Goal: Information Seeking & Learning: Understand process/instructions

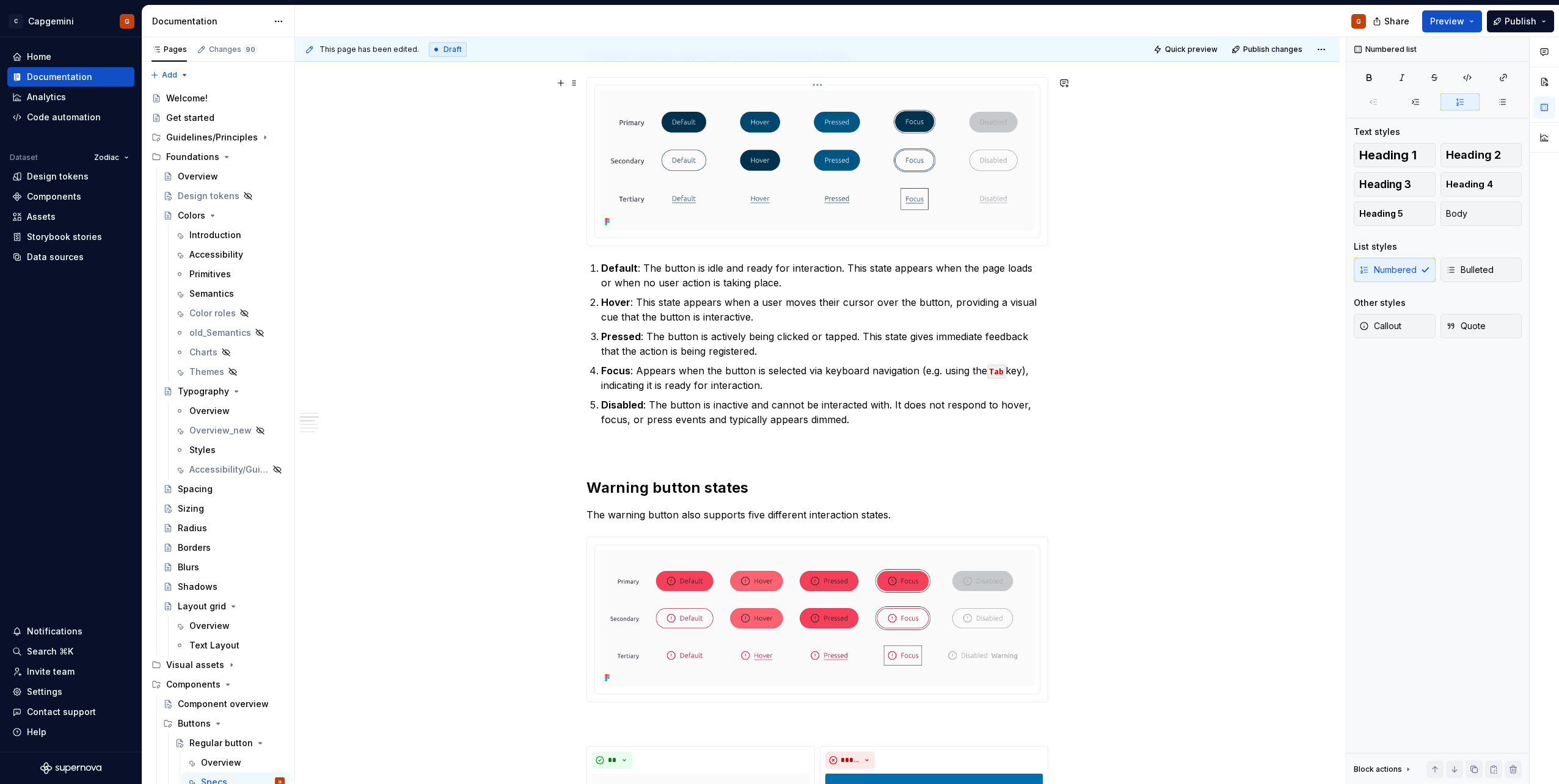
scroll to position [489, 0]
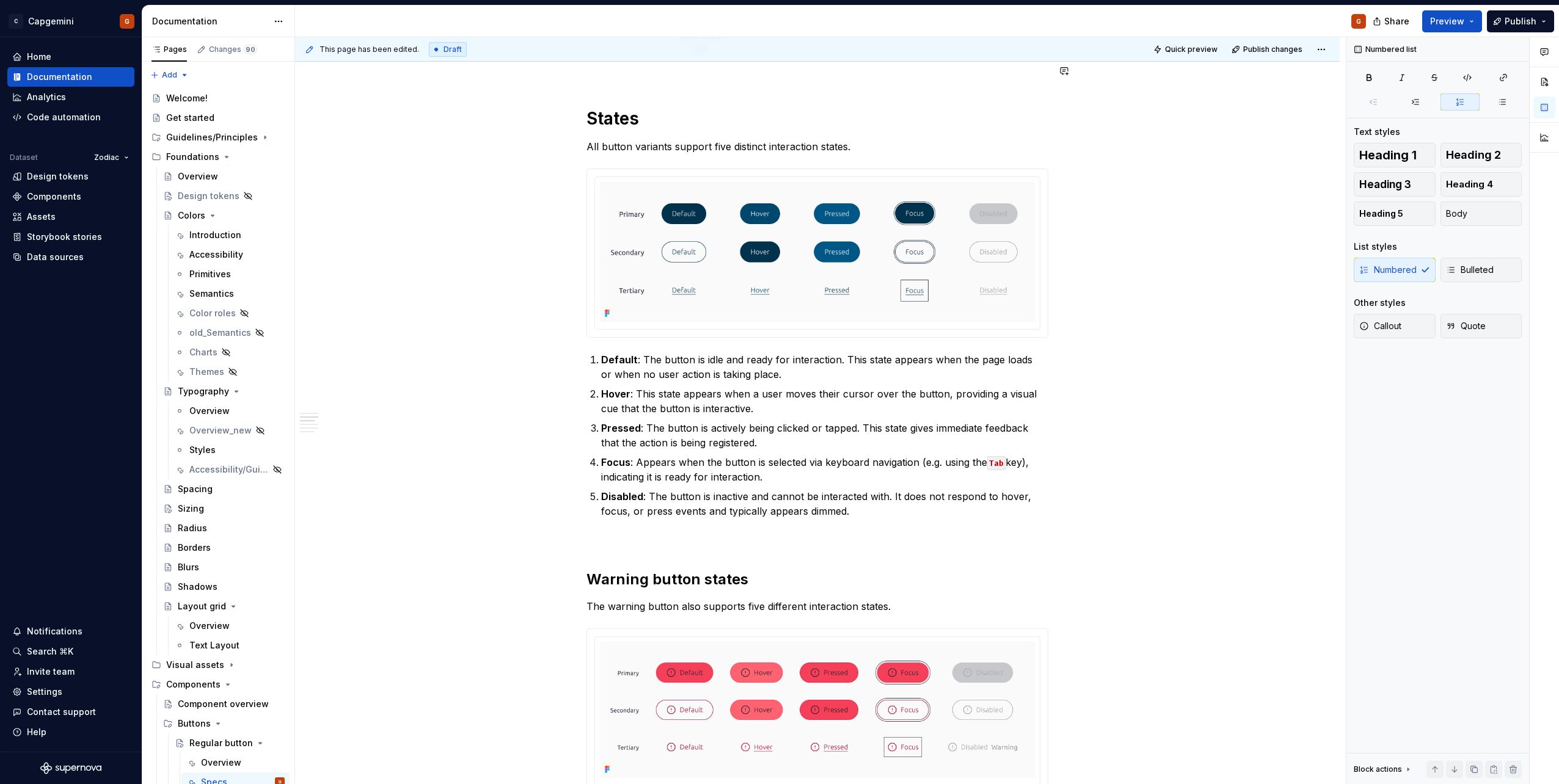
type textarea "*"
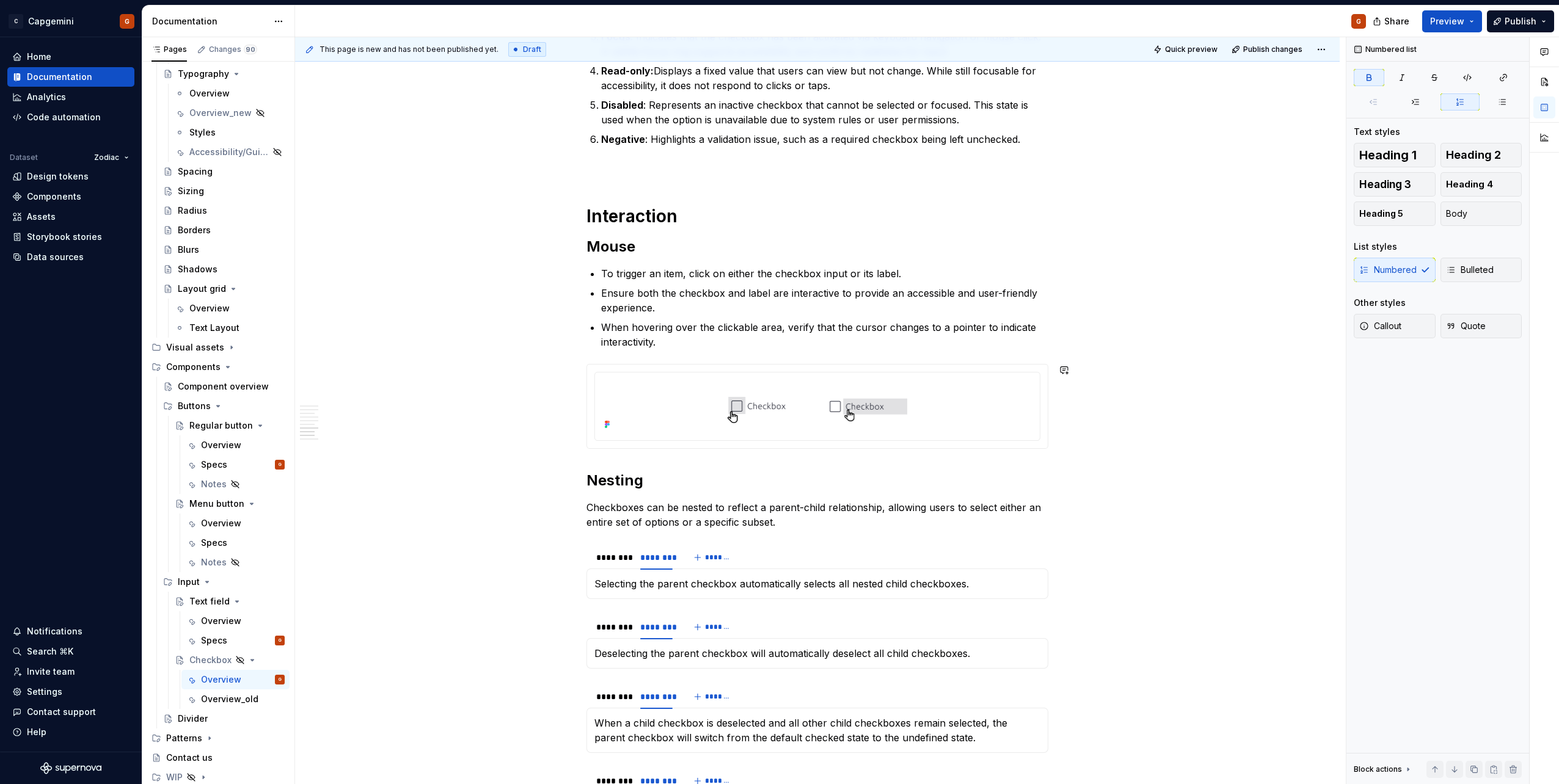
scroll to position [1954, 0]
type textarea "*"
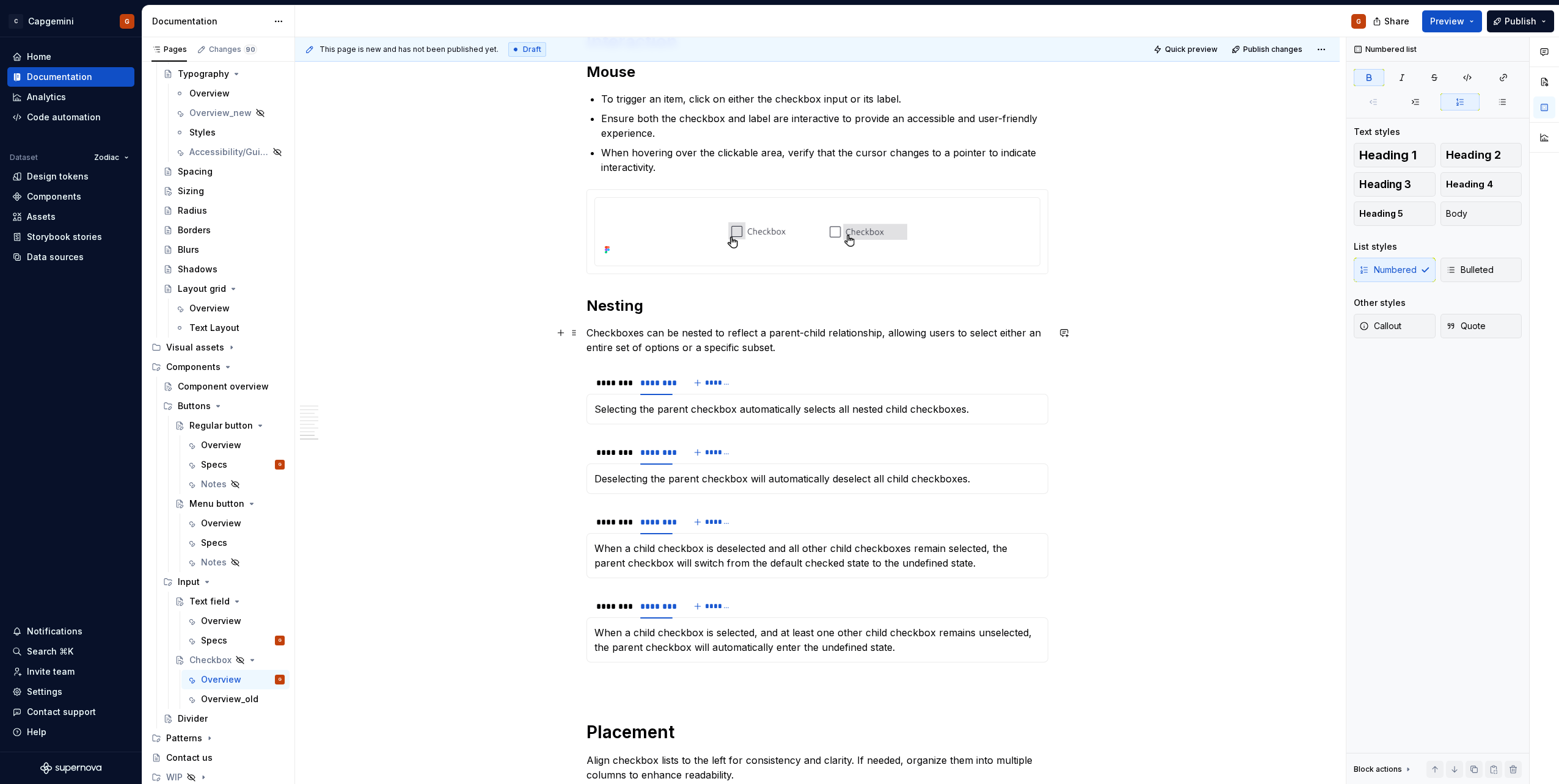
scroll to position [2195, 0]
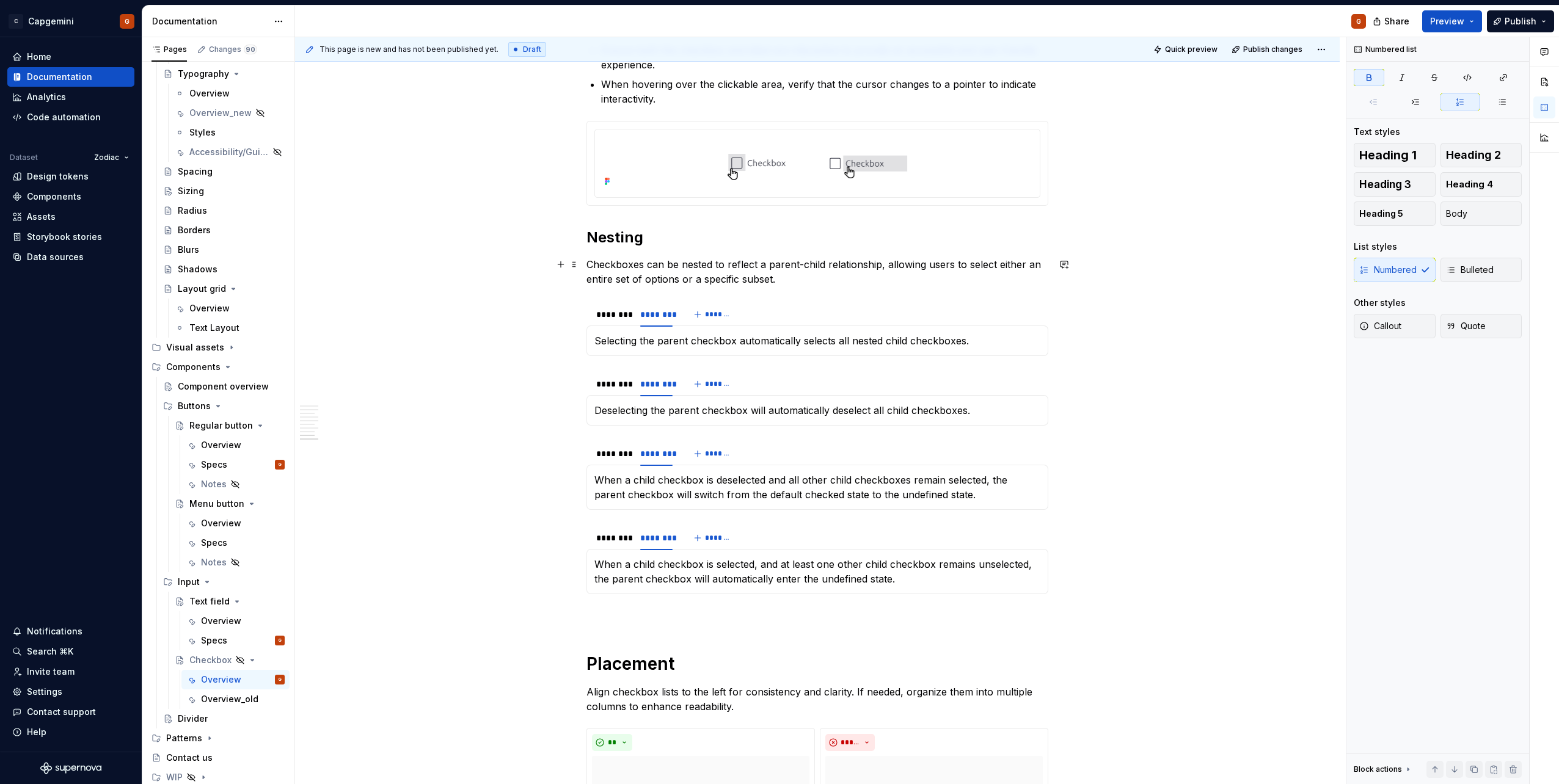
click at [680, 279] on p "Checkboxes can be nested to reflect a parent-child relationship, allowing users…" at bounding box center [817, 272] width 462 height 29
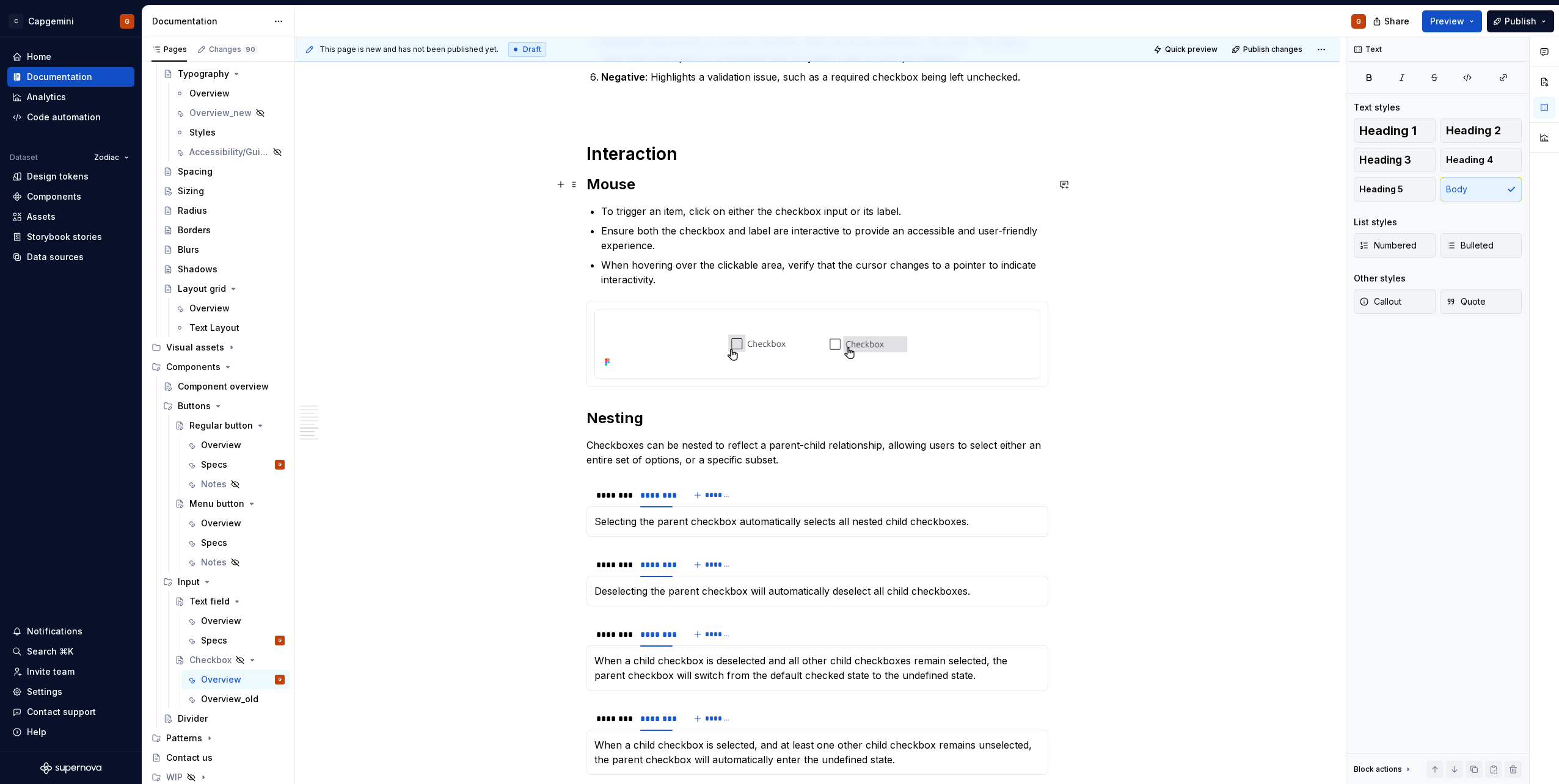
scroll to position [1954, 0]
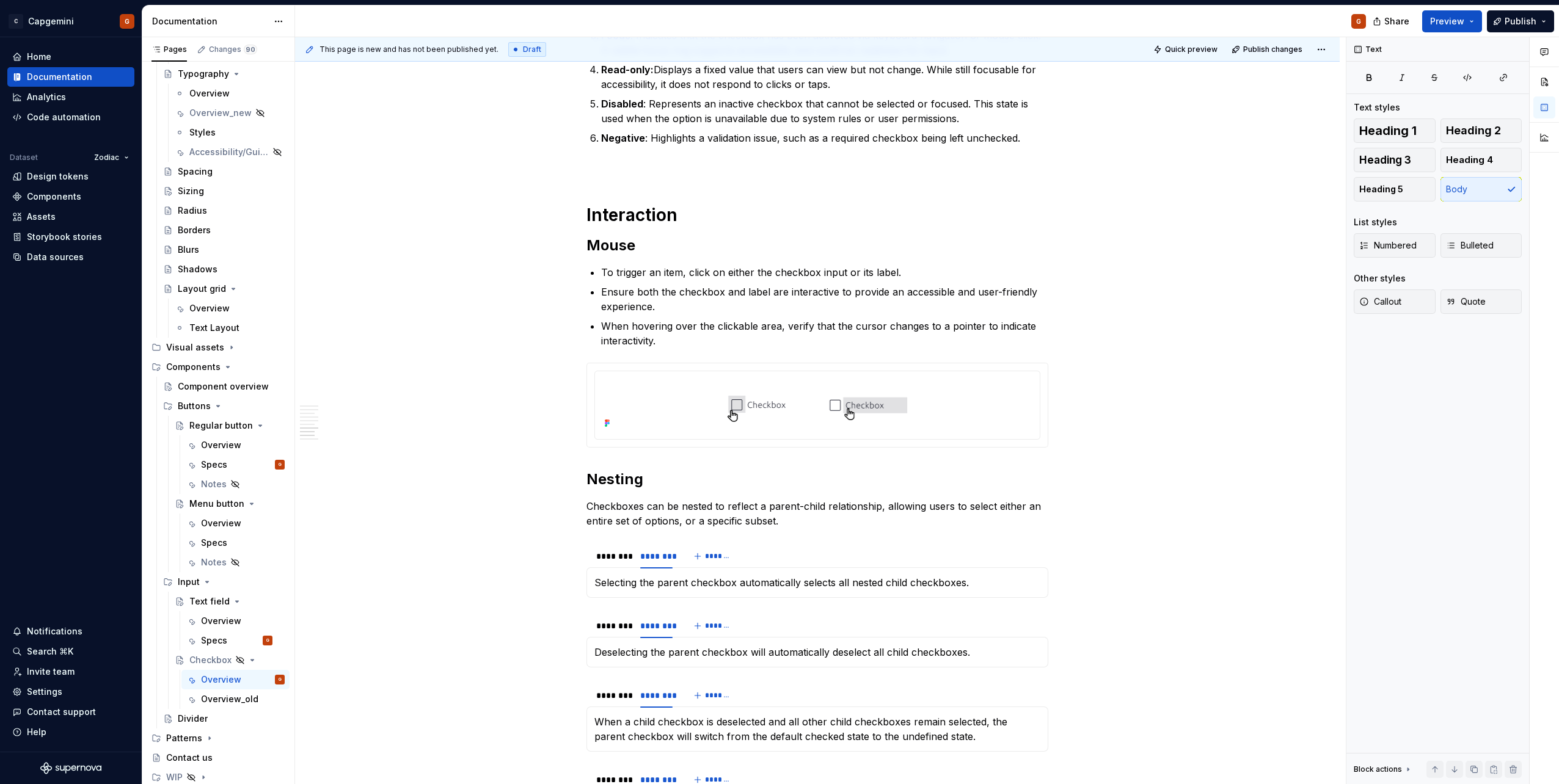
type textarea "*"
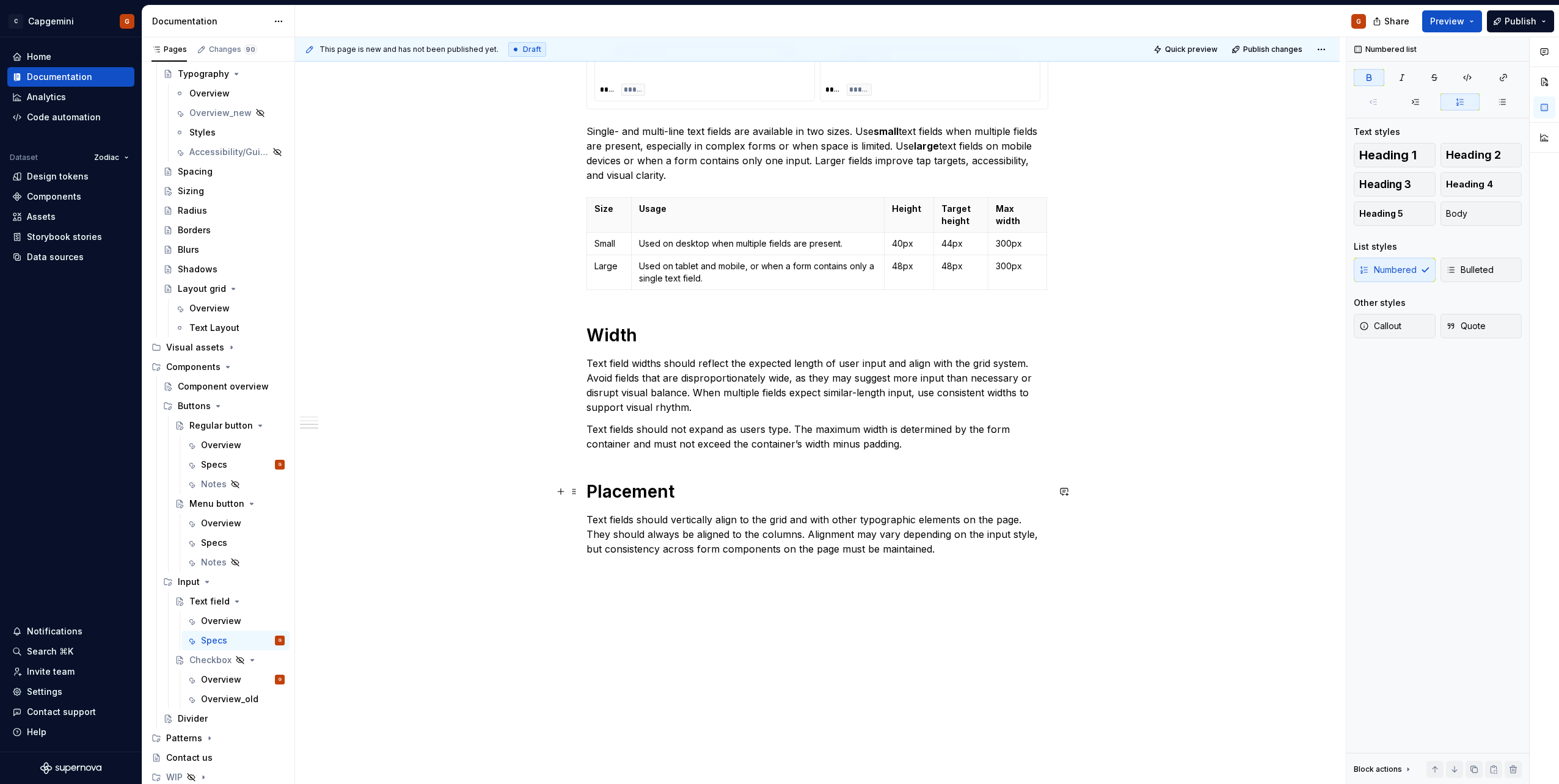
scroll to position [1091, 0]
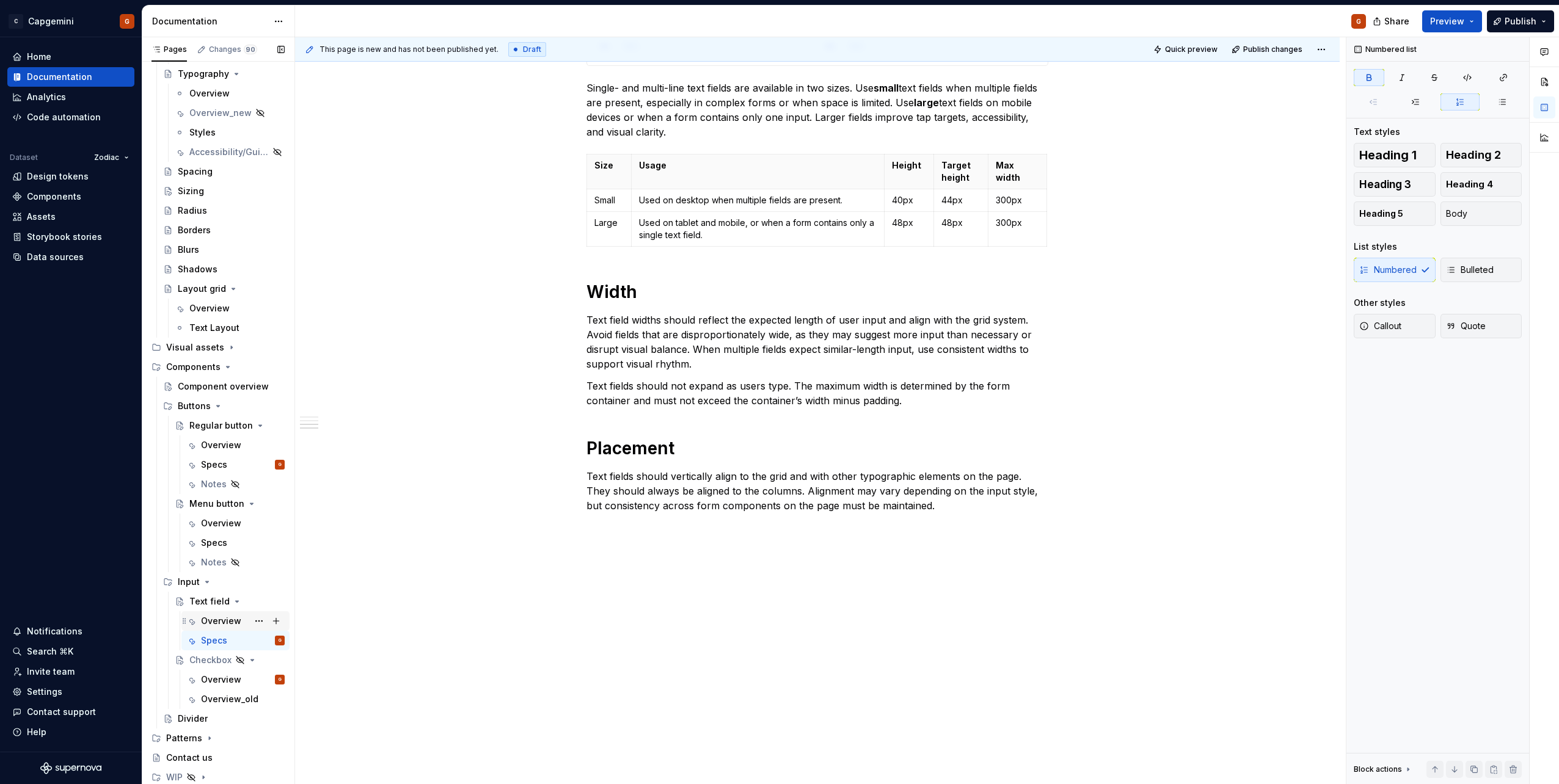
click at [210, 614] on div "Overview" at bounding box center [243, 621] width 84 height 17
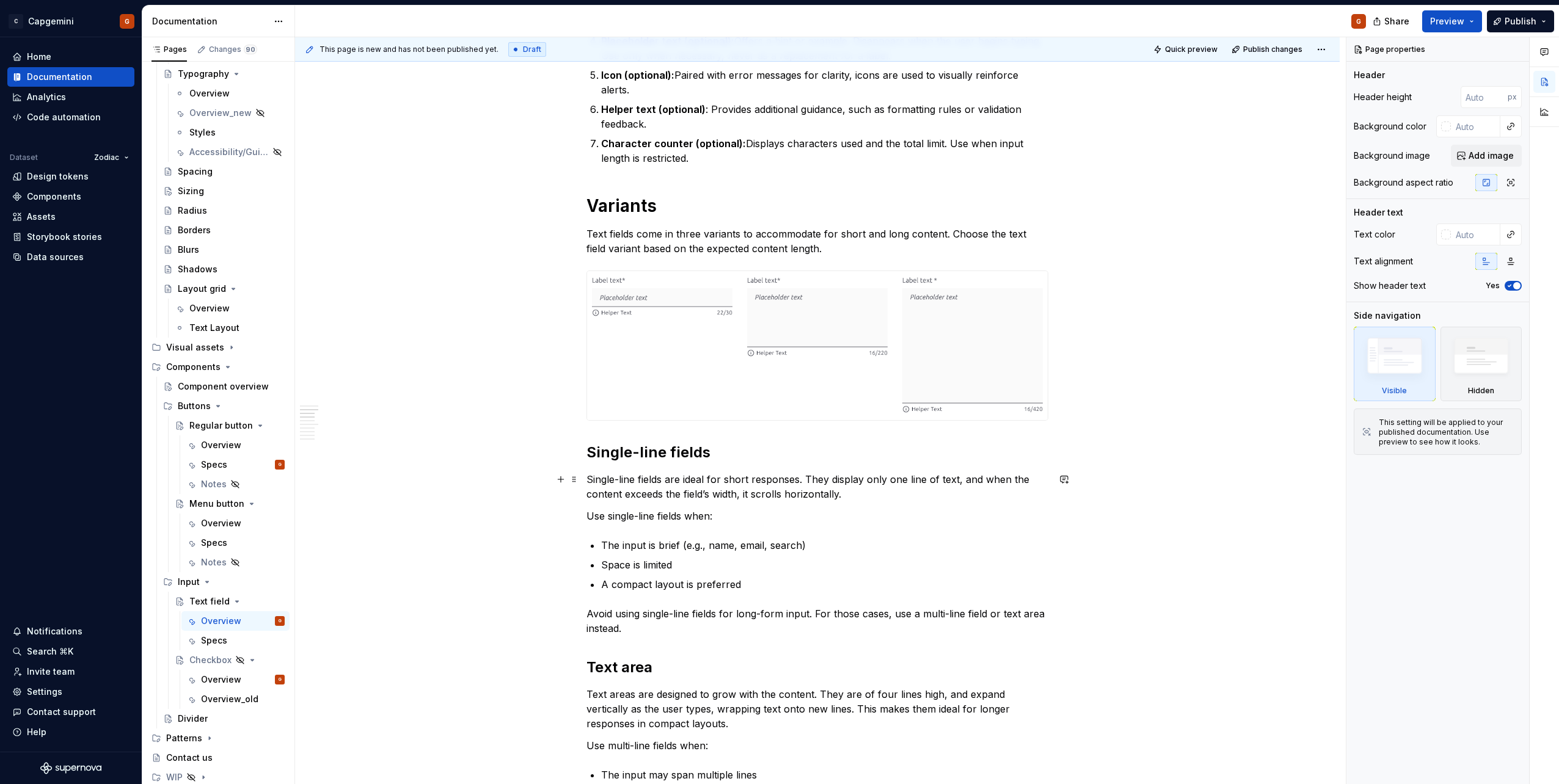
scroll to position [794, 0]
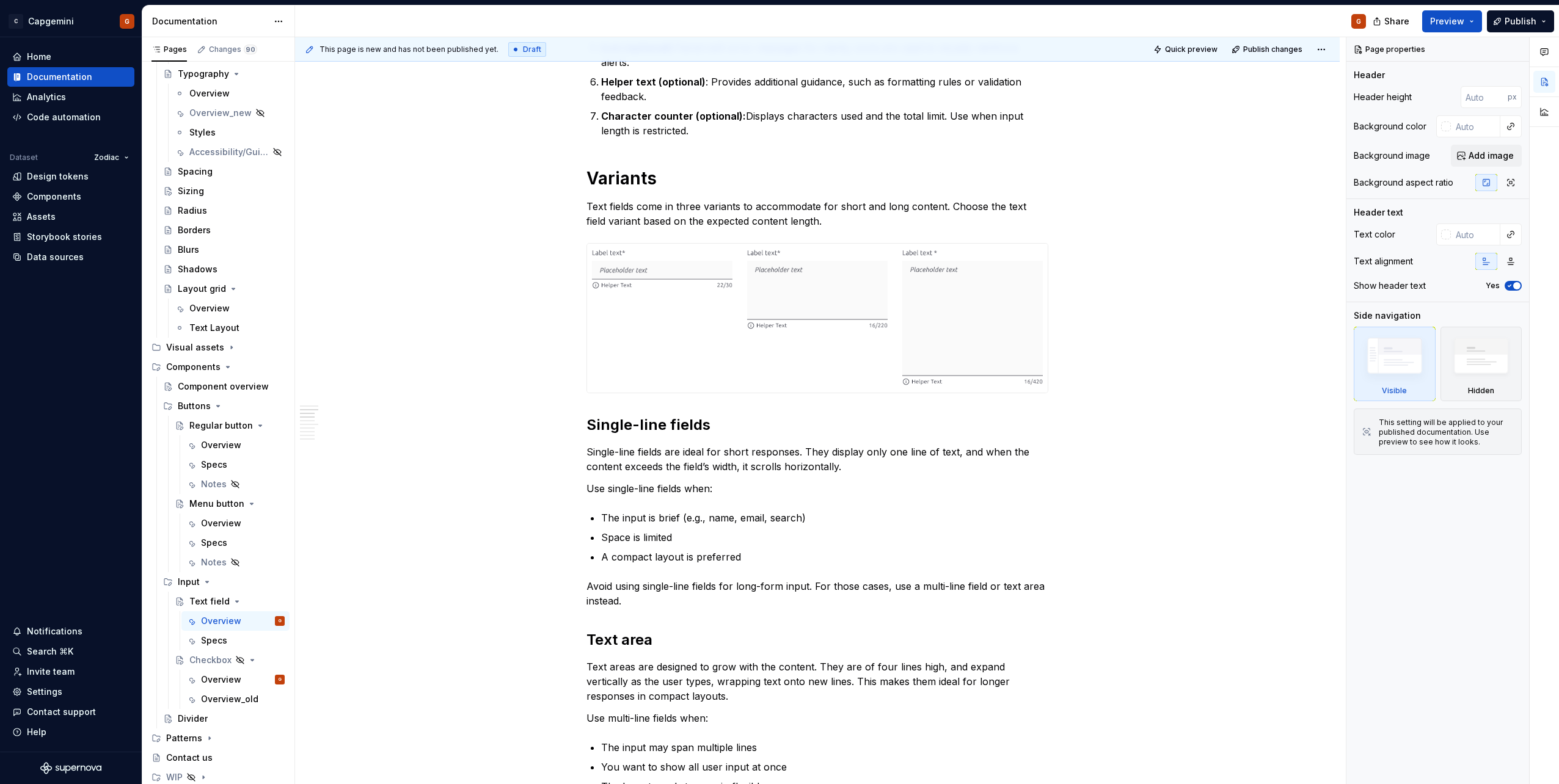
type textarea "*"
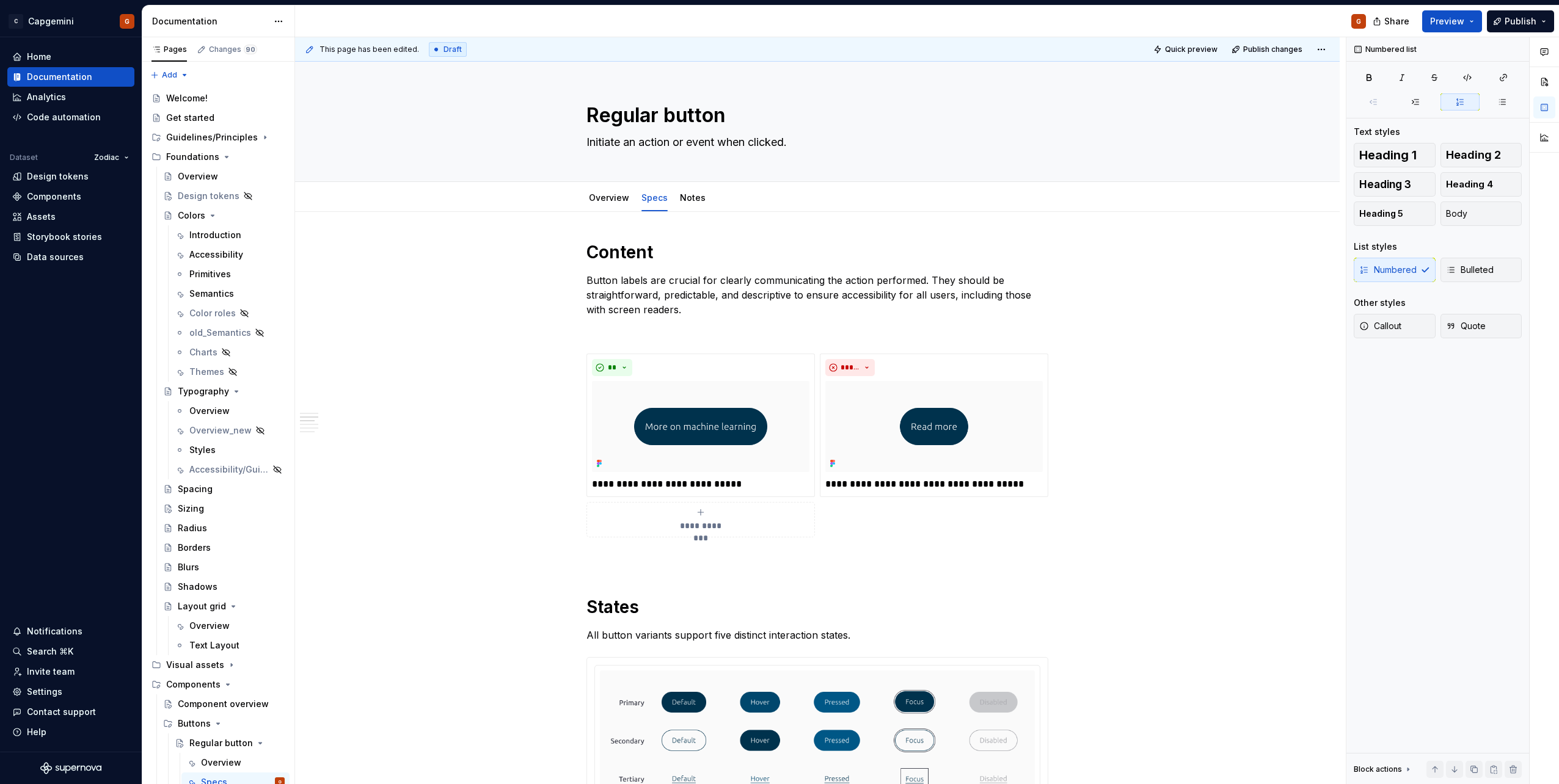
scroll to position [489, 0]
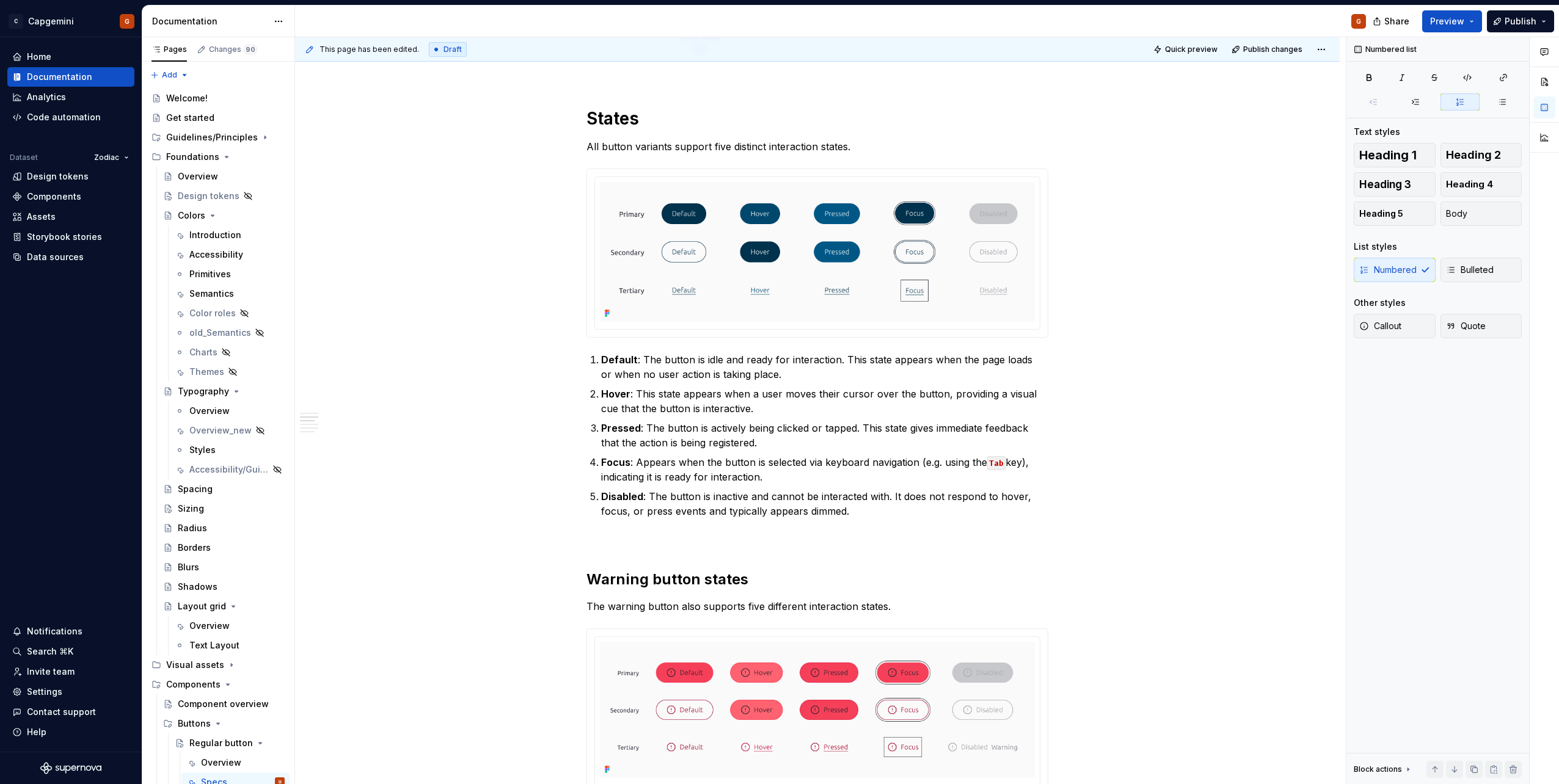
type textarea "*"
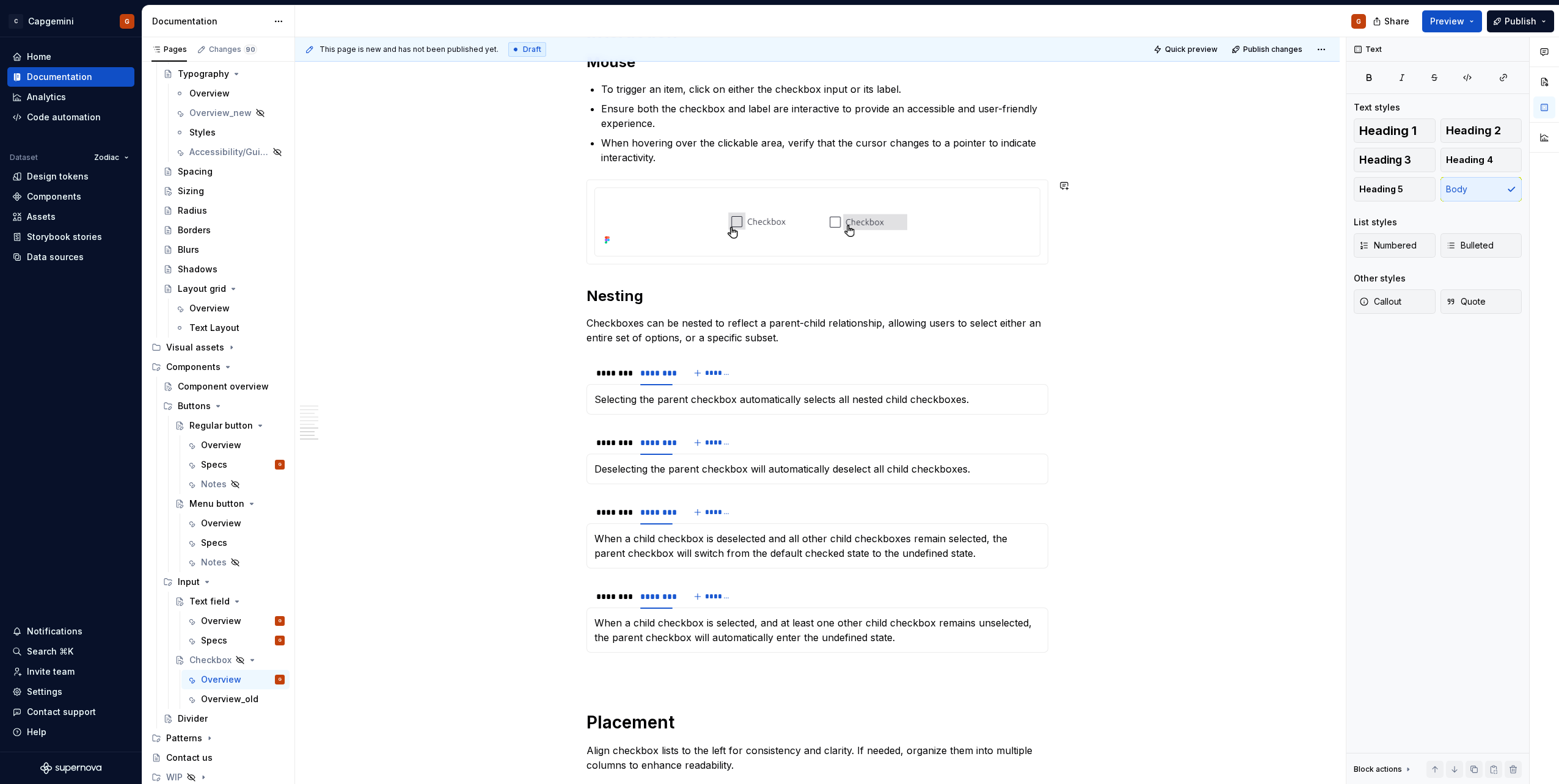
scroll to position [2076, 0]
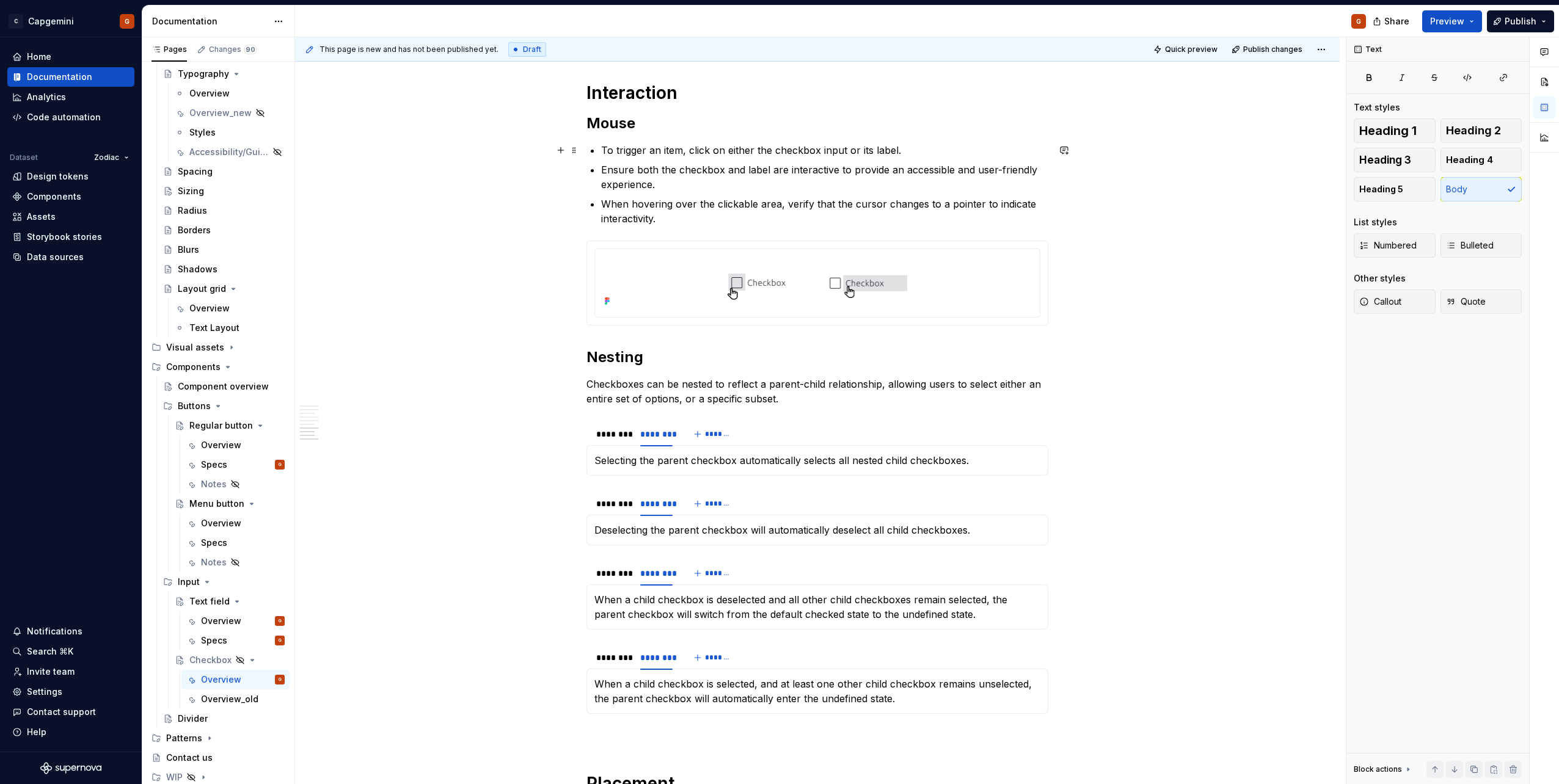
click at [920, 146] on p "To trigger an item, click on either the checkbox input or its label." at bounding box center [825, 150] width 447 height 15
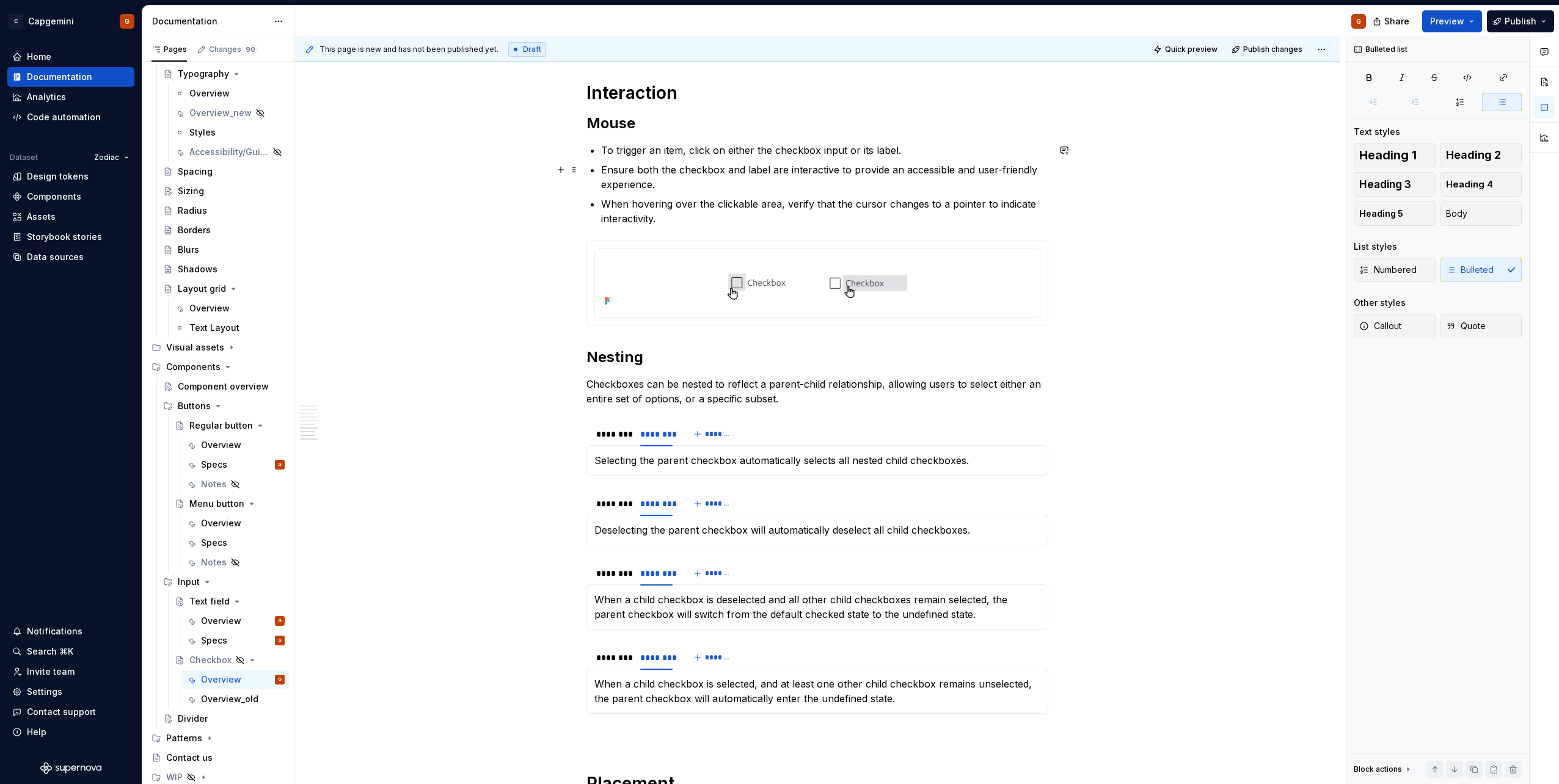
scroll to position [2015, 0]
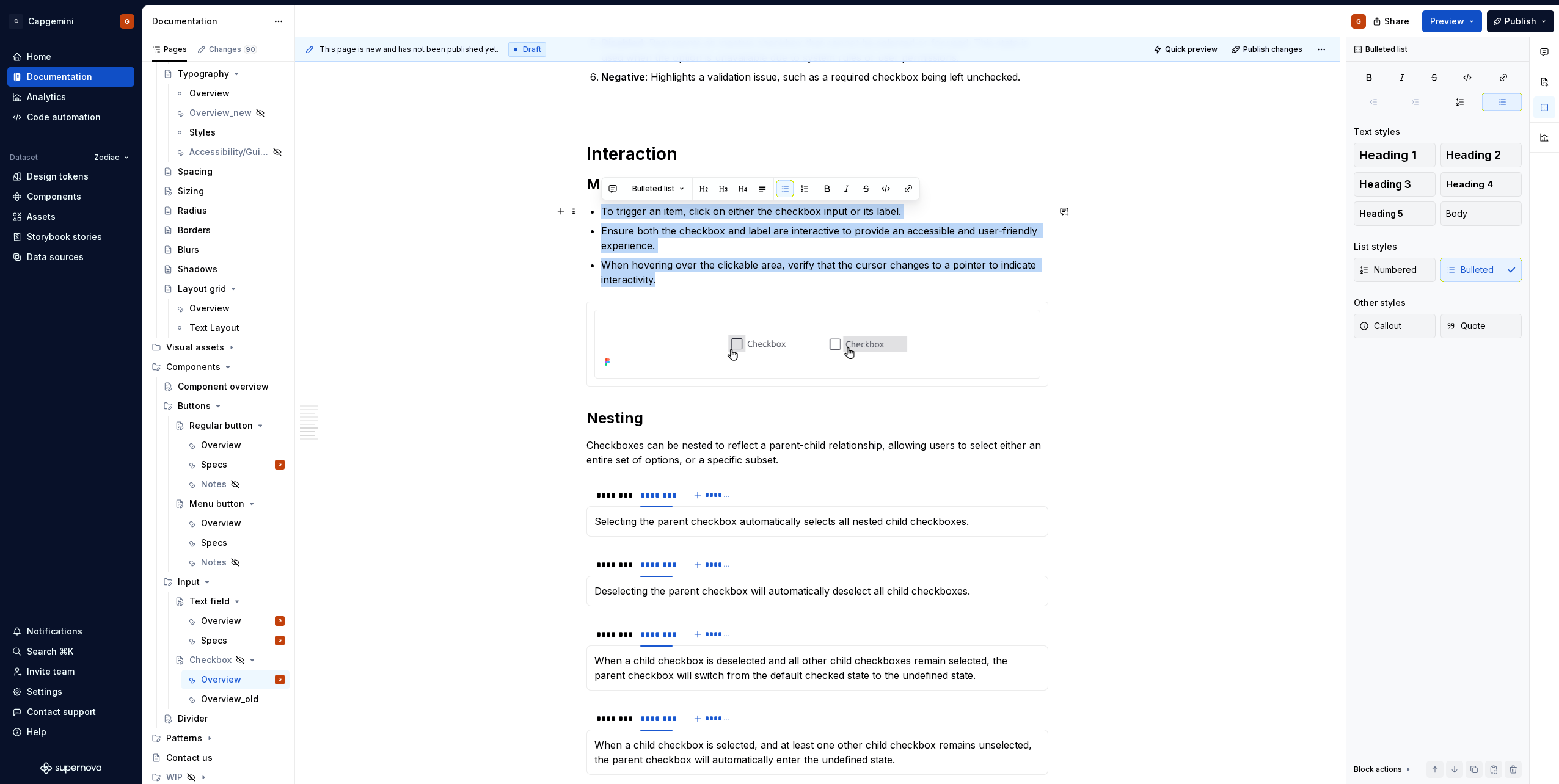
drag, startPoint x: 665, startPoint y: 277, endPoint x: 603, endPoint y: 213, distance: 89.1
click at [603, 213] on ul "To trigger an item, click on either the checkbox input or its label. Ensure bot…" at bounding box center [825, 245] width 447 height 83
copy ul "To trigger an item, click on either the checkbox input or its label. Ensure bot…"
click at [915, 218] on p "To trigger an item, click on either the checkbox input or its label." at bounding box center [825, 211] width 447 height 15
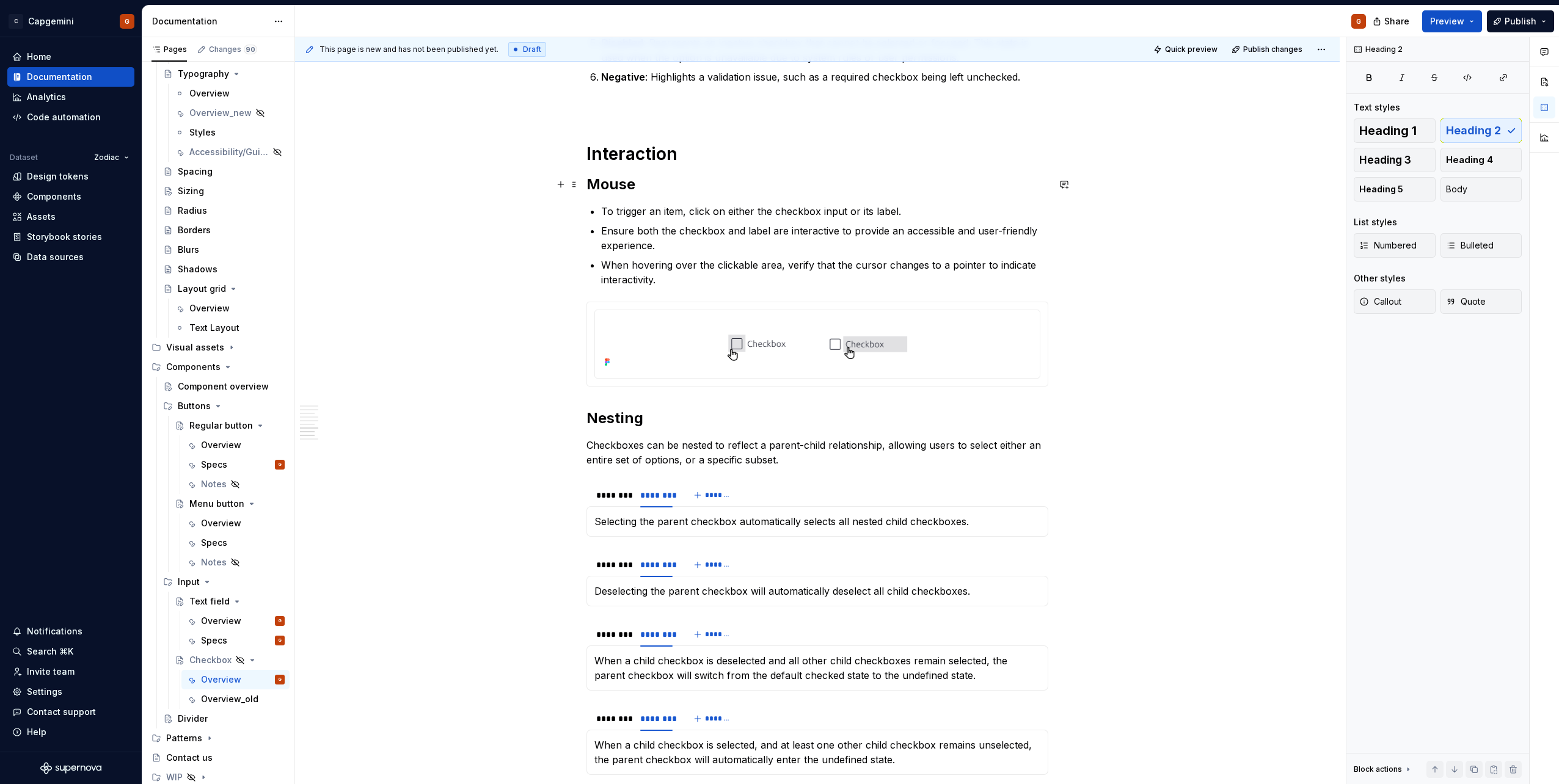
click at [778, 188] on h2 "Mouse" at bounding box center [817, 185] width 462 height 20
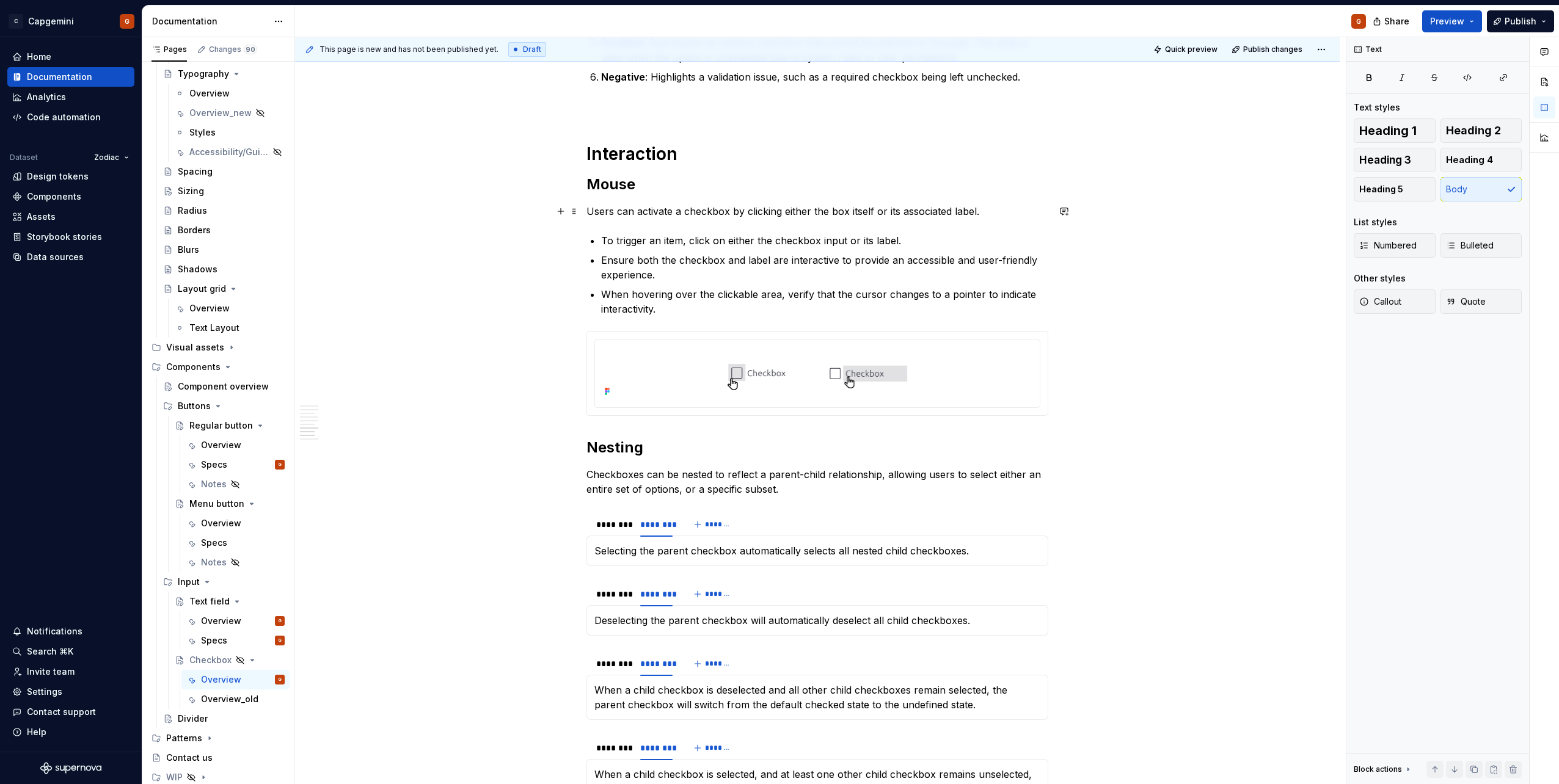
click at [588, 212] on p "Users can activate a checkbox by clicking either the box itself or its associat…" at bounding box center [817, 211] width 462 height 15
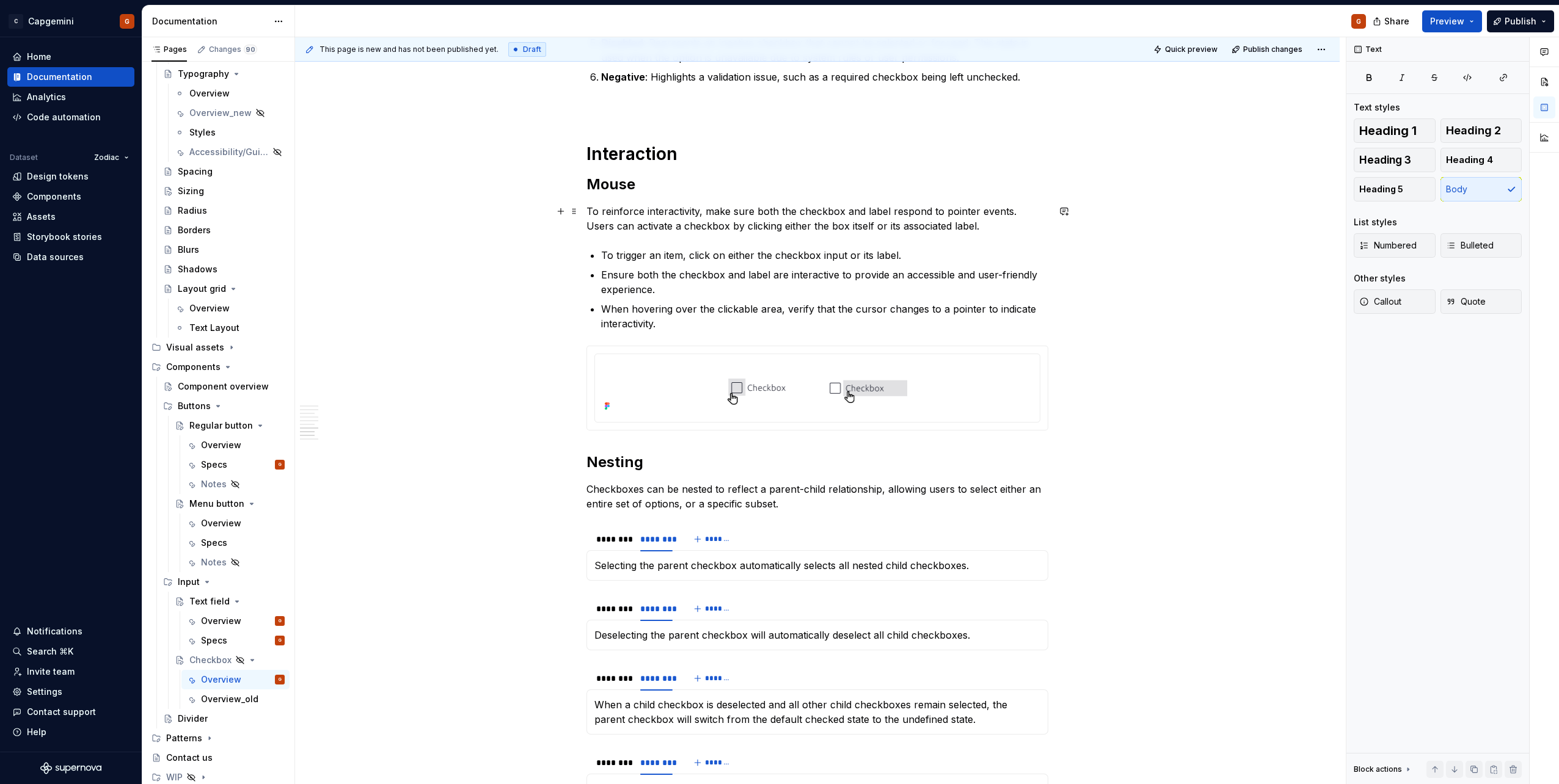
click at [667, 209] on p "To reinforce interactivity, make sure both the checkbox and label respond to po…" at bounding box center [817, 219] width 462 height 29
click at [668, 209] on p "To reinforce interactivity, make sure both the checkbox and label respond to po…" at bounding box center [817, 219] width 462 height 29
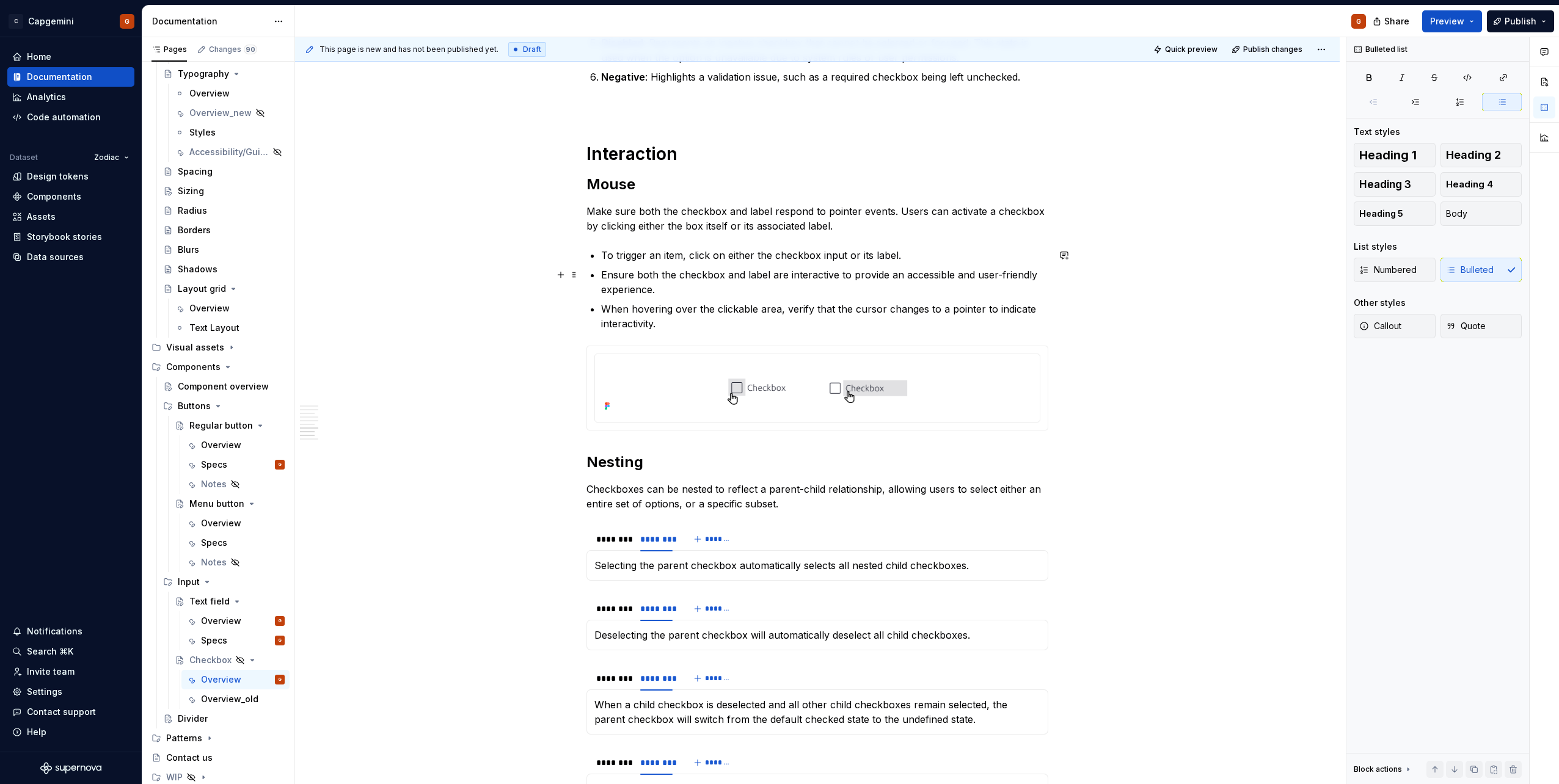
click at [805, 290] on p "Ensure both the checkbox and label are interactive to provide an accessible and…" at bounding box center [825, 282] width 447 height 29
drag, startPoint x: 952, startPoint y: 276, endPoint x: 1030, endPoint y: 268, distance: 78.4
click at [1030, 268] on p "Ensure both the checkbox and label are interactive to provide an accessible and…" at bounding box center [825, 282] width 447 height 29
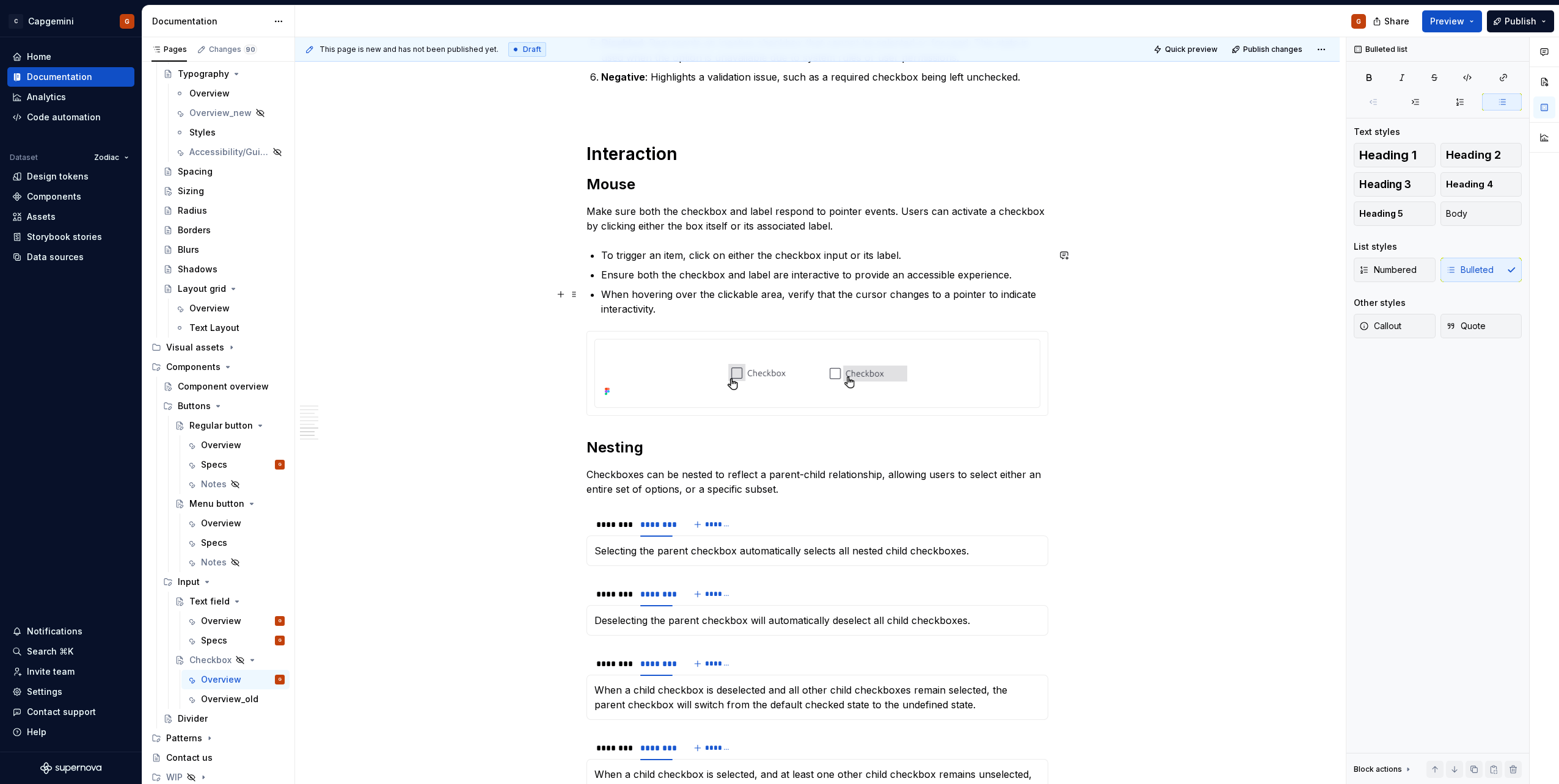
click at [700, 310] on p "When hovering over the clickable area, verify that the cursor changes to a poin…" at bounding box center [825, 301] width 447 height 29
click at [771, 394] on img at bounding box center [818, 372] width 219 height 55
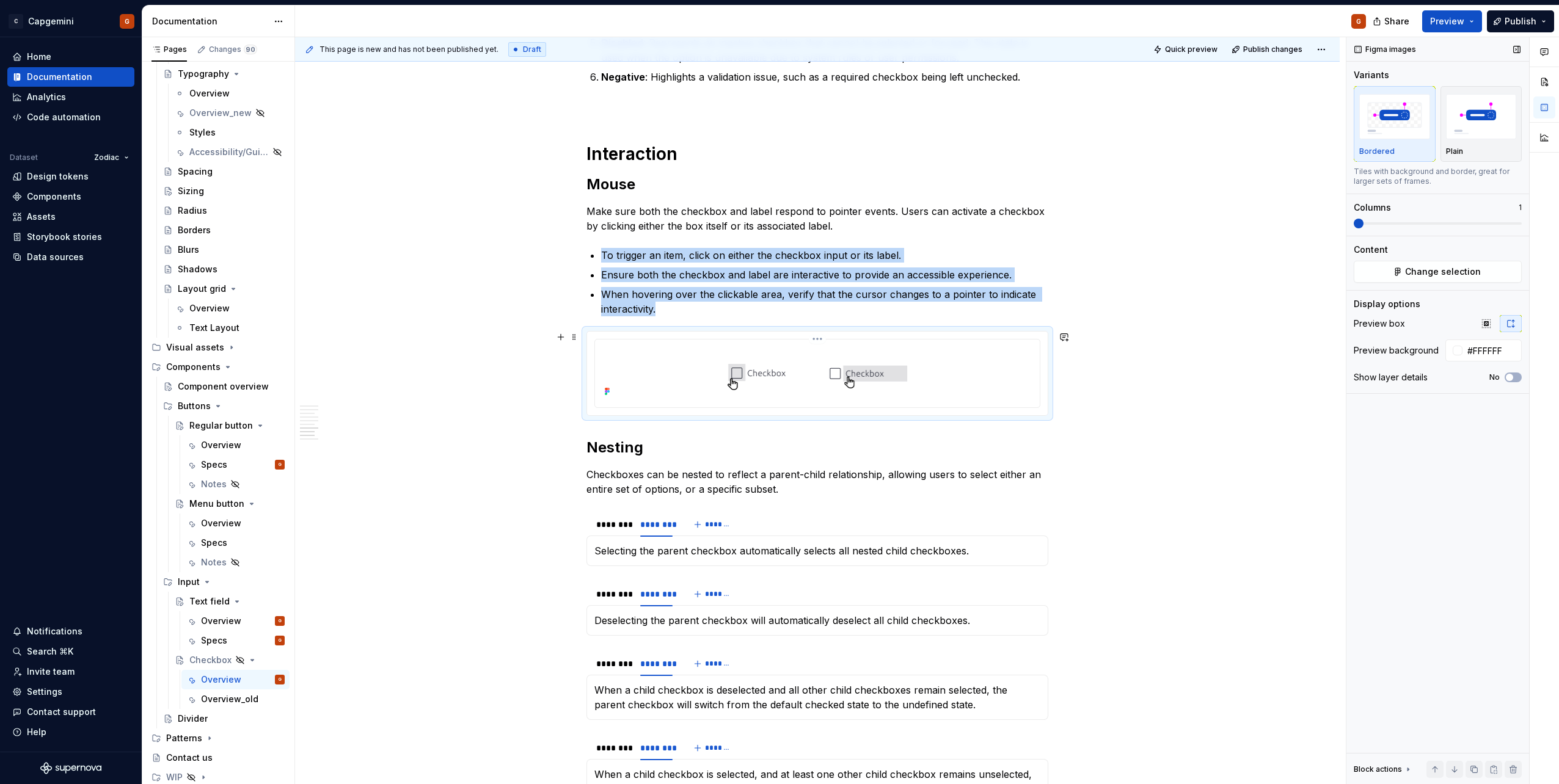
type textarea "*"
click at [1509, 377] on span "button" at bounding box center [1509, 377] width 7 height 7
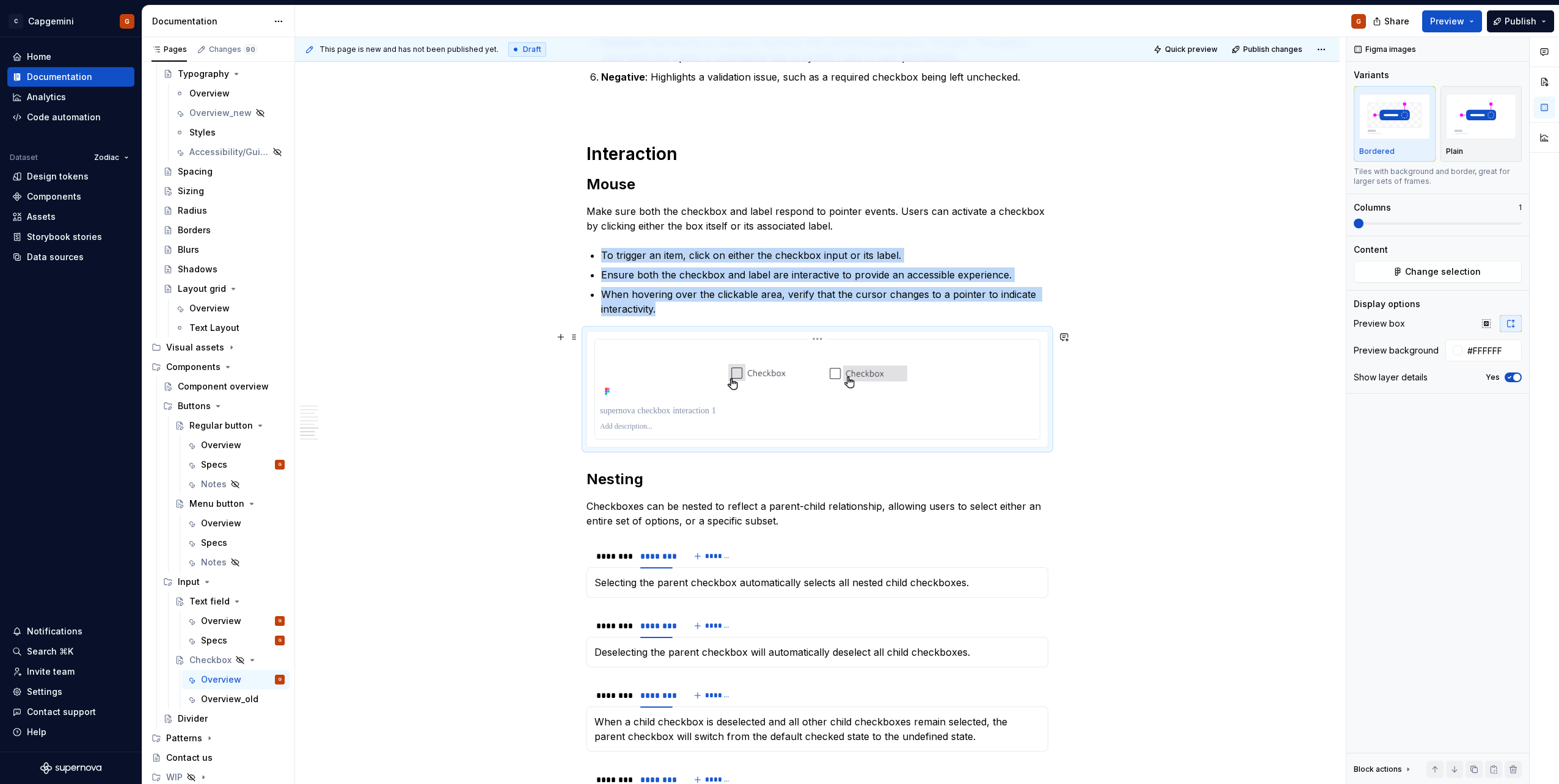
click at [697, 409] on p at bounding box center [817, 410] width 435 height 12
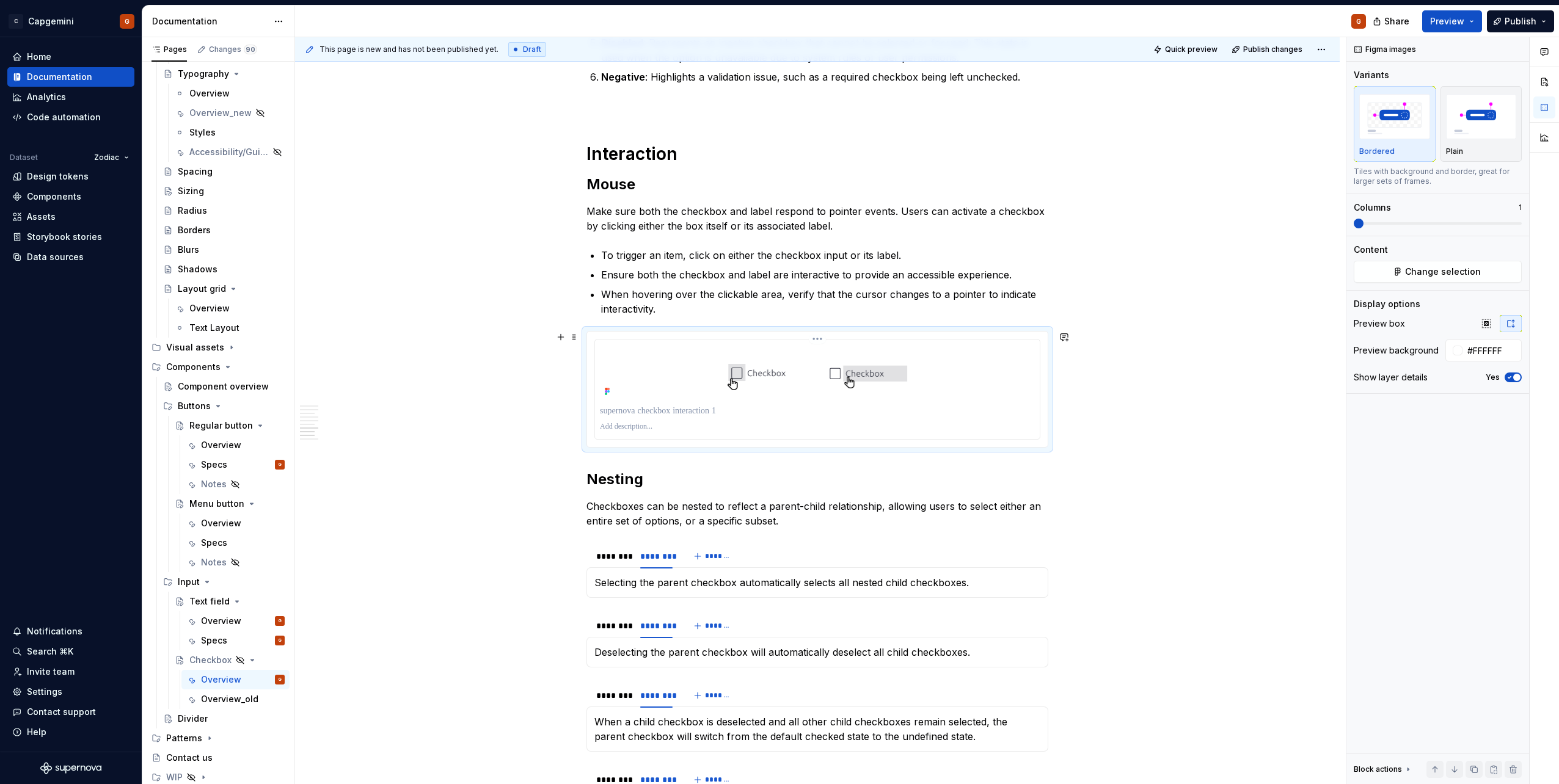
paste div
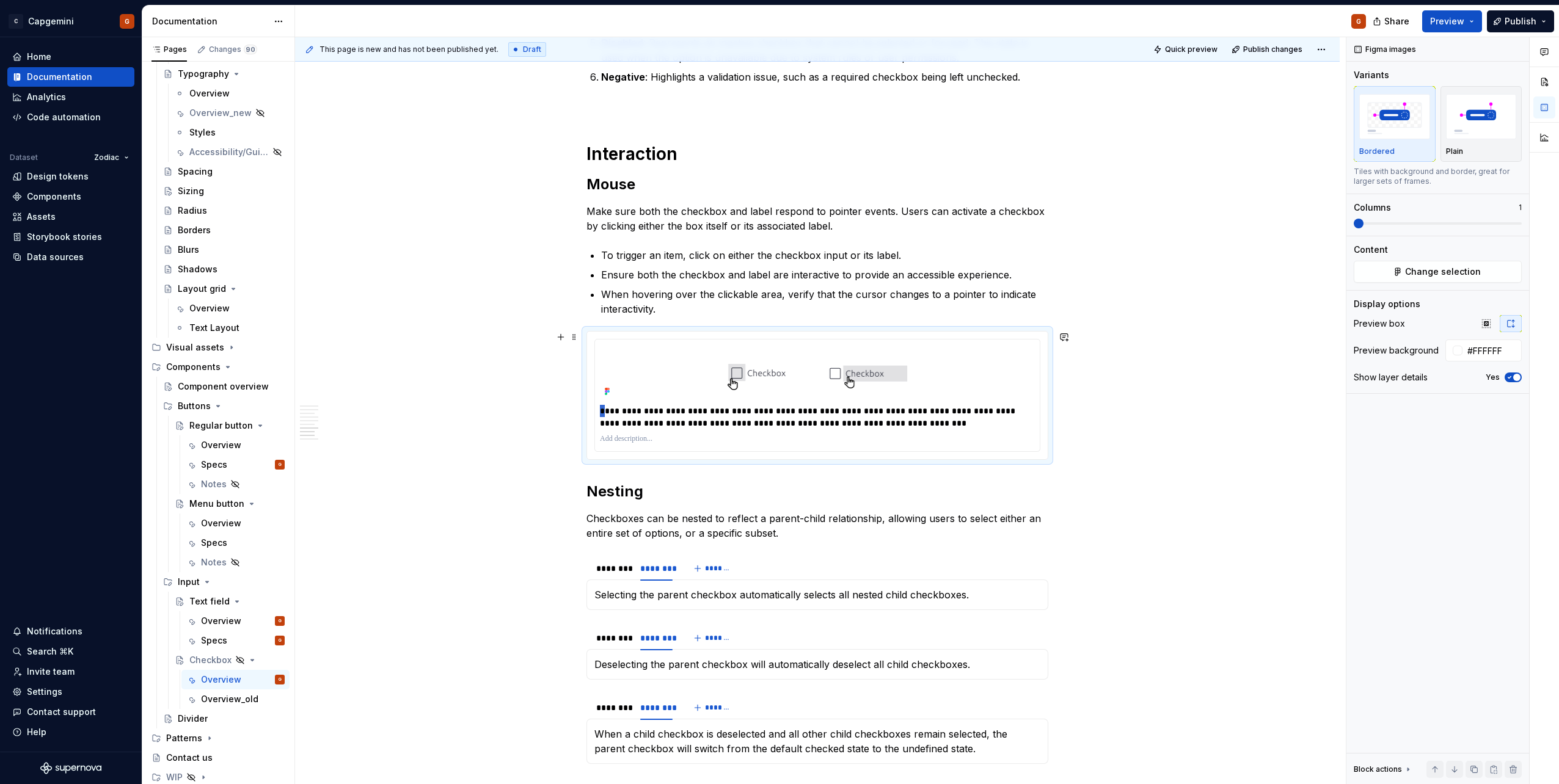
drag, startPoint x: 603, startPoint y: 413, endPoint x: 593, endPoint y: 413, distance: 10.0
click at [593, 413] on div "**********" at bounding box center [817, 395] width 460 height 127
drag, startPoint x: 877, startPoint y: 413, endPoint x: 1004, endPoint y: 410, distance: 127.0
click at [1004, 410] on p "**********" at bounding box center [817, 417] width 435 height 25
click at [952, 413] on p "**********" at bounding box center [817, 417] width 435 height 25
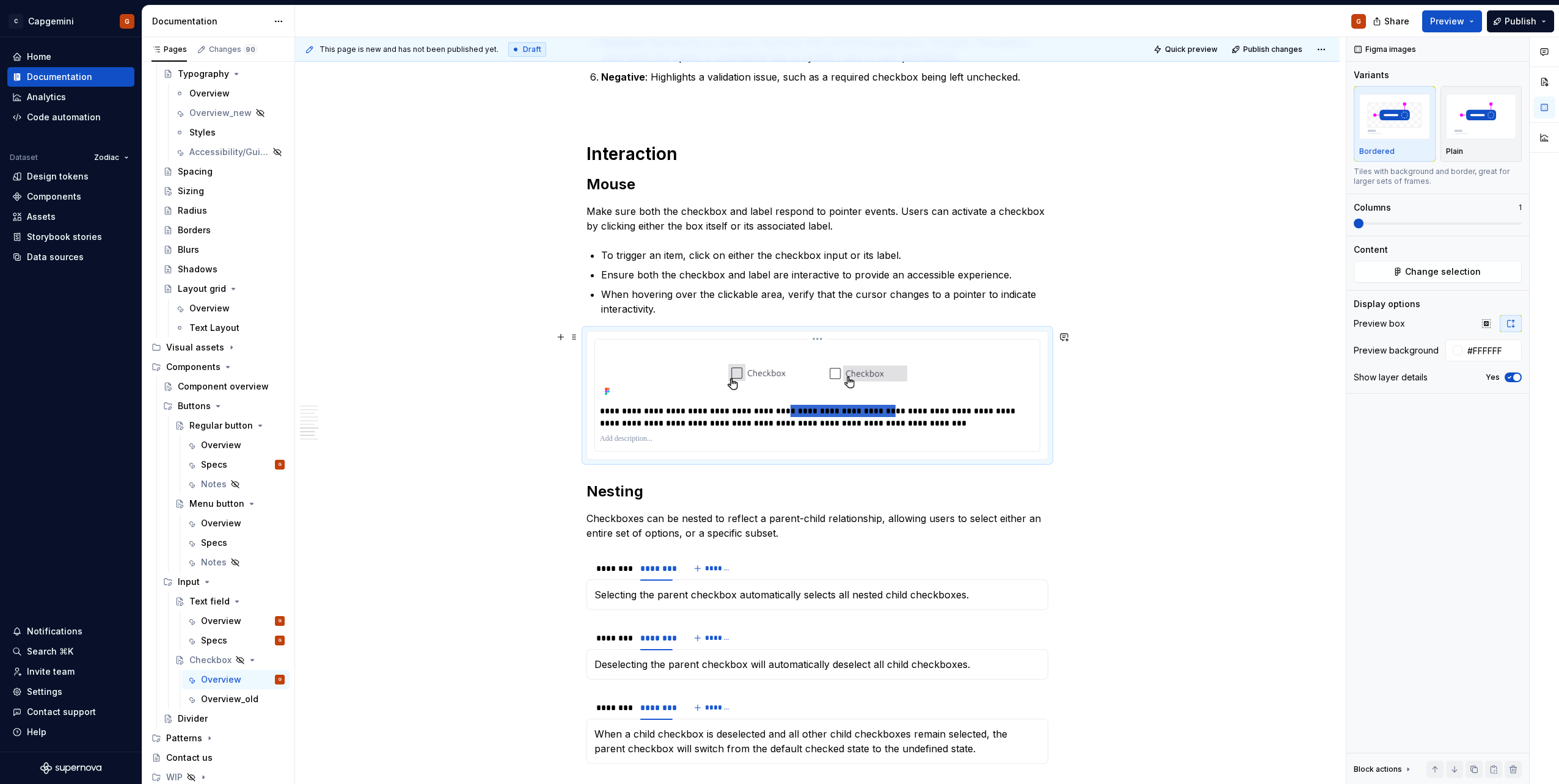
drag, startPoint x: 879, startPoint y: 412, endPoint x: 856, endPoint y: 407, distance: 23.5
click at [781, 409] on p "**********" at bounding box center [817, 417] width 435 height 25
click at [930, 409] on p "**********" at bounding box center [817, 417] width 435 height 25
click at [947, 411] on p "**********" at bounding box center [817, 417] width 435 height 25
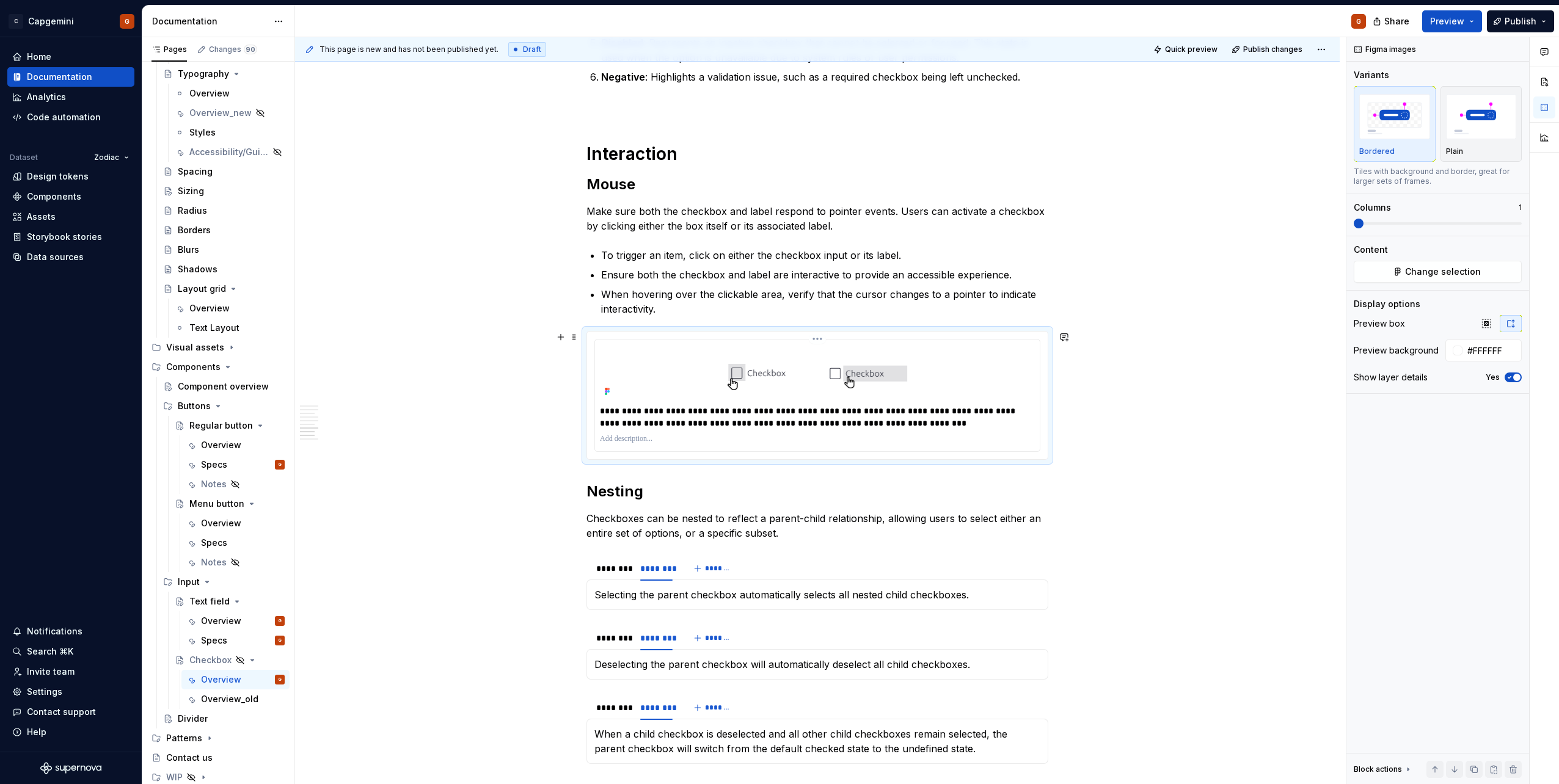
click at [936, 421] on p "**********" at bounding box center [817, 417] width 435 height 25
click at [860, 421] on p "**********" at bounding box center [817, 417] width 435 height 25
drag, startPoint x: 1010, startPoint y: 411, endPoint x: 878, endPoint y: 410, distance: 132.0
click at [878, 410] on p "**********" at bounding box center [817, 417] width 435 height 25
click at [882, 425] on p "**********" at bounding box center [817, 417] width 435 height 25
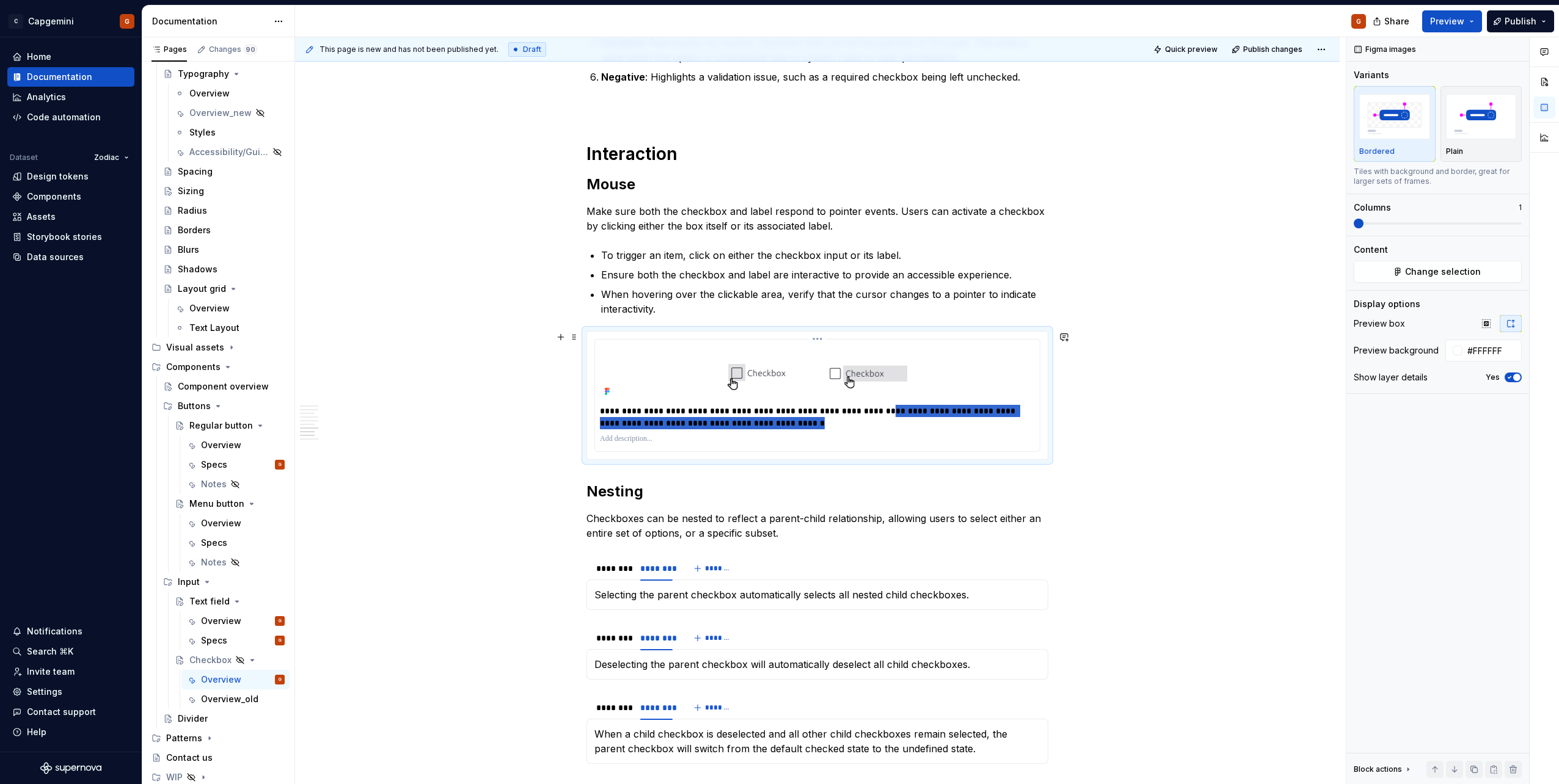
drag, startPoint x: 888, startPoint y: 417, endPoint x: 876, endPoint y: 411, distance: 13.4
click at [876, 411] on p "**********" at bounding box center [817, 417] width 435 height 25
click at [764, 303] on p "When hovering over the clickable area, verify that the cursor changes to a poin…" at bounding box center [825, 301] width 447 height 29
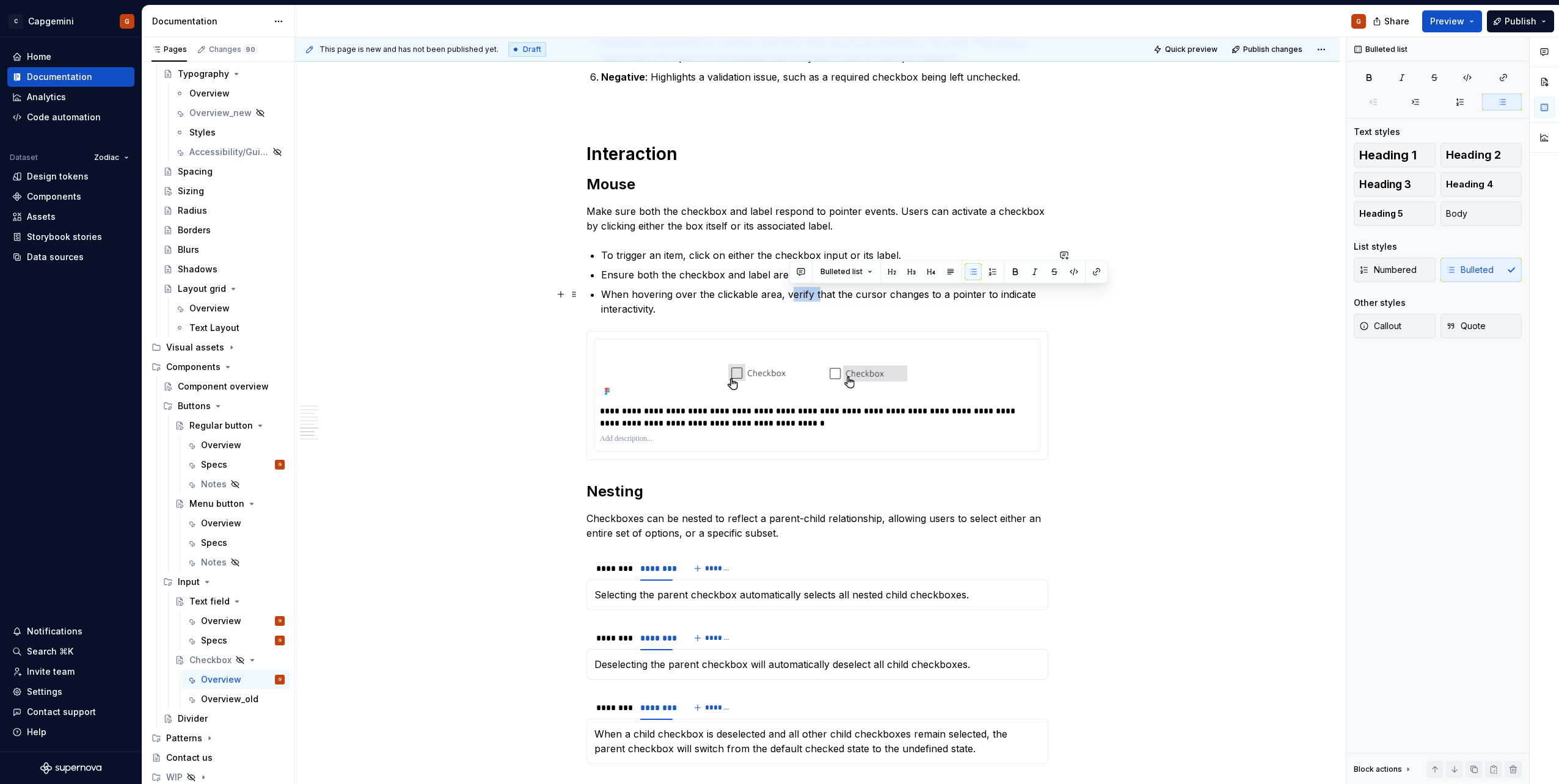
drag, startPoint x: 787, startPoint y: 294, endPoint x: 818, endPoint y: 294, distance: 31.0
click at [818, 294] on p "When hovering over the clickable area, verify that the cursor changes to a poin…" at bounding box center [825, 301] width 447 height 29
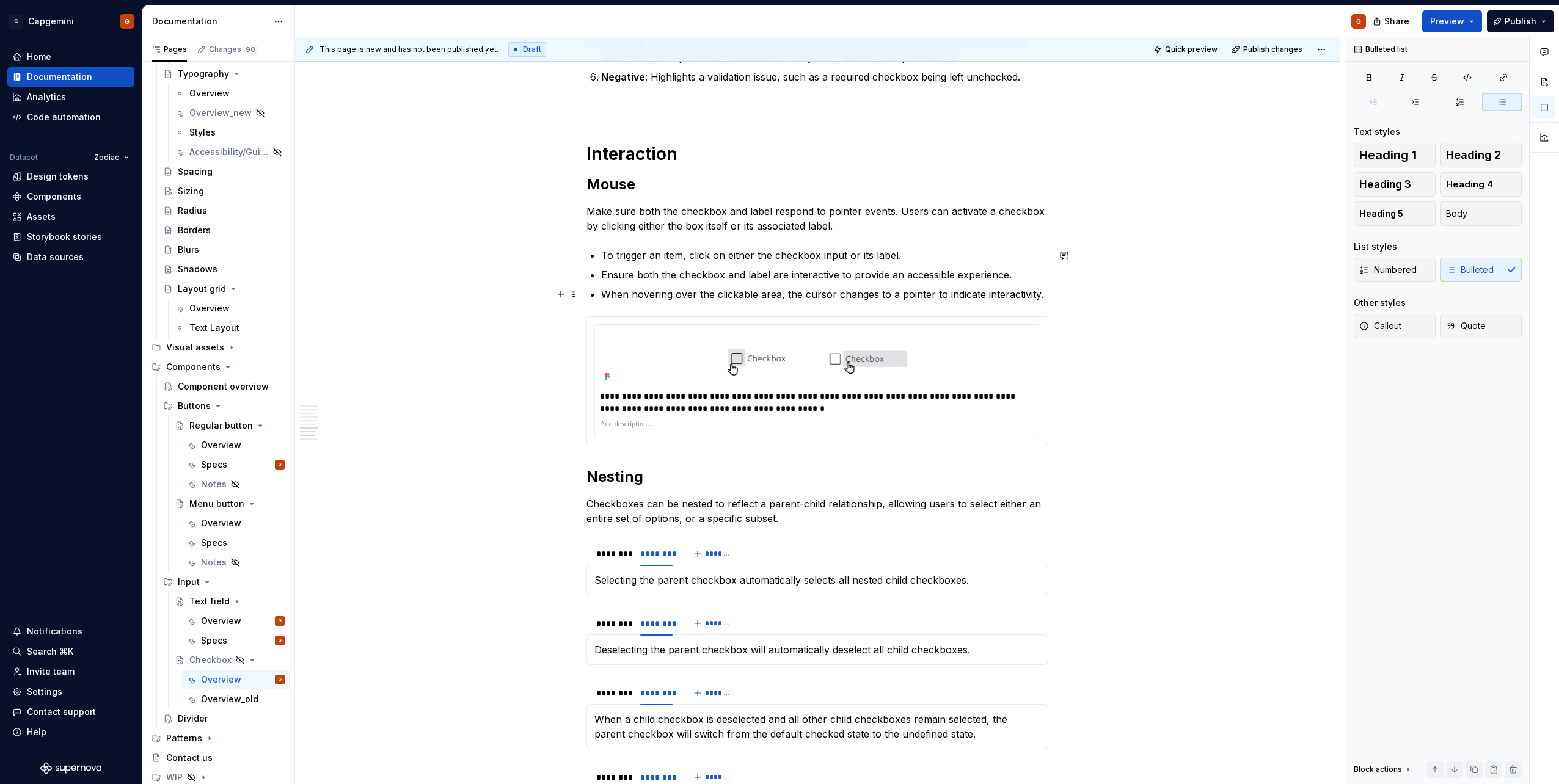
click at [863, 292] on p "When hovering over the clickable area, the cursor changes to a pointer to indic…" at bounding box center [825, 294] width 447 height 15
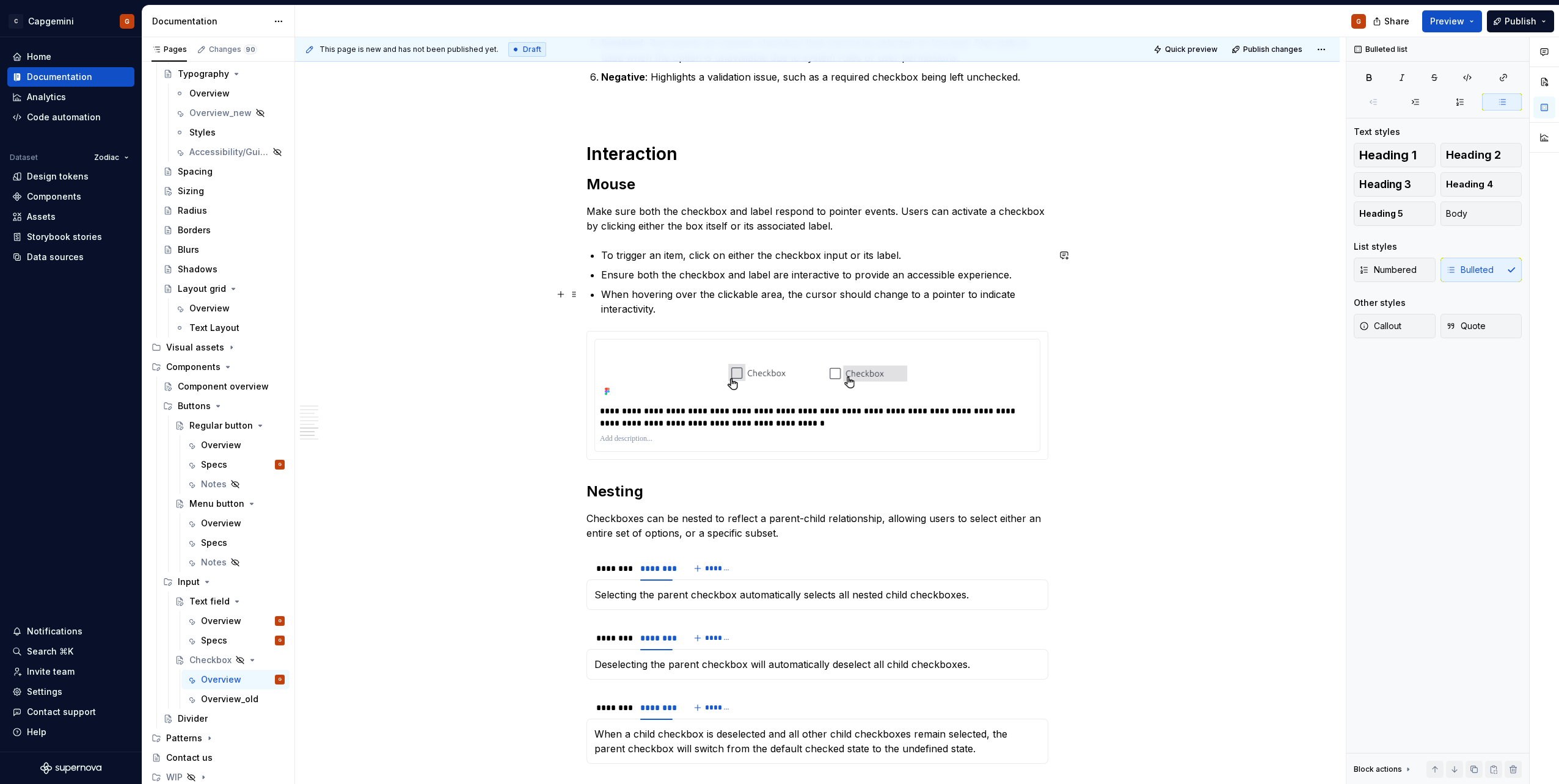
click at [835, 314] on p "When hovering over the clickable area, the cursor should change to a pointer to…" at bounding box center [825, 301] width 447 height 29
click at [626, 255] on p "To trigger an item, click on either the checkbox input or its label." at bounding box center [825, 255] width 447 height 15
click at [712, 253] on p "To activate a checkbox, click on either the checkbox input or its label." at bounding box center [825, 255] width 447 height 15
drag, startPoint x: 717, startPoint y: 255, endPoint x: 602, endPoint y: 261, distance: 115.2
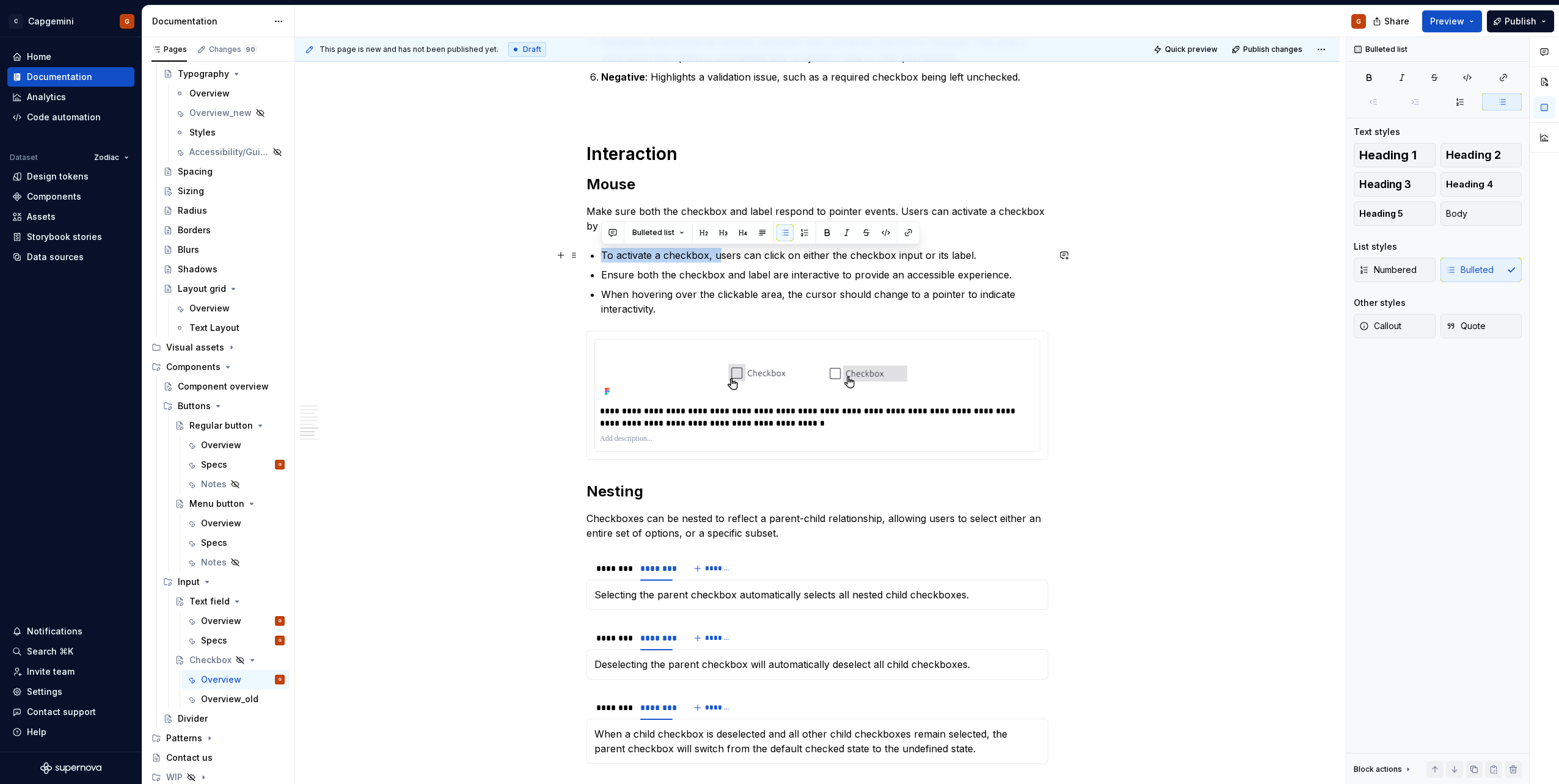
click at [602, 261] on p "To activate a checkbox, users can click on either the checkbox input or its lab…" at bounding box center [825, 255] width 447 height 15
click at [670, 279] on p "Ensure both the checkbox and label are interactive to provide an accessible exp…" at bounding box center [825, 275] width 447 height 15
click at [637, 278] on p "Ensure both the checkbox and label are interactive to provide an accessible exp…" at bounding box center [825, 275] width 447 height 15
drag, startPoint x: 638, startPoint y: 278, endPoint x: 607, endPoint y: 281, distance: 31.1
click at [607, 281] on p "Ensure both the checkbox and label are interactive to provide an accessible exp…" at bounding box center [825, 275] width 447 height 15
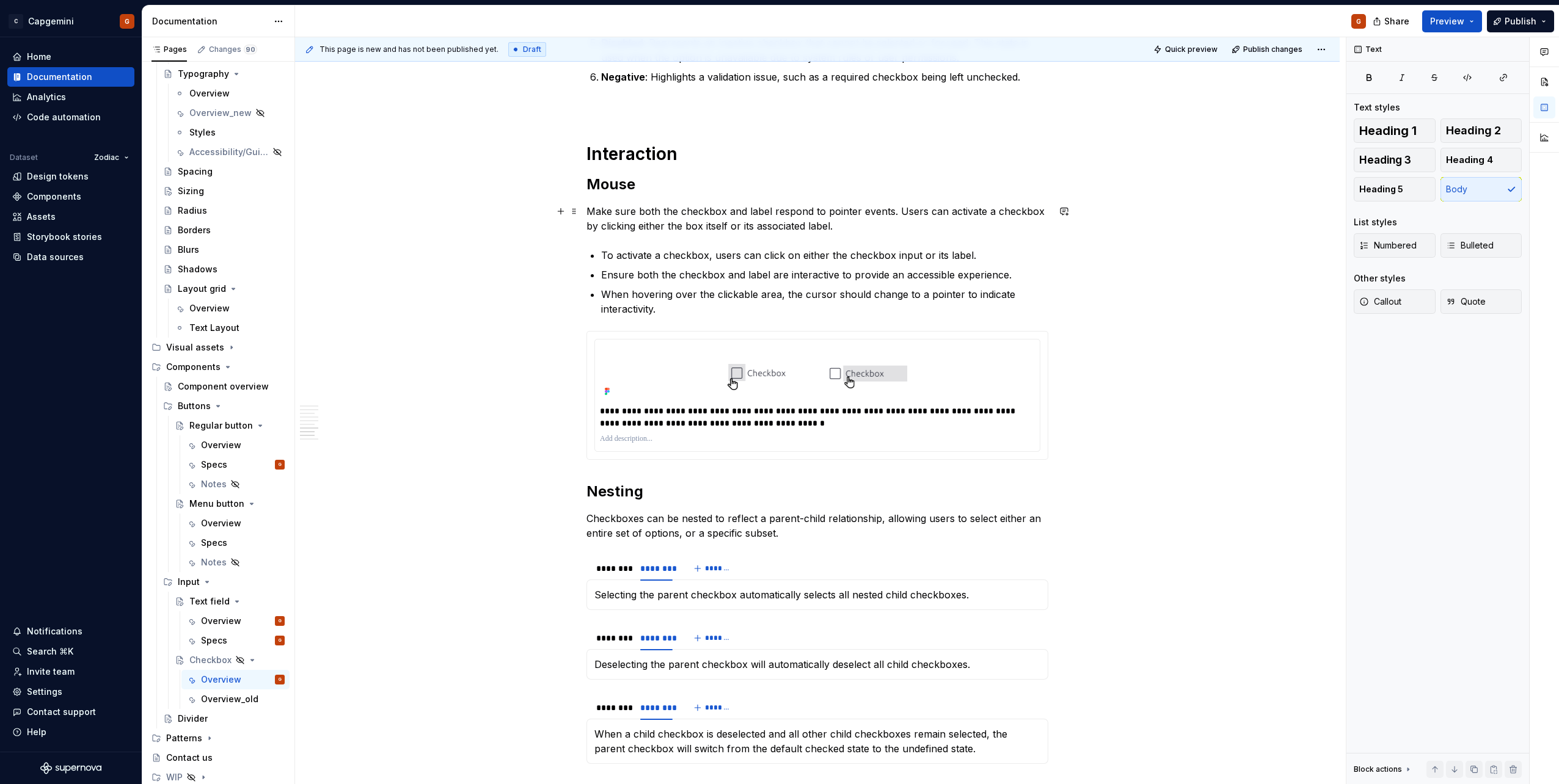
click at [714, 223] on p "Make sure both the checkbox and label respond to pointer events. Users can acti…" at bounding box center [817, 219] width 462 height 29
drag, startPoint x: 837, startPoint y: 226, endPoint x: 551, endPoint y: 217, distance: 286.1
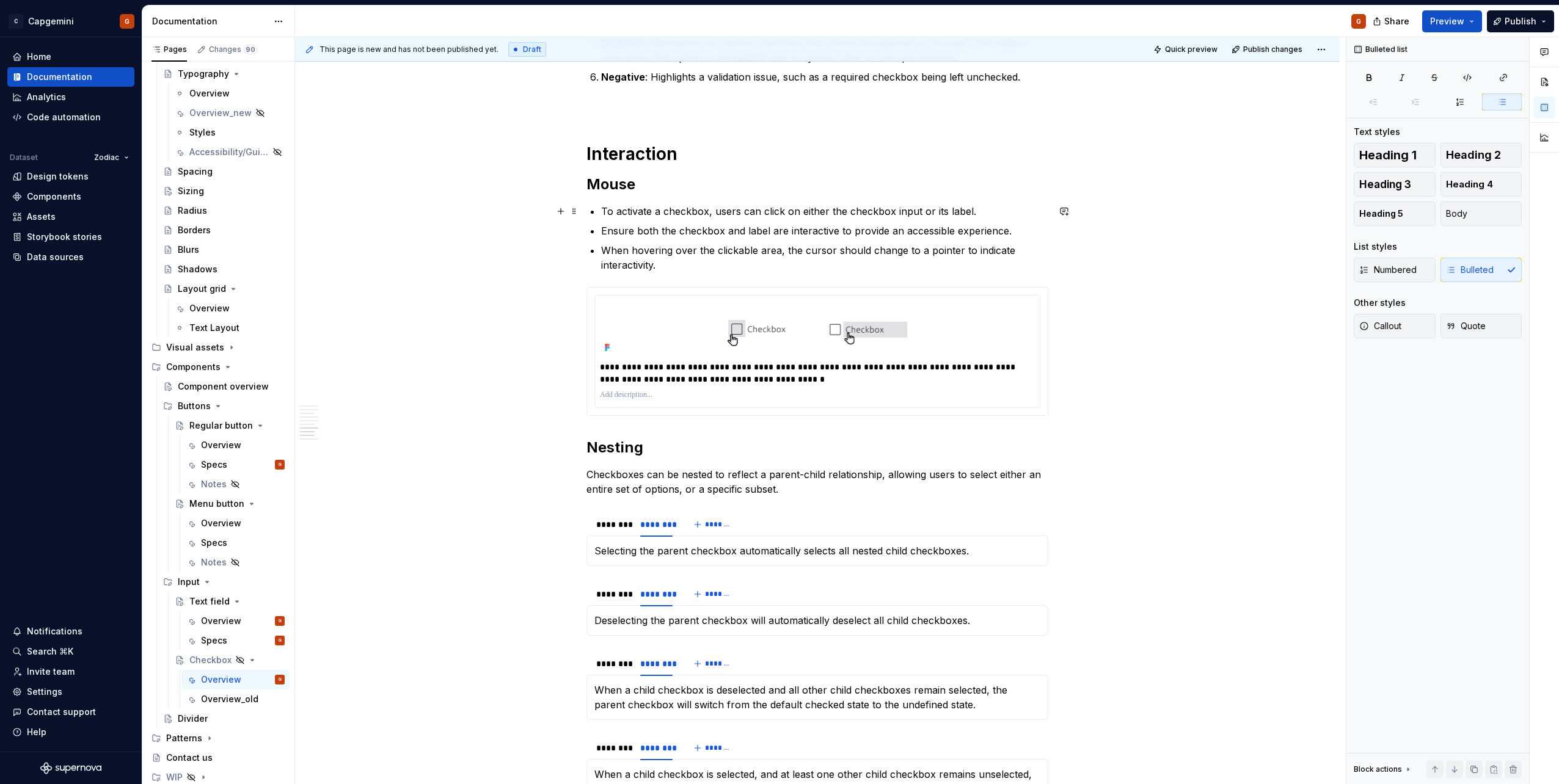
click at [704, 209] on p "To activate a checkbox, users can click on either the checkbox input or its lab…" at bounding box center [825, 211] width 447 height 15
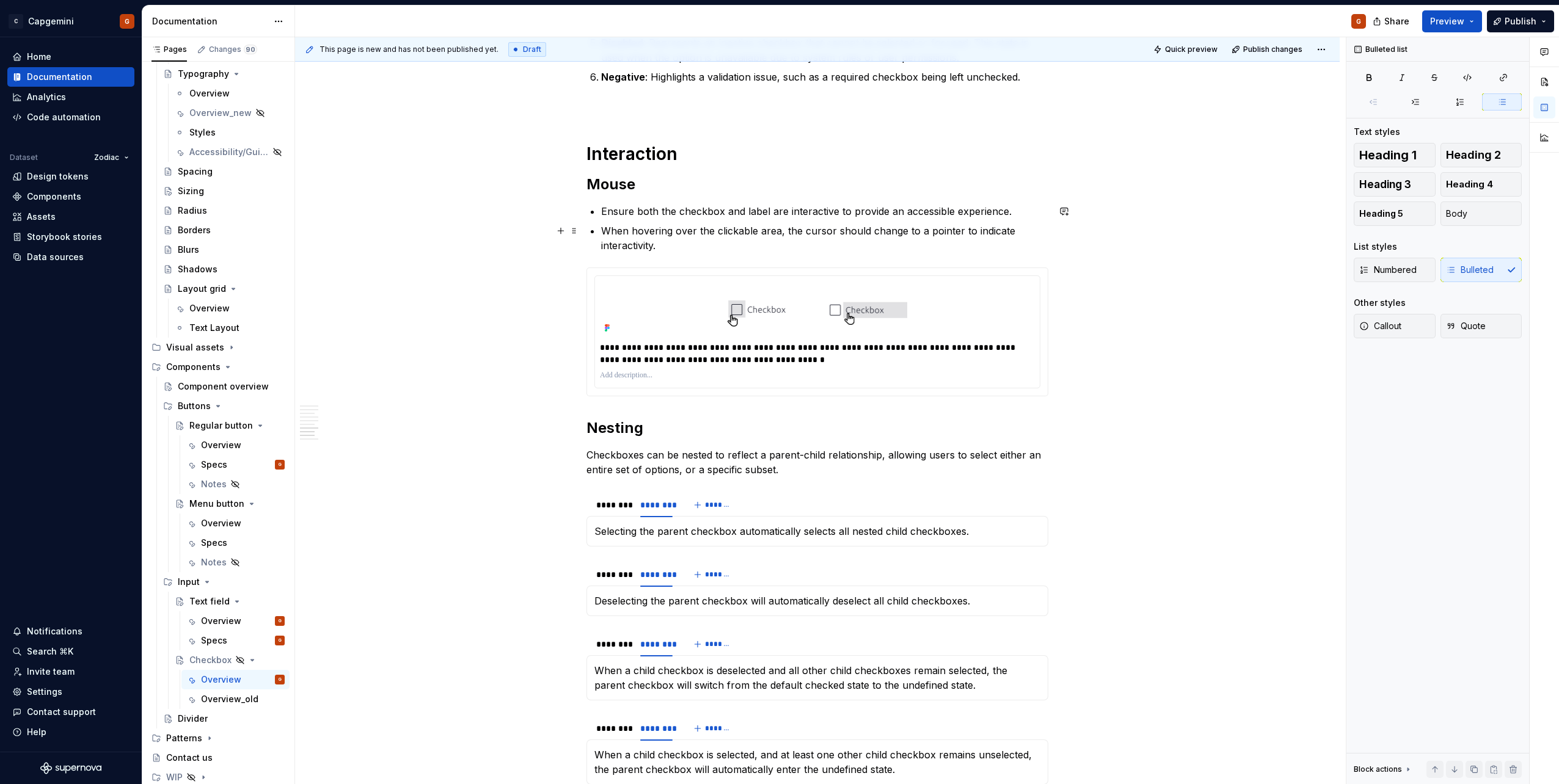
click at [777, 242] on p "When hovering over the clickable area, the cursor should change to a pointer to…" at bounding box center [825, 238] width 447 height 29
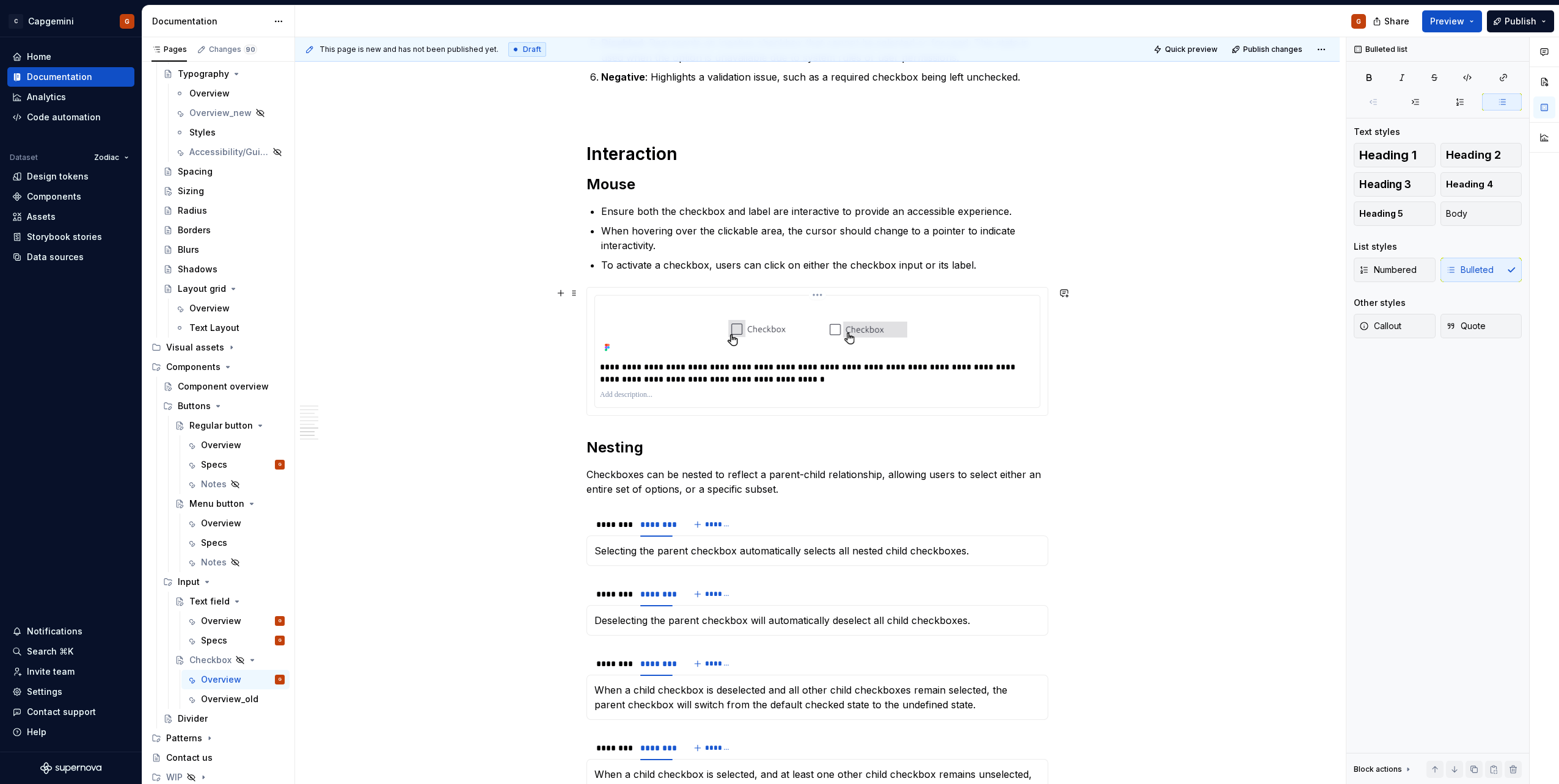
click at [772, 378] on p "**********" at bounding box center [817, 373] width 435 height 25
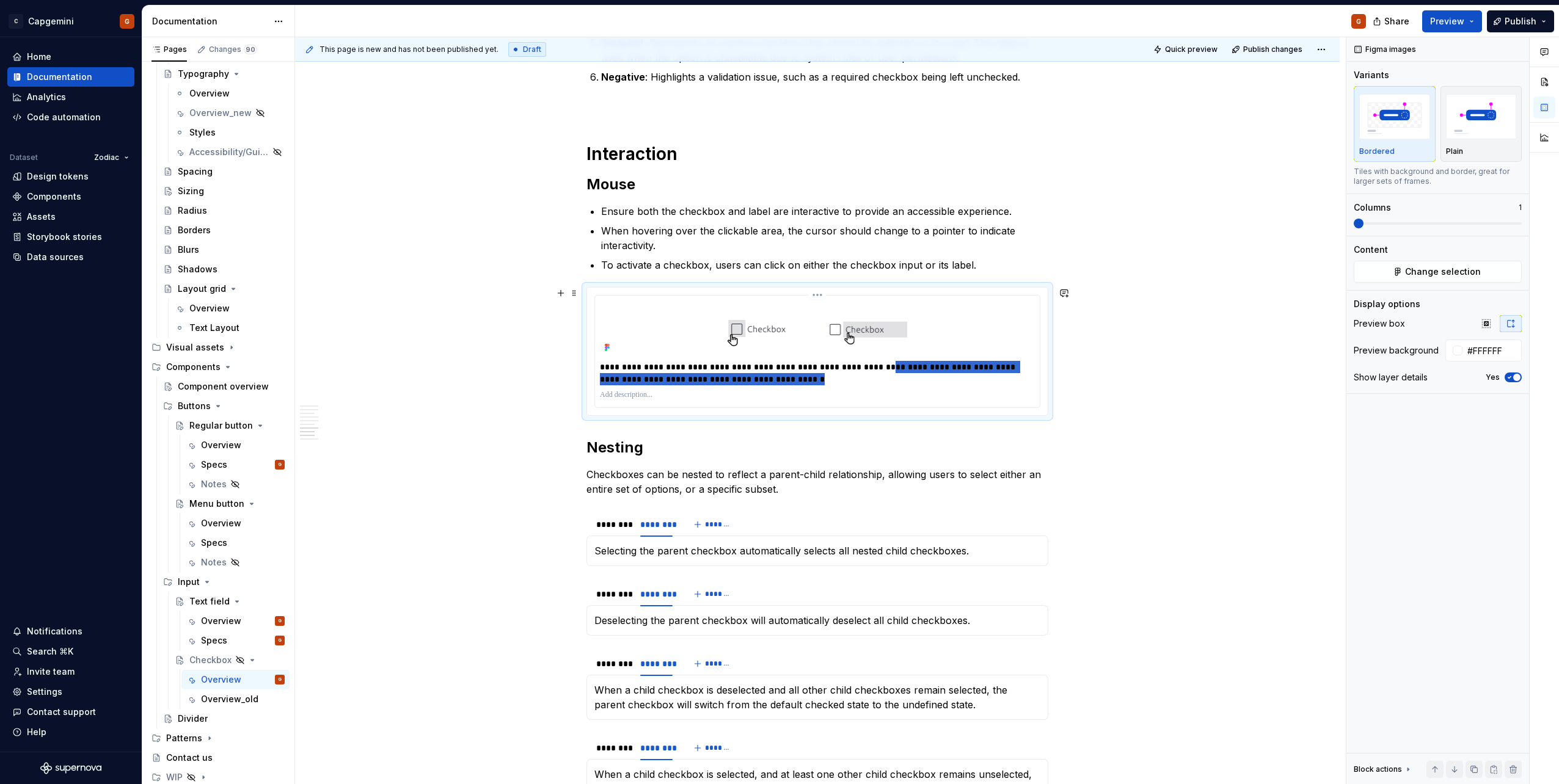
drag, startPoint x: 777, startPoint y: 376, endPoint x: 877, endPoint y: 363, distance: 100.8
click at [877, 363] on p "**********" at bounding box center [817, 373] width 435 height 25
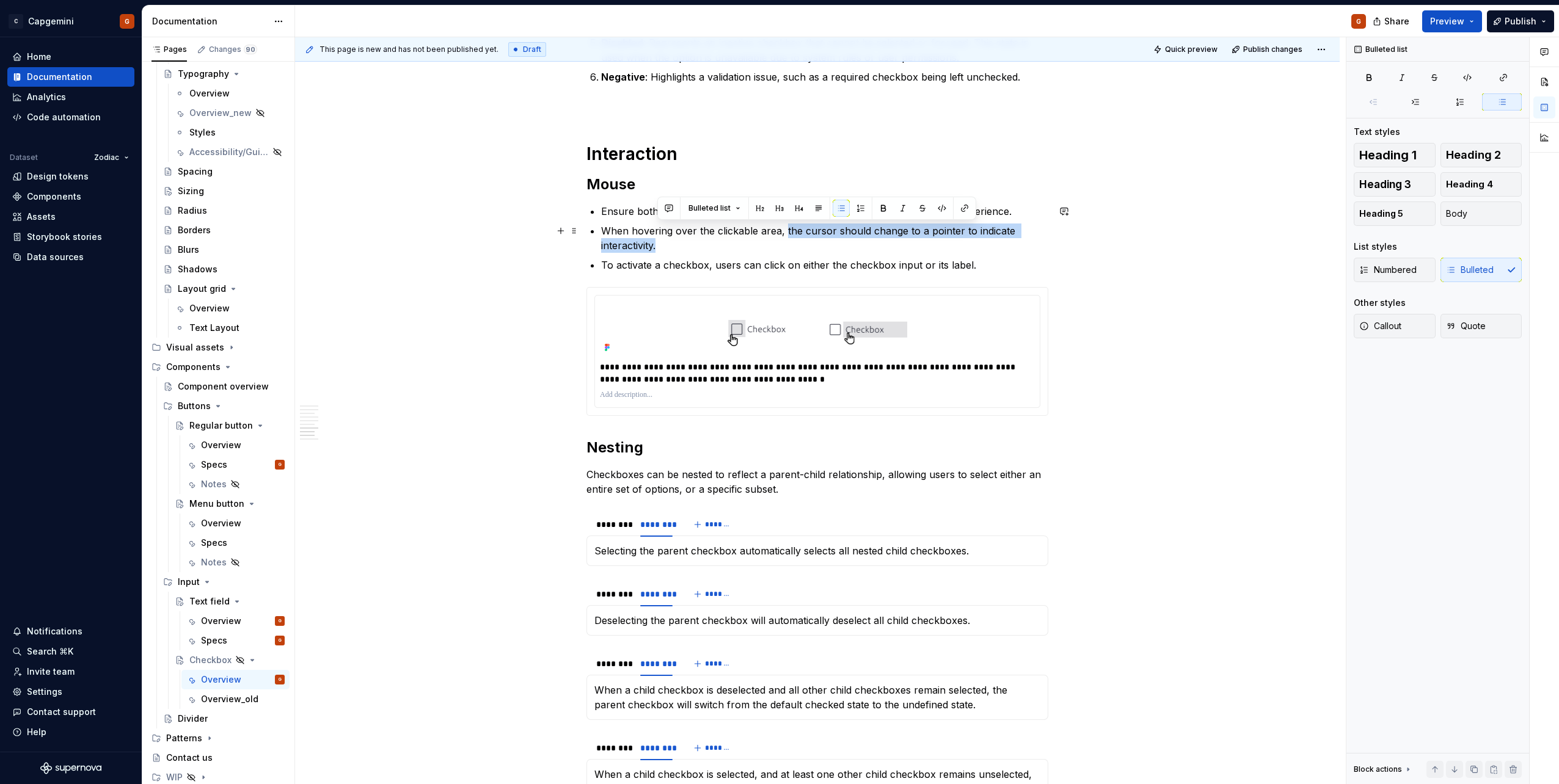
drag, startPoint x: 716, startPoint y: 245, endPoint x: 783, endPoint y: 227, distance: 69.4
click at [783, 227] on p "When hovering over the clickable area, the cursor should change to a pointer to…" at bounding box center [825, 238] width 447 height 29
drag, startPoint x: 788, startPoint y: 234, endPoint x: 850, endPoint y: 236, distance: 62.0
click at [788, 234] on p "When hovering over the clickable area, The cursor should change to a pointer, s…" at bounding box center [825, 238] width 447 height 29
click at [955, 234] on p "When hovering over the clickable area, the cursor should change to a pointer, s…" at bounding box center [825, 238] width 447 height 29
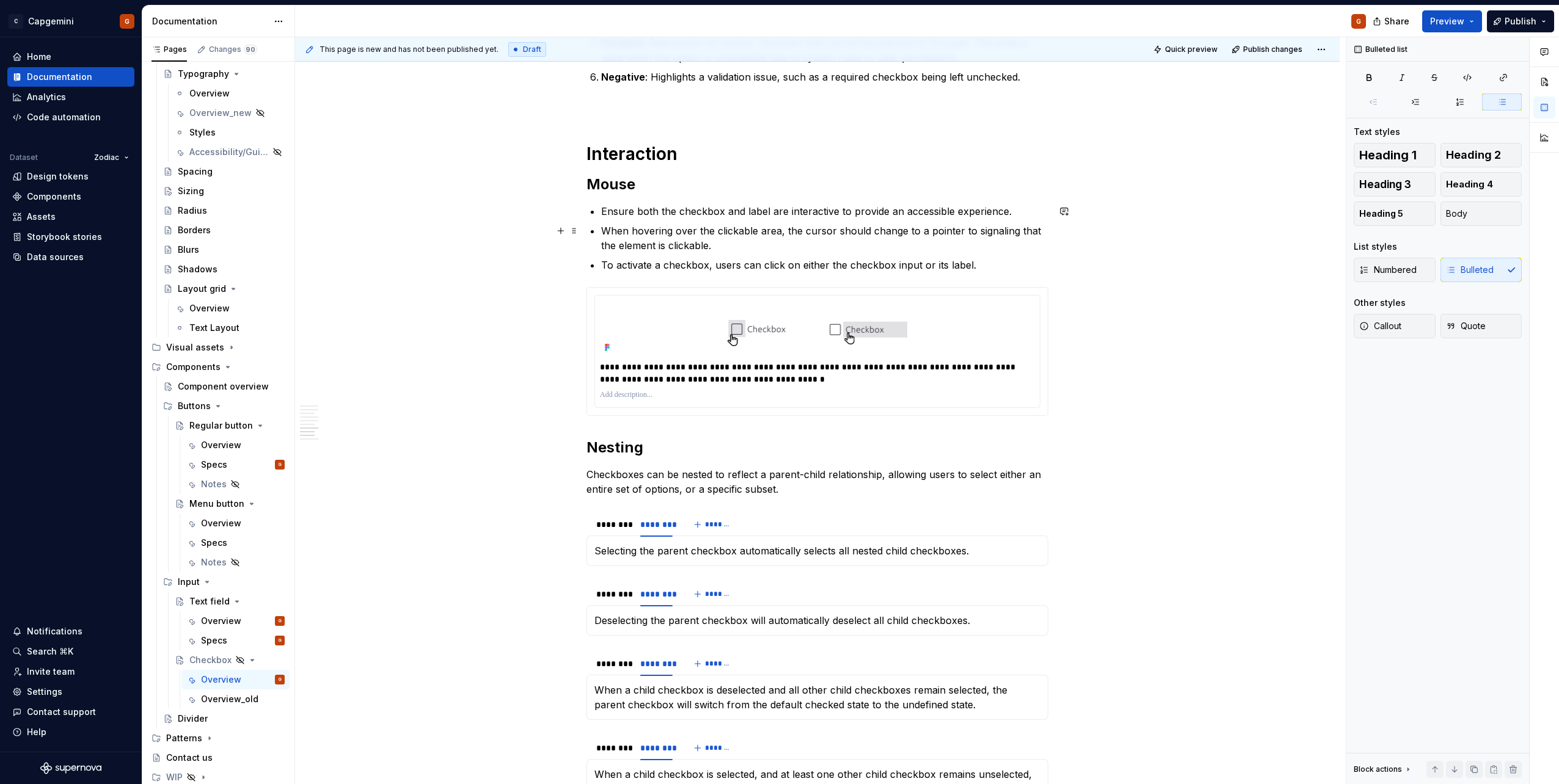
click at [1004, 230] on p "When hovering over the clickable area, the cursor should change to a pointer to…" at bounding box center [825, 238] width 447 height 29
click at [917, 230] on p "When hovering over the clickable area, the cursor should change to a pointer to…" at bounding box center [825, 238] width 447 height 29
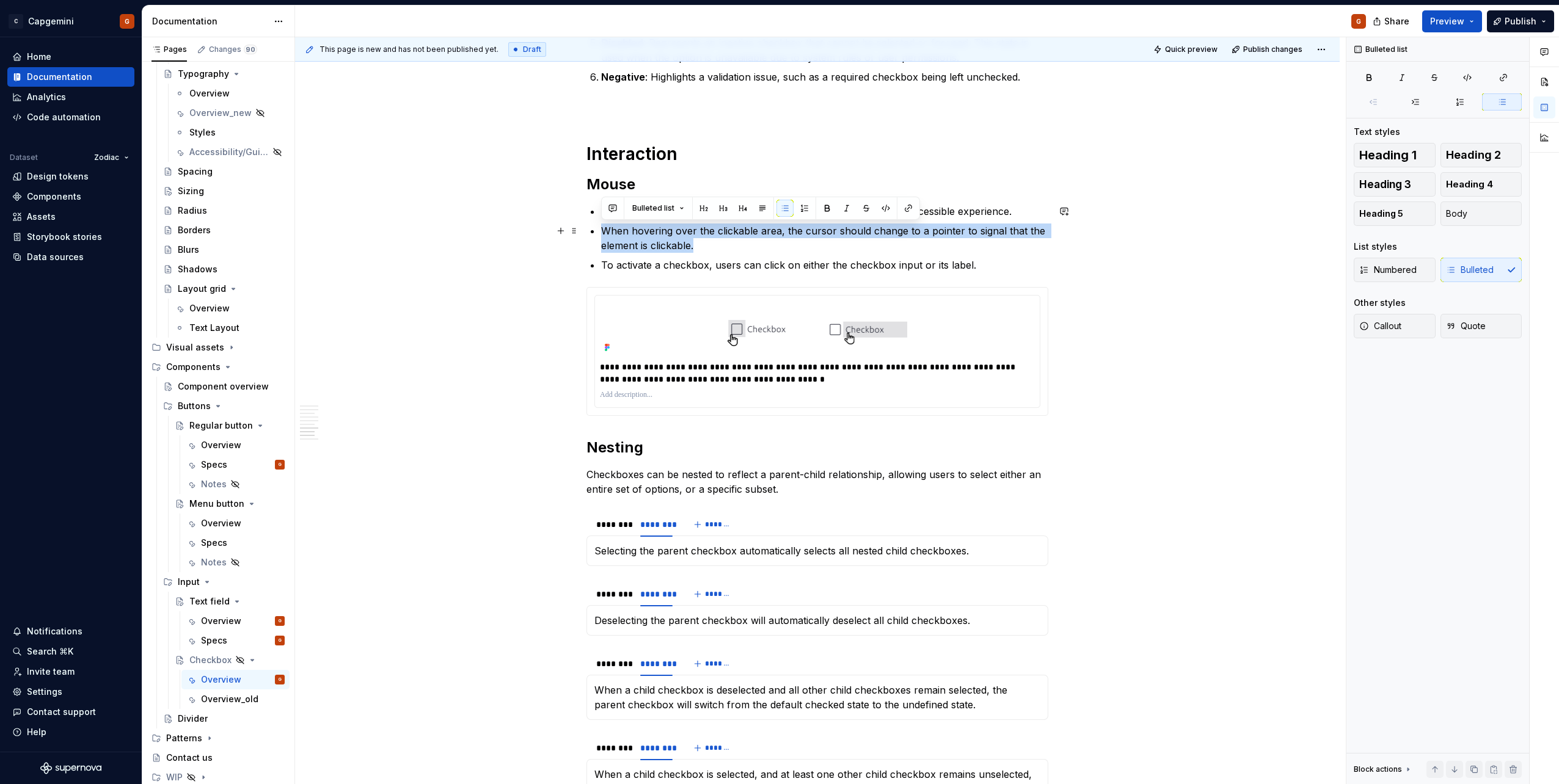
click at [917, 230] on p "When hovering over the clickable area, the cursor should change to a pointer to…" at bounding box center [825, 238] width 447 height 29
click at [915, 238] on p "When hovering over the clickable area, the cursor should change to a pointer to…" at bounding box center [825, 238] width 447 height 29
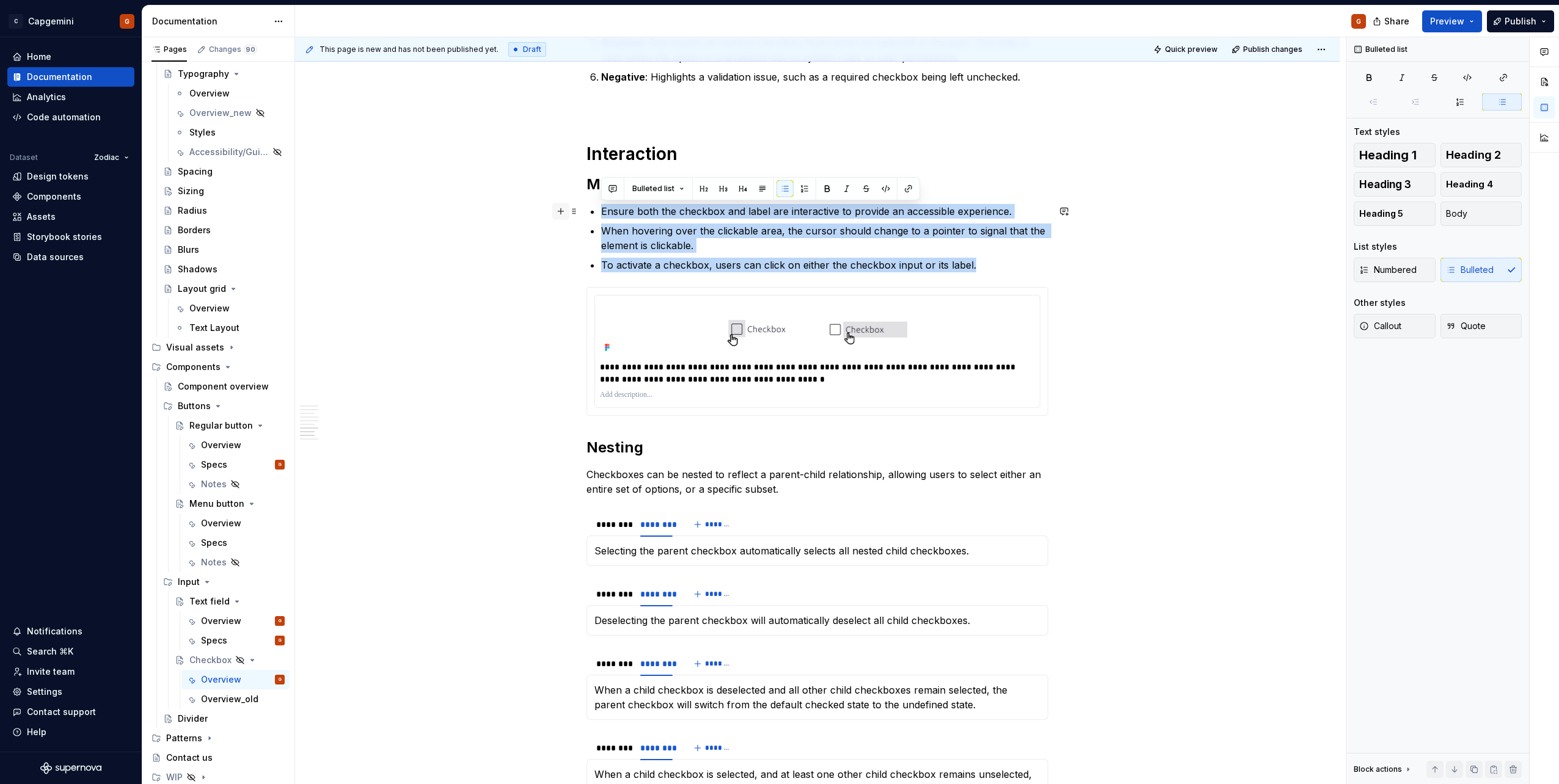
drag, startPoint x: 978, startPoint y: 265, endPoint x: 562, endPoint y: 215, distance: 419.0
copy ul "Ensure both the checkbox and label are interactive to provide an accessible exp…"
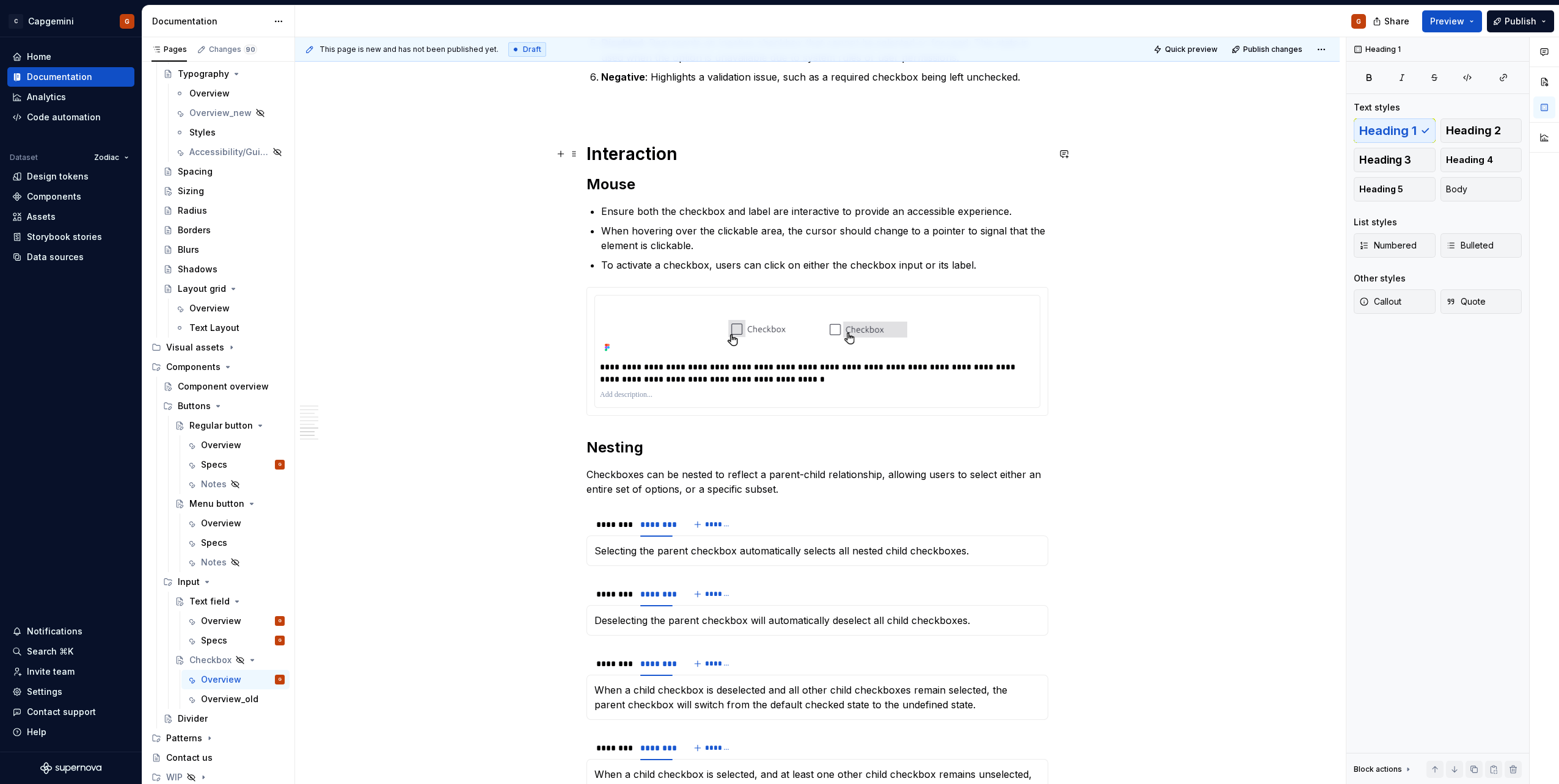
click at [689, 148] on h1 "Interaction" at bounding box center [817, 154] width 462 height 22
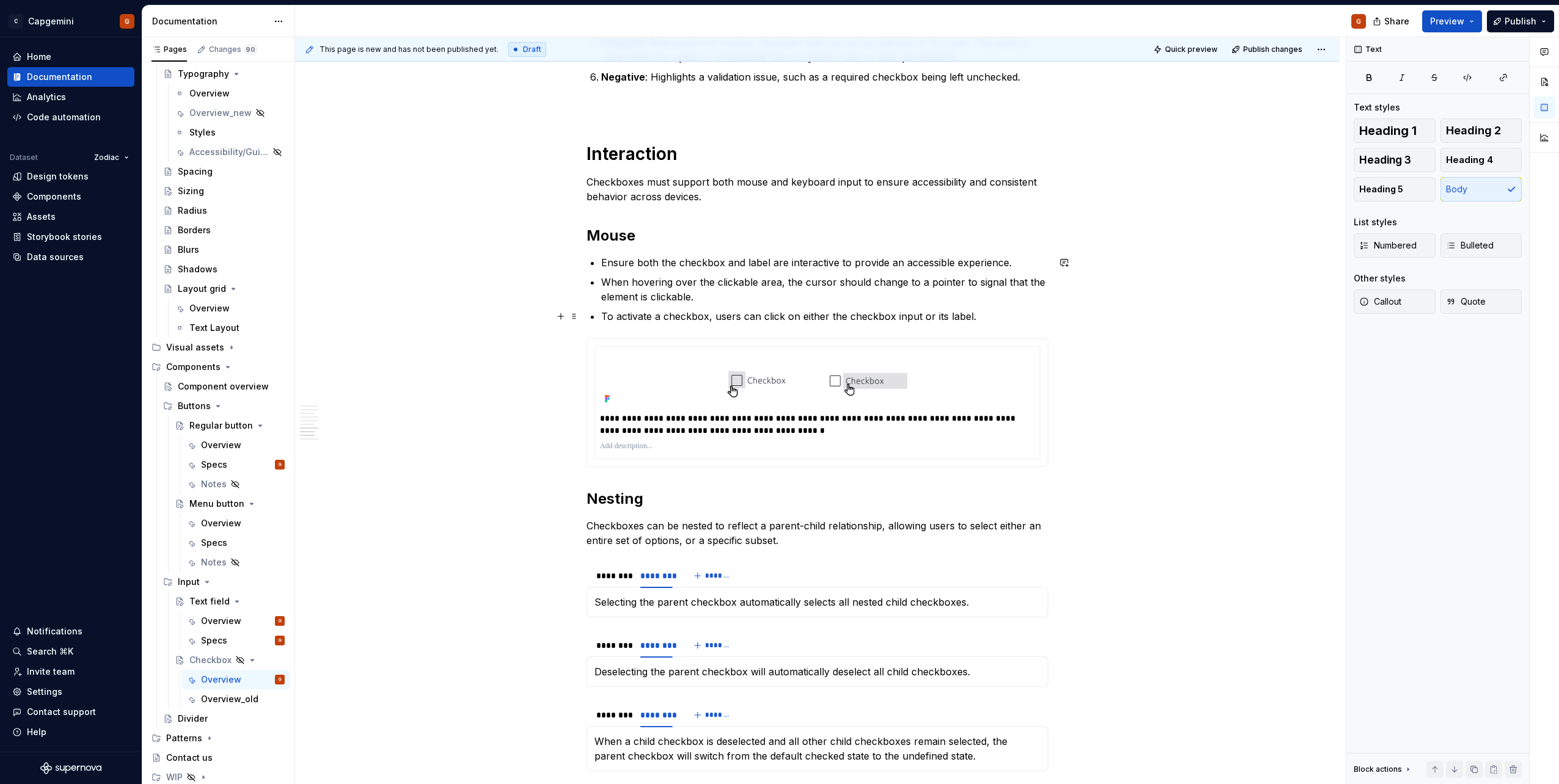
click at [760, 314] on p "To activate a checkbox, users can click on either the checkbox input or its lab…" at bounding box center [825, 316] width 447 height 15
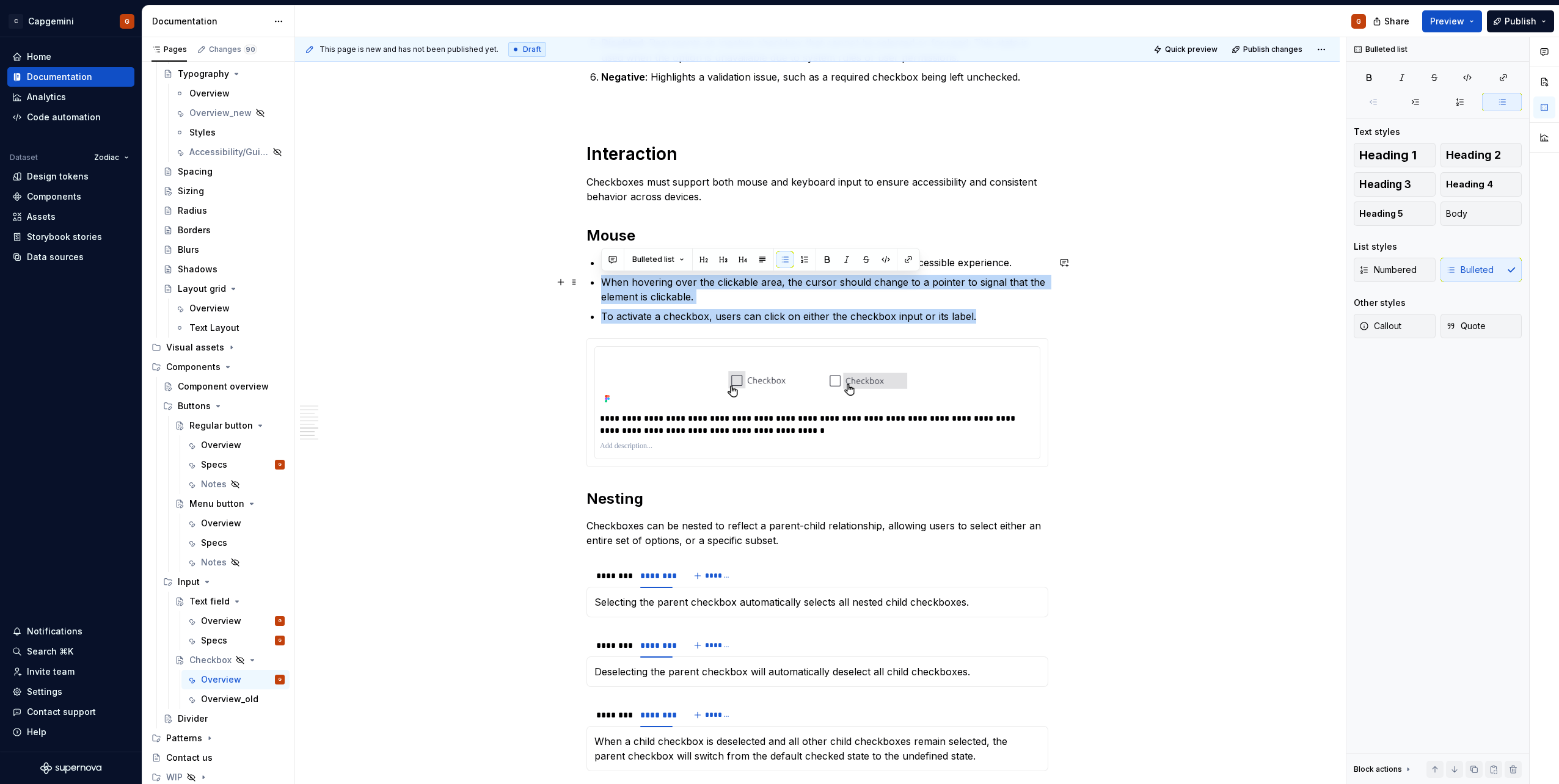
drag, startPoint x: 985, startPoint y: 314, endPoint x: 604, endPoint y: 284, distance: 382.2
click at [604, 284] on ul "Ensure both the checkbox and label are interactive to provide an accessible exp…" at bounding box center [825, 289] width 447 height 68
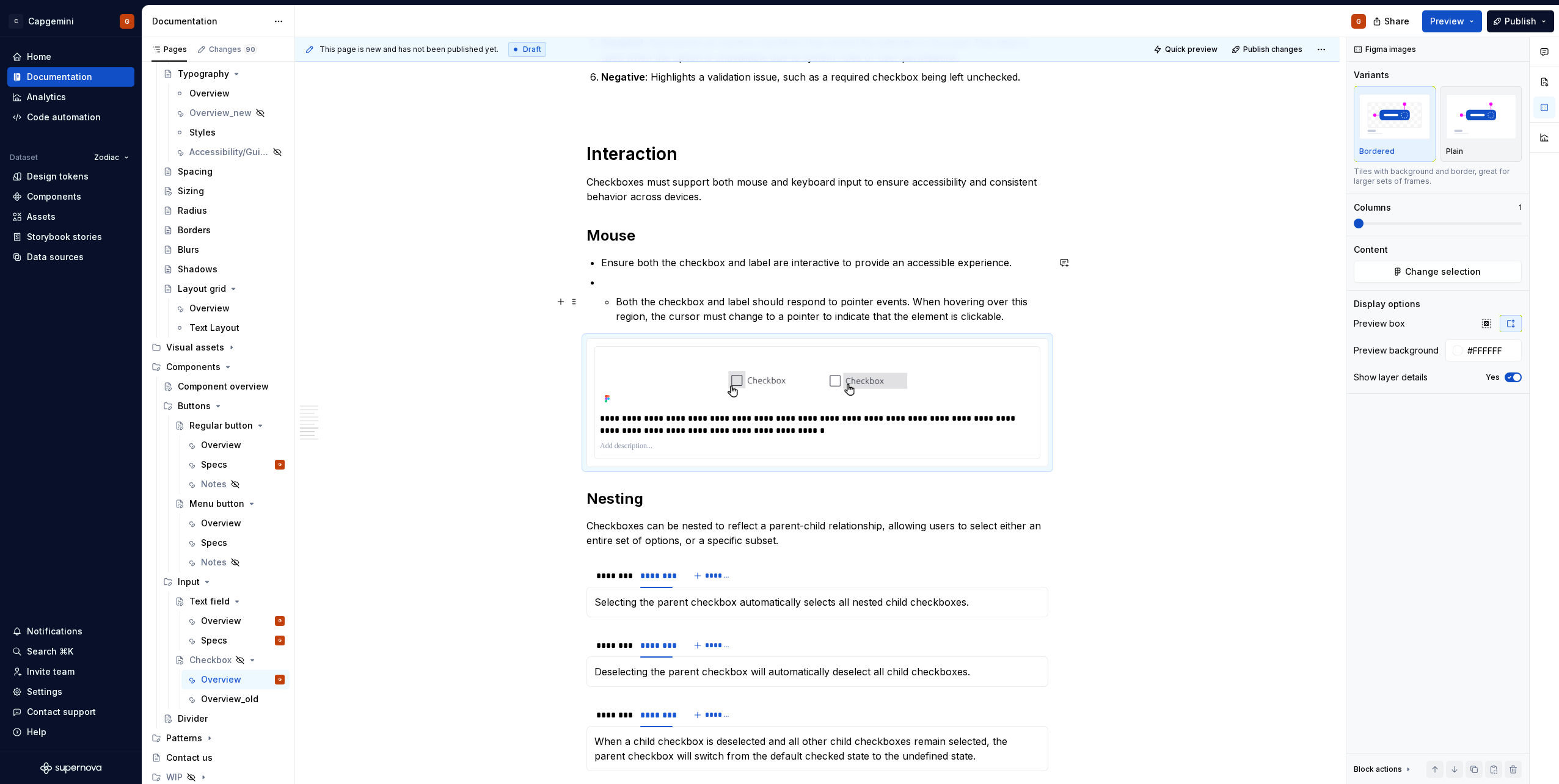
click at [614, 302] on li "Both the checkbox and label should respond to pointer events. When hovering ove…" at bounding box center [825, 299] width 447 height 49
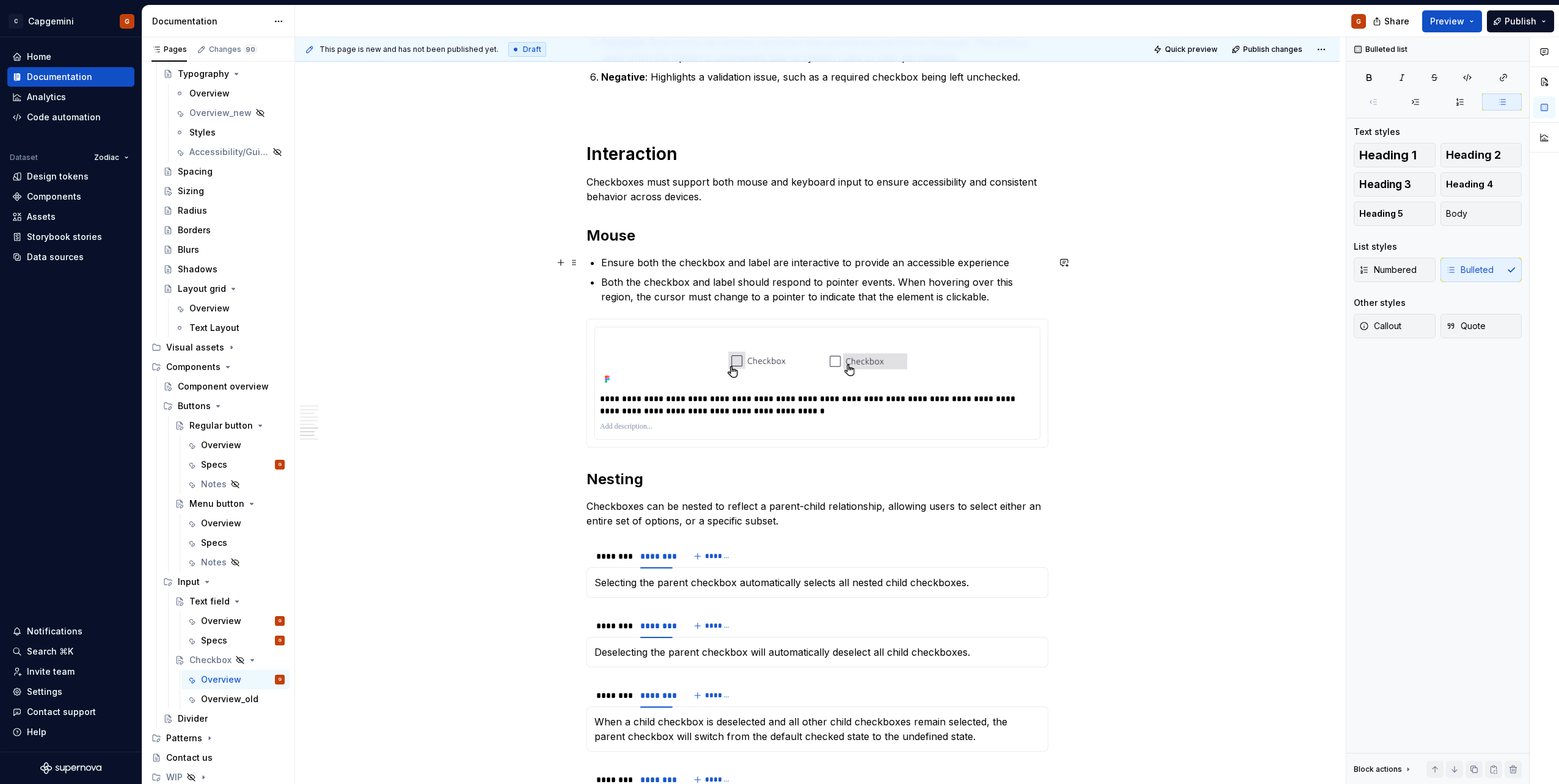
click at [658, 263] on p "Ensure both the checkbox and label are interactive to provide an accessible exp…" at bounding box center [825, 262] width 447 height 15
drag, startPoint x: 604, startPoint y: 263, endPoint x: 1020, endPoint y: 264, distance: 416.0
click at [1020, 264] on p "Ensure both the checkbox and label are interactive to provide an accessible exp…" at bounding box center [825, 262] width 447 height 15
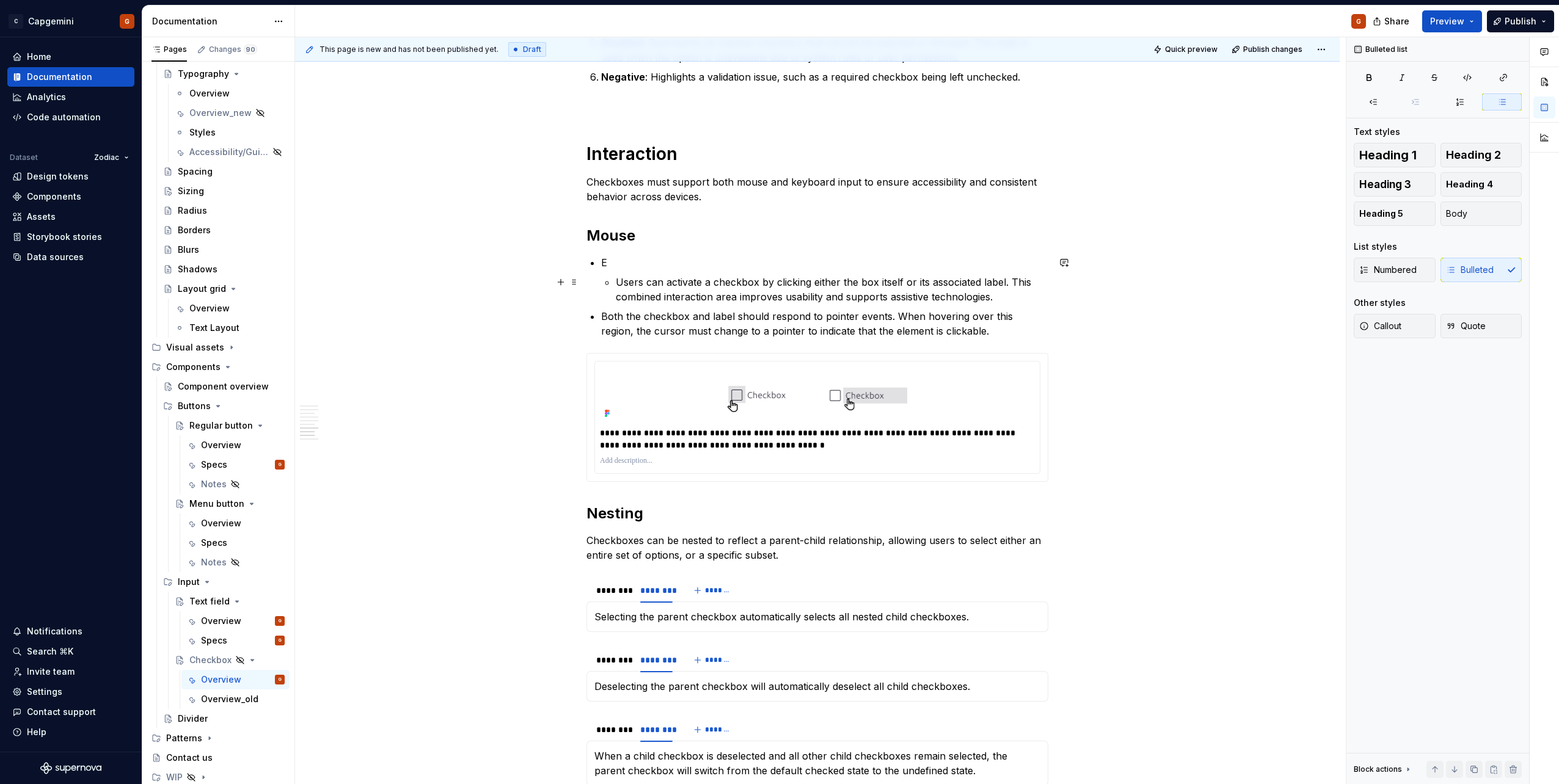
click at [620, 284] on p "Users can activate a checkbox by clicking either the box itself or its associat…" at bounding box center [832, 289] width 433 height 29
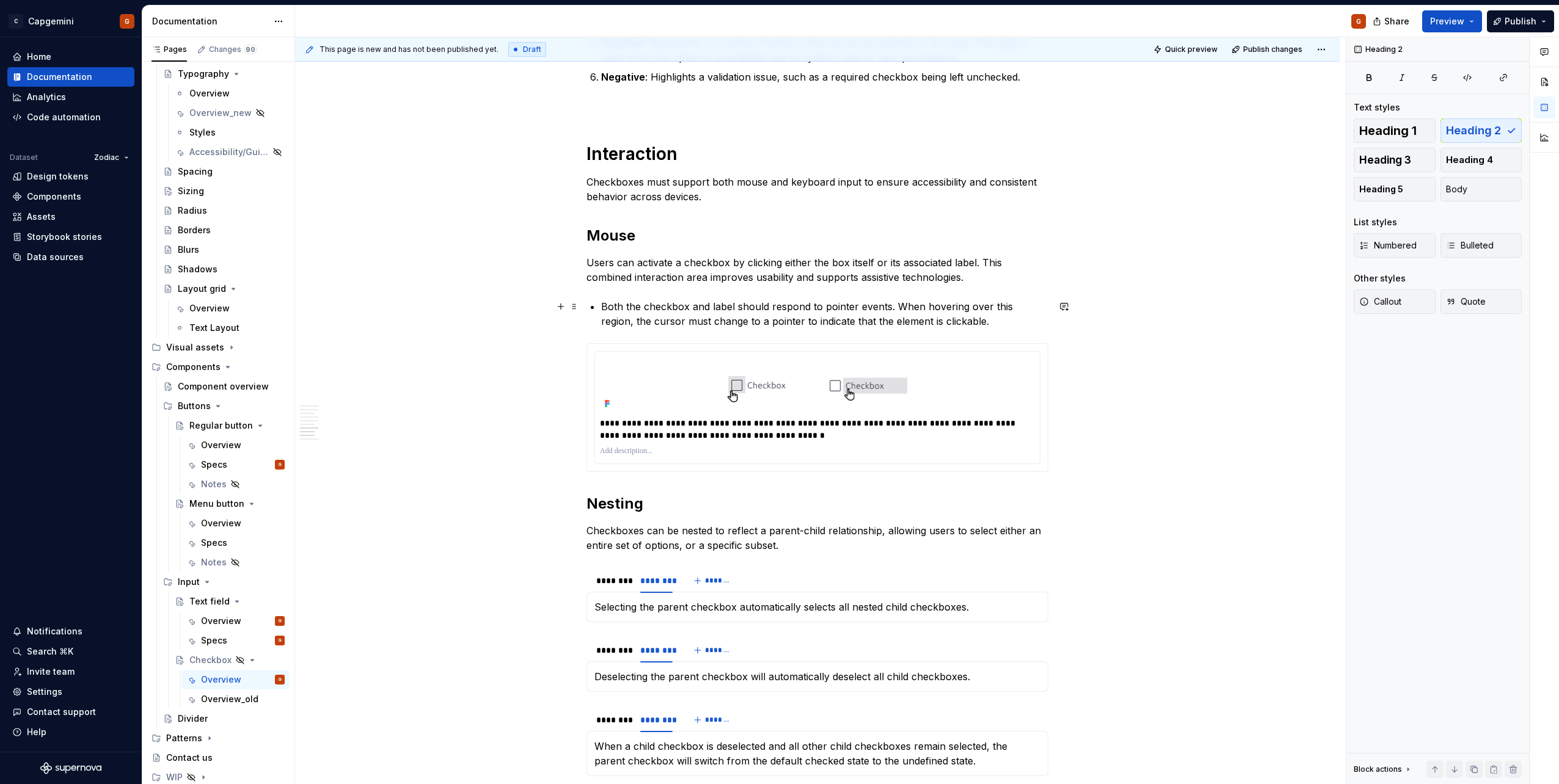
click at [611, 309] on p "Both the checkbox and label should respond to pointer events. When hovering ove…" at bounding box center [825, 314] width 447 height 29
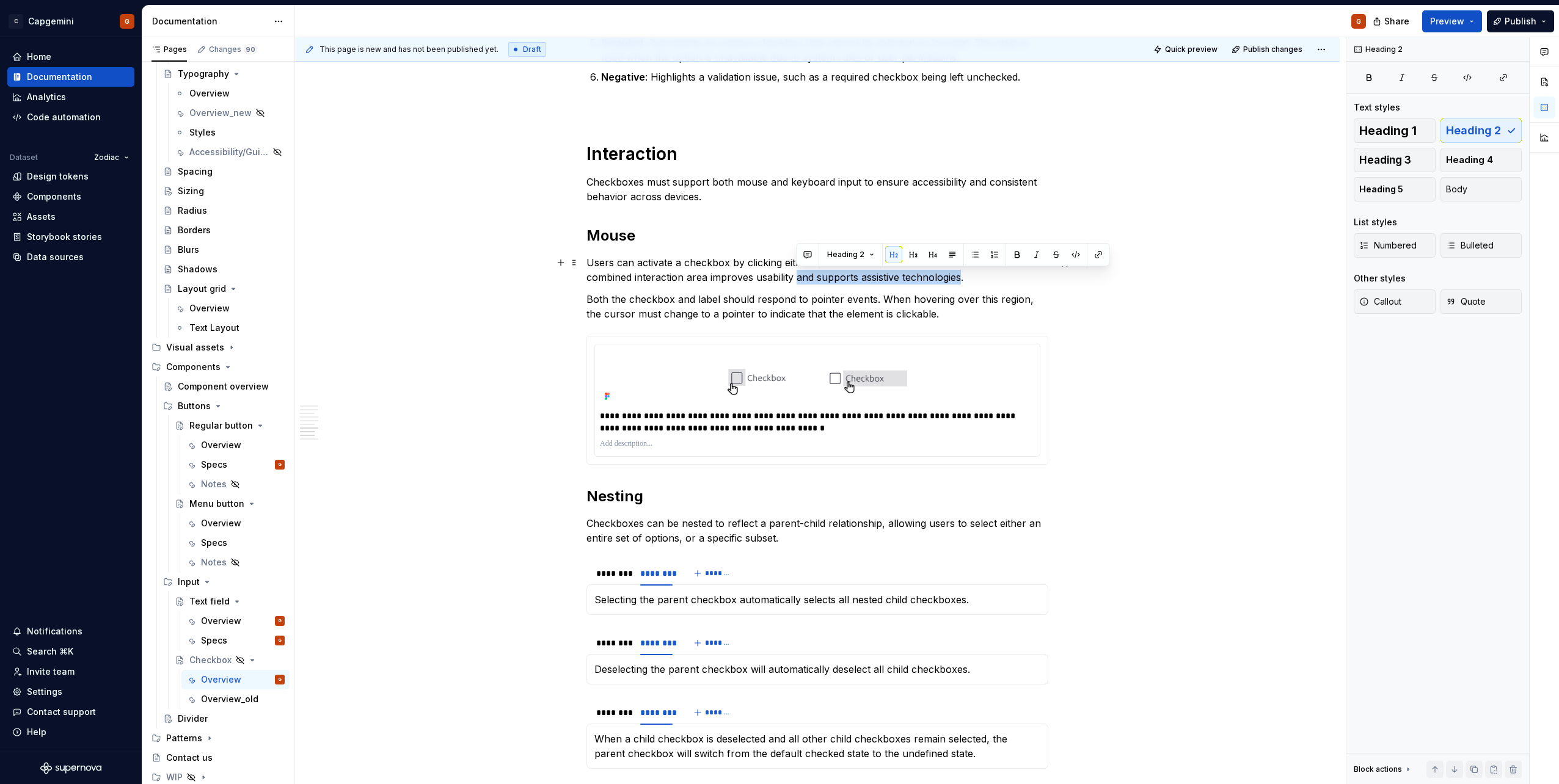
drag, startPoint x: 959, startPoint y: 281, endPoint x: 798, endPoint y: 280, distance: 161.0
click at [798, 280] on p "Users can activate a checkbox by clicking either the box itself or its associat…" at bounding box center [817, 269] width 462 height 29
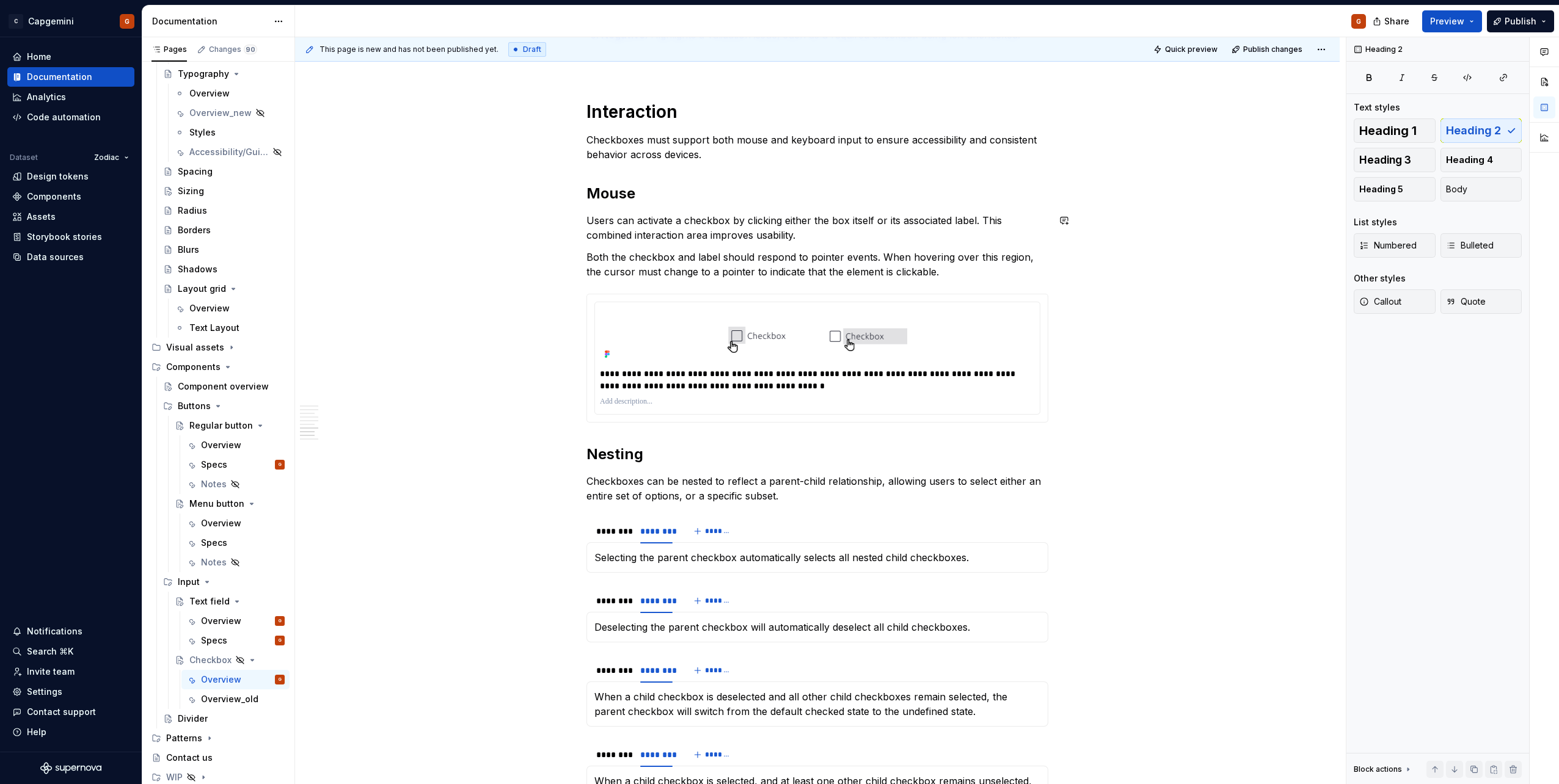
scroll to position [2076, 0]
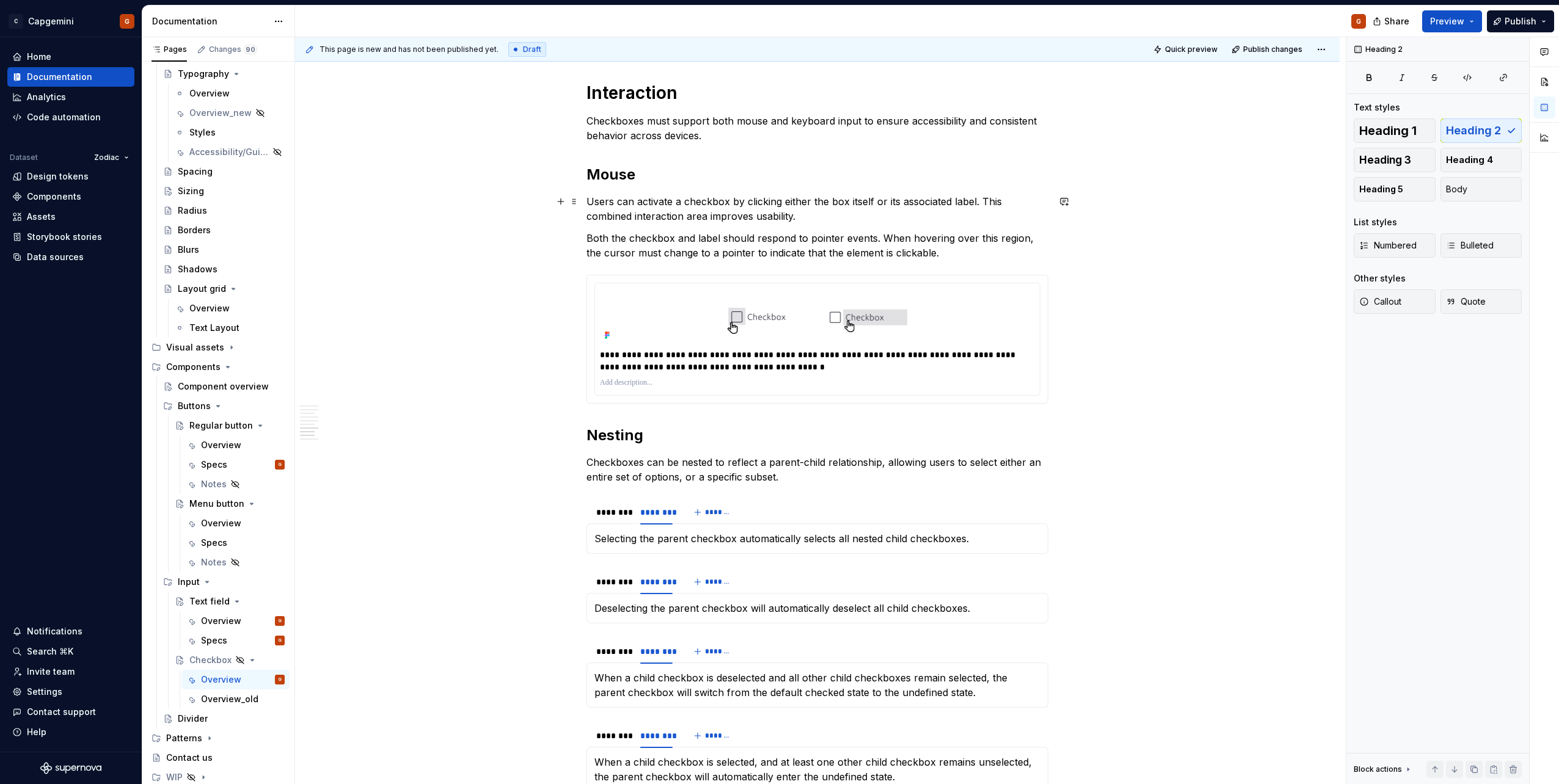
click at [780, 215] on p "Users can activate a checkbox by clicking either the box itself or its associat…" at bounding box center [817, 208] width 462 height 29
drag, startPoint x: 816, startPoint y: 215, endPoint x: 982, endPoint y: 204, distance: 166.4
click at [982, 204] on p "Users can activate a checkbox by clicking either the box itself or its associat…" at bounding box center [817, 208] width 462 height 29
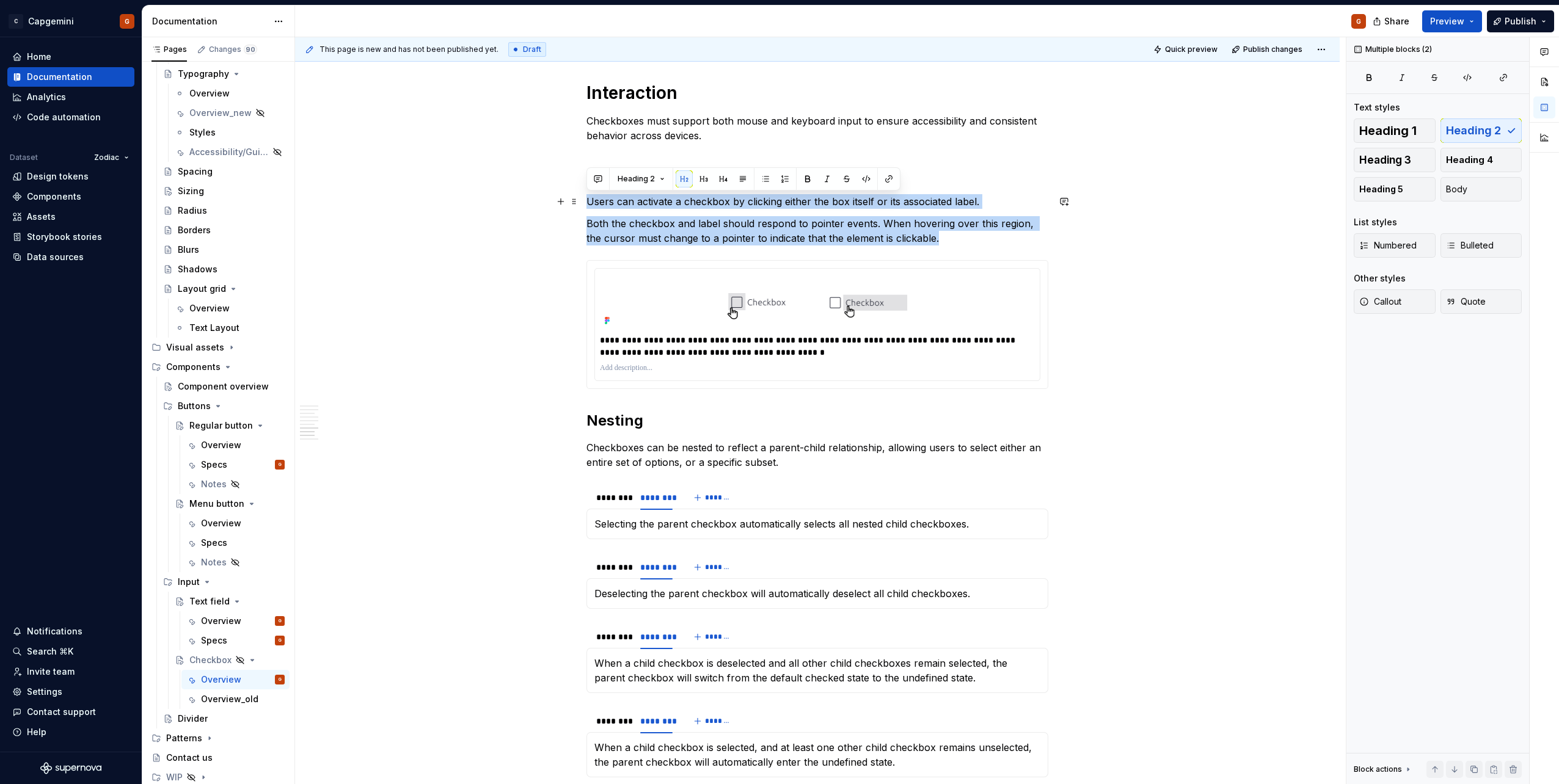
drag, startPoint x: 926, startPoint y: 234, endPoint x: 588, endPoint y: 197, distance: 340.0
click at [1473, 249] on span "Bulleted" at bounding box center [1469, 245] width 48 height 12
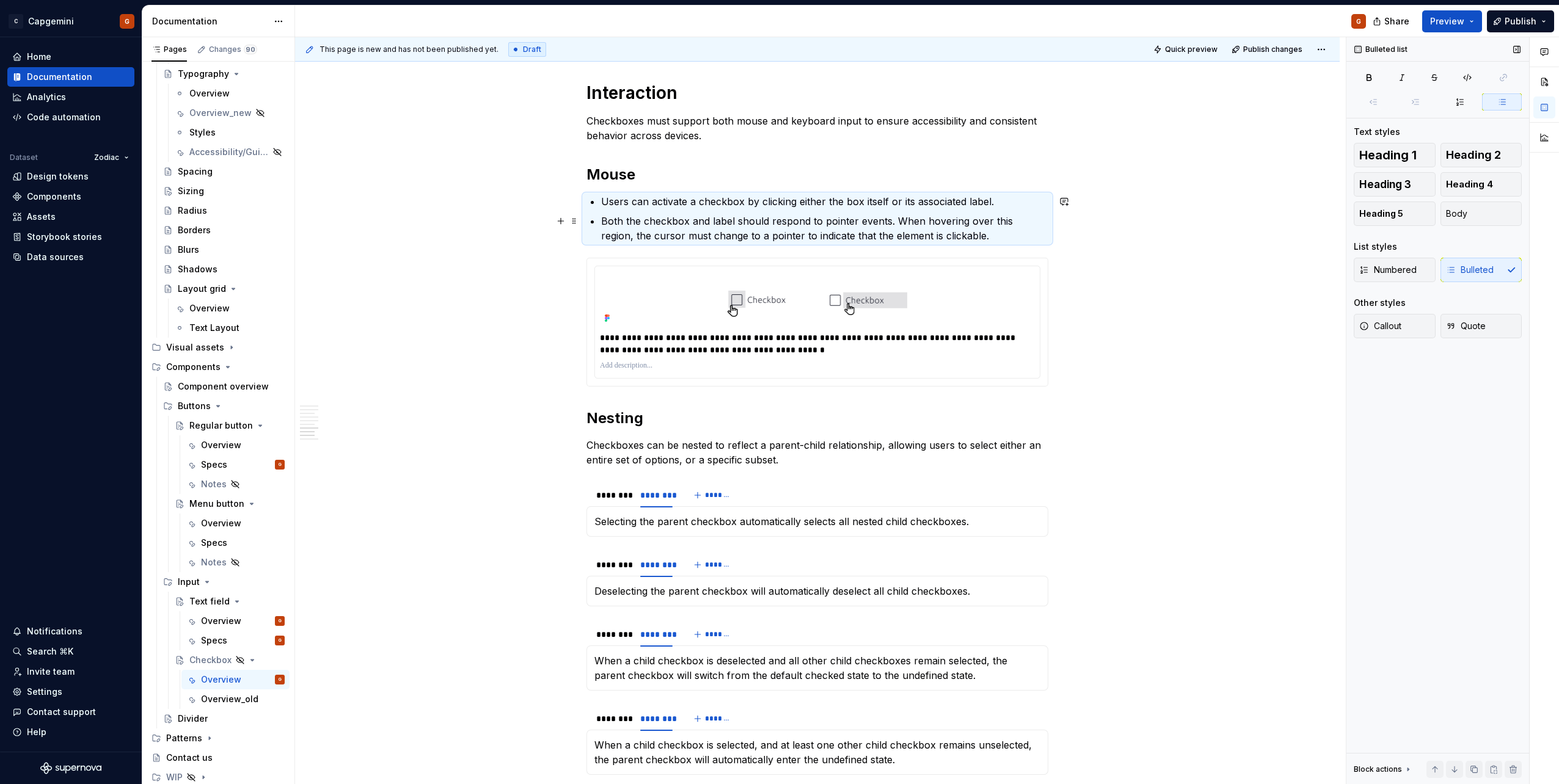
click at [773, 215] on p "Both the checkbox and label should respond to pointer events. When hovering ove…" at bounding box center [825, 228] width 447 height 29
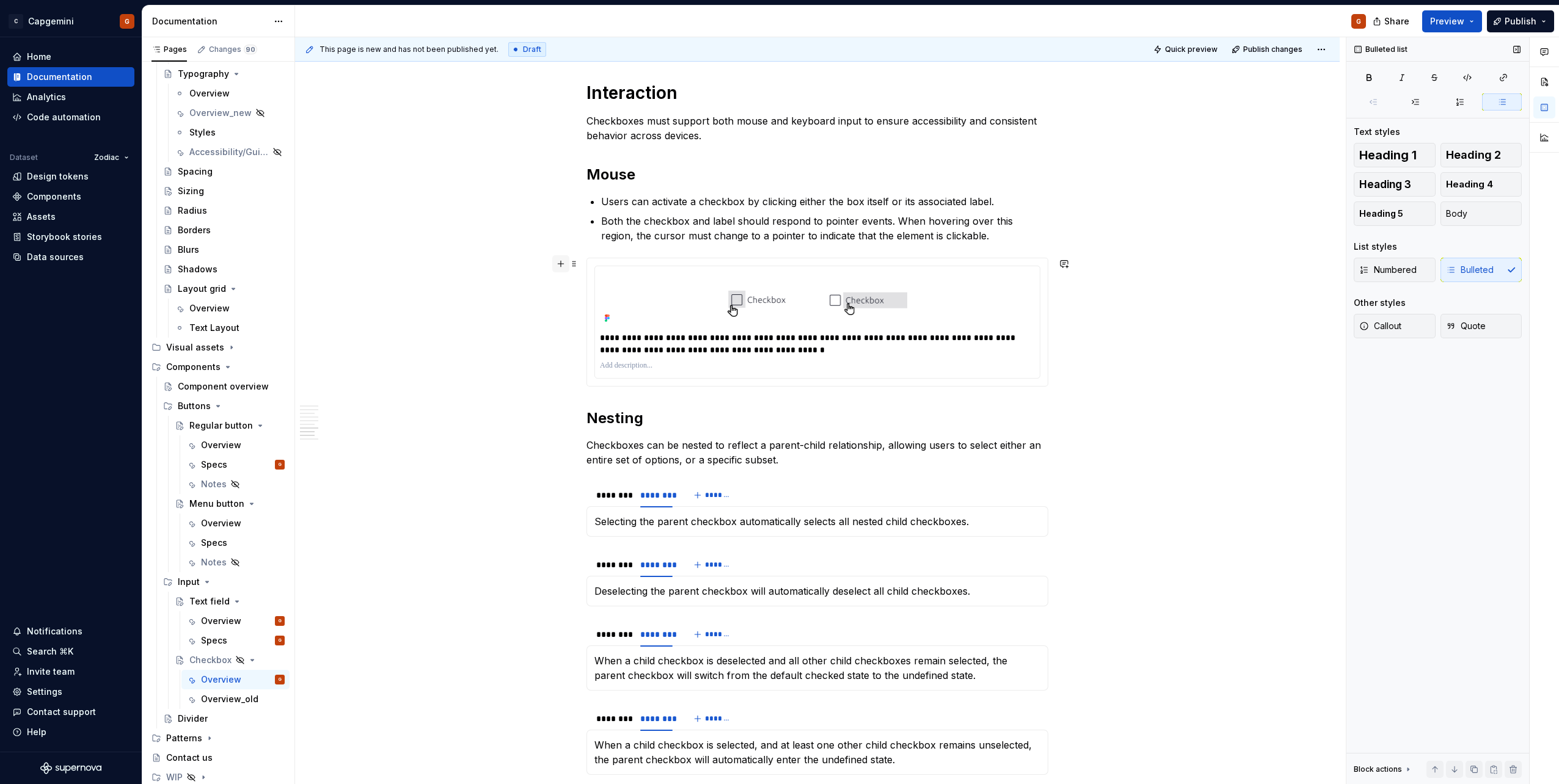
click at [563, 265] on button "button" at bounding box center [561, 264] width 17 height 17
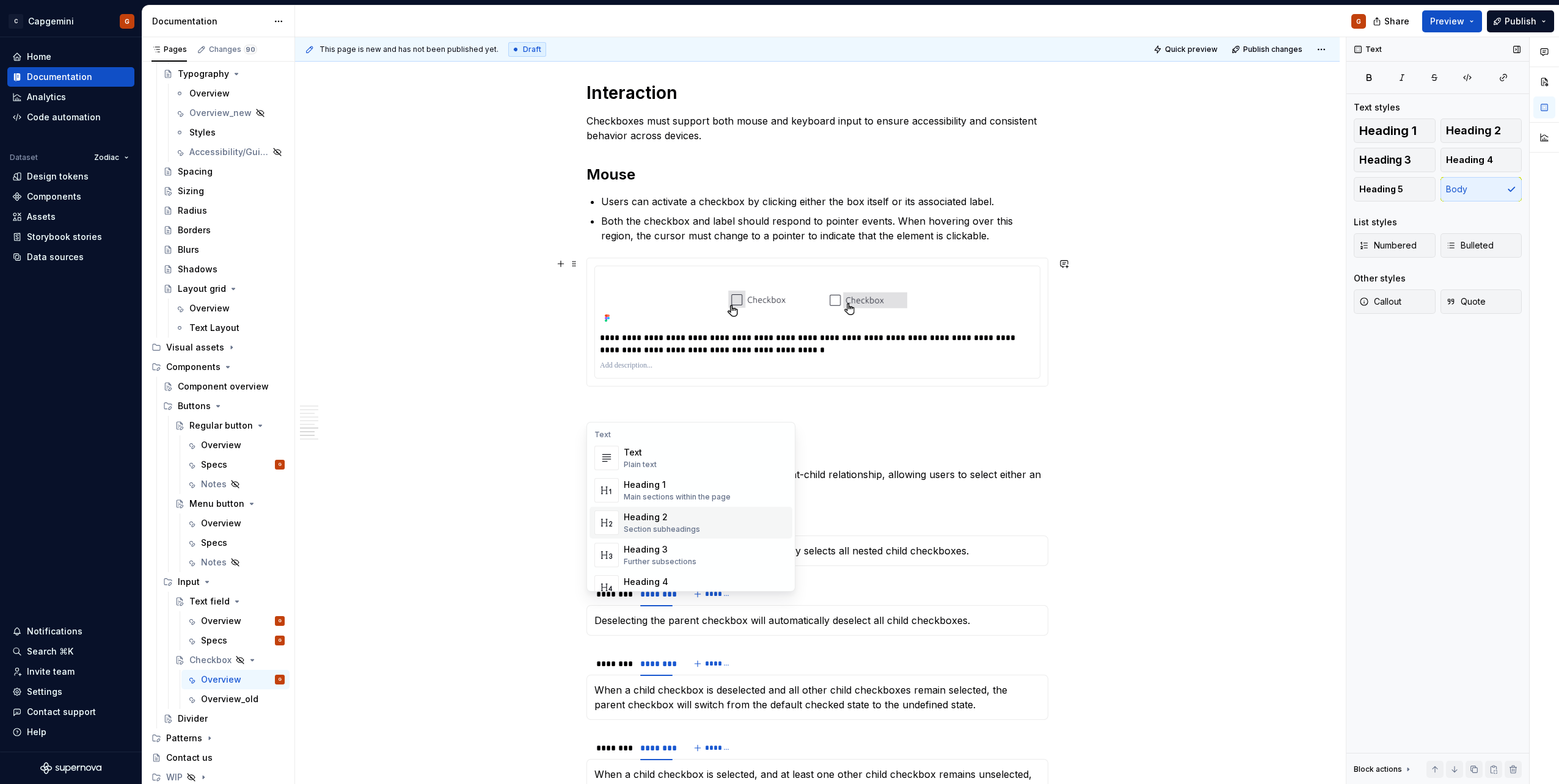
click at [658, 519] on div "Heading 2" at bounding box center [661, 516] width 76 height 12
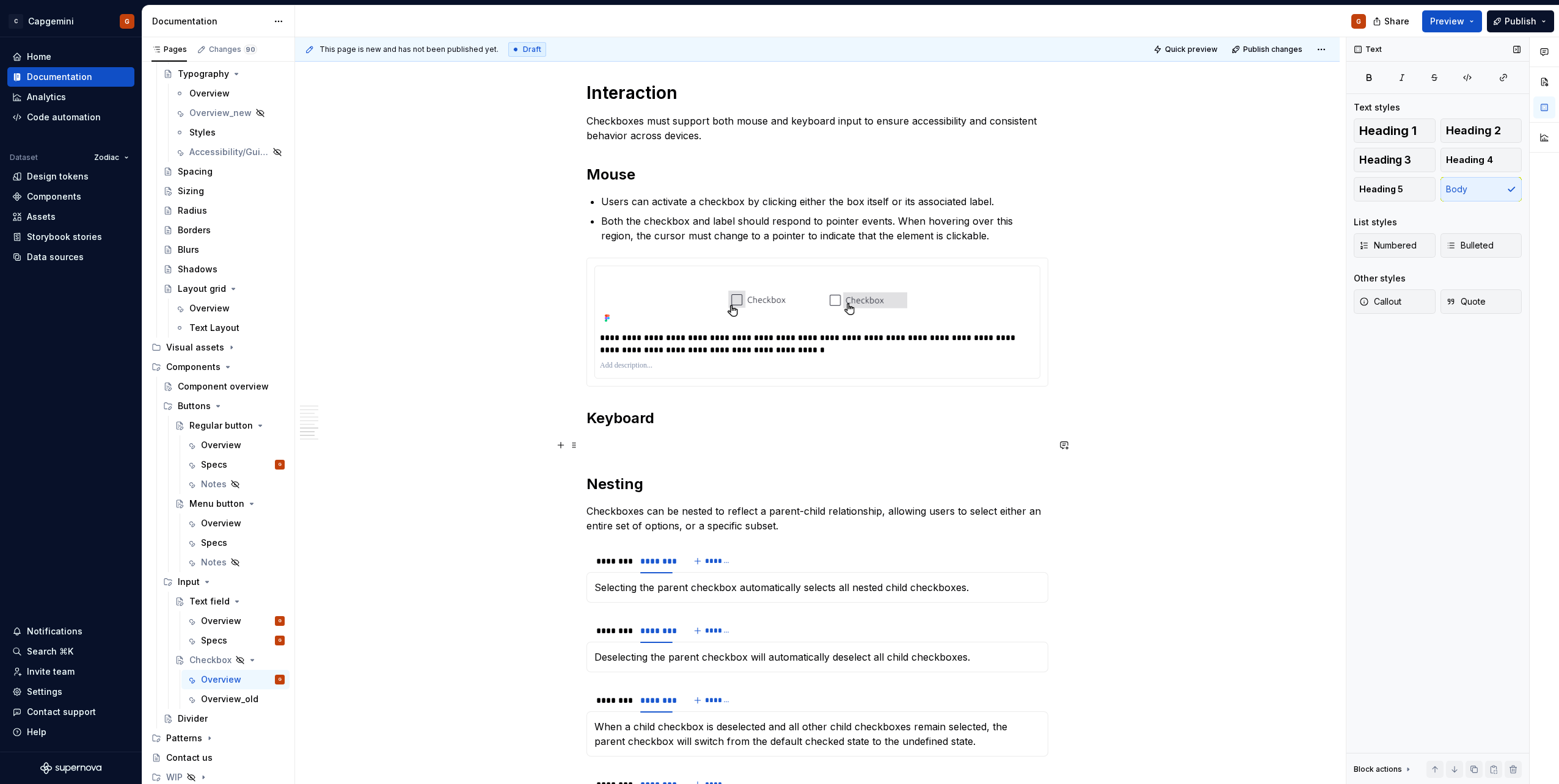
click at [643, 445] on p at bounding box center [817, 445] width 462 height 15
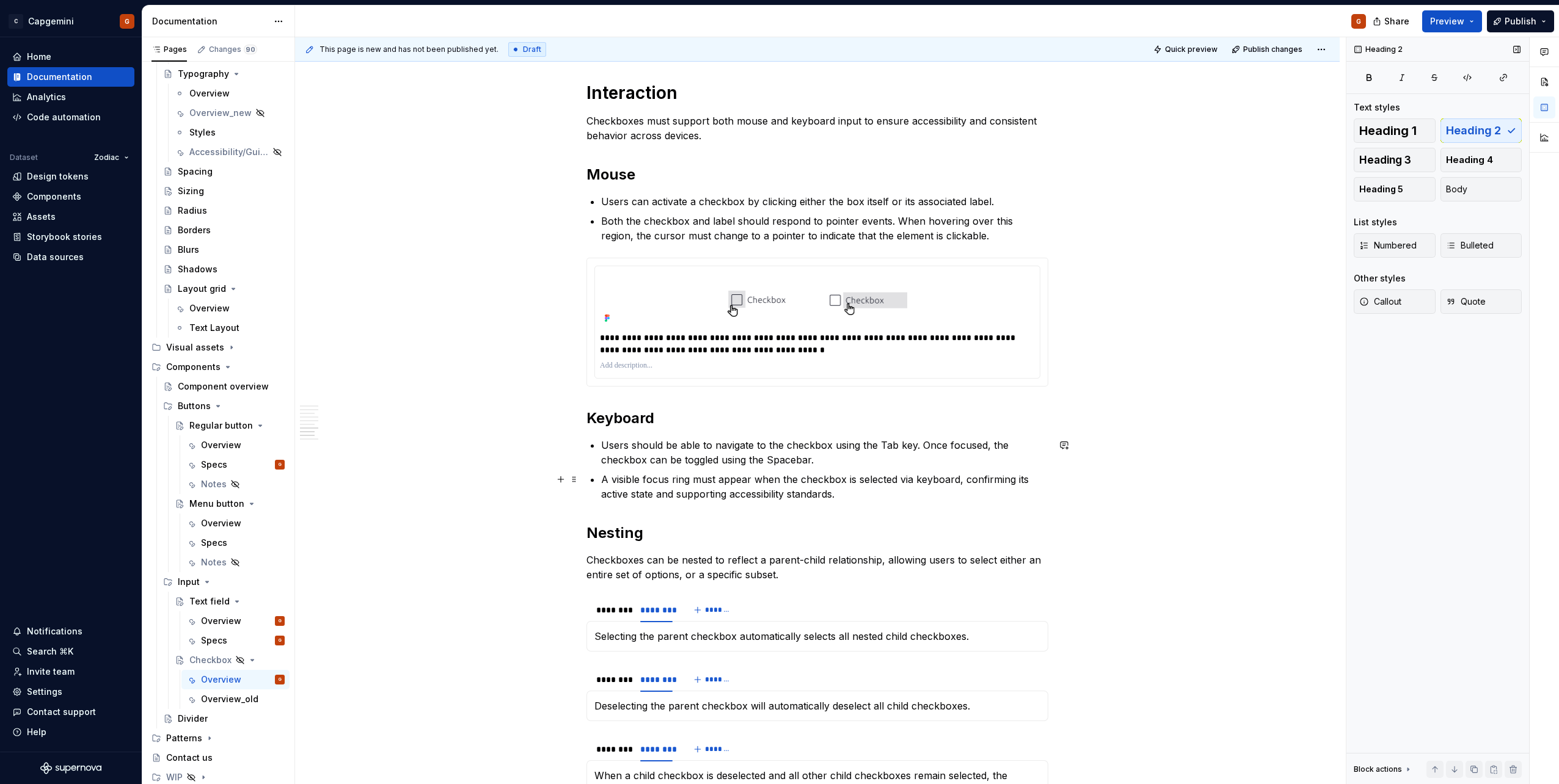
click at [814, 493] on p "A visible focus ring must appear when the checkbox is selected via keyboard, co…" at bounding box center [825, 486] width 447 height 29
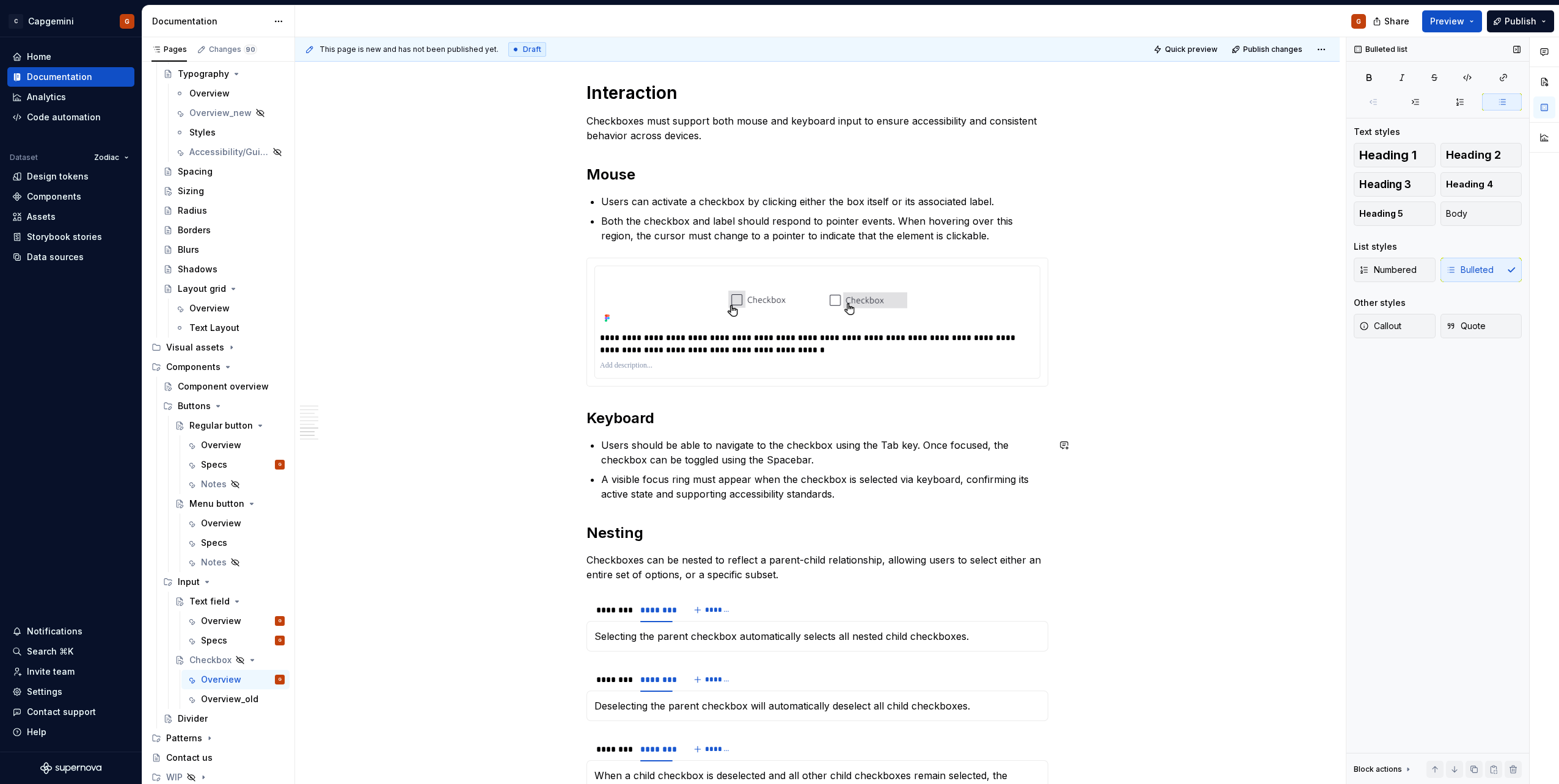
scroll to position [2198, 0]
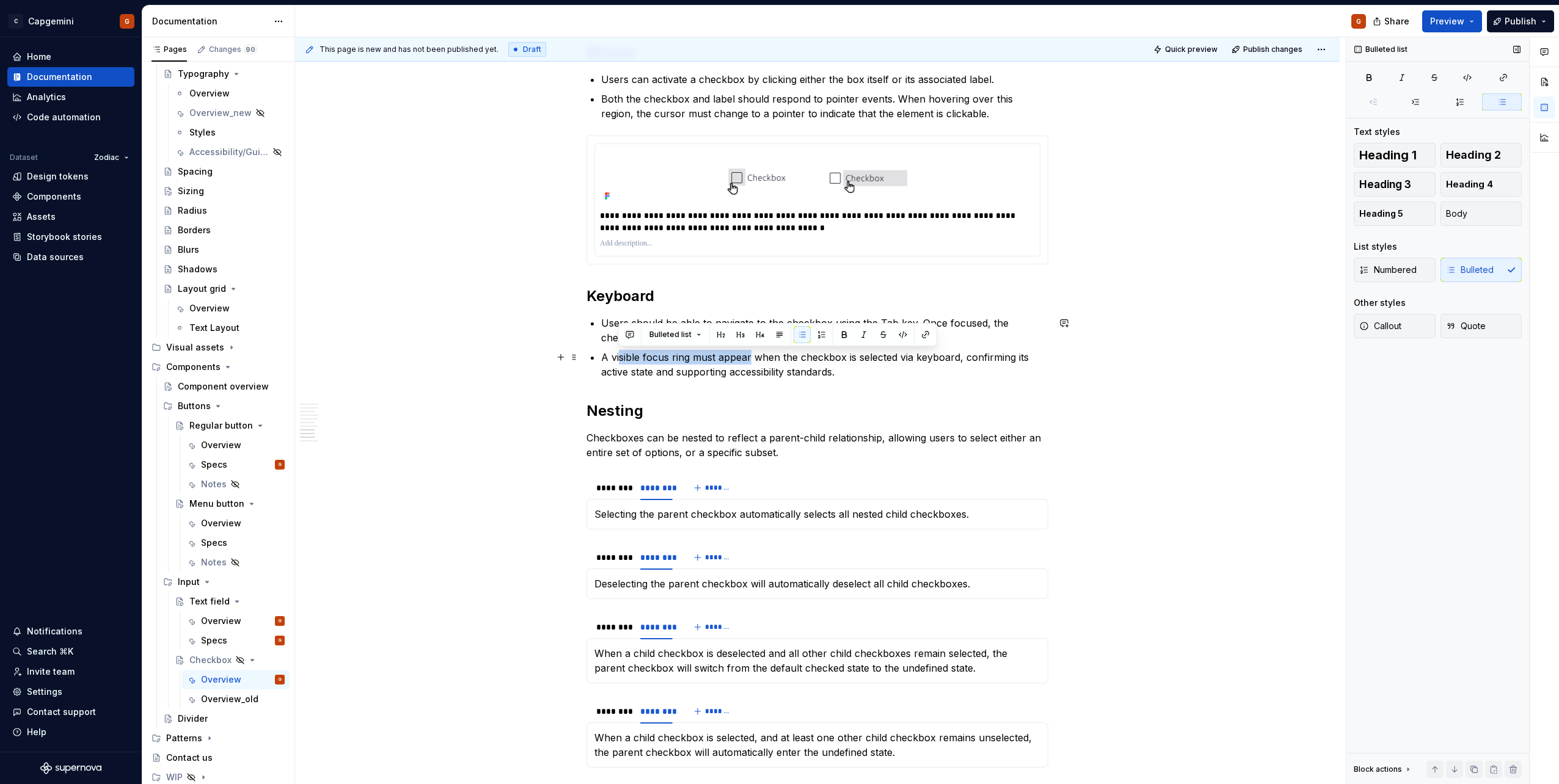
drag, startPoint x: 749, startPoint y: 357, endPoint x: 620, endPoint y: 356, distance: 129.0
click at [620, 356] on p "A visible focus ring must appear when the checkbox is selected via keyboard, co…" at bounding box center [825, 364] width 447 height 29
click at [638, 356] on p "A visible focus ring must appear when the checkbox is selected via keyboard, co…" at bounding box center [825, 364] width 447 height 29
drag, startPoint x: 690, startPoint y: 356, endPoint x: 601, endPoint y: 354, distance: 89.0
click at [601, 354] on p "A visible focus ring must appear when the checkbox is selected via keyboard, co…" at bounding box center [825, 364] width 447 height 29
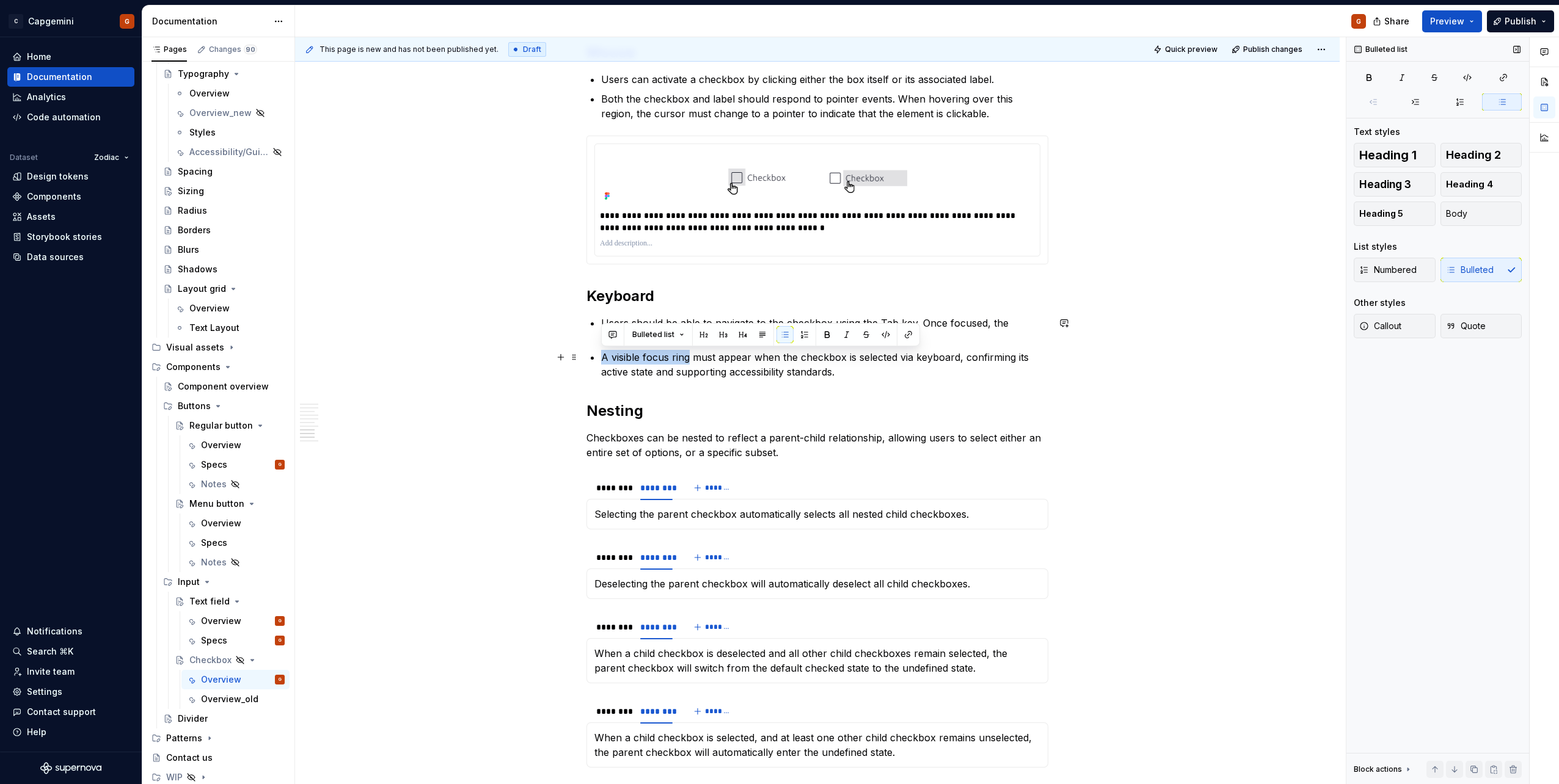
click at [652, 356] on p "A visible focus ring must appear when the checkbox is selected via keyboard, co…" at bounding box center [825, 364] width 447 height 29
click at [665, 301] on h2 "Keyboard" at bounding box center [817, 296] width 462 height 20
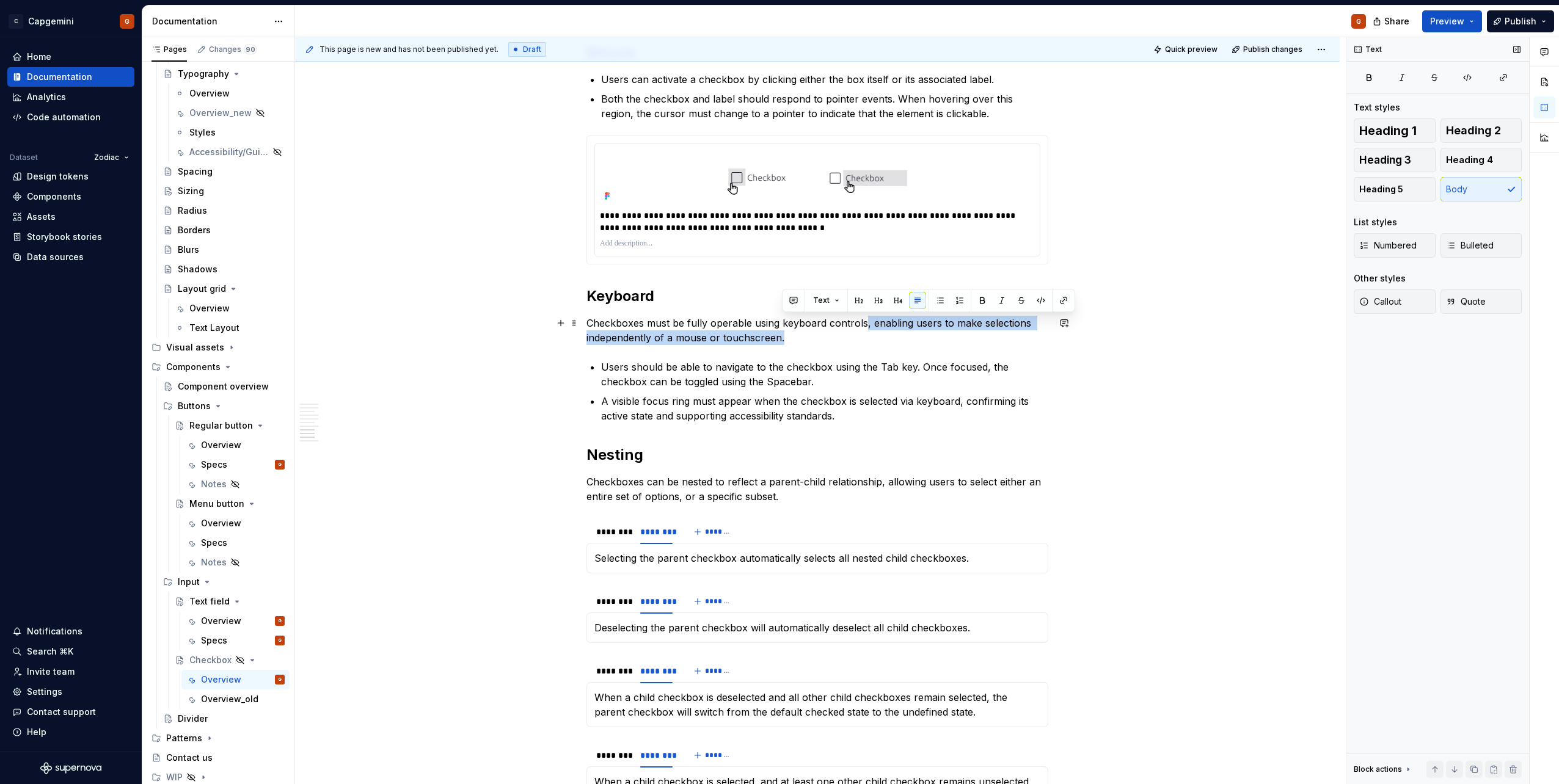
drag, startPoint x: 786, startPoint y: 340, endPoint x: 864, endPoint y: 322, distance: 80.0
click at [864, 322] on p "Checkboxes must be fully operable using keyboard controls, enabling users to ma…" at bounding box center [817, 330] width 462 height 29
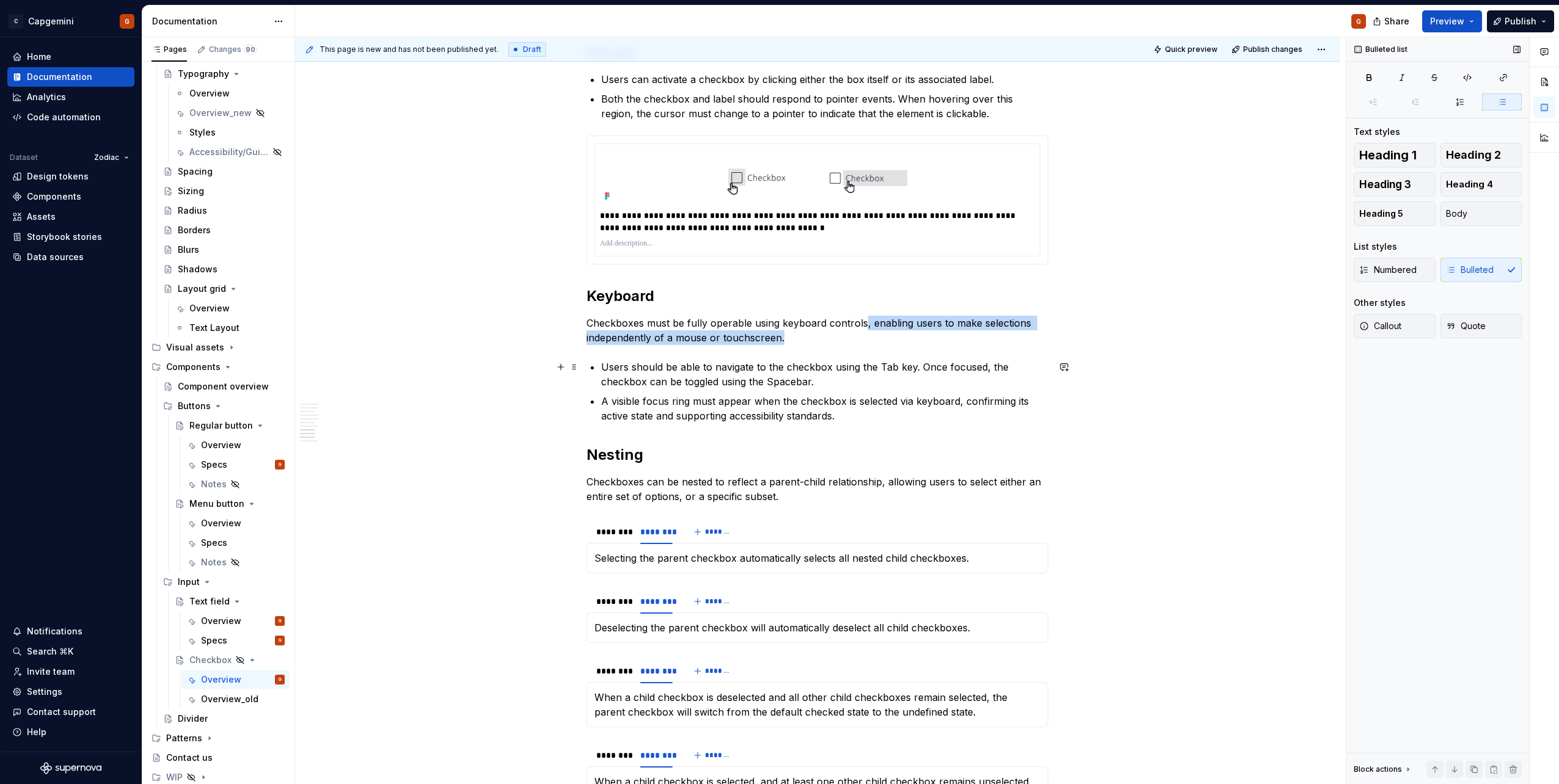
click at [749, 375] on p "Users should be able to navigate to the checkbox using the Tab key. Once focuse…" at bounding box center [825, 374] width 447 height 29
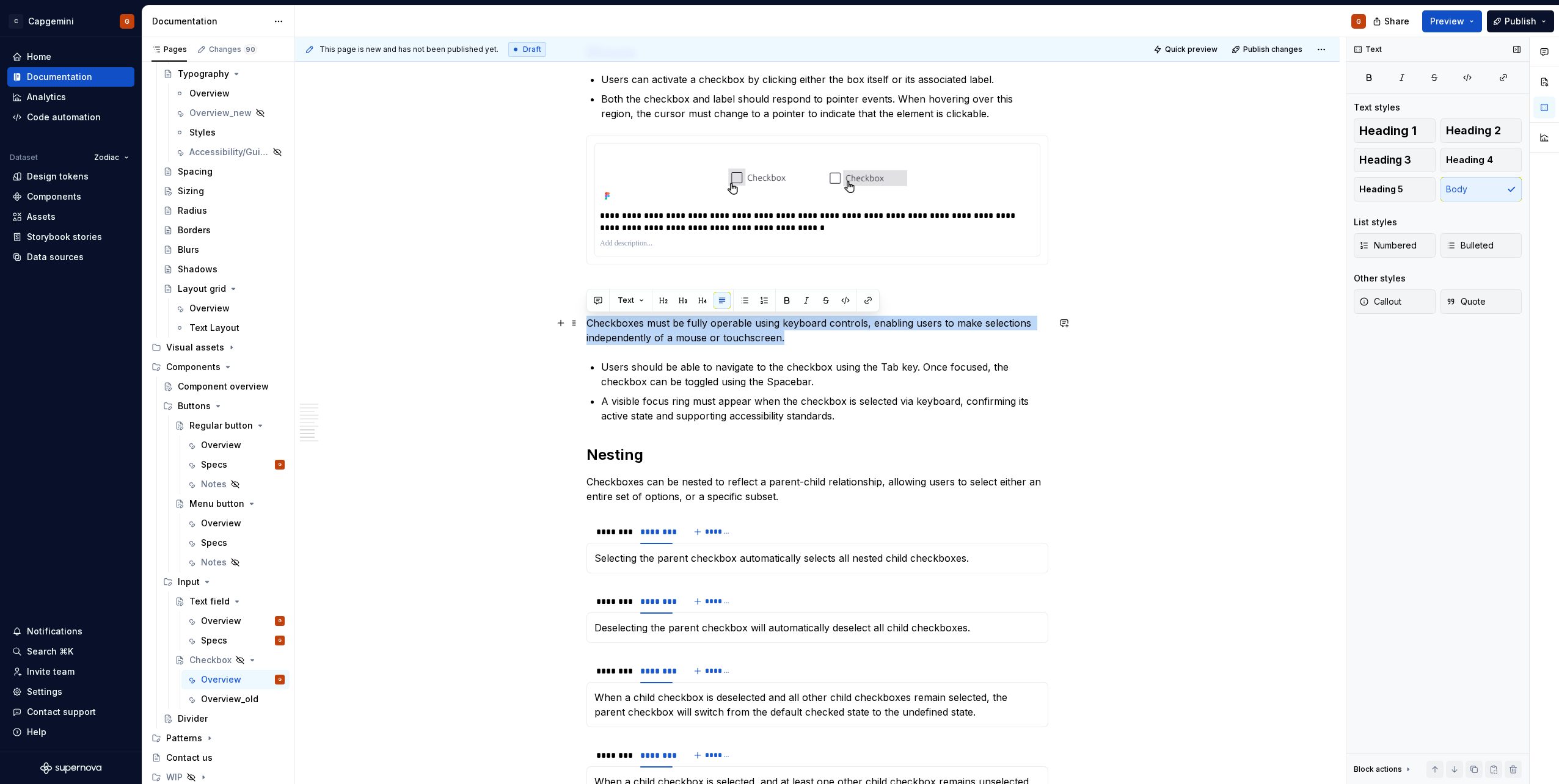
drag, startPoint x: 797, startPoint y: 342, endPoint x: 588, endPoint y: 327, distance: 209.5
click at [588, 327] on p "Checkboxes must be fully operable using keyboard controls, enabling users to ma…" at bounding box center [817, 330] width 462 height 29
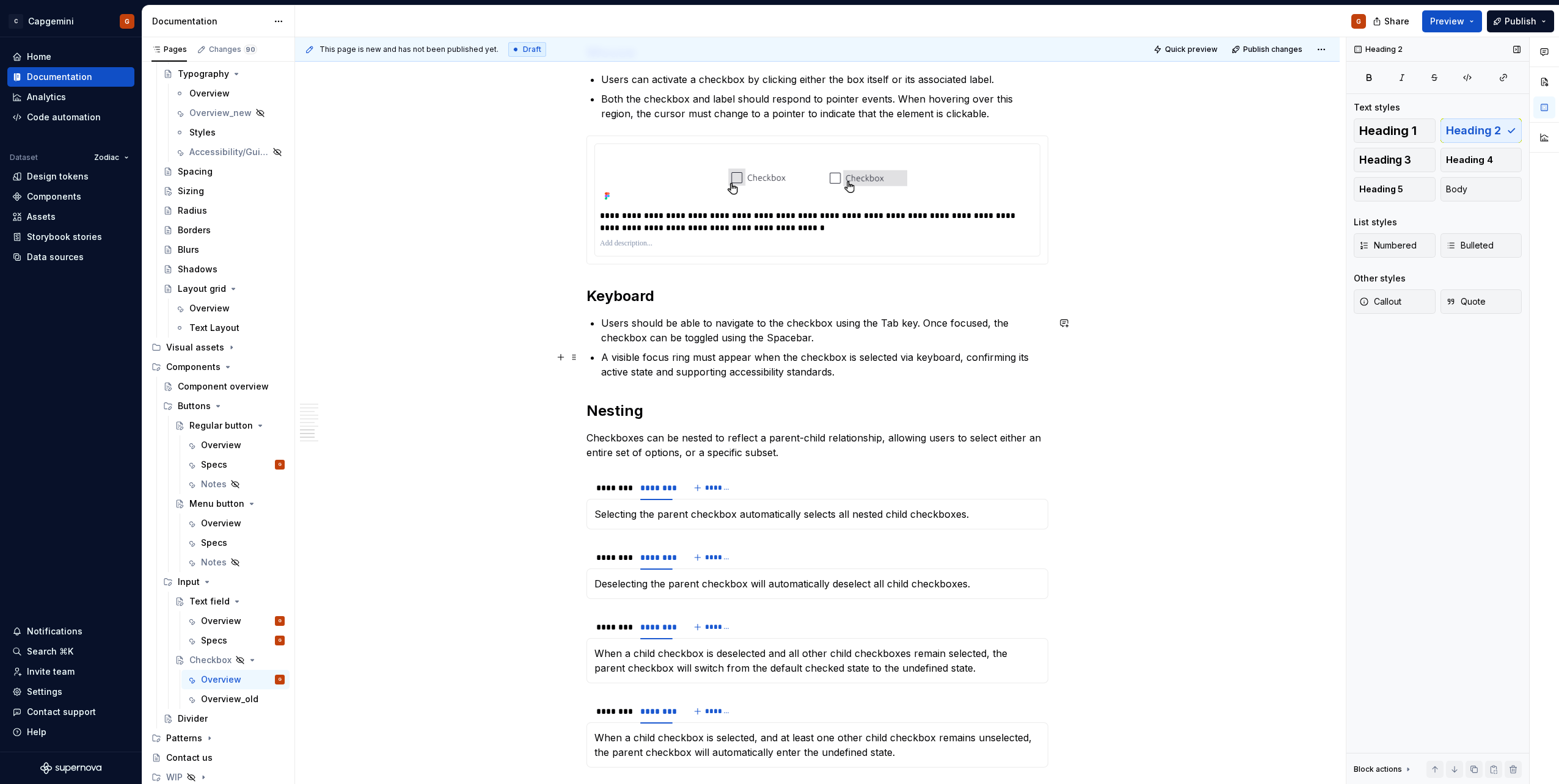
scroll to position [2137, 0]
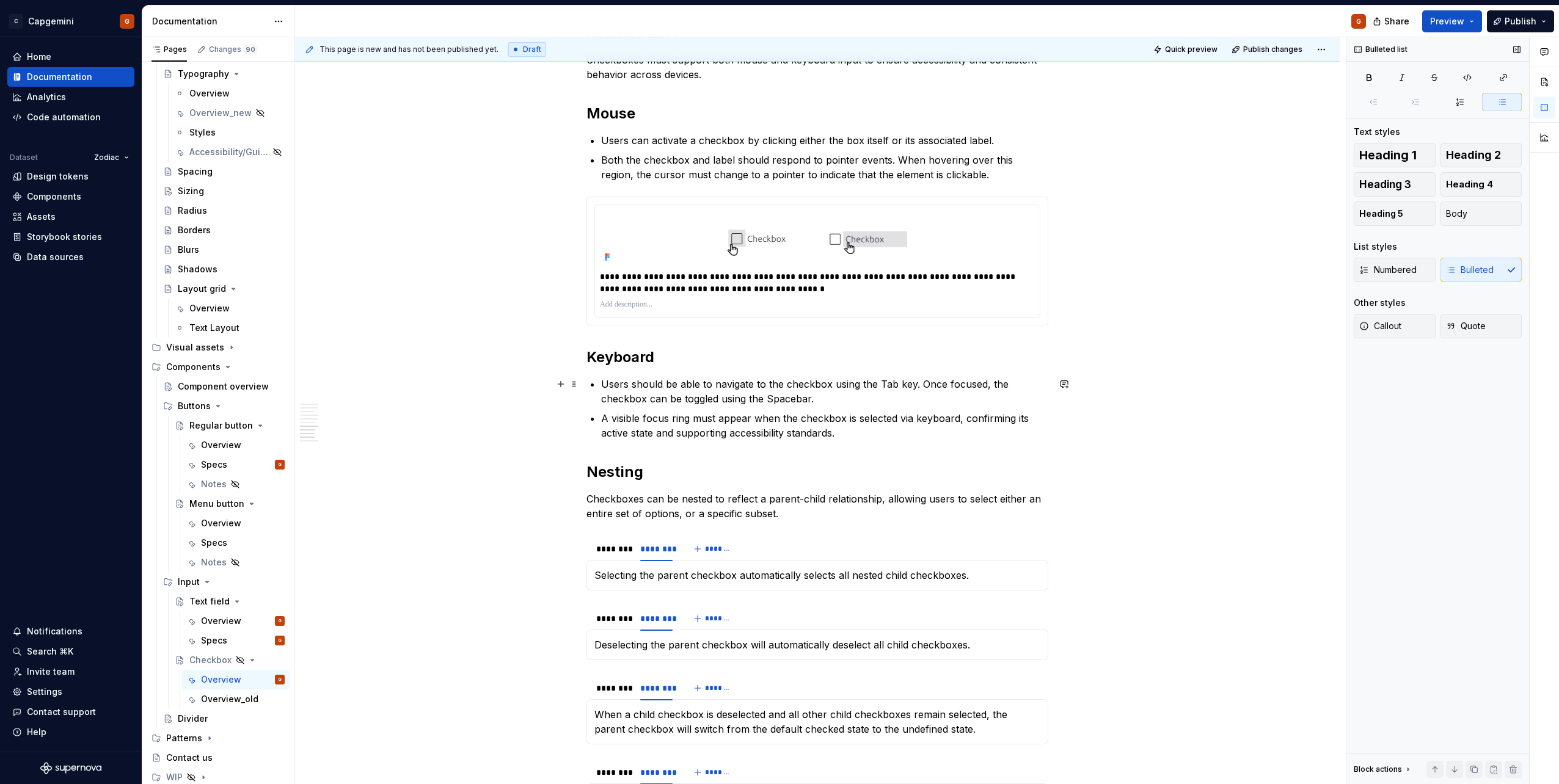
click at [844, 402] on p "Users should be able to navigate to the checkbox using the Tab key. Once focuse…" at bounding box center [825, 391] width 447 height 29
drag, startPoint x: 683, startPoint y: 421, endPoint x: 603, endPoint y: 419, distance: 80.0
click at [603, 419] on p "A visible focus ring must appear when the checkbox is selected via keyboard, co…" at bounding box center [825, 425] width 447 height 29
click at [697, 417] on p "The focus state must appear when the checkbox is selected via keyboard, confirm…" at bounding box center [825, 425] width 447 height 29
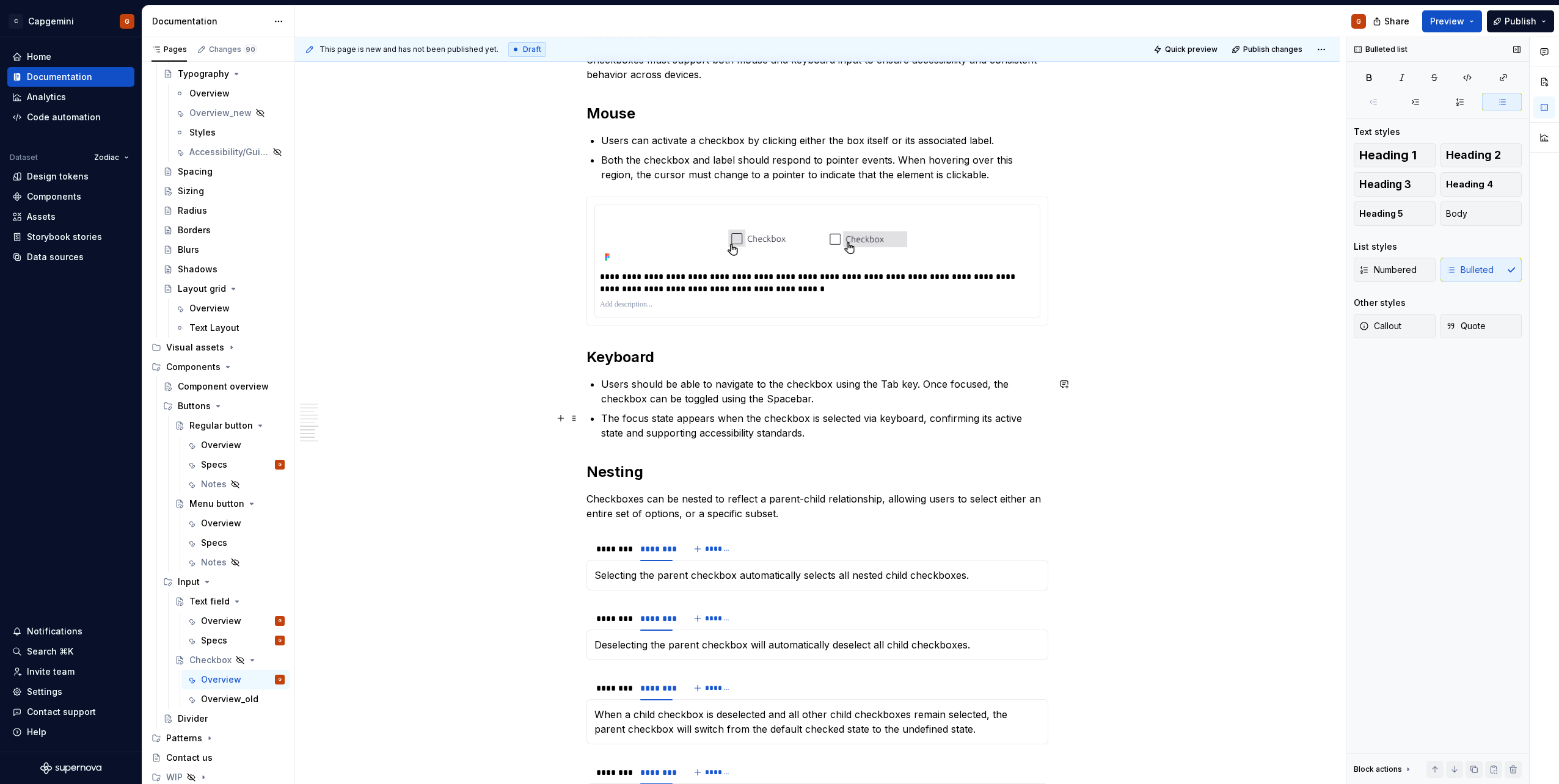
click at [875, 434] on p "The focus state appears when the checkbox is selected via keyboard, confirming …" at bounding box center [825, 425] width 447 height 29
click at [807, 432] on p "The focus state appears when the checkbox is selected via keyboard, confirming …" at bounding box center [825, 425] width 447 height 29
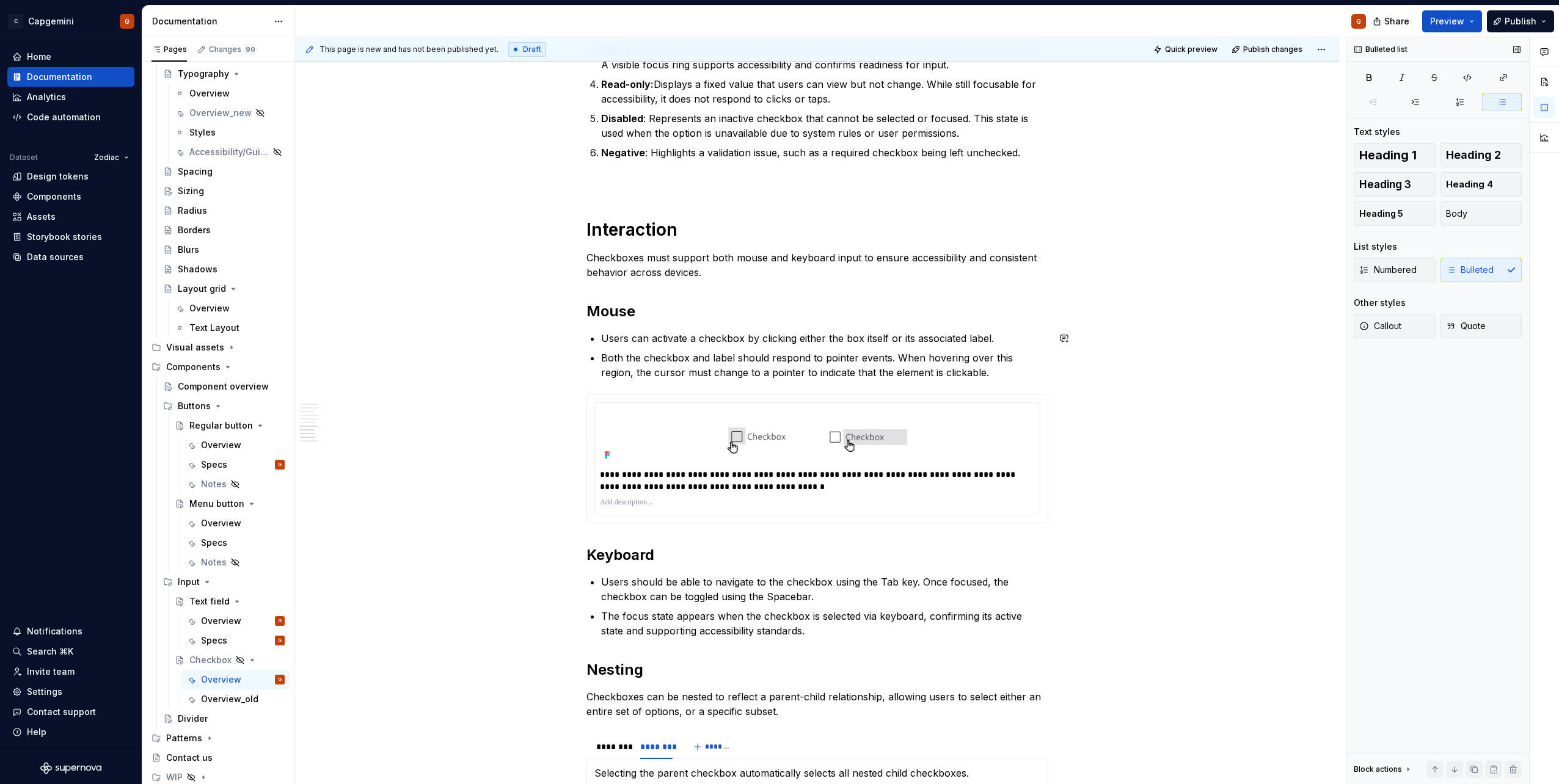
scroll to position [2015, 0]
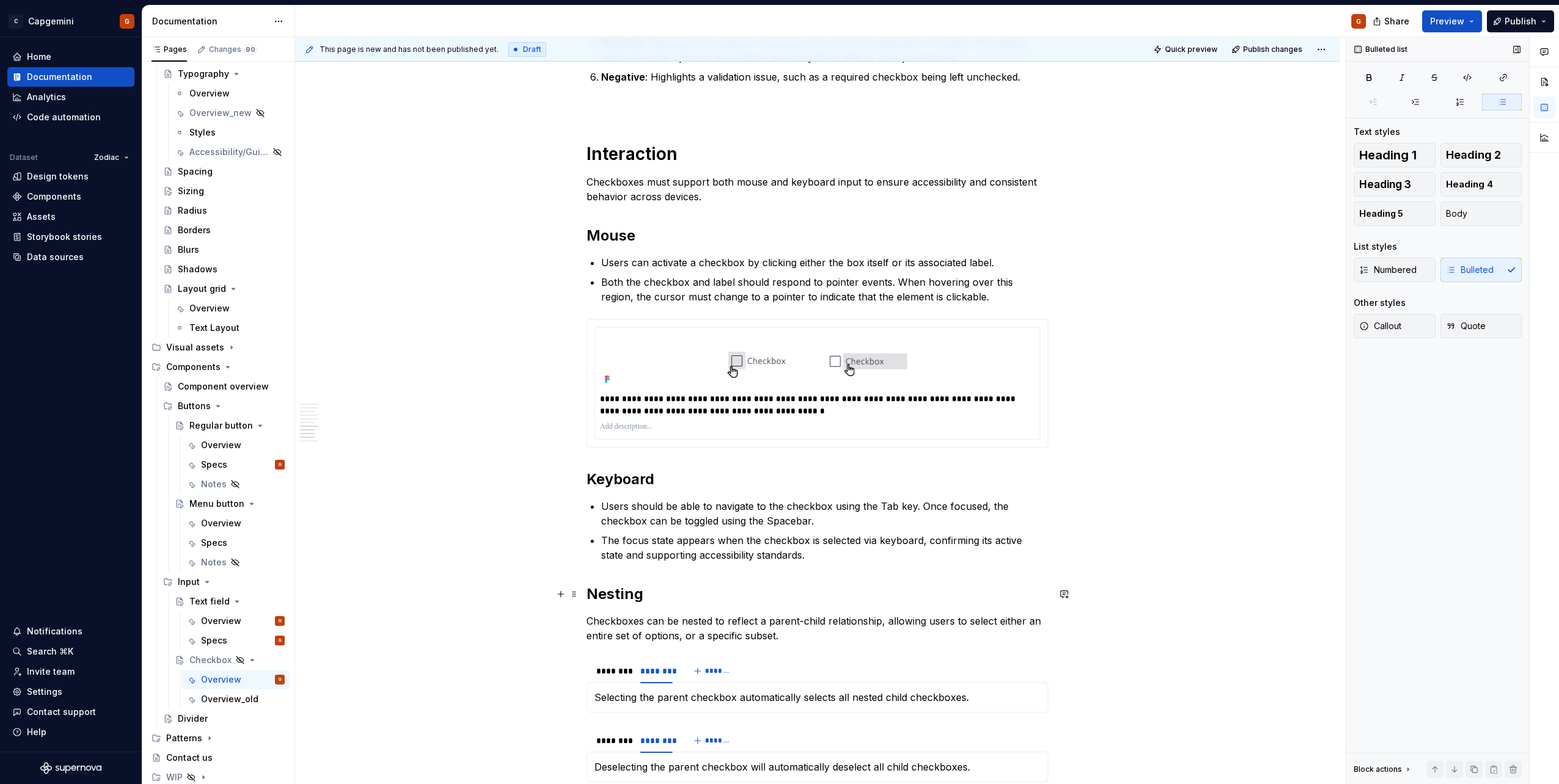
click at [688, 599] on h2 "Nesting" at bounding box center [817, 594] width 462 height 20
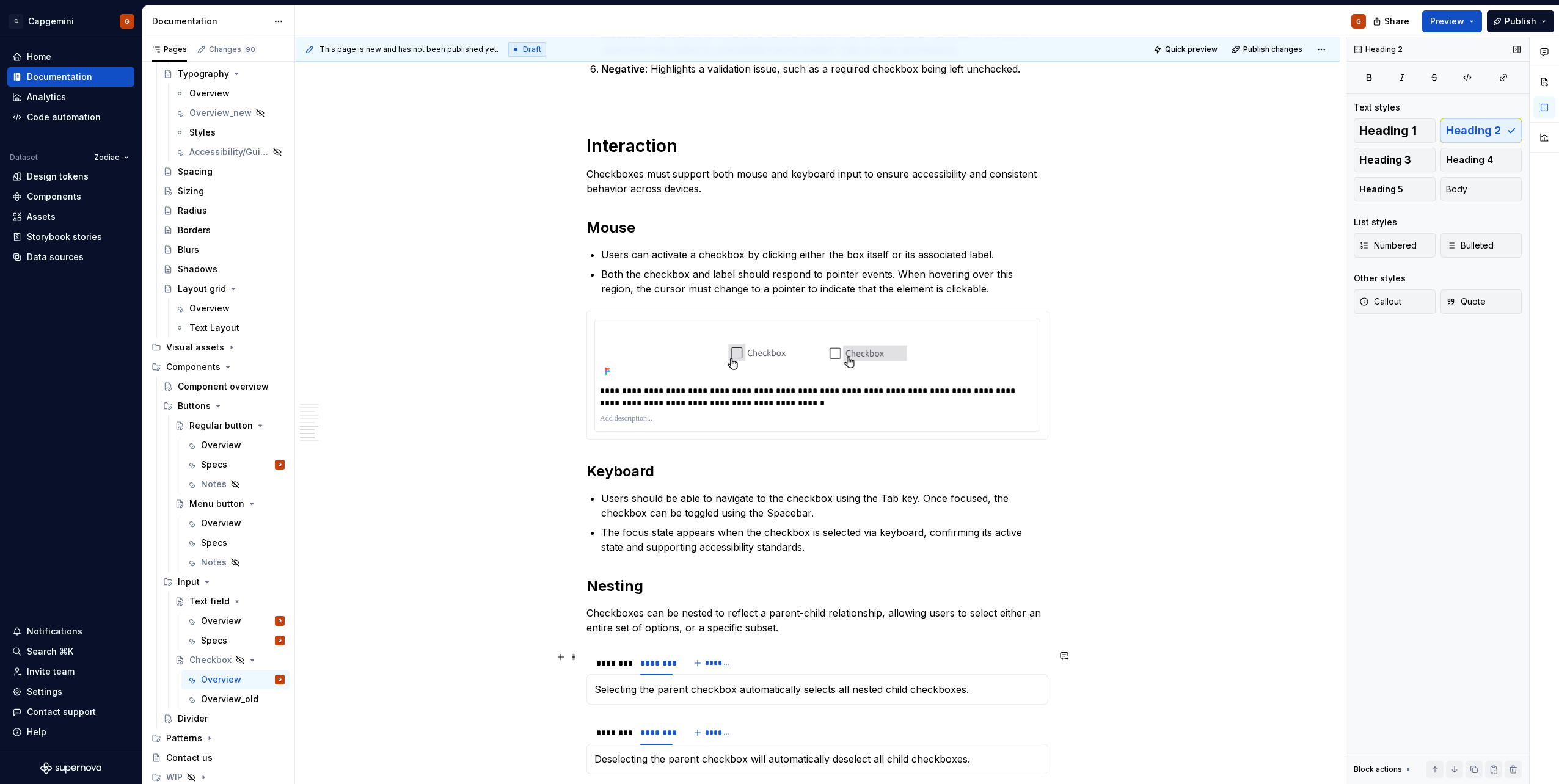
scroll to position [2137, 0]
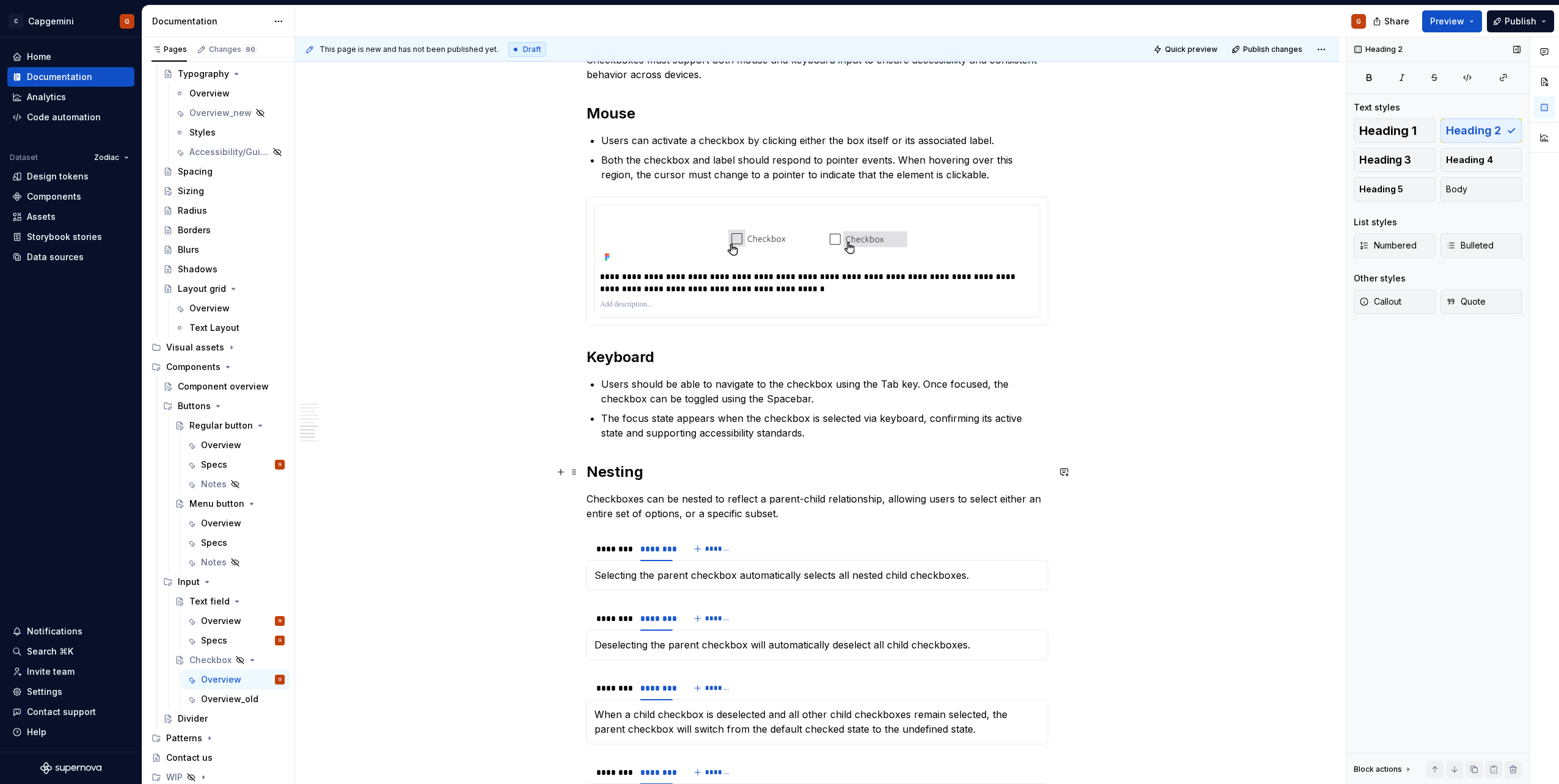
click at [626, 474] on h2 "Nesting" at bounding box center [817, 472] width 462 height 20
drag, startPoint x: 621, startPoint y: 475, endPoint x: 644, endPoint y: 475, distance: 23.0
click at [644, 475] on h2 "Nesting" at bounding box center [817, 472] width 462 height 20
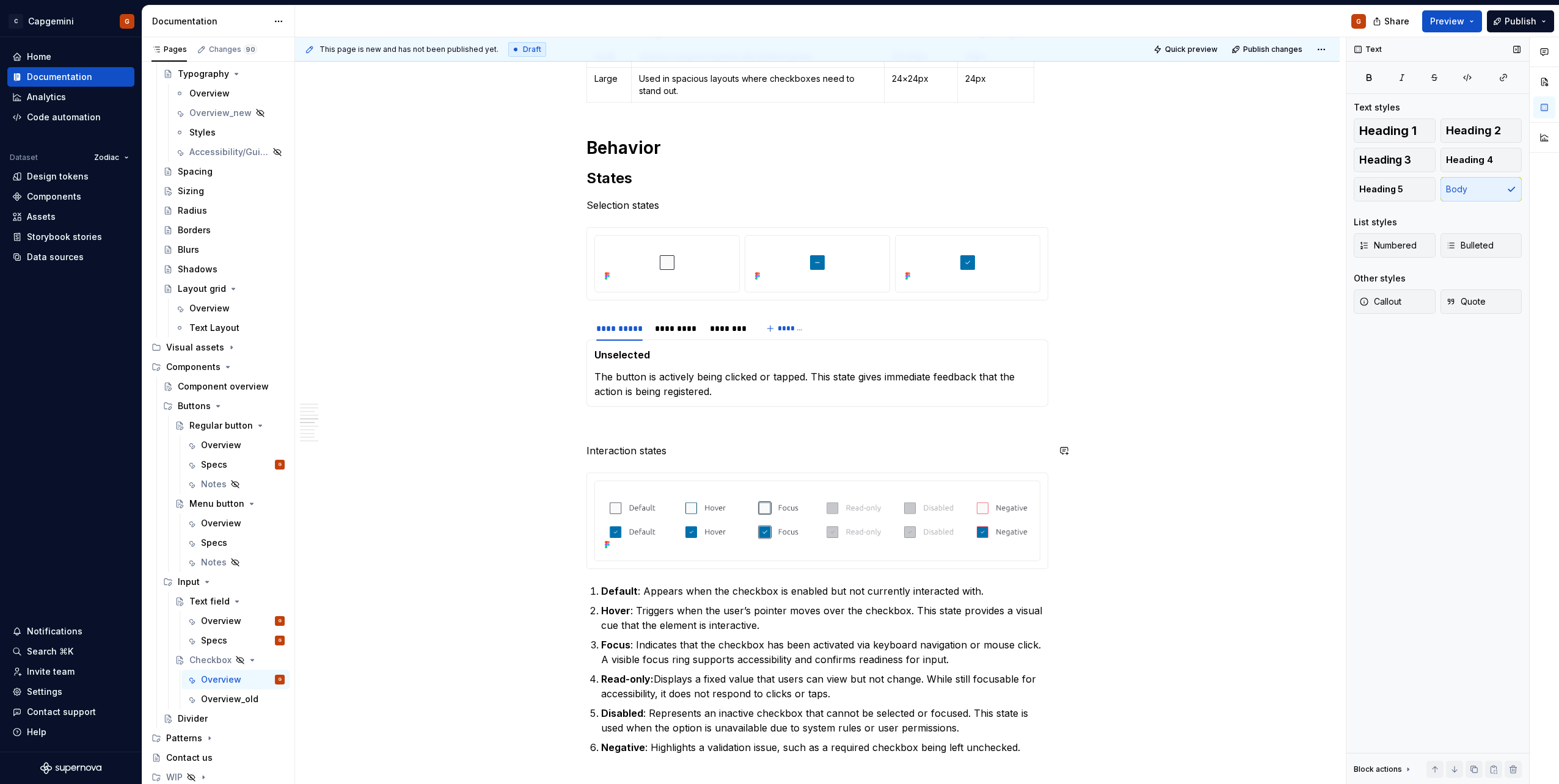
scroll to position [1343, 0]
click at [591, 210] on p "Selection states" at bounding box center [817, 206] width 462 height 15
click at [666, 329] on div "*********" at bounding box center [677, 329] width 43 height 12
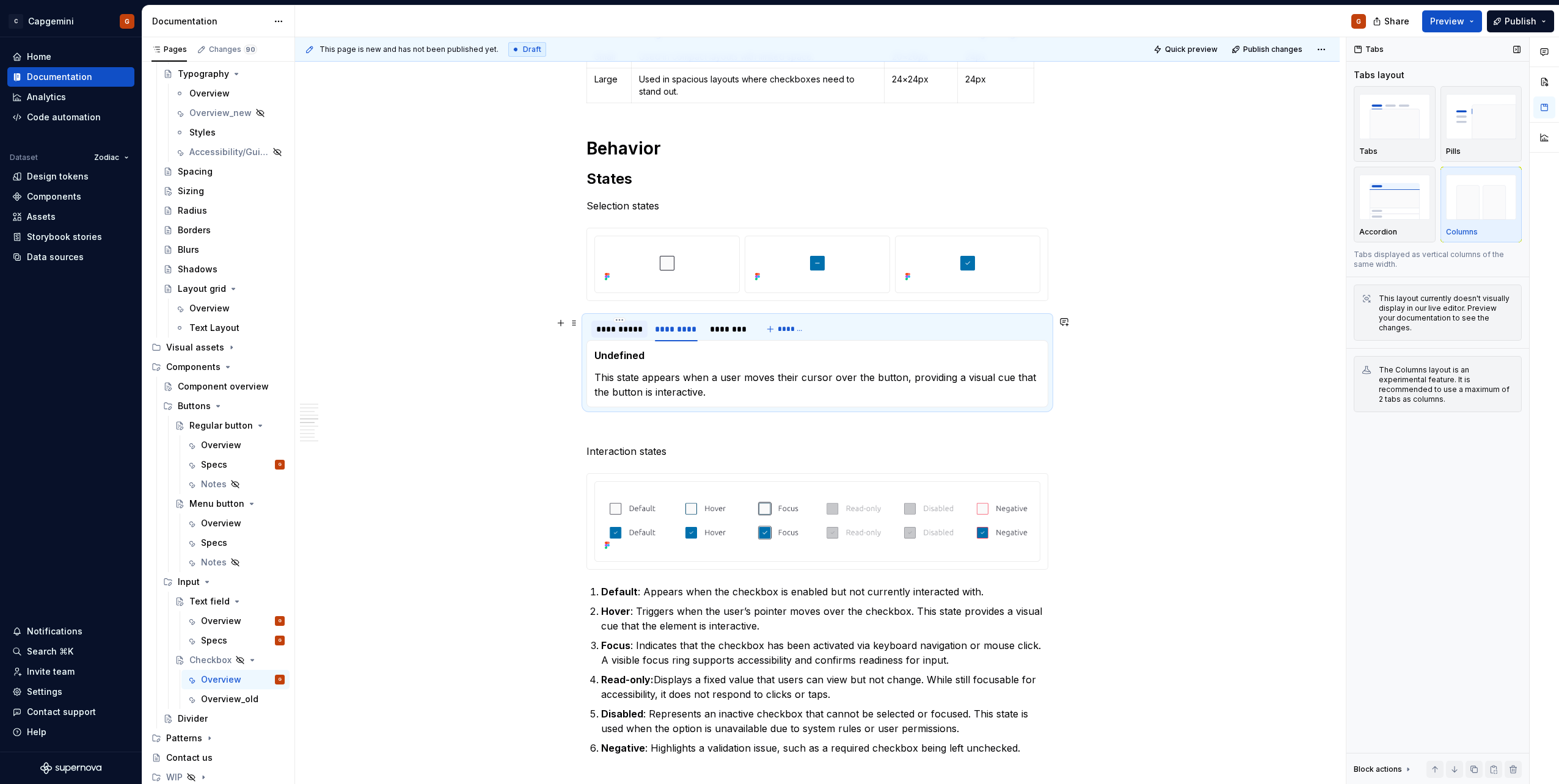
click at [634, 338] on div "**********" at bounding box center [619, 329] width 56 height 20
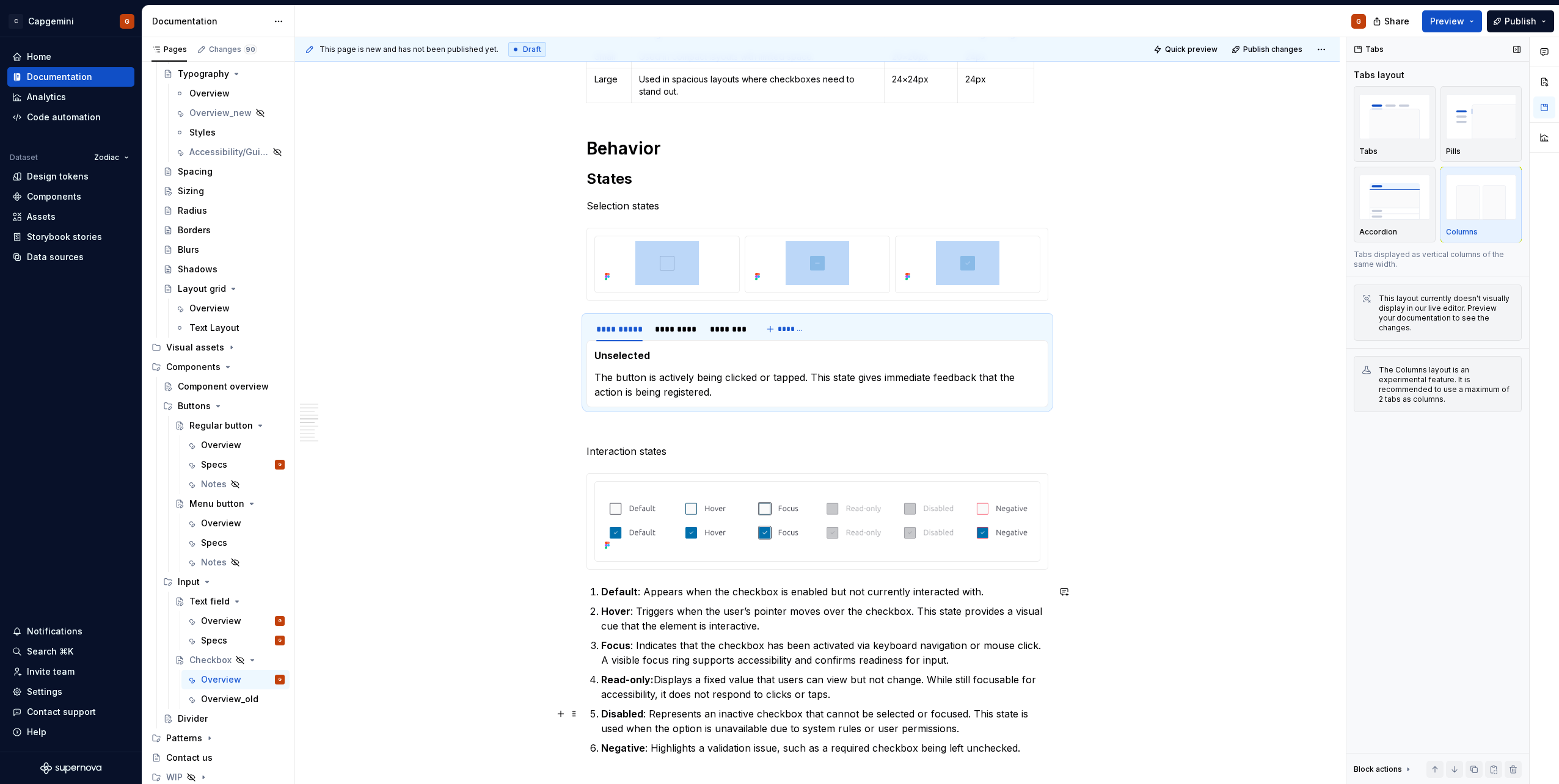
drag, startPoint x: 607, startPoint y: 714, endPoint x: 670, endPoint y: 713, distance: 63.0
click at [607, 714] on strong "Disabled" at bounding box center [622, 714] width 42 height 12
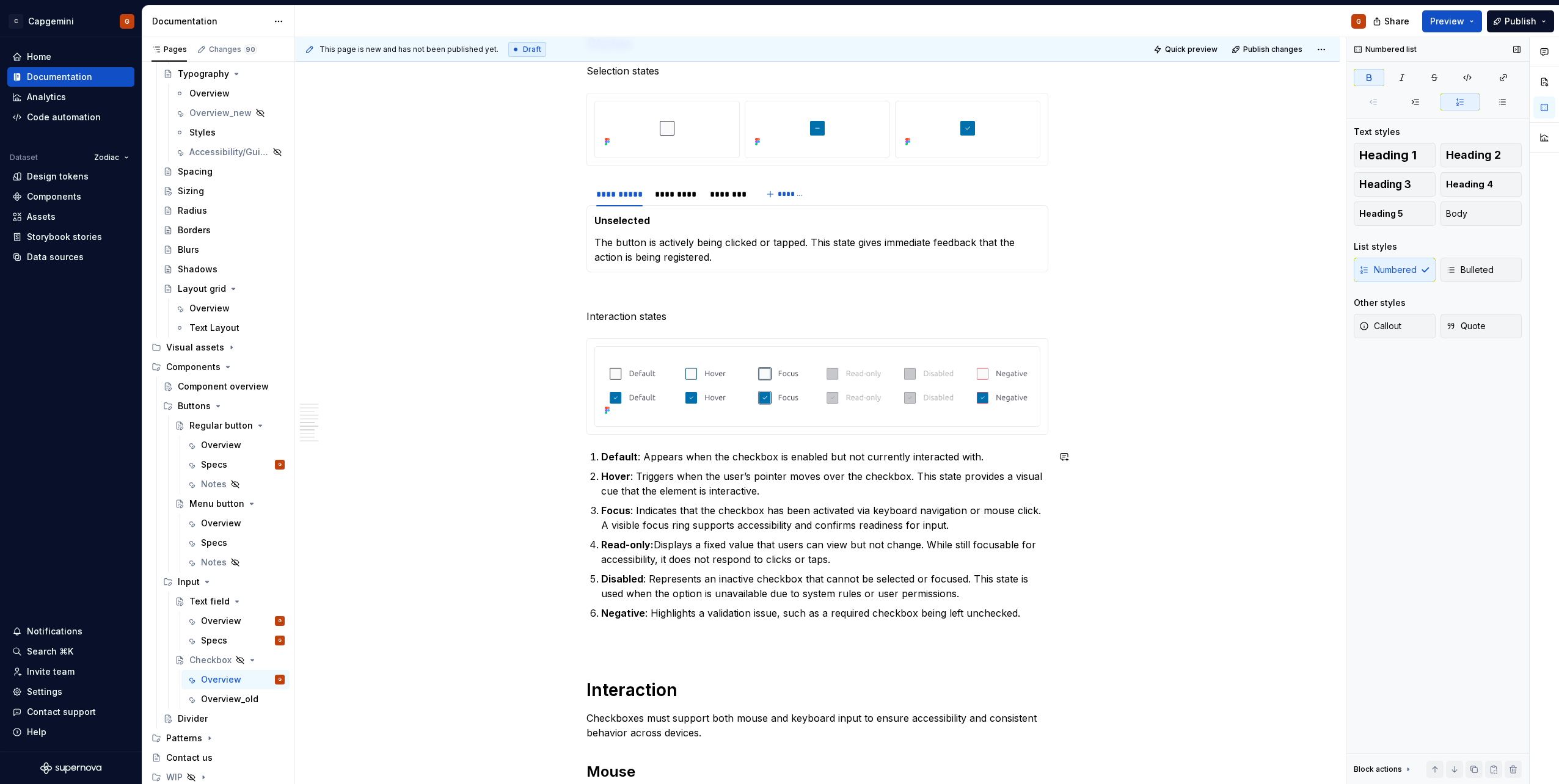
scroll to position [1405, 0]
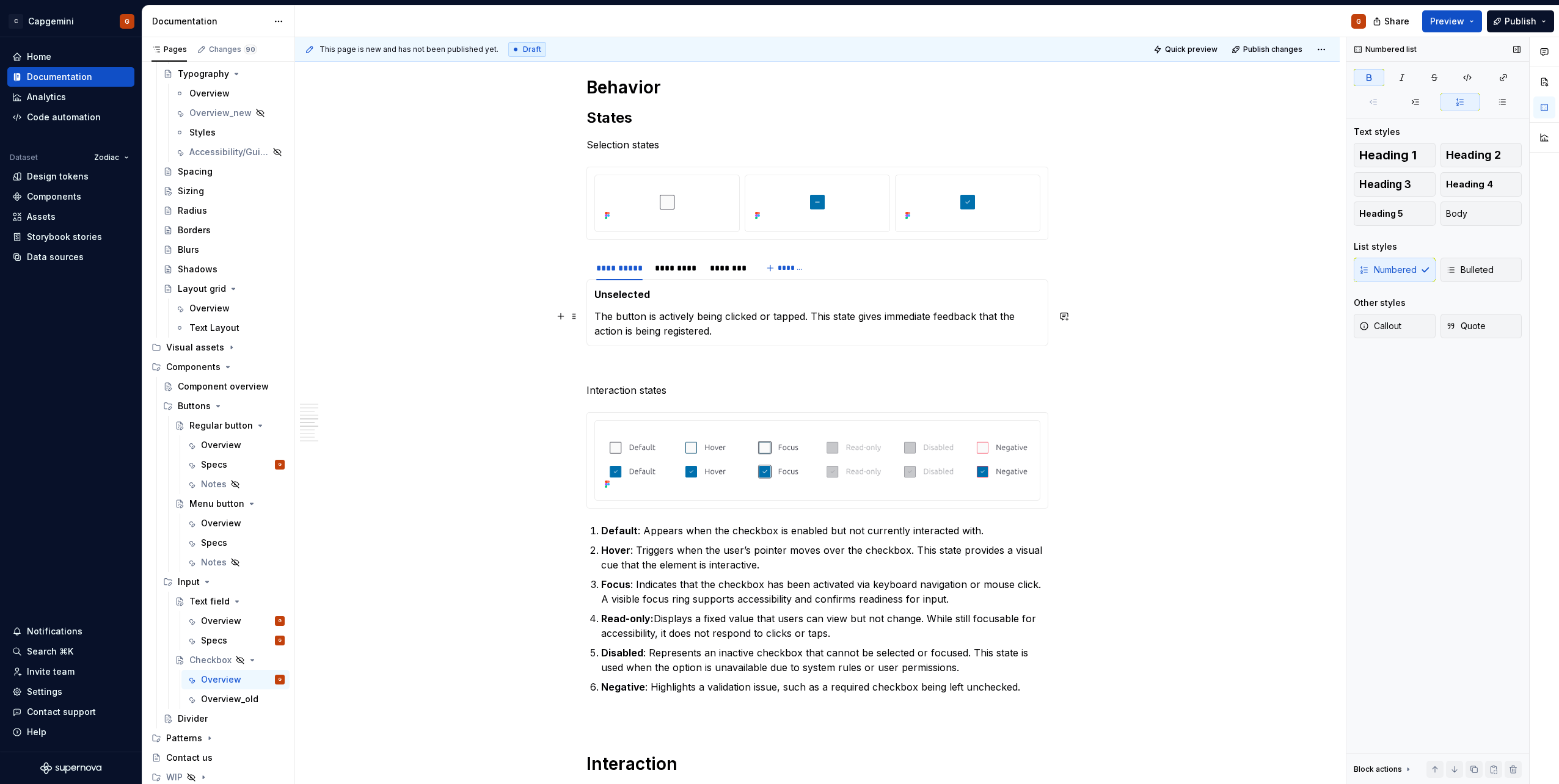
click at [665, 332] on p "The button is actively being clicked or tapped. This state gives immediate feed…" at bounding box center [817, 323] width 446 height 29
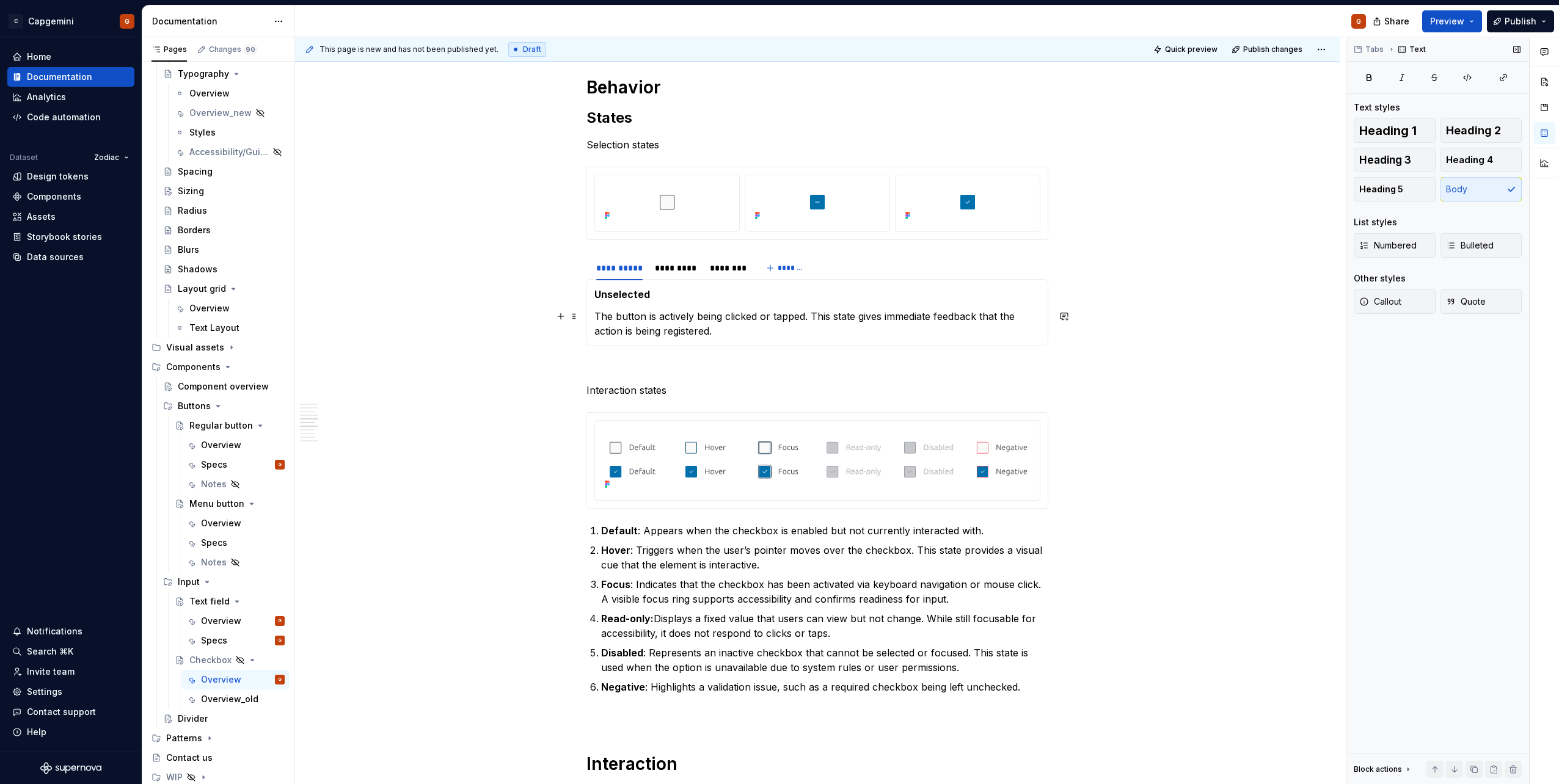
click at [663, 322] on p "The button is actively being clicked or tapped. This state gives immediate feed…" at bounding box center [817, 323] width 446 height 29
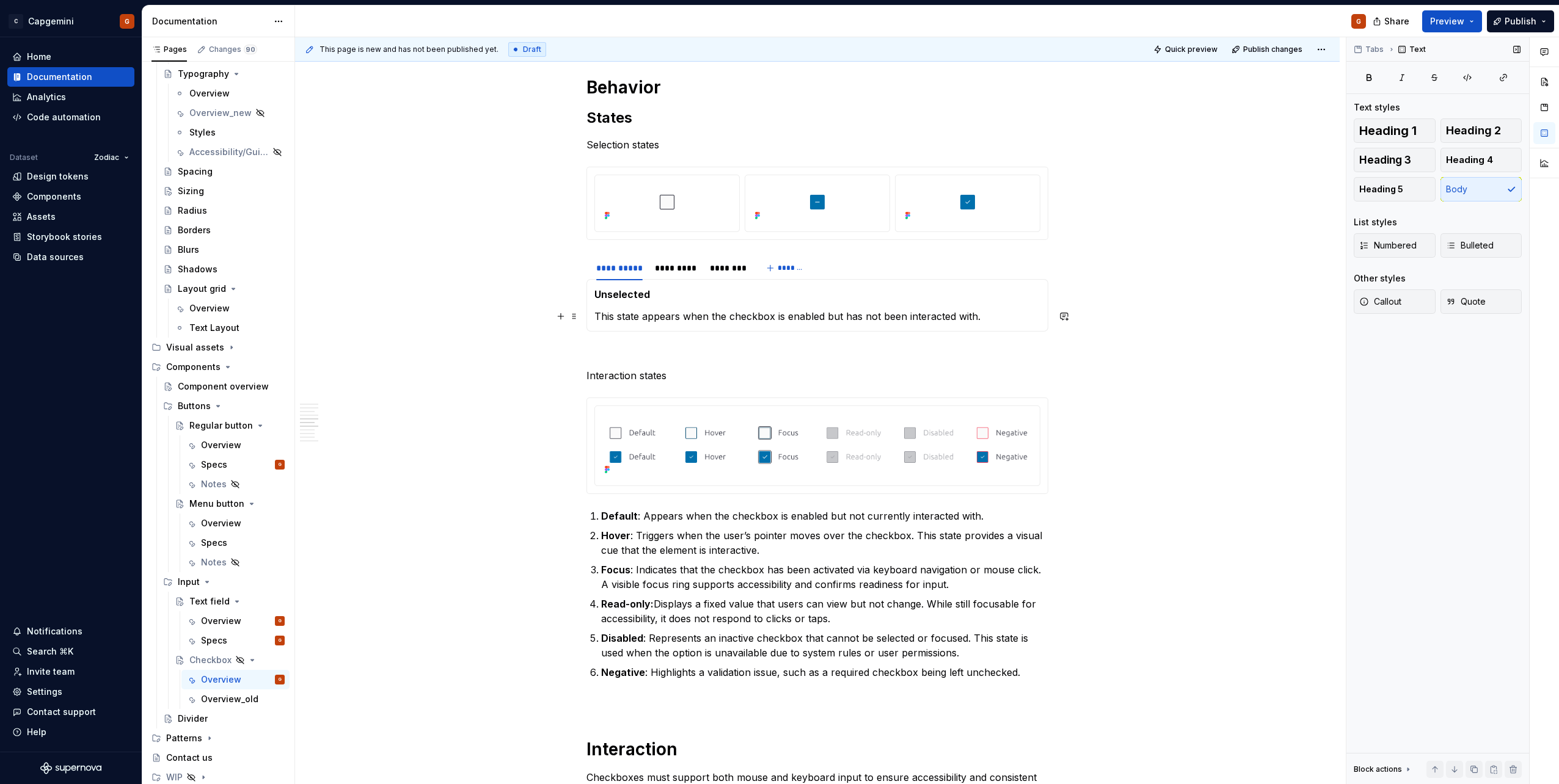
click at [749, 319] on p "This state appears when the checkbox is enabled but has not been interacted wit…" at bounding box center [817, 316] width 446 height 15
drag, startPoint x: 882, startPoint y: 320, endPoint x: 905, endPoint y: 322, distance: 23.1
click at [901, 321] on p "This state appears when the checkbox is enabled but has not been interacted wit…" at bounding box center [817, 316] width 446 height 15
click at [916, 314] on p "This state appears when the checkbox is enabled but has not been interacted wit…" at bounding box center [817, 316] width 446 height 15
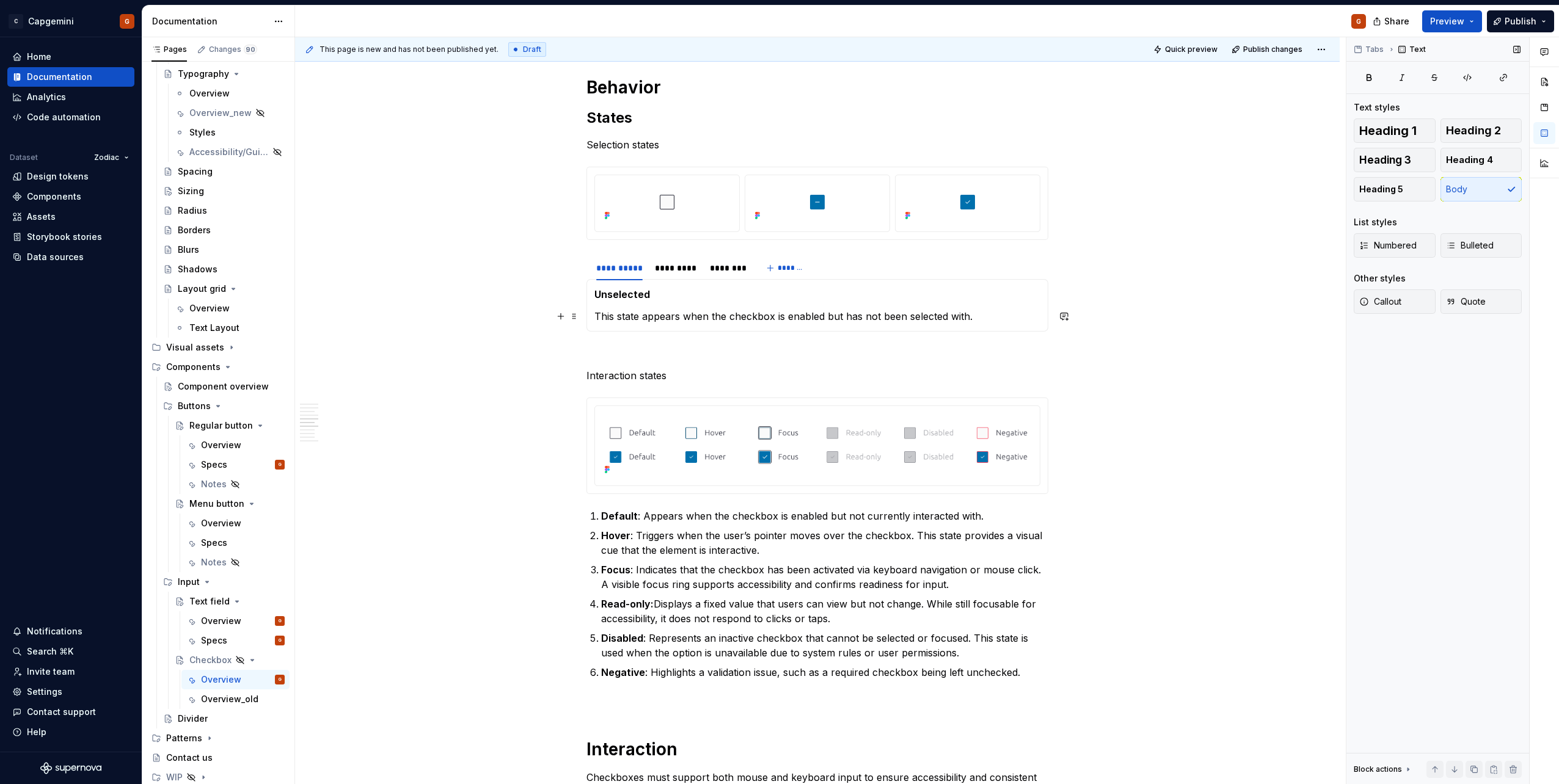
drag, startPoint x: 844, startPoint y: 315, endPoint x: 871, endPoint y: 322, distance: 27.9
click at [844, 315] on p "This state appears when the checkbox is enabled but has not been selected with." at bounding box center [817, 316] width 446 height 15
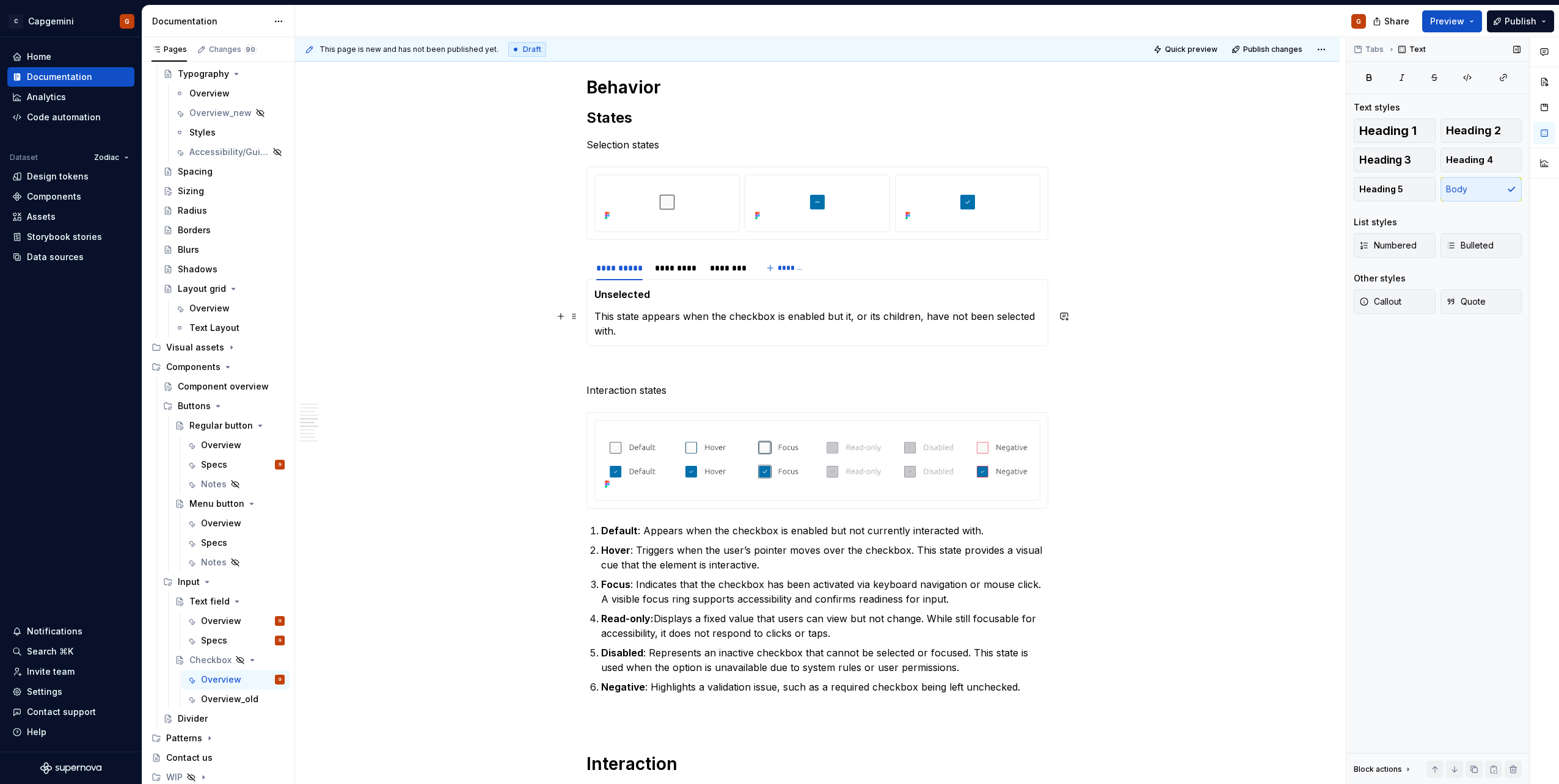
click at [919, 323] on p "This state appears when the checkbox is enabled but it, or its children, have n…" at bounding box center [817, 323] width 446 height 29
click at [604, 330] on p "This state appears when the checkbox is enabled but it, or its children, have n…" at bounding box center [817, 323] width 446 height 29
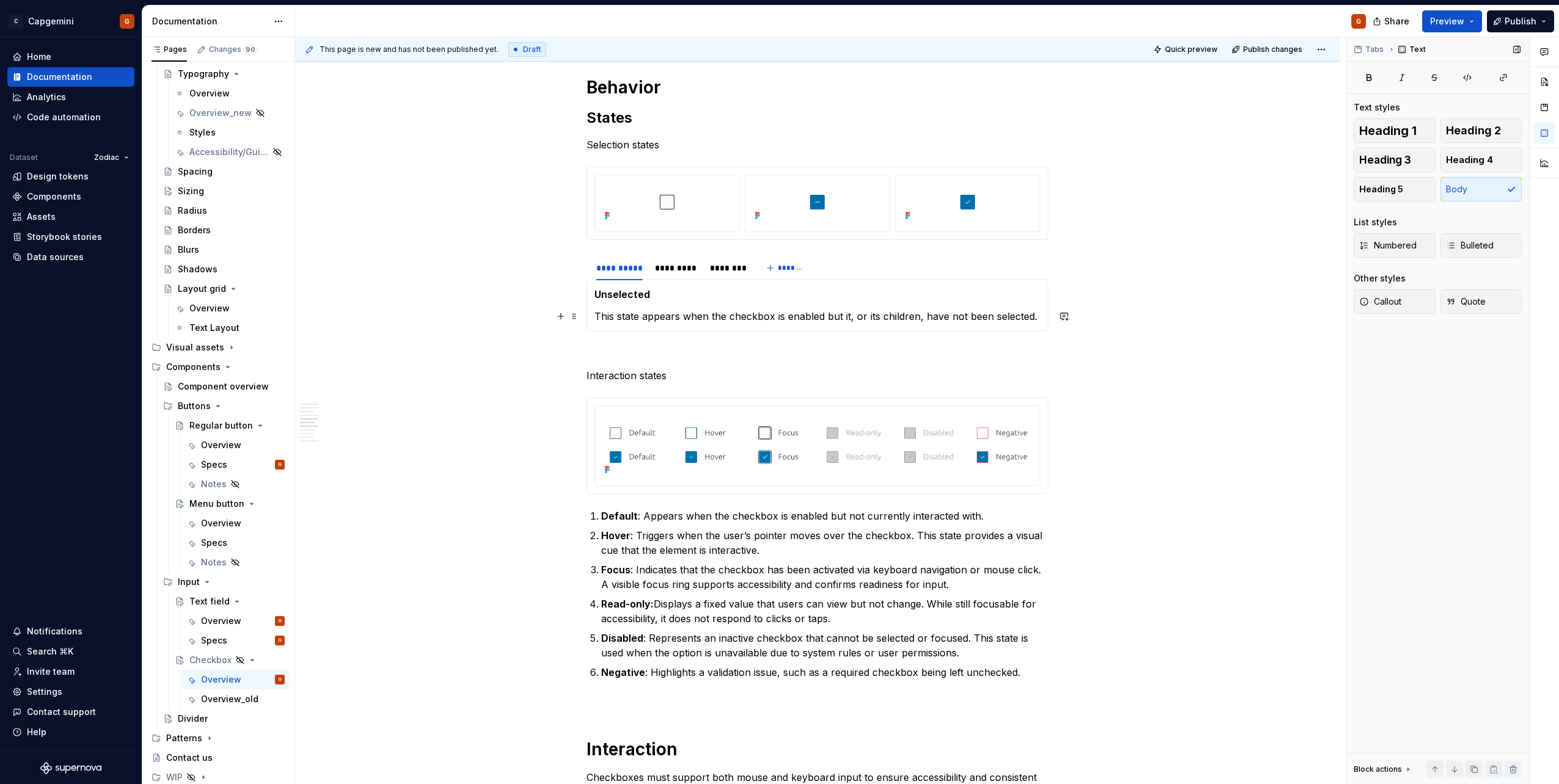
click at [850, 316] on p "This state appears when the checkbox is enabled but it, or its children, have n…" at bounding box center [817, 316] width 446 height 15
drag, startPoint x: 826, startPoint y: 316, endPoint x: 1032, endPoint y: 319, distance: 206.0
click at [1032, 319] on p "This state appears when the checkbox is enabled but it, or its children, have n…" at bounding box center [817, 316] width 446 height 15
click at [695, 275] on div "*********" at bounding box center [676, 268] width 52 height 17
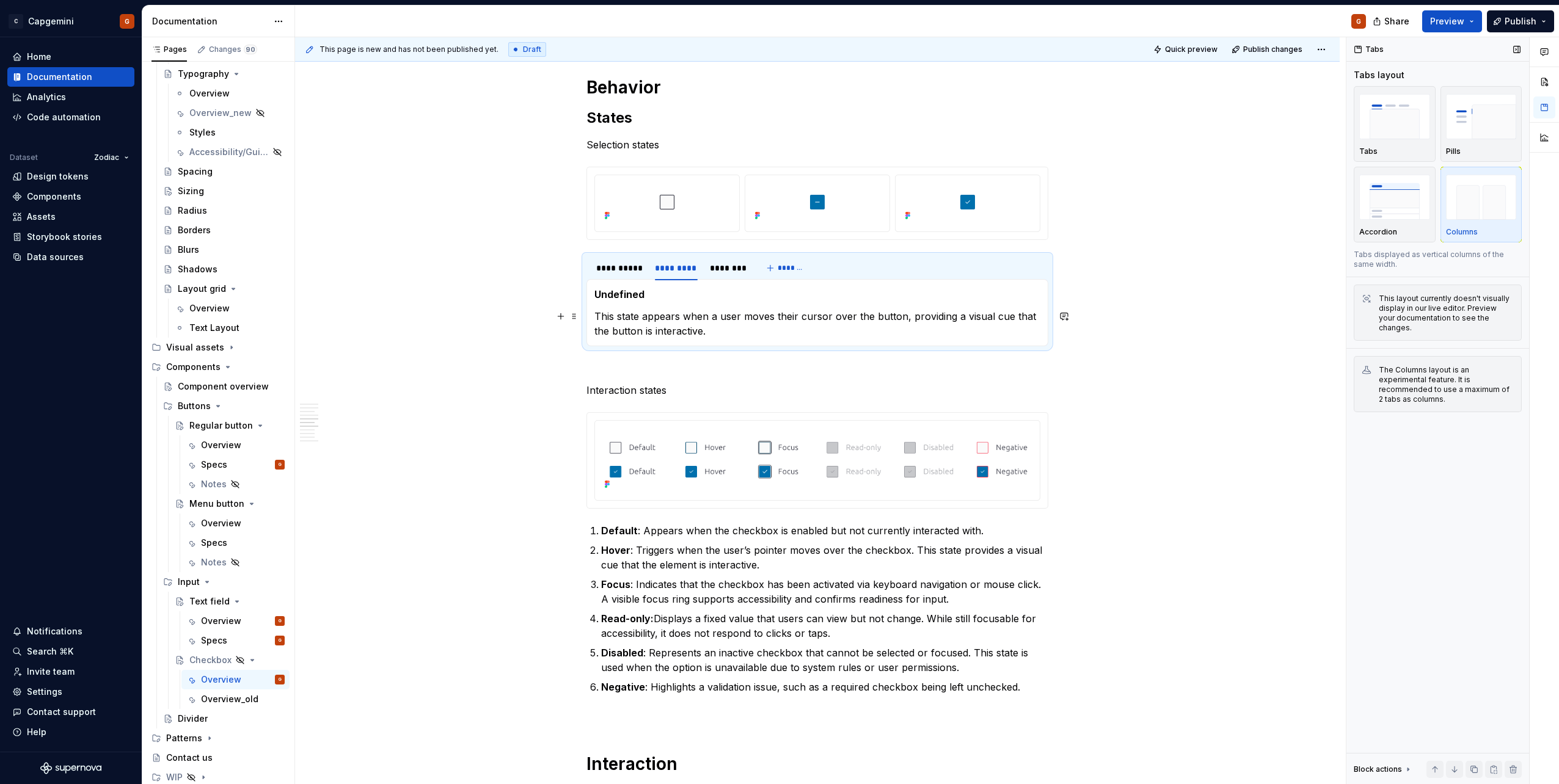
click at [672, 328] on p "This state appears when a user moves their cursor over the button, providing a …" at bounding box center [817, 323] width 446 height 29
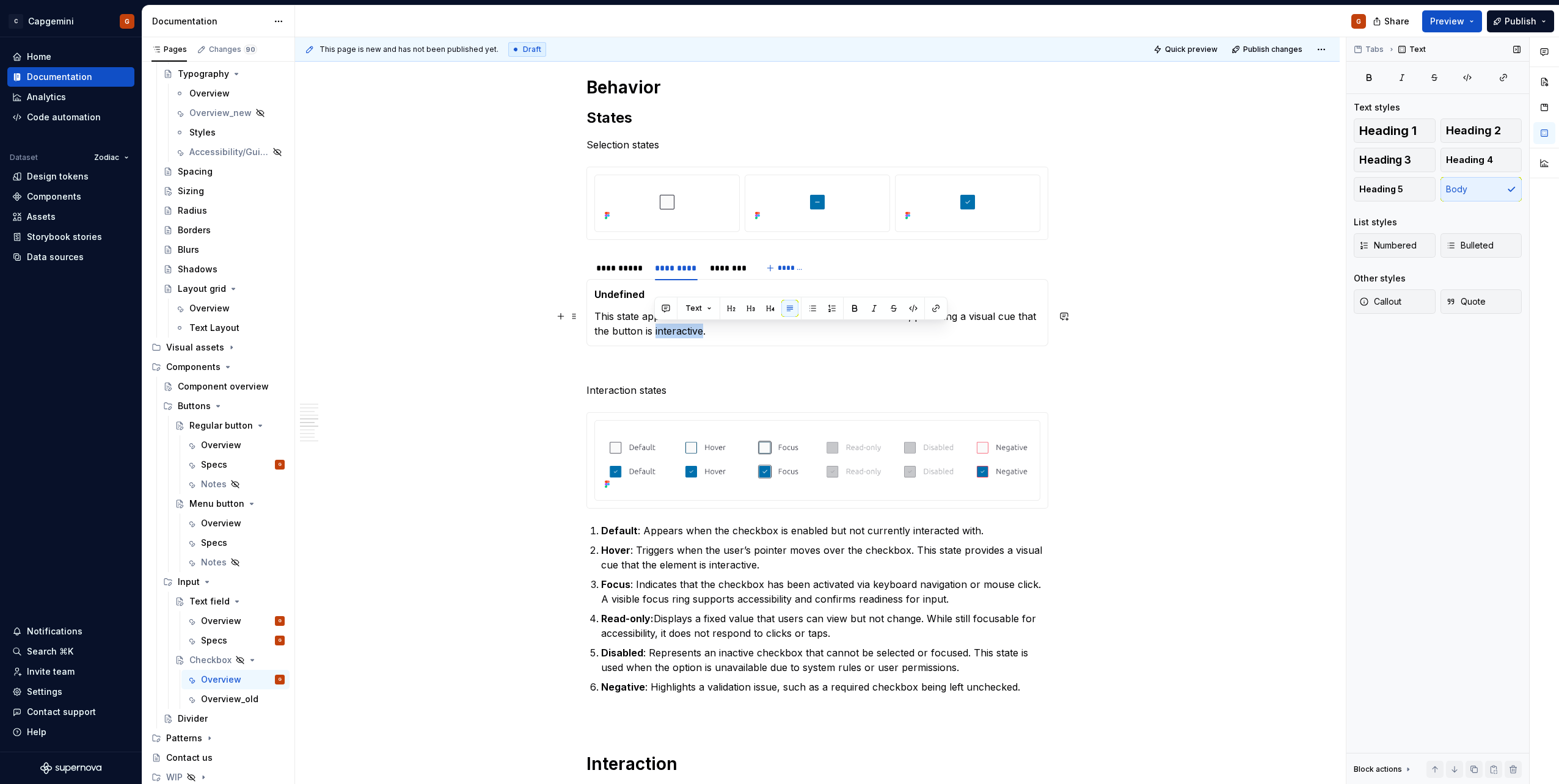
click at [672, 328] on p "This state appears when a user moves their cursor over the button, providing a …" at bounding box center [817, 323] width 446 height 29
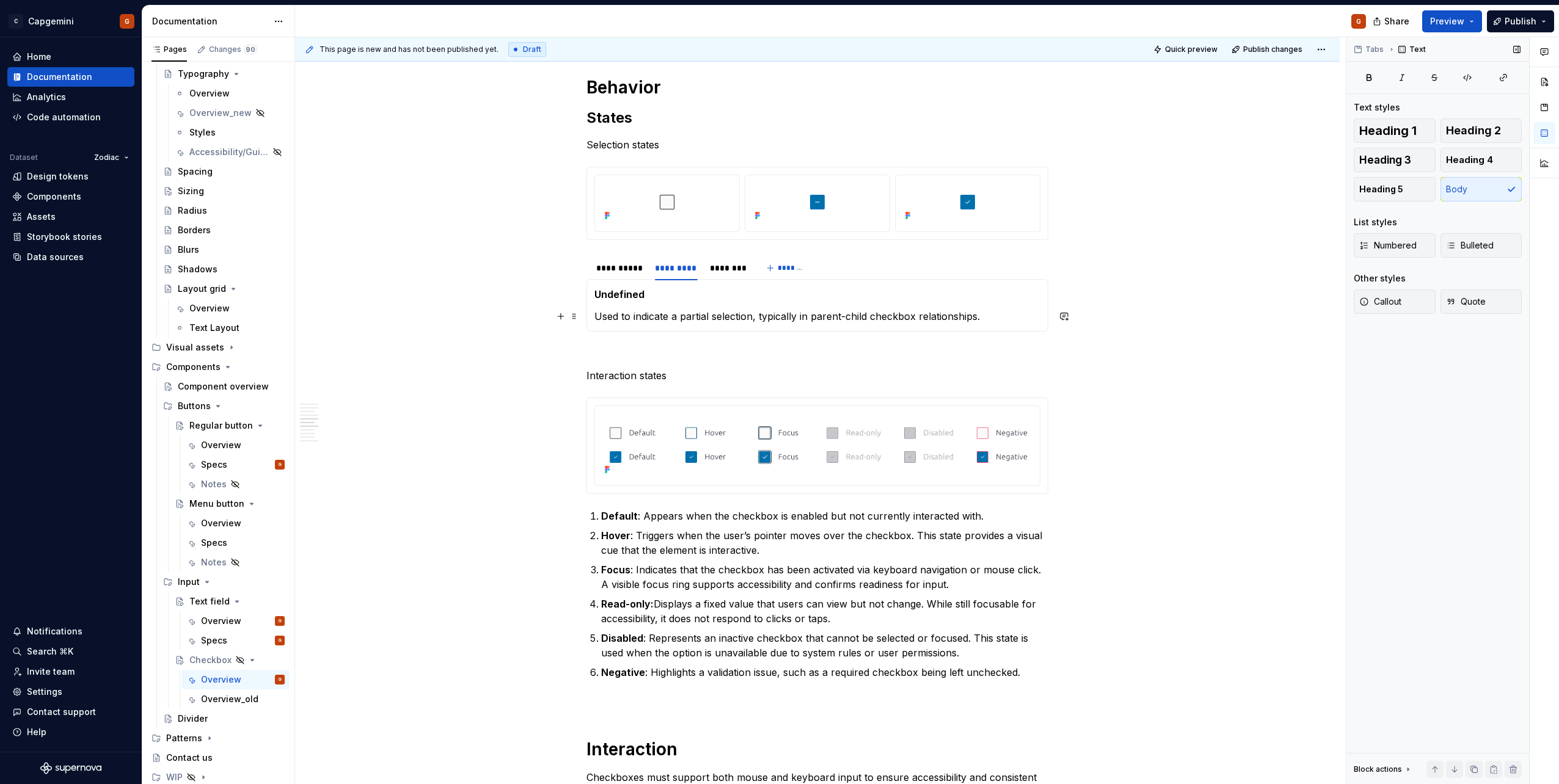
click at [813, 317] on p "Used to indicate a partial selection, typically in parent-child checkbox relati…" at bounding box center [817, 316] width 446 height 15
click at [915, 318] on p "Used to indicate a partial selection, typically in nested, or parent-child chec…" at bounding box center [817, 316] width 446 height 15
click at [1032, 318] on p "Used to indicate a partial selection, typically in nested, or parent-child, che…" at bounding box center [817, 316] width 446 height 15
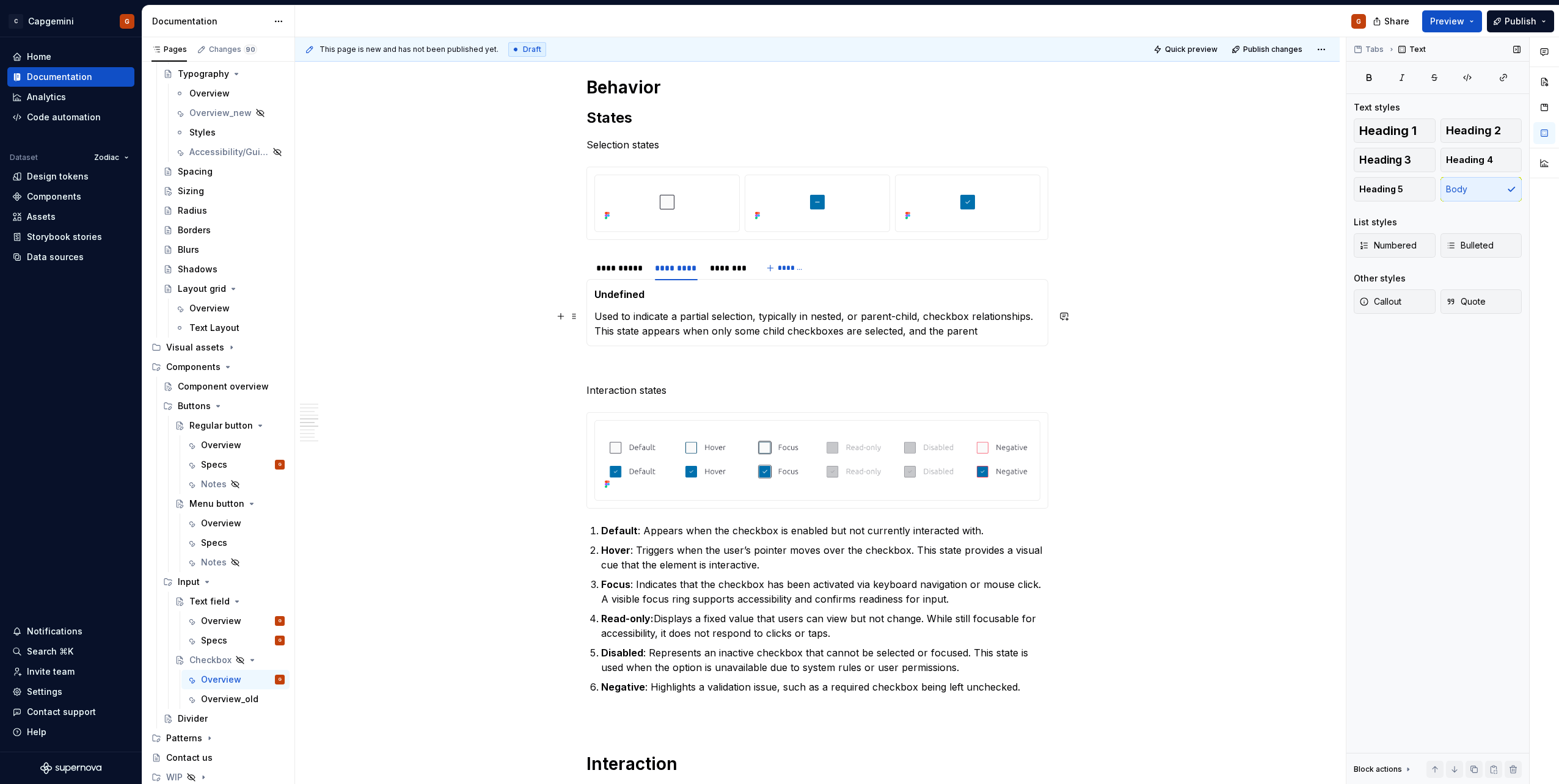
click at [685, 332] on p "Used to indicate a partial selection, typically in nested, or parent-child, che…" at bounding box center [817, 323] width 446 height 29
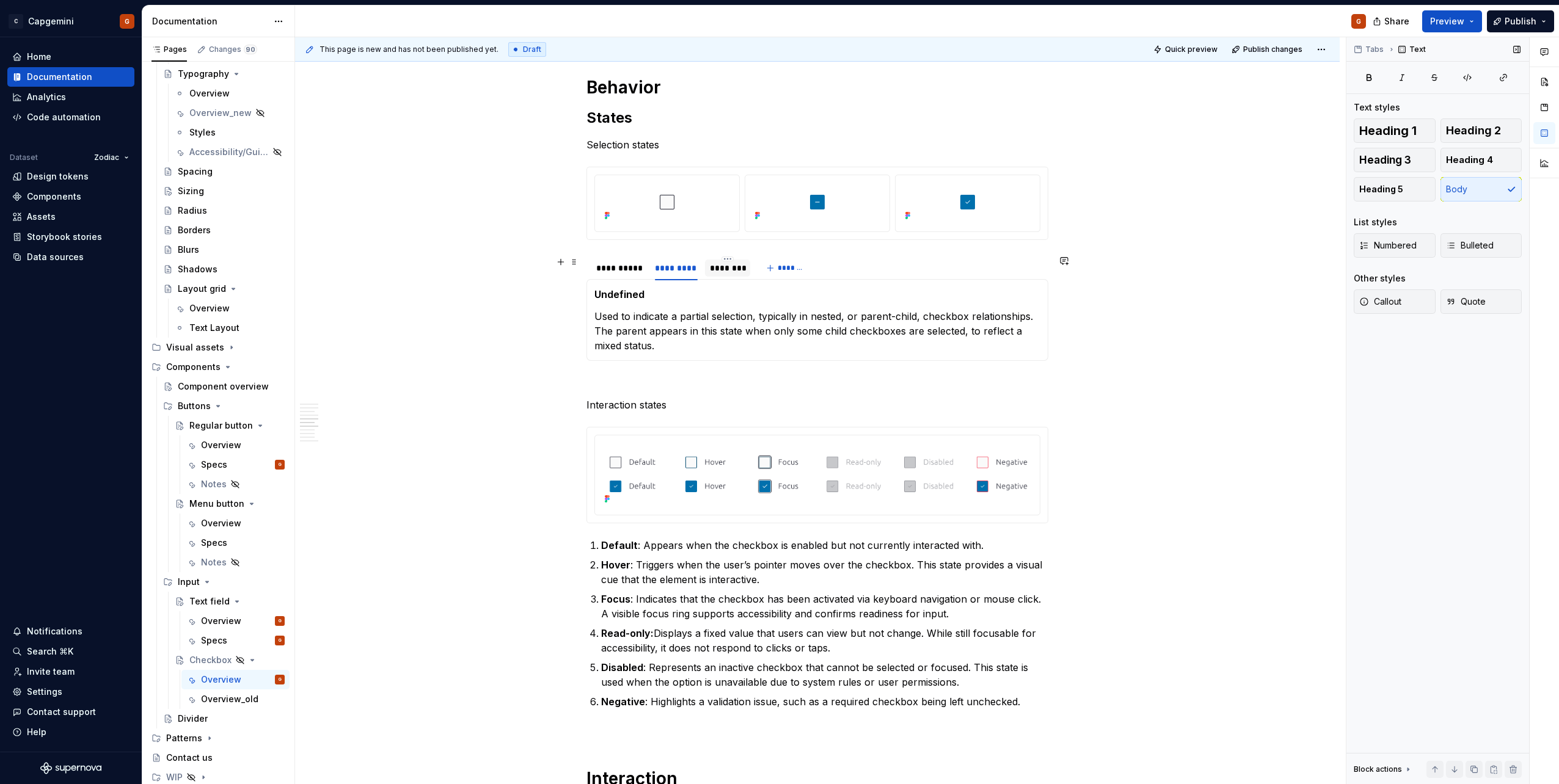
click at [711, 269] on div "********" at bounding box center [727, 268] width 36 height 12
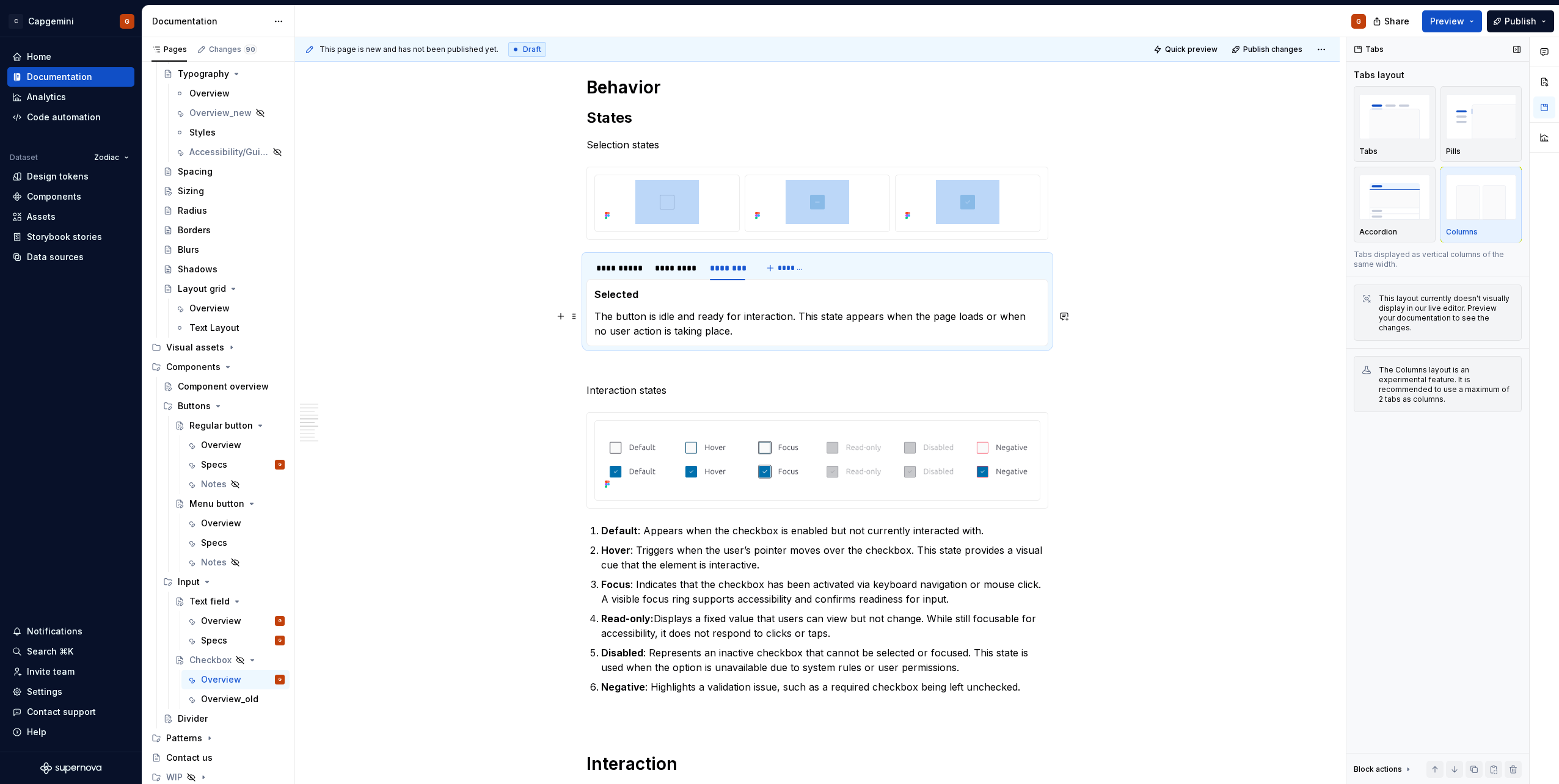
click at [690, 320] on p "The button is idle and ready for interaction. This state appears when the page …" at bounding box center [817, 323] width 446 height 29
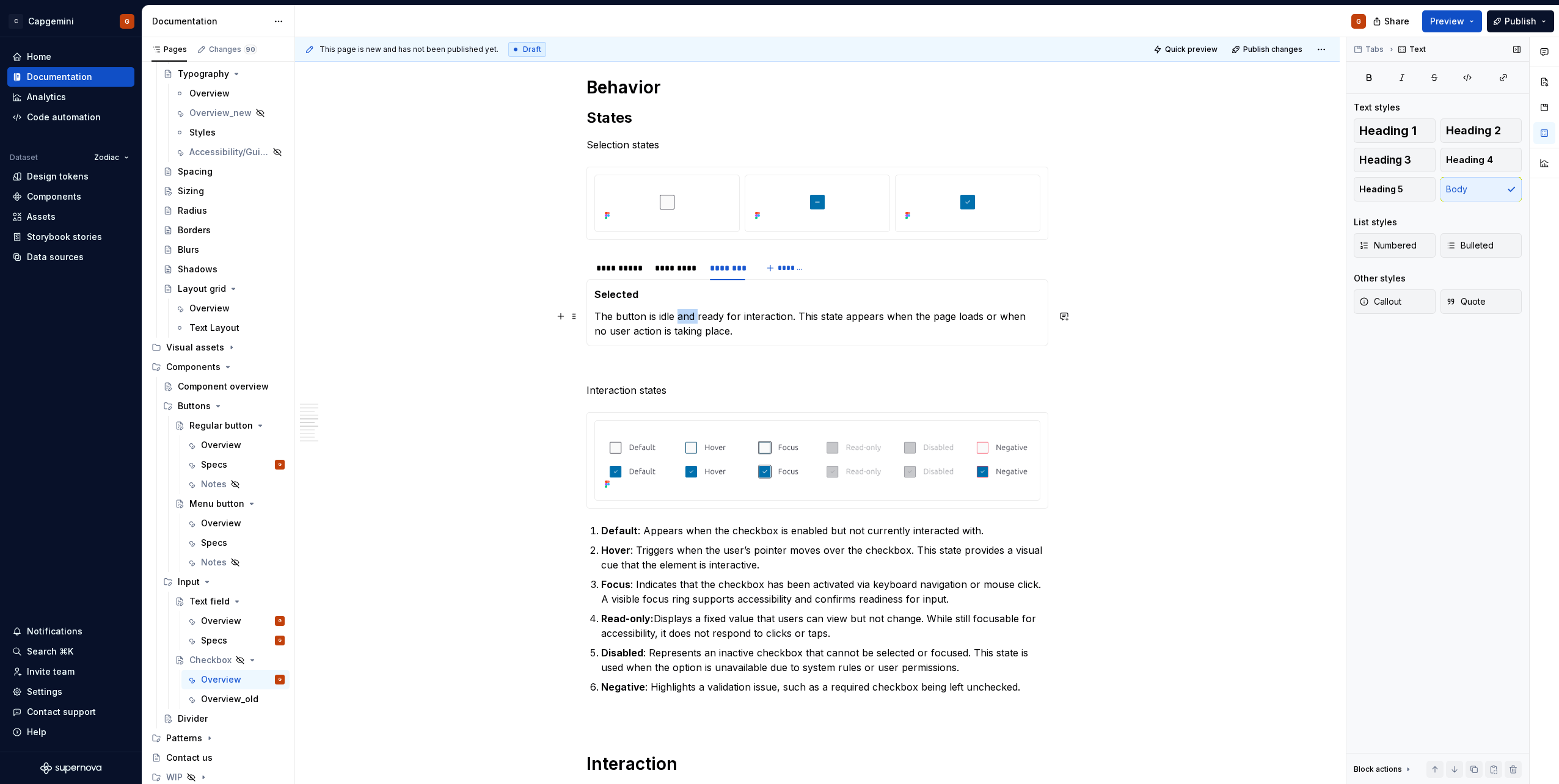
click at [690, 320] on p "The button is idle and ready for interaction. This state appears when the page …" at bounding box center [817, 323] width 446 height 29
click at [695, 322] on p "The button is idle and ready for interaction. This state appears when the page …" at bounding box center [817, 323] width 446 height 29
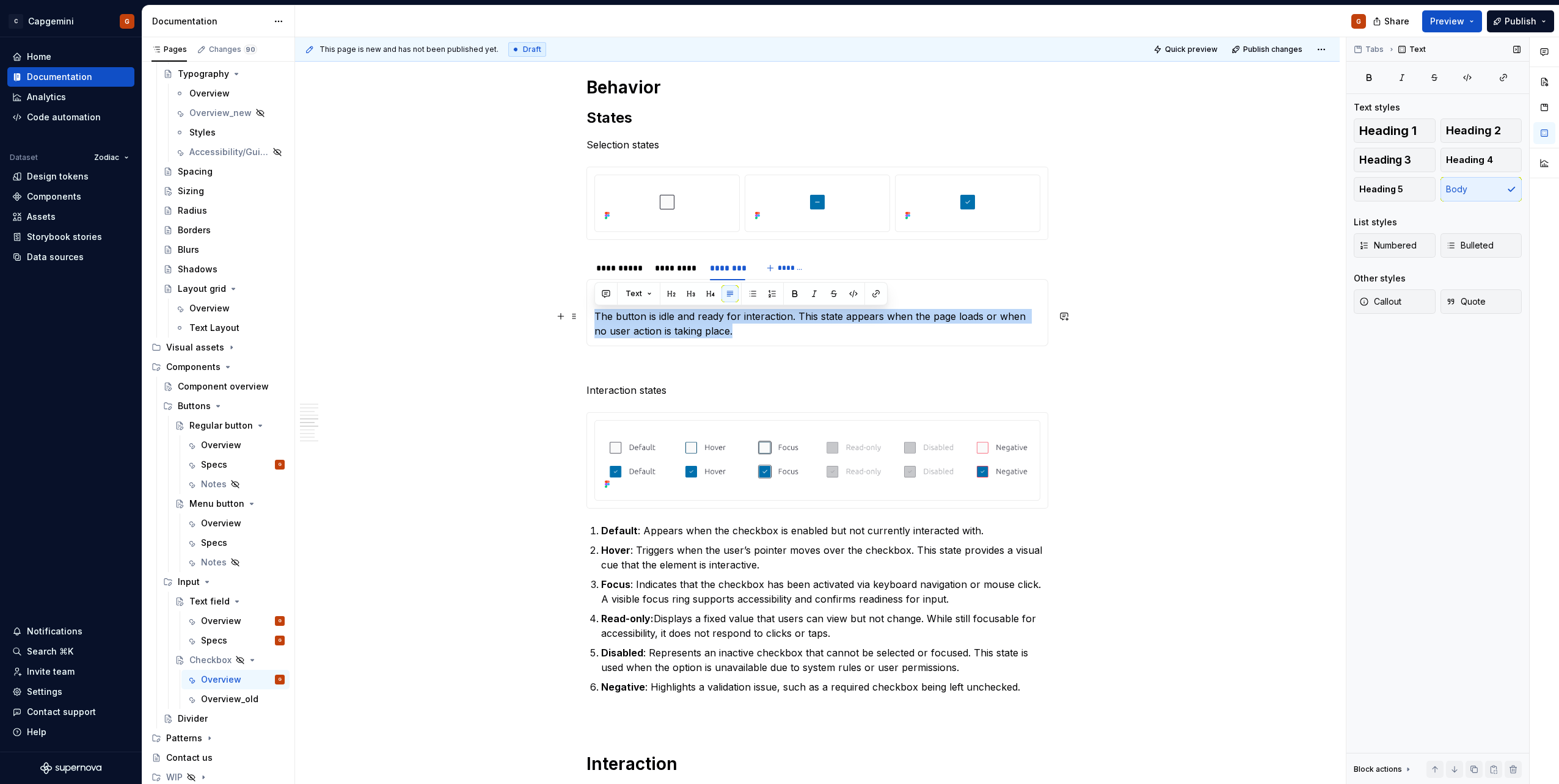
click at [703, 316] on p "The button is idle and ready for interaction. This state appears when the page …" at bounding box center [817, 323] width 446 height 29
click at [702, 316] on p "The button is idle and ready for interaction. This state appears when the page …" at bounding box center [817, 323] width 446 height 29
click at [703, 314] on p "The button is idle and ready for interaction. This state appears when the page …" at bounding box center [817, 323] width 446 height 29
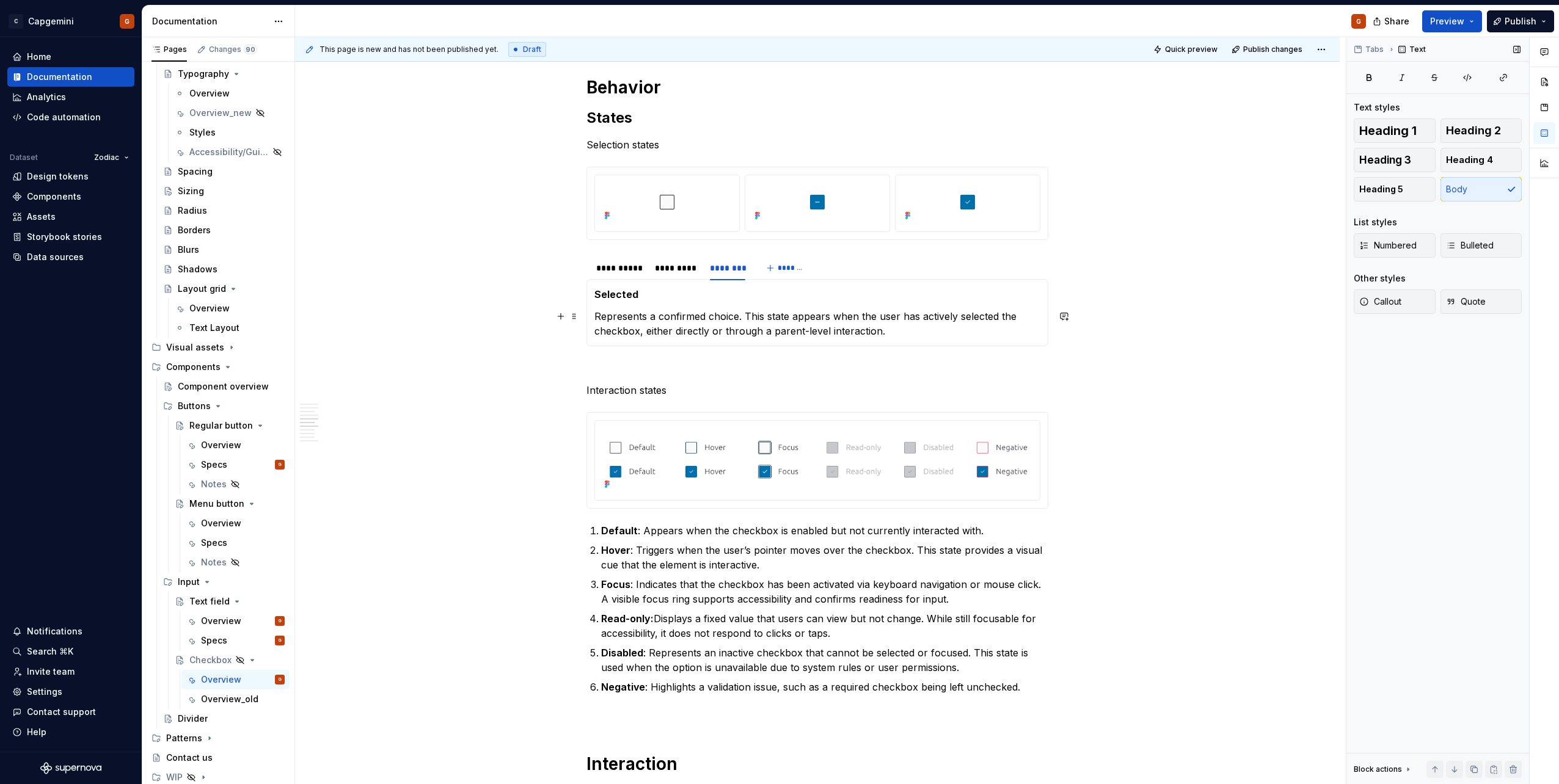
click at [709, 324] on p "Represents a confirmed choice. This state appears when the user has actively se…" at bounding box center [817, 323] width 446 height 29
click at [943, 317] on p "Represents a confirmed choice. This state appears when the user has actively se…" at bounding box center [817, 323] width 446 height 29
click at [681, 273] on div "*********" at bounding box center [677, 268] width 43 height 12
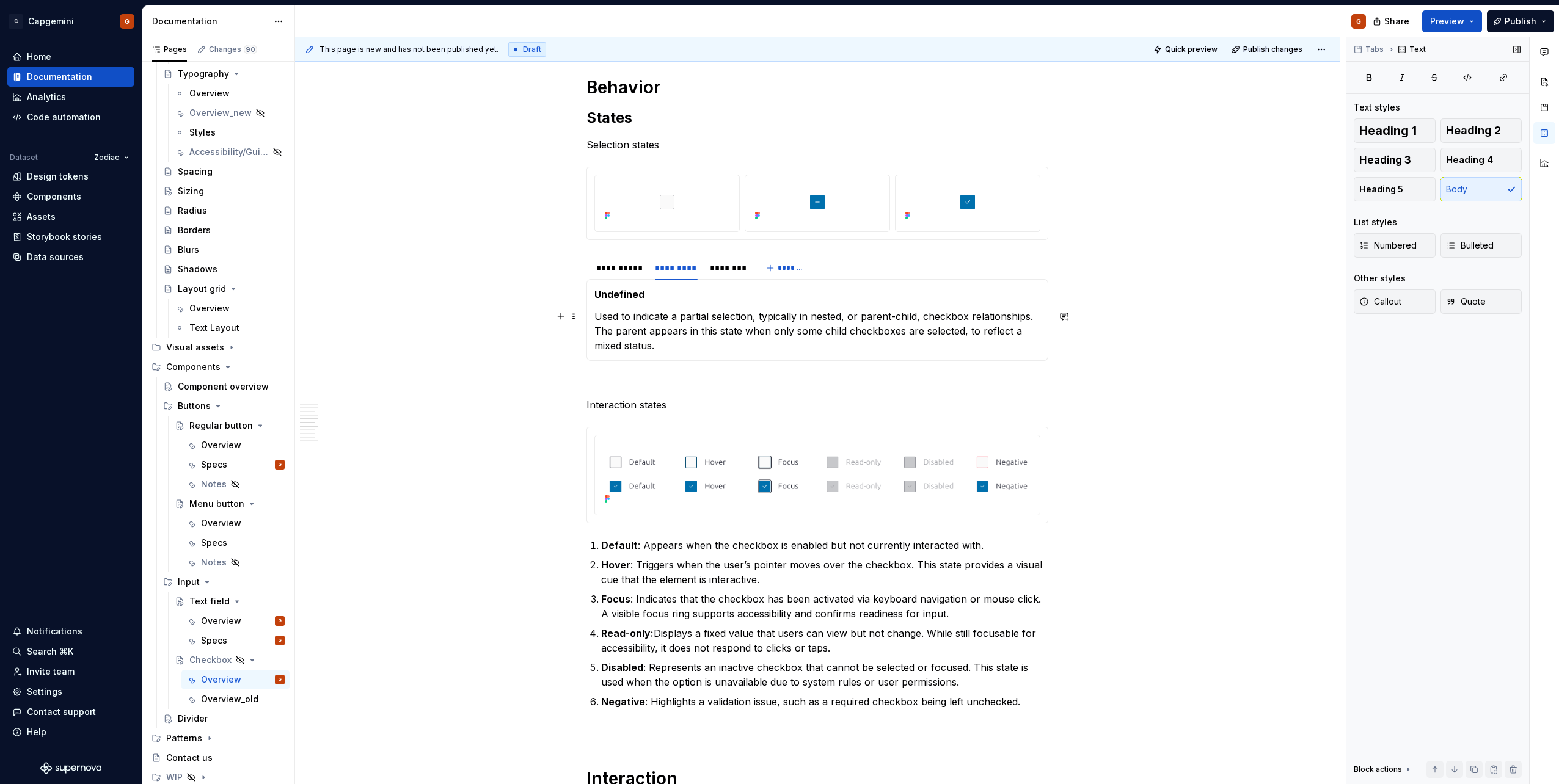
click at [692, 327] on p "Used to indicate a partial selection, typically in nested, or parent-child, che…" at bounding box center [817, 331] width 446 height 44
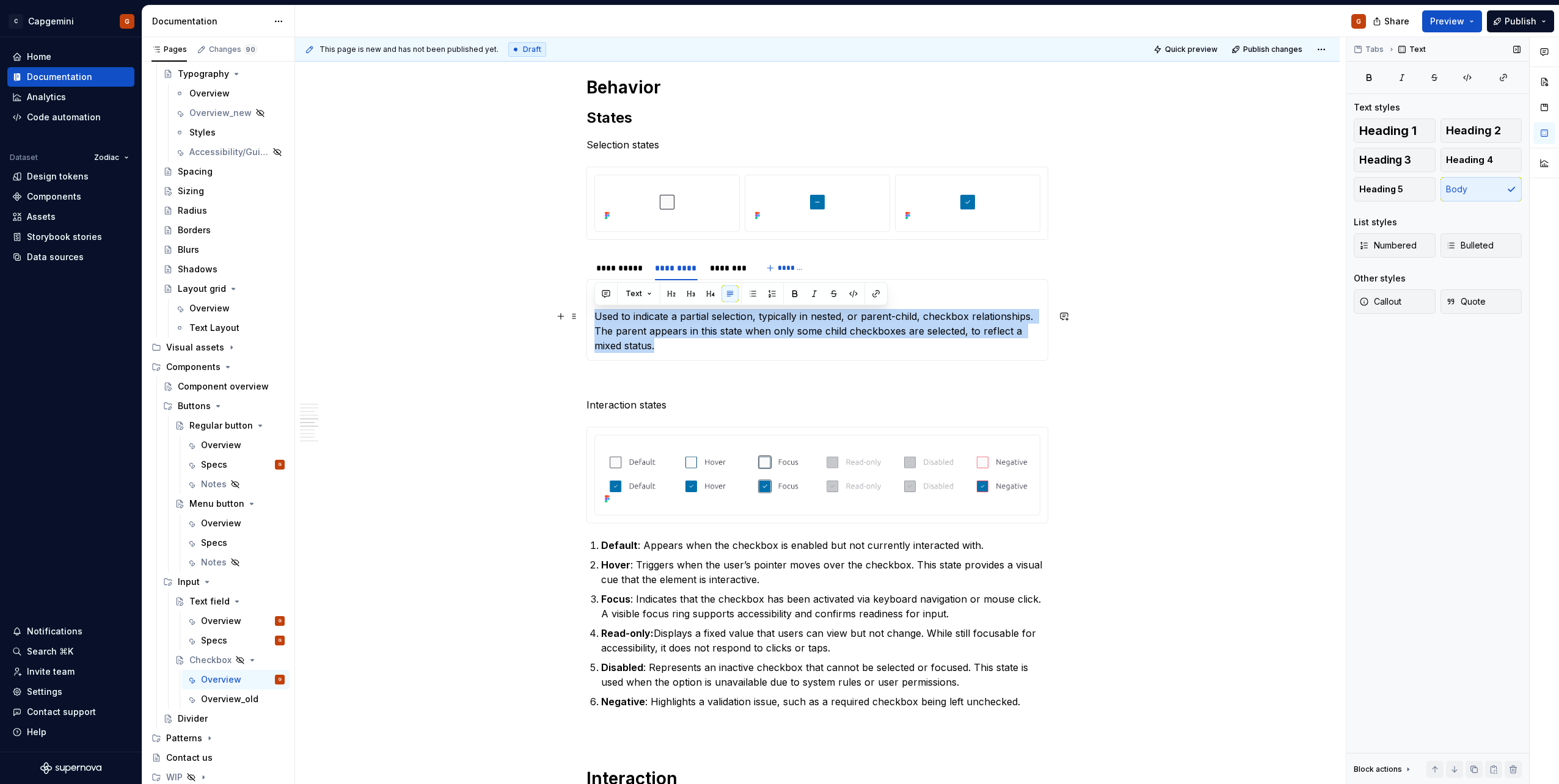
click at [692, 327] on p "Used to indicate a partial selection, typically in nested, or parent-child, che…" at bounding box center [817, 331] width 446 height 44
copy p "Used to indicate a partial selection, typically in nested, or parent-child, che…"
click at [623, 329] on p "Used to indicate a partial selection, typically in nested, or parent-child, che…" at bounding box center [817, 331] width 446 height 44
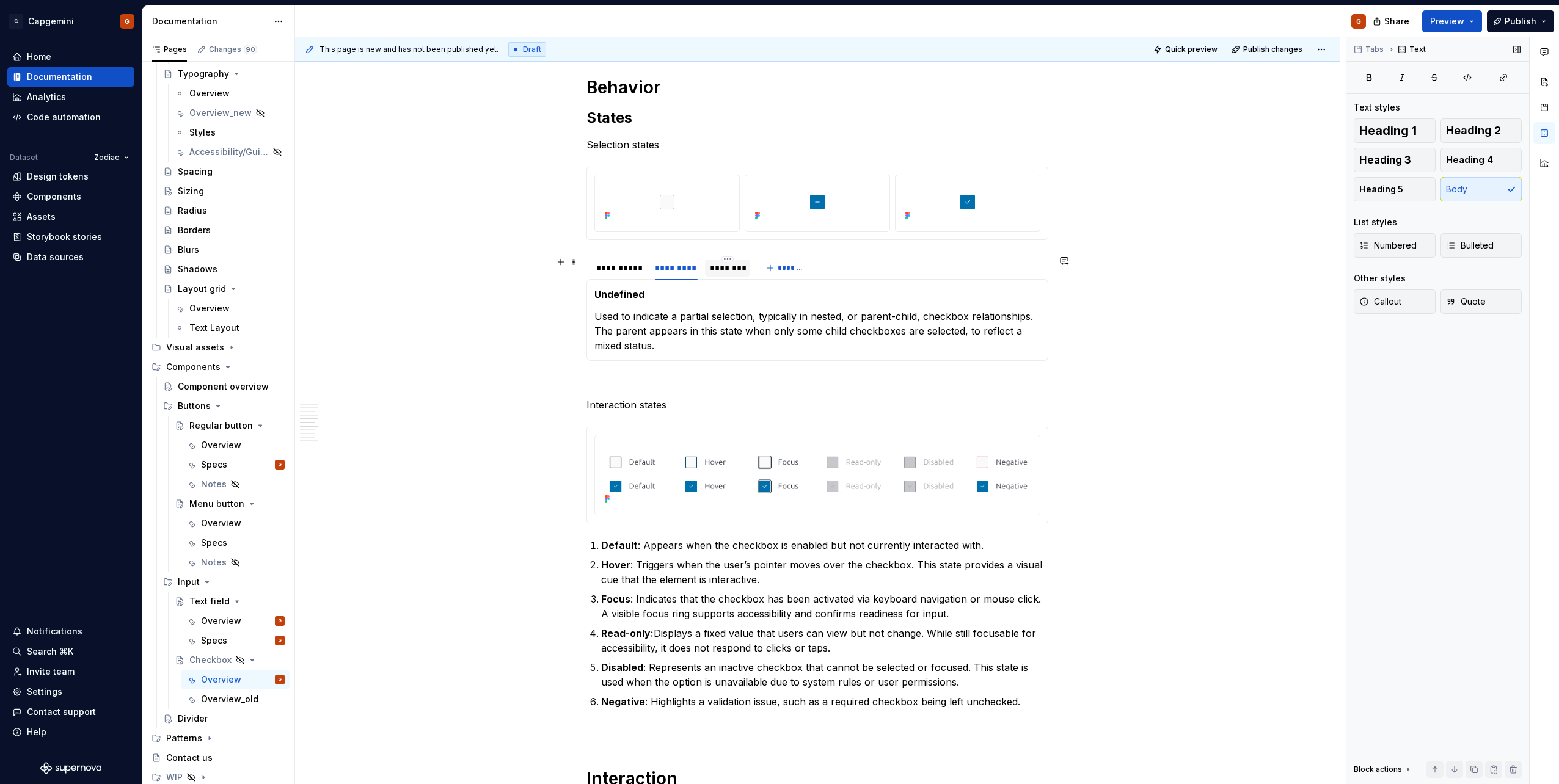
click at [722, 273] on div "********" at bounding box center [727, 268] width 36 height 12
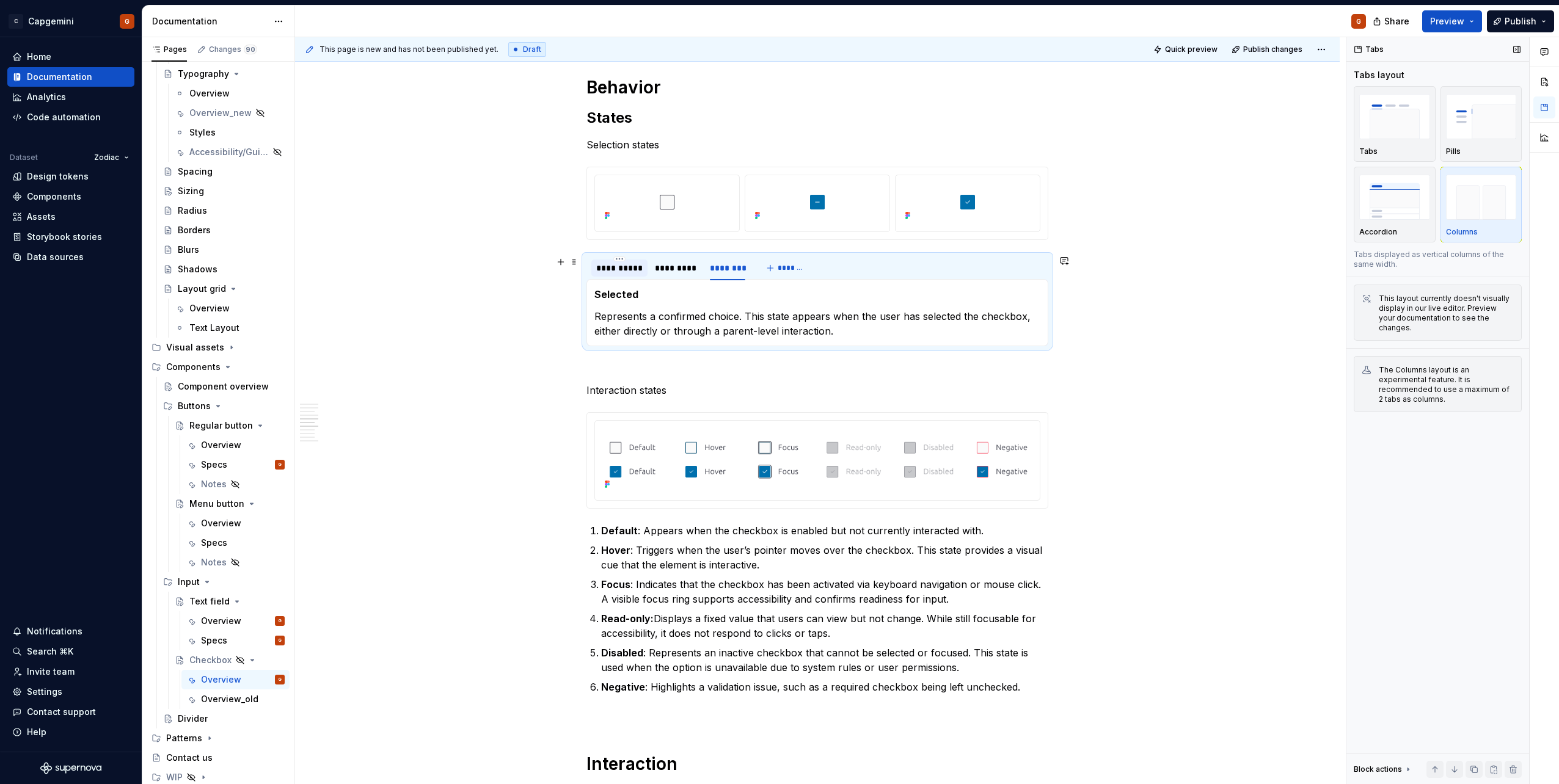
click at [620, 268] on div "**********" at bounding box center [619, 268] width 47 height 12
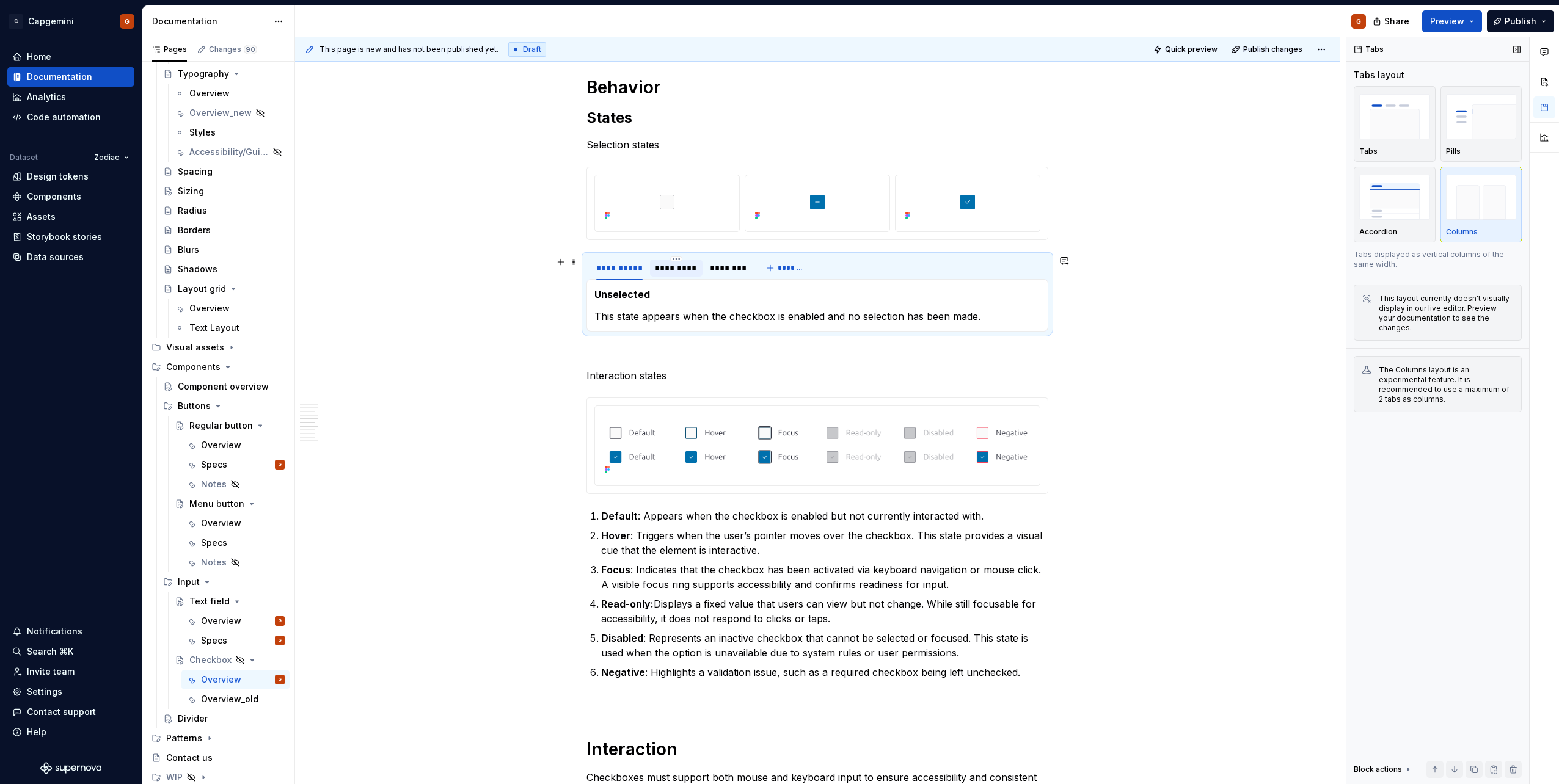
click at [673, 274] on div "*********" at bounding box center [676, 268] width 52 height 17
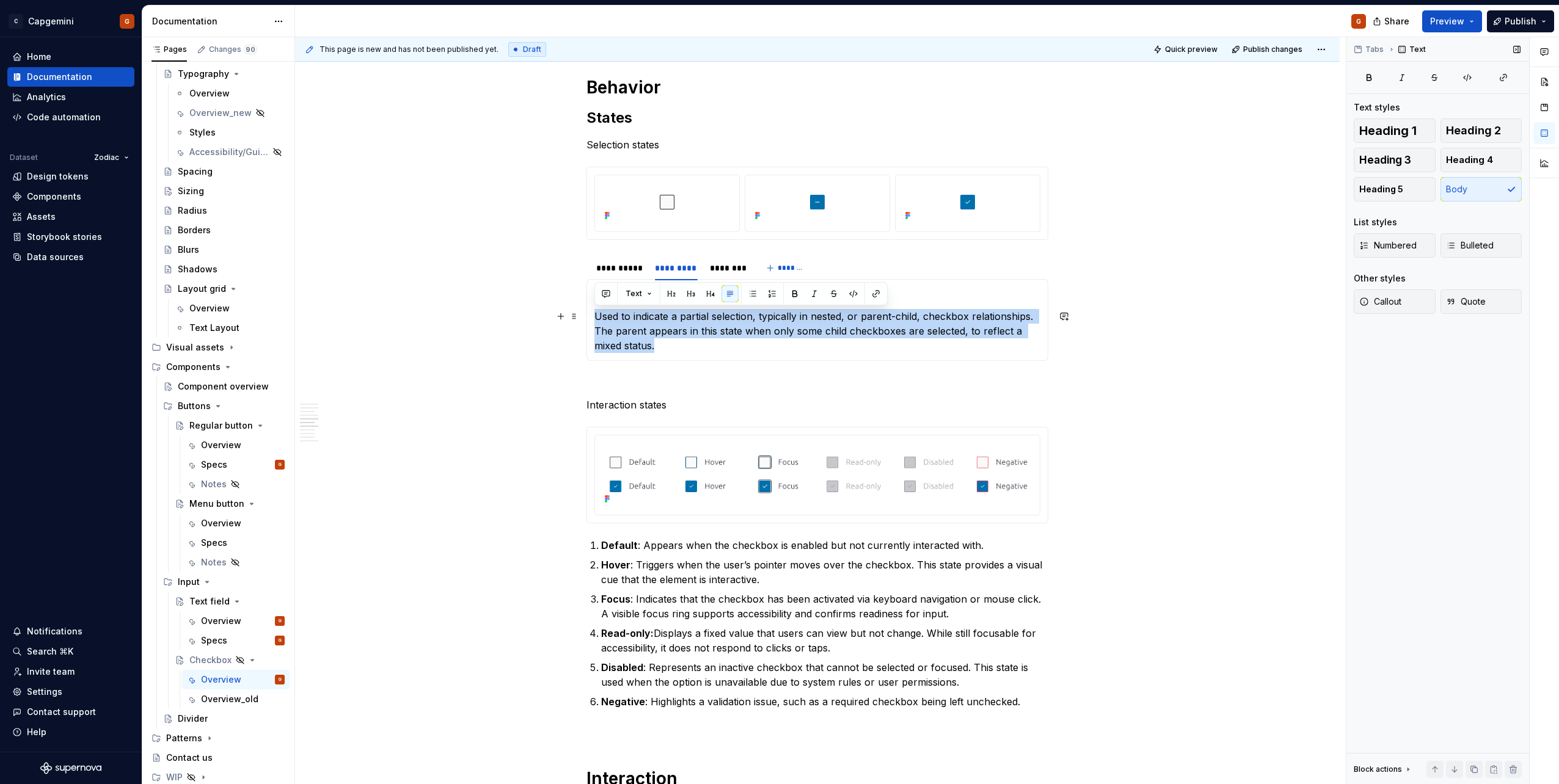
drag, startPoint x: 662, startPoint y: 348, endPoint x: 597, endPoint y: 322, distance: 70.0
click at [597, 322] on p "Used to indicate a partial selection, typically in nested, or parent-child, che…" at bounding box center [817, 331] width 446 height 44
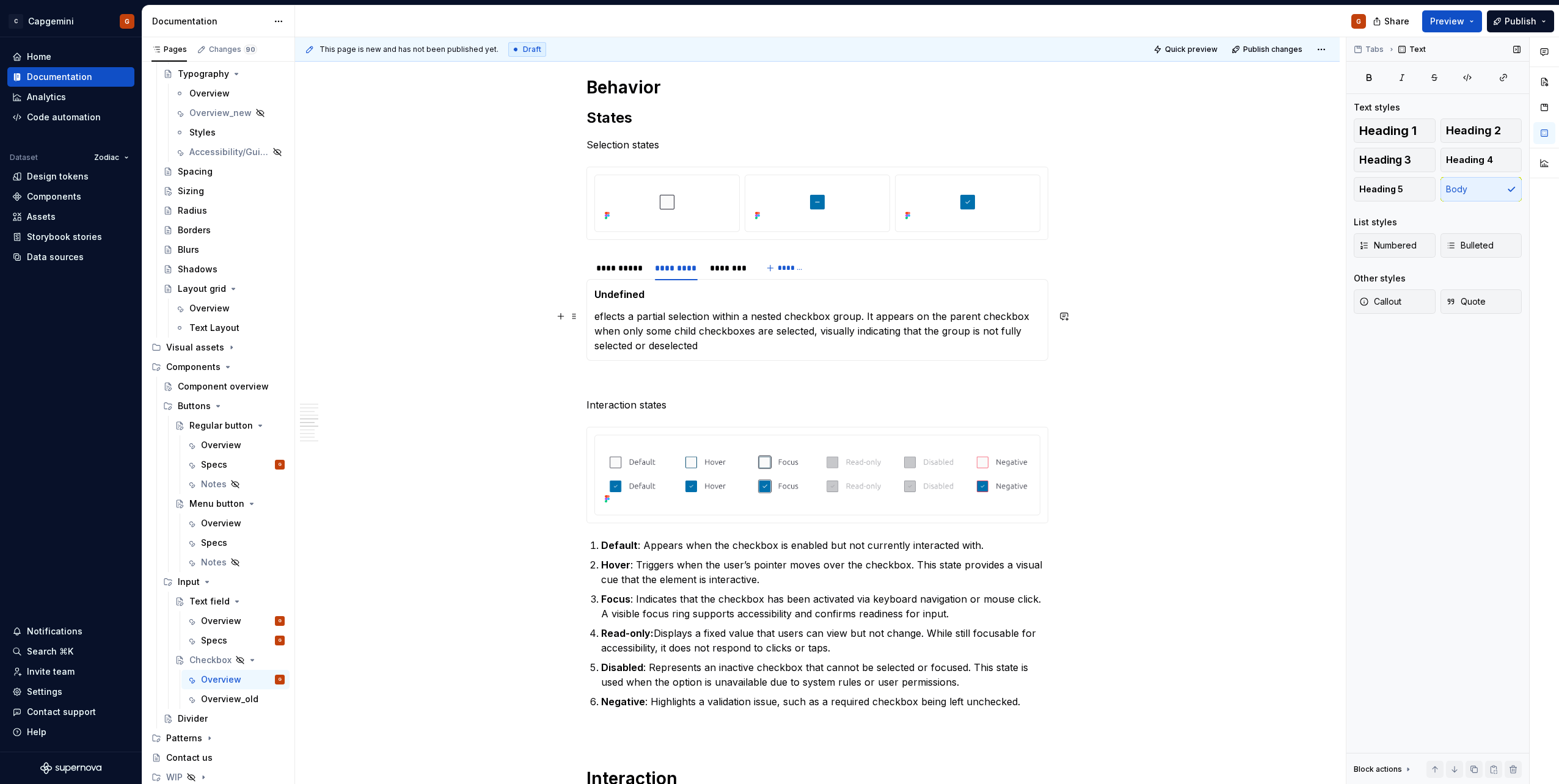
click at [595, 319] on p "eflects a partial selection within a nested checkbox group. It appears on the p…" at bounding box center [817, 331] width 446 height 44
click at [701, 330] on p "Reflects a partial selection within a nested checkbox group. It appears on the …" at bounding box center [817, 331] width 446 height 44
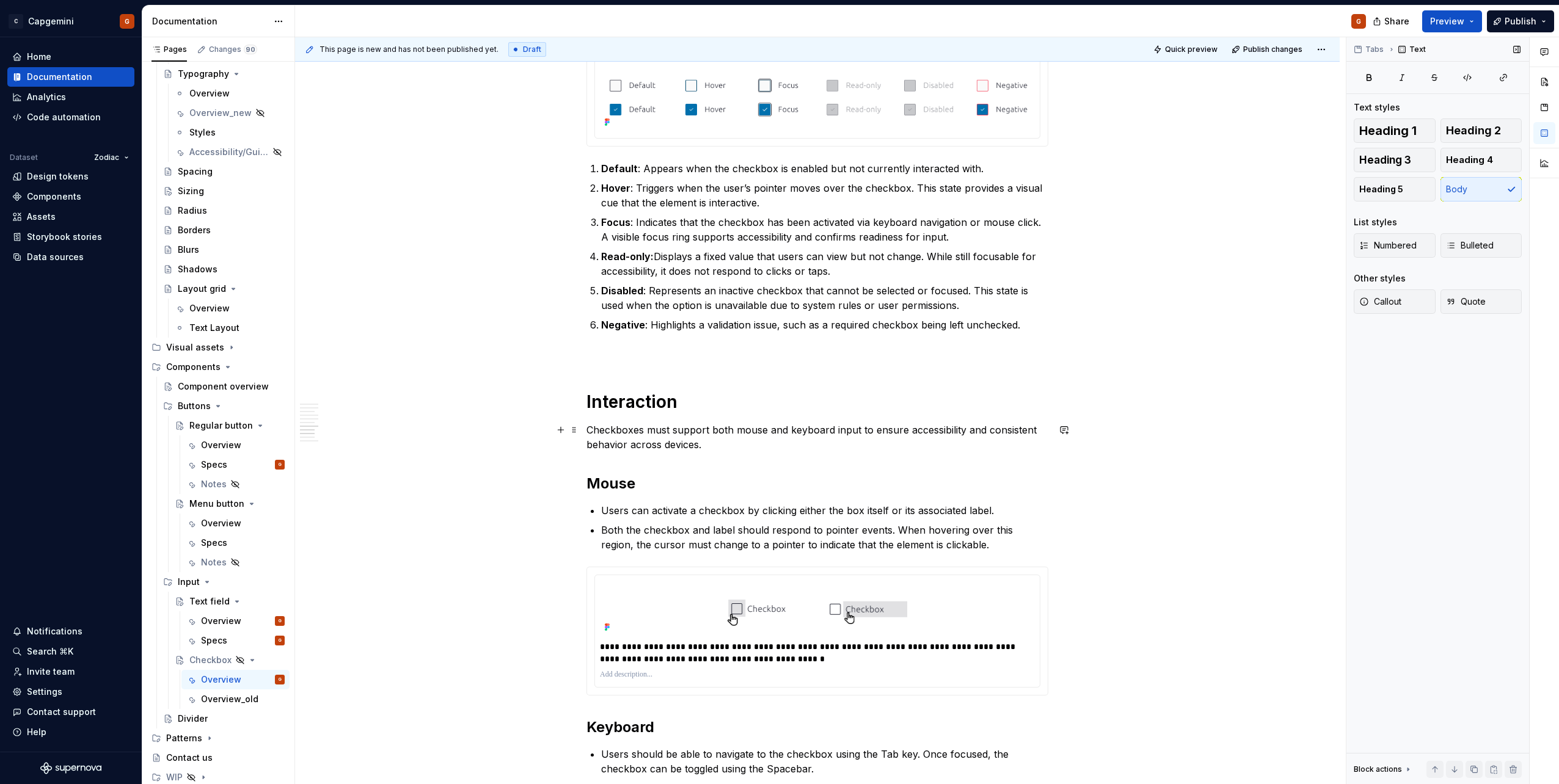
scroll to position [1771, 0]
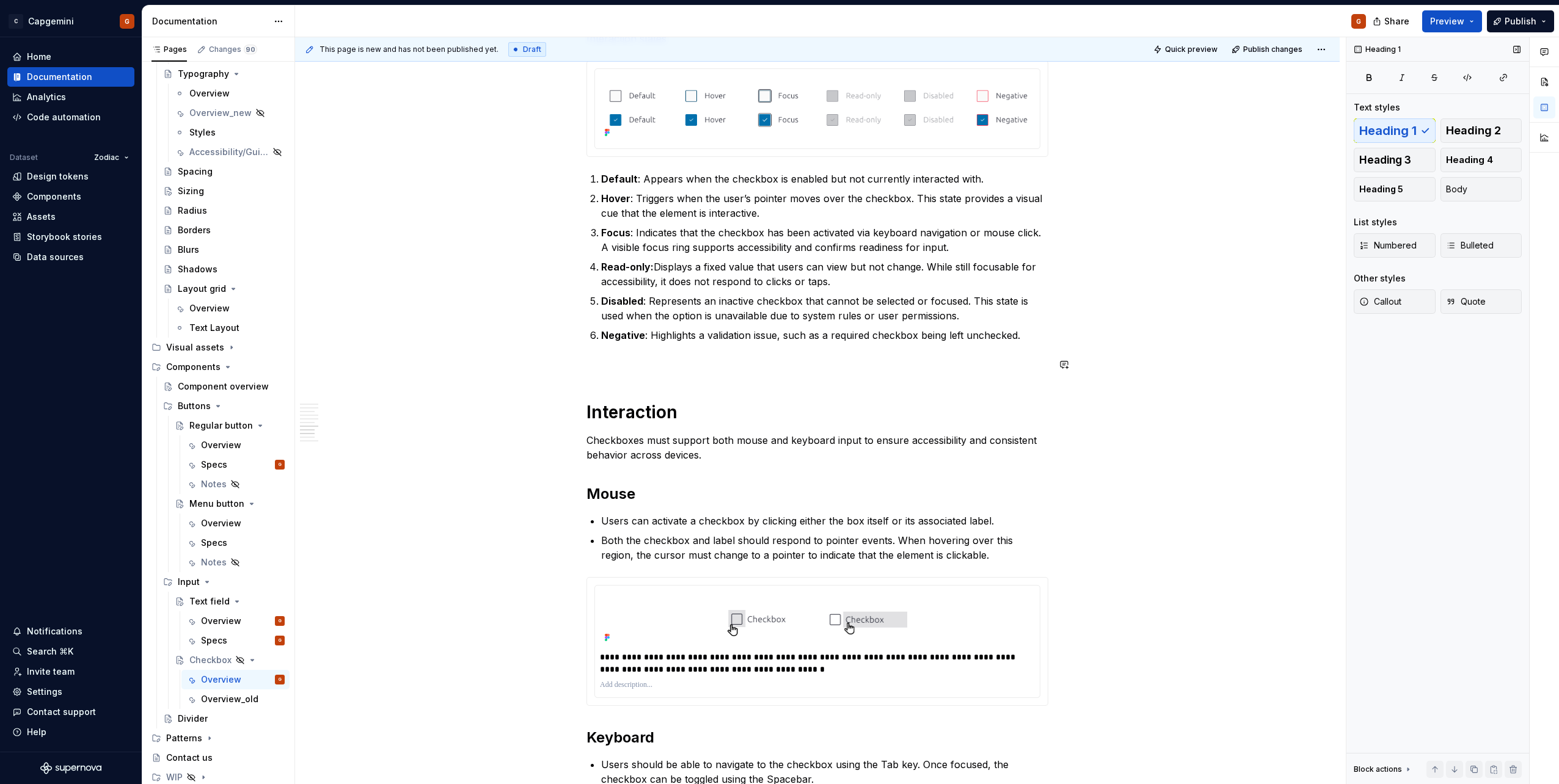
click at [652, 378] on div "**********" at bounding box center [817, 25] width 462 height 3109
click at [644, 368] on p at bounding box center [817, 364] width 462 height 15
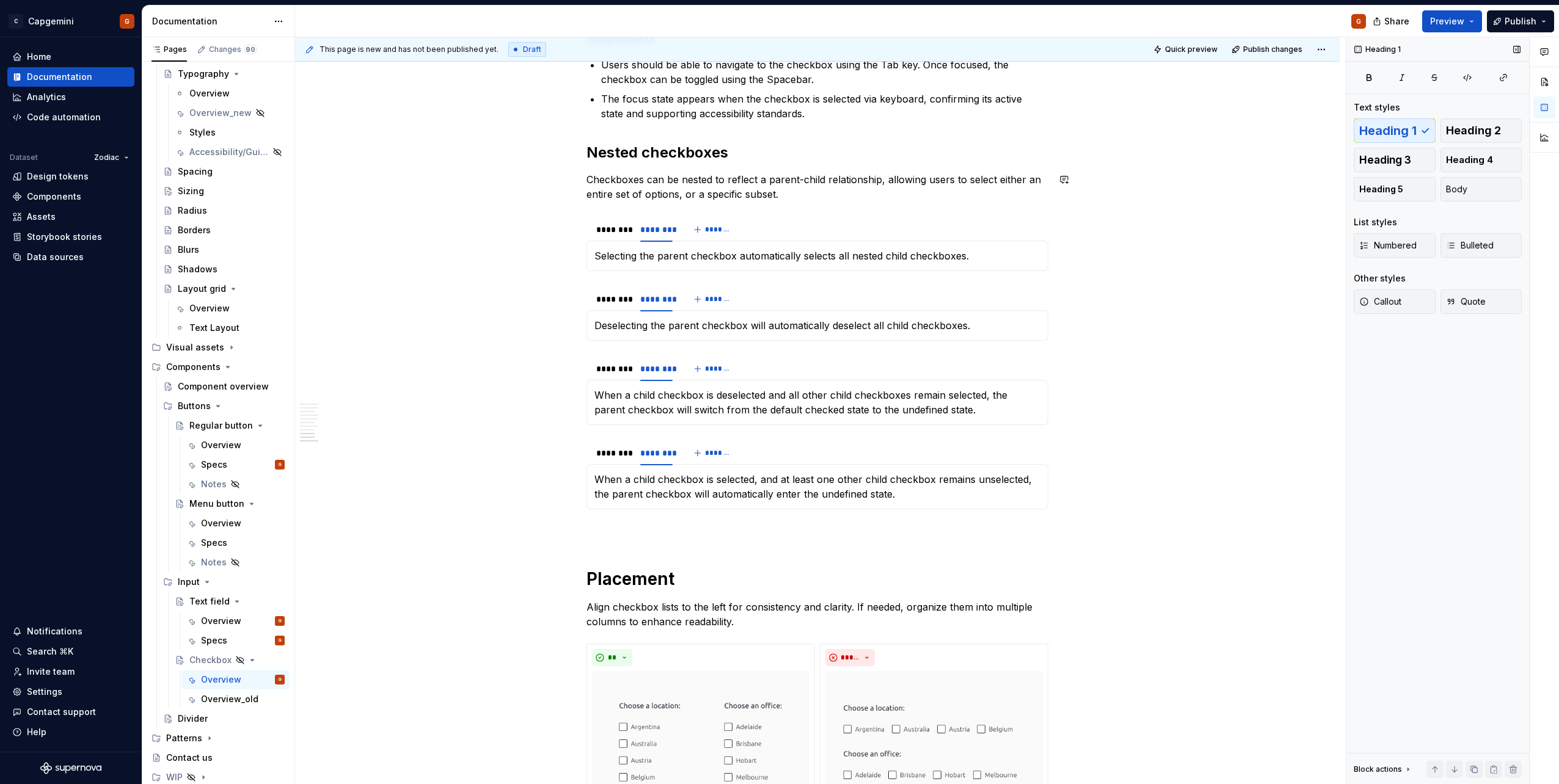
scroll to position [2442, 0]
click at [663, 153] on h2 "Nested checkboxes" at bounding box center [817, 151] width 462 height 20
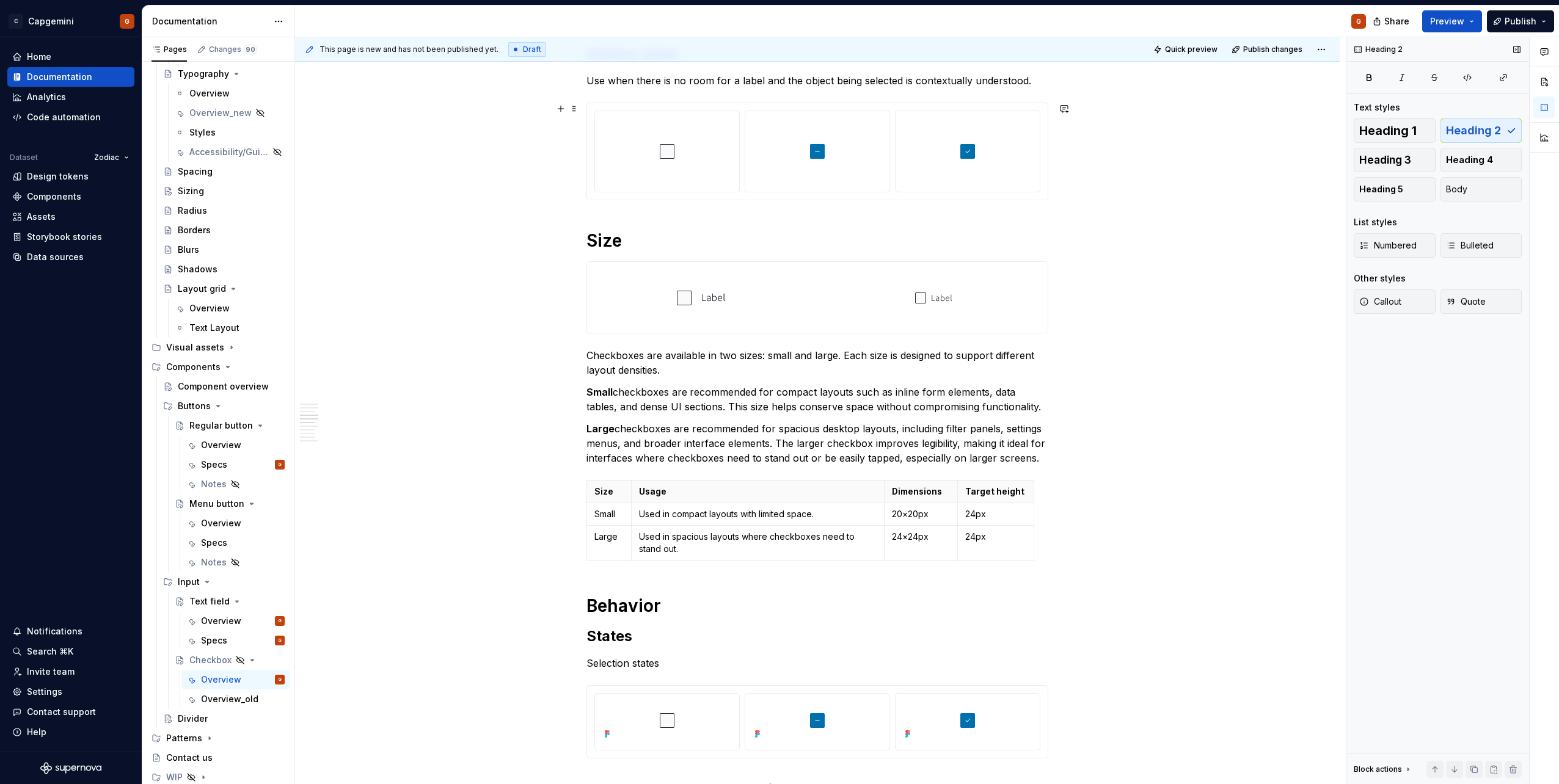
scroll to position [771, 0]
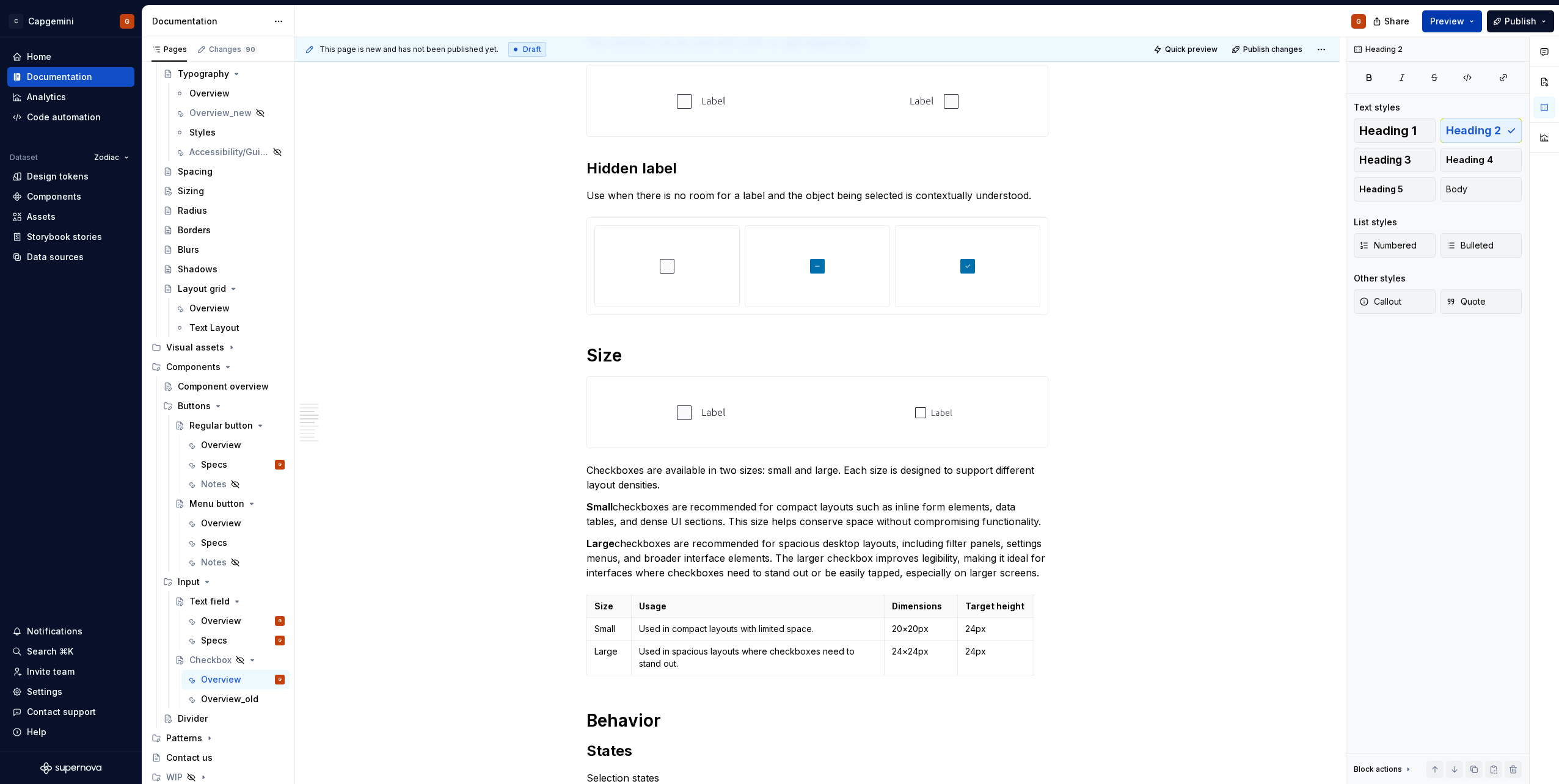
click at [1466, 27] on button "Preview" at bounding box center [1452, 21] width 60 height 22
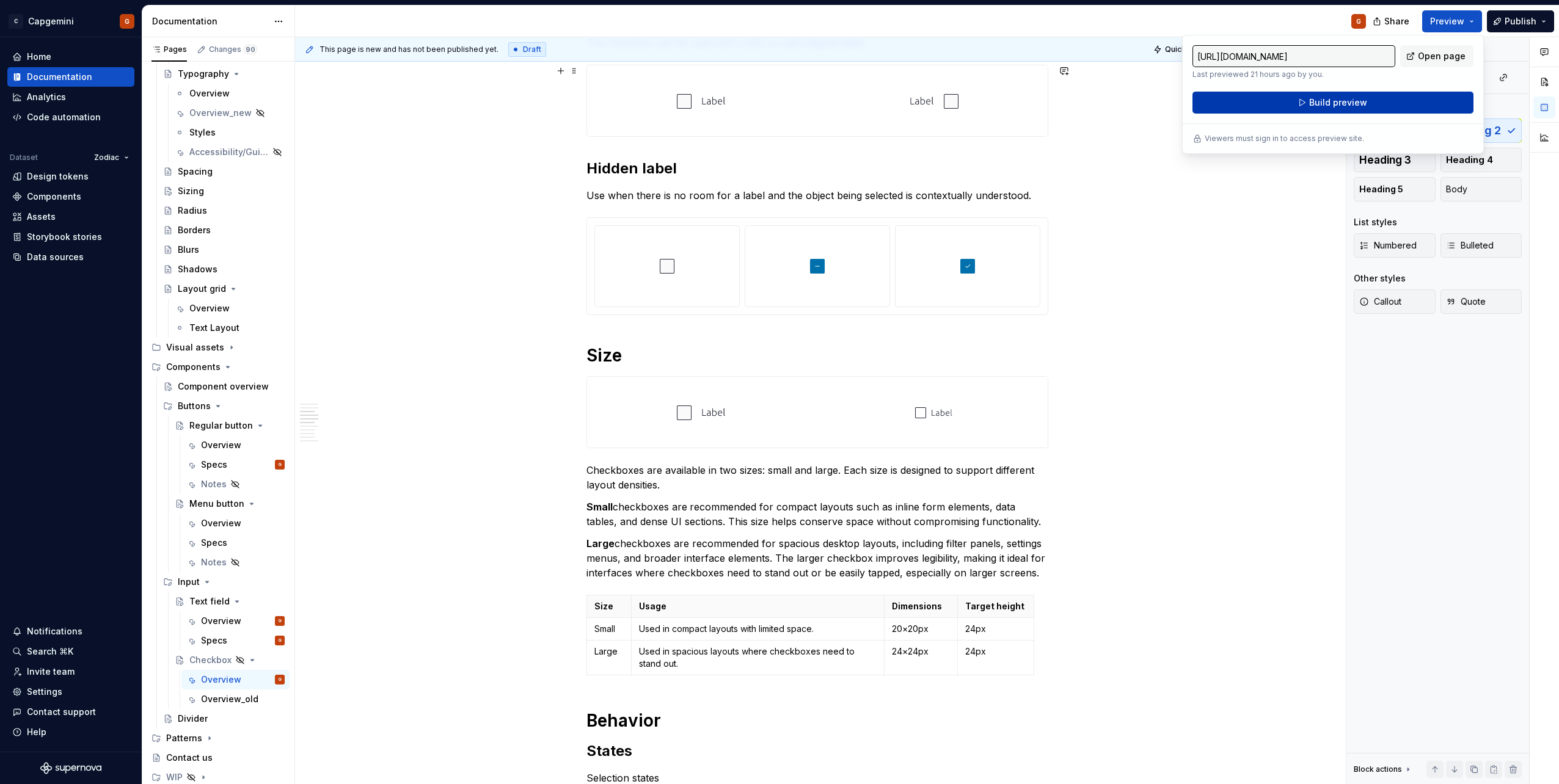
click at [1287, 105] on button "Build preview" at bounding box center [1332, 103] width 281 height 22
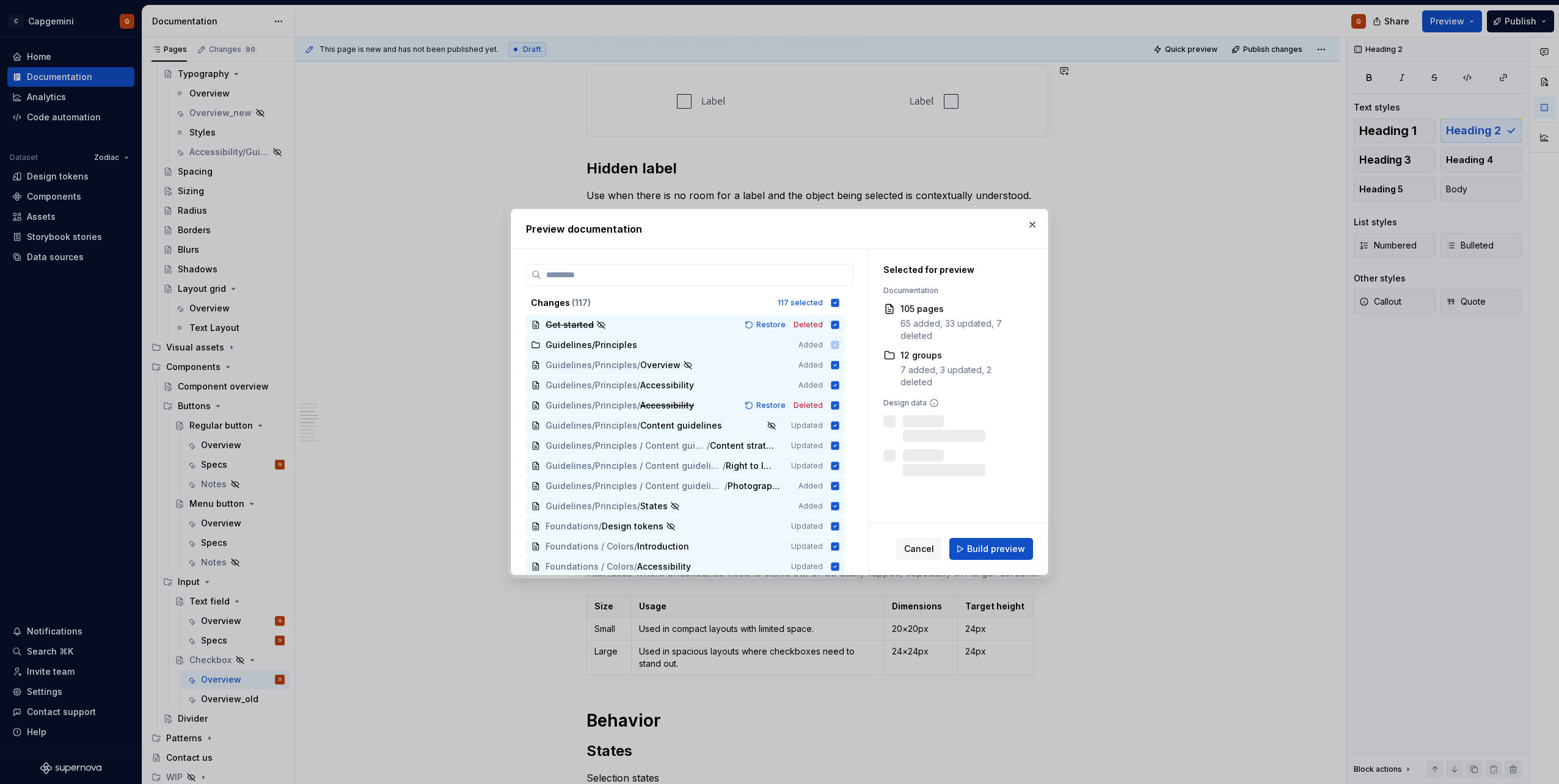
click at [1012, 534] on div "Cancel Build preview" at bounding box center [958, 549] width 179 height 51
click at [1010, 542] on button "Build preview" at bounding box center [991, 549] width 84 height 22
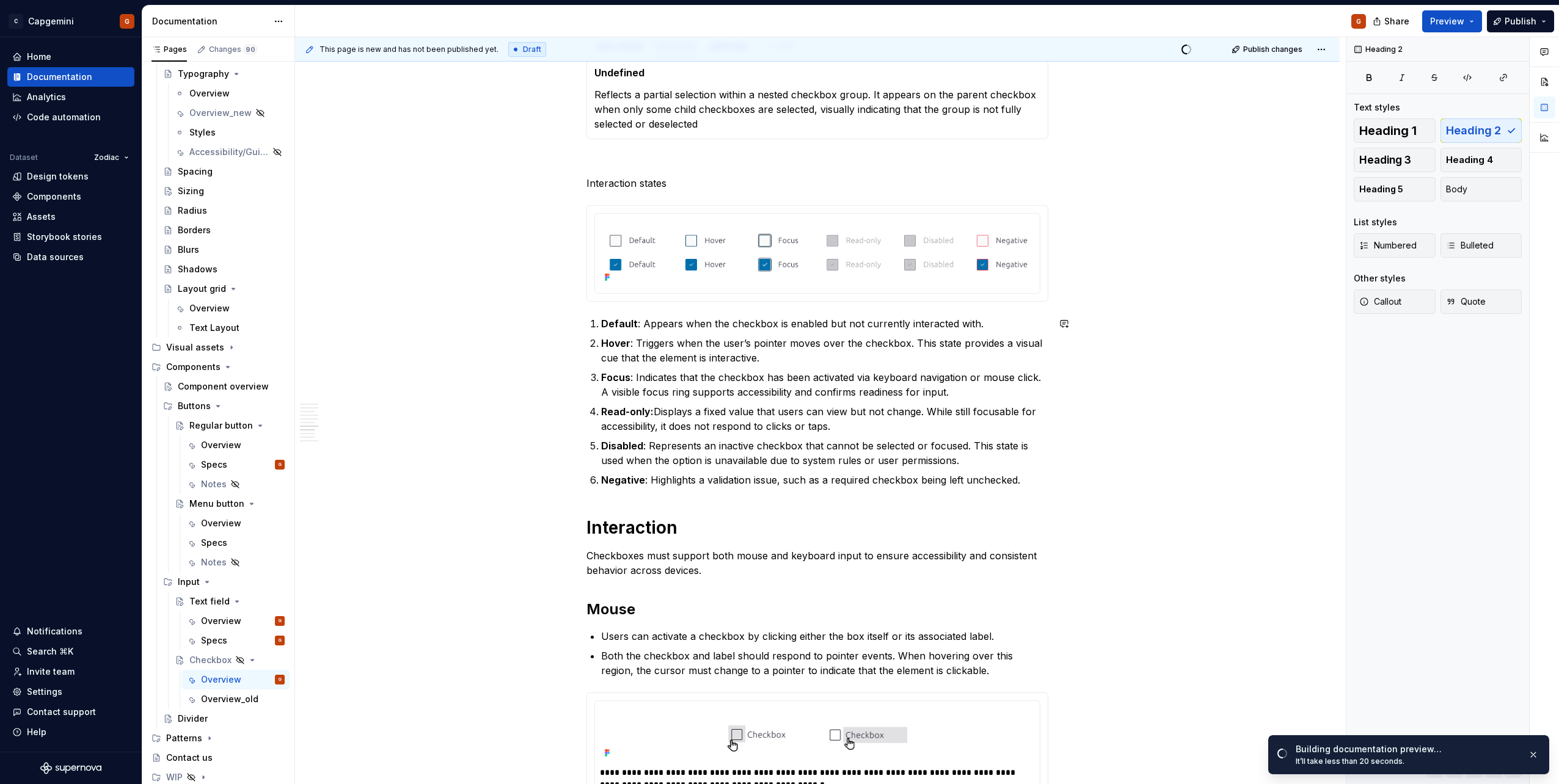
scroll to position [1382, 0]
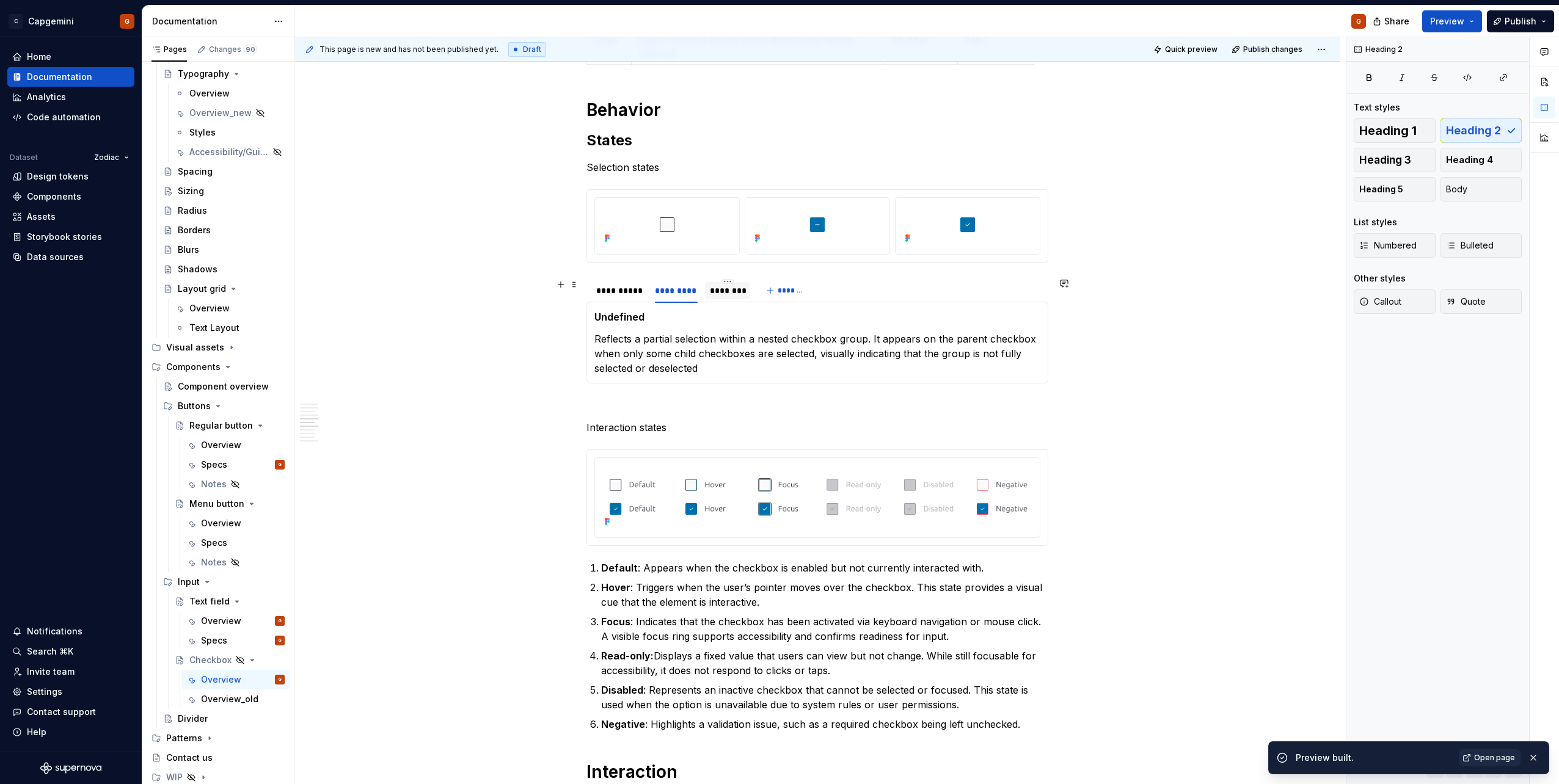
click at [726, 297] on div "********" at bounding box center [728, 291] width 46 height 17
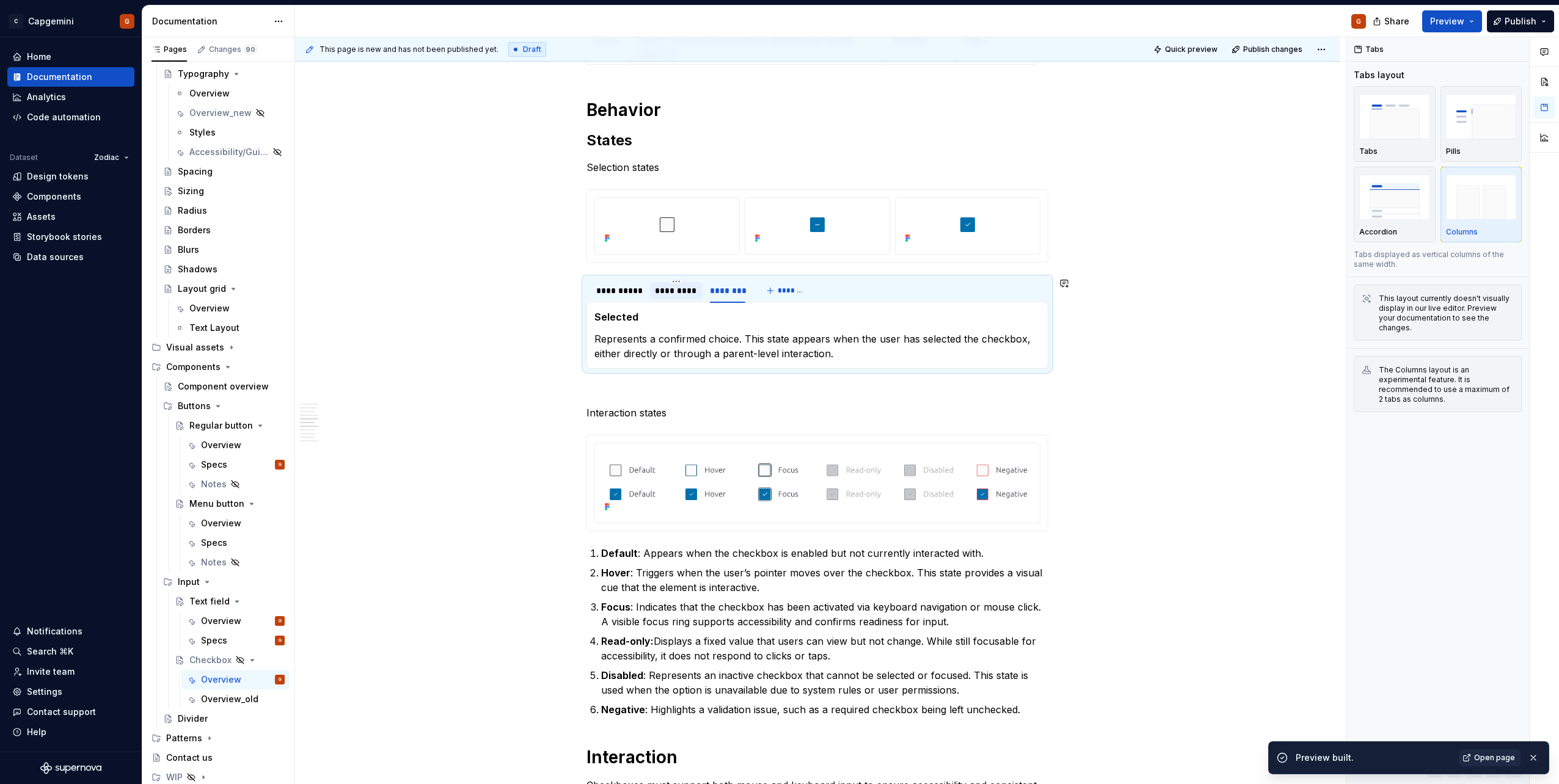
click at [657, 298] on div "*********" at bounding box center [676, 291] width 52 height 17
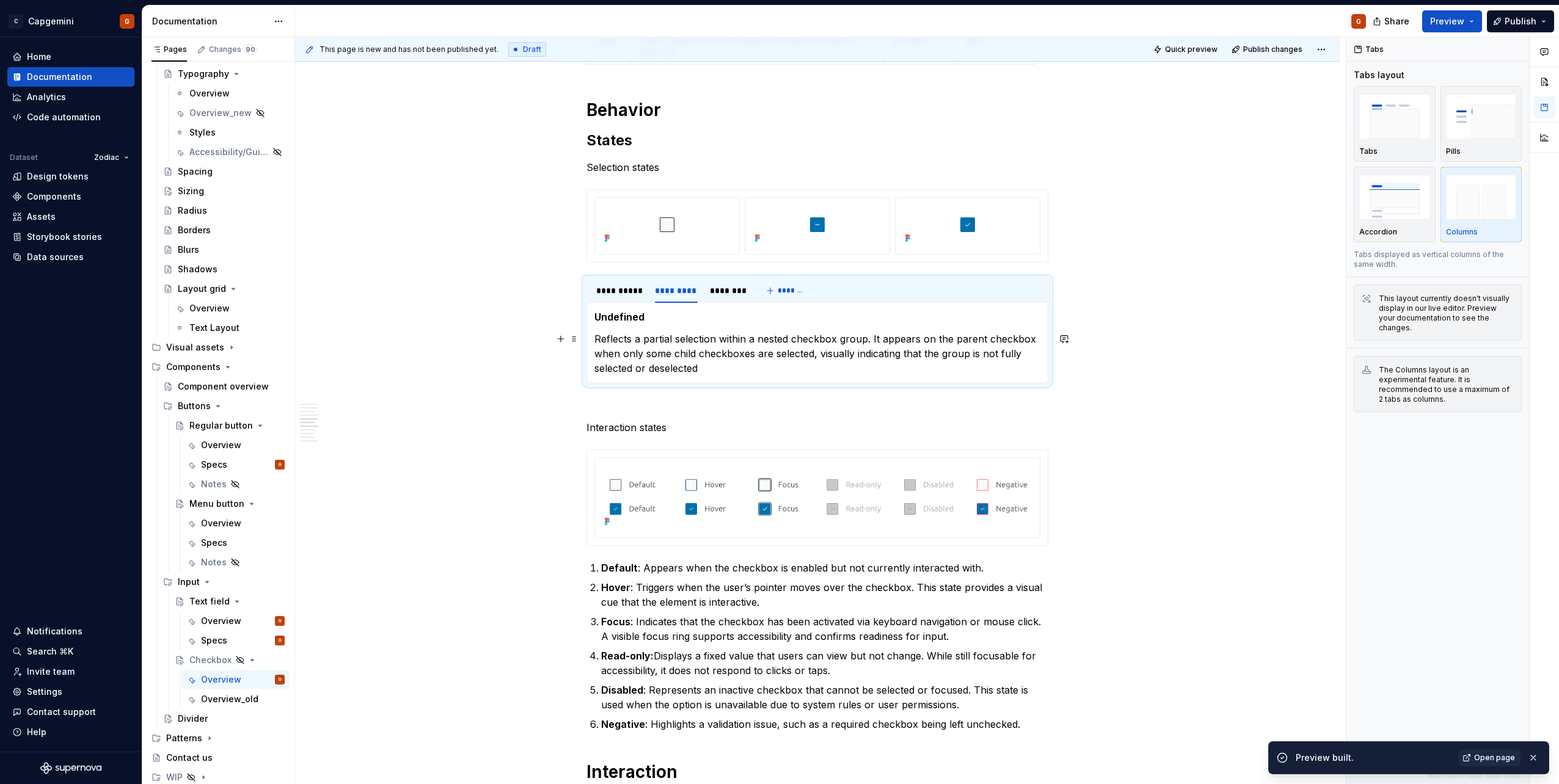
click at [665, 351] on p "Reflects a partial selection within a nested checkbox group. It appears on the …" at bounding box center [817, 354] width 446 height 44
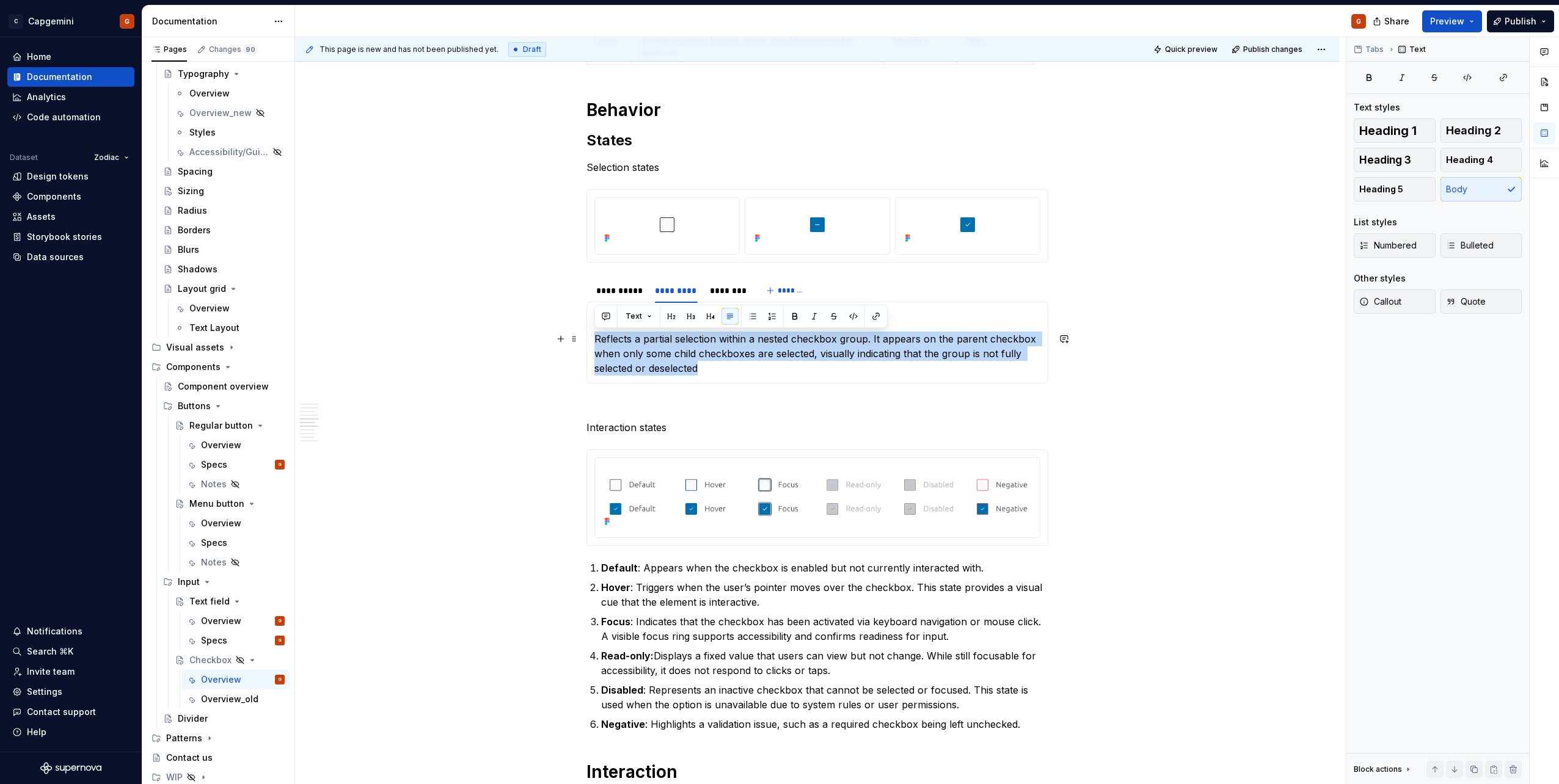
drag, startPoint x: 724, startPoint y: 367, endPoint x: 586, endPoint y: 340, distance: 140.6
click at [586, 340] on div "Unselected This state appears when the checkbox is enabled and no selection has…" at bounding box center [817, 342] width 462 height 82
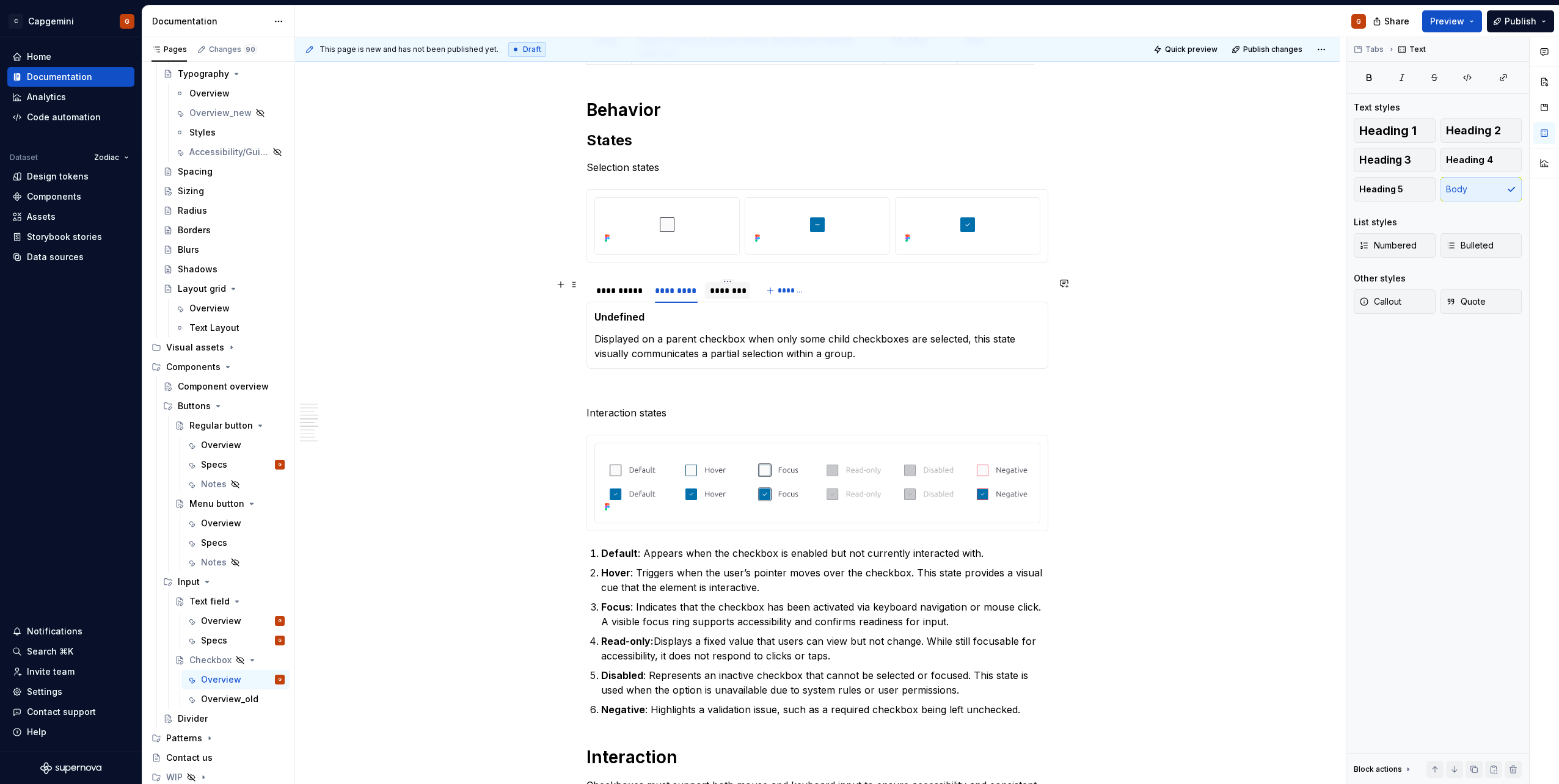
click at [714, 295] on div "********" at bounding box center [727, 290] width 36 height 12
drag, startPoint x: 743, startPoint y: 337, endPoint x: 597, endPoint y: 337, distance: 146.0
click at [597, 337] on p "Represents a confirmed choice. This state appears when the user has selected th…" at bounding box center [817, 346] width 446 height 29
click at [1454, 18] on span "Preview" at bounding box center [1447, 21] width 34 height 12
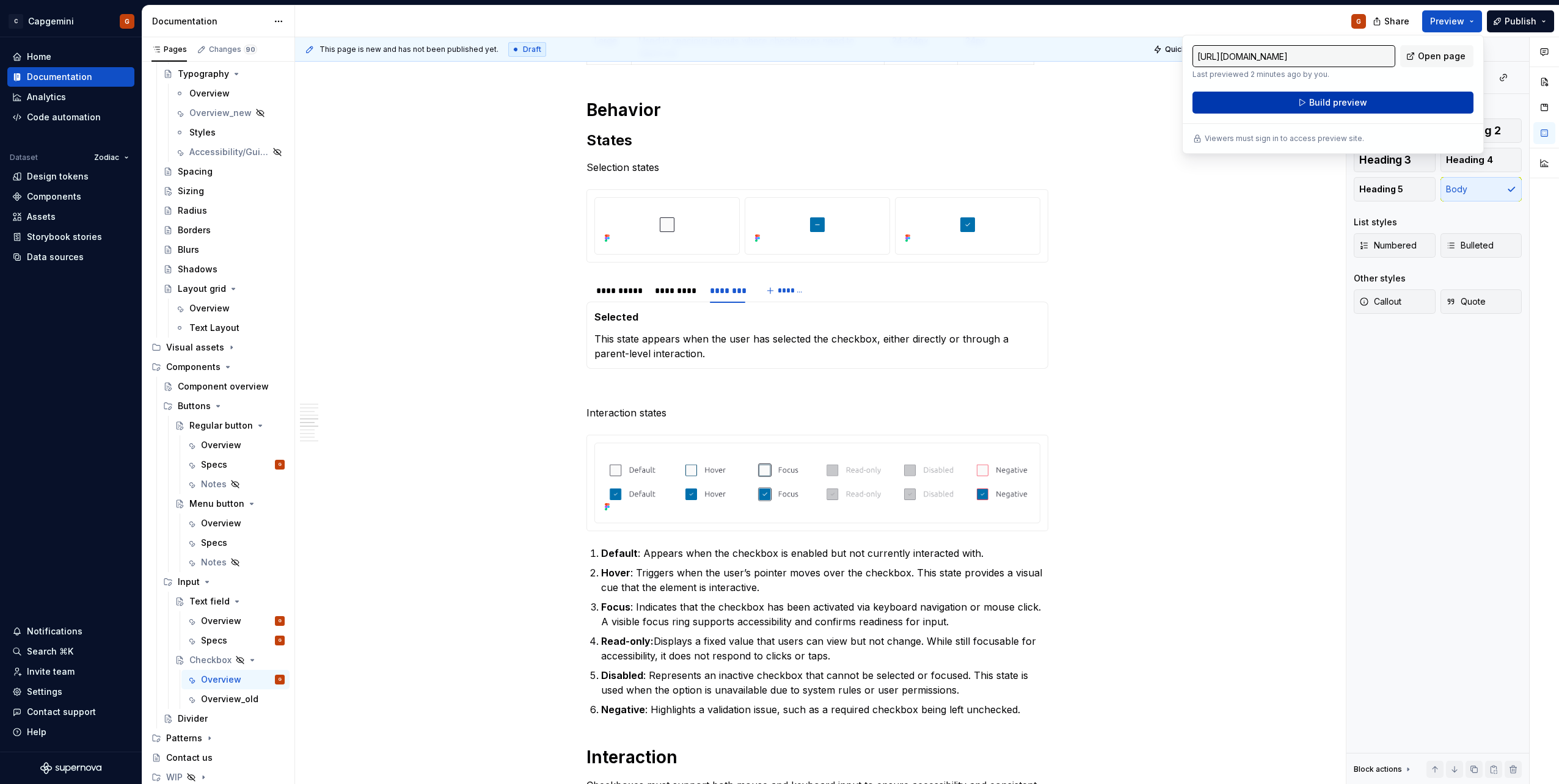
drag, startPoint x: 1454, startPoint y: 18, endPoint x: 1393, endPoint y: 102, distance: 103.8
click at [1393, 102] on button "Build preview" at bounding box center [1332, 103] width 281 height 22
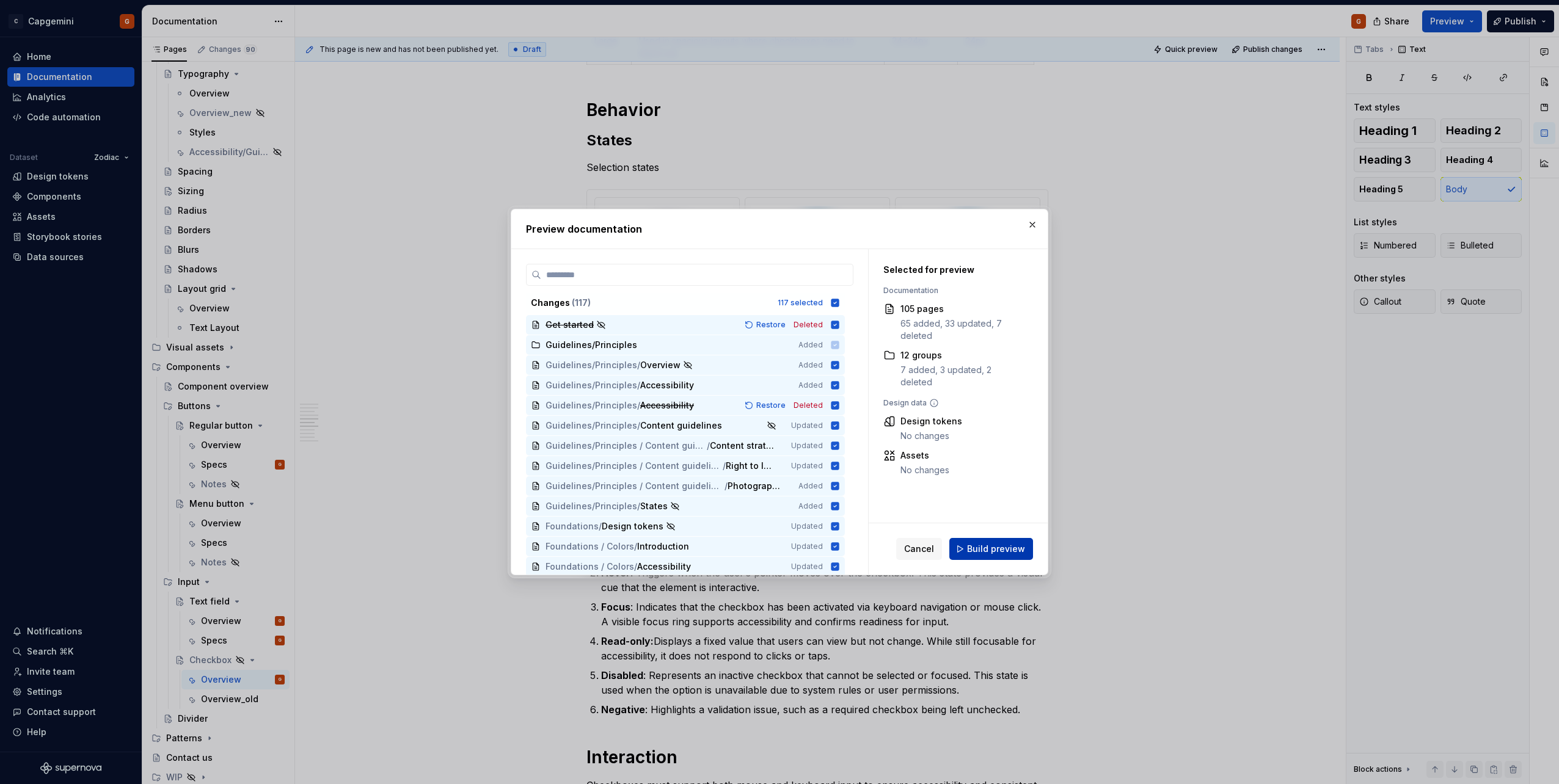
click at [976, 550] on span "Build preview" at bounding box center [996, 548] width 58 height 12
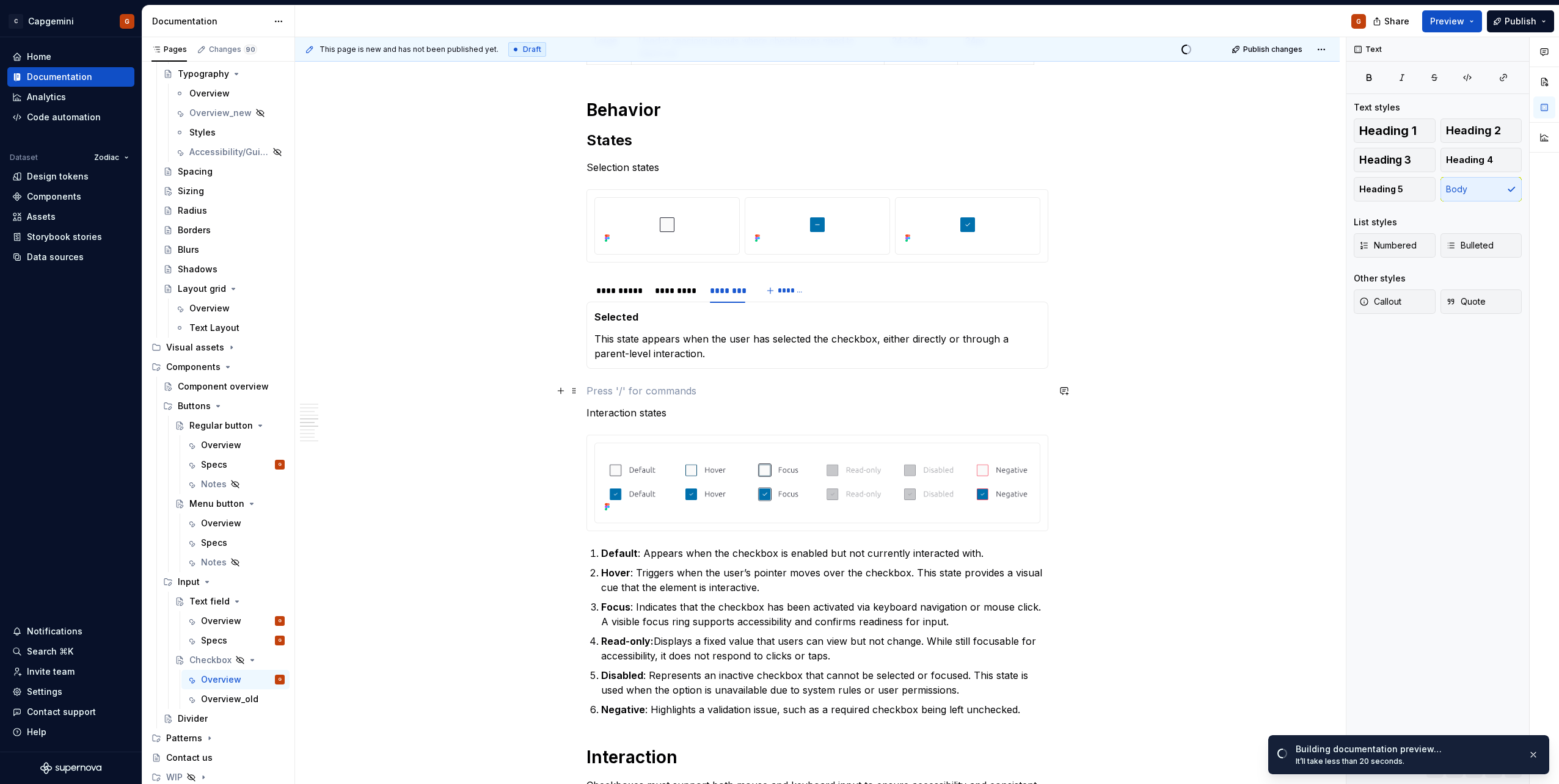
click at [743, 388] on p at bounding box center [817, 390] width 462 height 15
click at [649, 411] on p "Interaction states" at bounding box center [817, 413] width 462 height 15
click at [644, 421] on div "**********" at bounding box center [817, 392] width 462 height 3066
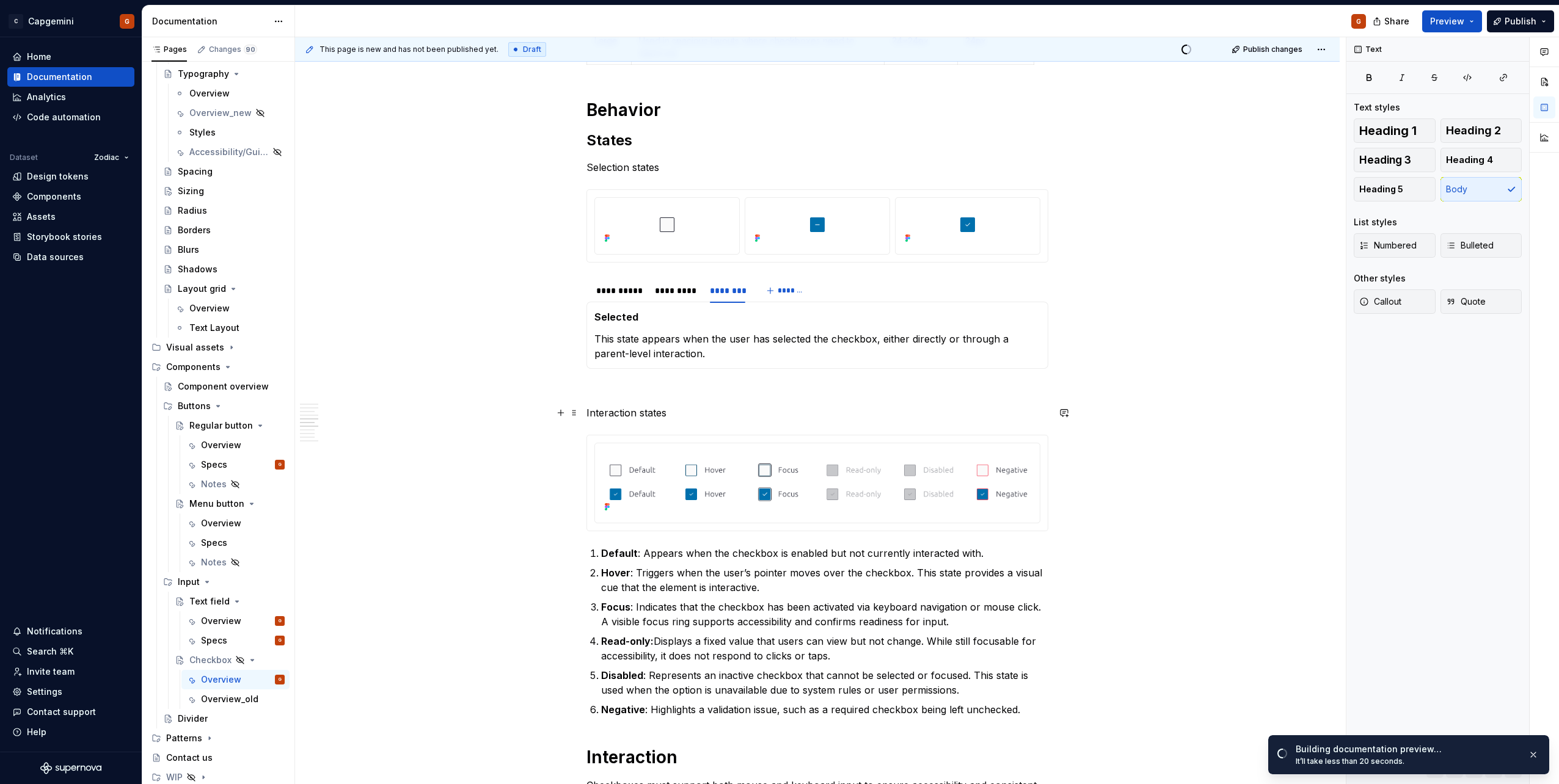
click at [644, 417] on p "Interaction states" at bounding box center [817, 413] width 462 height 15
click at [1400, 159] on span "Heading 3" at bounding box center [1386, 159] width 52 height 12
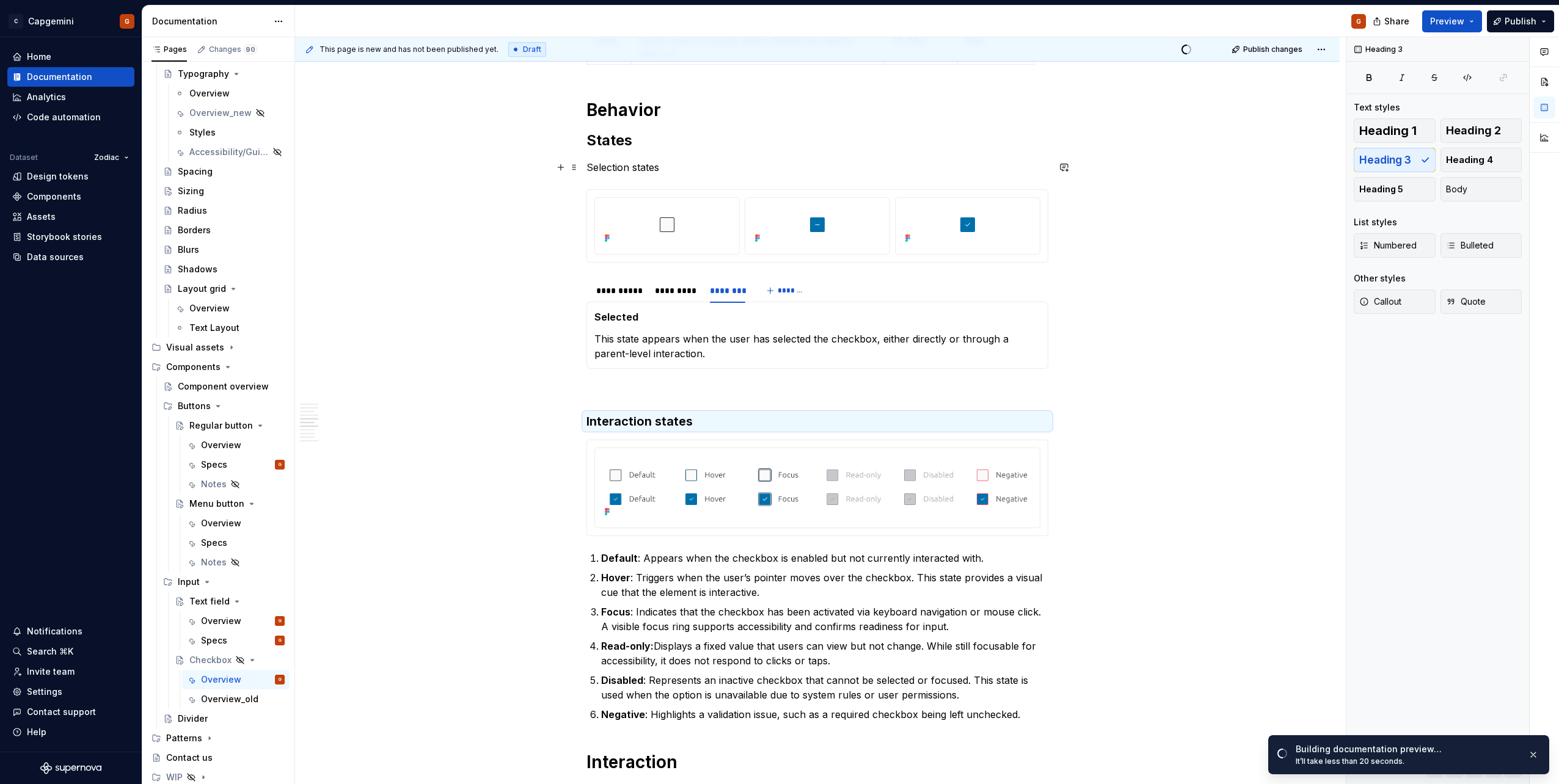
click at [620, 169] on p "Selection states" at bounding box center [817, 167] width 462 height 15
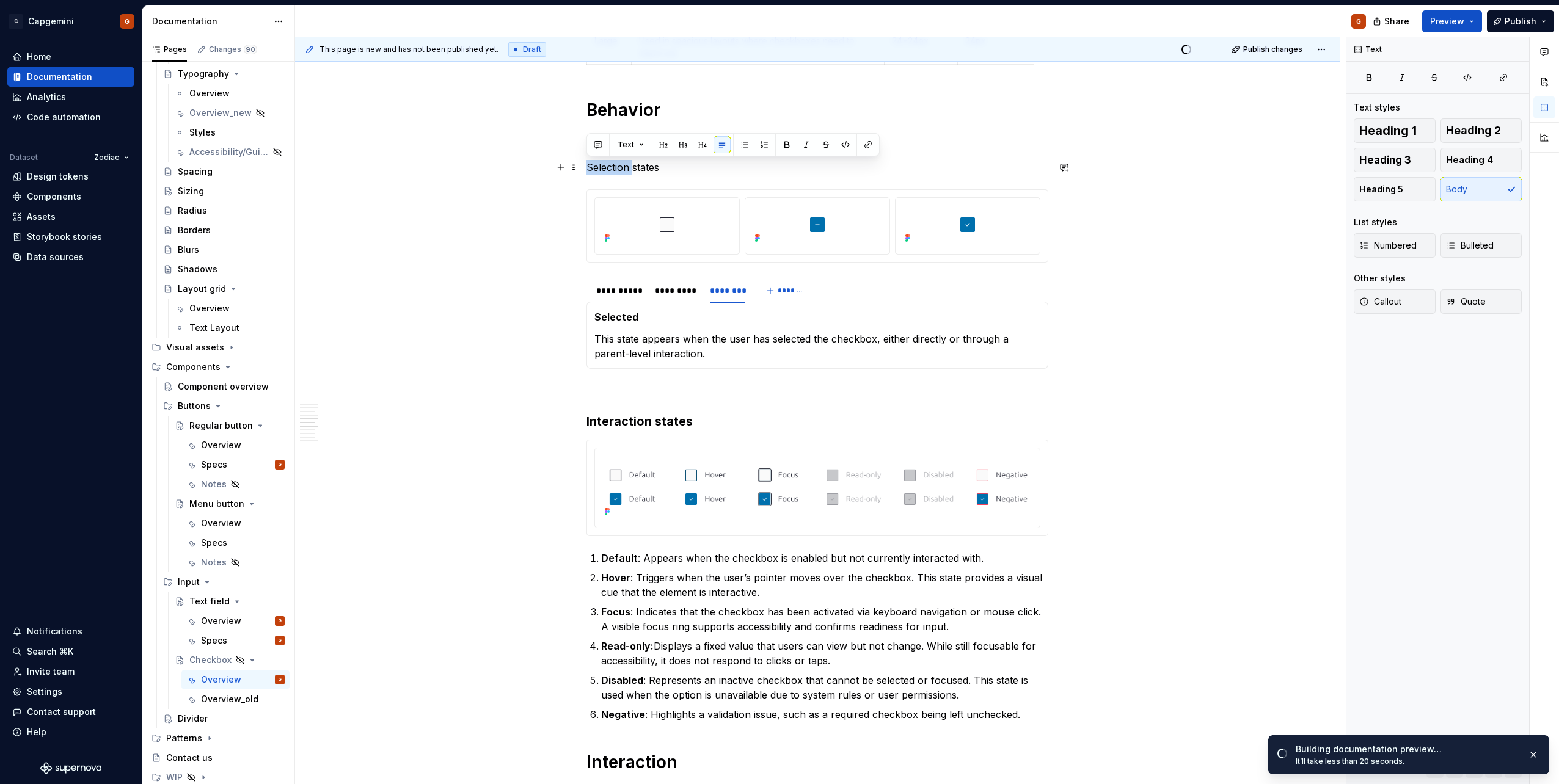
click at [620, 169] on p "Selection states" at bounding box center [817, 167] width 462 height 15
click at [1381, 160] on span "Heading 3" at bounding box center [1386, 159] width 52 height 12
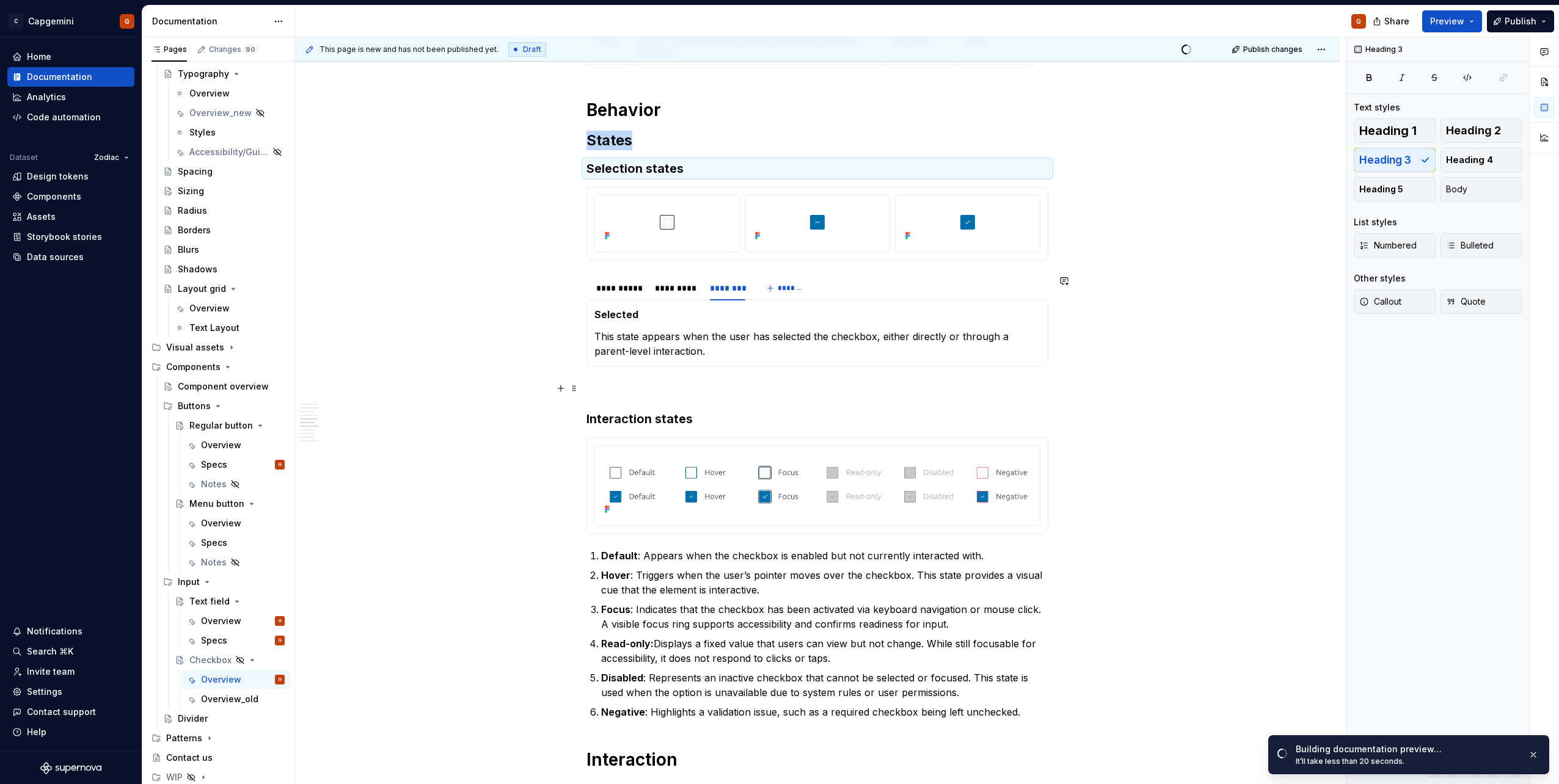
click at [722, 385] on p at bounding box center [817, 388] width 462 height 15
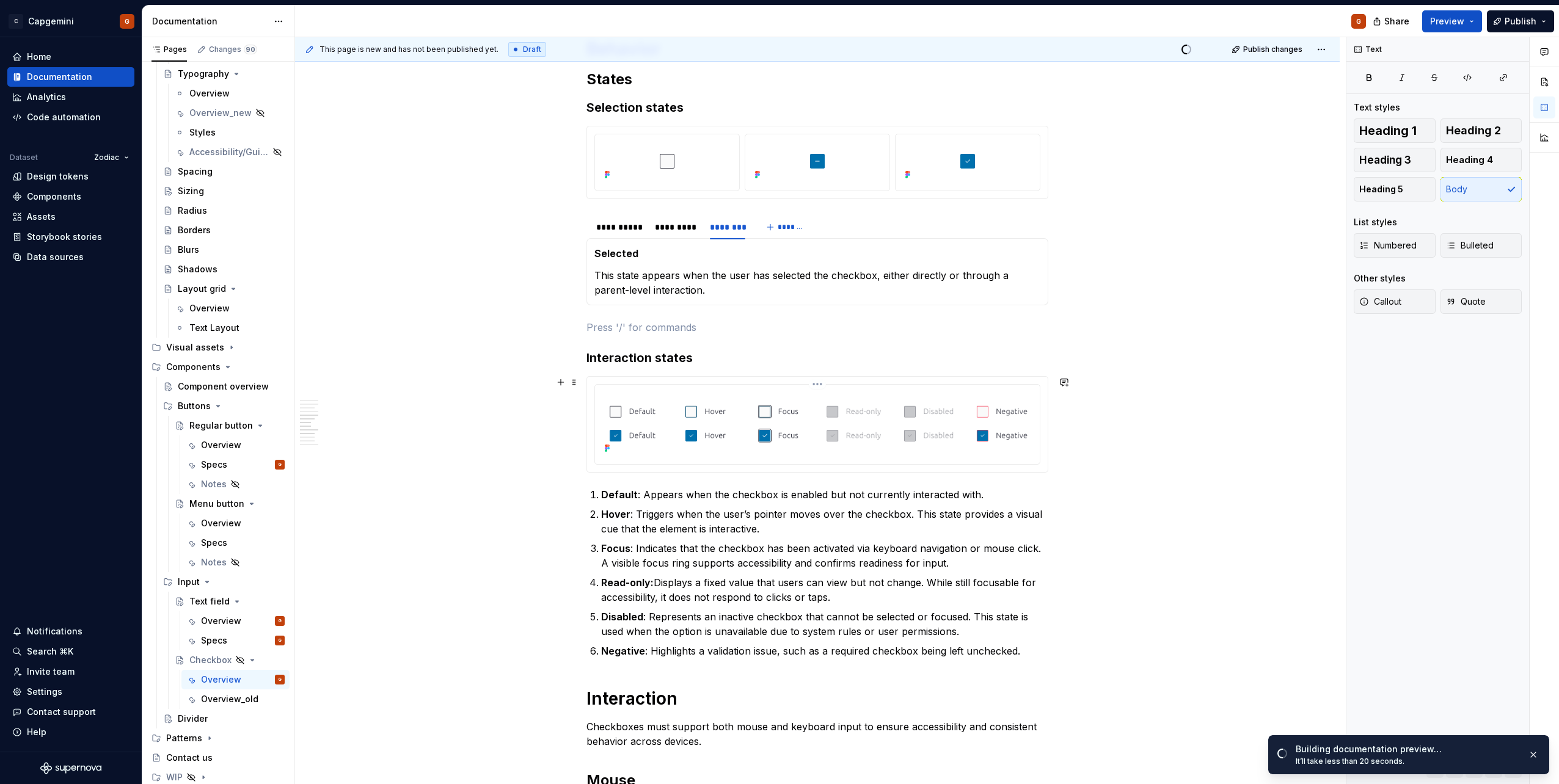
scroll to position [1565, 0]
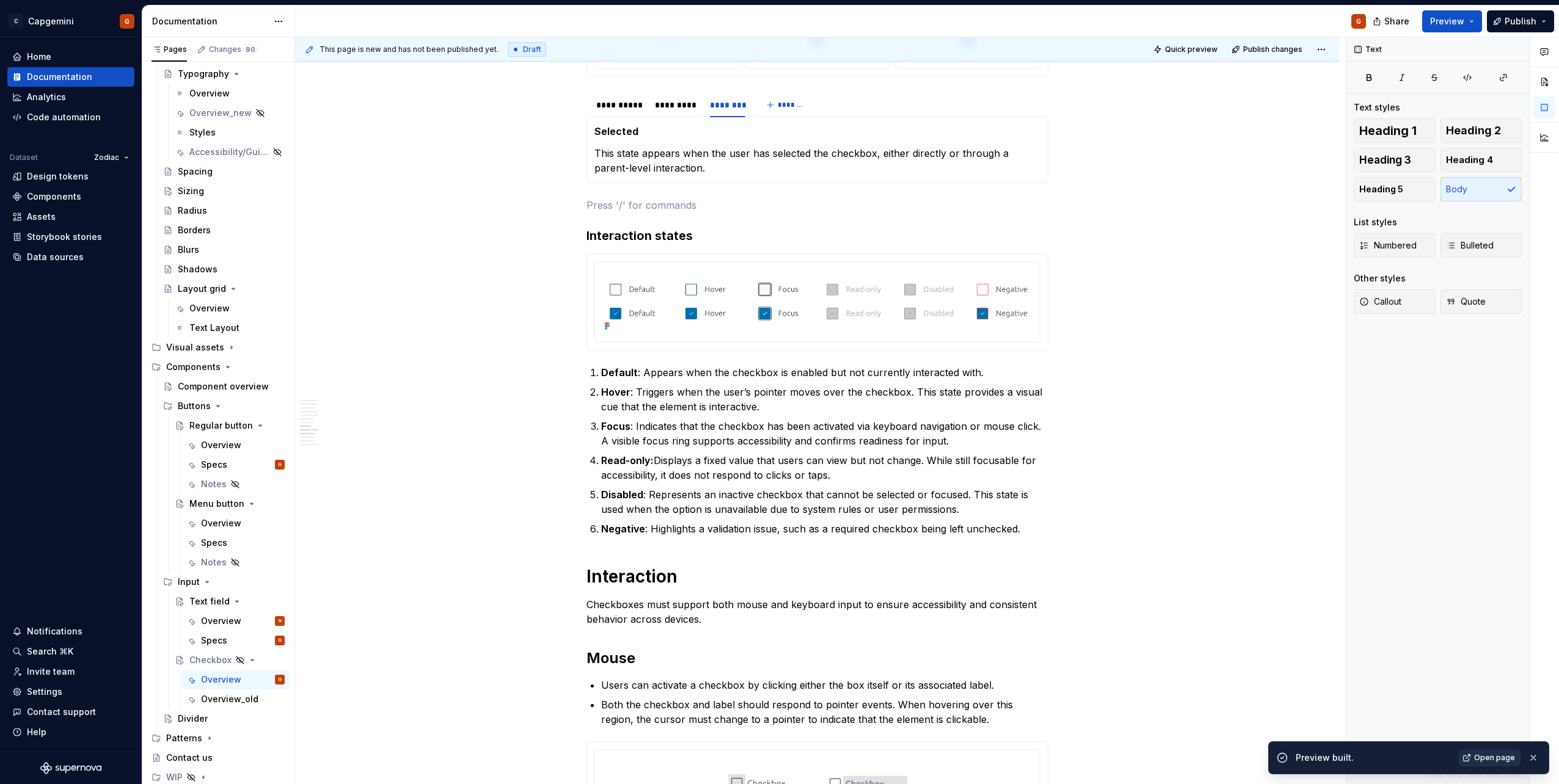
click at [1479, 757] on span "Open page" at bounding box center [1495, 758] width 41 height 10
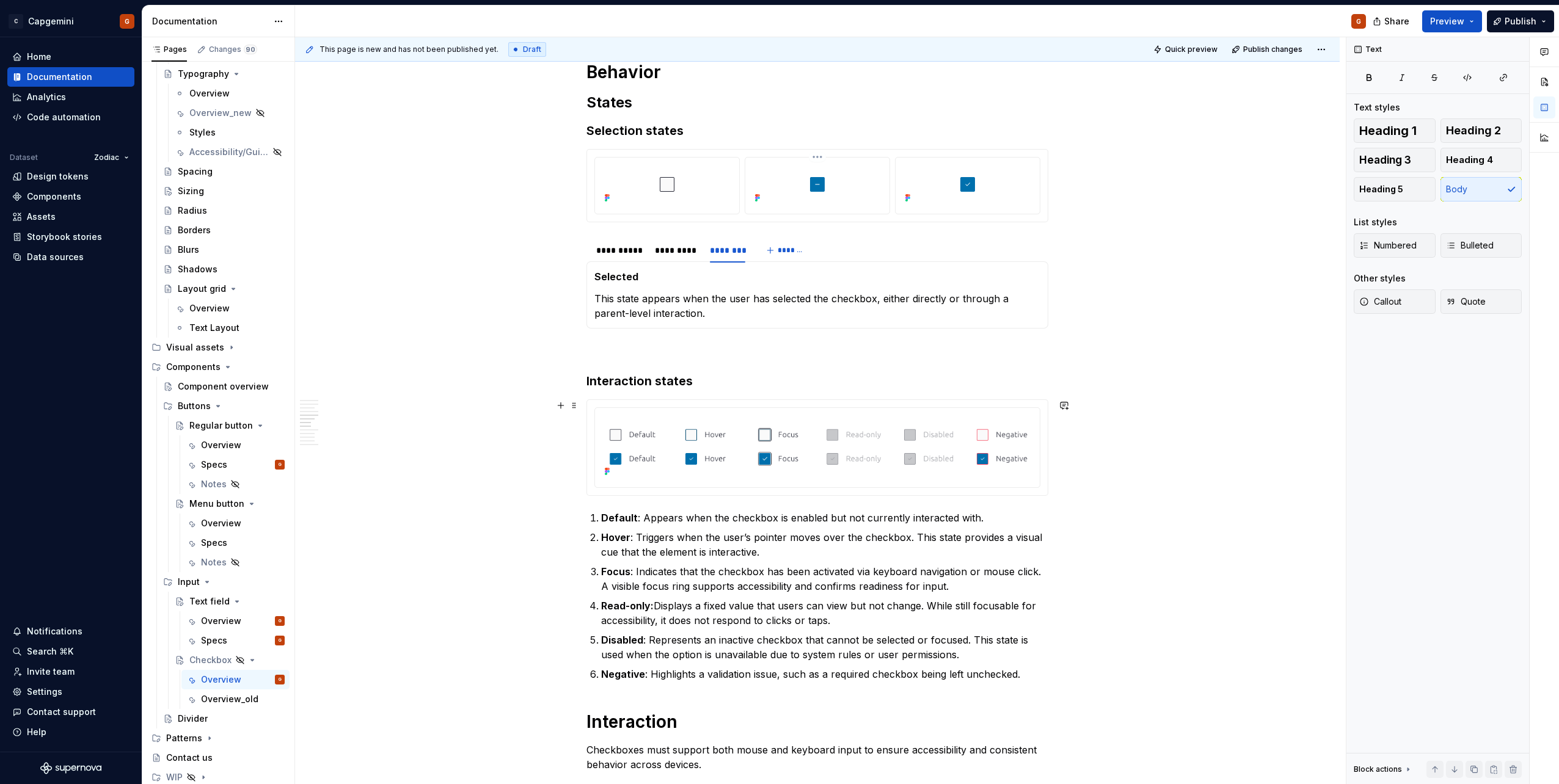
scroll to position [1321, 0]
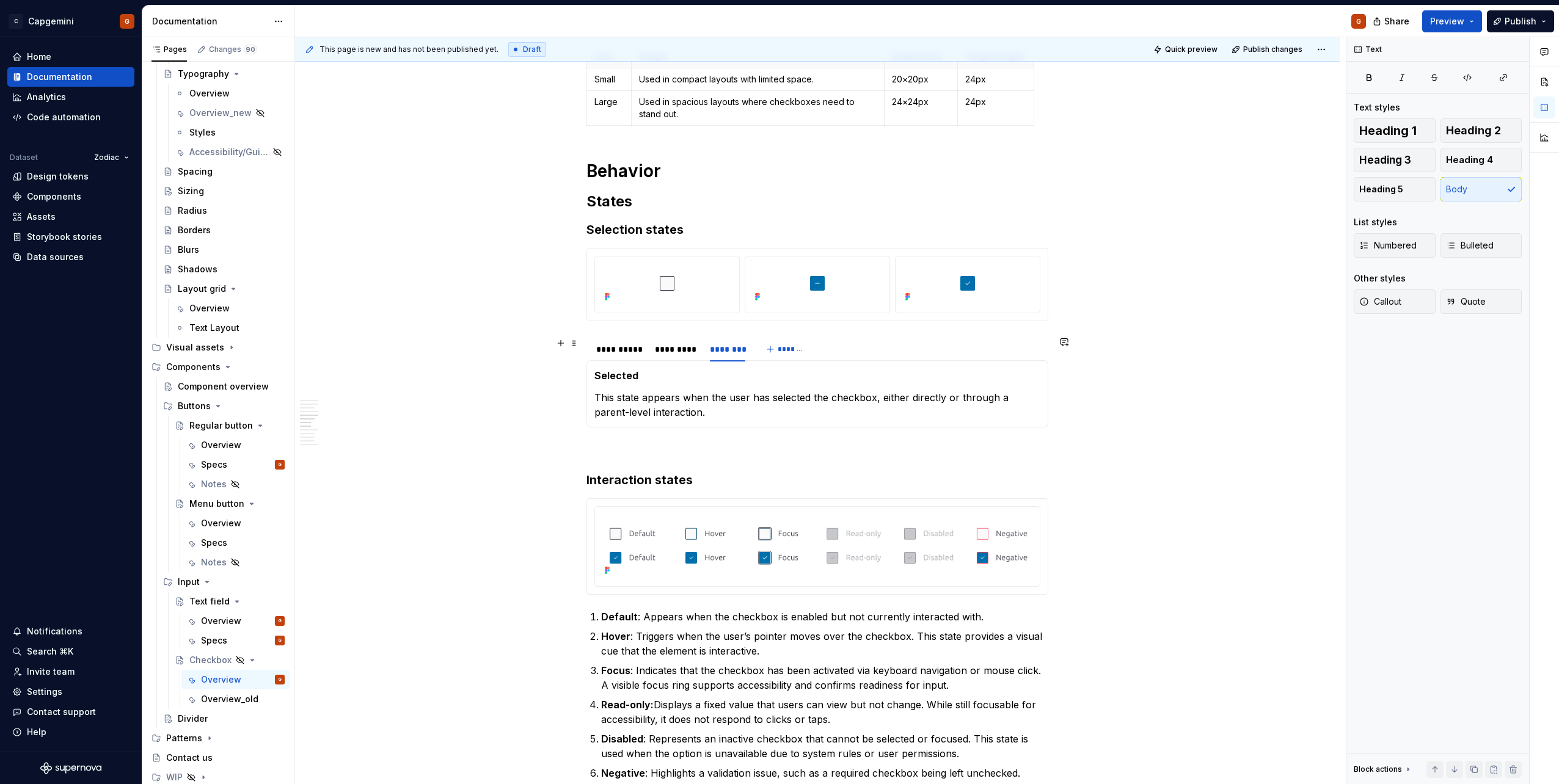
click at [852, 347] on div "**********" at bounding box center [817, 349] width 462 height 25
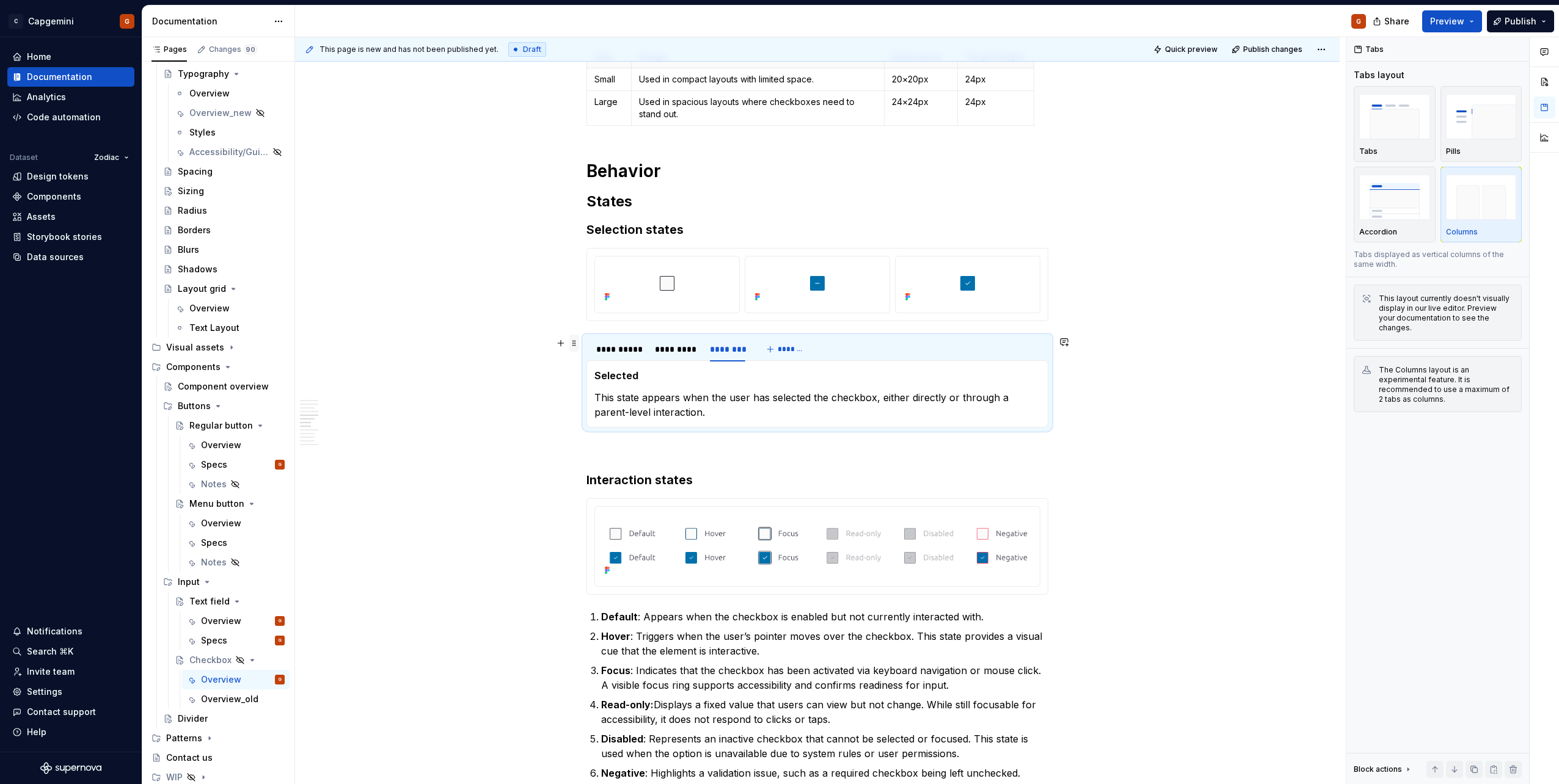
click at [586, 340] on section "**********" at bounding box center [817, 382] width 462 height 92
click at [577, 340] on span at bounding box center [574, 344] width 10 height 17
click at [610, 366] on div "Duplicate" at bounding box center [631, 362] width 79 height 12
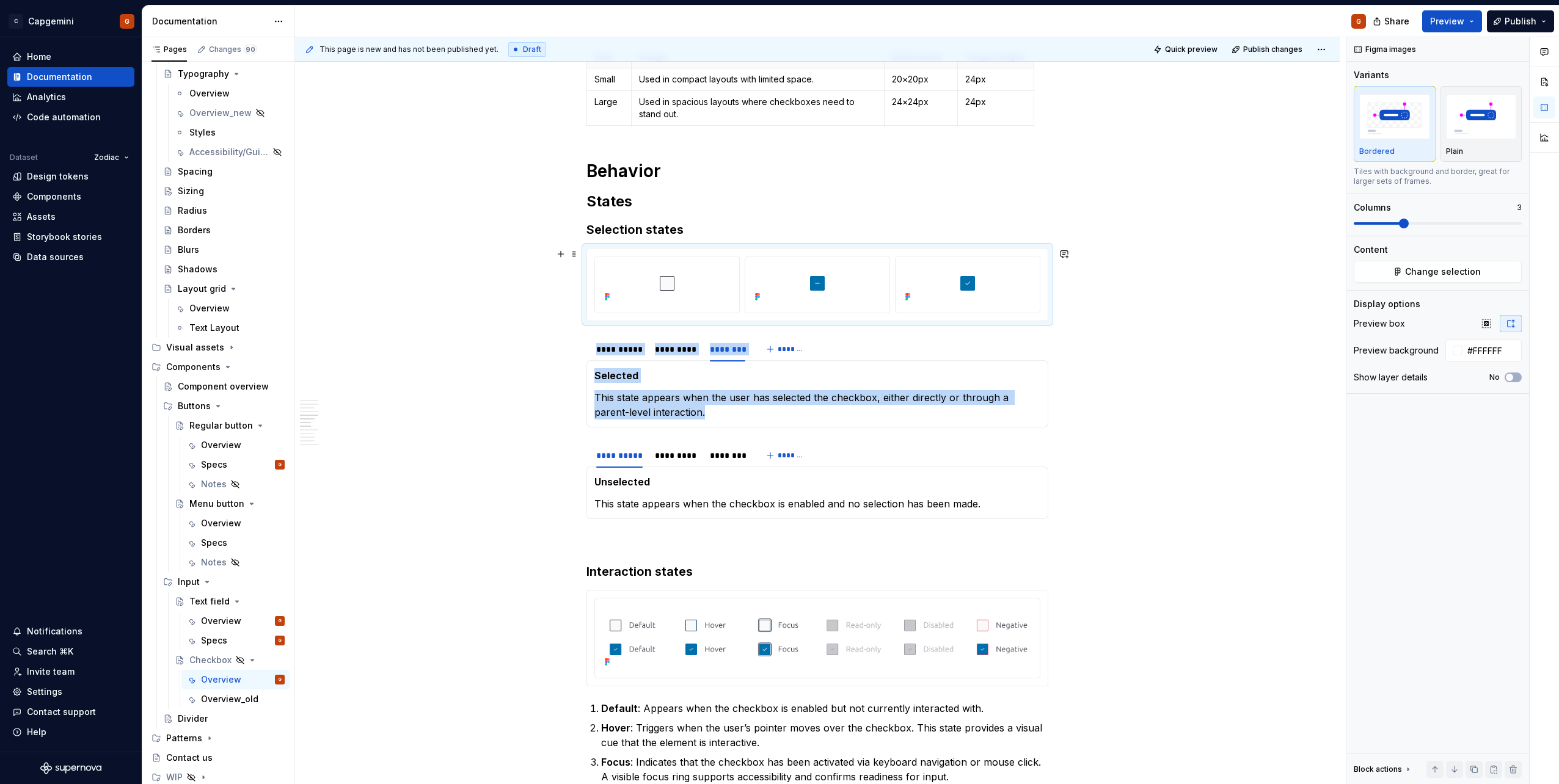
click at [675, 316] on div at bounding box center [817, 284] width 460 height 72
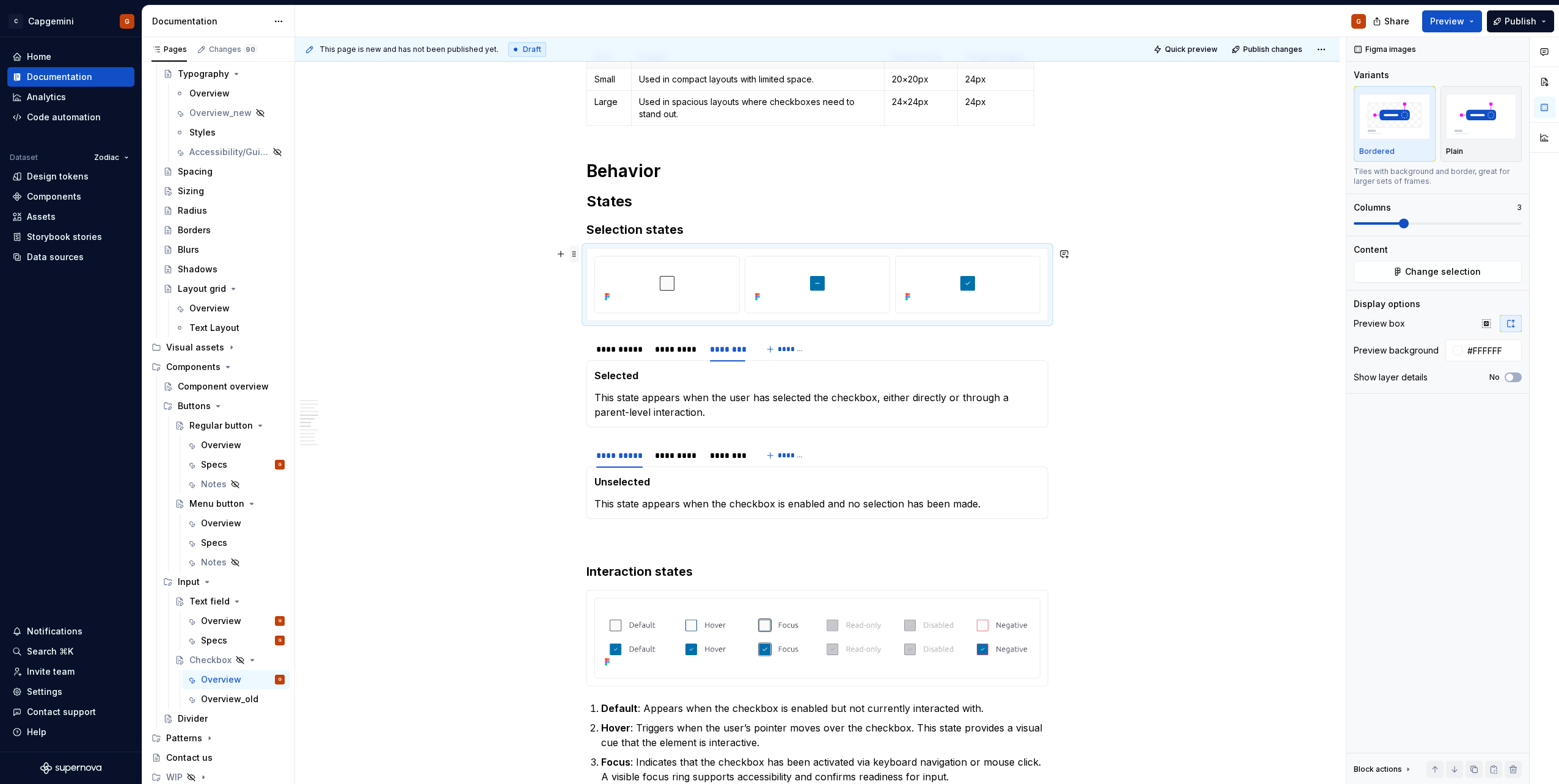
click at [576, 253] on span at bounding box center [574, 254] width 10 height 17
click at [602, 271] on div "Duplicate" at bounding box center [631, 272] width 79 height 12
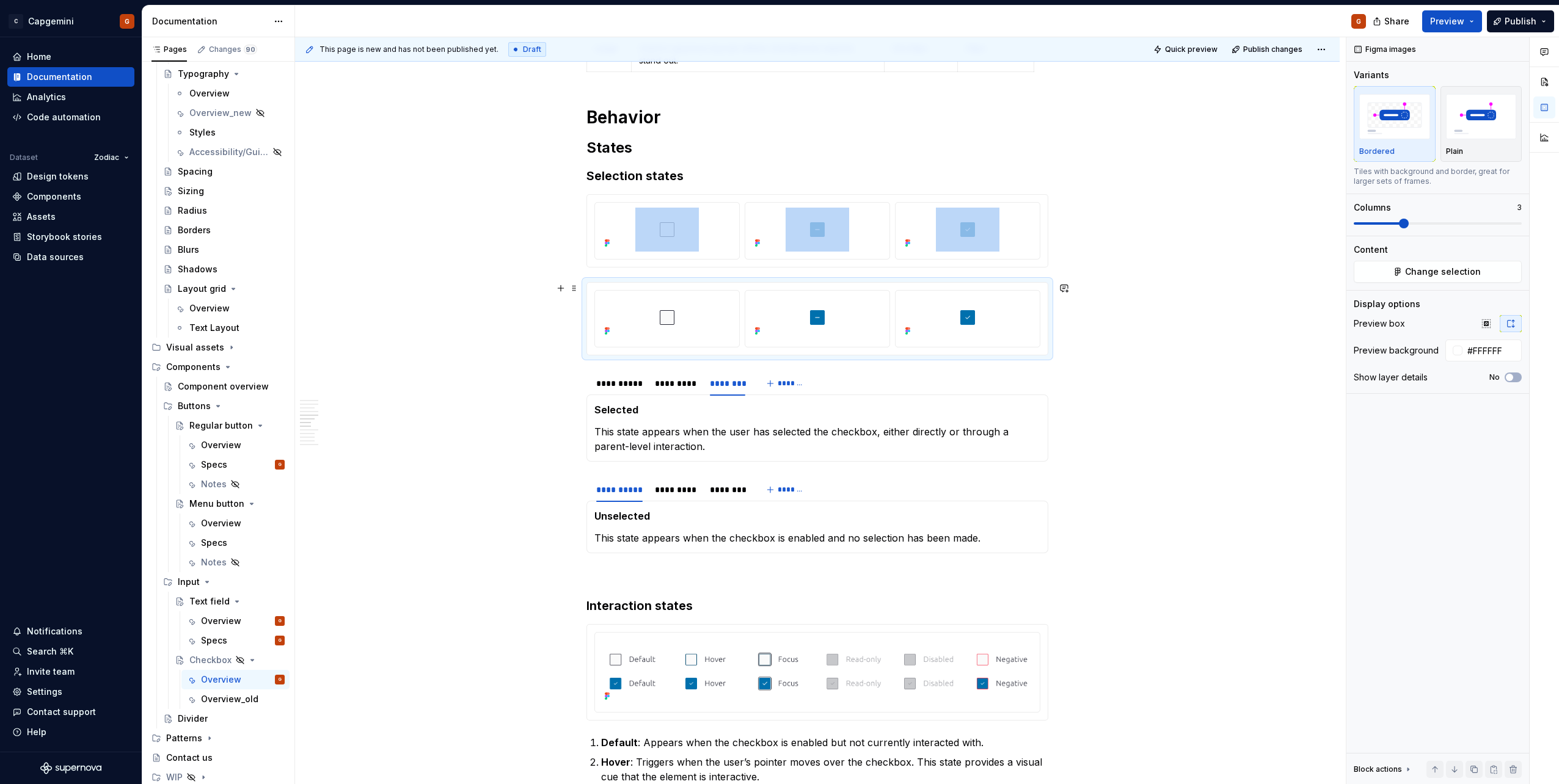
scroll to position [1443, 0]
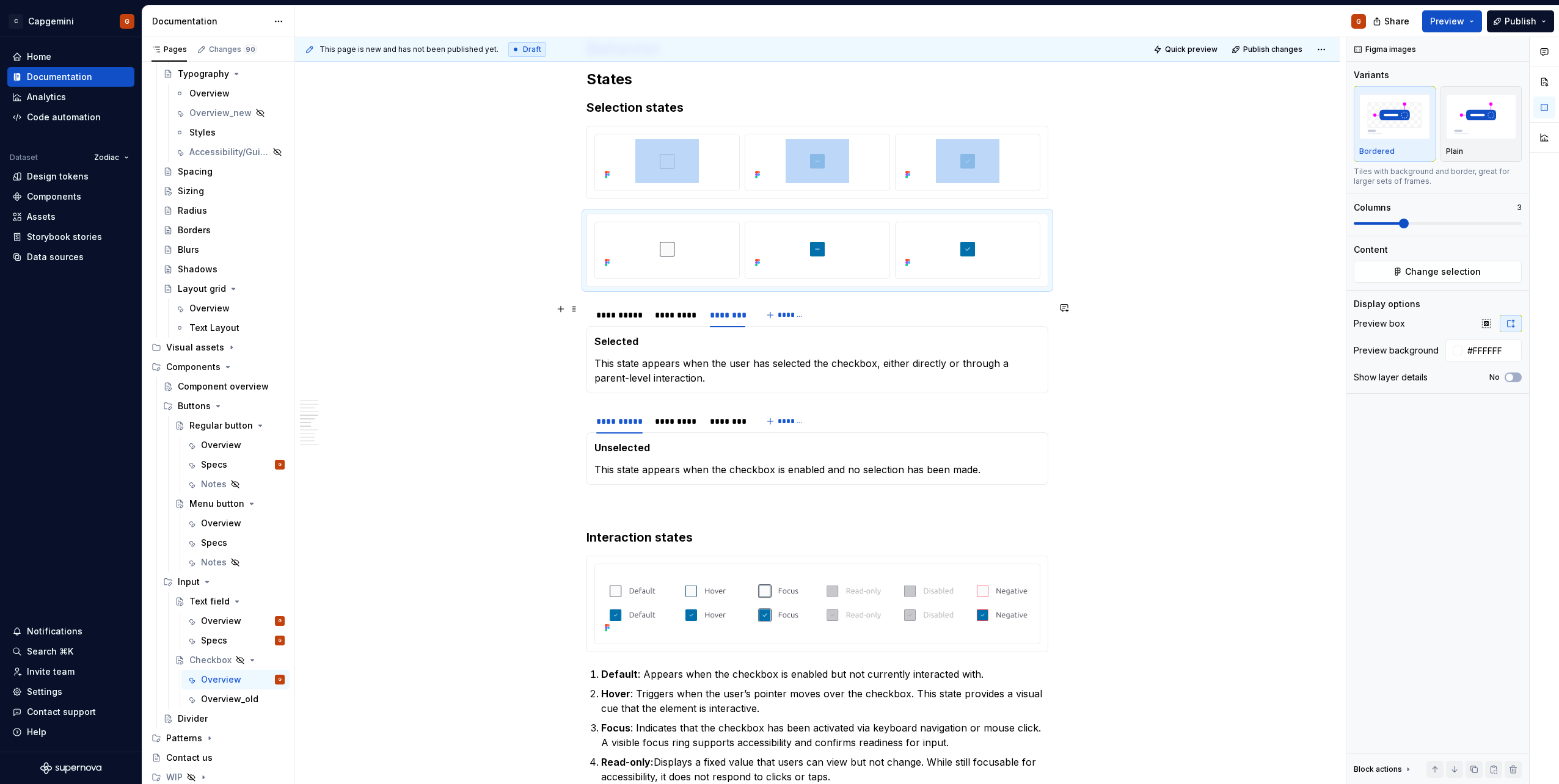
click at [586, 323] on section "**********" at bounding box center [817, 348] width 462 height 92
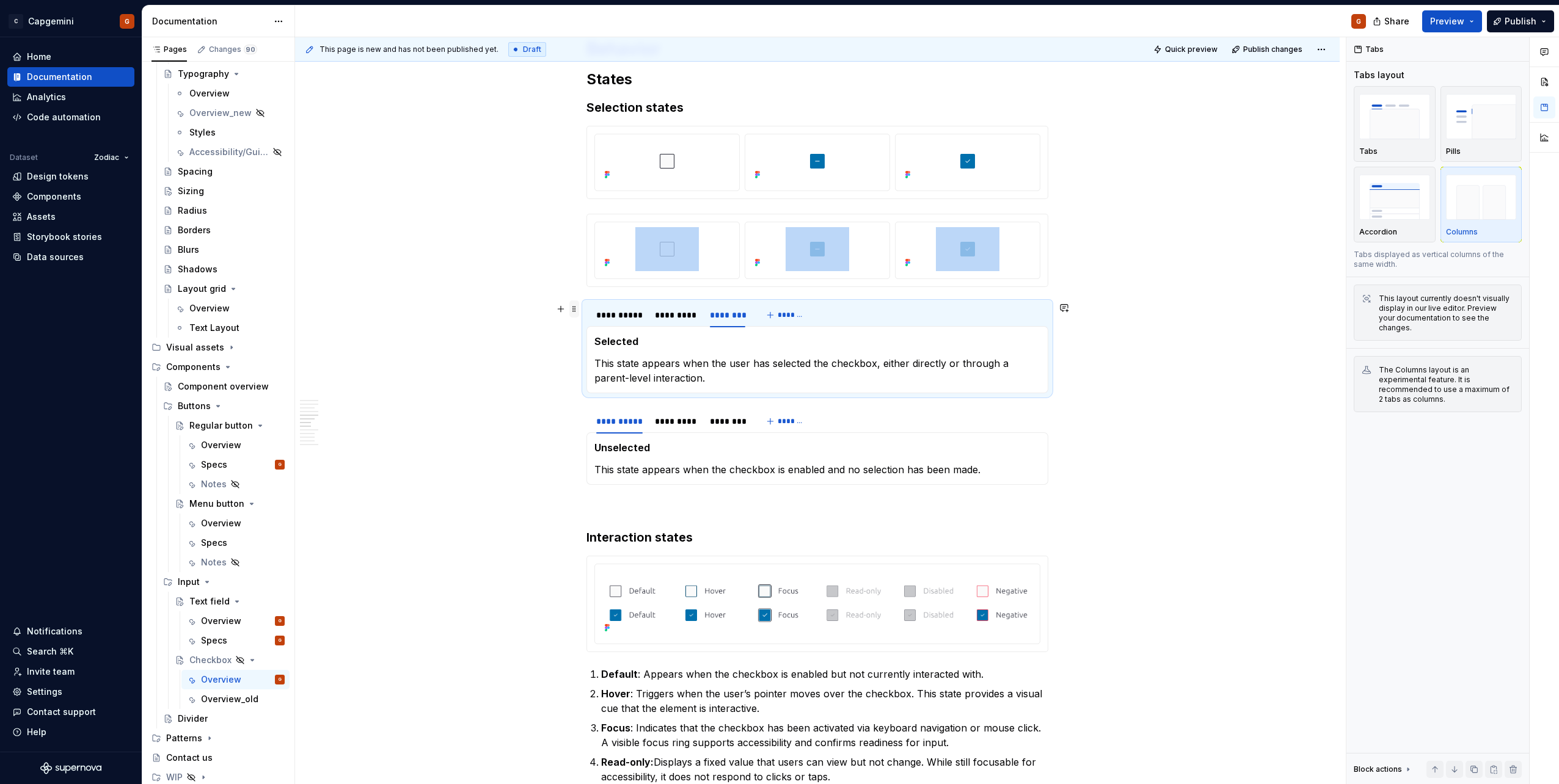
click at [575, 311] on span at bounding box center [574, 309] width 10 height 17
click at [597, 329] on div "Duplicate" at bounding box center [631, 327] width 79 height 12
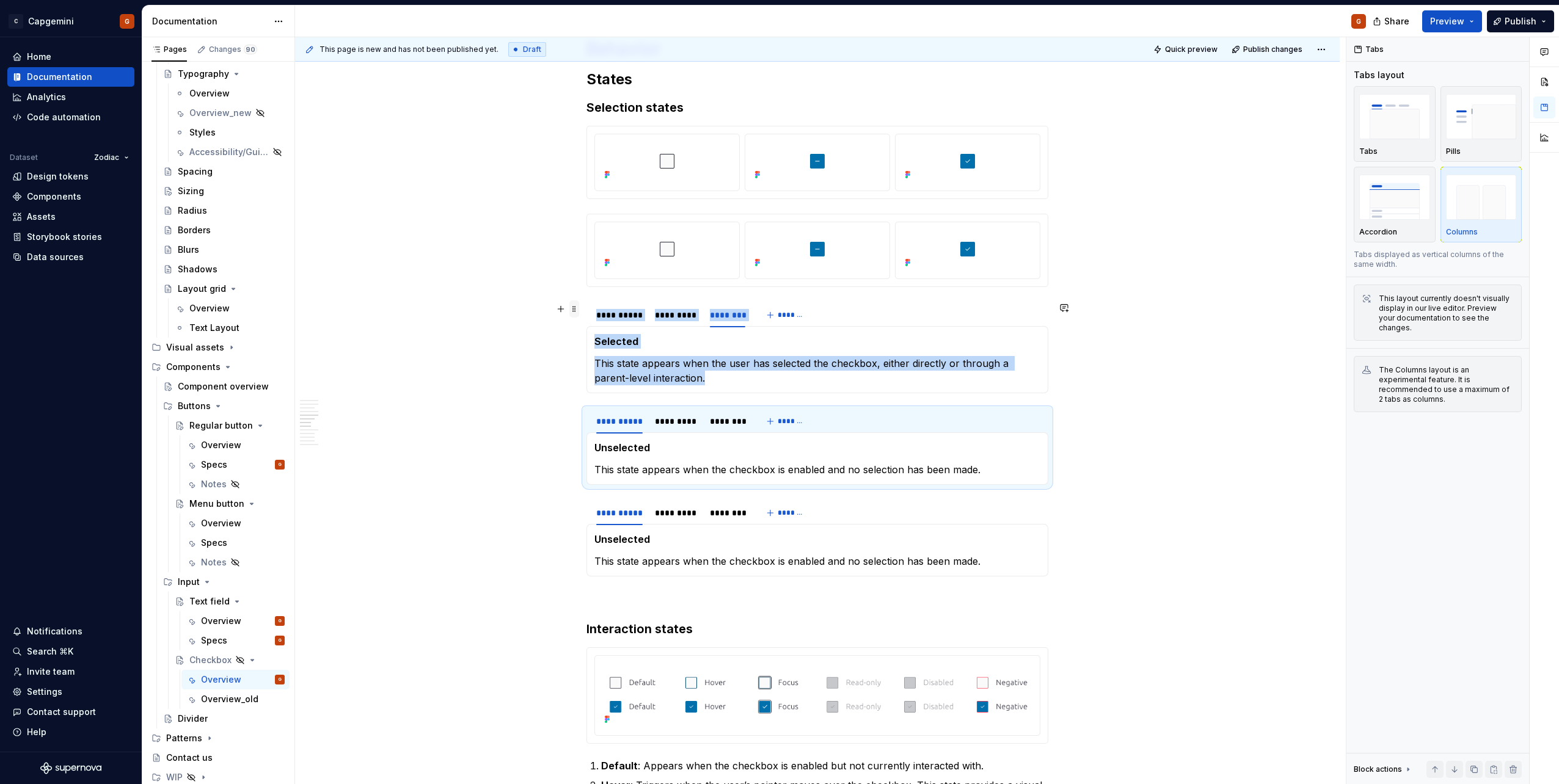
click at [575, 308] on span at bounding box center [574, 309] width 10 height 17
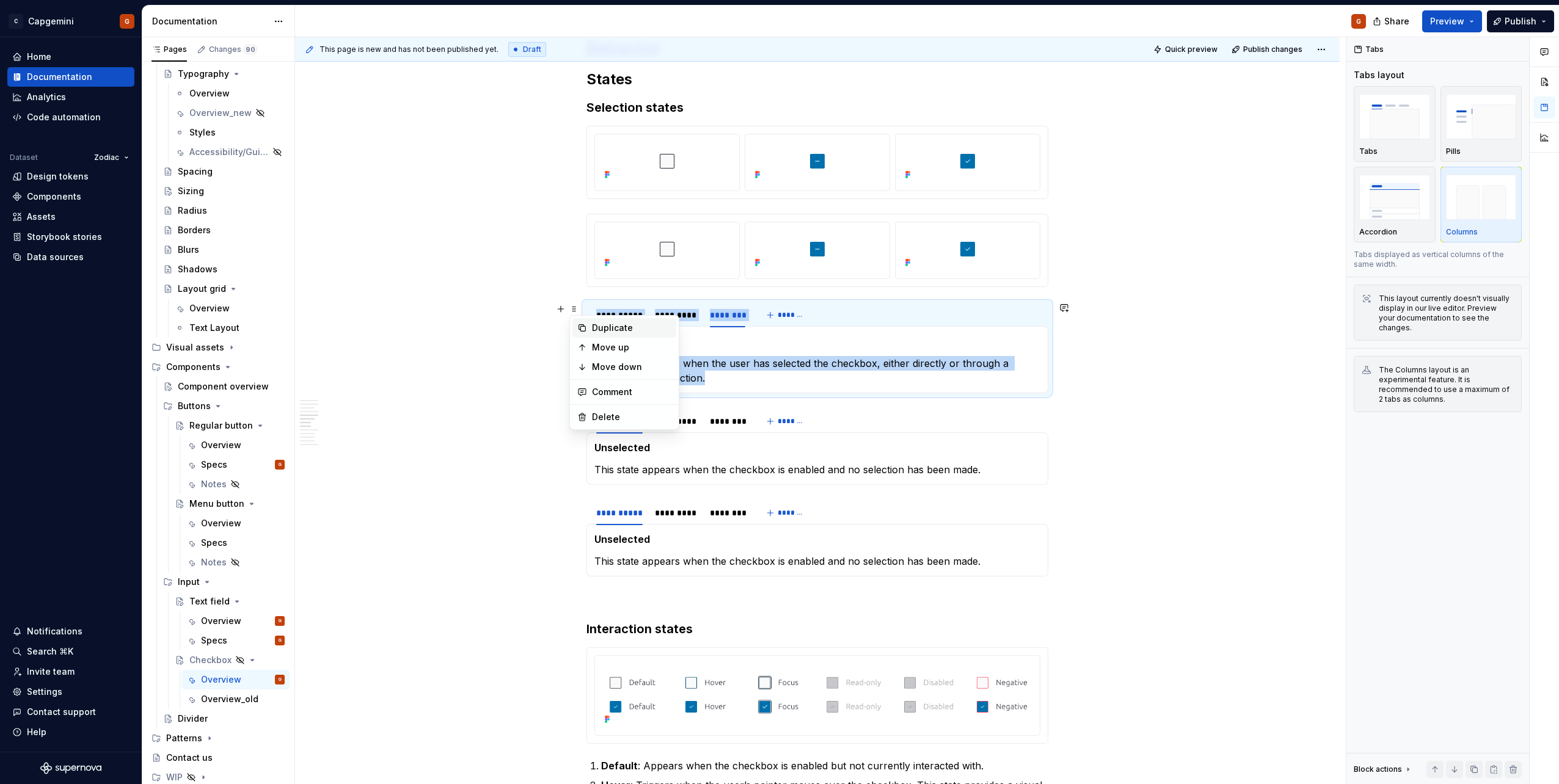
click at [594, 325] on div "Duplicate" at bounding box center [631, 327] width 79 height 12
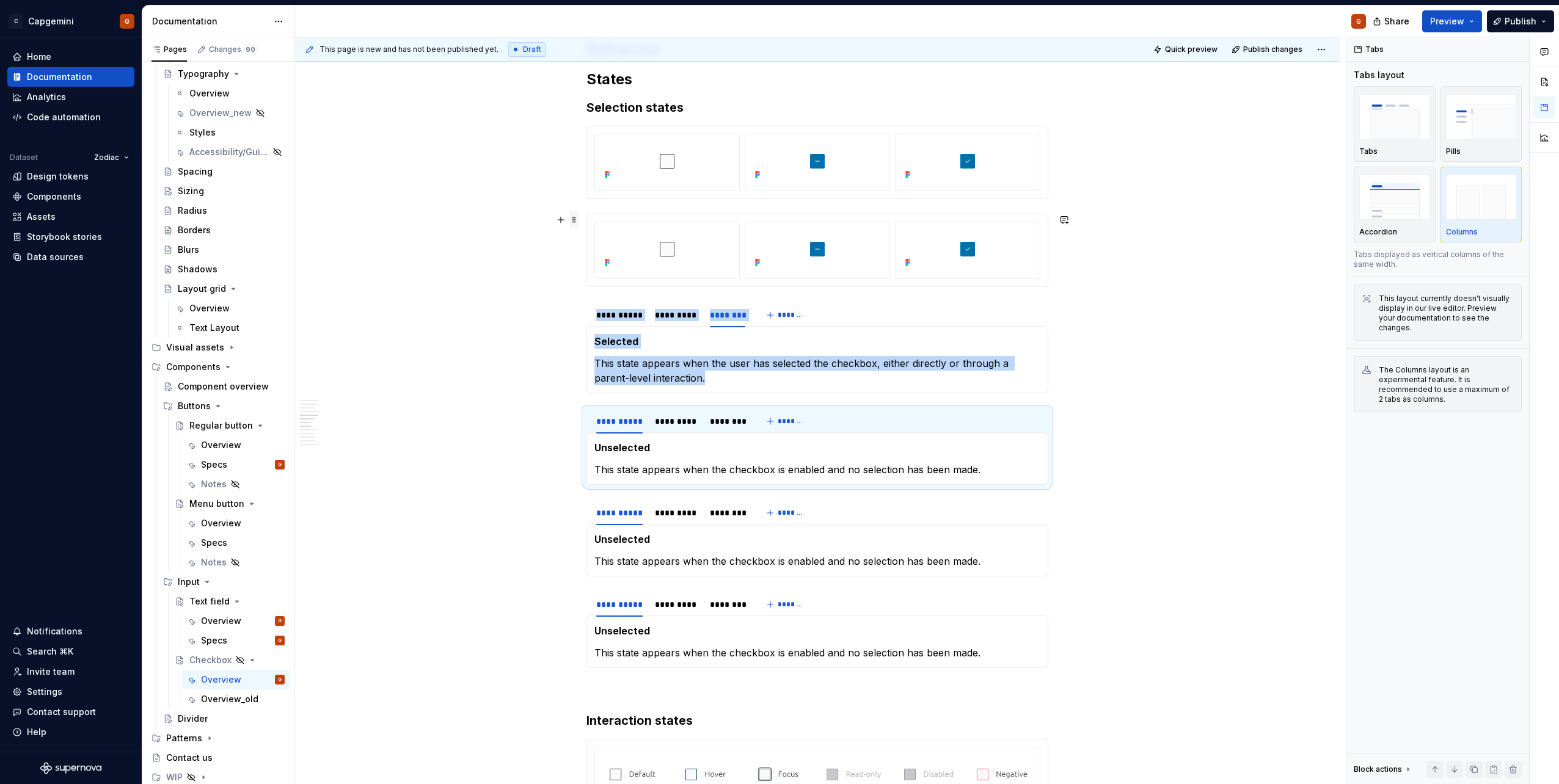
click at [575, 222] on span at bounding box center [574, 220] width 10 height 17
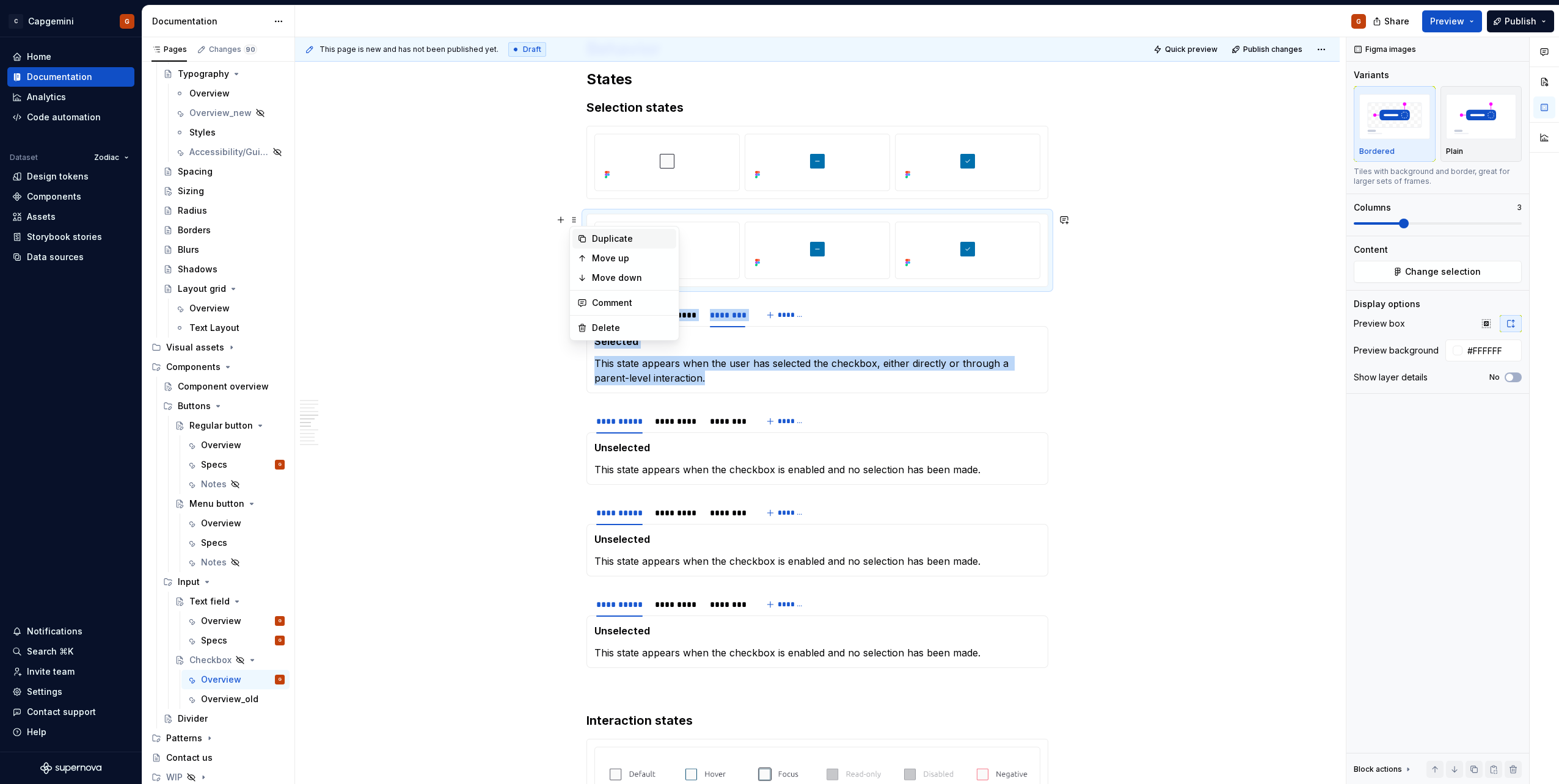
click at [593, 236] on div "Duplicate" at bounding box center [631, 238] width 79 height 12
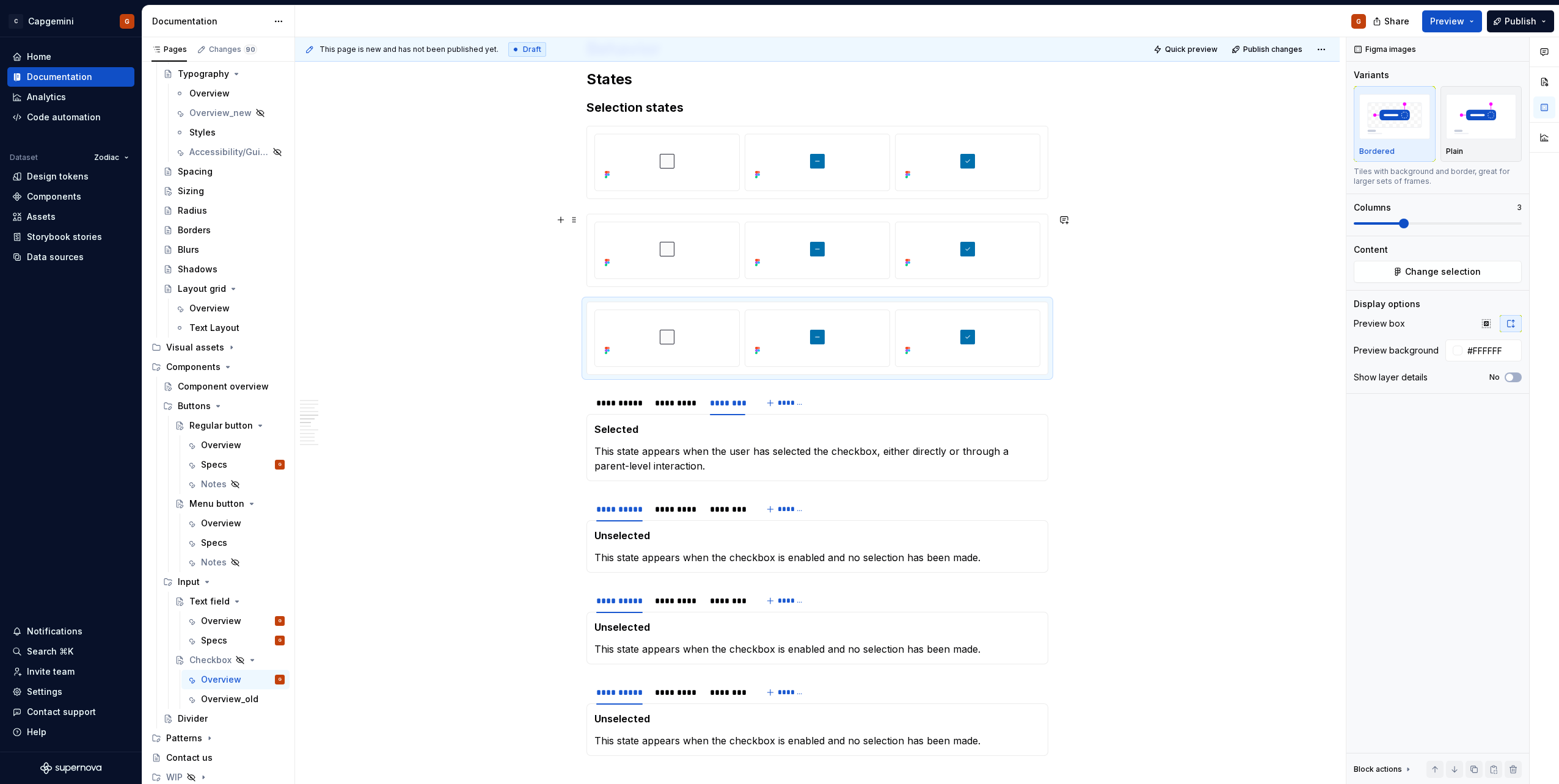
scroll to position [1504, 0]
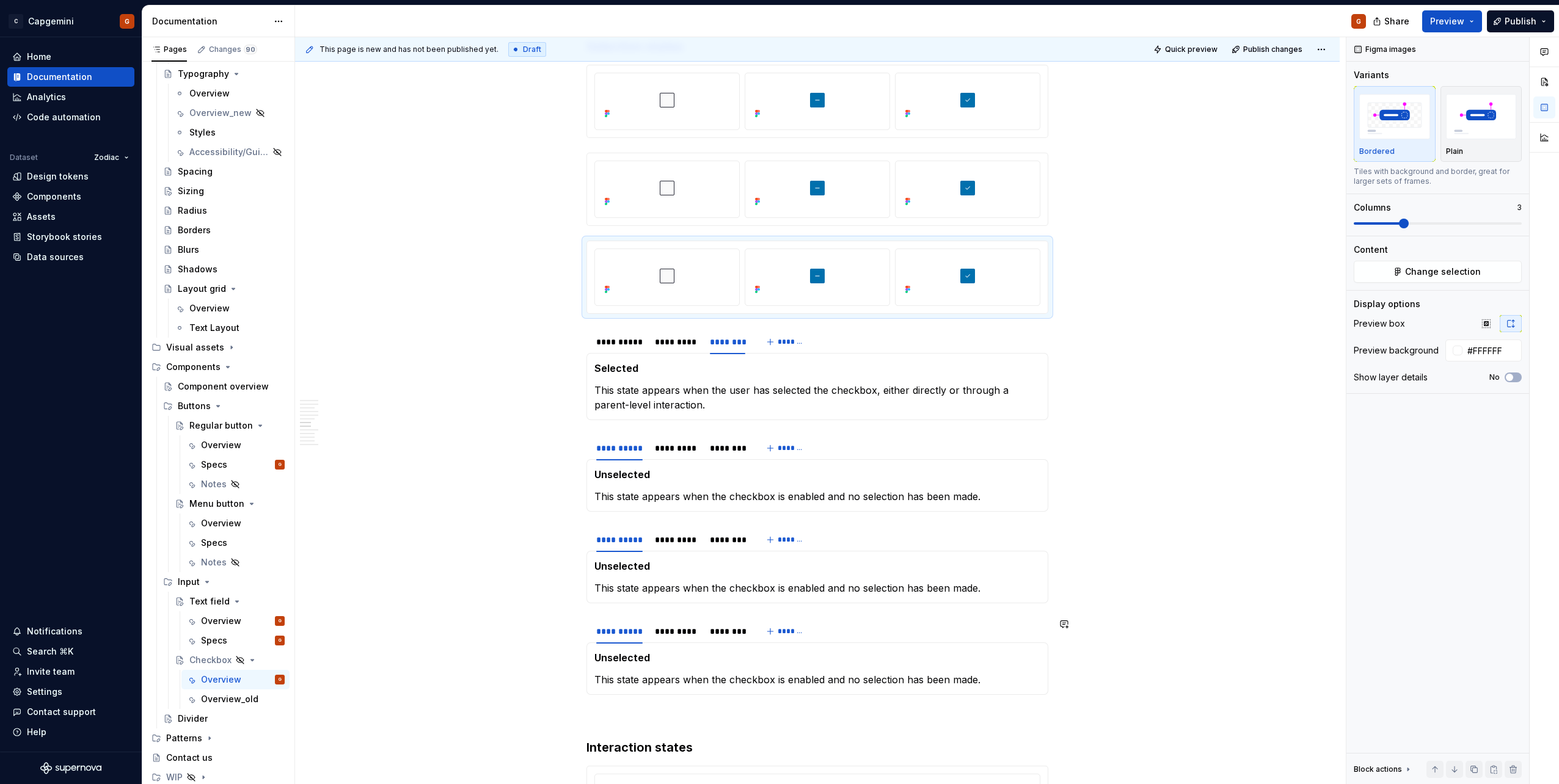
click at [852, 630] on div "**********" at bounding box center [817, 631] width 462 height 25
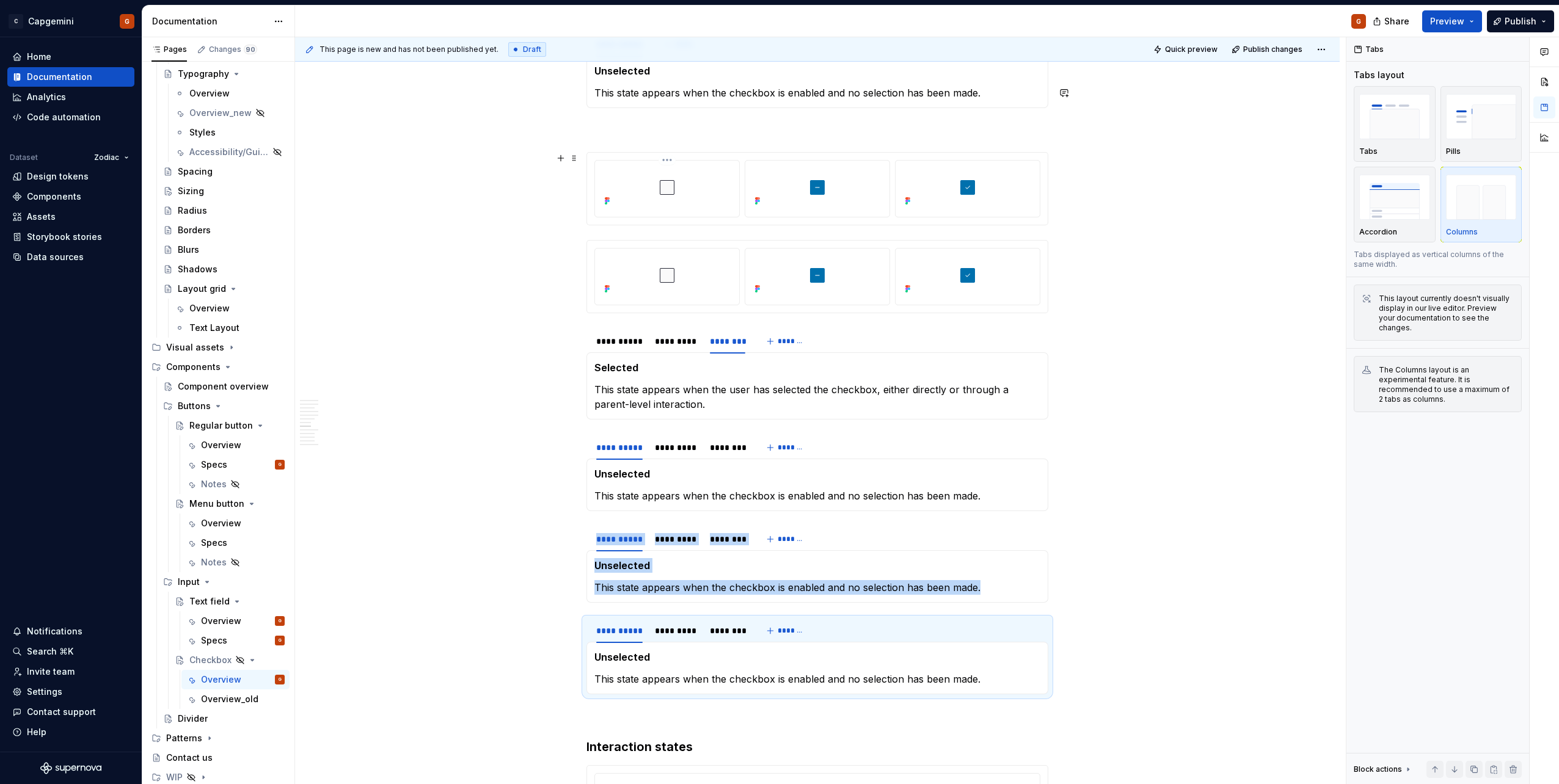
scroll to position [1626, 0]
click at [665, 190] on img at bounding box center [667, 187] width 63 height 44
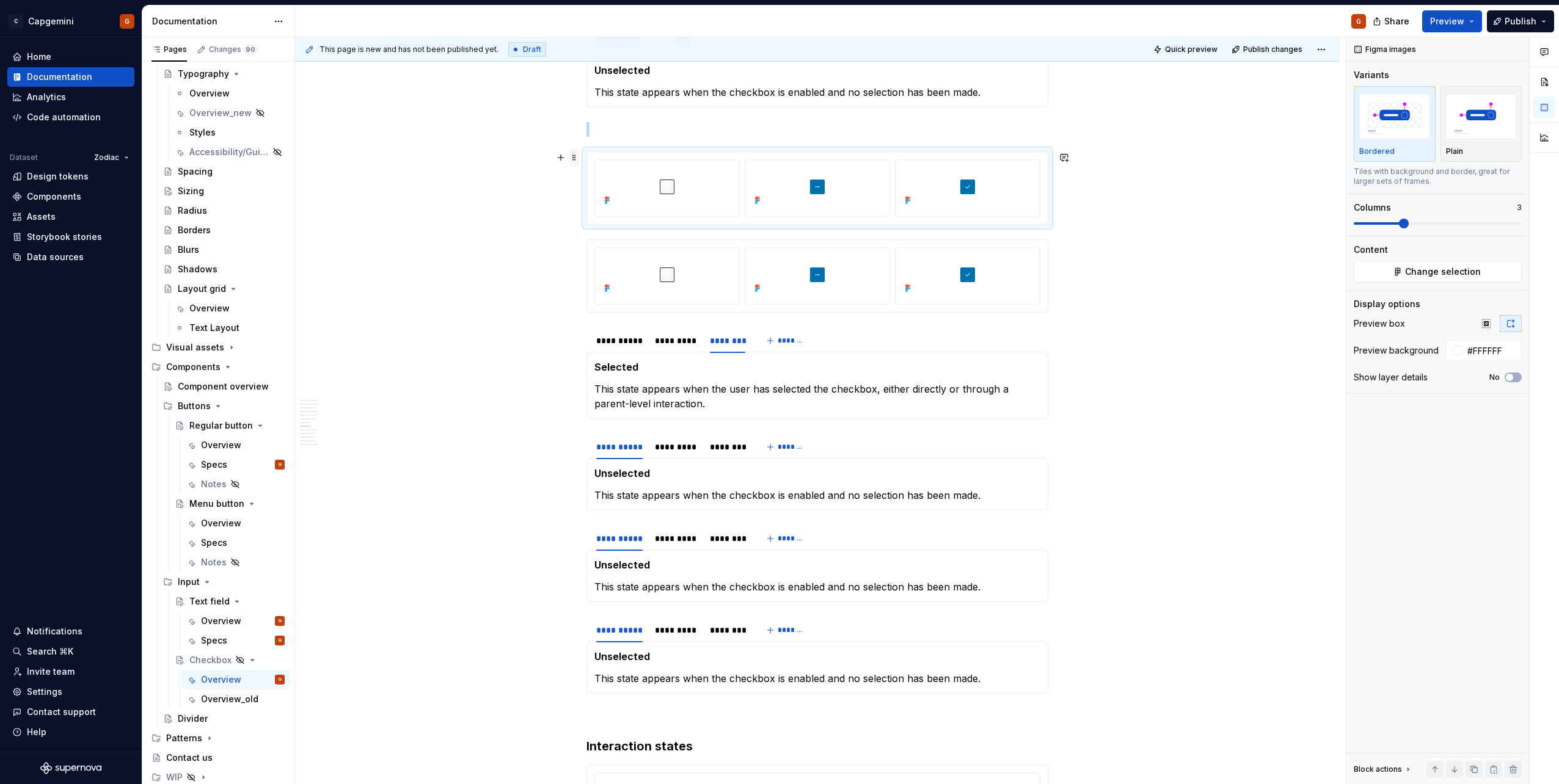
click at [577, 159] on span at bounding box center [574, 158] width 10 height 17
click at [600, 177] on div "Duplicate" at bounding box center [631, 176] width 79 height 12
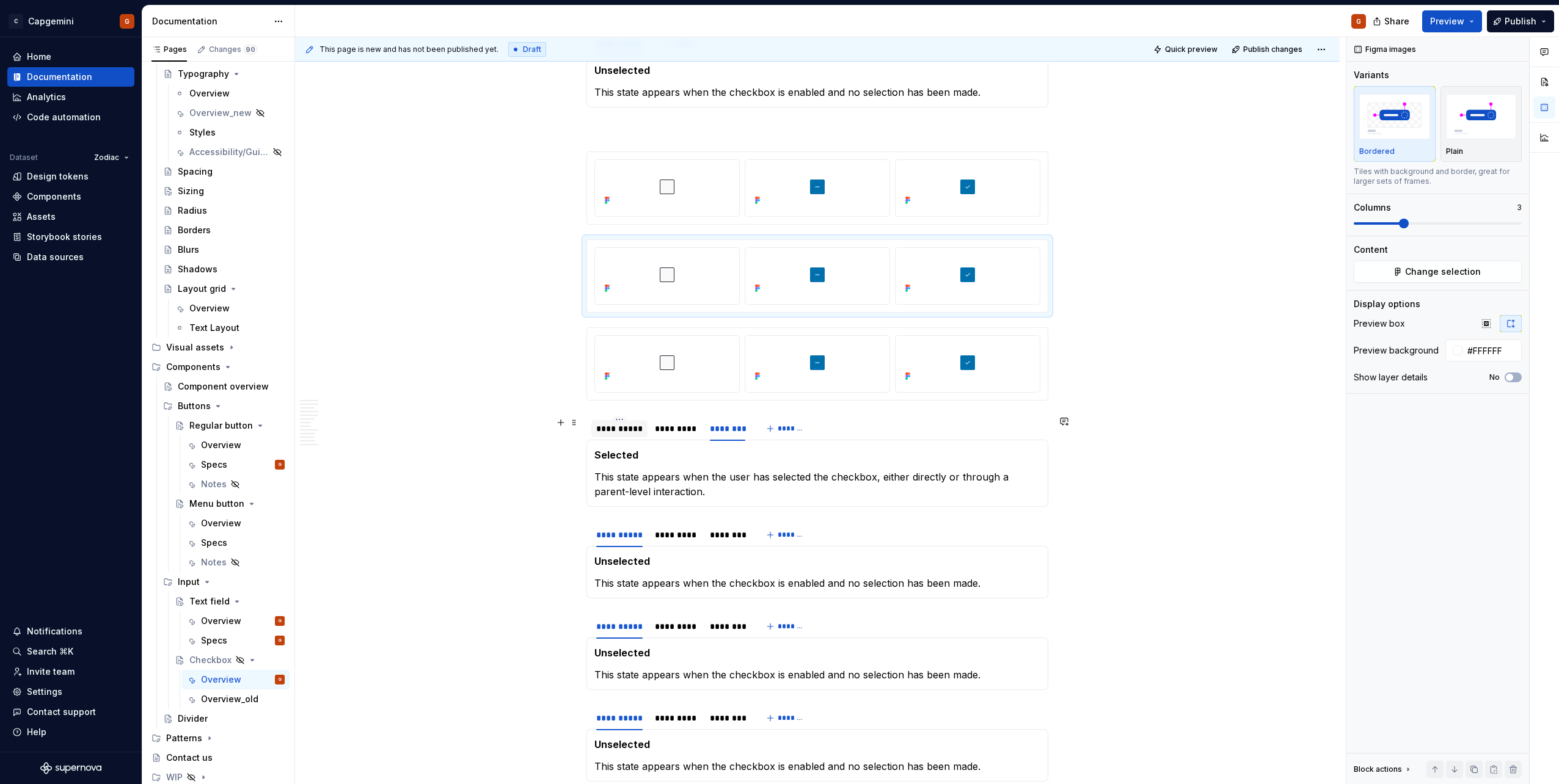
click at [618, 429] on div "**********" at bounding box center [619, 428] width 47 height 12
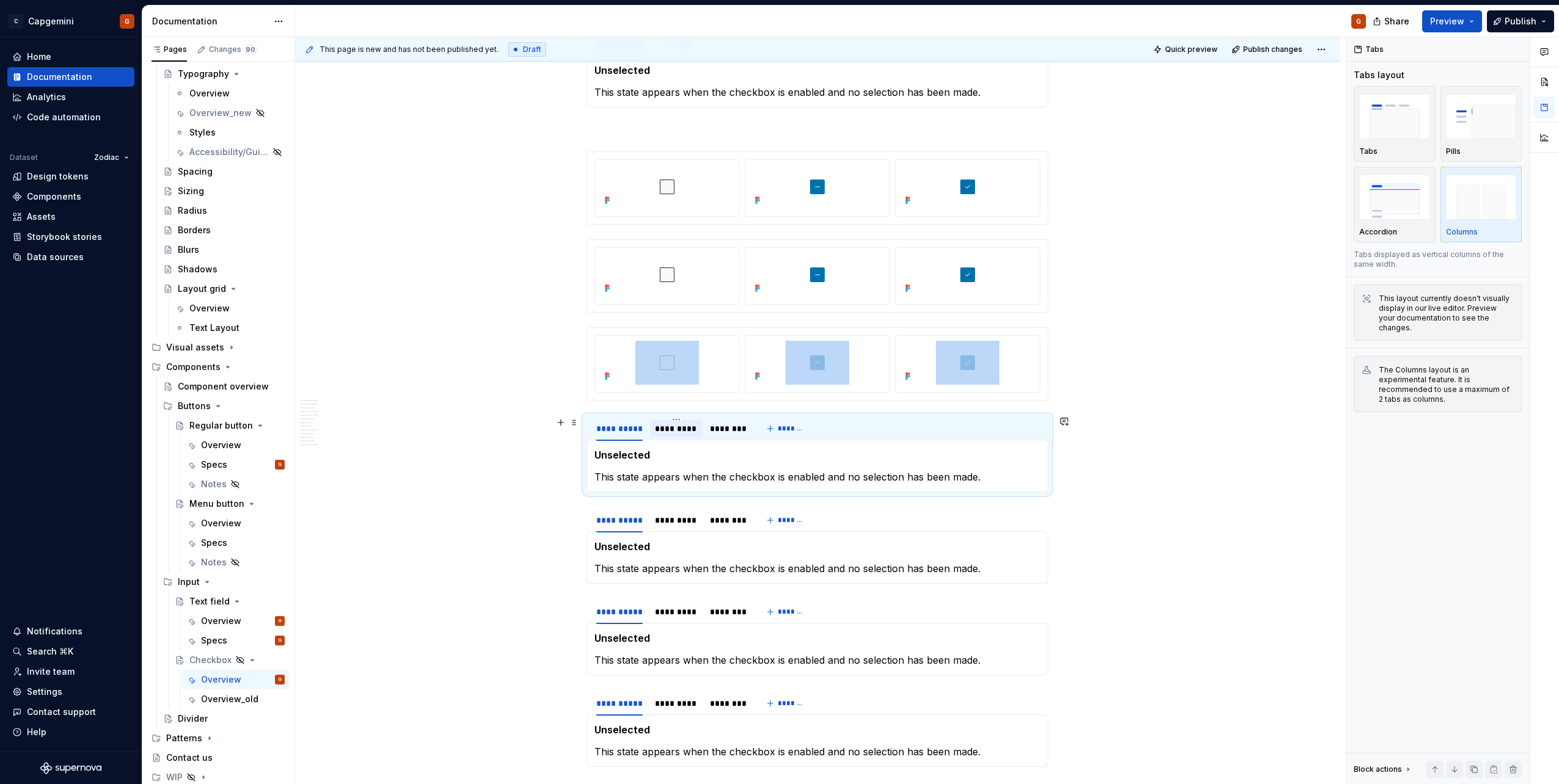
click at [679, 428] on div "*********" at bounding box center [677, 428] width 43 height 12
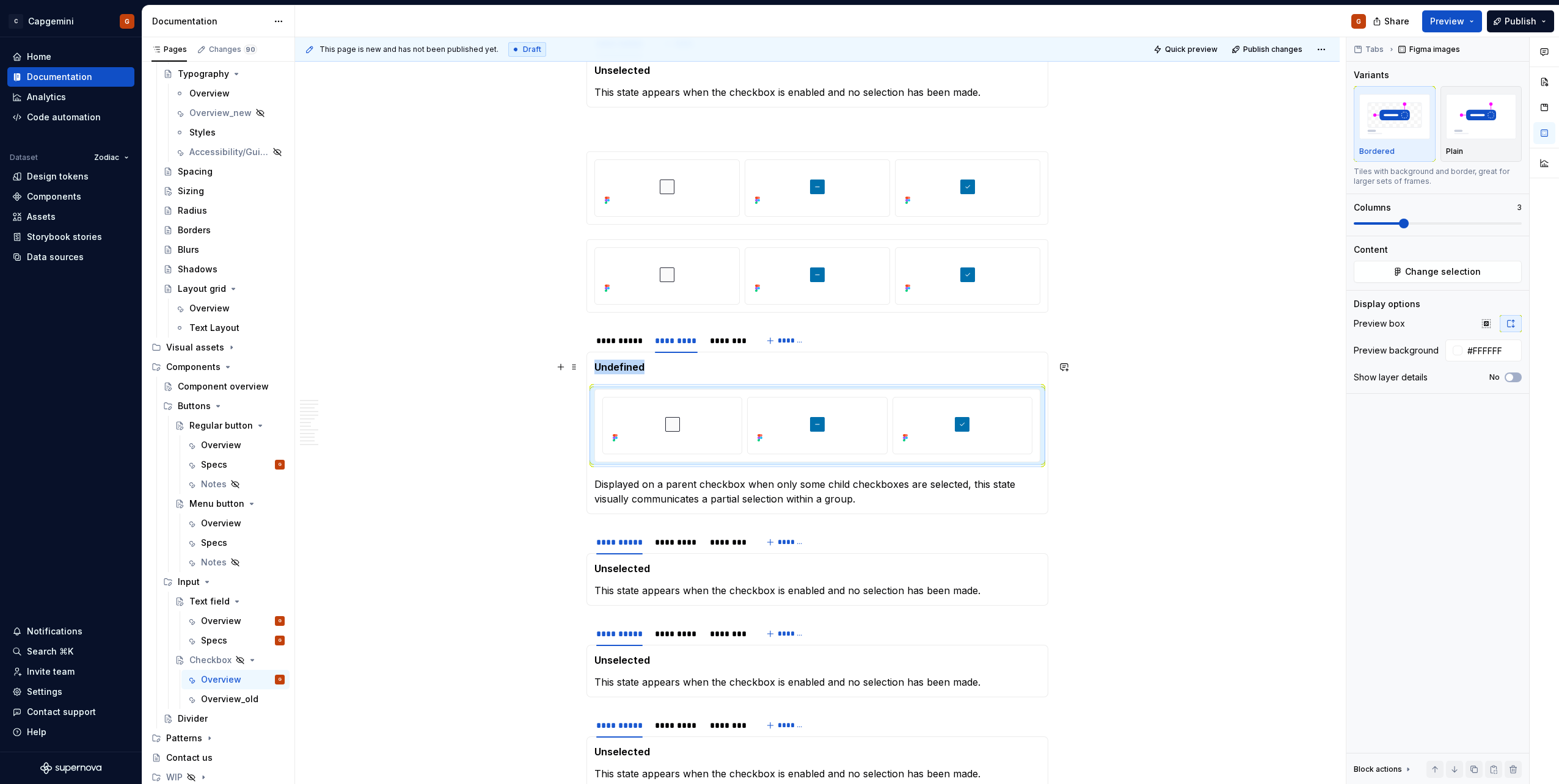
click at [615, 367] on strong "Undefined" at bounding box center [619, 367] width 50 height 12
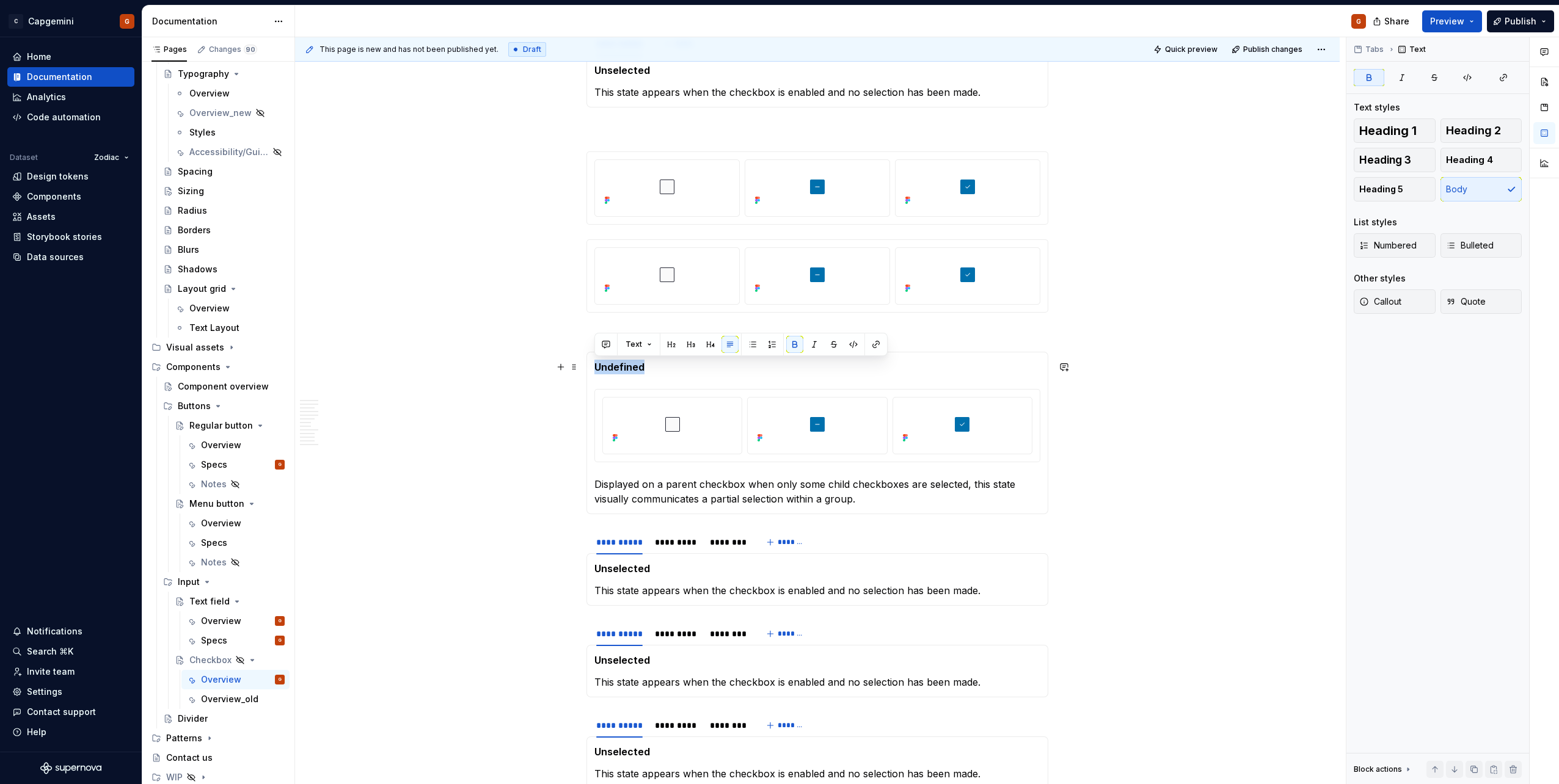
click at [615, 367] on strong "Undefined" at bounding box center [619, 367] width 50 height 12
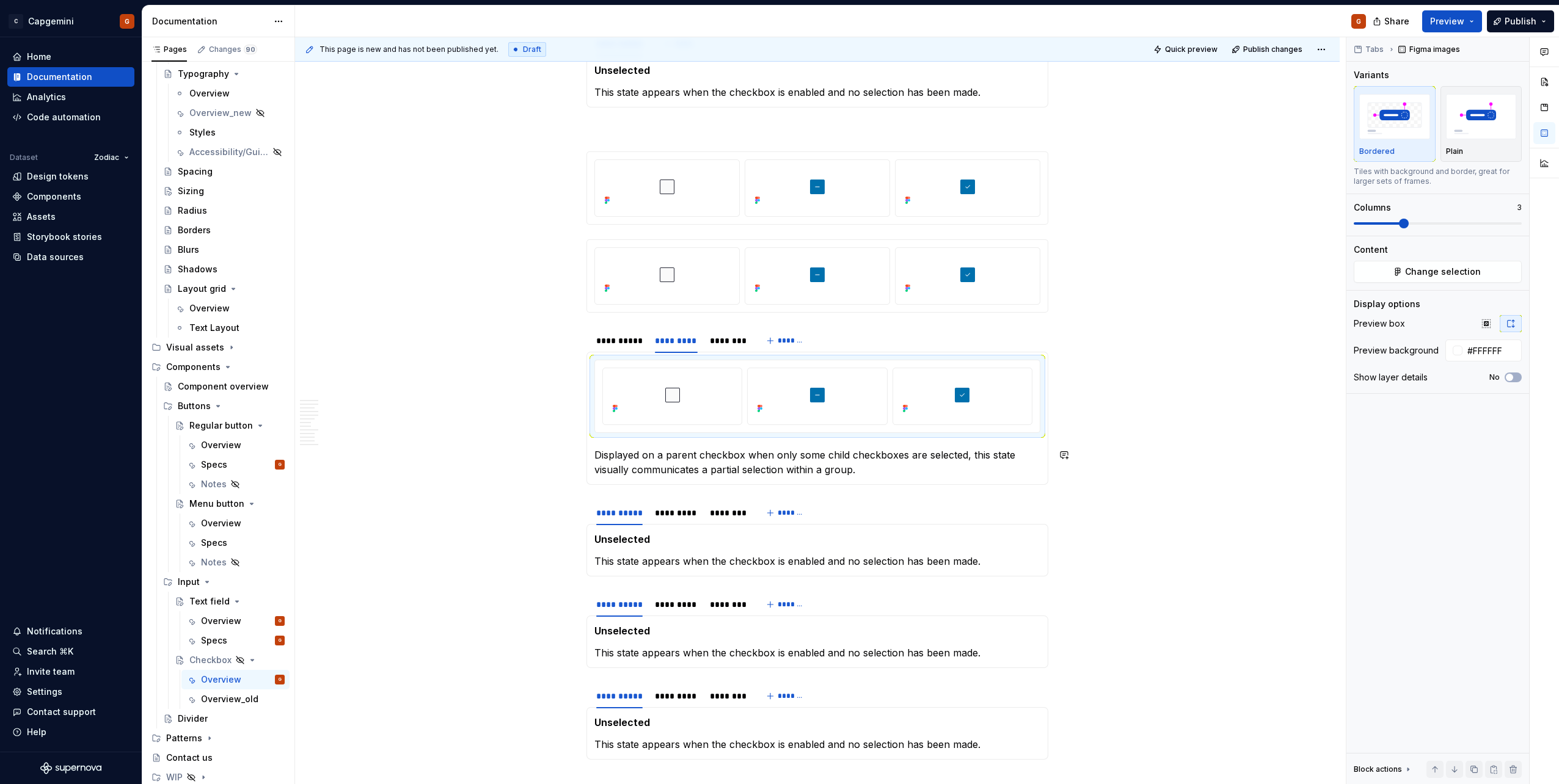
click at [634, 462] on p "Displayed on a parent checkbox when only some child checkboxes are selected, th…" at bounding box center [817, 462] width 446 height 29
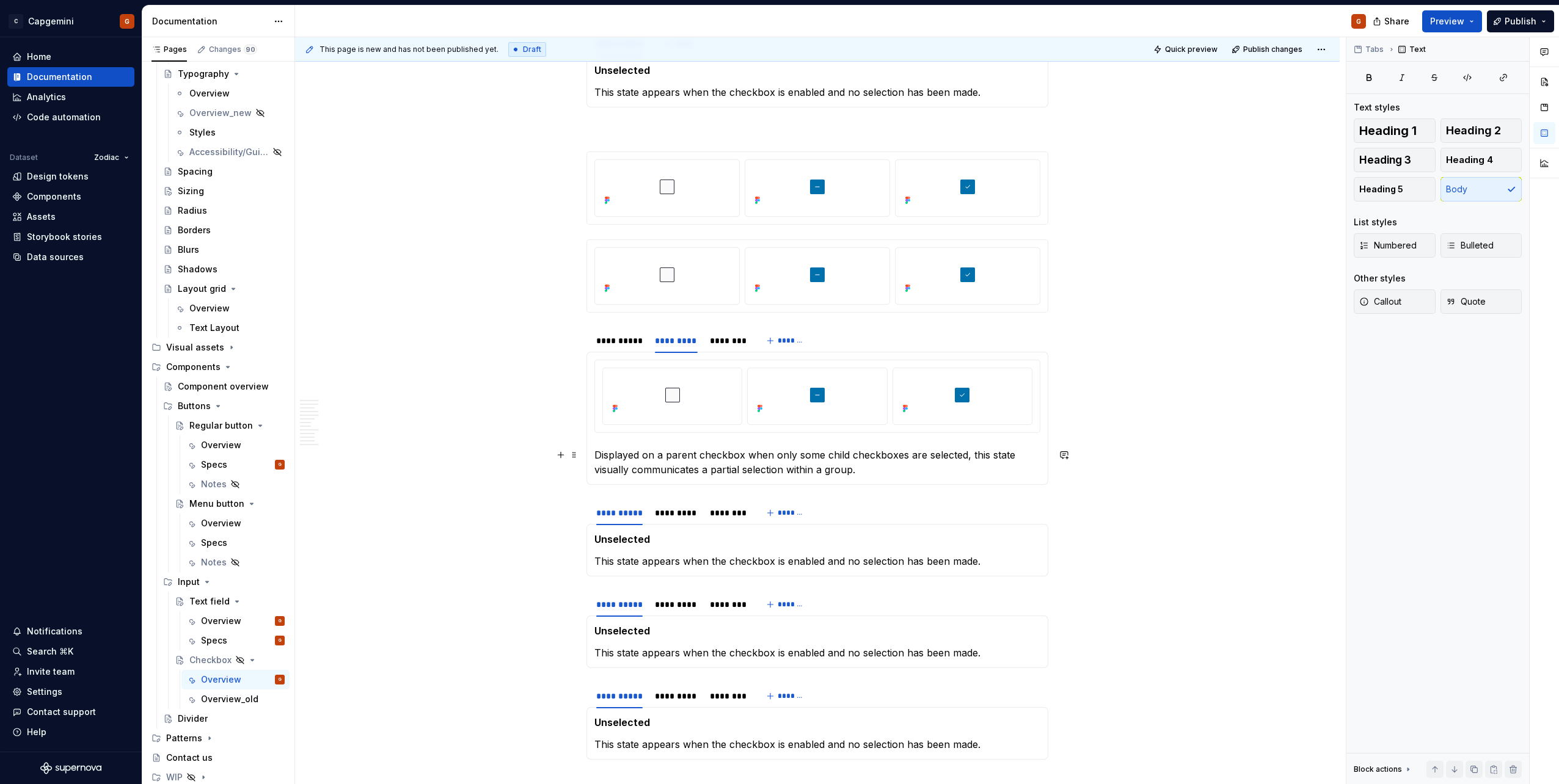
click at [634, 462] on p "Displayed on a parent checkbox when only some child checkboxes are selected, th…" at bounding box center [817, 462] width 446 height 29
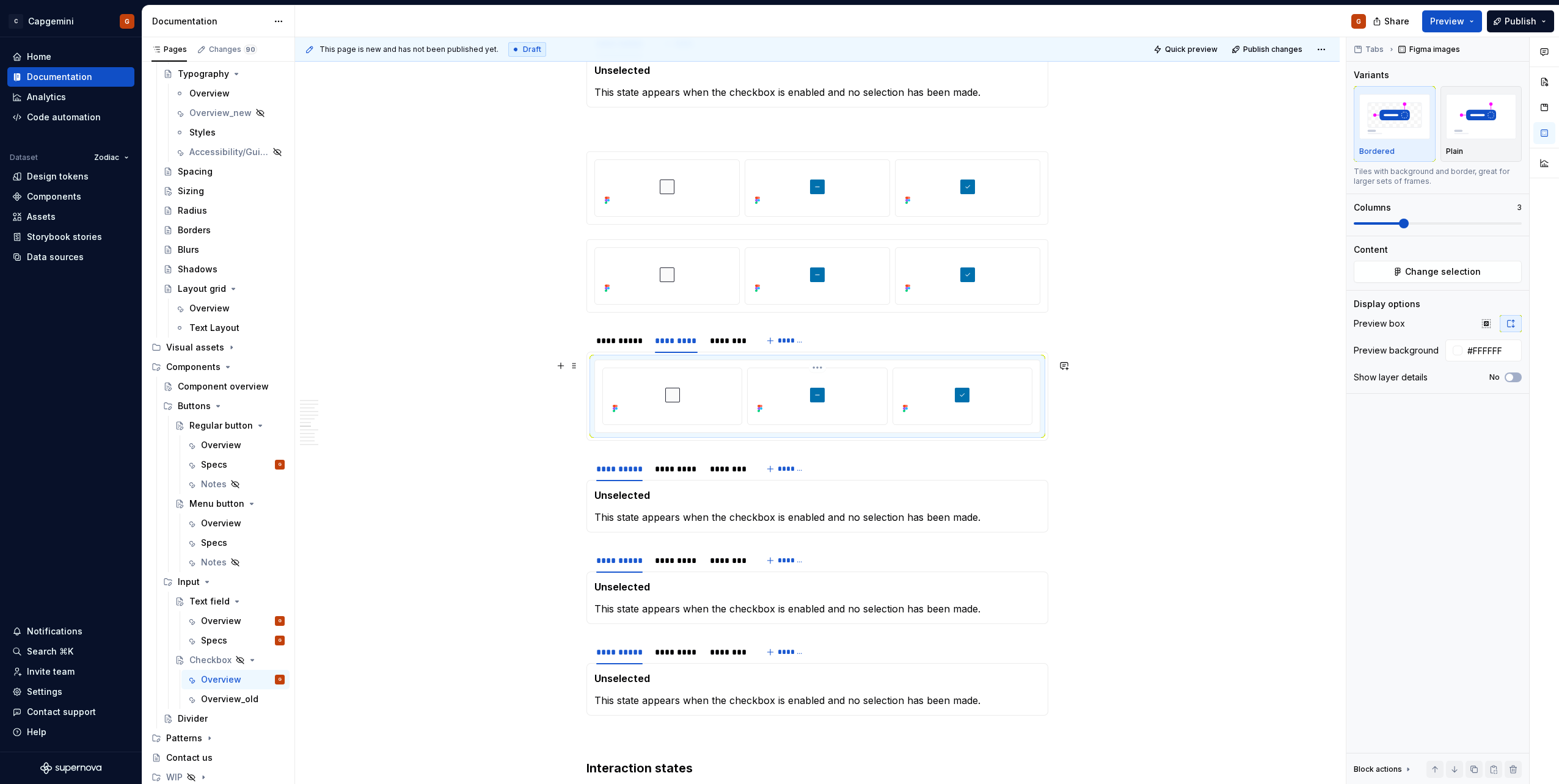
click at [808, 398] on img at bounding box center [818, 395] width 63 height 44
drag, startPoint x: 1334, startPoint y: 328, endPoint x: 1412, endPoint y: 264, distance: 100.9
click at [1412, 264] on button "Change selection" at bounding box center [1438, 272] width 168 height 22
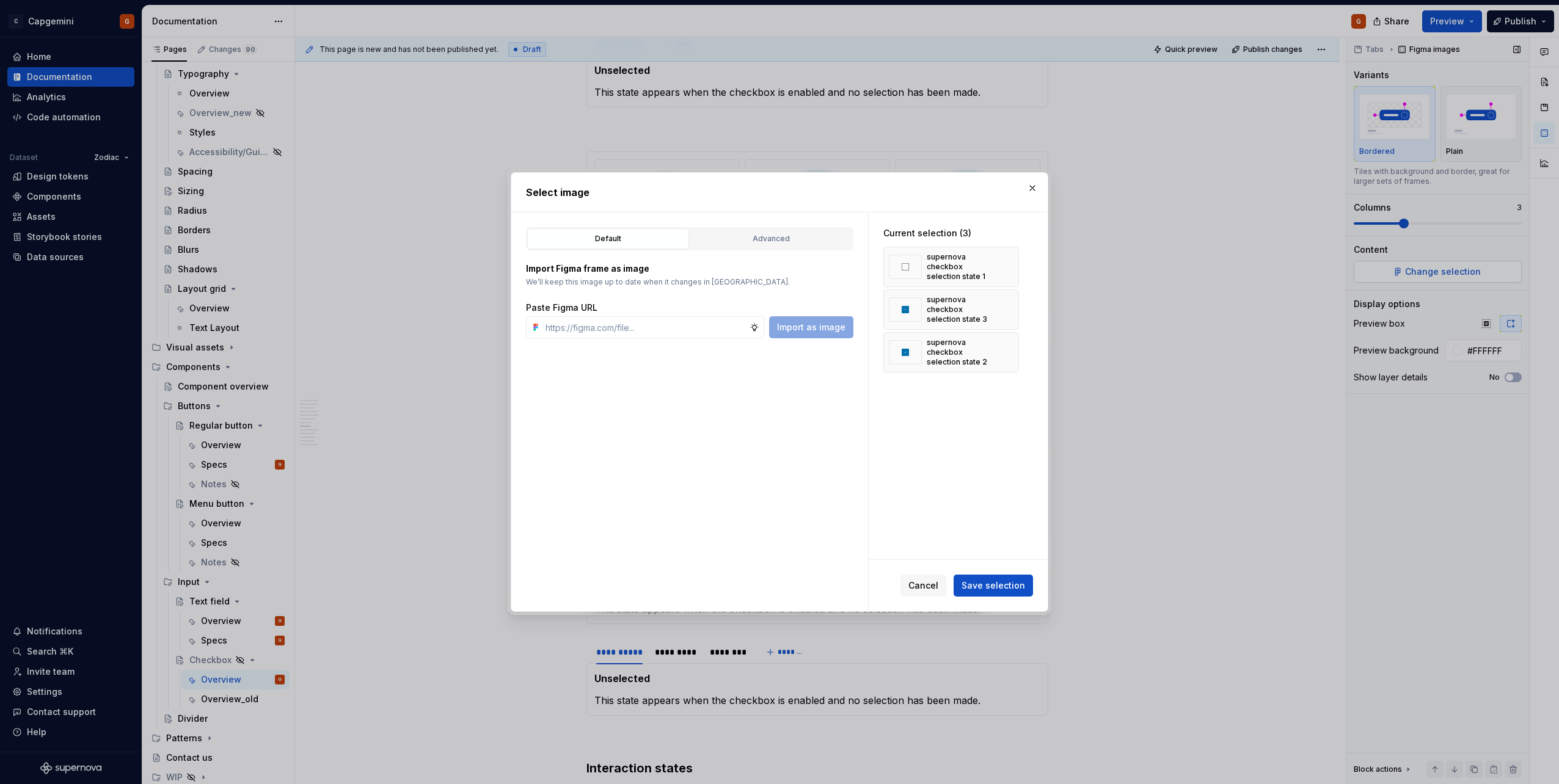
click at [1408, 268] on div at bounding box center [780, 392] width 1559 height 784
click at [780, 247] on button "Advanced" at bounding box center [771, 238] width 162 height 21
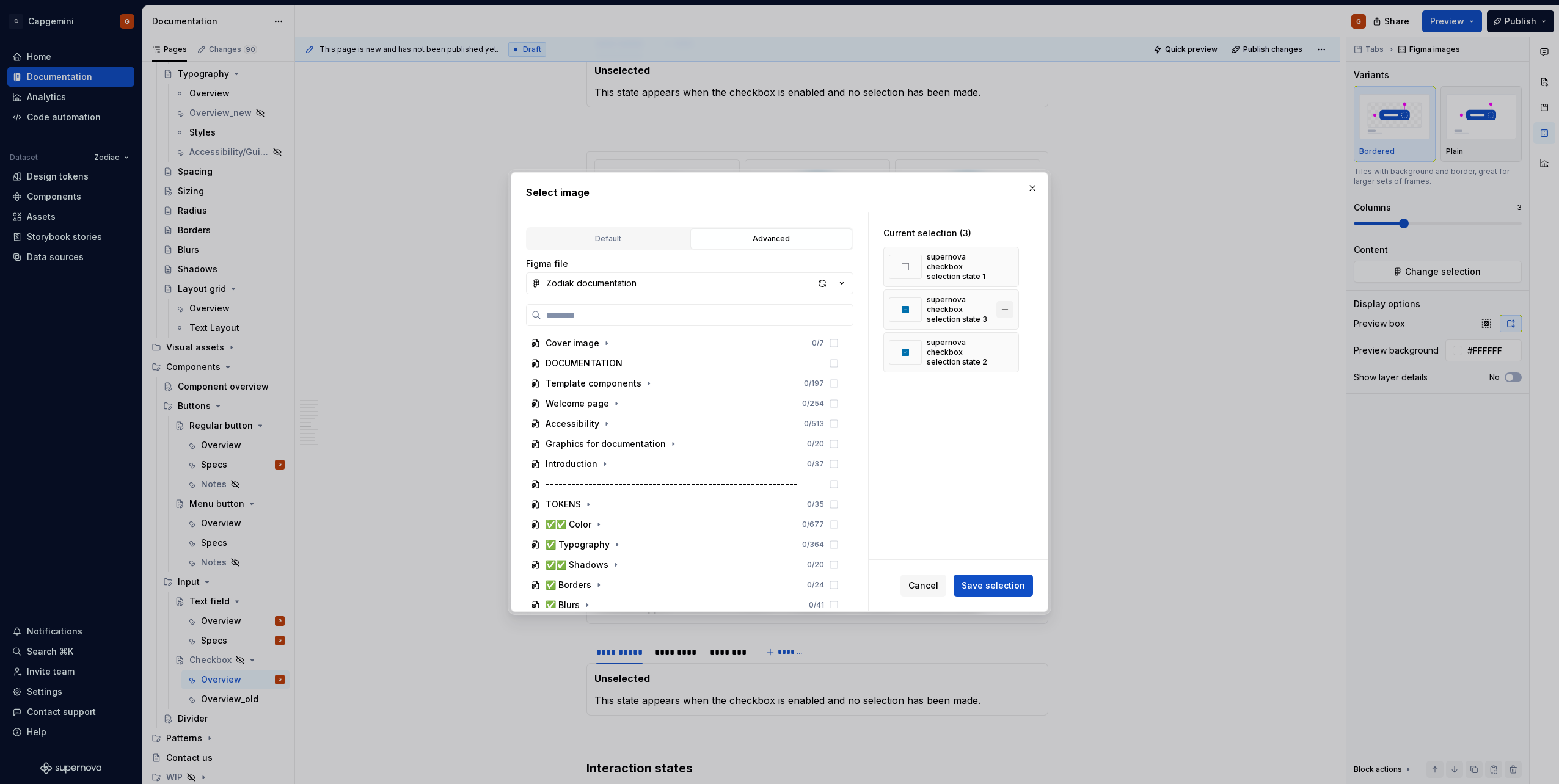
click at [1004, 310] on button "button" at bounding box center [1005, 310] width 17 height 17
click at [1002, 583] on span "Save selection" at bounding box center [993, 585] width 63 height 12
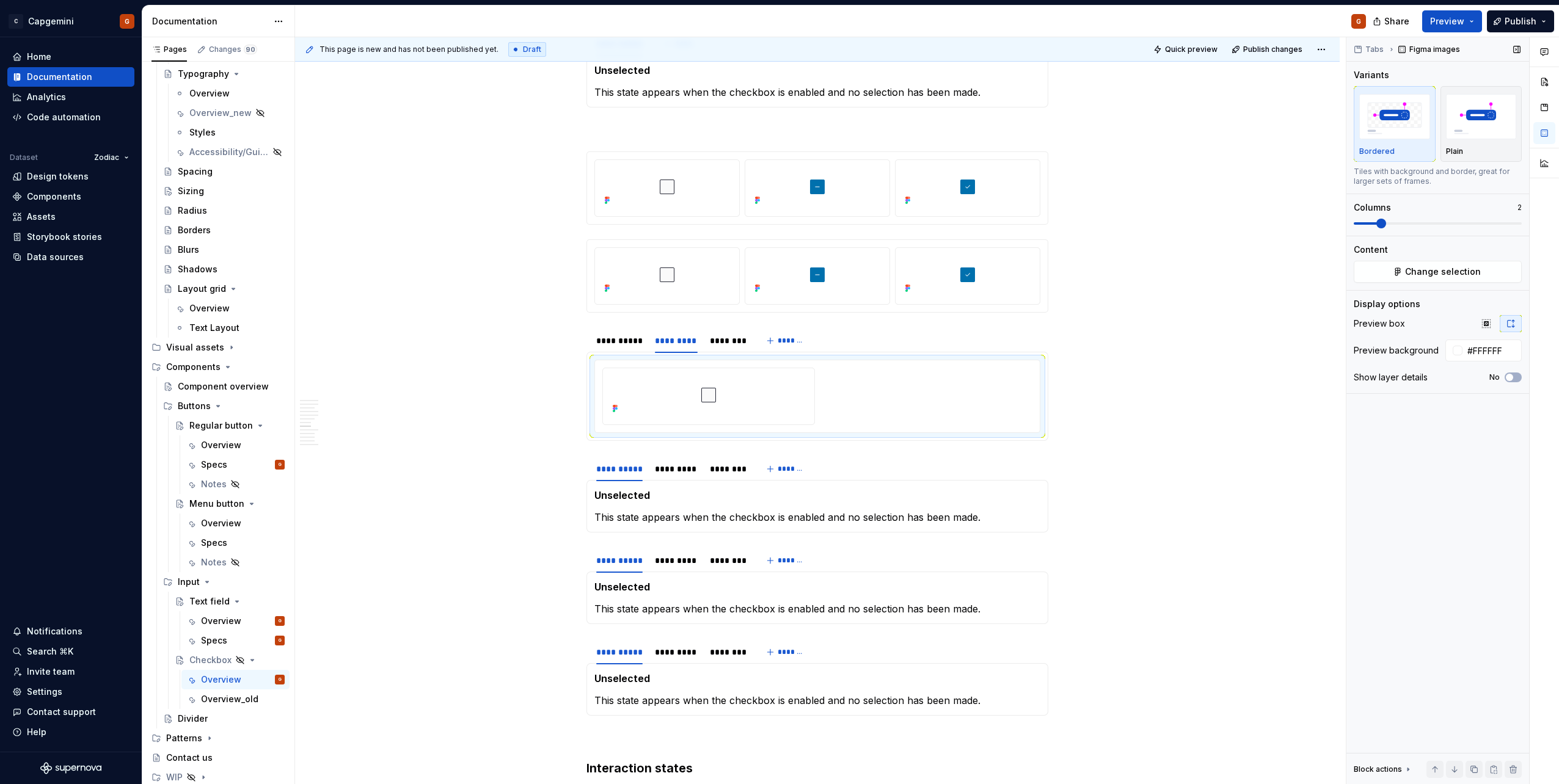
click at [1378, 223] on span at bounding box center [1366, 223] width 24 height 2
click at [678, 330] on html "C Capgemini G Home Documentation Analytics Code automation Dataset Zodiac Desig…" at bounding box center [780, 392] width 1559 height 784
click at [706, 386] on div "Move to left" at bounding box center [732, 388] width 79 height 12
click at [677, 332] on html "C Capgemini G Home Documentation Analytics Code automation Dataset Zodiac Desig…" at bounding box center [780, 392] width 1559 height 784
click at [663, 345] on html "C Capgemini G Home Documentation Analytics Code automation Dataset Zodiac Desig…" at bounding box center [780, 392] width 1559 height 784
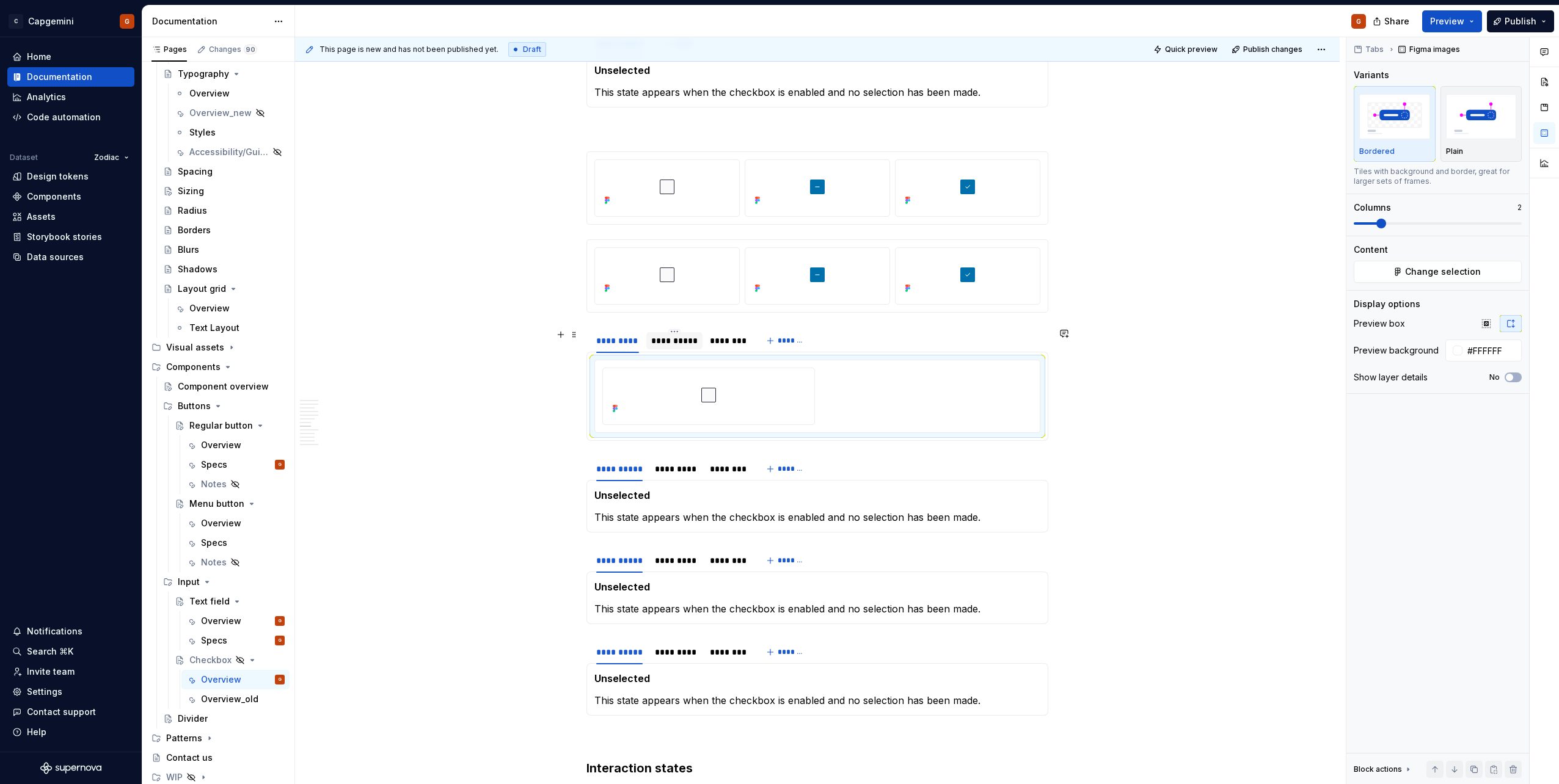
click at [655, 343] on div "**********" at bounding box center [674, 341] width 47 height 12
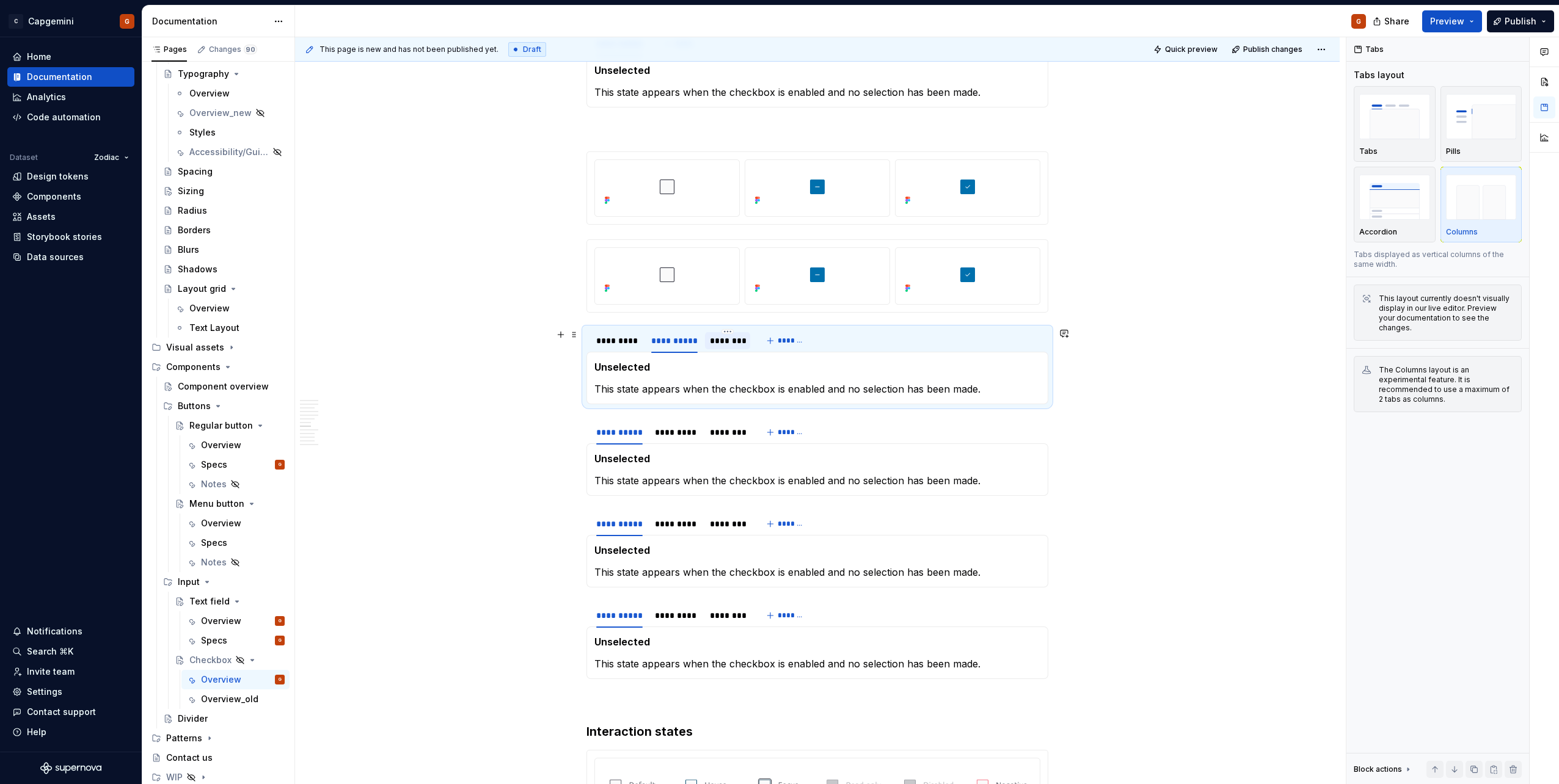
click at [720, 342] on div "********" at bounding box center [727, 341] width 36 height 12
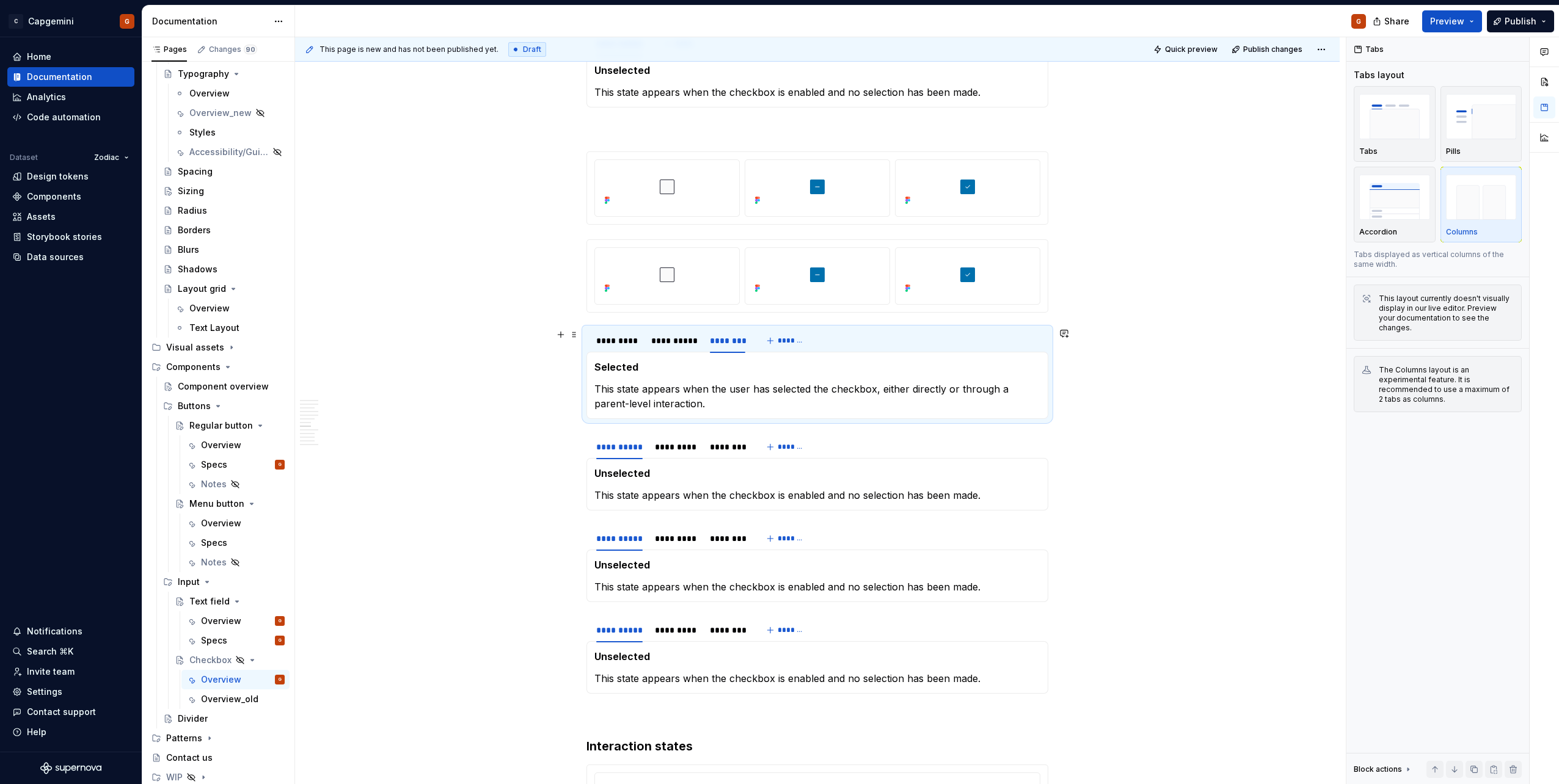
click at [724, 328] on section "**********" at bounding box center [817, 373] width 462 height 92
click at [725, 335] on div "********" at bounding box center [727, 341] width 36 height 12
click at [730, 337] on div "********" at bounding box center [727, 341] width 36 height 12
click at [730, 333] on html "C Capgemini G Home Documentation Analytics Code automation Dataset Zodiac Desig…" at bounding box center [780, 392] width 1559 height 784
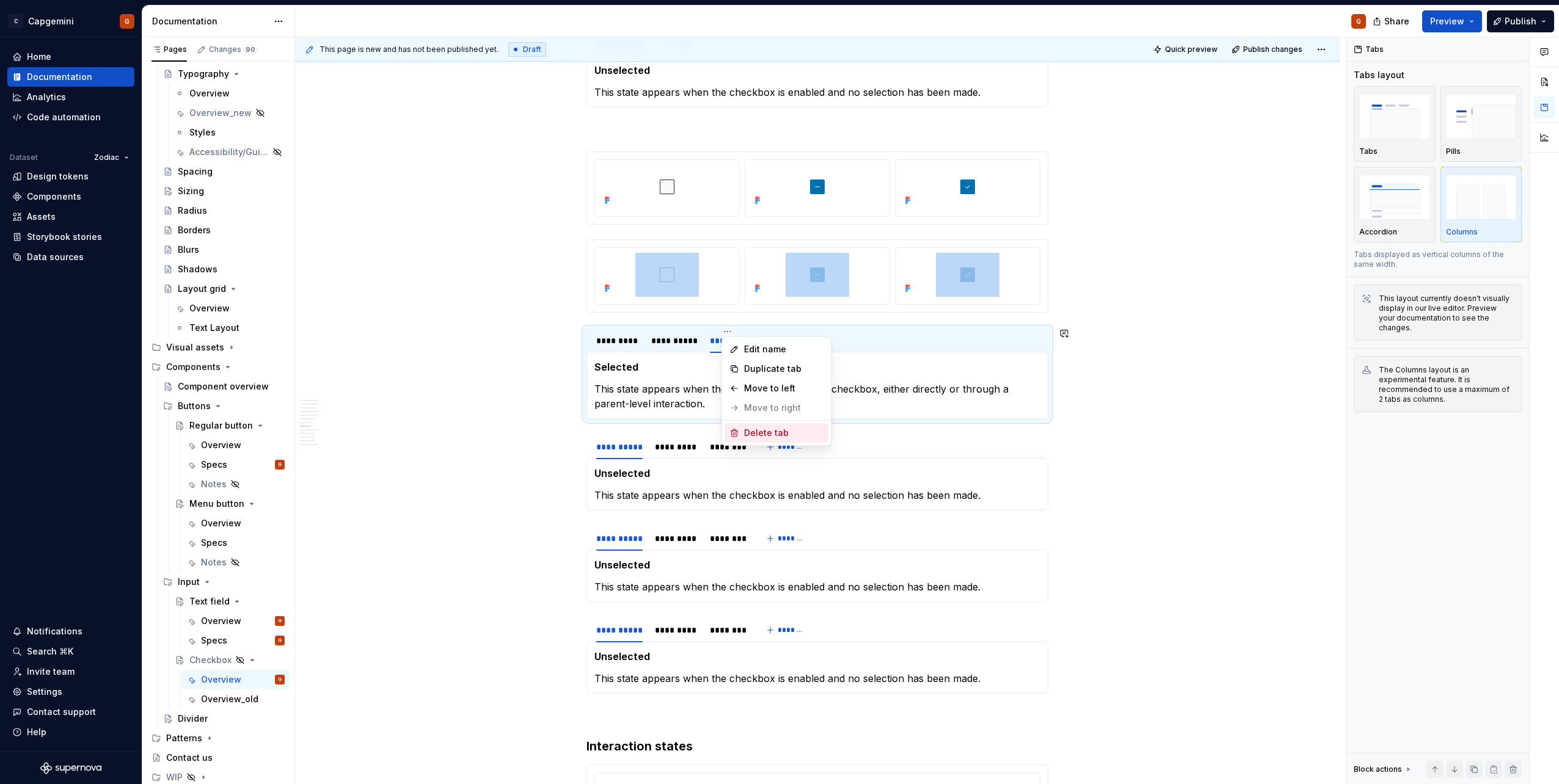
click at [748, 432] on div "Delete tab" at bounding box center [783, 432] width 79 height 12
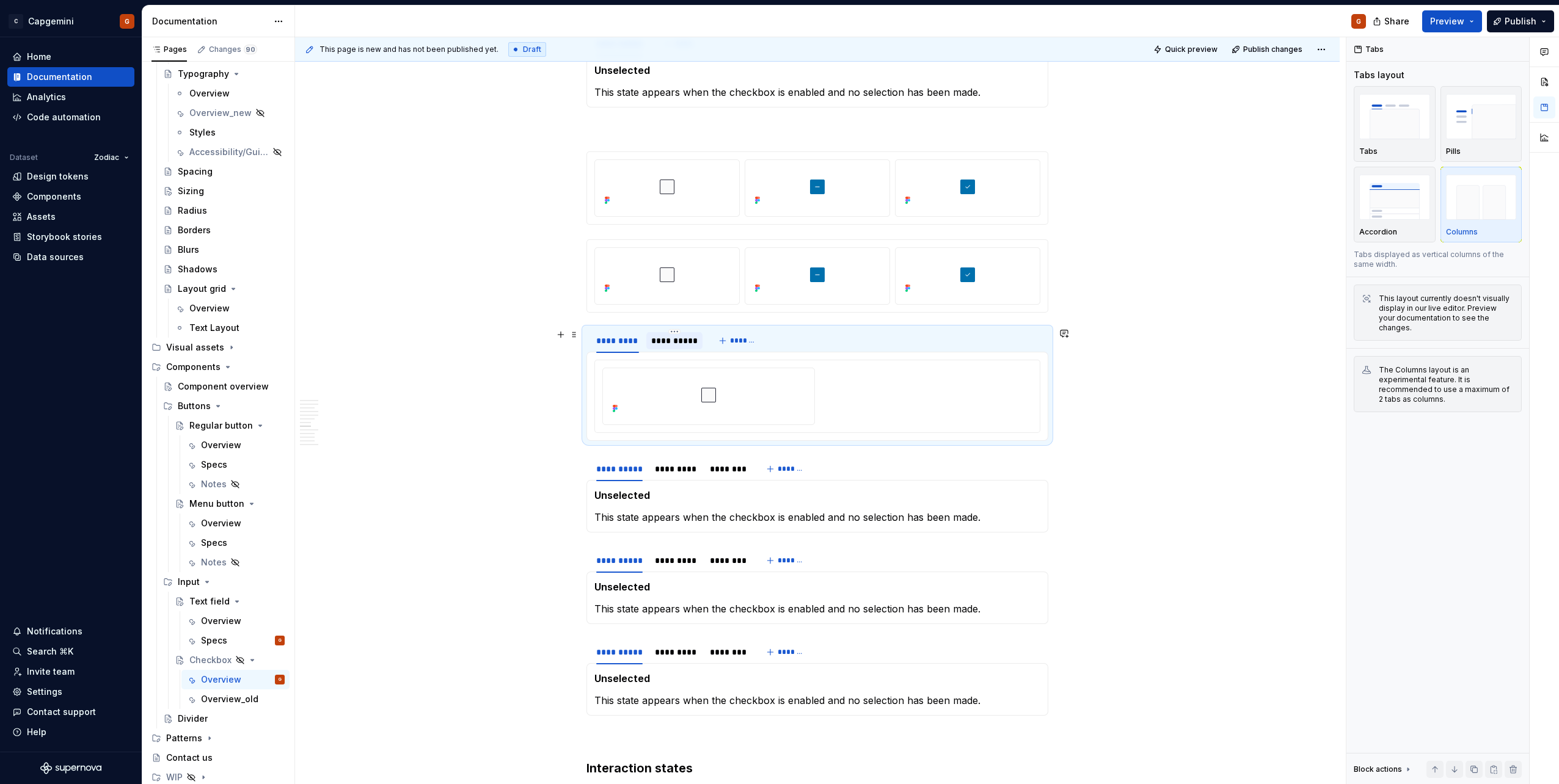
click at [663, 343] on div "**********" at bounding box center [674, 341] width 47 height 12
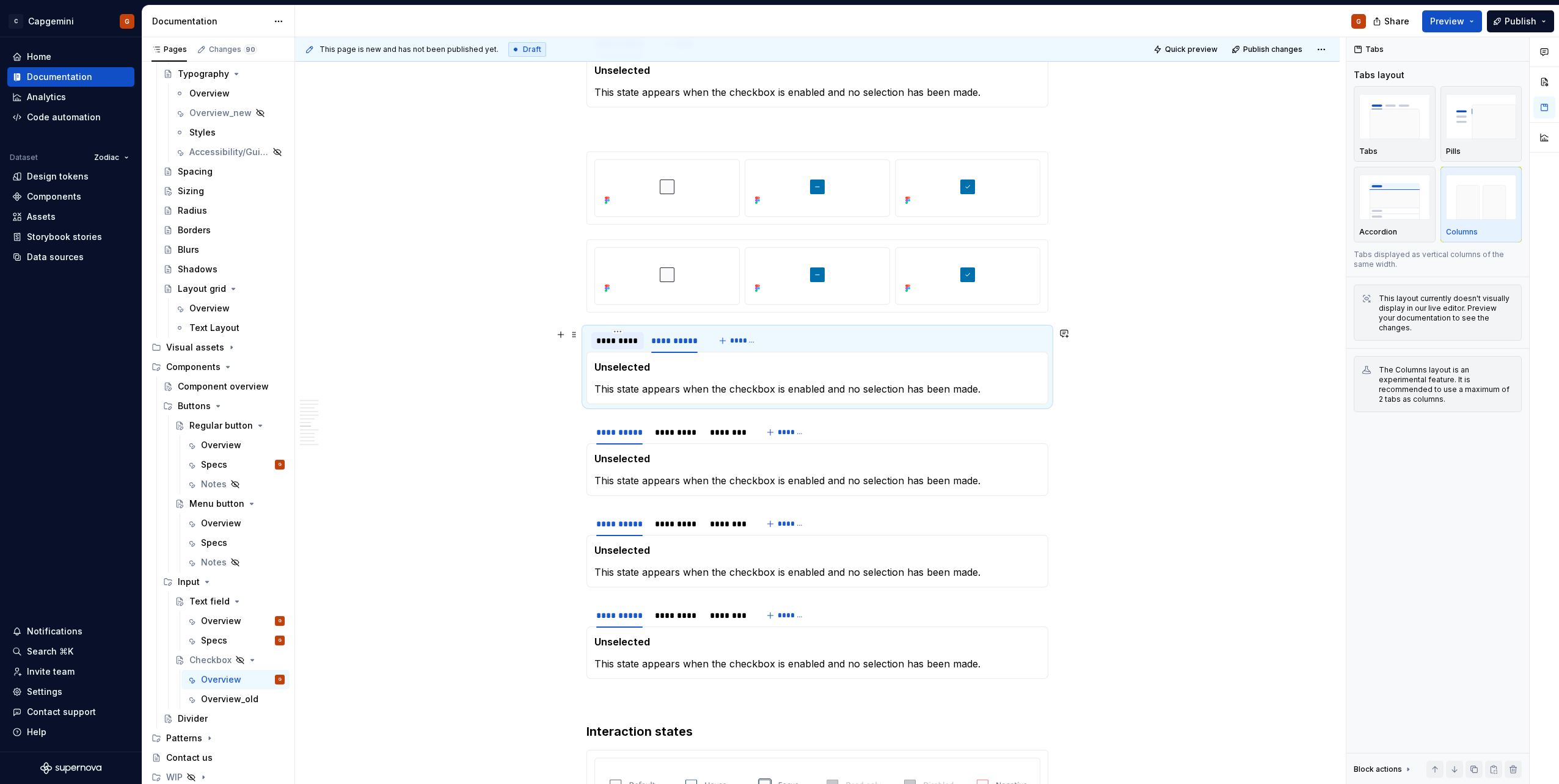
click at [620, 340] on div "*********" at bounding box center [618, 341] width 43 height 12
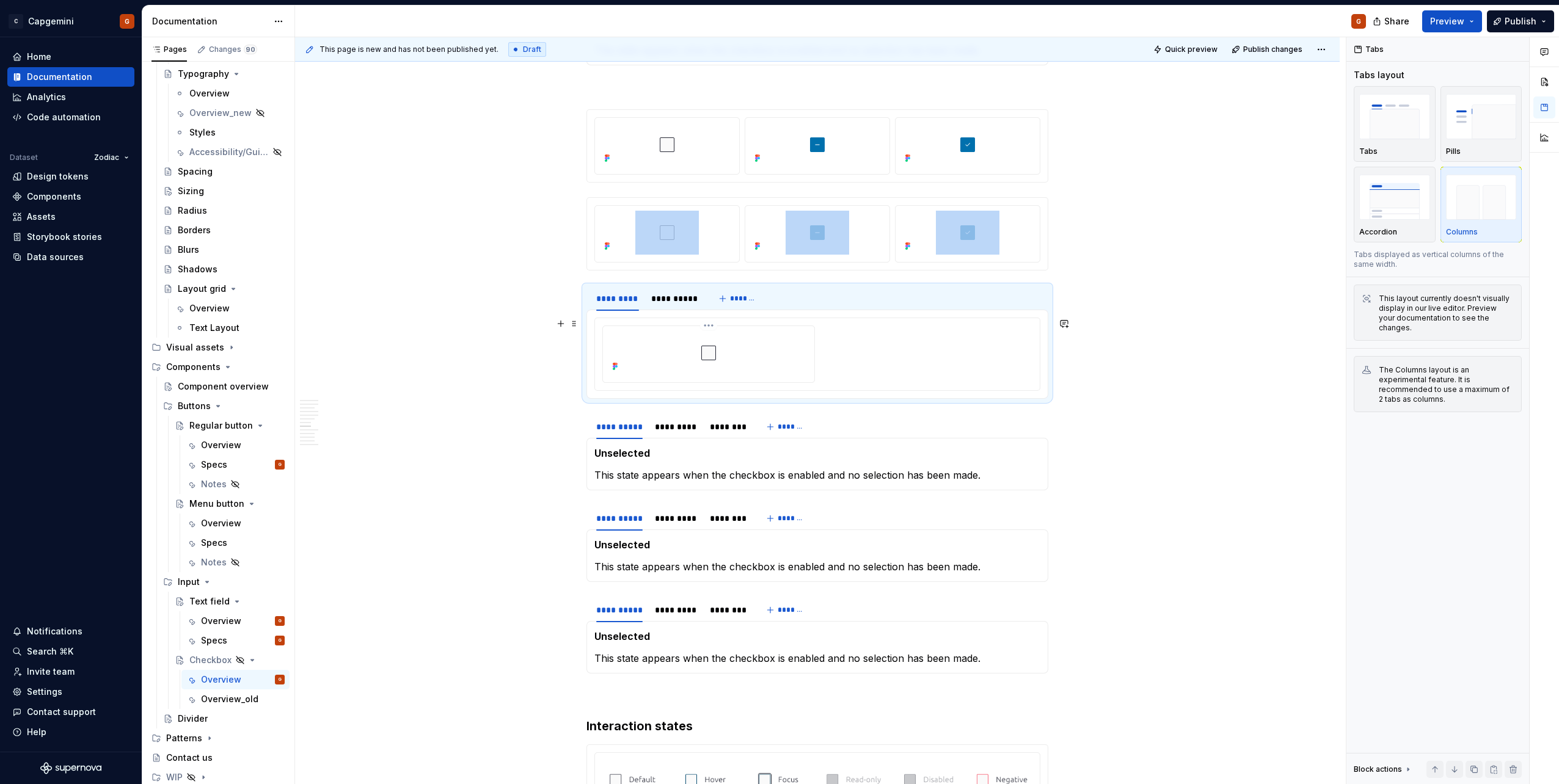
scroll to position [1688, 0]
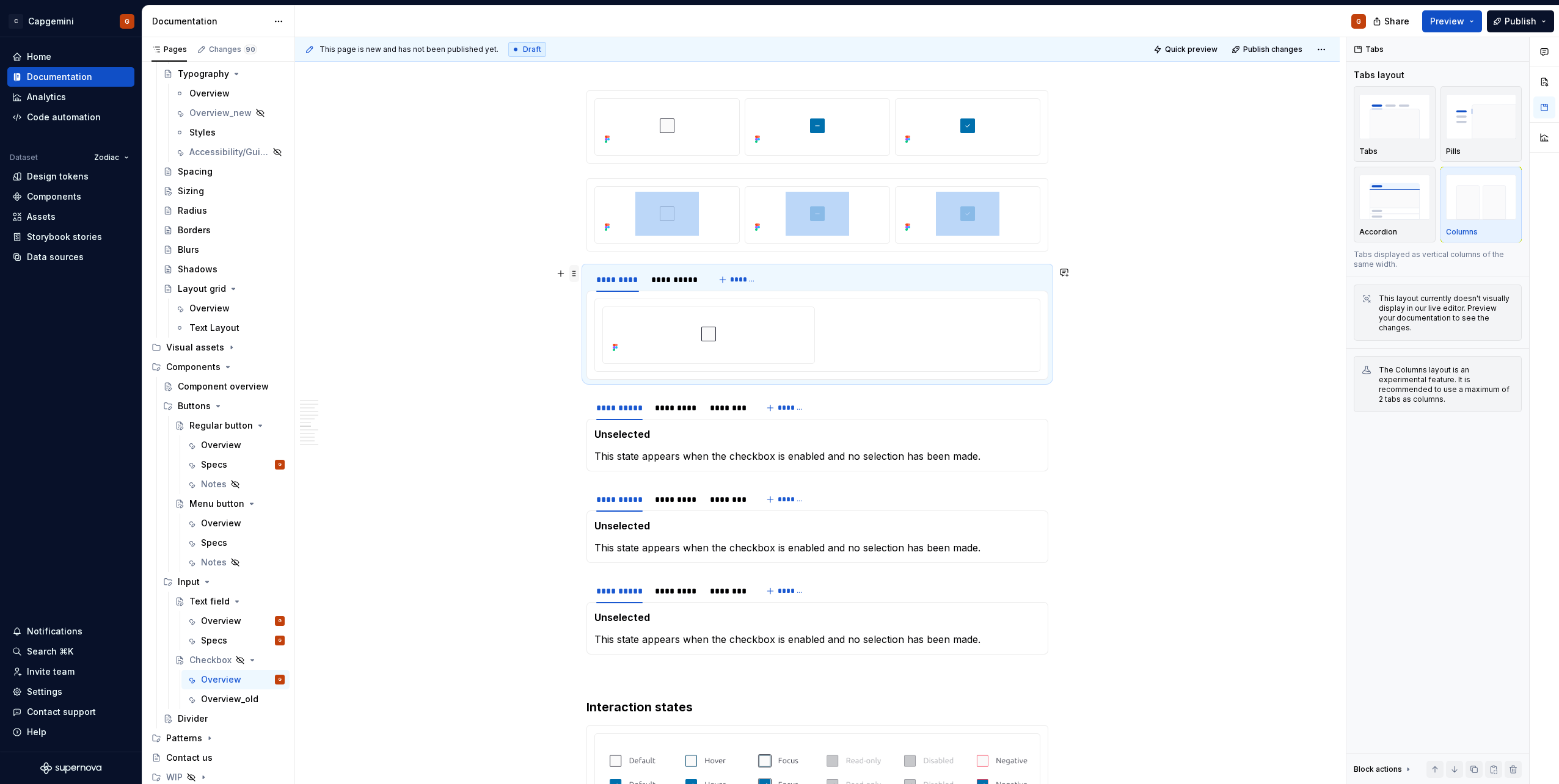
click at [573, 277] on span at bounding box center [574, 274] width 10 height 17
click at [602, 294] on div "Duplicate" at bounding box center [631, 292] width 79 height 12
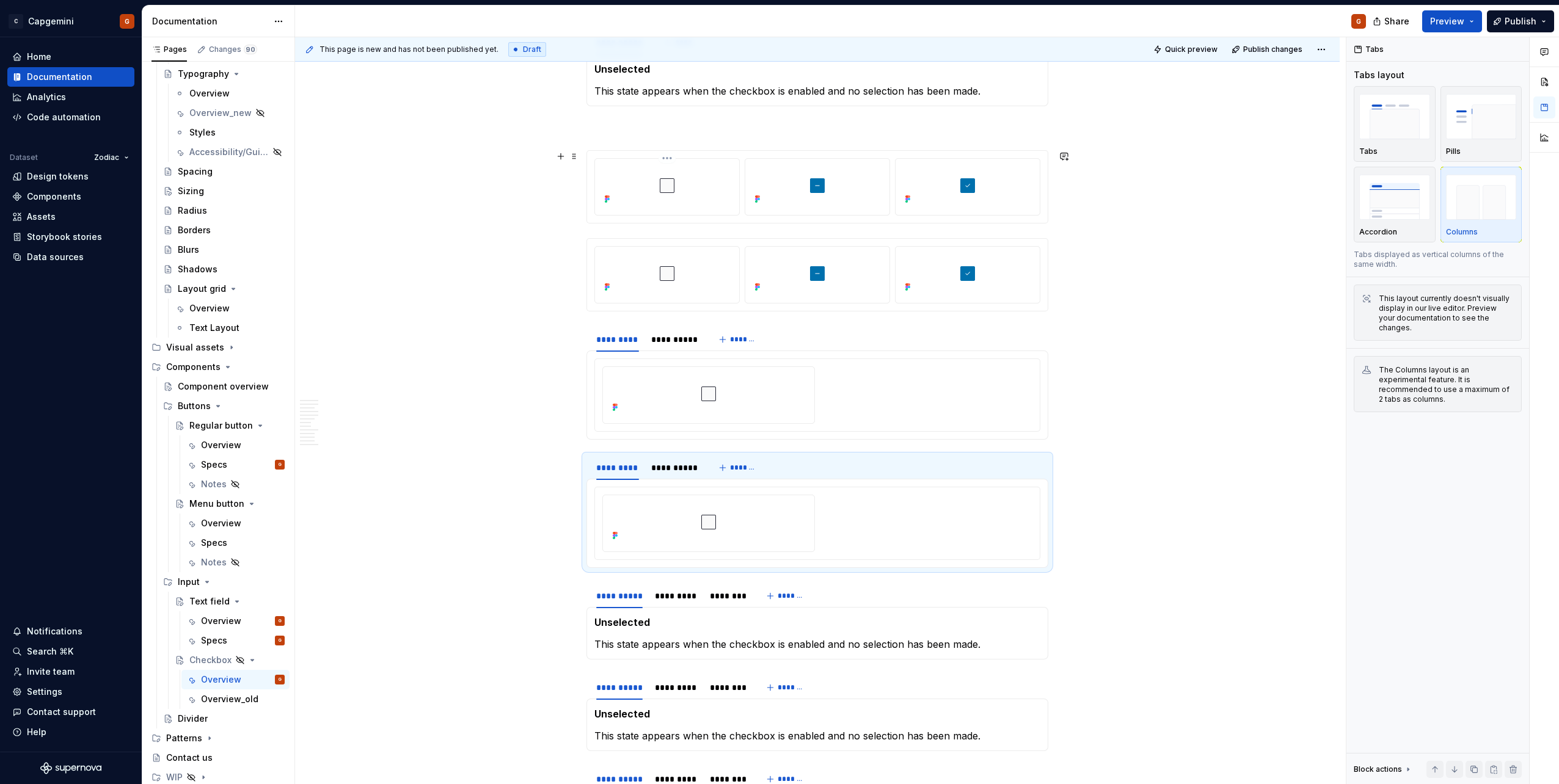
scroll to position [1626, 0]
click at [696, 189] on img at bounding box center [667, 187] width 63 height 44
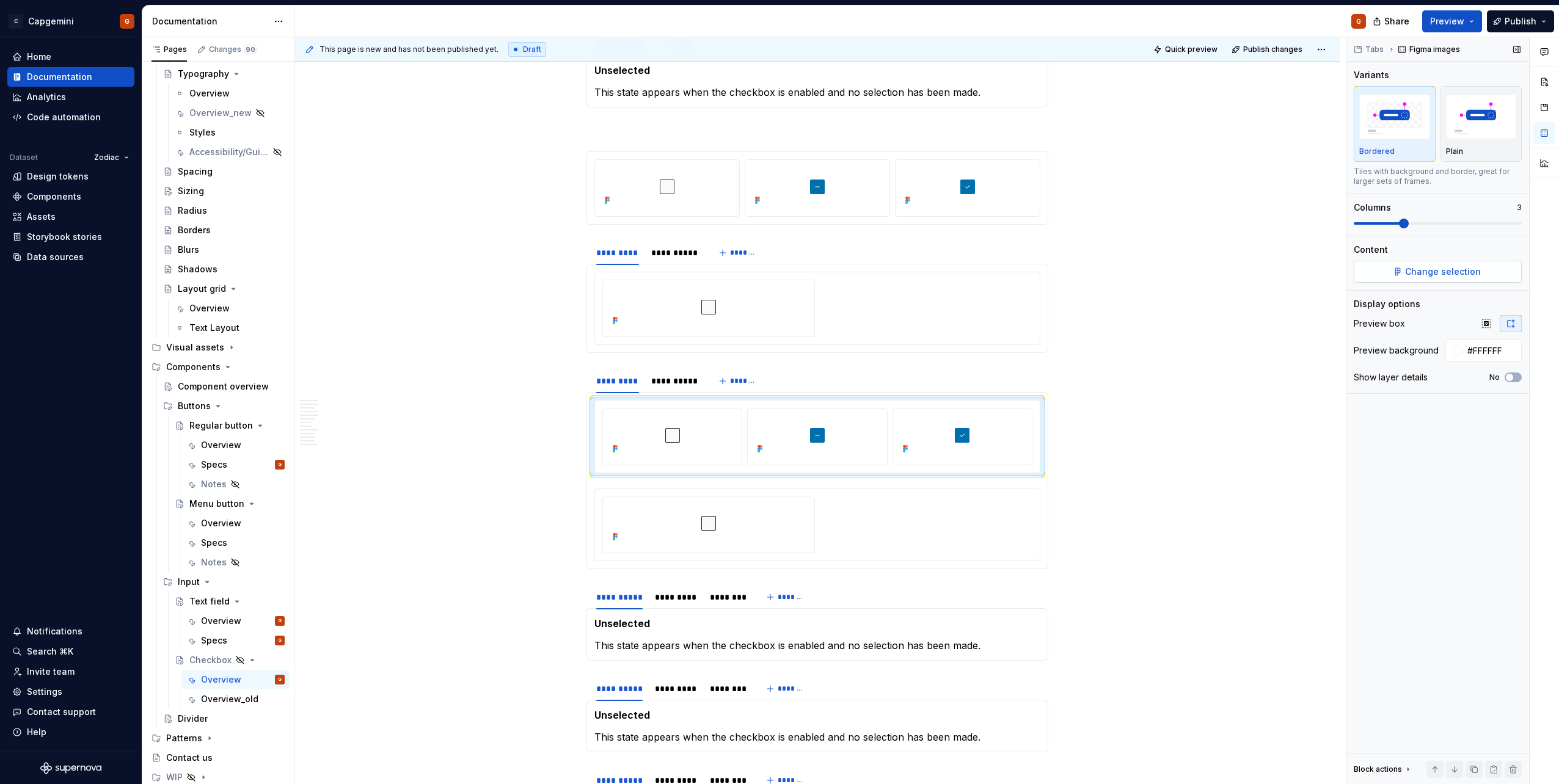
click at [1419, 268] on span "Change selection" at bounding box center [1443, 271] width 76 height 12
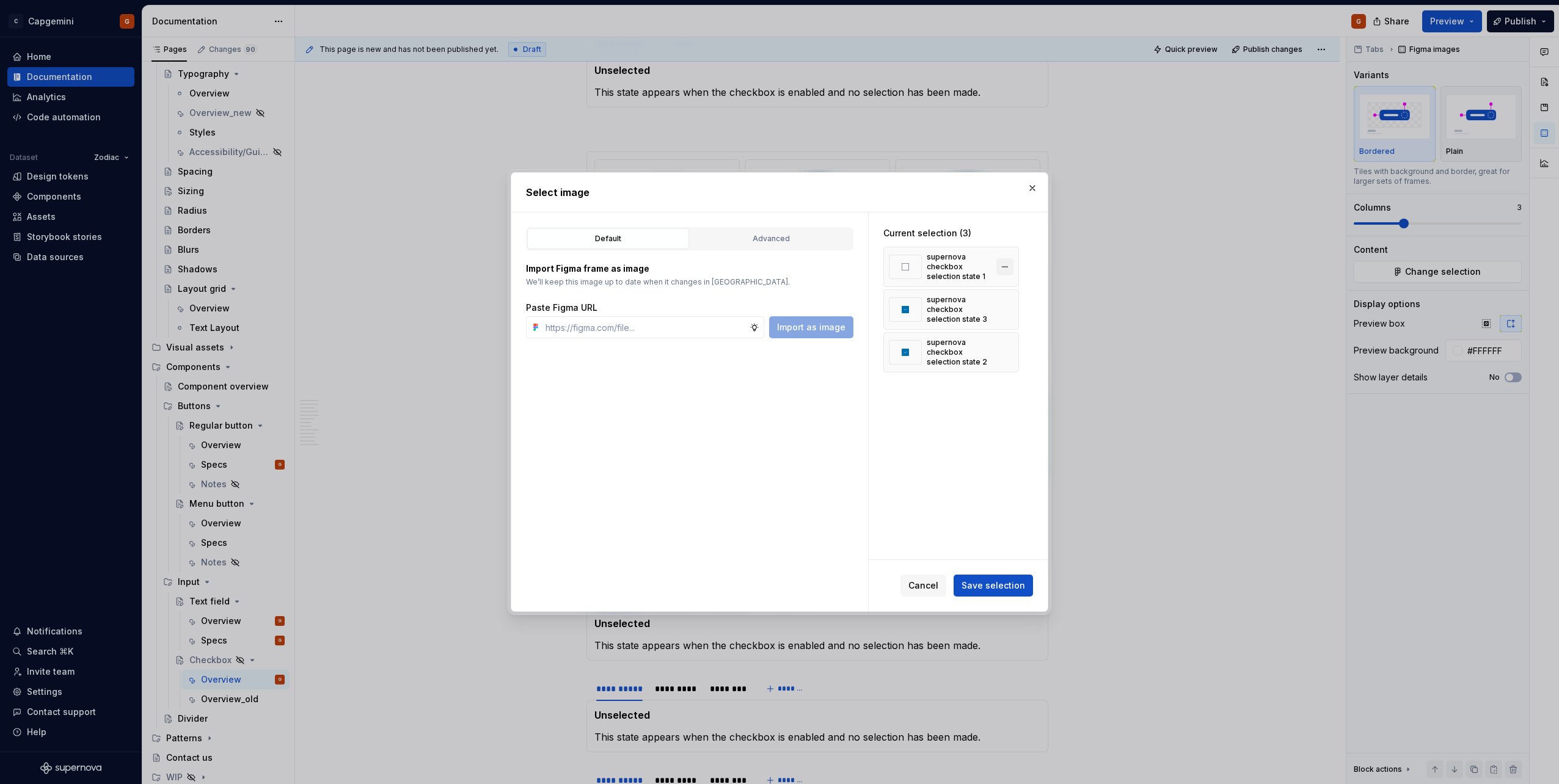
click at [1004, 265] on button "button" at bounding box center [1005, 267] width 17 height 17
click at [1007, 313] on button "button" at bounding box center [1005, 310] width 17 height 17
click at [1016, 593] on button "Save selection" at bounding box center [993, 586] width 79 height 22
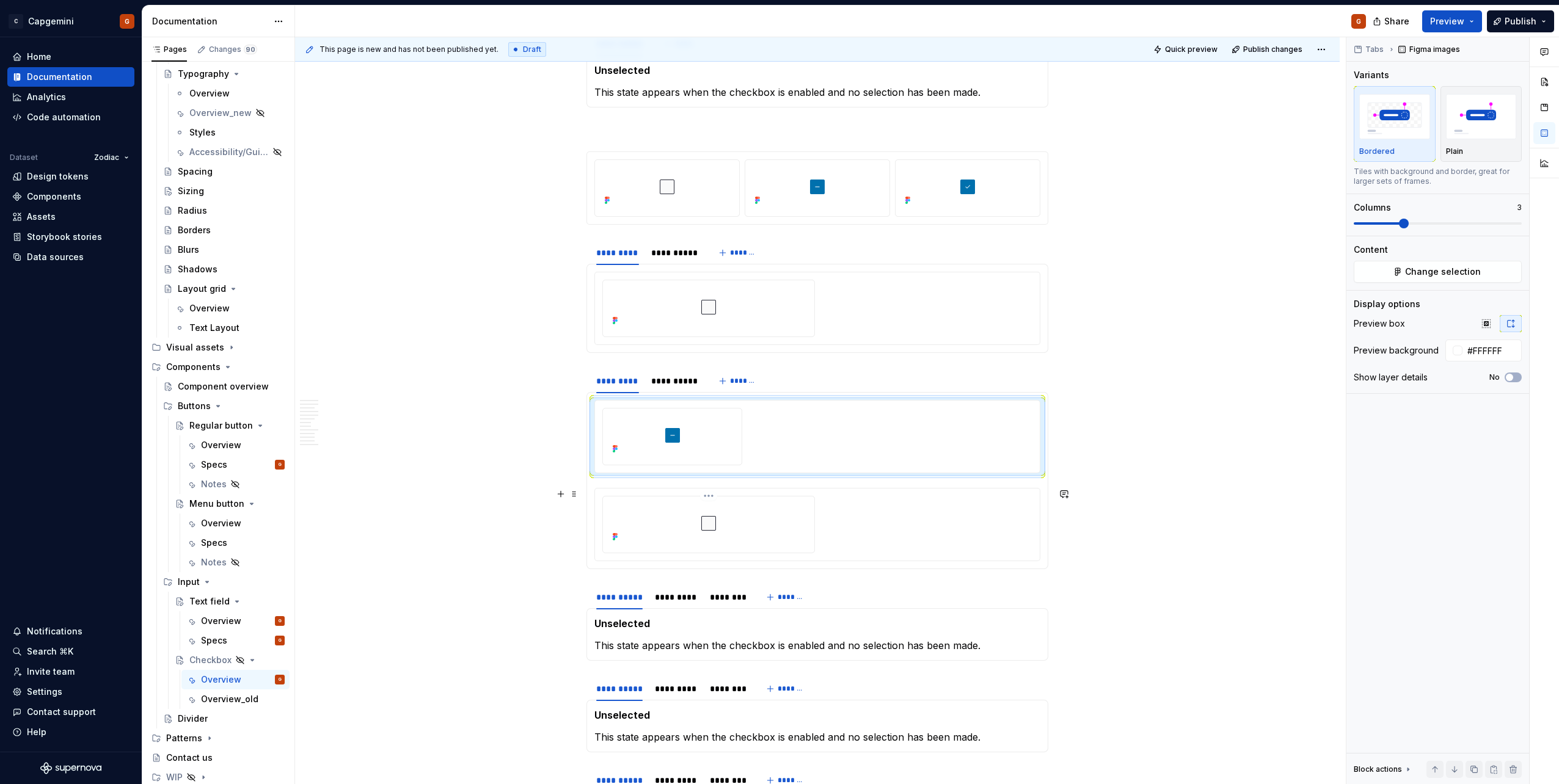
click at [688, 527] on img at bounding box center [708, 523] width 63 height 44
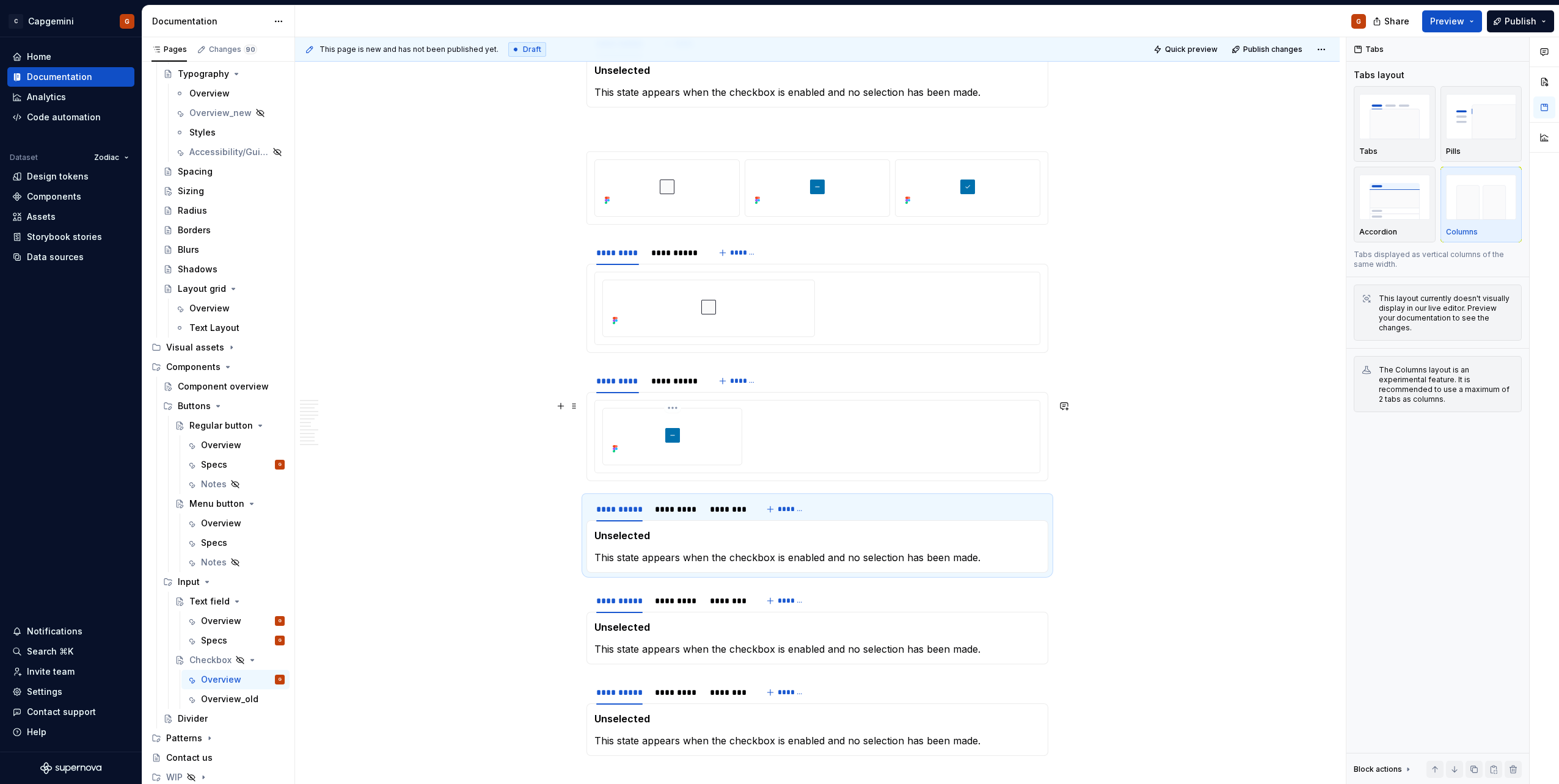
click at [687, 432] on img at bounding box center [673, 436] width 63 height 44
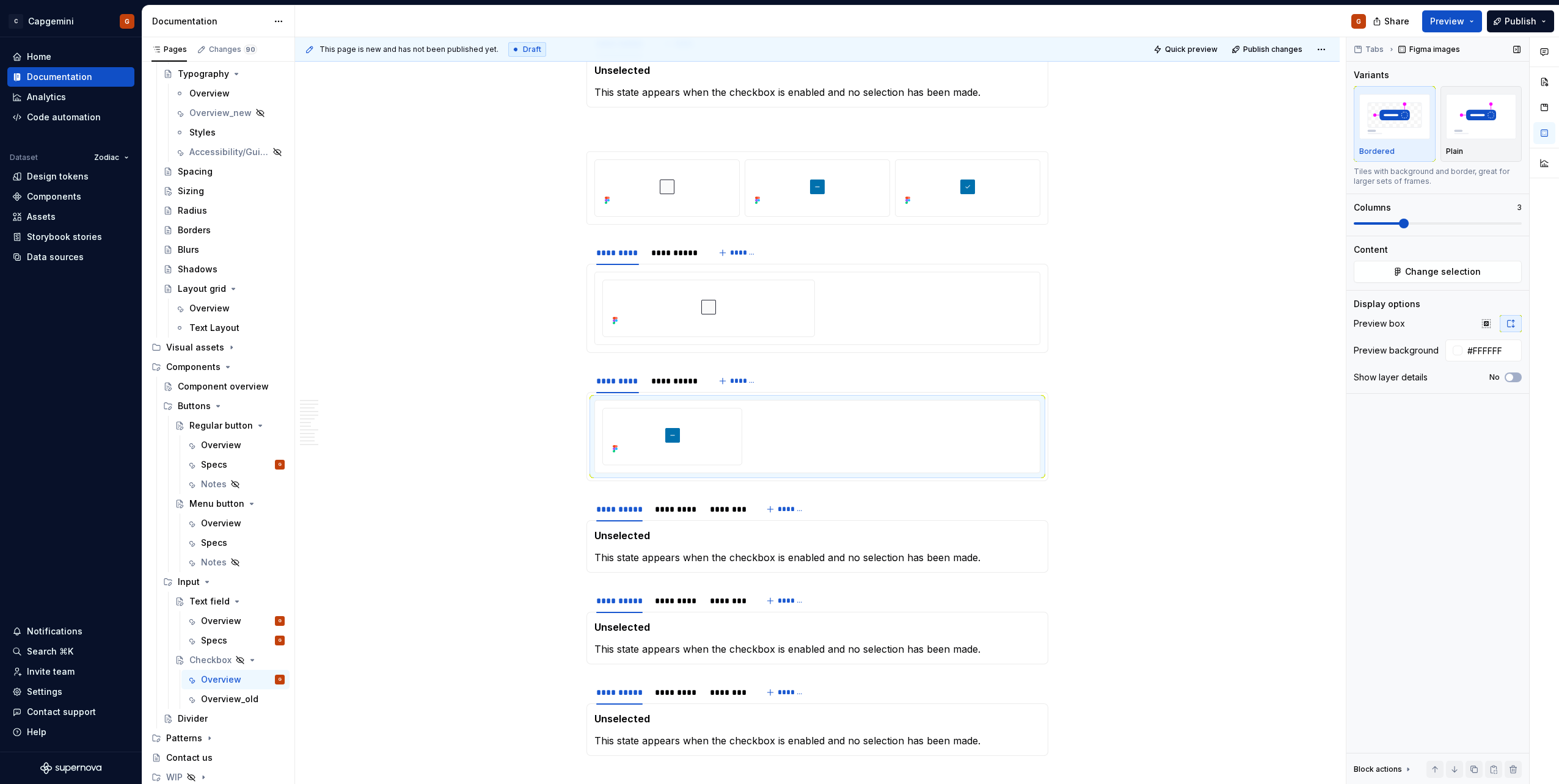
click at [1374, 219] on span at bounding box center [1438, 223] width 168 height 10
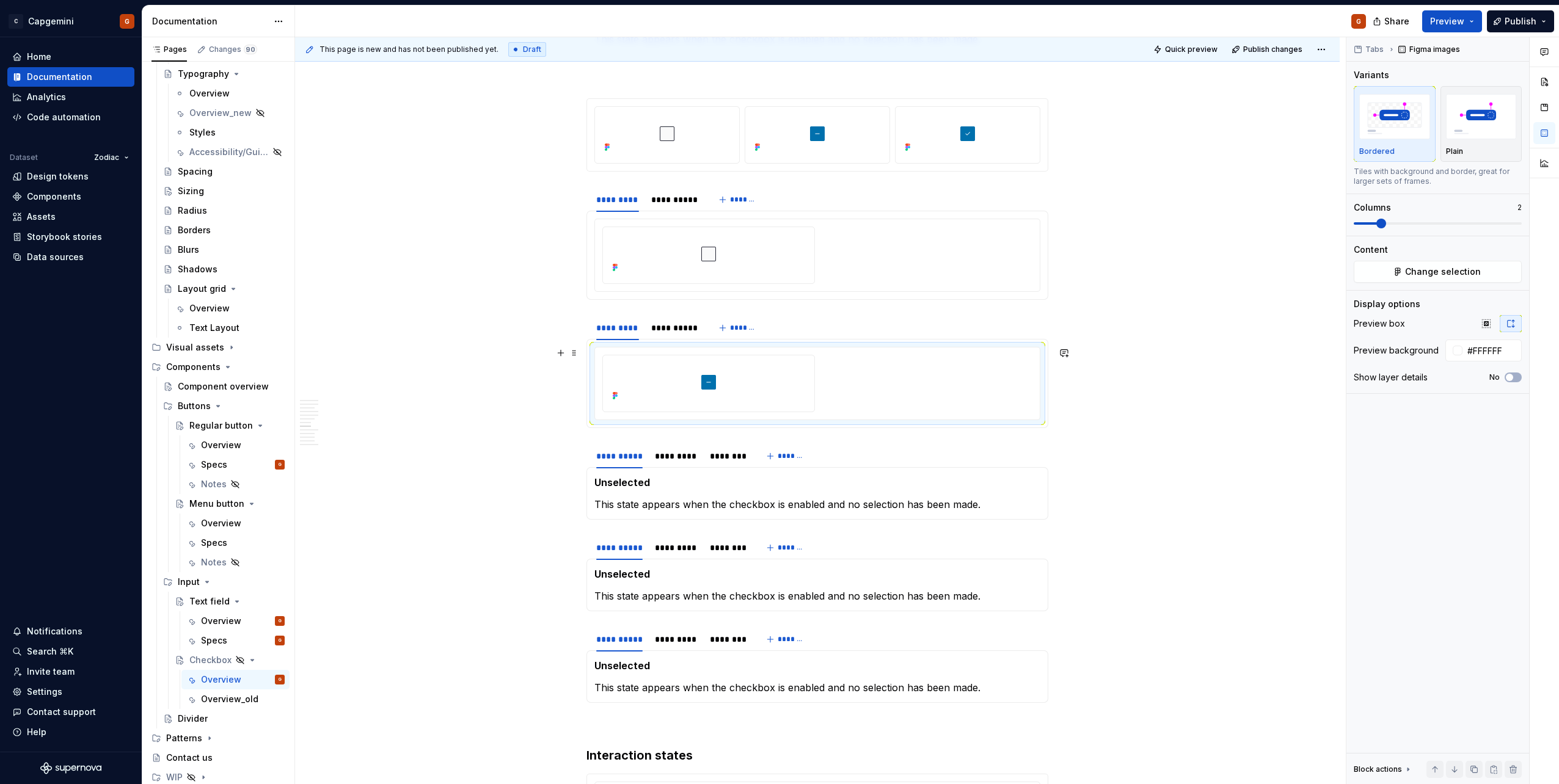
scroll to position [1749, 0]
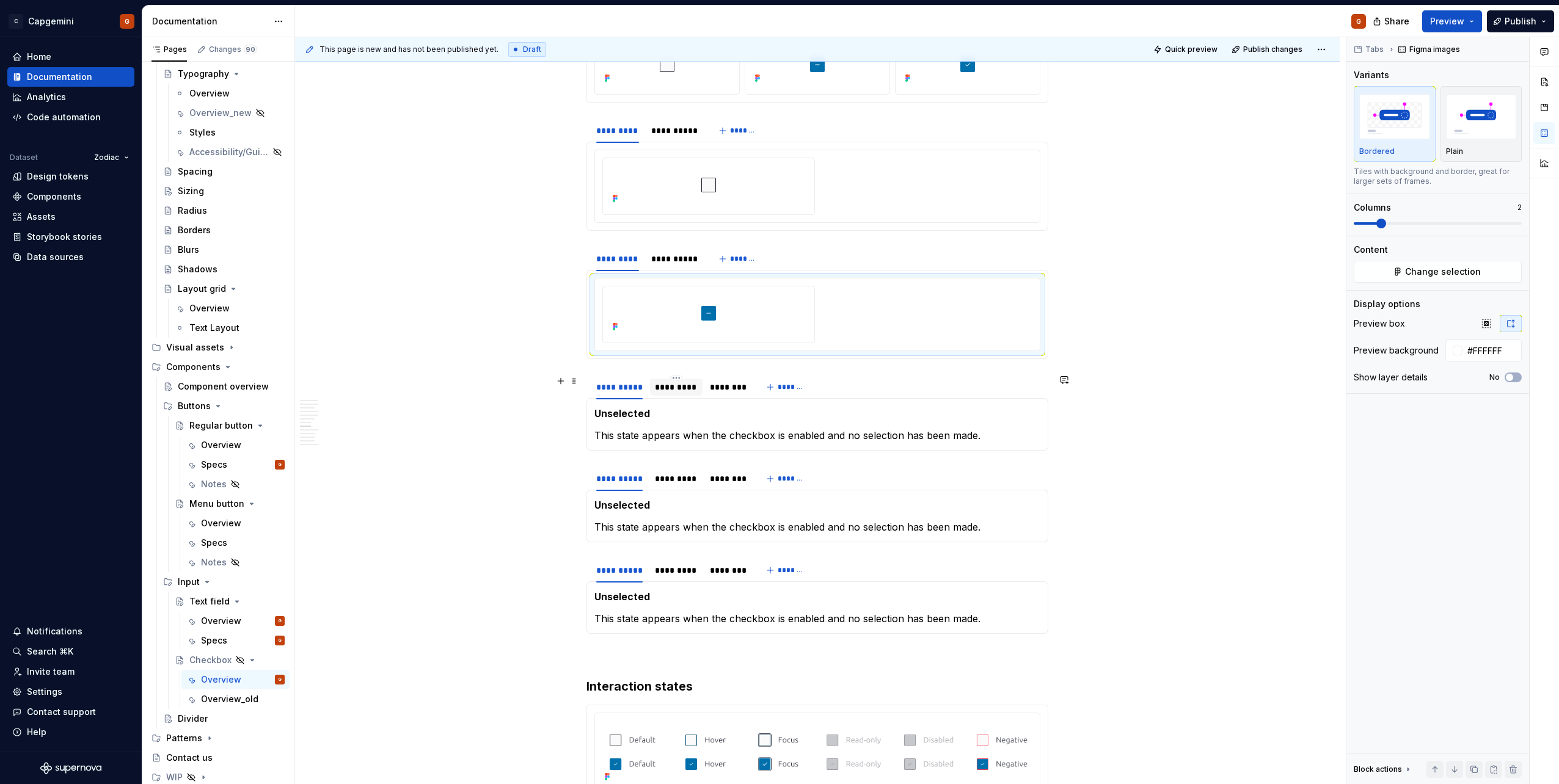
click at [674, 395] on div "*********" at bounding box center [676, 387] width 52 height 17
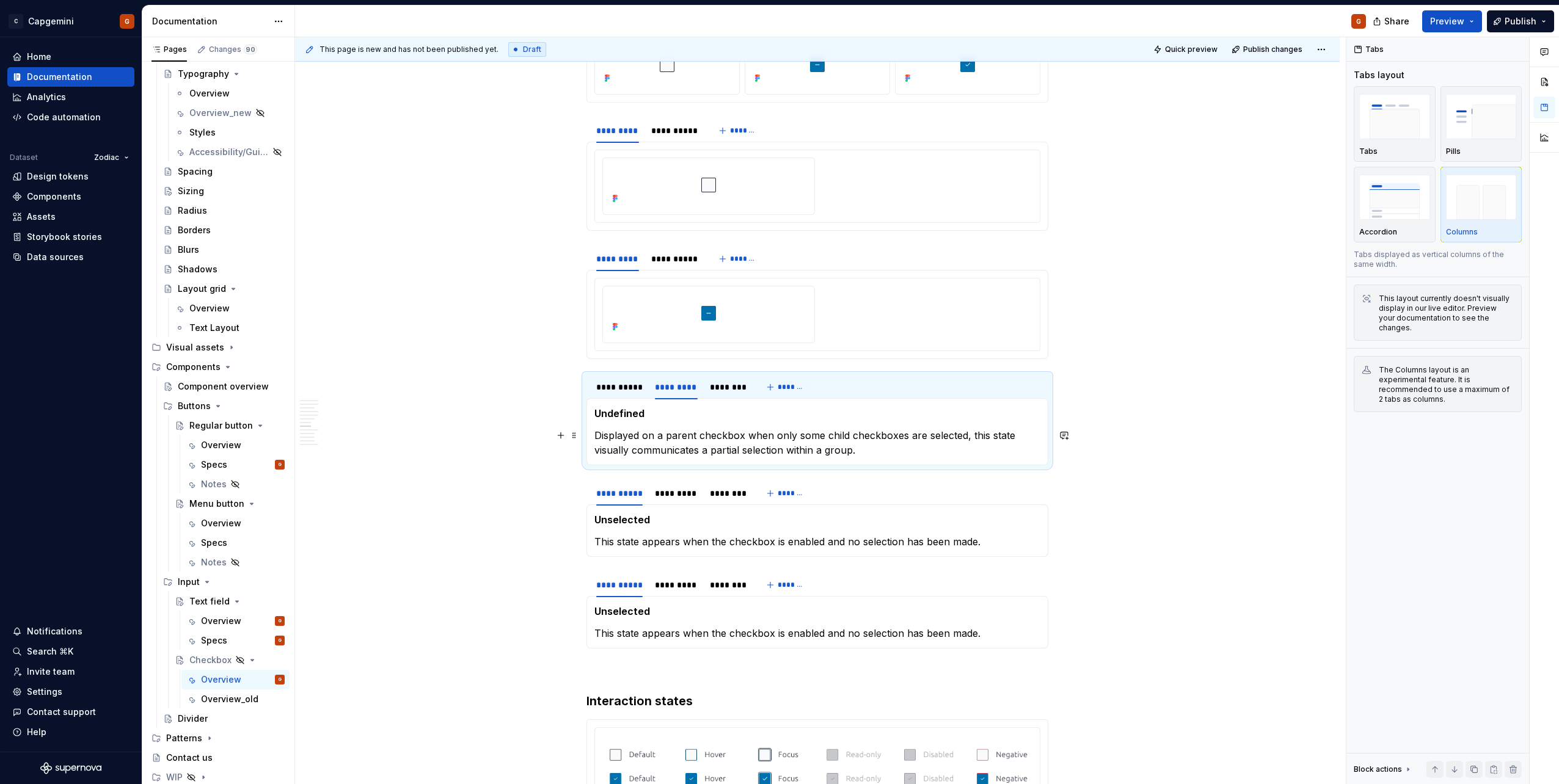
click at [680, 431] on p "Displayed on a parent checkbox when only some child checkboxes are selected, th…" at bounding box center [817, 443] width 446 height 29
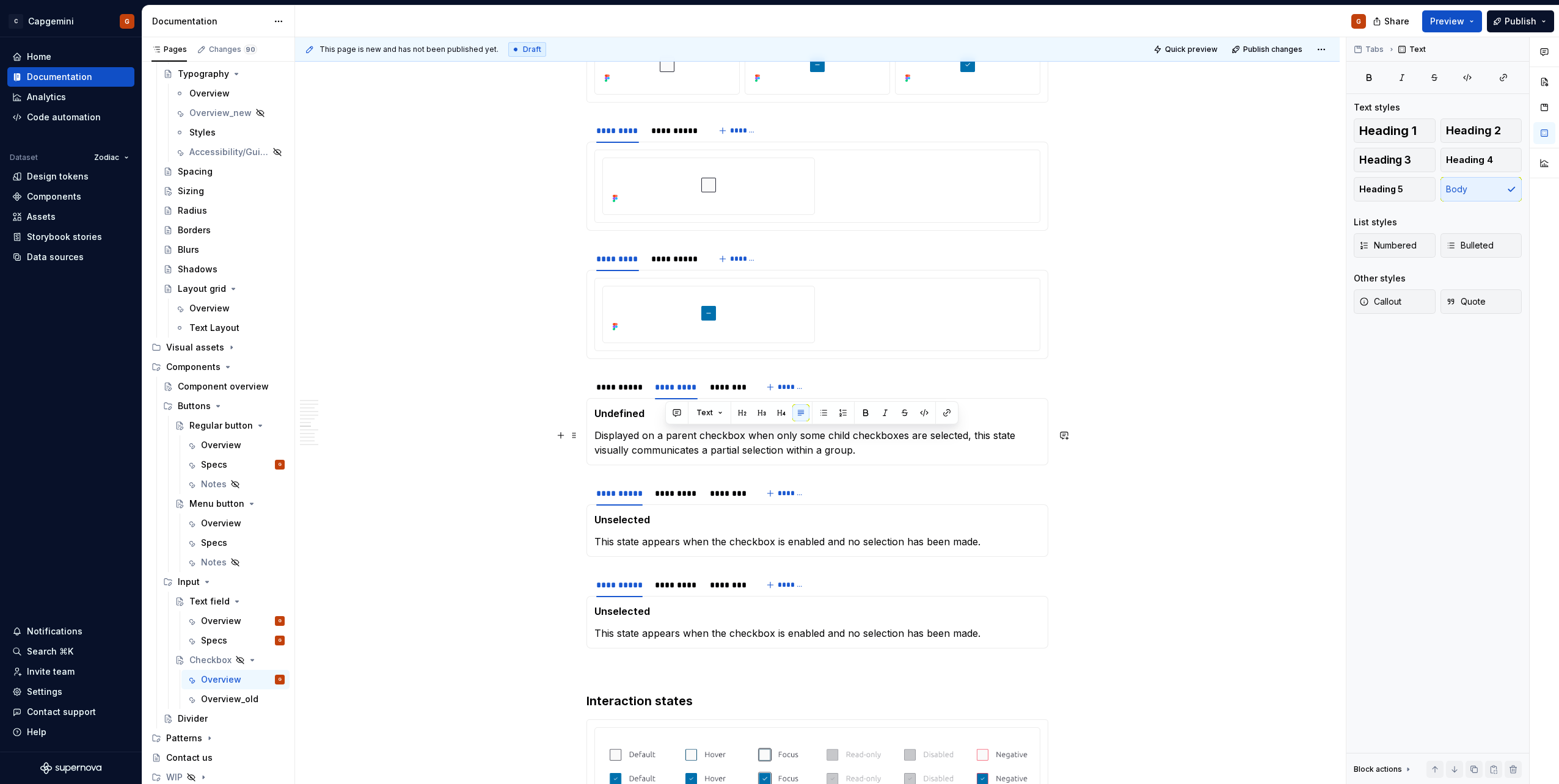
click at [680, 431] on p "Displayed on a parent checkbox when only some child checkboxes are selected, th…" at bounding box center [817, 443] width 446 height 29
copy p "Displayed on a parent checkbox when only some child checkboxes are selected, th…"
click at [659, 263] on div "**********" at bounding box center [674, 258] width 47 height 12
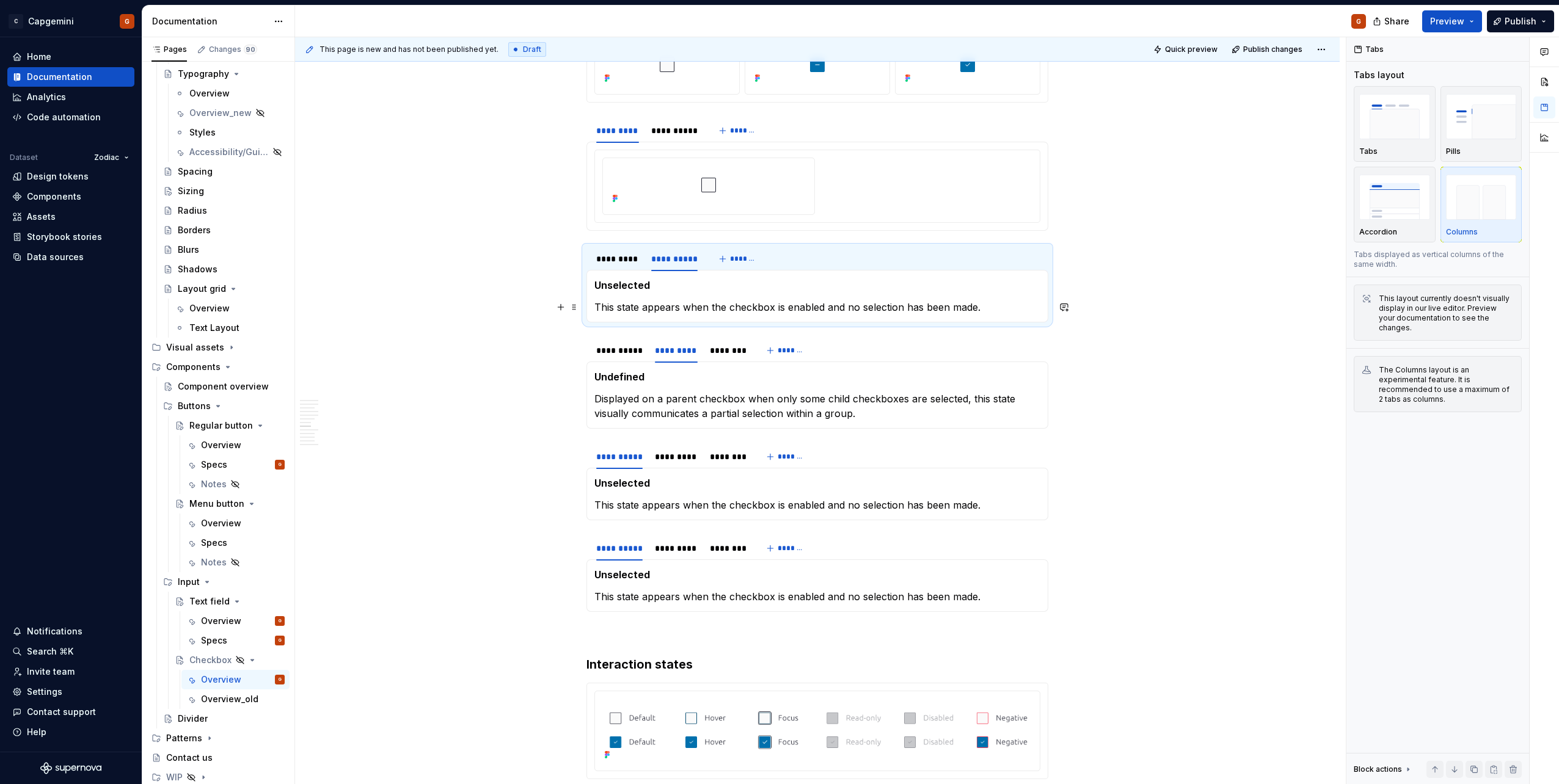
click at [671, 310] on p "This state appears when the checkbox is enabled and no selection has been made." at bounding box center [817, 307] width 446 height 15
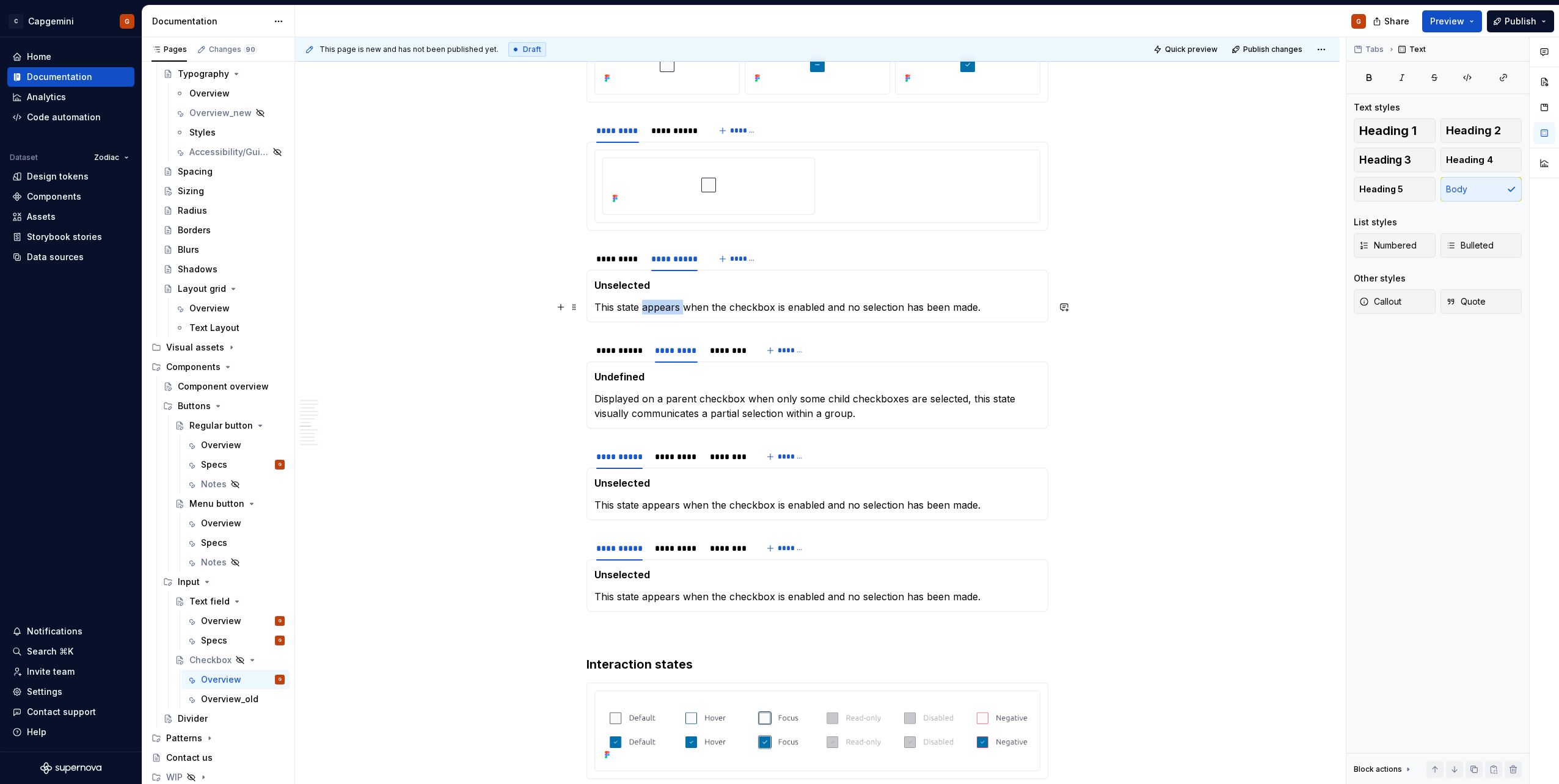
click at [671, 310] on p "This state appears when the checkbox is enabled and no selection has been made." at bounding box center [817, 307] width 446 height 15
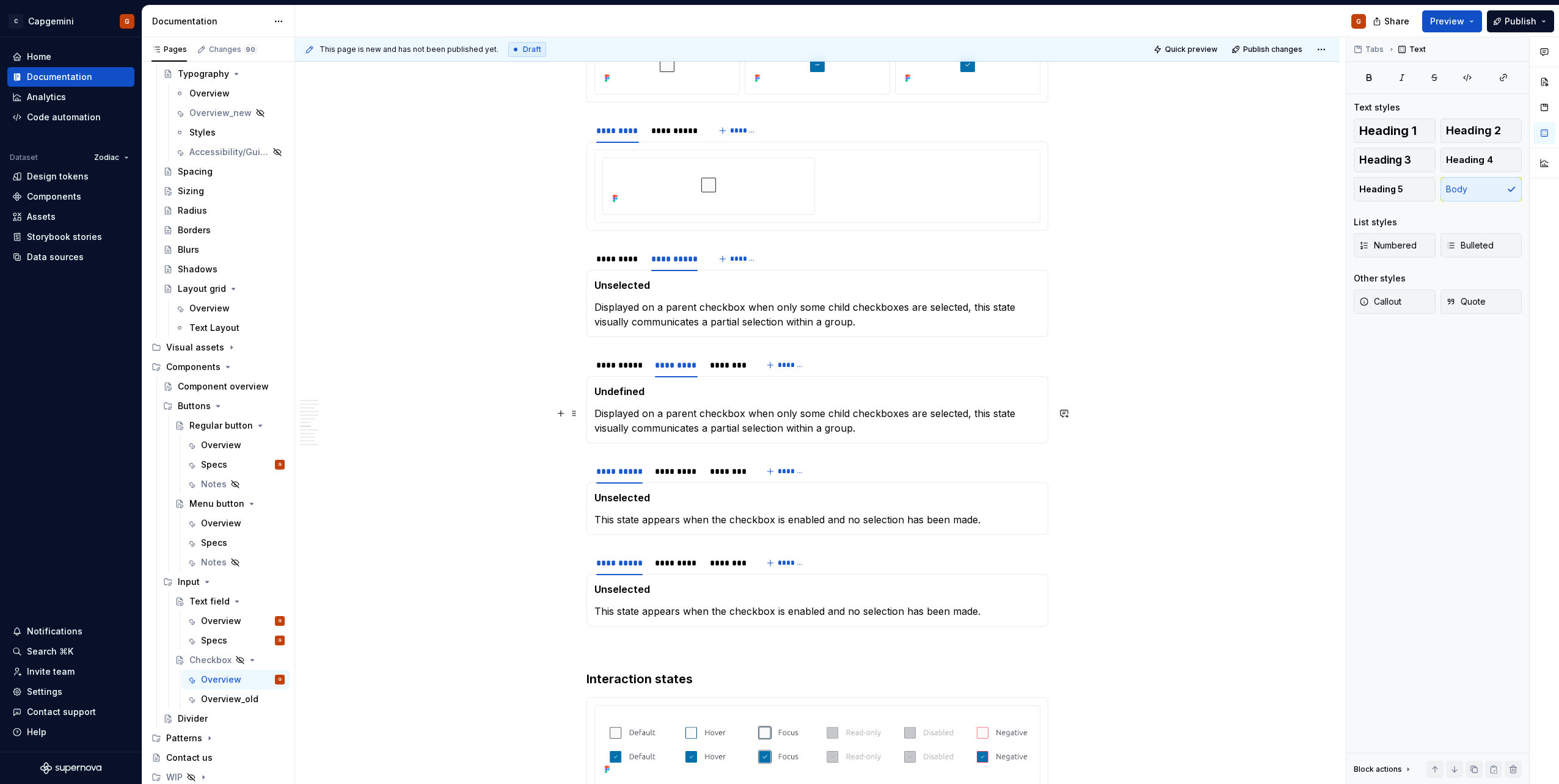
click at [669, 418] on p "Displayed on a parent checkbox when only some child checkboxes are selected, th…" at bounding box center [817, 421] width 446 height 29
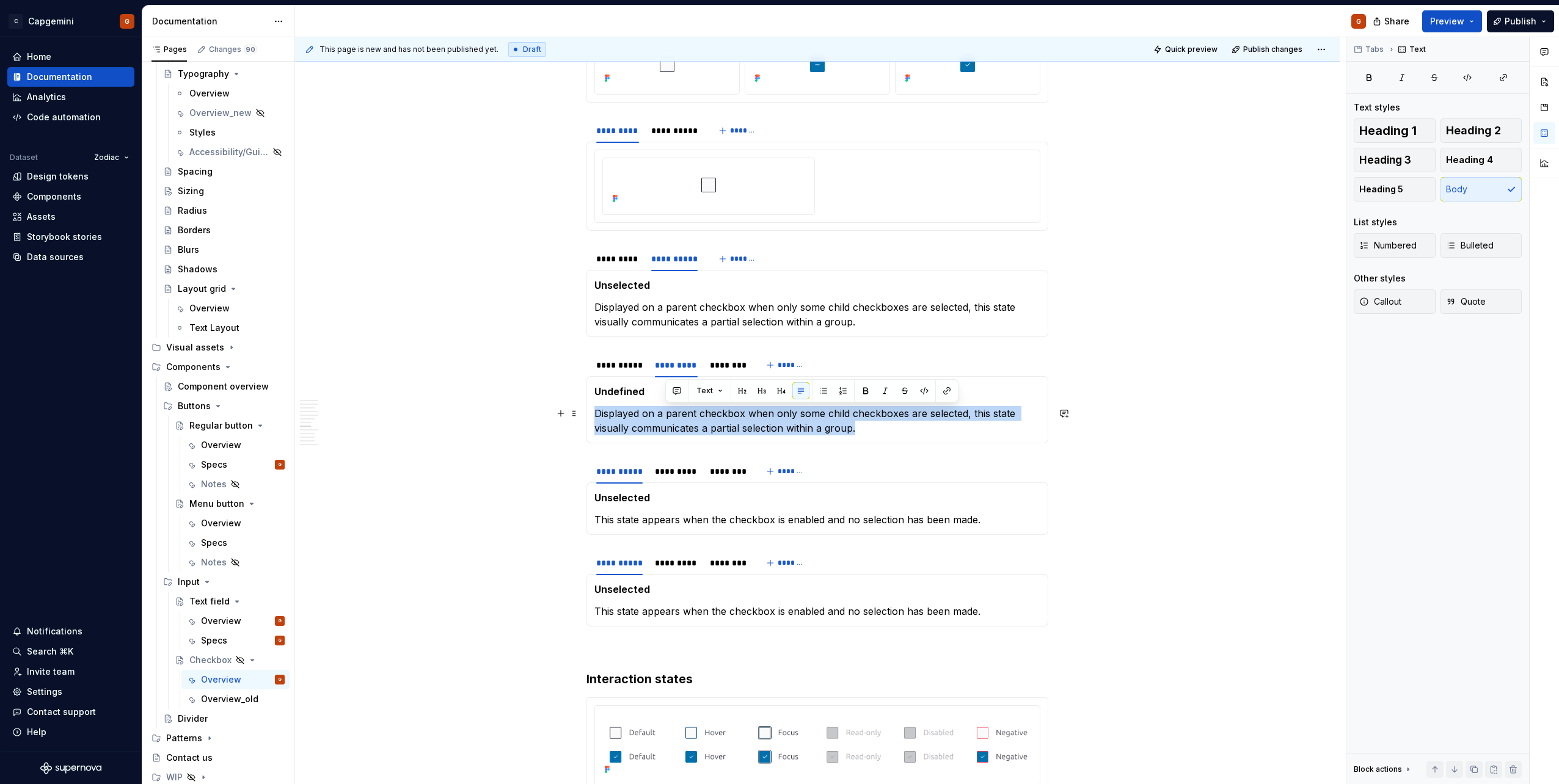
click at [669, 418] on p "Displayed on a parent checkbox when only some child checkboxes are selected, th…" at bounding box center [817, 421] width 446 height 29
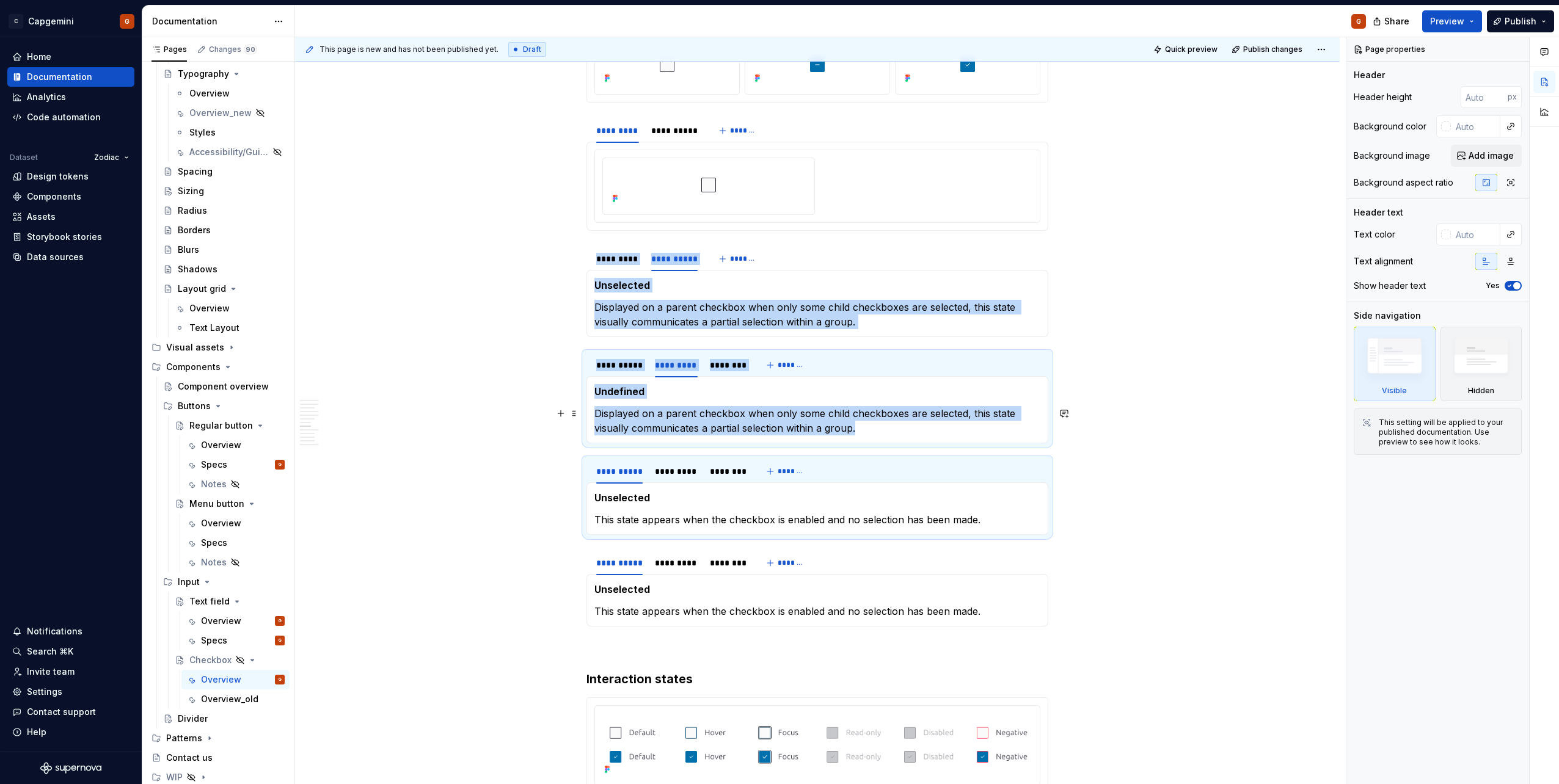
click at [668, 404] on section-item-column "Undefined Displayed on a parent checkbox when only some child checkboxes are se…" at bounding box center [817, 409] width 446 height 51
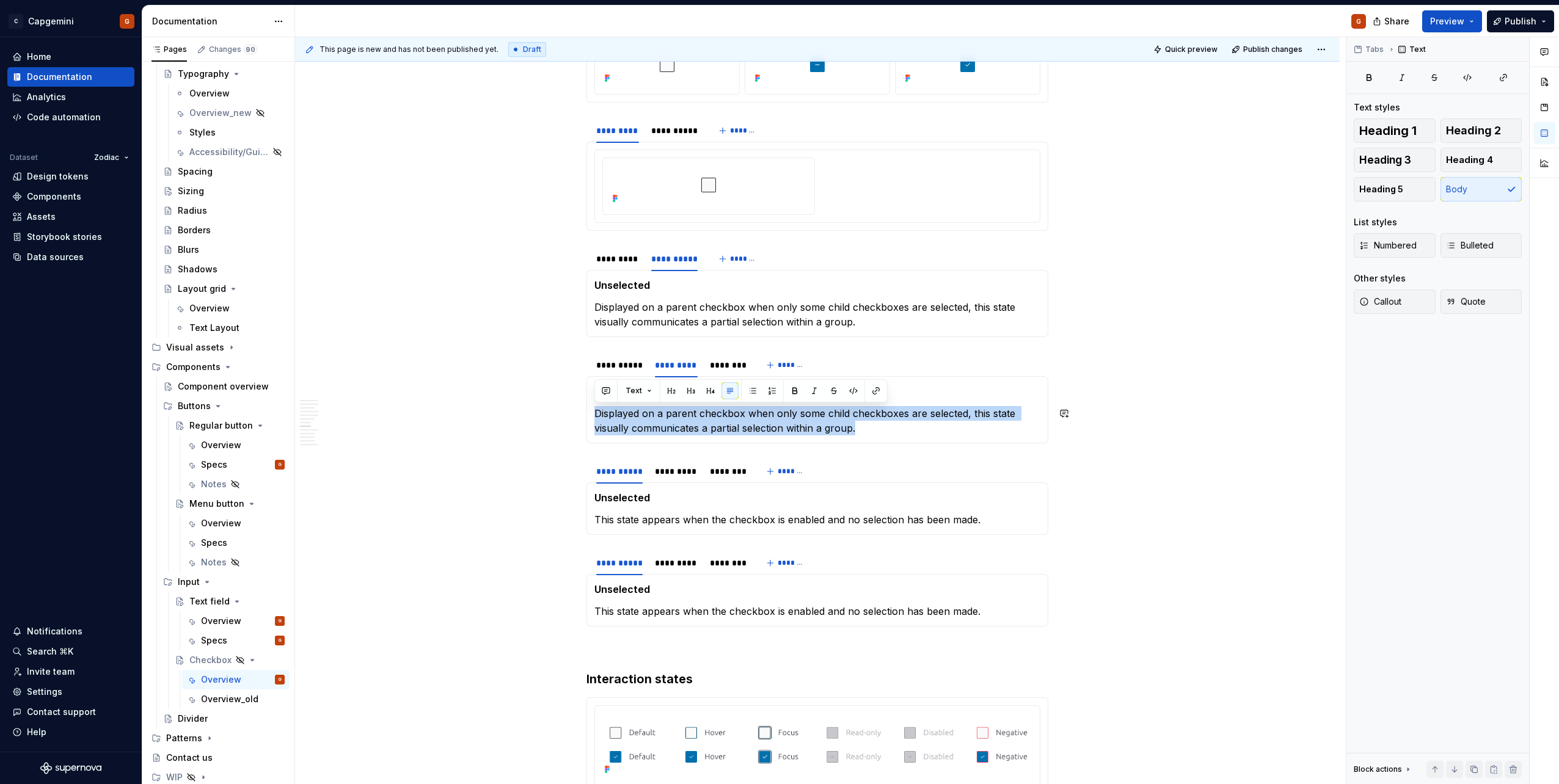
copy p "Displayed on a parent checkbox when only some child checkboxes are selected, th…"
click at [652, 415] on p "Displayed on a parent checkbox when only some child checkboxes are selected, th…" at bounding box center [817, 421] width 446 height 29
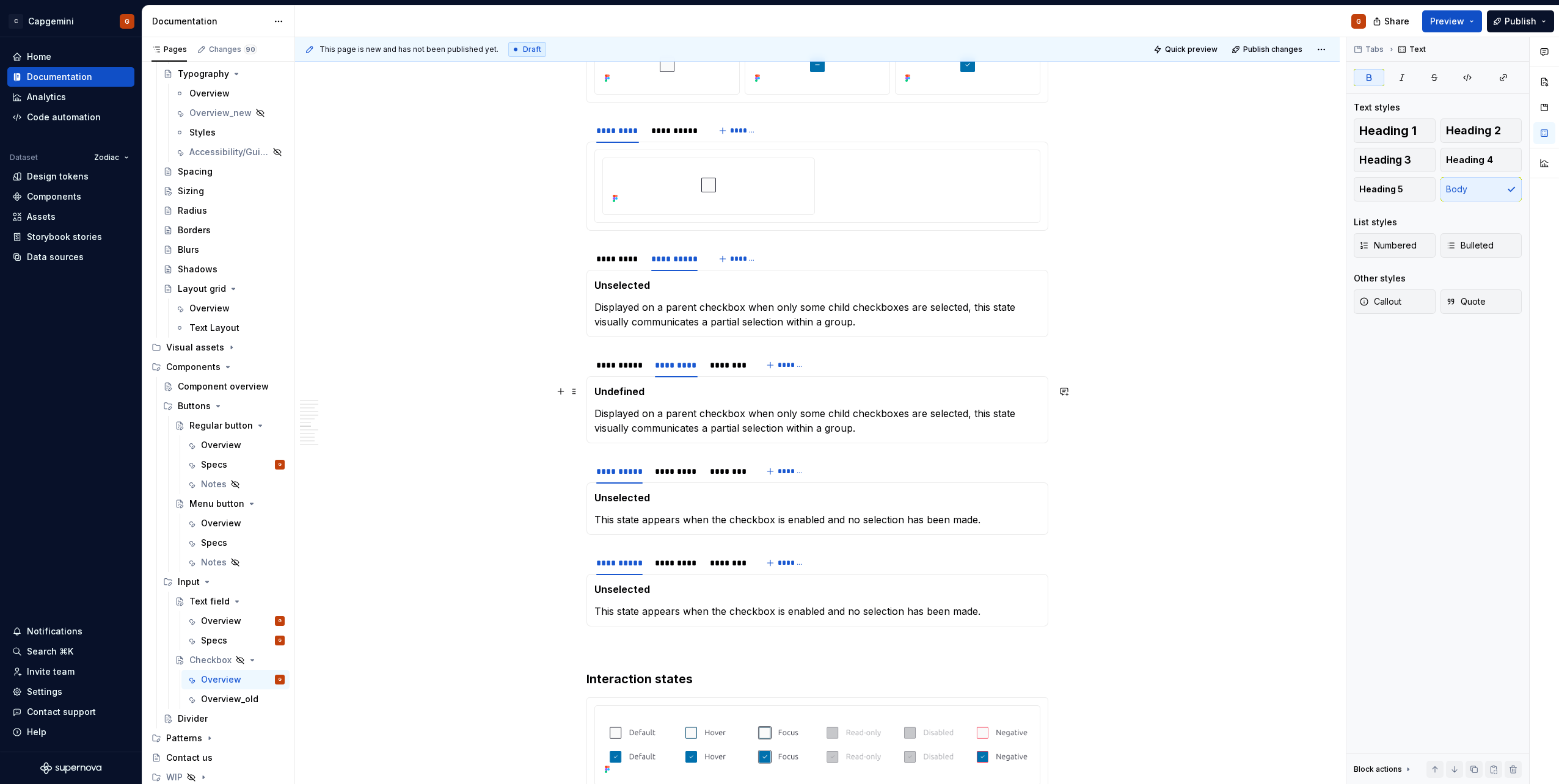
click at [626, 393] on strong "Undefined" at bounding box center [619, 391] width 50 height 12
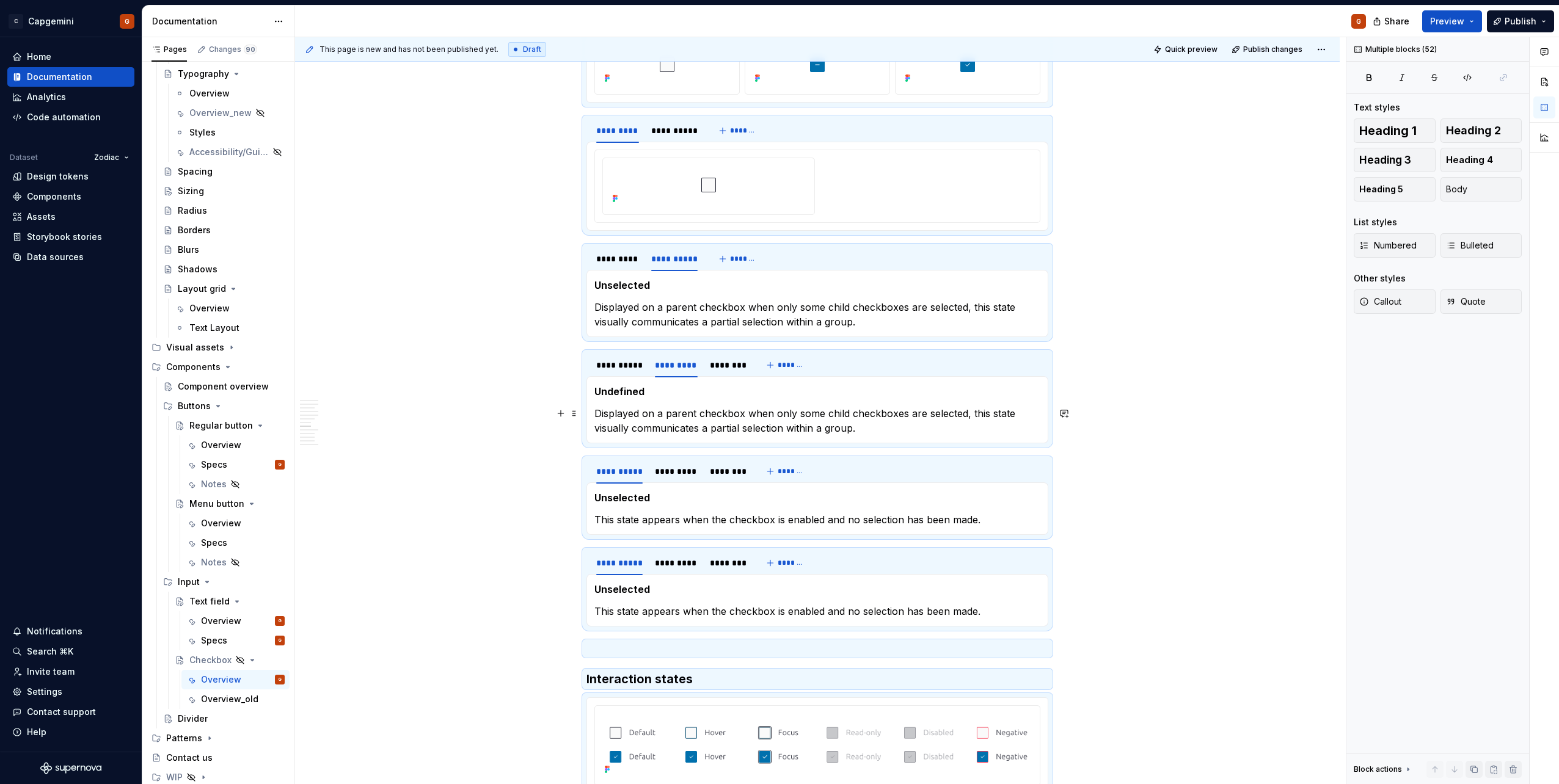
click at [631, 405] on section-item-column "Undefined Displayed on a parent checkbox when only some child checkboxes are se…" at bounding box center [817, 409] width 446 height 51
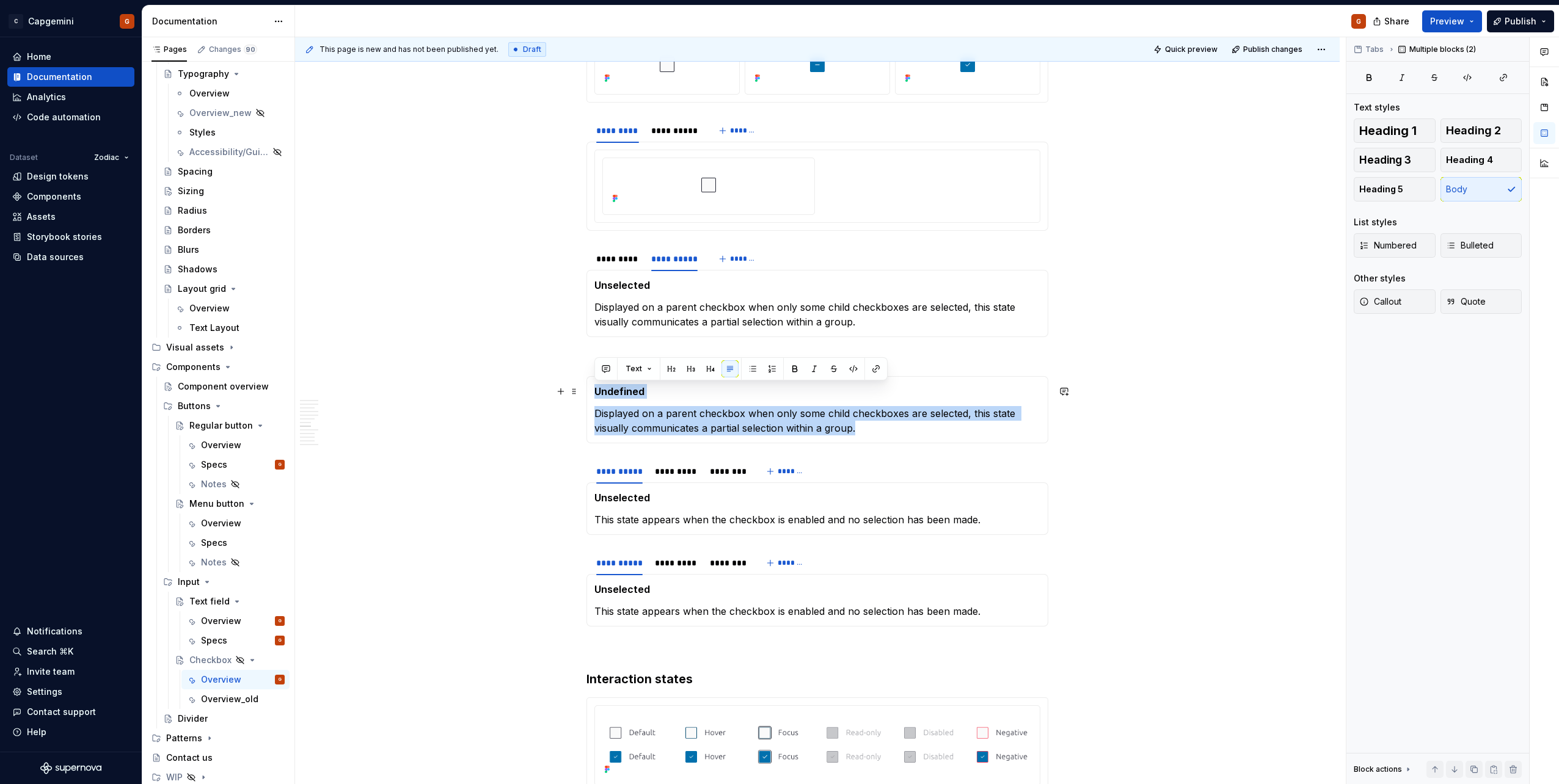
drag, startPoint x: 868, startPoint y: 432, endPoint x: 597, endPoint y: 387, distance: 274.7
click at [597, 387] on section-item-column "Undefined Displayed on a parent checkbox when only some child checkboxes are se…" at bounding box center [817, 409] width 446 height 51
copy section-item-column "Undefined Displayed on a parent checkbox when only some child checkboxes are se…"
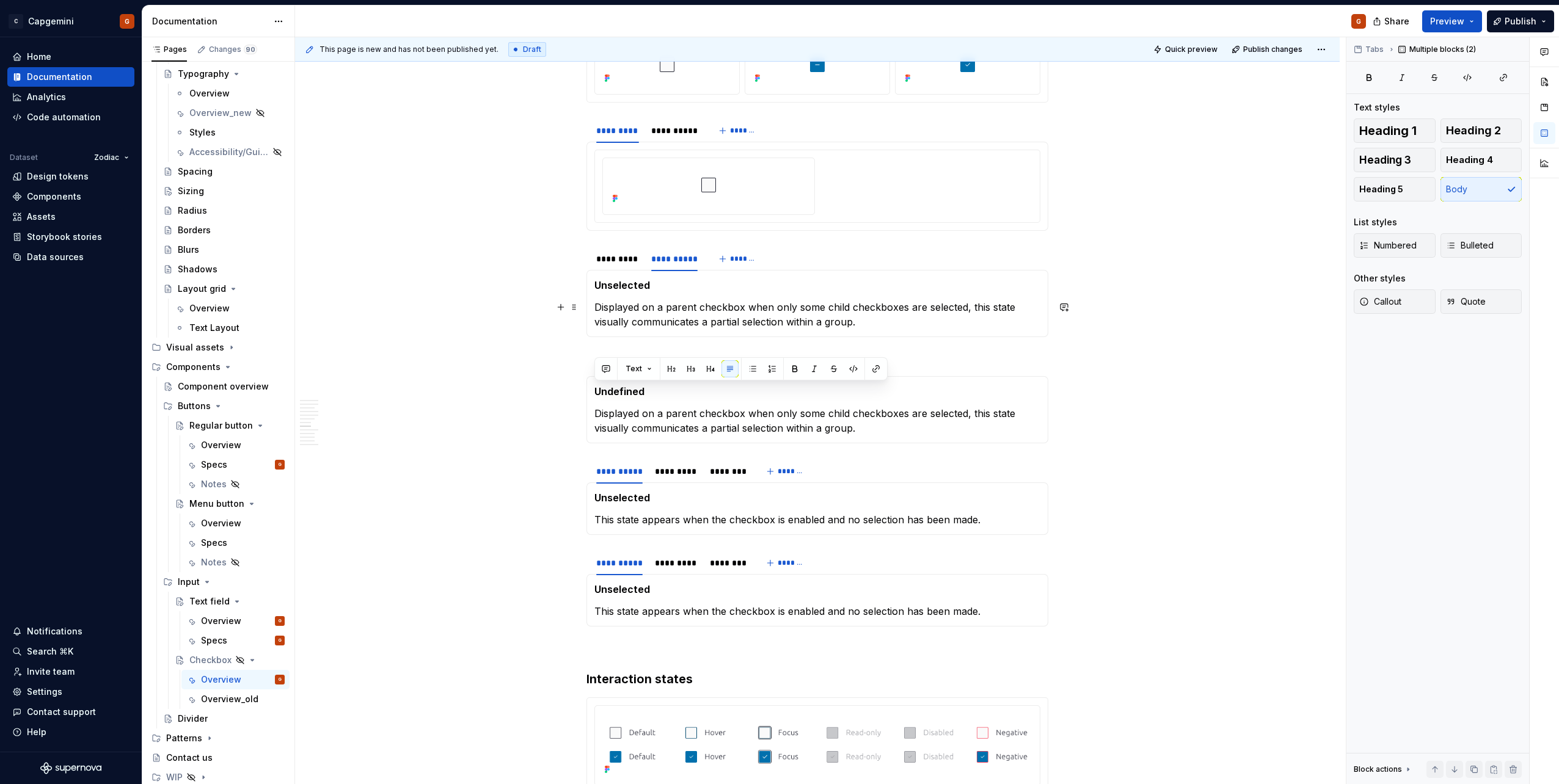
click at [677, 295] on section-item-column "Unselected Displayed on a parent checkbox when only some child checkboxes are s…" at bounding box center [817, 303] width 446 height 51
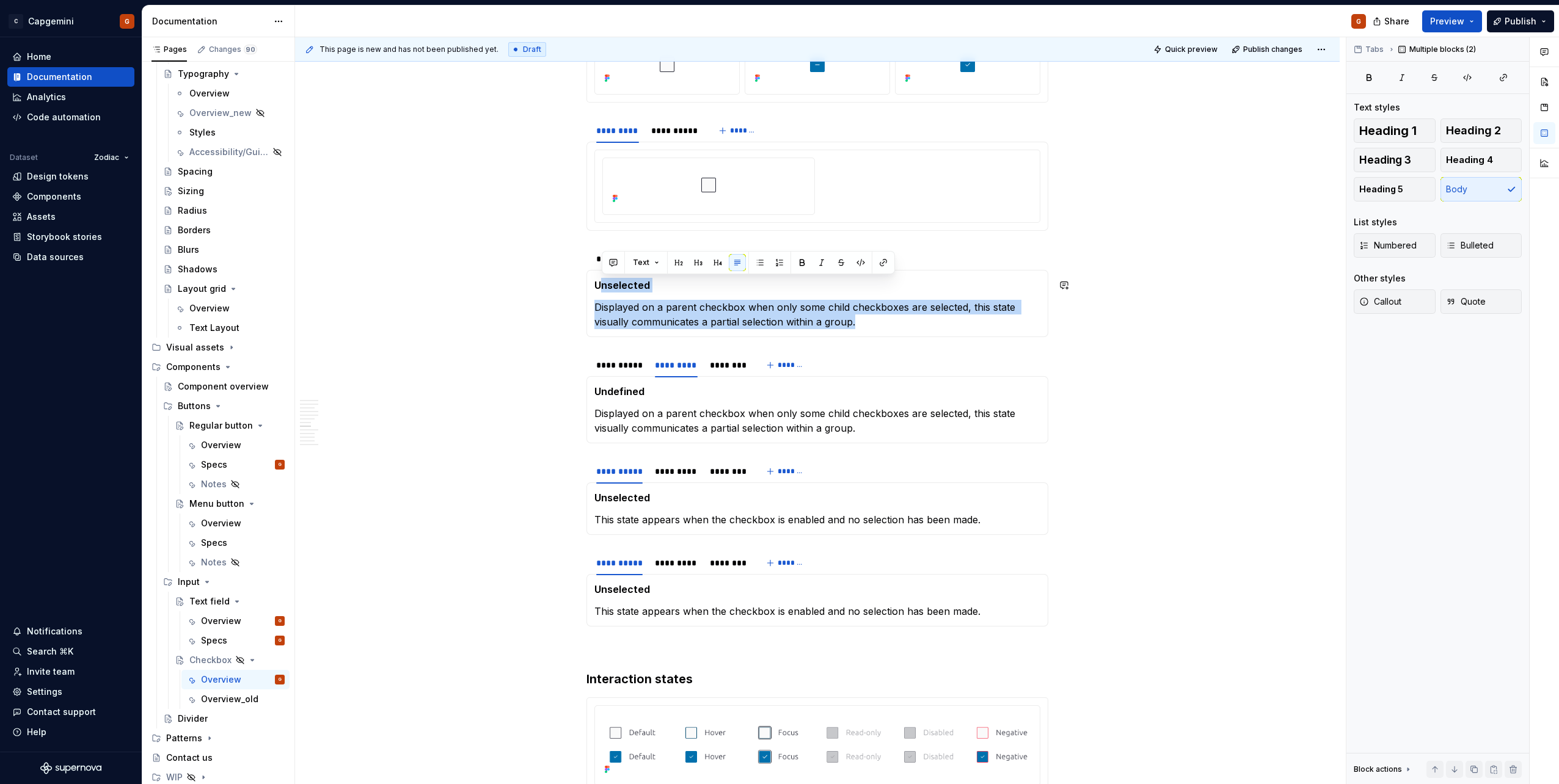
drag, startPoint x: 859, startPoint y: 319, endPoint x: 599, endPoint y: 284, distance: 262.3
click at [599, 284] on section-item-column "Unselected Displayed on a parent checkbox when only some child checkboxes are s…" at bounding box center [817, 303] width 446 height 51
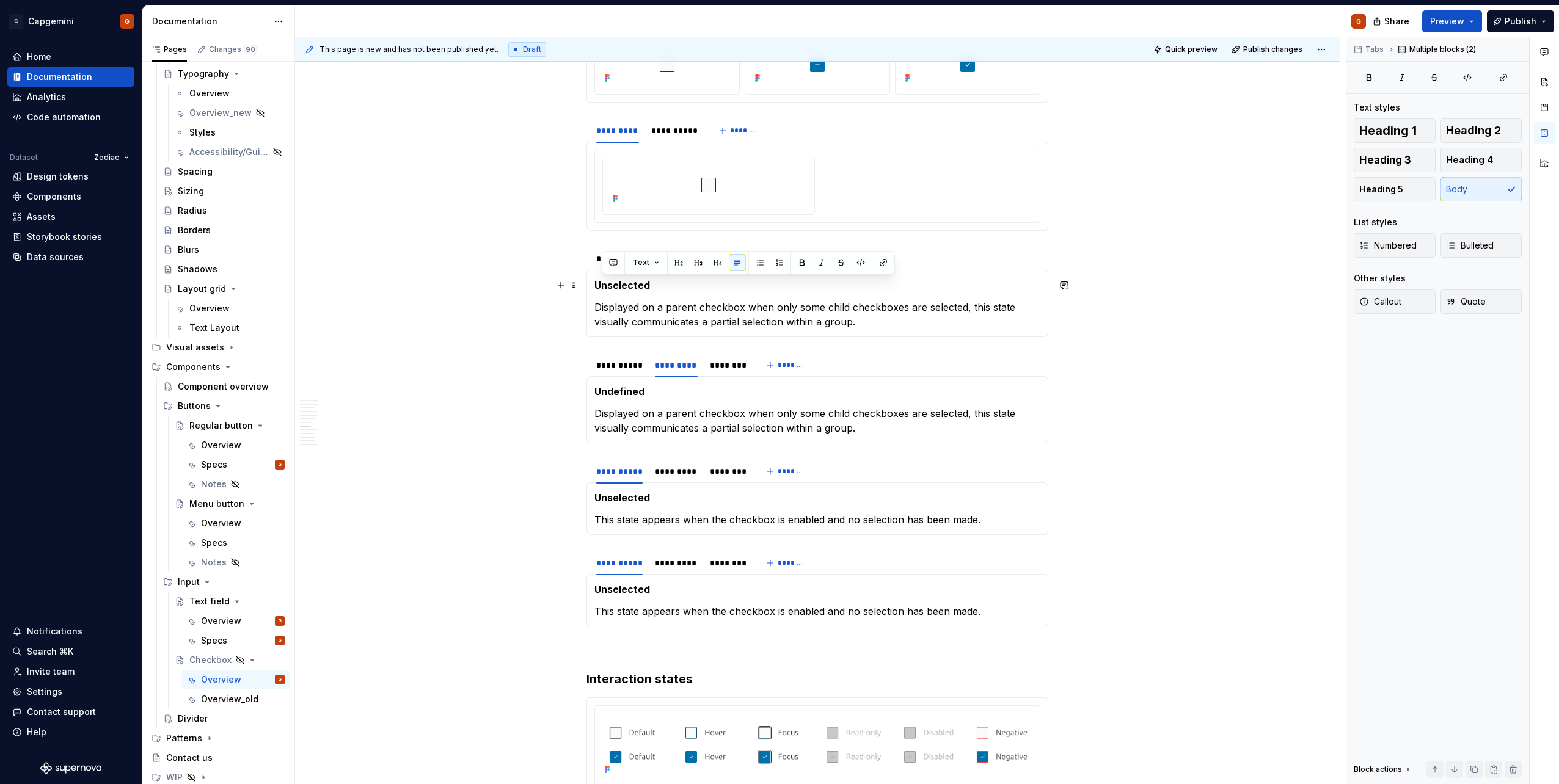
click at [593, 287] on div "Unselected Displayed on a parent checkbox when only some child checkboxes are s…" at bounding box center [817, 303] width 462 height 67
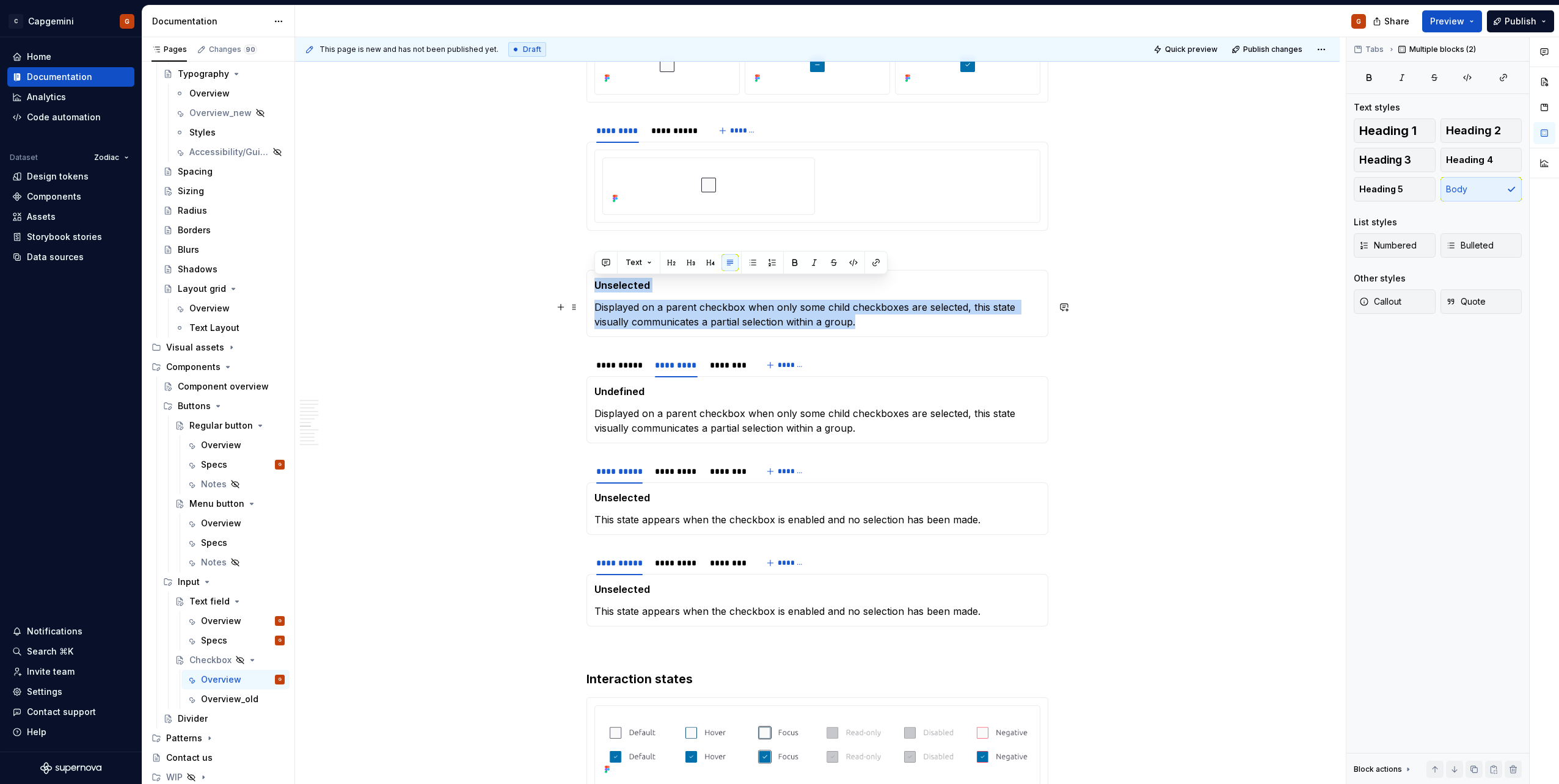
drag, startPoint x: 593, startPoint y: 287, endPoint x: 863, endPoint y: 330, distance: 273.4
click at [863, 330] on div "Unselected Displayed on a parent checkbox when only some child checkboxes are s…" at bounding box center [817, 303] width 462 height 67
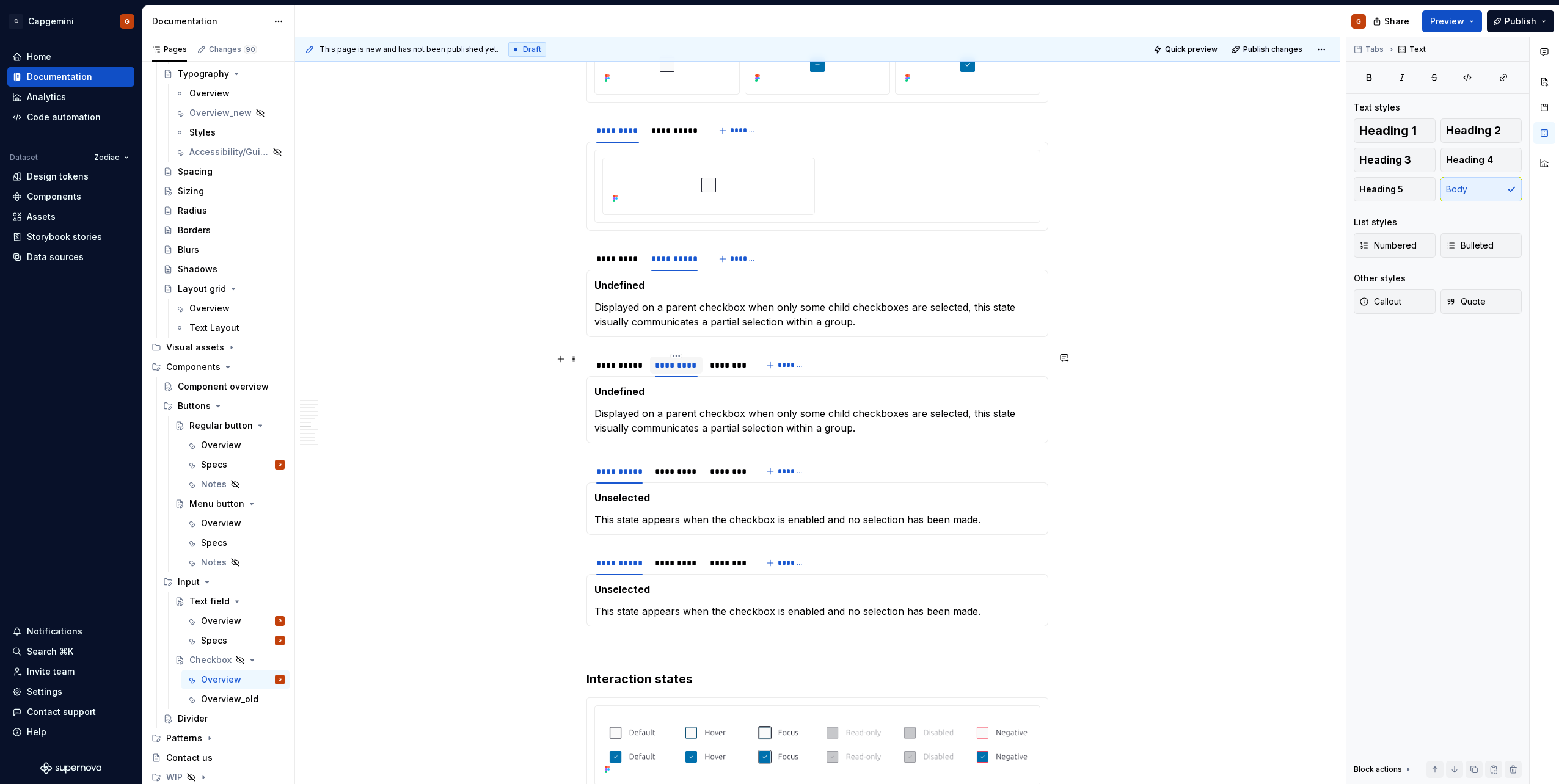
click at [682, 354] on div "*********" at bounding box center [676, 364] width 52 height 23
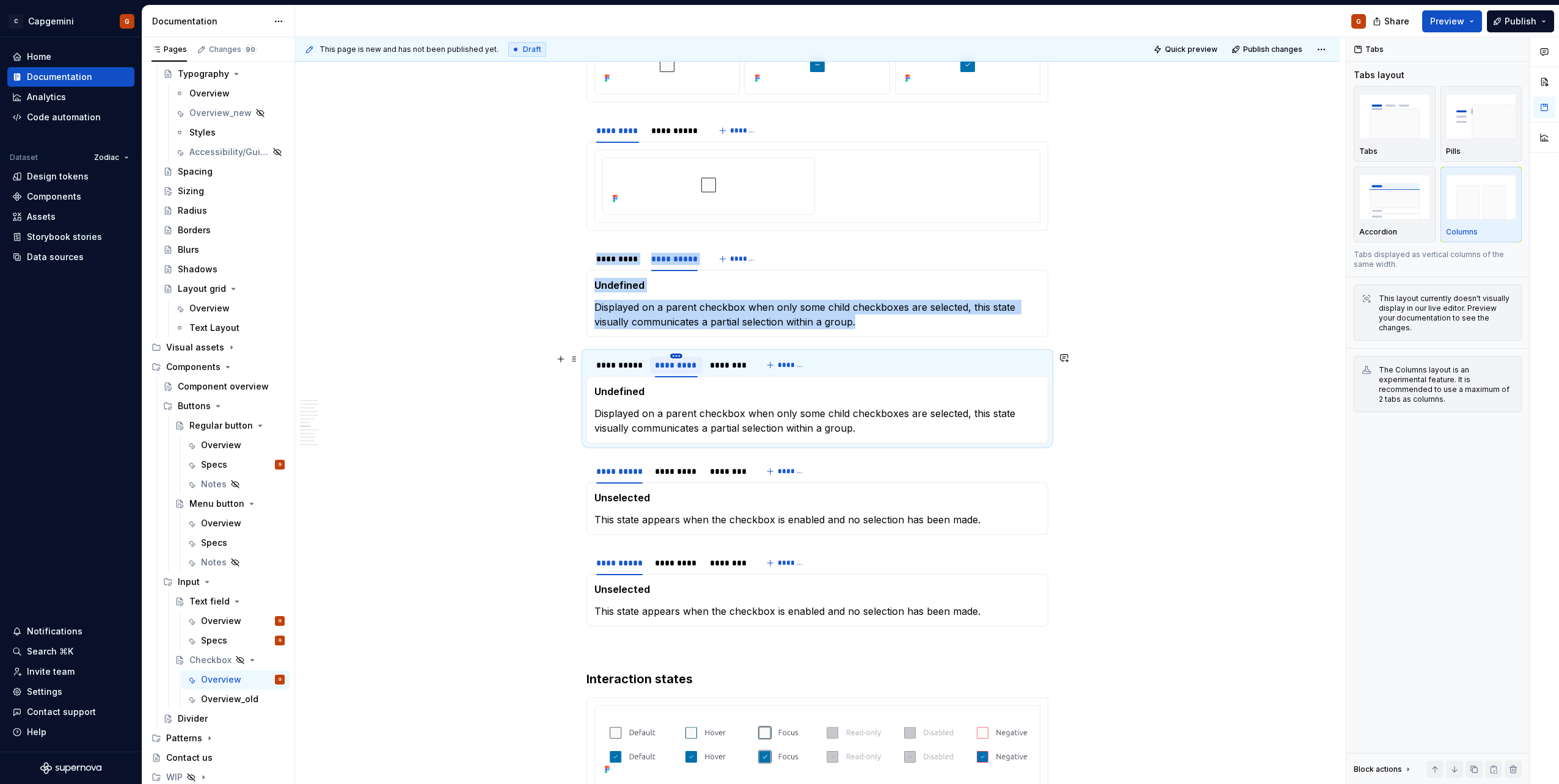
click at [677, 356] on html "C Capgemini G Home Documentation Analytics Code automation Dataset Zodiac Desig…" at bounding box center [780, 392] width 1559 height 784
click at [711, 456] on div "Delete tab" at bounding box center [732, 457] width 79 height 12
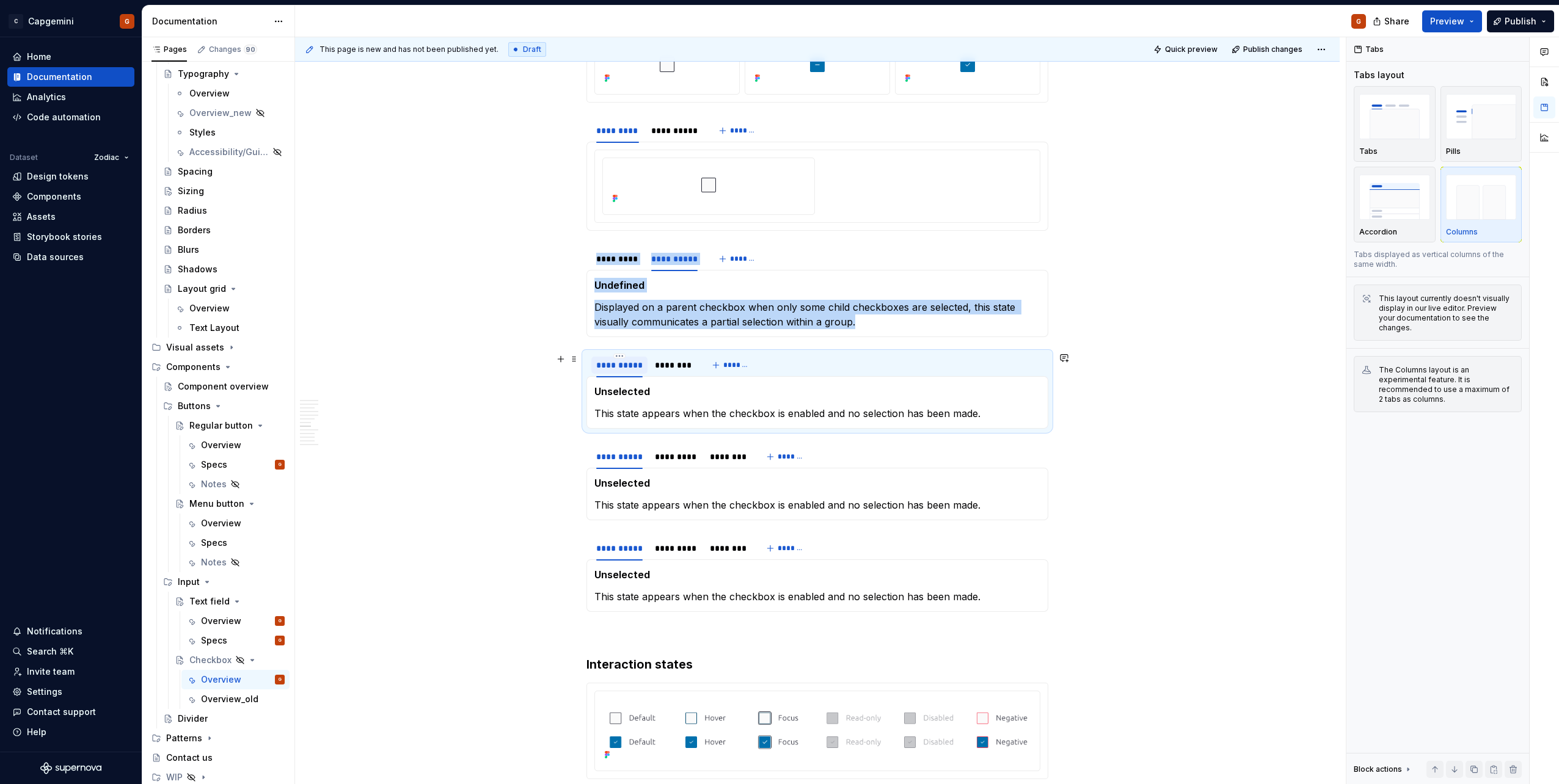
click at [618, 363] on div "**********" at bounding box center [619, 364] width 47 height 12
click at [684, 362] on div "********" at bounding box center [673, 364] width 36 height 12
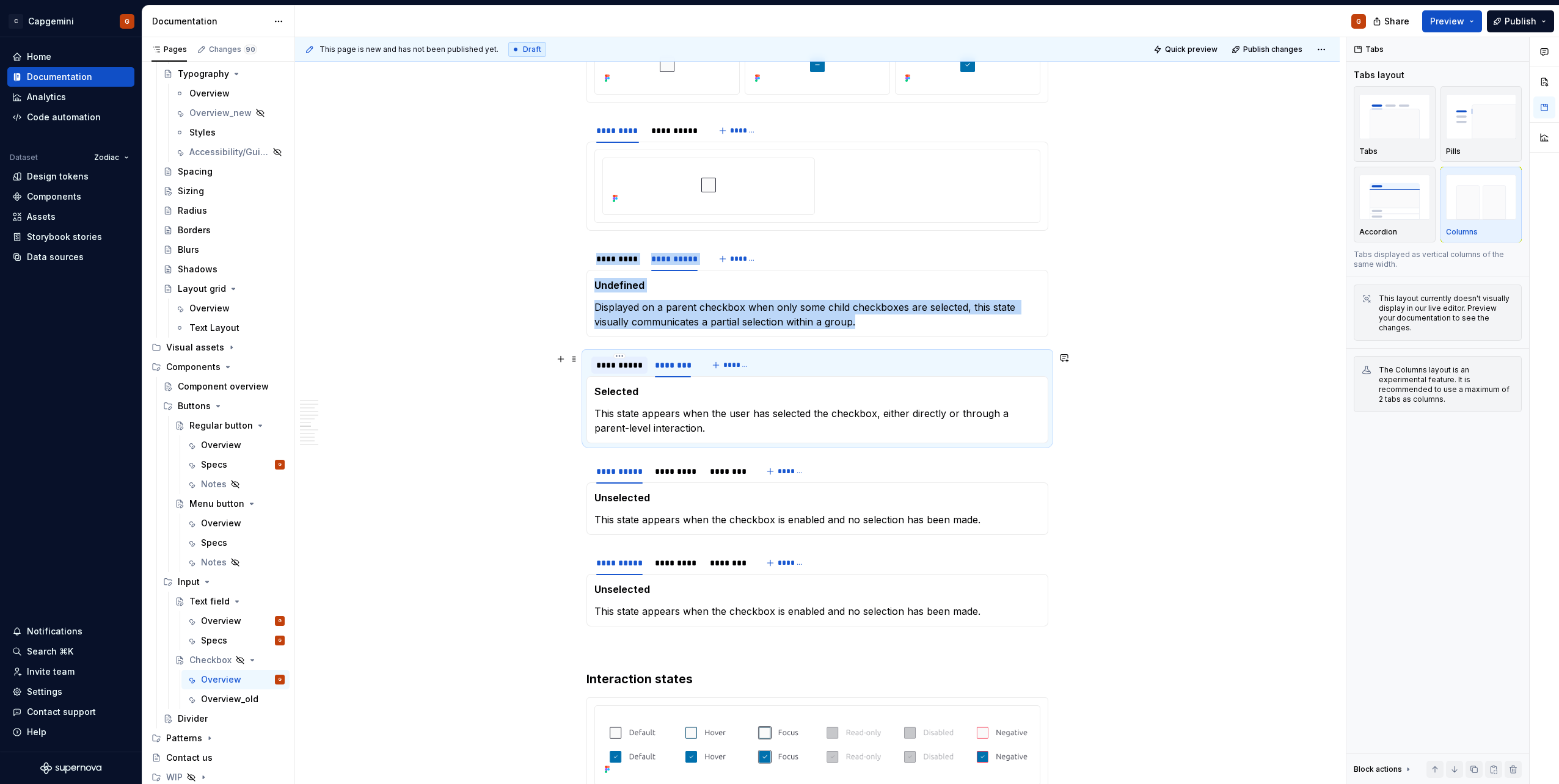
click at [620, 364] on div "**********" at bounding box center [619, 364] width 47 height 12
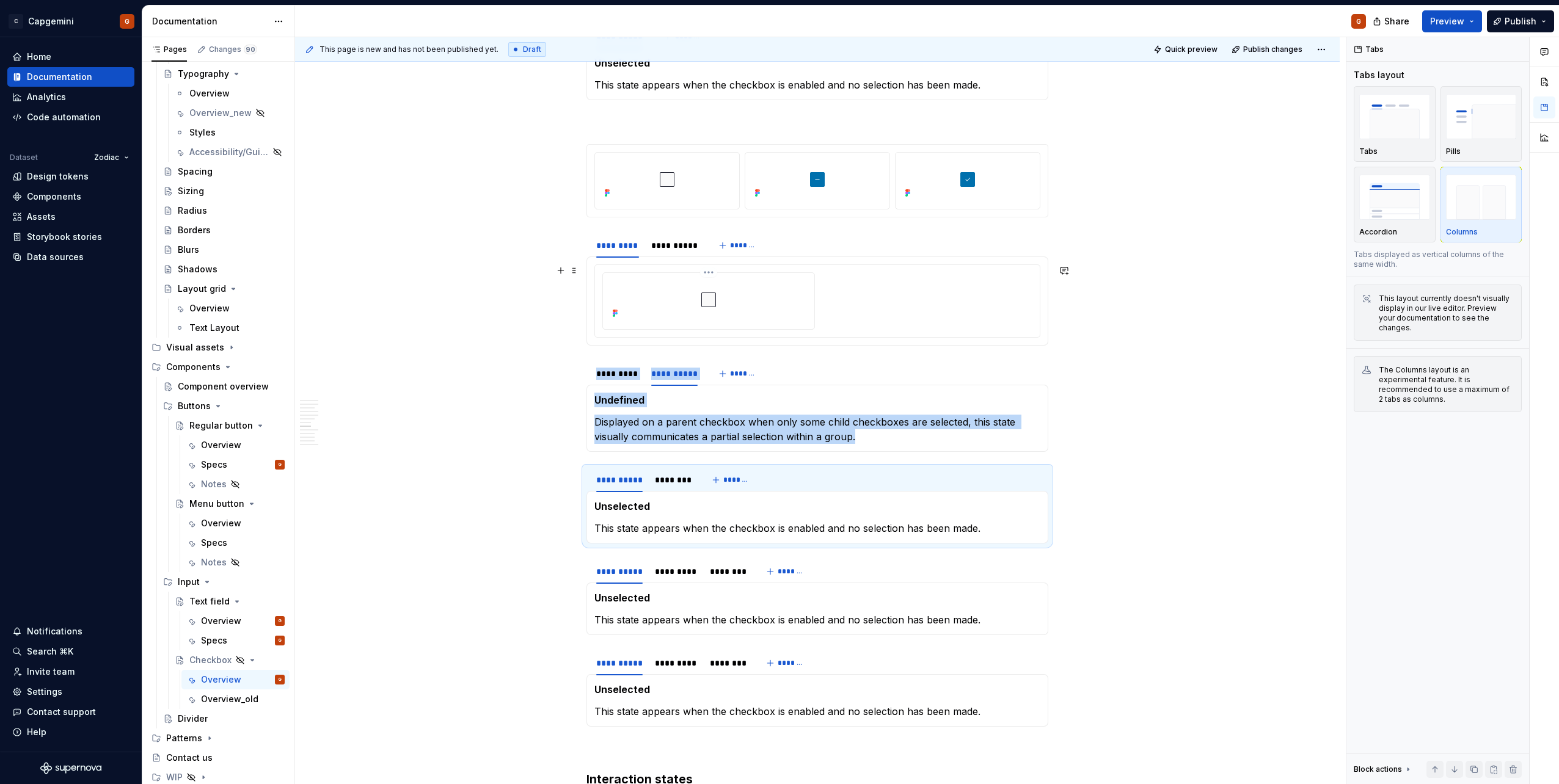
scroll to position [1565, 0]
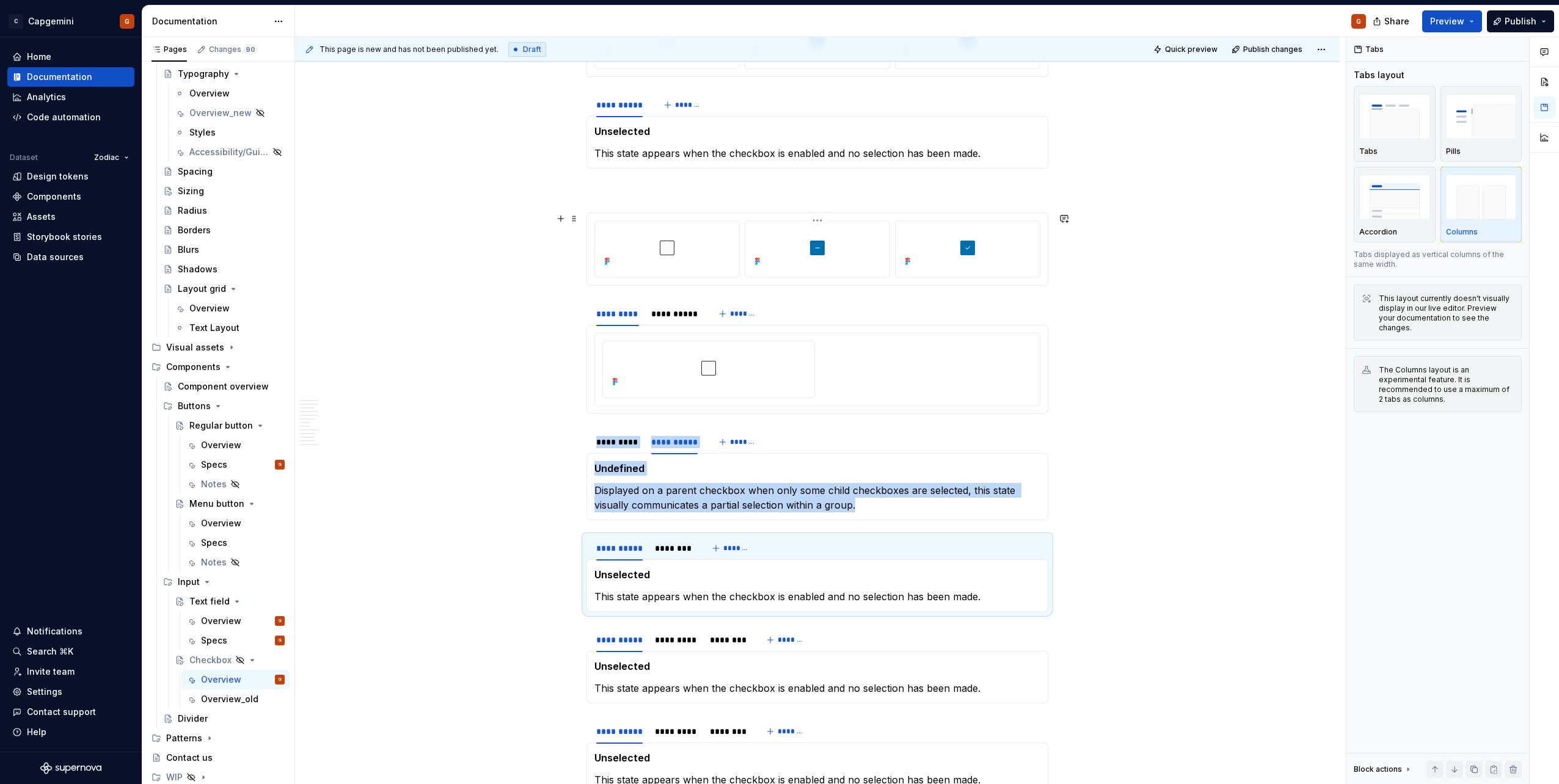
click at [866, 265] on div at bounding box center [818, 248] width 135 height 44
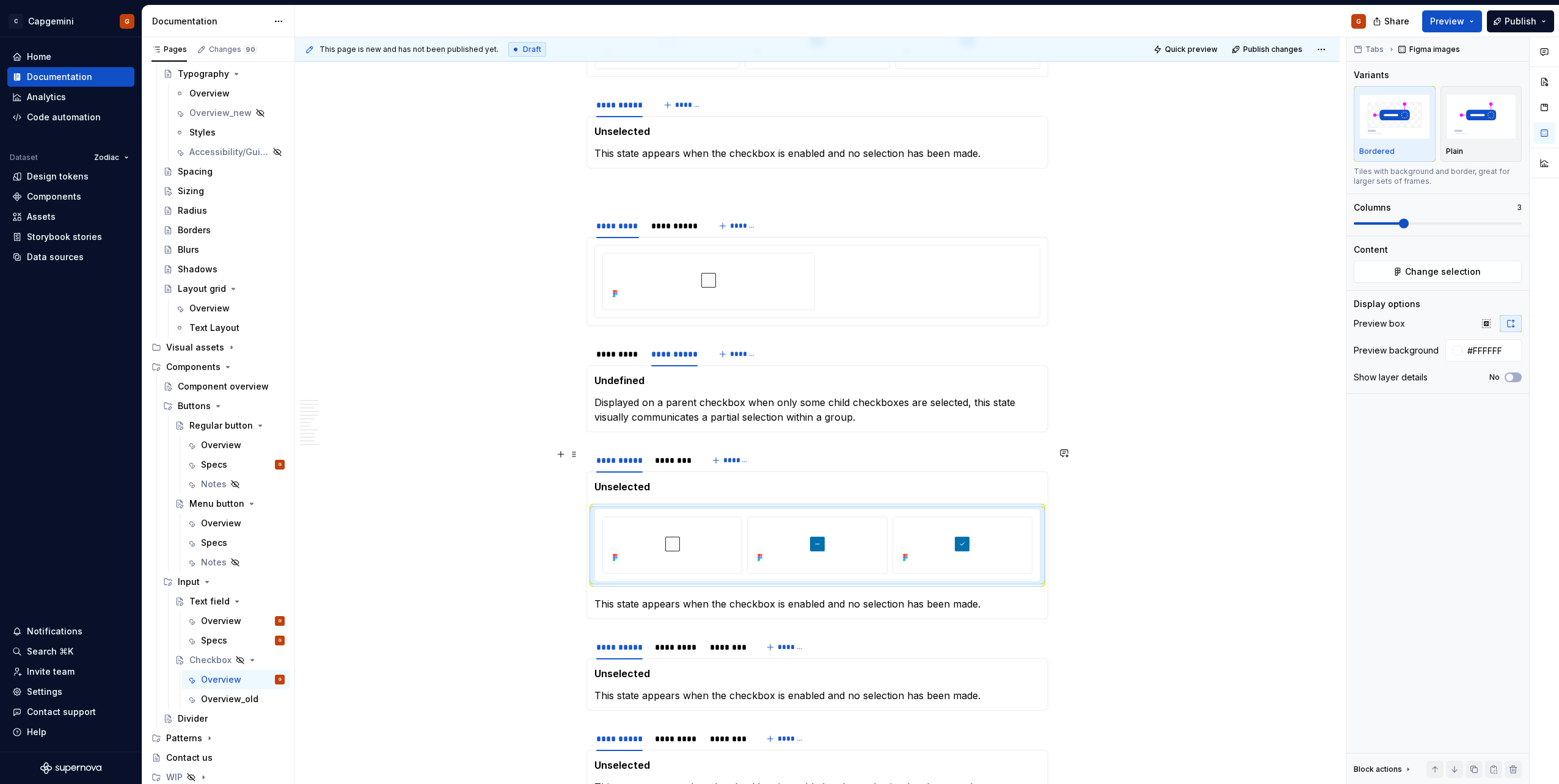
click at [627, 481] on strong "Unselected" at bounding box center [622, 486] width 55 height 12
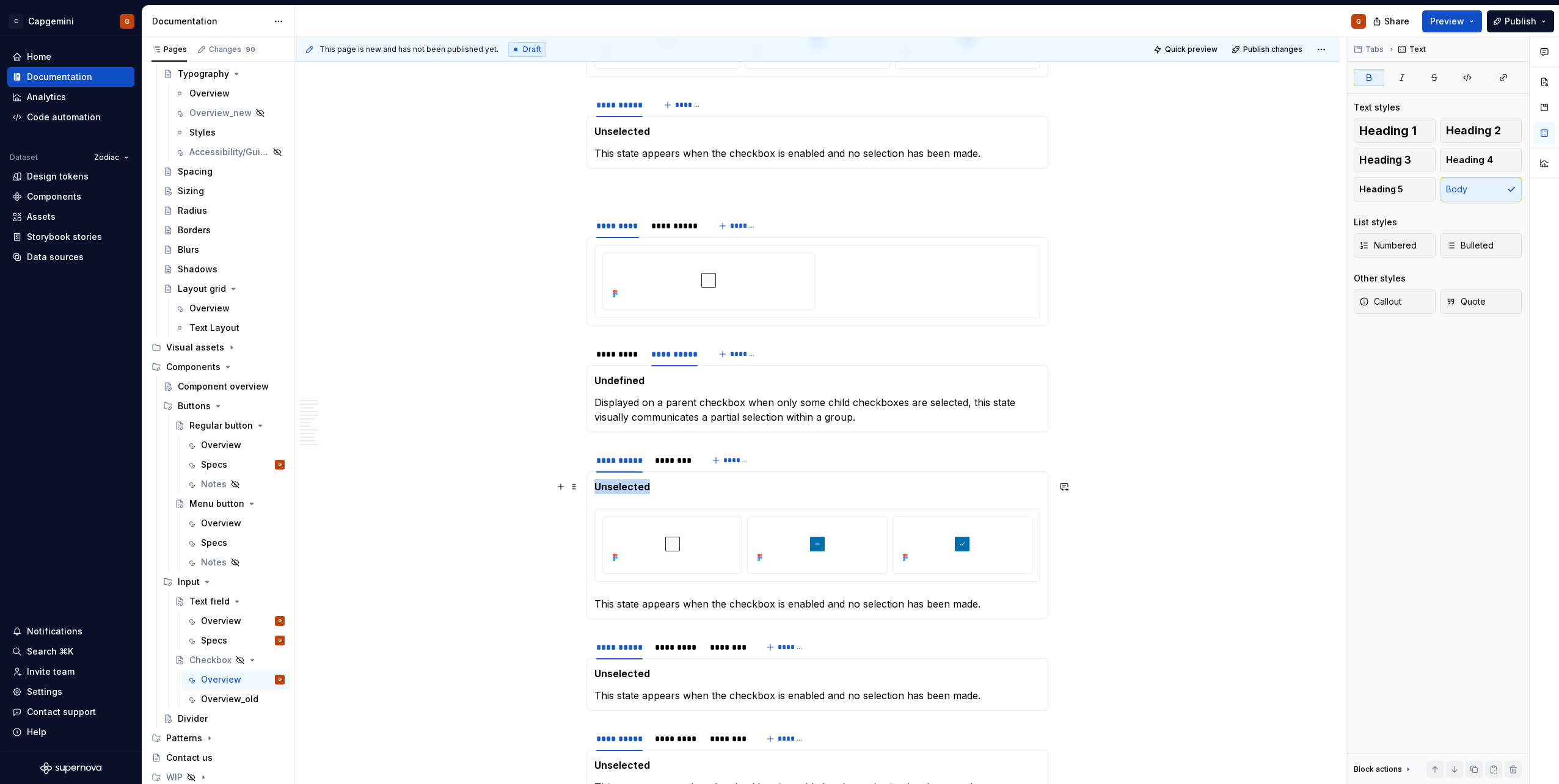
click at [627, 481] on strong "Unselected" at bounding box center [622, 486] width 55 height 12
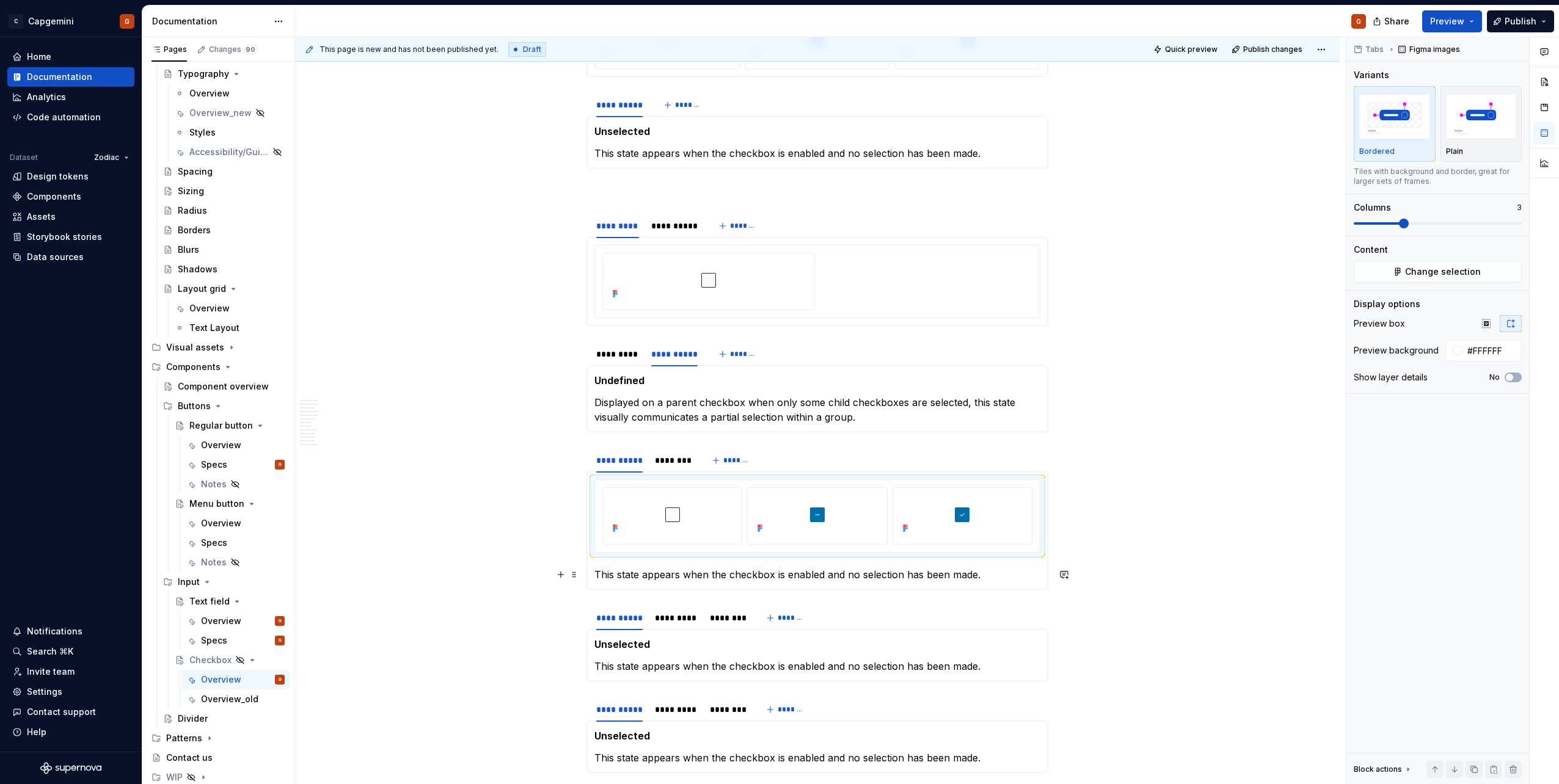
click at [648, 574] on p "This state appears when the checkbox is enabled and no selection has been made." at bounding box center [817, 574] width 446 height 15
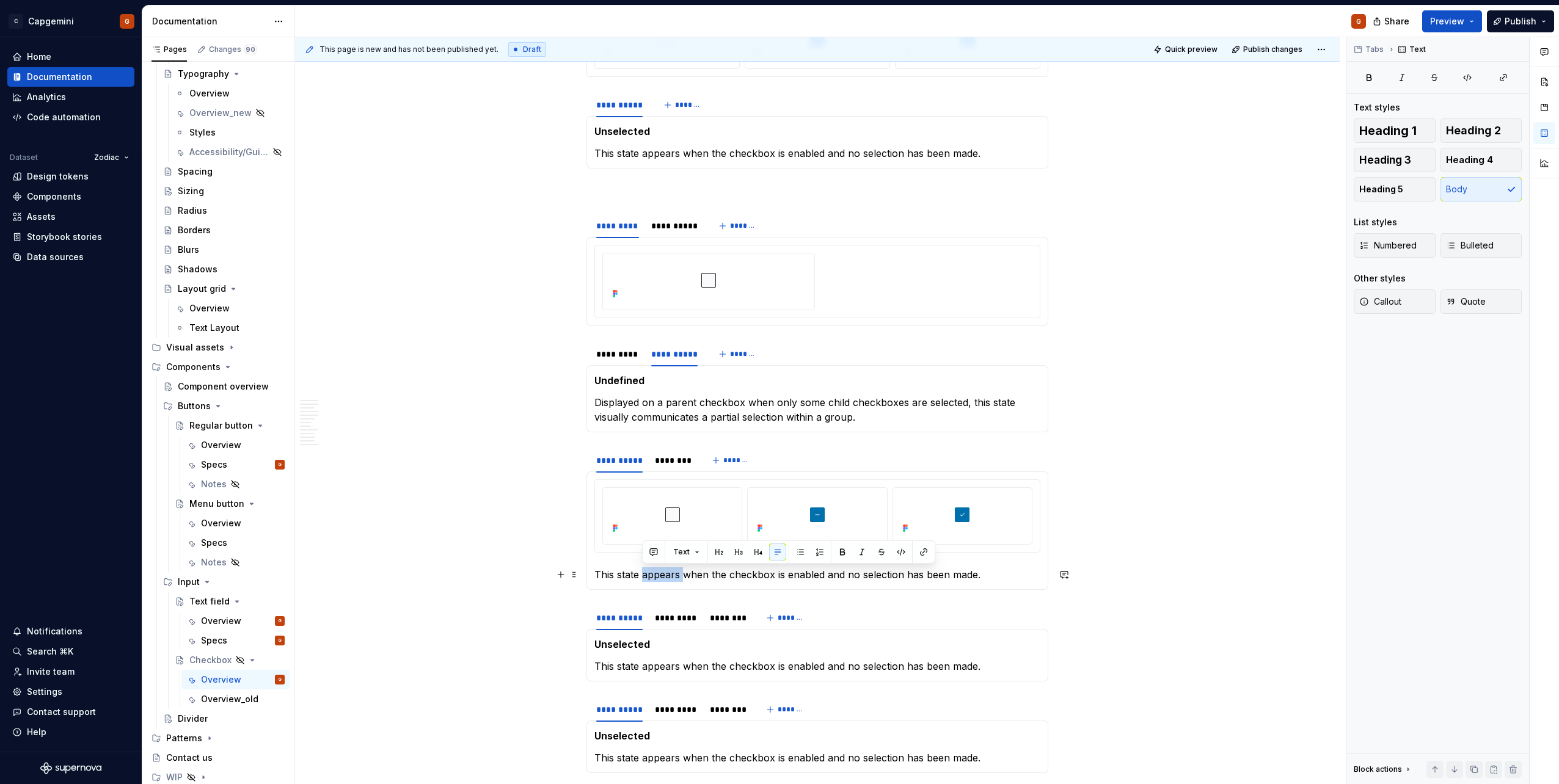
click at [648, 574] on p "This state appears when the checkbox is enabled and no selection has been made." at bounding box center [817, 574] width 446 height 15
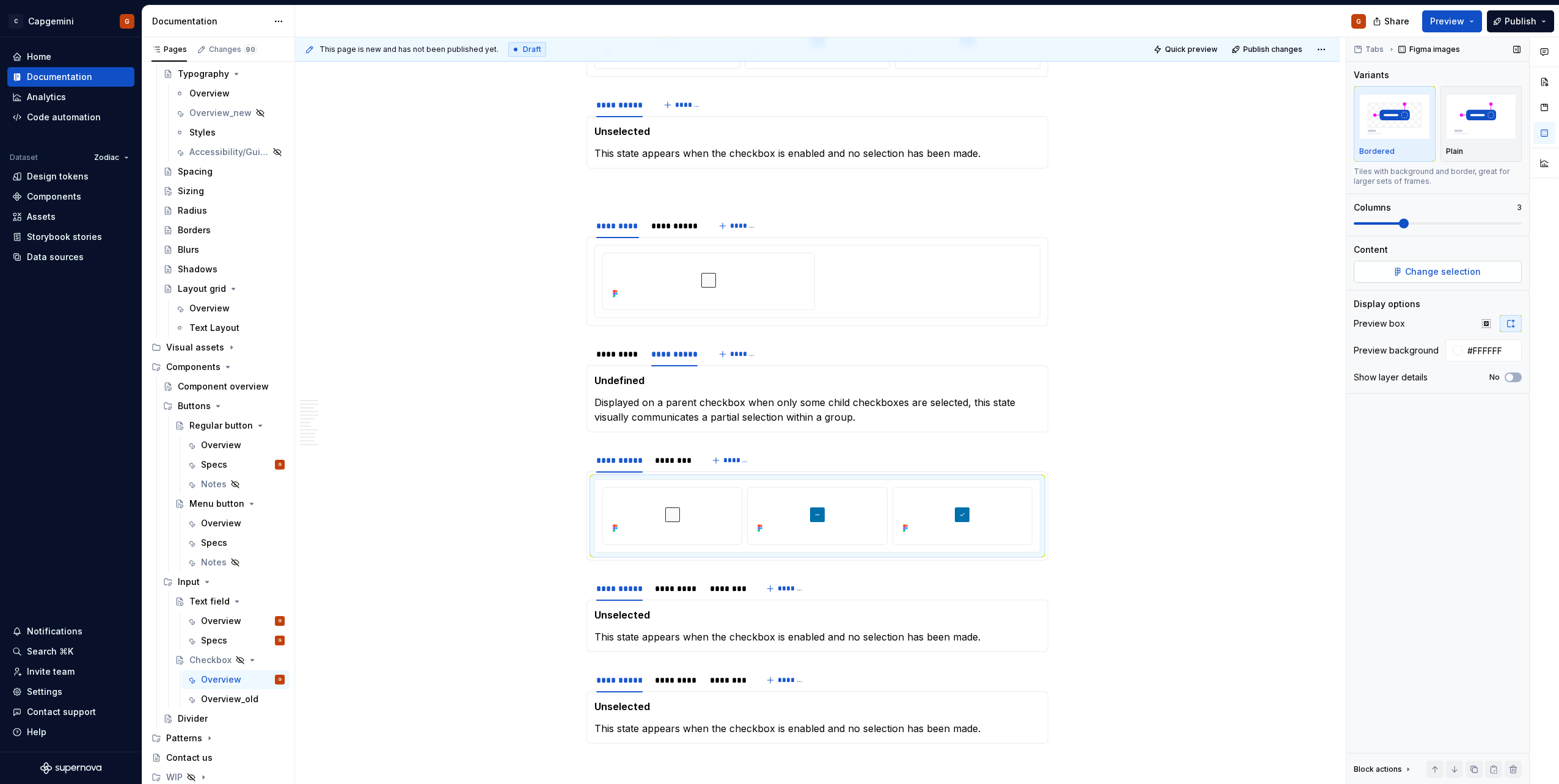
click at [1429, 272] on span "Change selection" at bounding box center [1443, 271] width 76 height 12
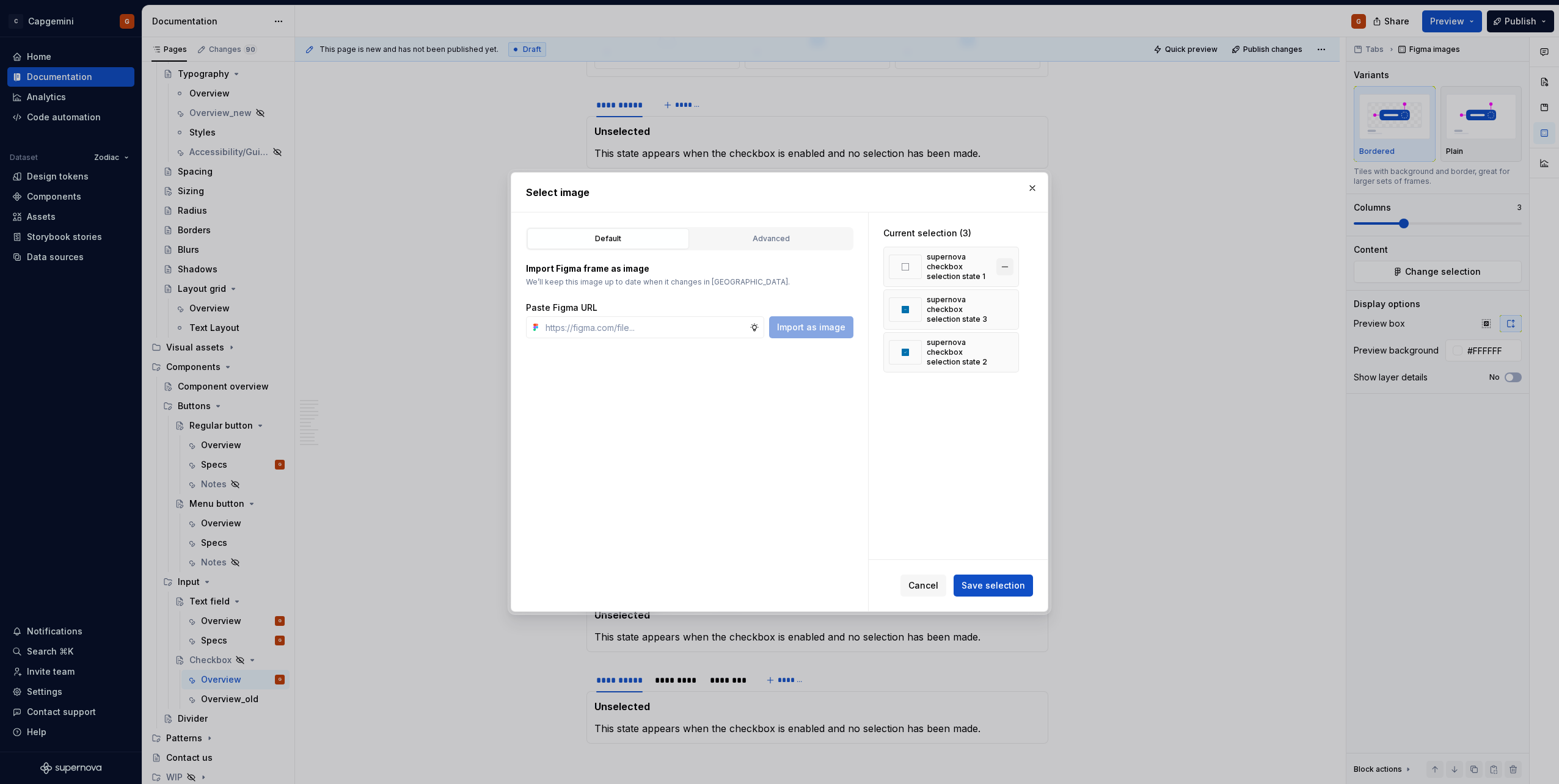
click at [1004, 268] on button "button" at bounding box center [1005, 267] width 17 height 17
click at [993, 570] on div "Cancel Save selection" at bounding box center [958, 585] width 179 height 51
click at [993, 575] on button "Save selection" at bounding box center [993, 586] width 79 height 22
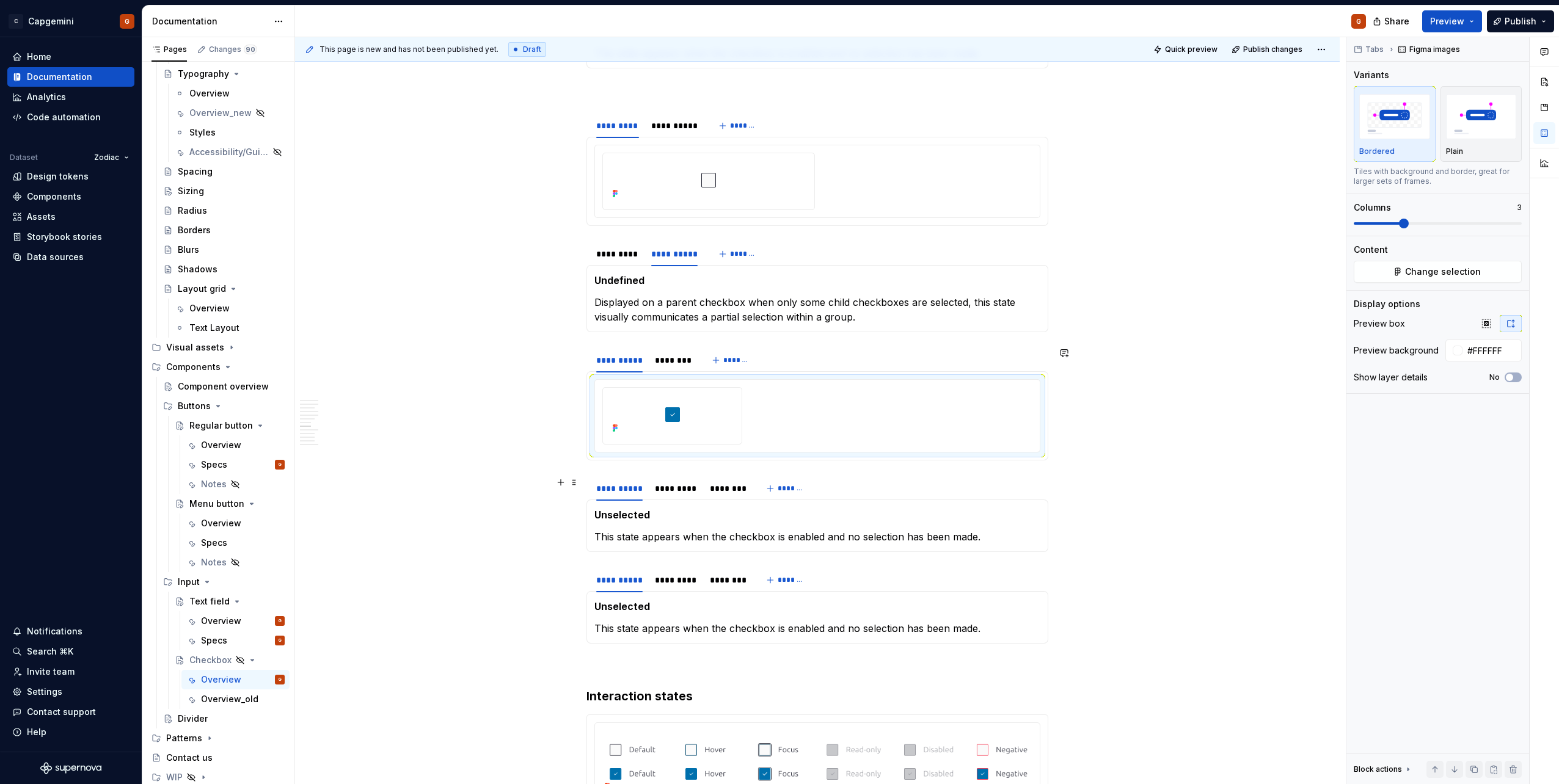
scroll to position [1688, 0]
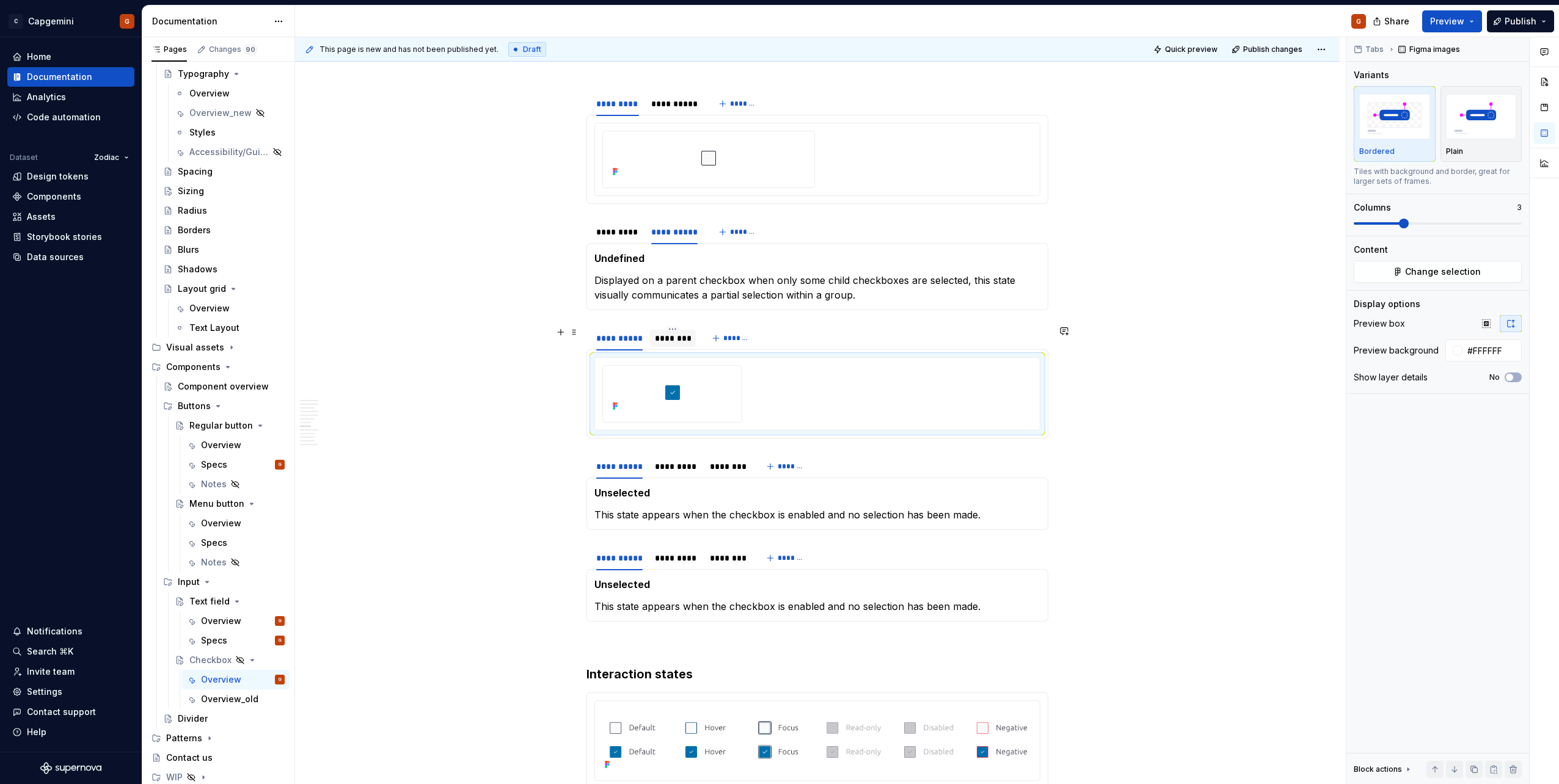
click at [680, 337] on div "********" at bounding box center [673, 337] width 36 height 12
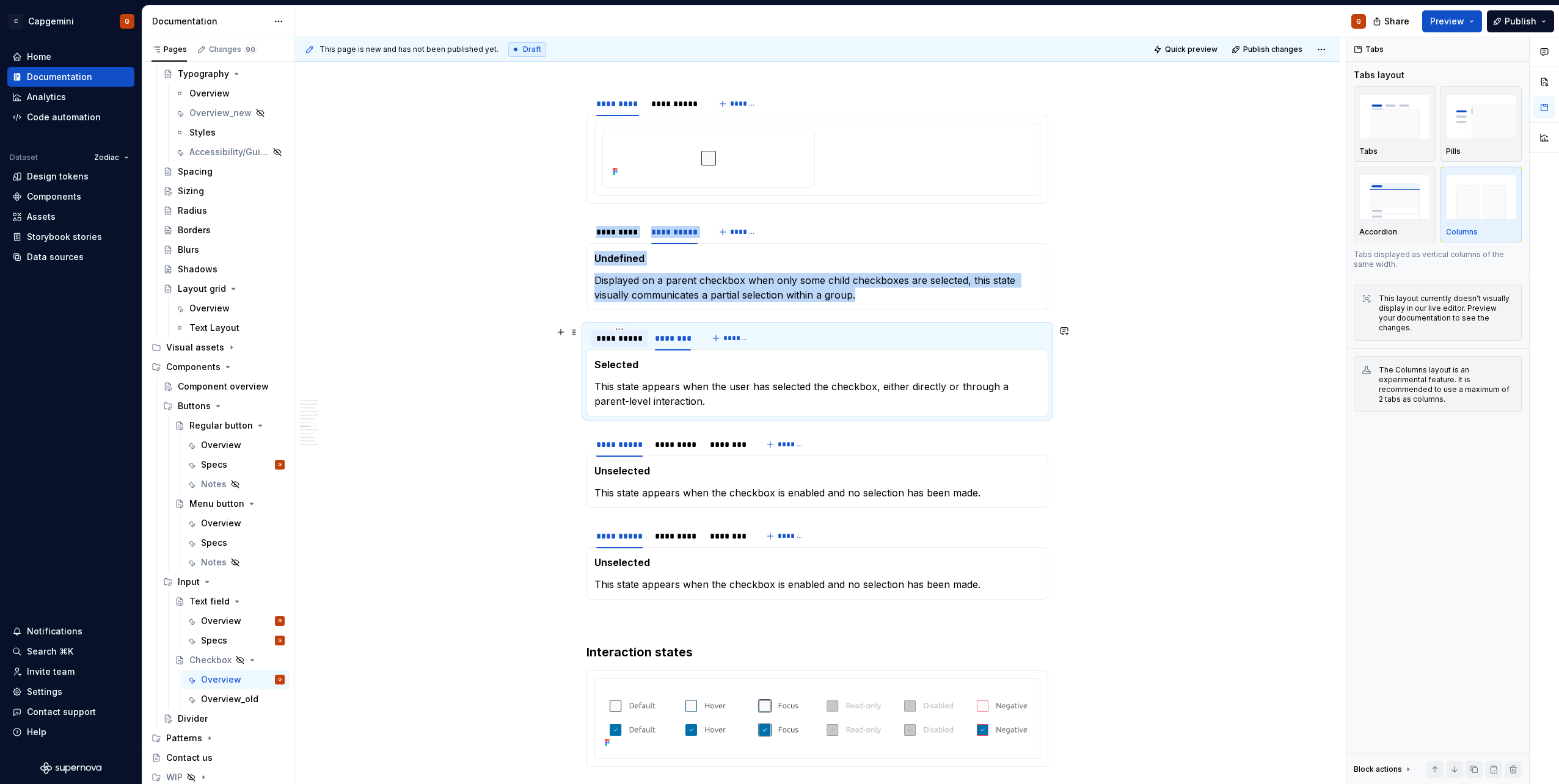
click at [625, 344] on div "**********" at bounding box center [619, 337] width 47 height 12
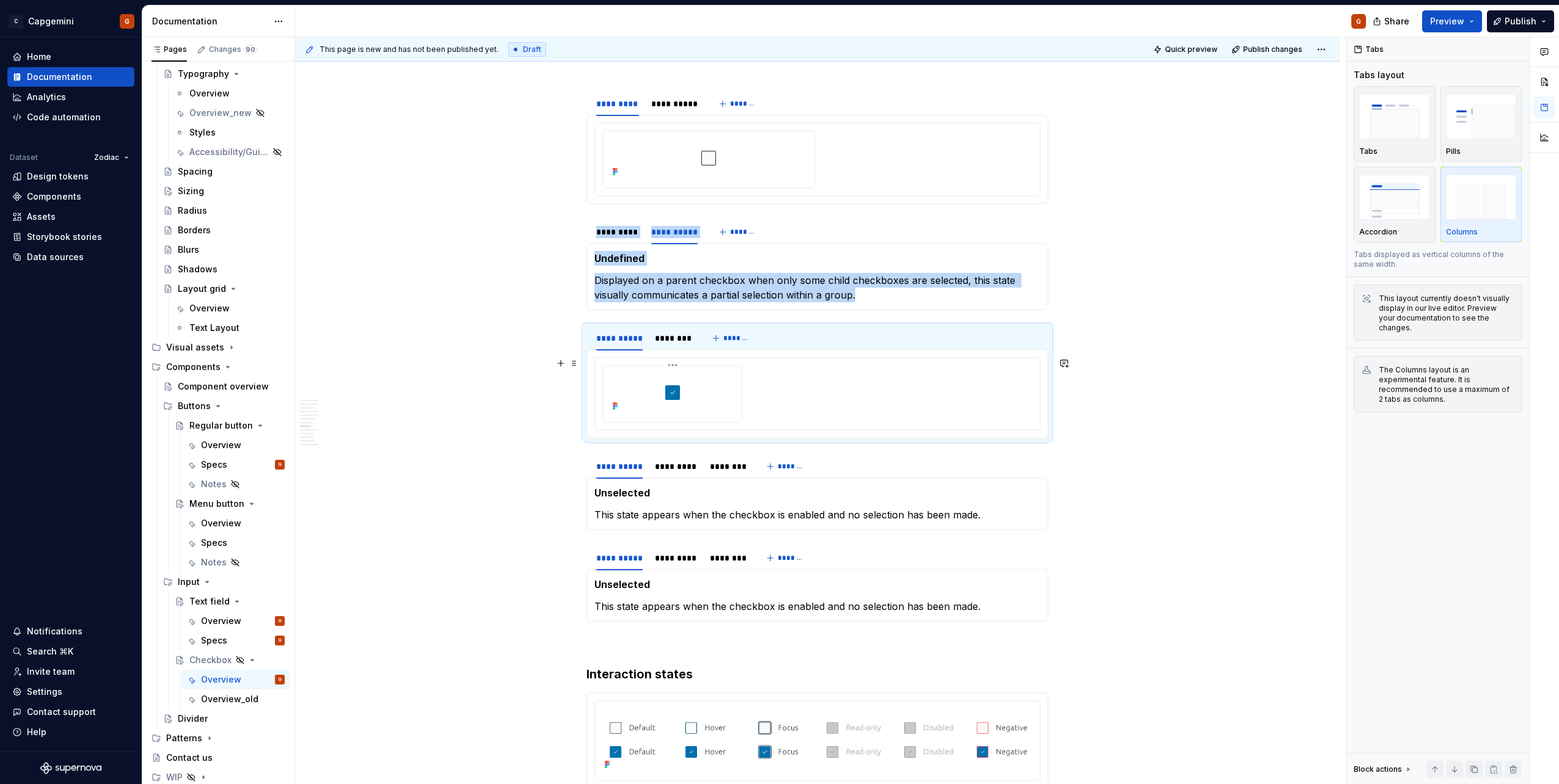
click at [736, 398] on div at bounding box center [672, 393] width 129 height 44
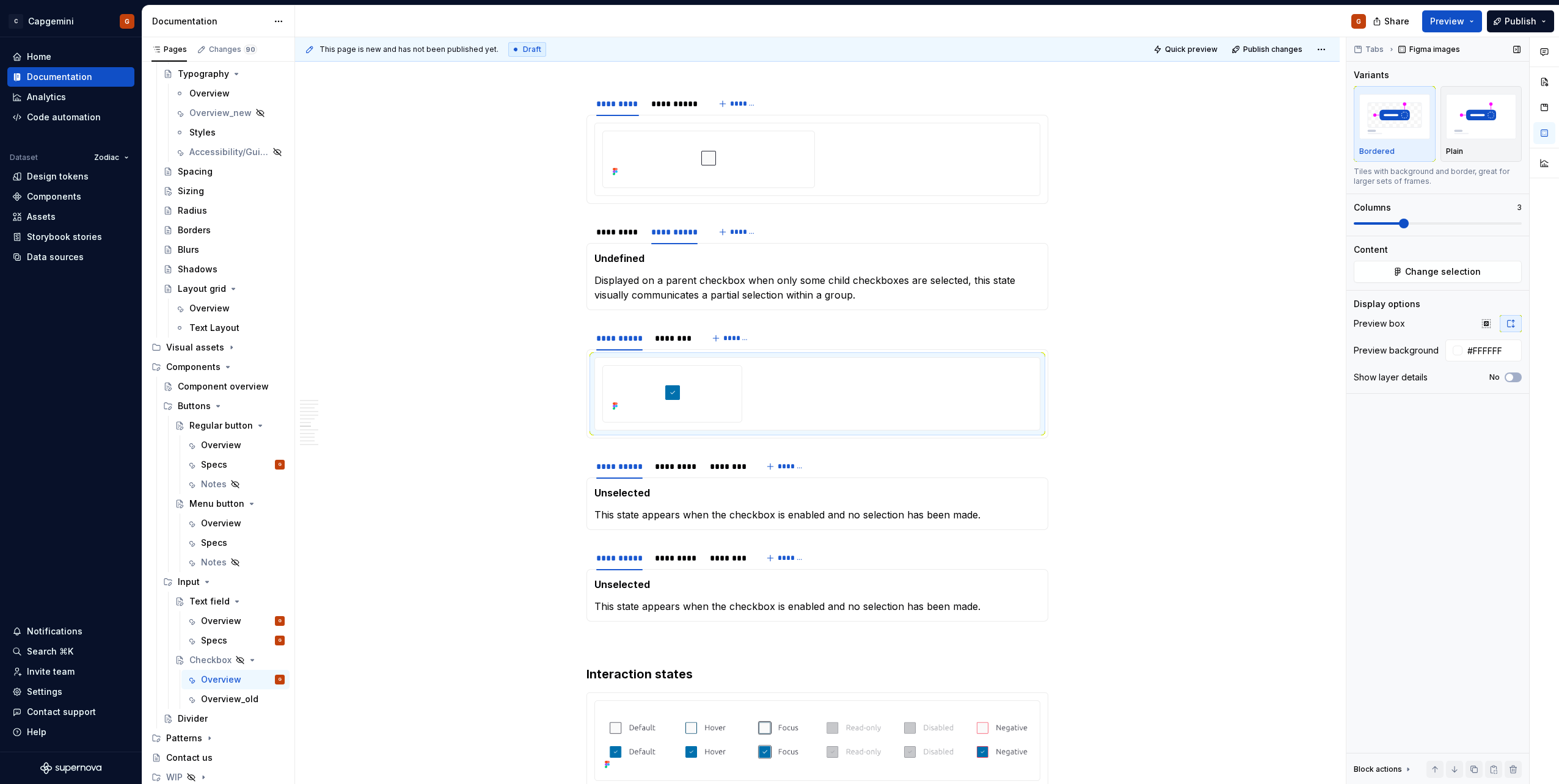
click at [1380, 223] on span at bounding box center [1378, 223] width 48 height 2
click at [619, 453] on section "**********" at bounding box center [817, 491] width 462 height 77
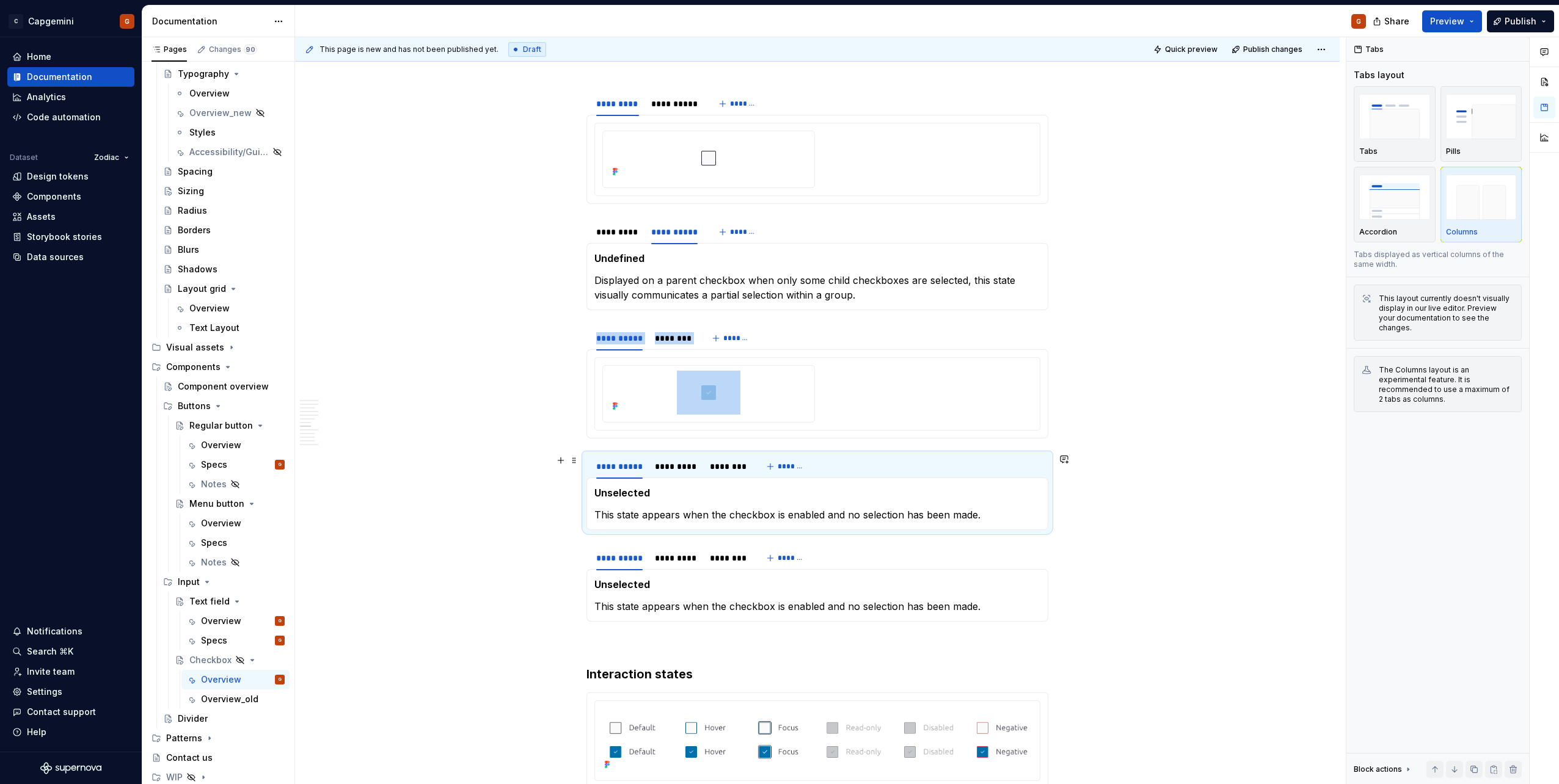
click at [574, 460] on span at bounding box center [574, 461] width 10 height 17
click at [594, 560] on div "Delete" at bounding box center [624, 569] width 104 height 20
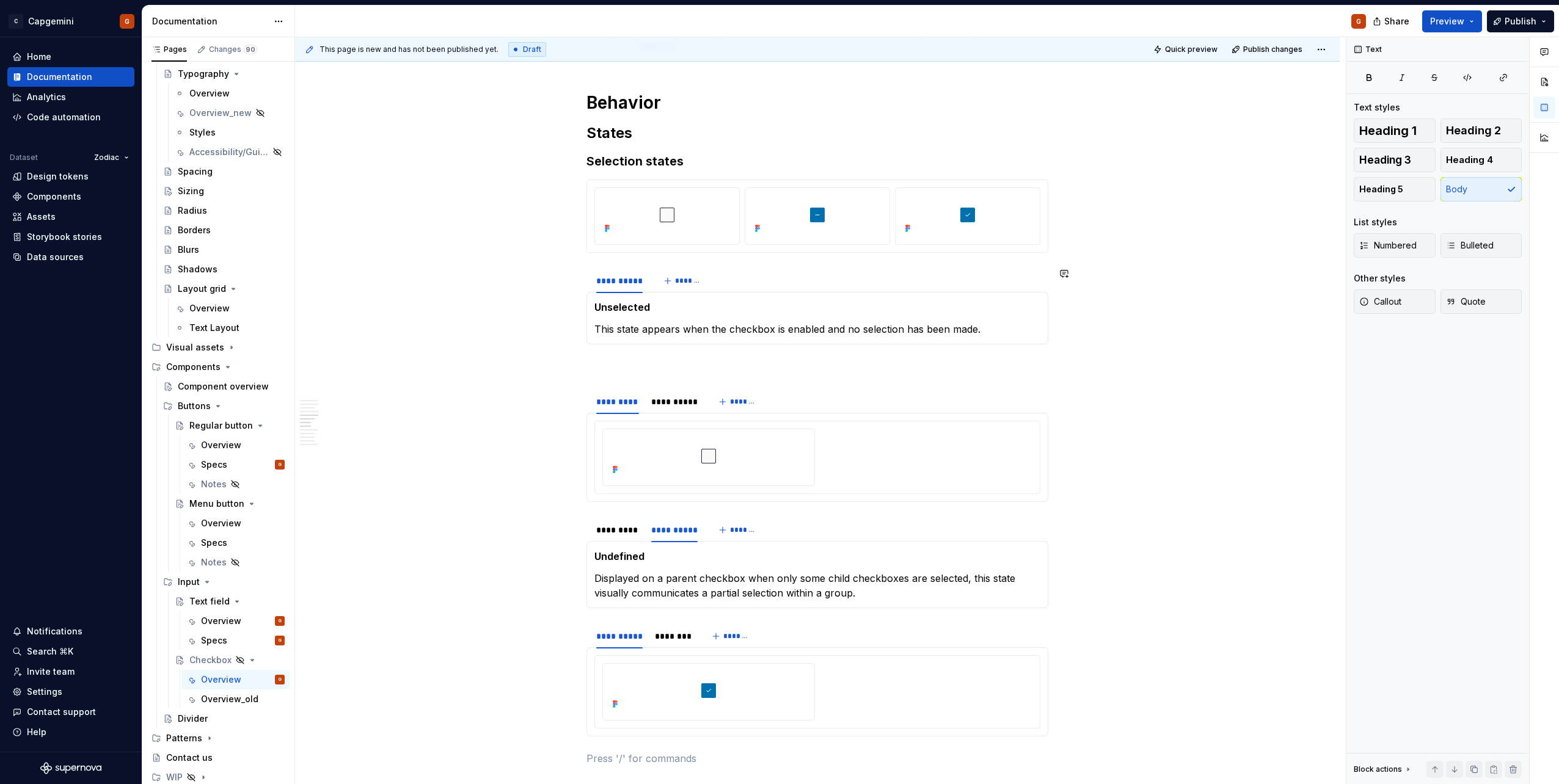
scroll to position [1443, 0]
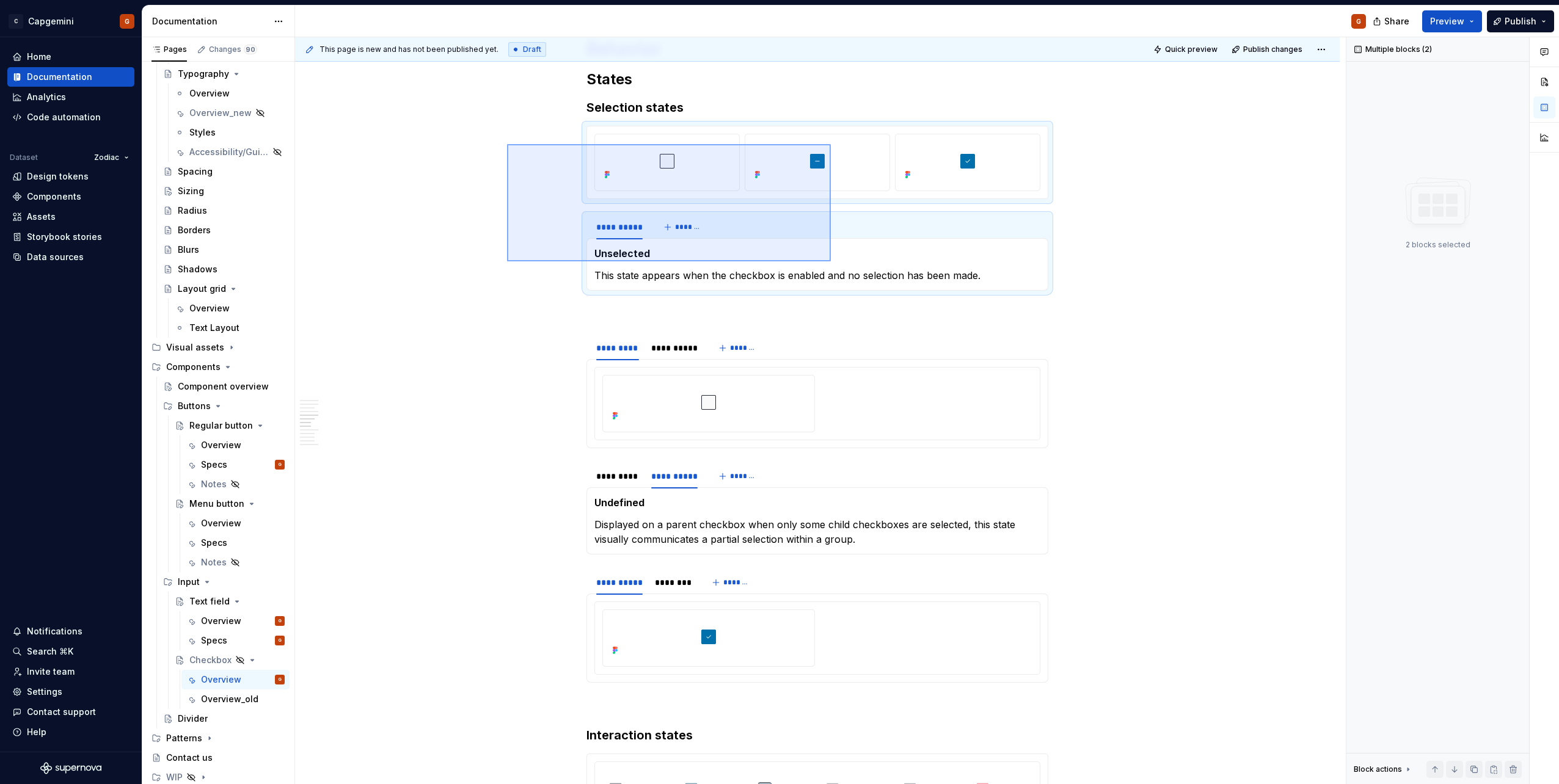
drag, startPoint x: 818, startPoint y: 255, endPoint x: 837, endPoint y: 265, distance: 21.5
click at [837, 265] on div "**********" at bounding box center [820, 411] width 1050 height 748
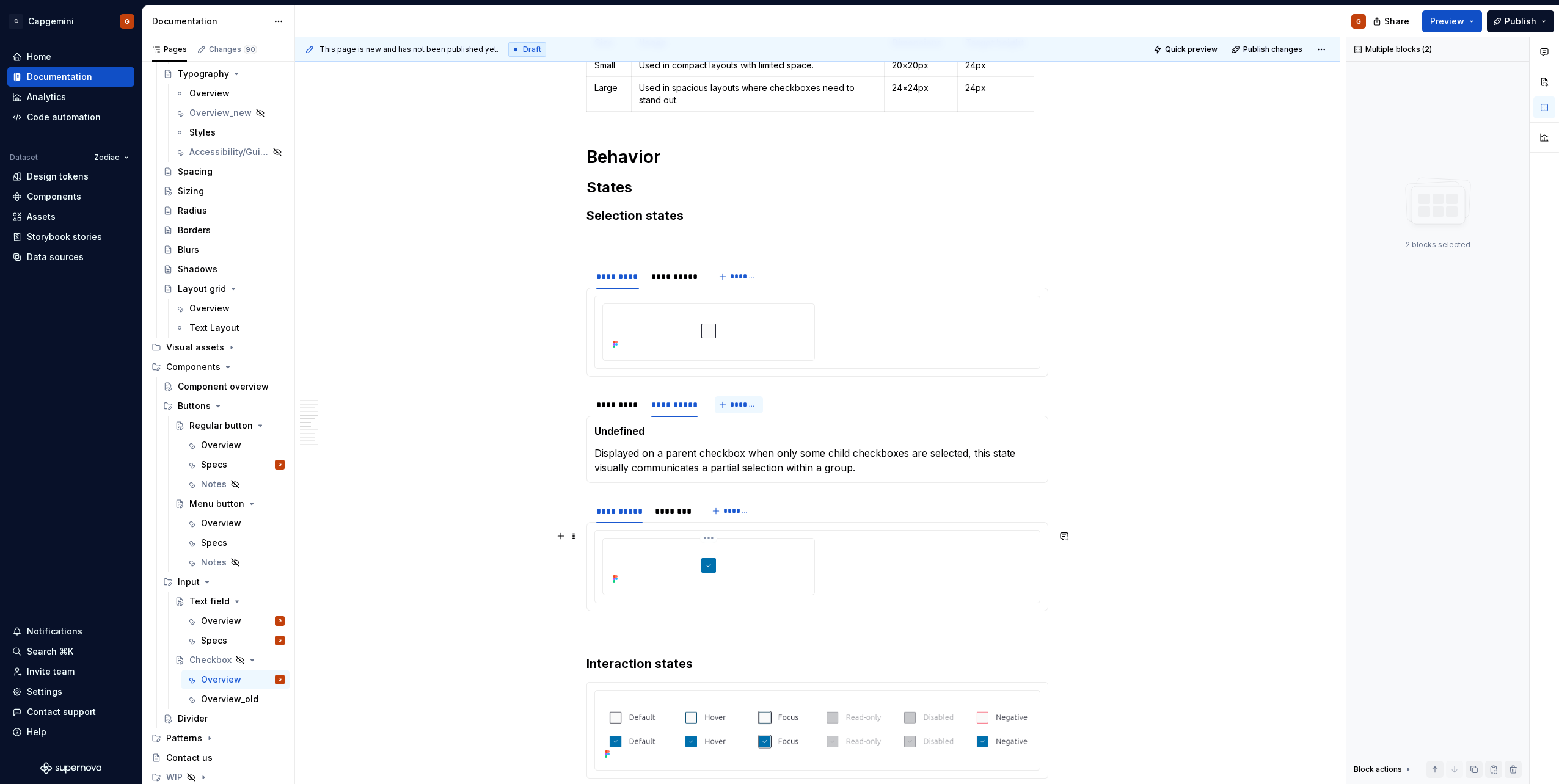
scroll to position [1262, 0]
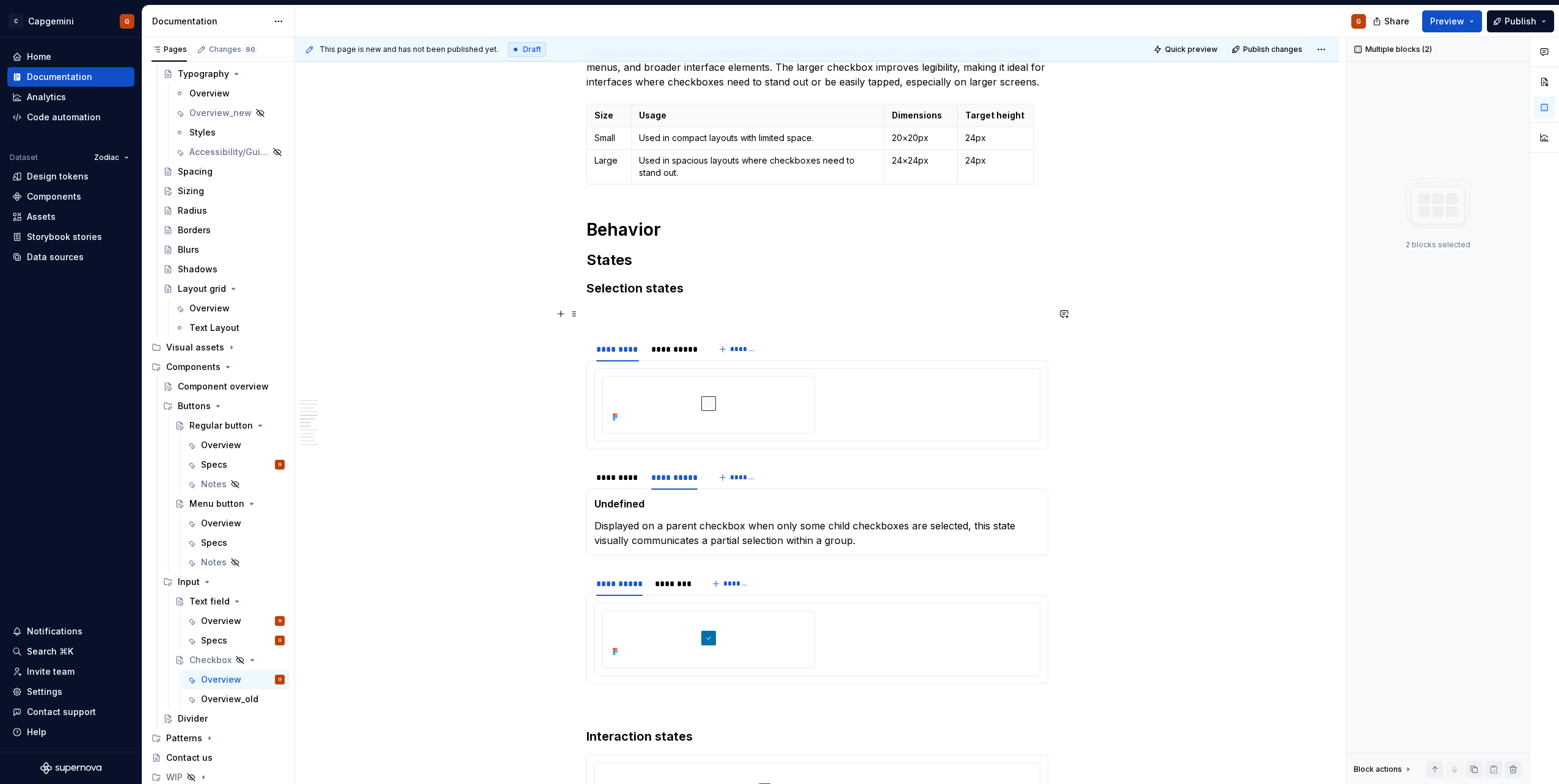
click at [653, 310] on p at bounding box center [817, 314] width 462 height 15
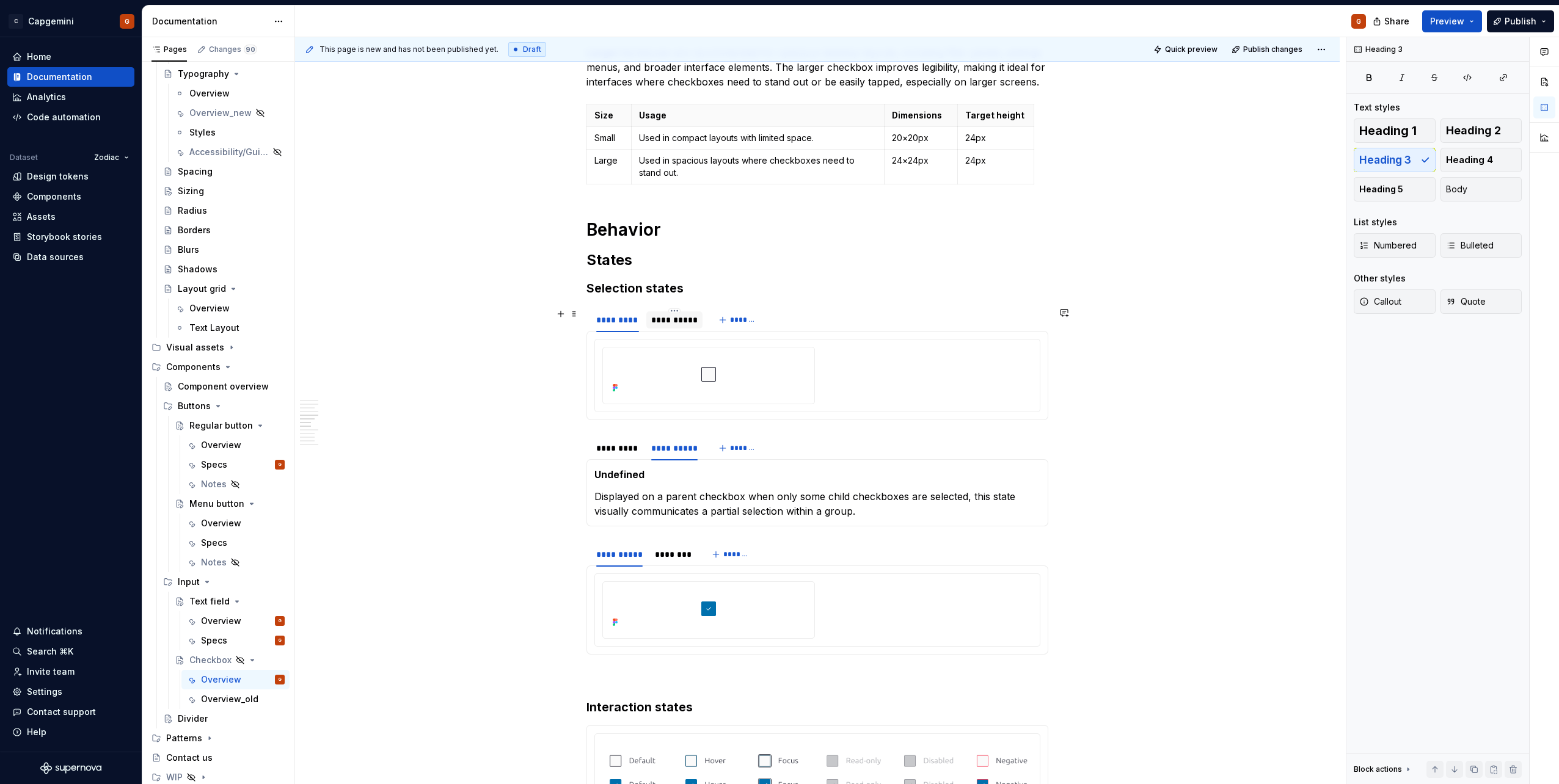
click at [677, 328] on div "**********" at bounding box center [674, 320] width 56 height 17
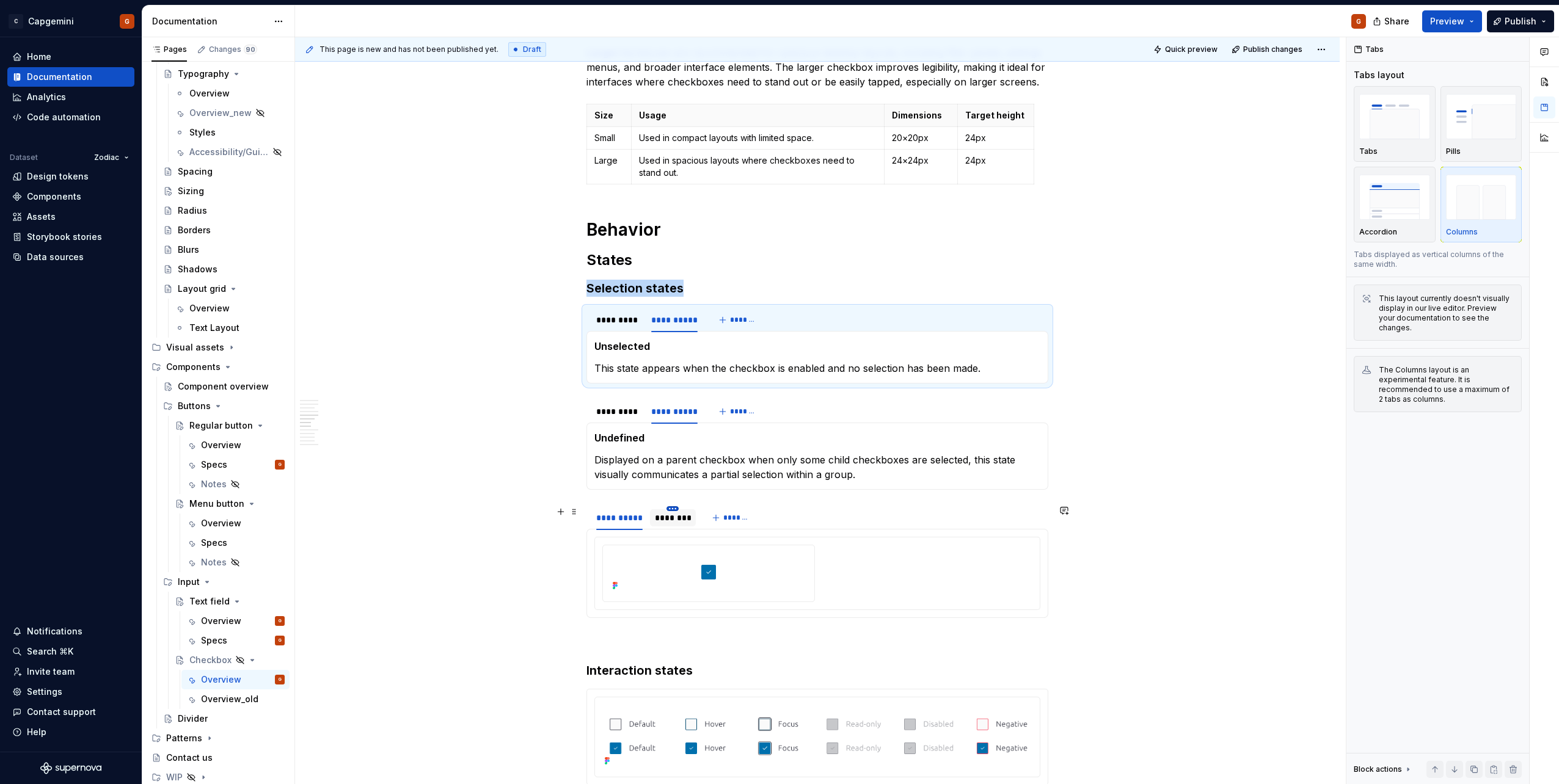
click at [672, 508] on html "C Capgemini G Home Documentation Analytics Code automation Dataset Zodiac Desig…" at bounding box center [780, 392] width 1559 height 784
click at [658, 517] on html "C Capgemini G Home Documentation Analytics Code automation Dataset Zodiac Desig…" at bounding box center [780, 392] width 1559 height 784
click at [653, 521] on div "********" at bounding box center [673, 518] width 46 height 17
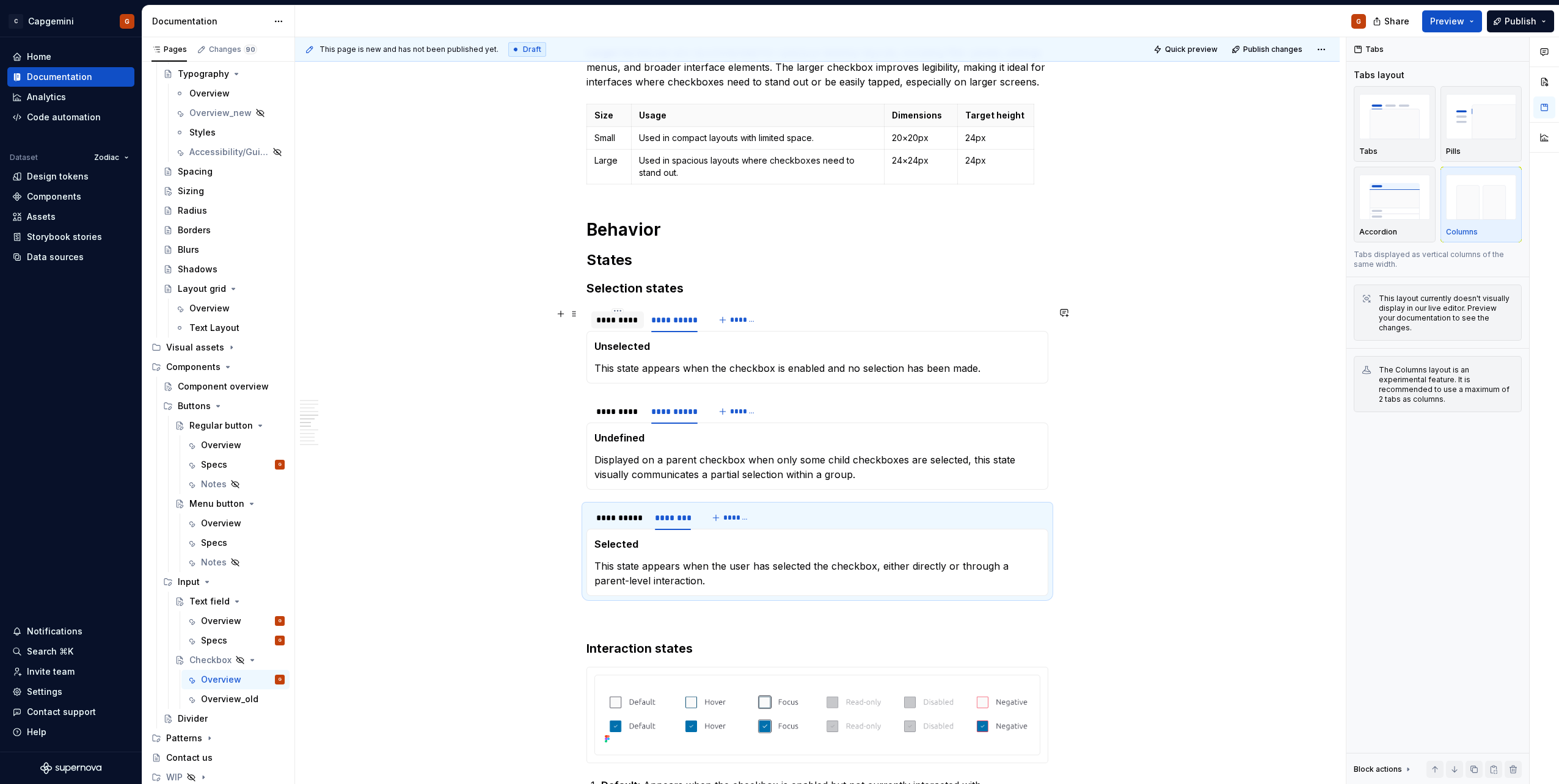
click at [611, 329] on div at bounding box center [617, 330] width 52 height 2
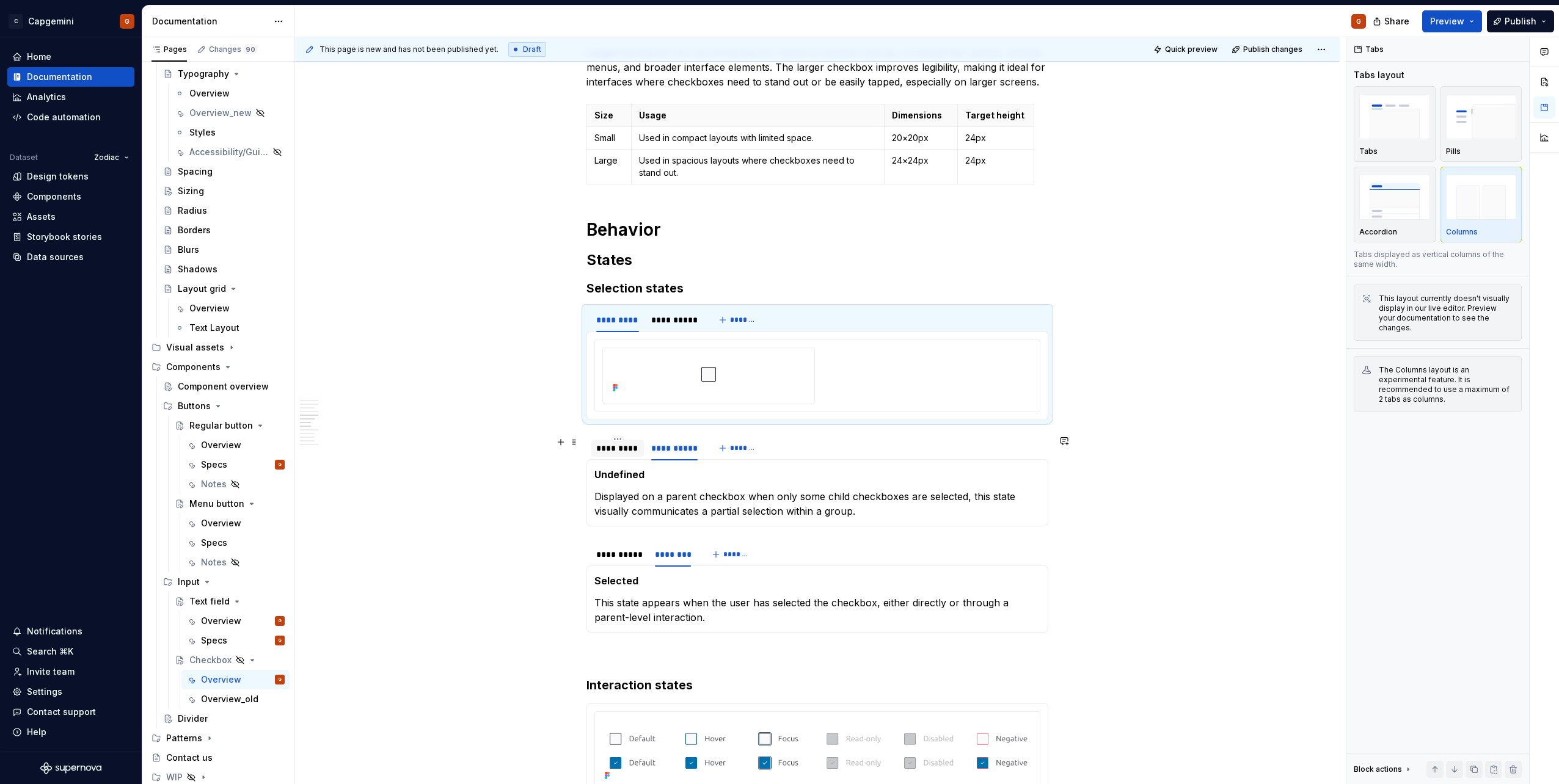
click at [619, 445] on div "*********" at bounding box center [618, 447] width 43 height 12
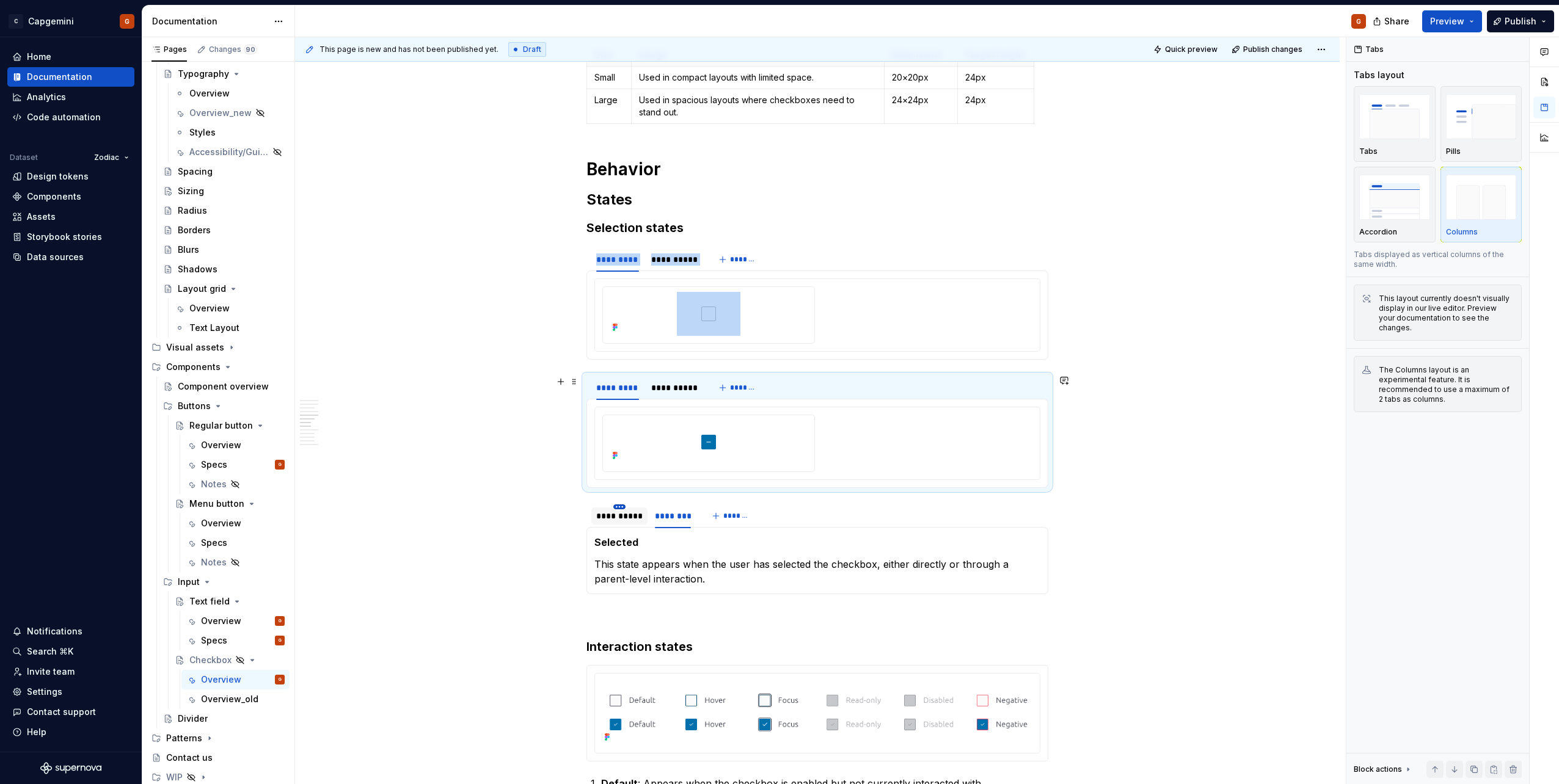
scroll to position [1323, 0]
click at [616, 511] on div "**********" at bounding box center [619, 515] width 47 height 12
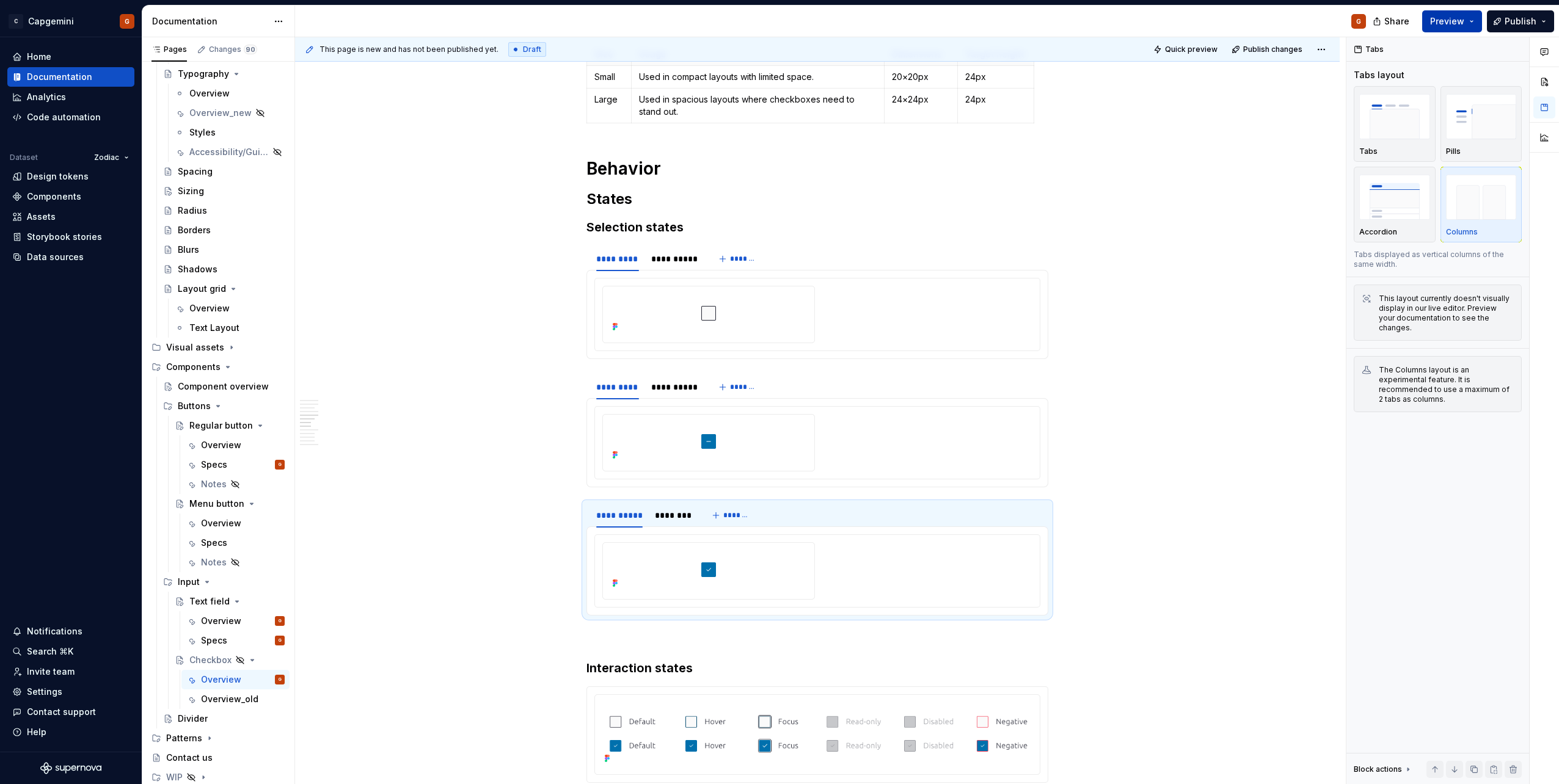
click at [1456, 26] on span "Preview" at bounding box center [1447, 21] width 34 height 12
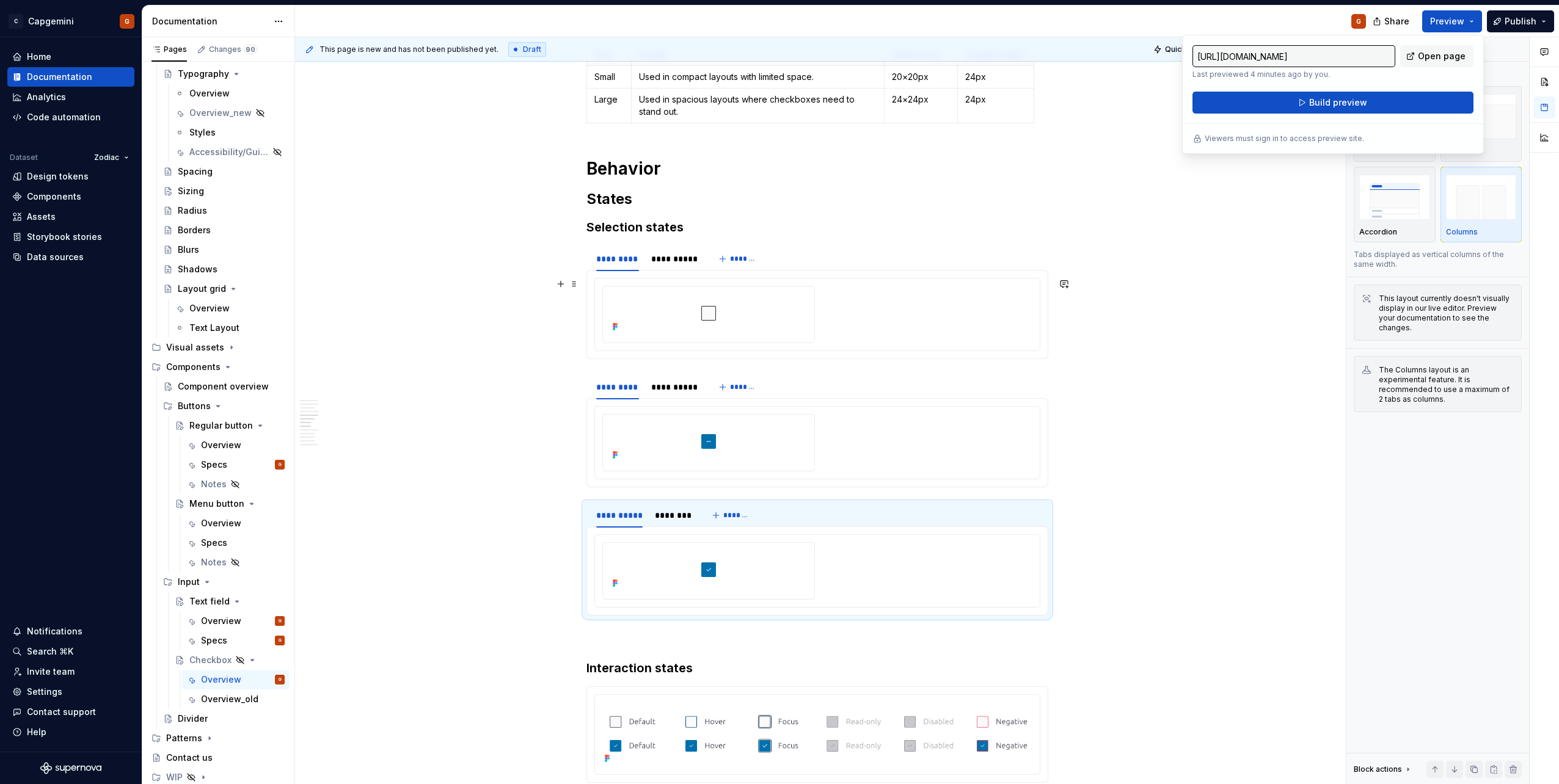
click at [797, 313] on div at bounding box center [708, 314] width 201 height 44
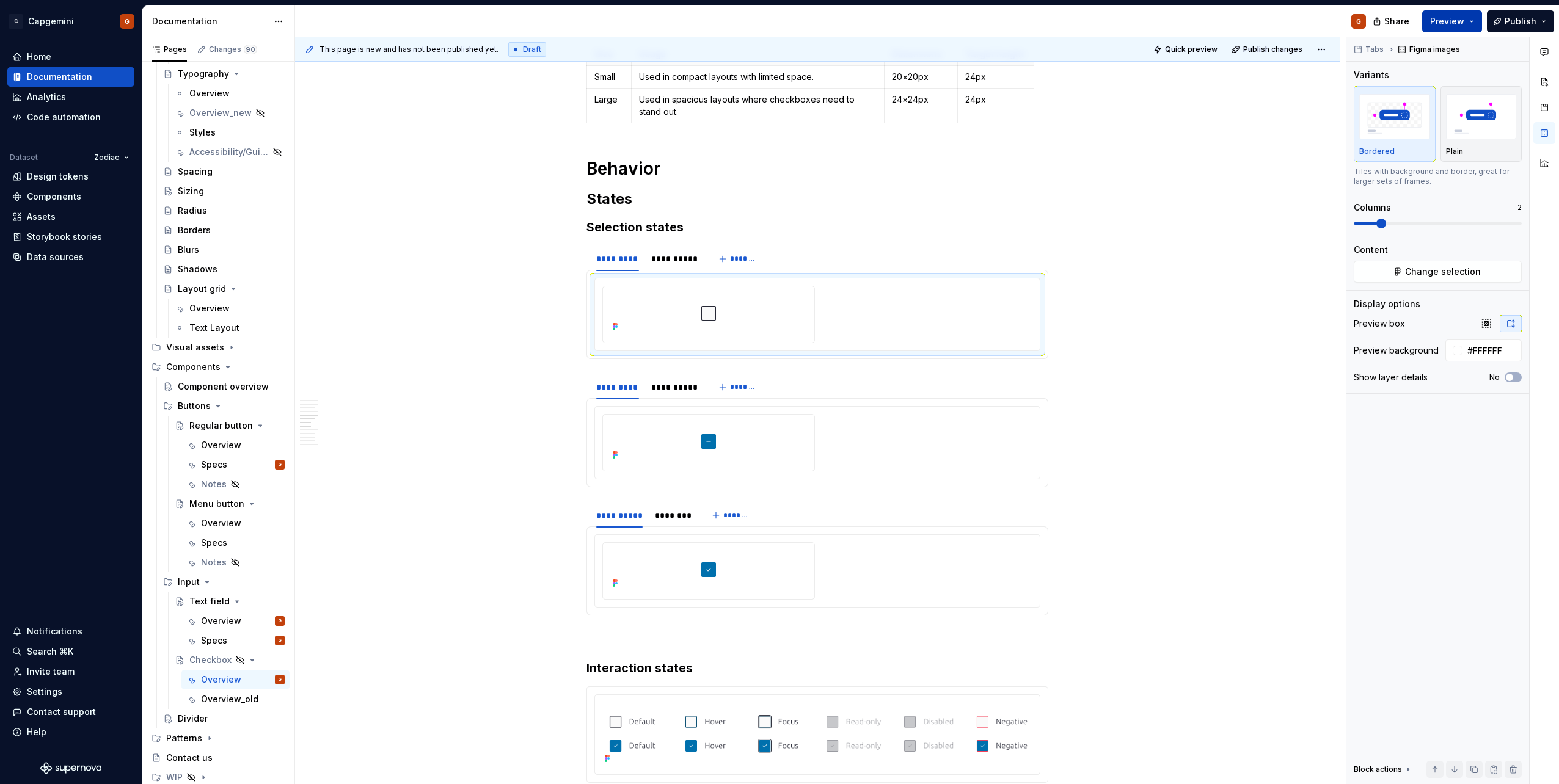
click at [1446, 28] on button "Preview" at bounding box center [1452, 21] width 60 height 22
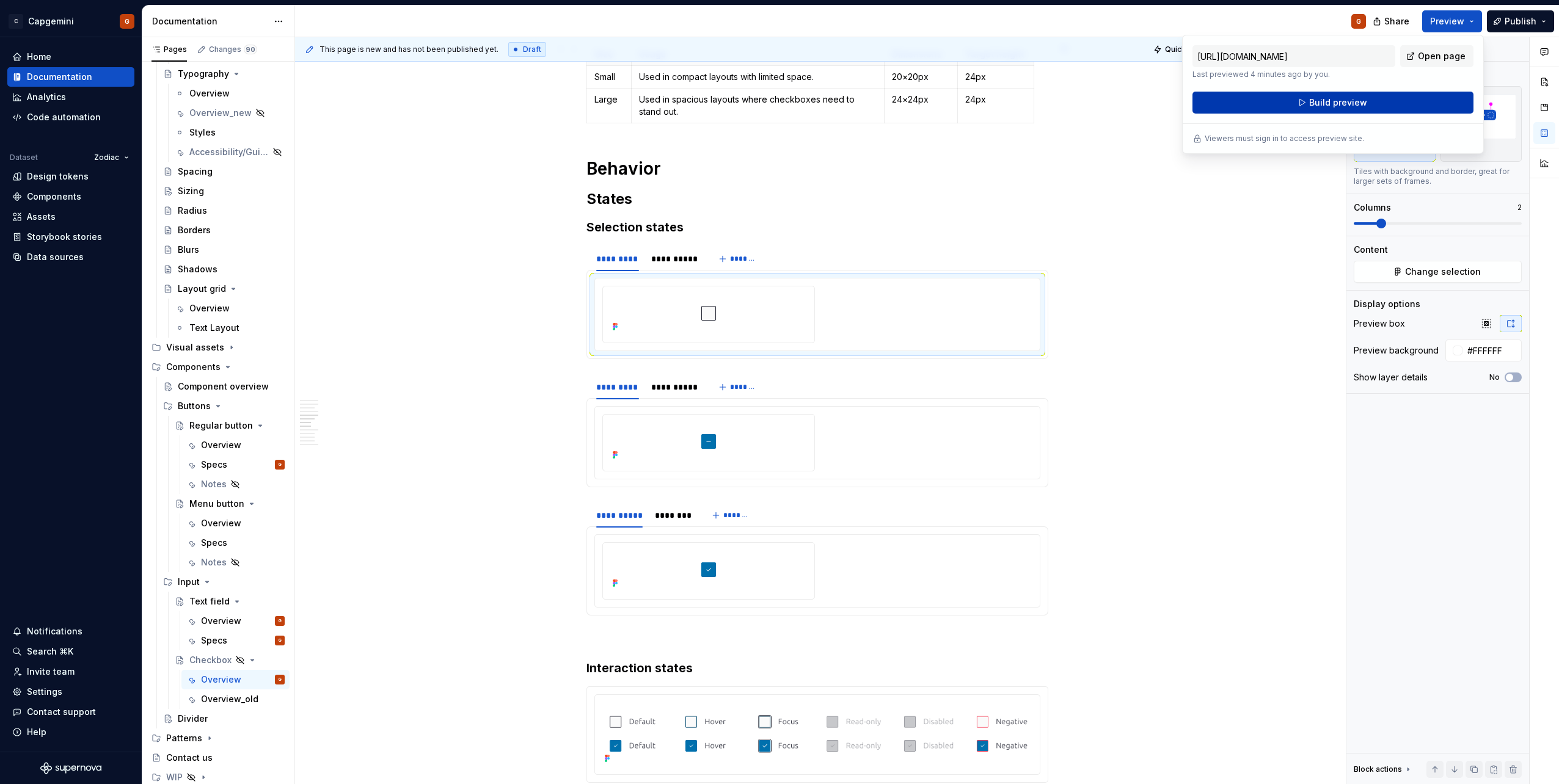
click at [1324, 104] on span "Build preview" at bounding box center [1337, 102] width 58 height 12
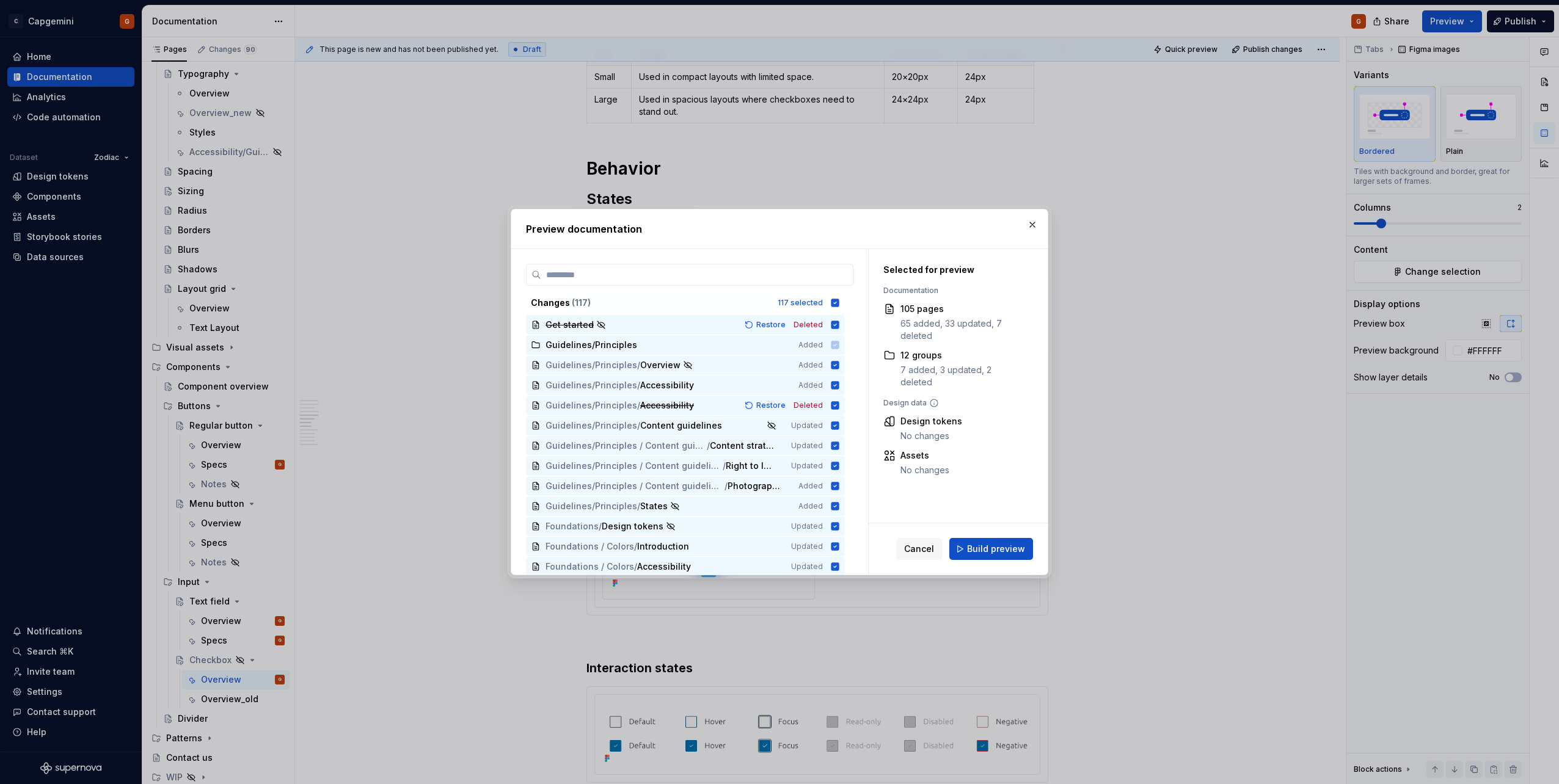
click at [1018, 552] on span "Build preview" at bounding box center [996, 548] width 58 height 12
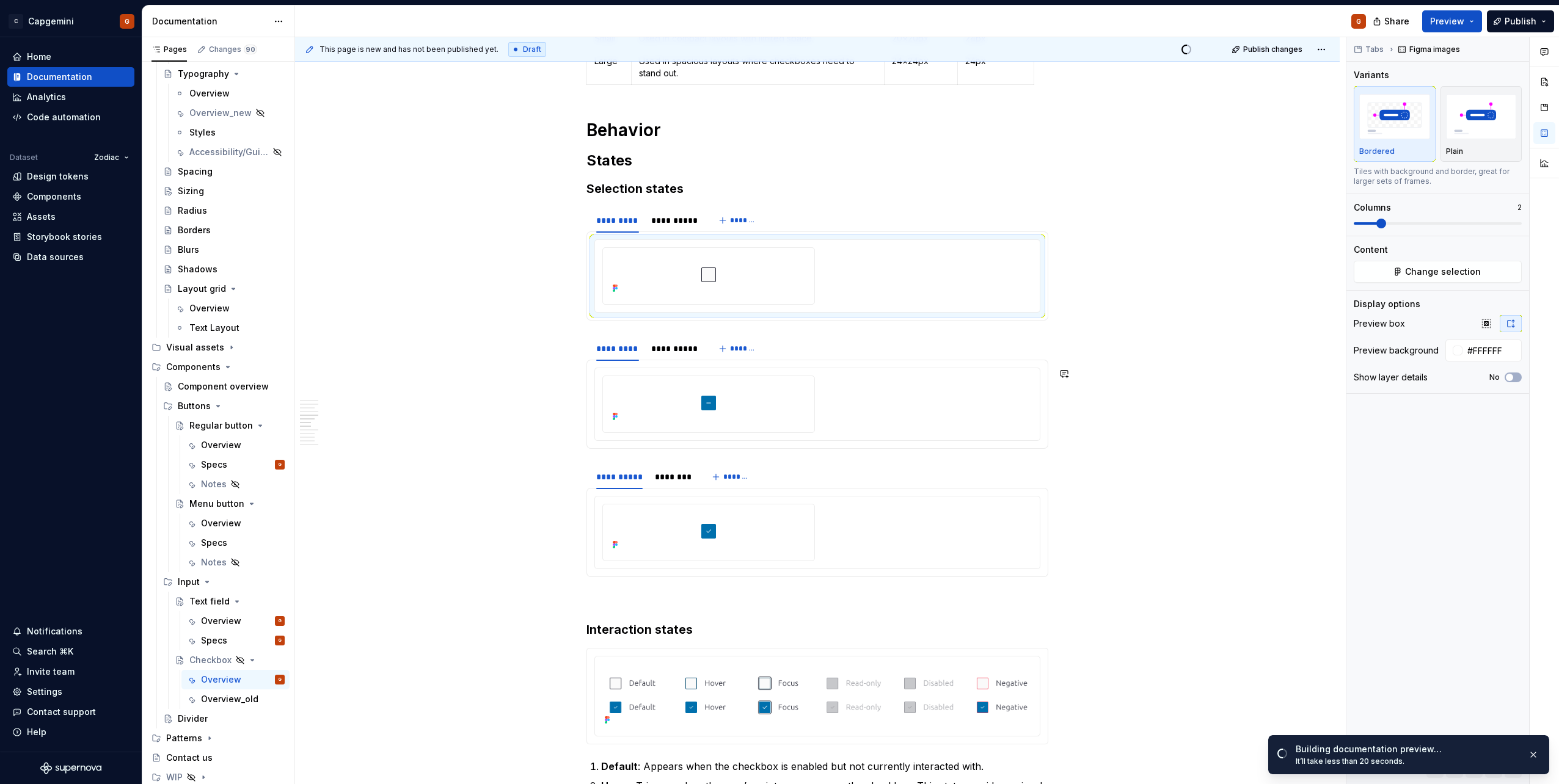
scroll to position [1384, 0]
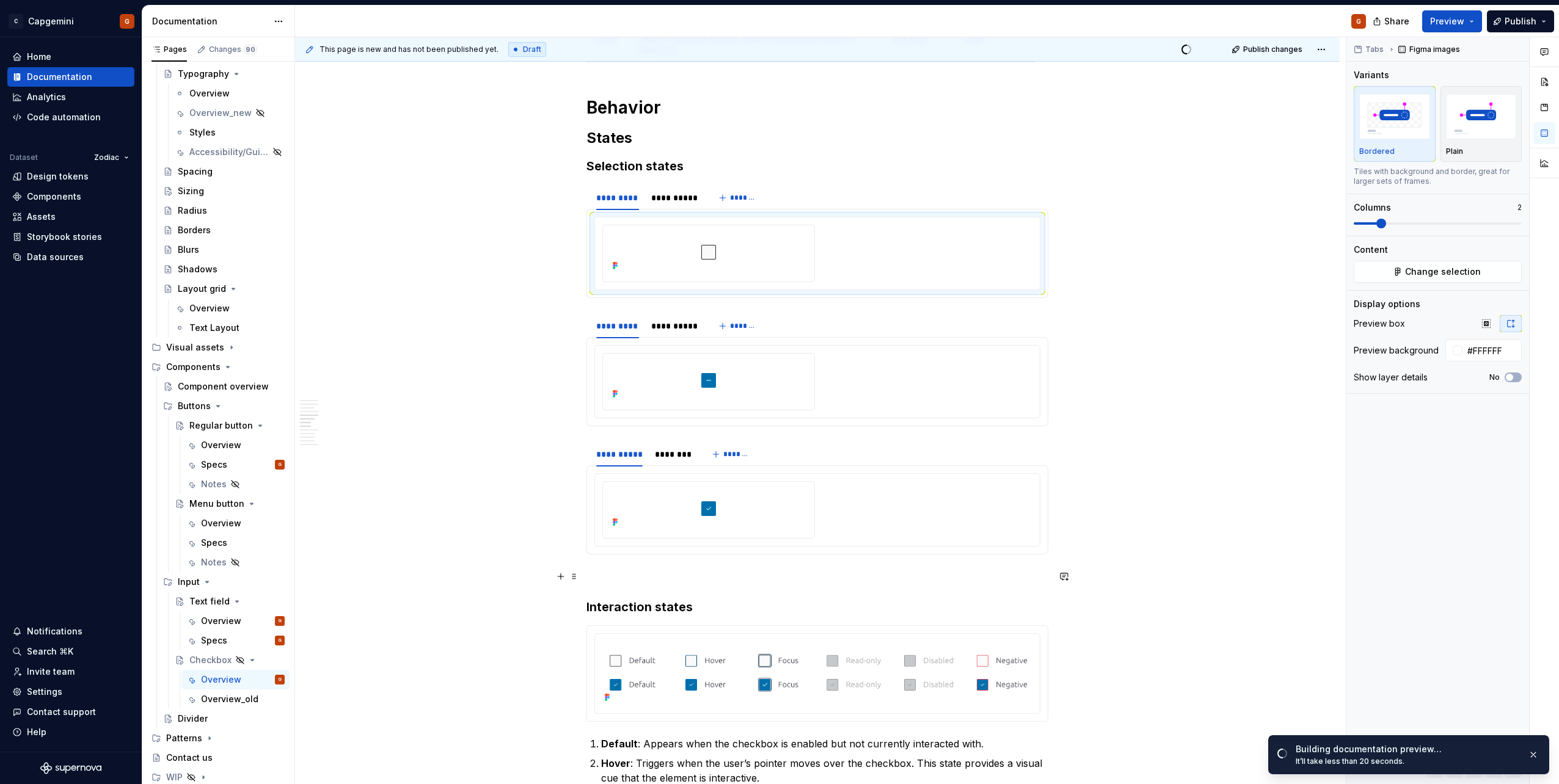
click at [631, 567] on div "**********" at bounding box center [817, 581] width 462 height 3448
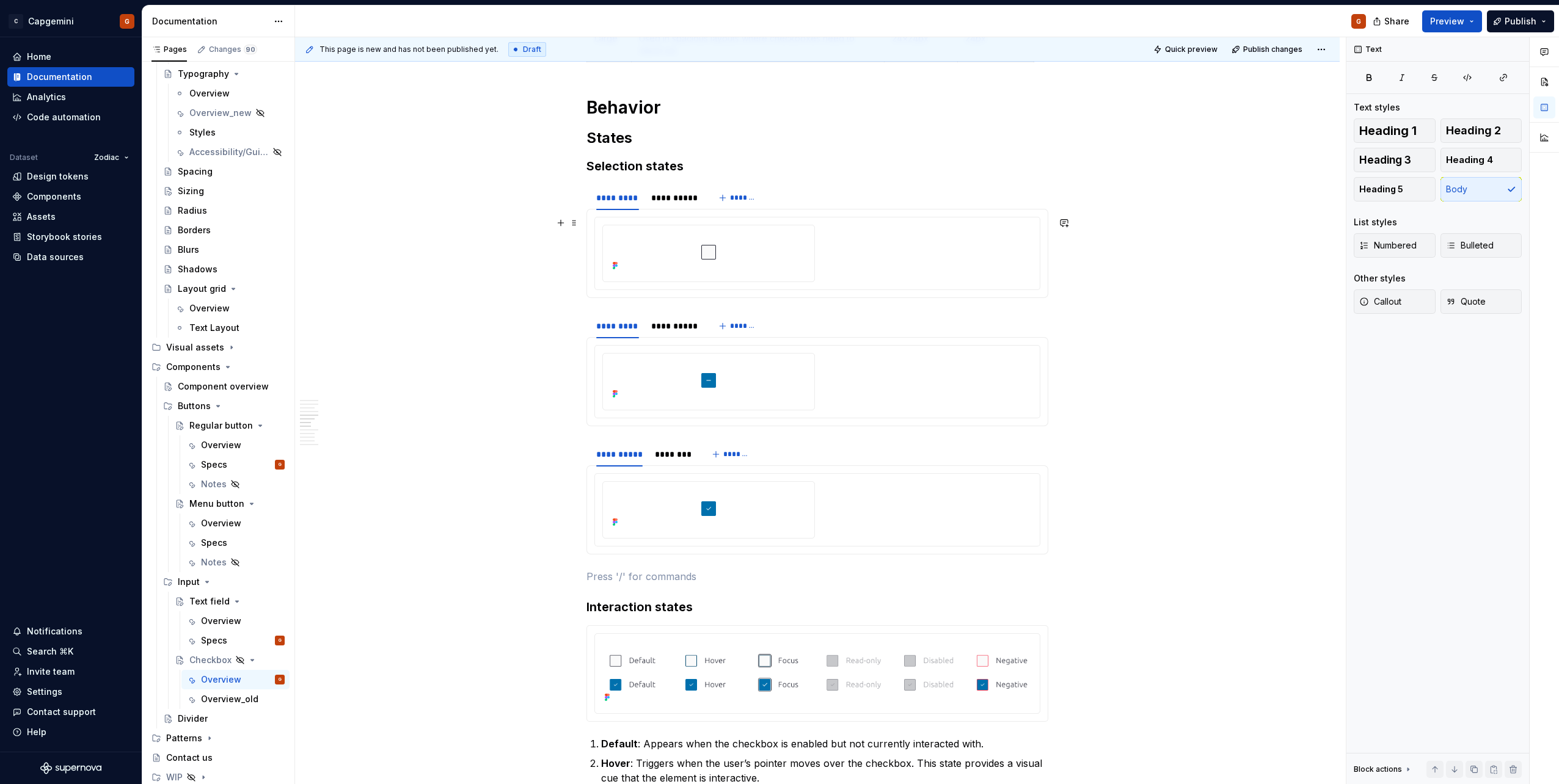
click at [824, 256] on div at bounding box center [817, 253] width 430 height 57
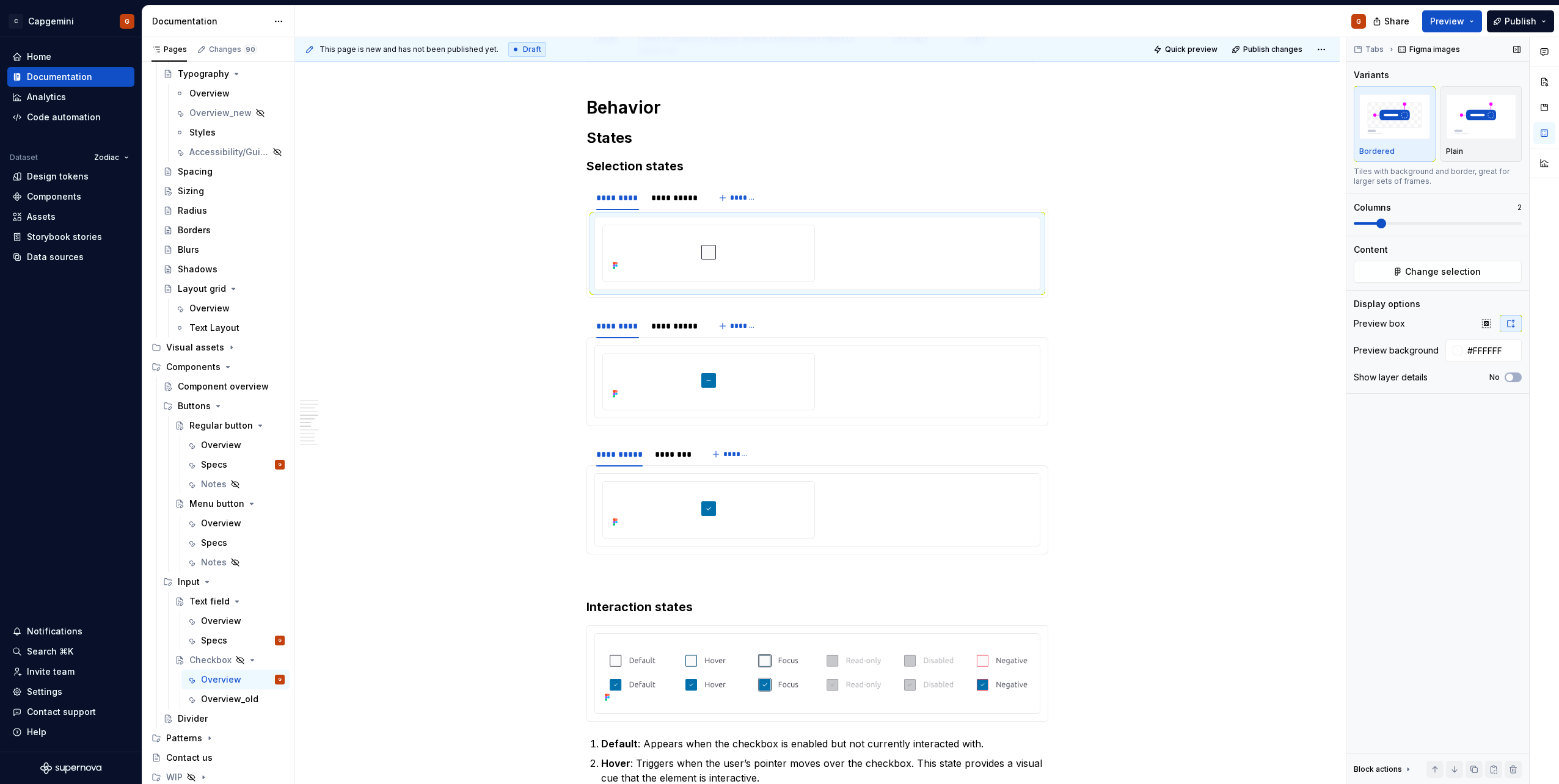
click at [1354, 225] on span at bounding box center [1366, 223] width 24 height 2
click at [942, 397] on div at bounding box center [817, 382] width 430 height 57
click at [1354, 228] on span at bounding box center [1438, 223] width 168 height 10
click at [1000, 527] on div at bounding box center [817, 510] width 430 height 57
drag, startPoint x: 1376, startPoint y: 229, endPoint x: 1337, endPoint y: 230, distance: 39.0
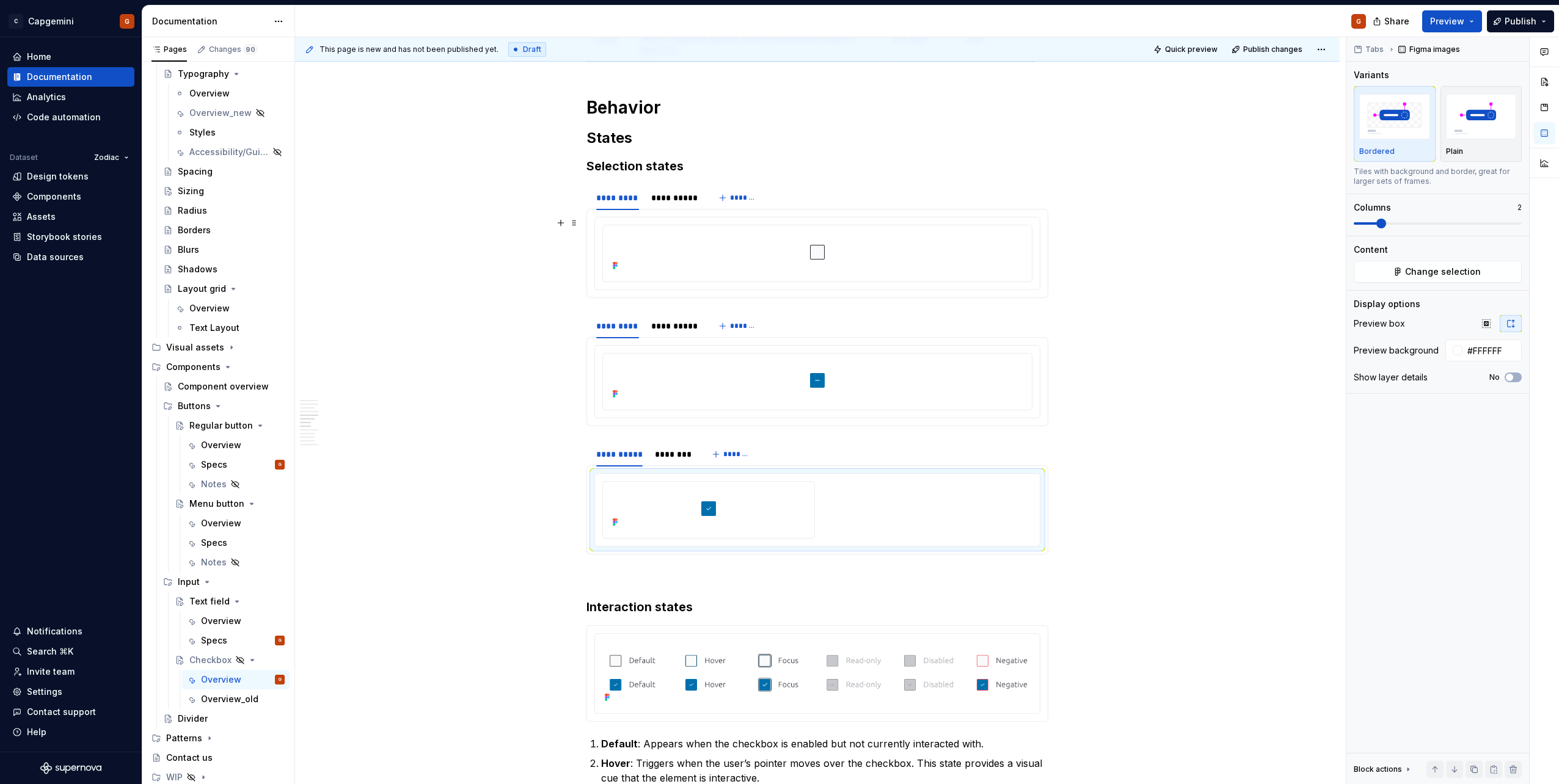
click at [1338, 230] on div "**********" at bounding box center [926, 411] width 1264 height 748
click at [1354, 223] on span at bounding box center [1354, 223] width 0 height 2
click at [1457, 17] on span "Preview" at bounding box center [1447, 21] width 34 height 12
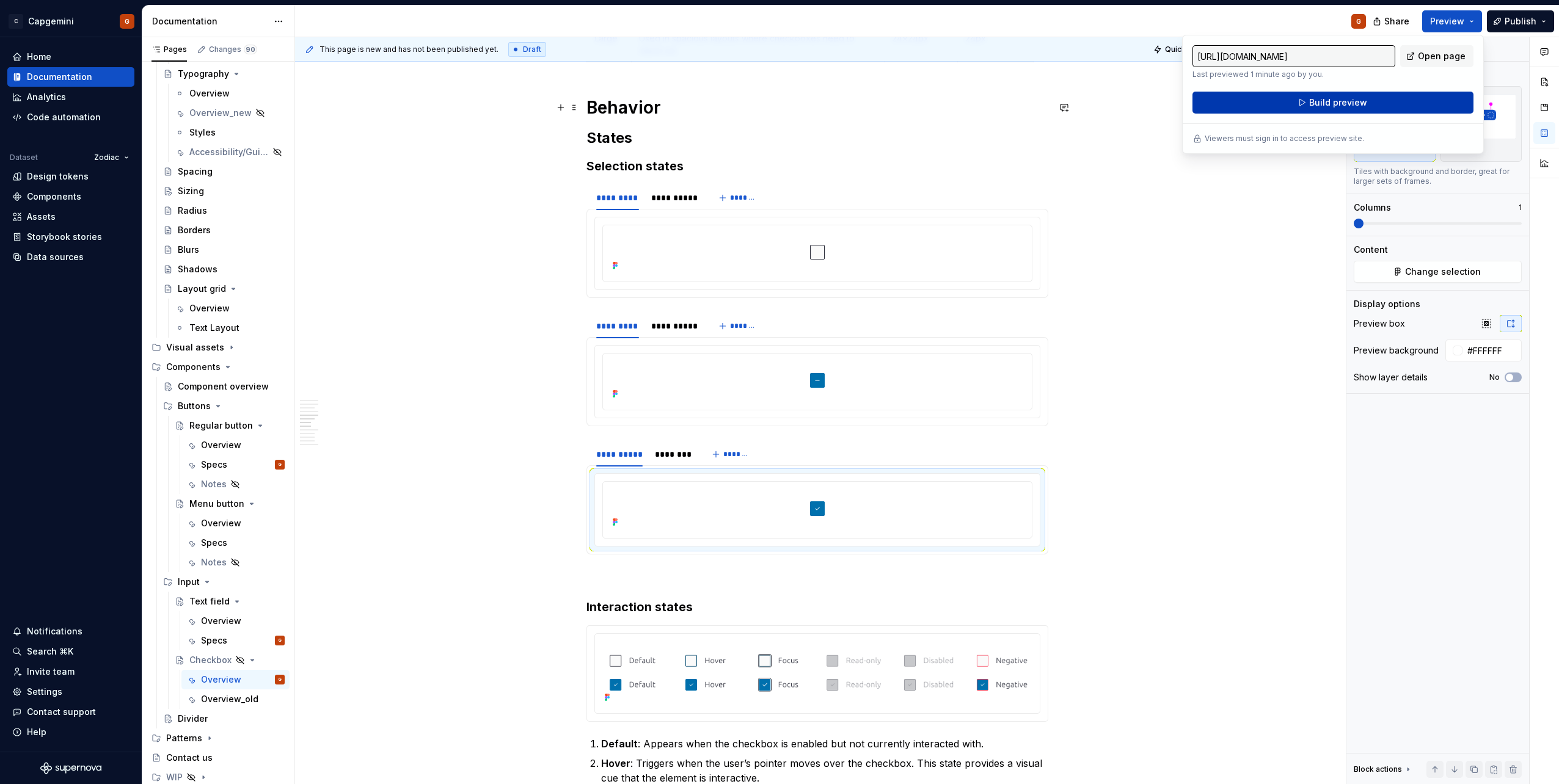
click at [1311, 105] on span "Build preview" at bounding box center [1337, 102] width 58 height 12
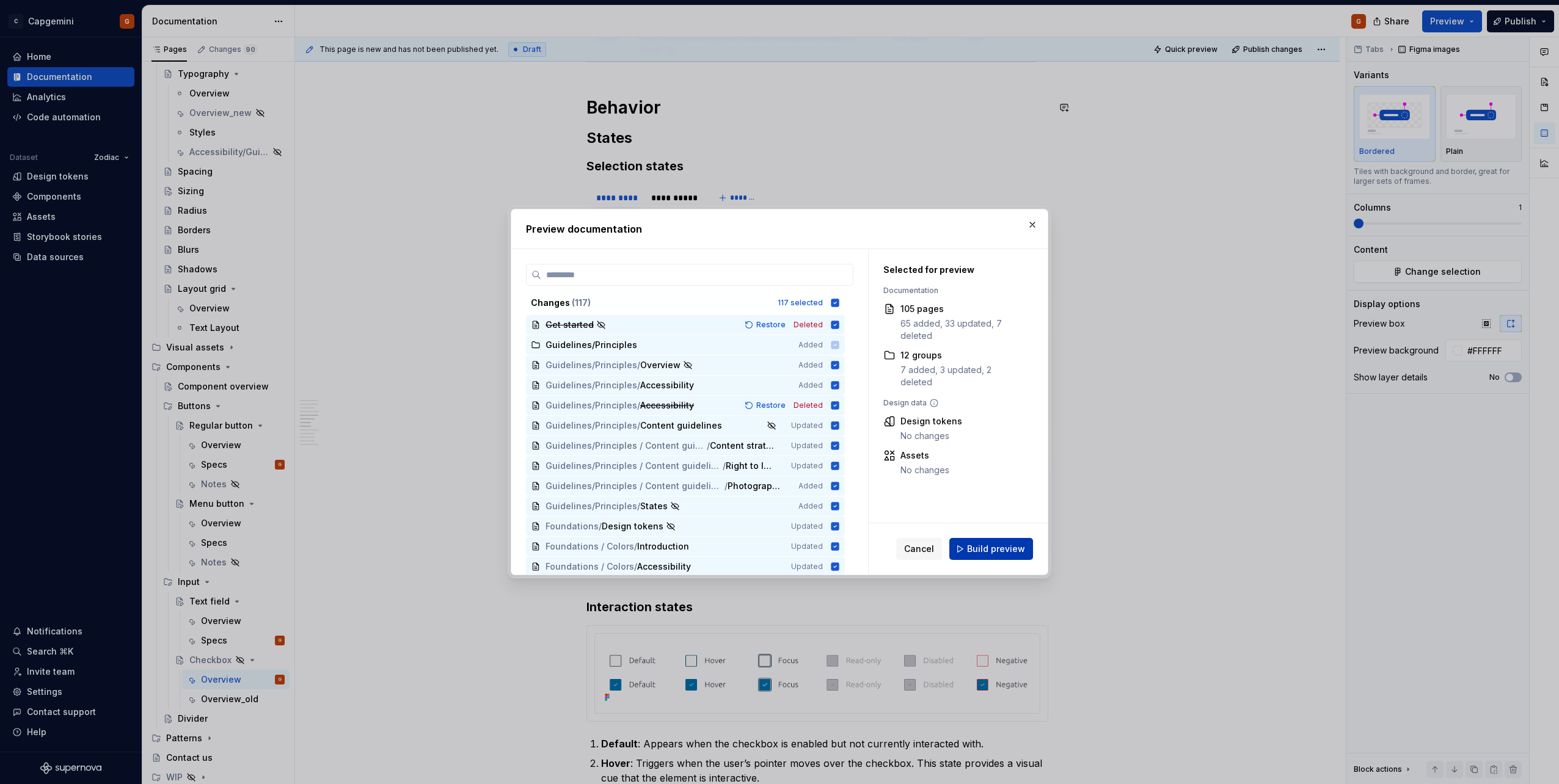
click at [1014, 542] on span "Build preview" at bounding box center [996, 548] width 58 height 12
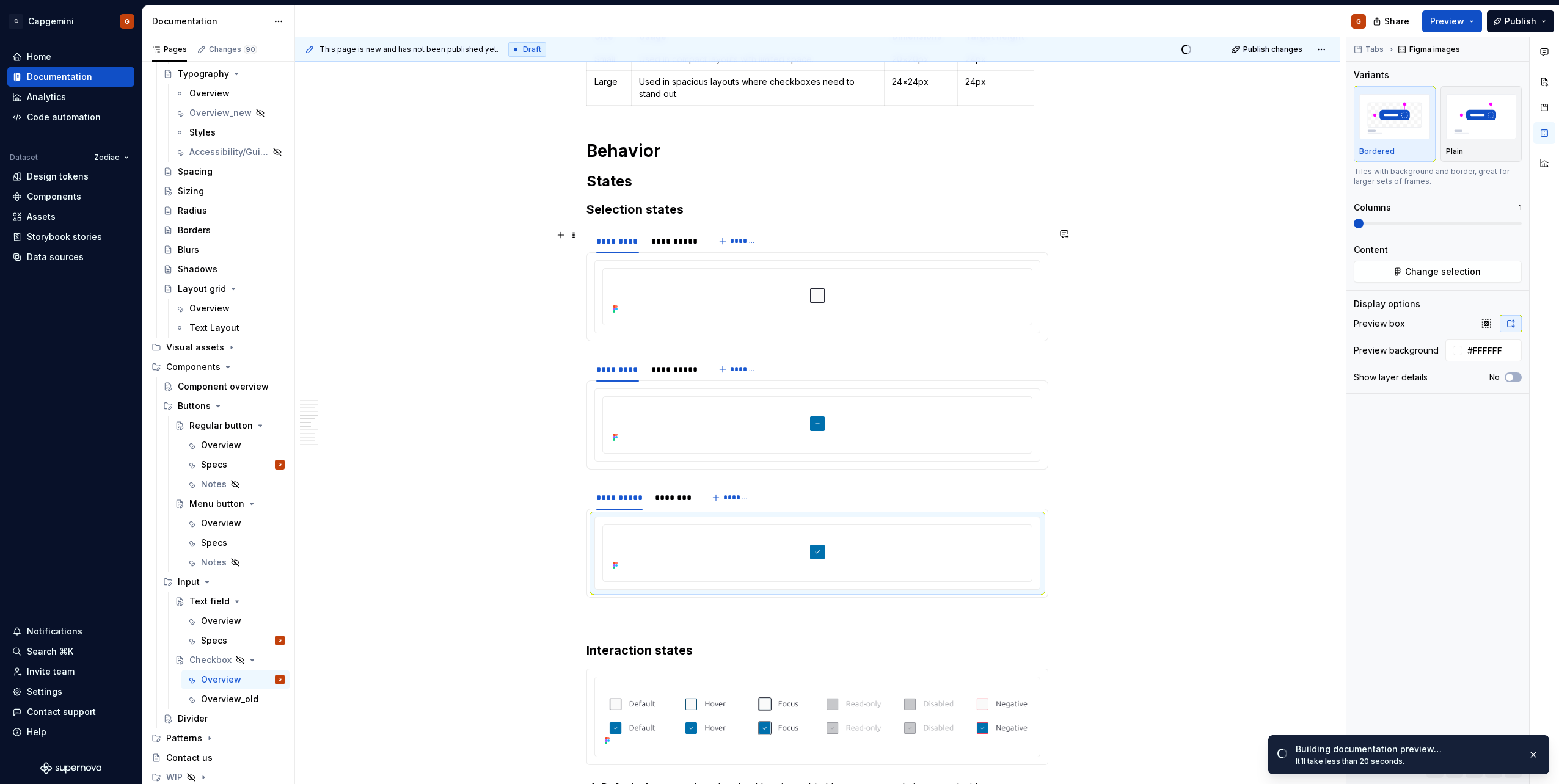
scroll to position [1323, 0]
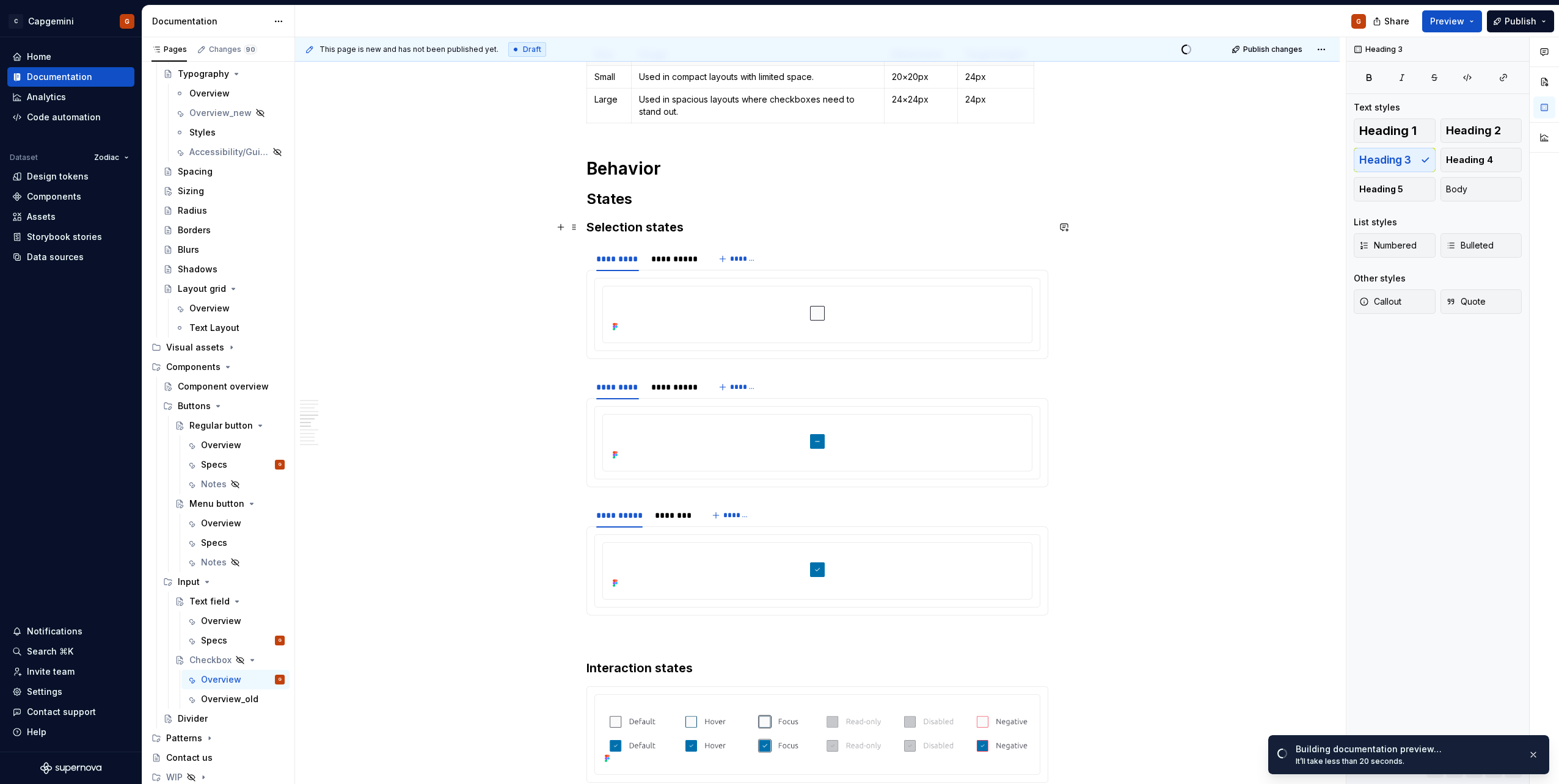
click at [674, 225] on h3 "Selection states" at bounding box center [817, 227] width 462 height 17
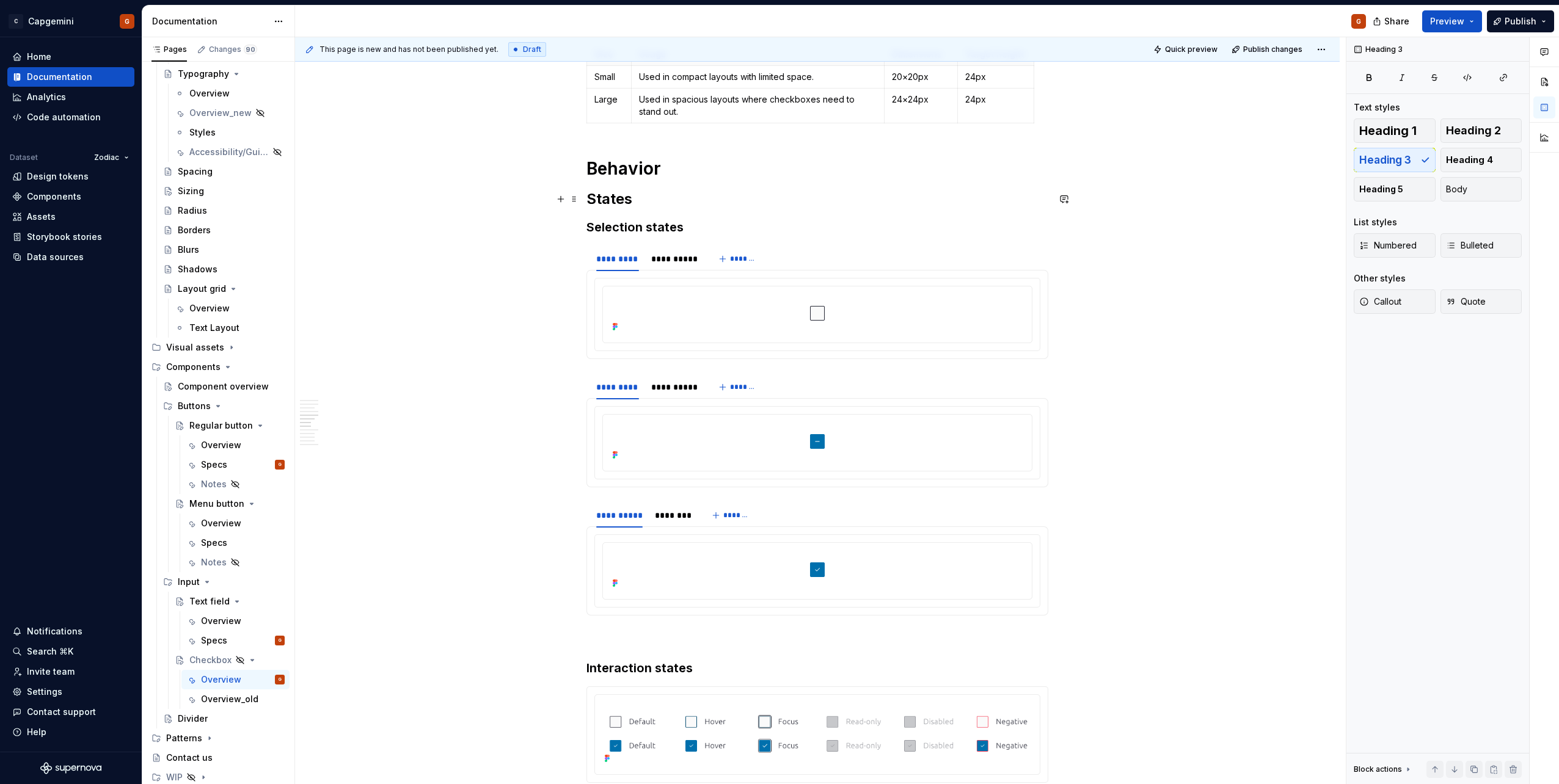
click at [706, 203] on h2 "States" at bounding box center [817, 199] width 462 height 20
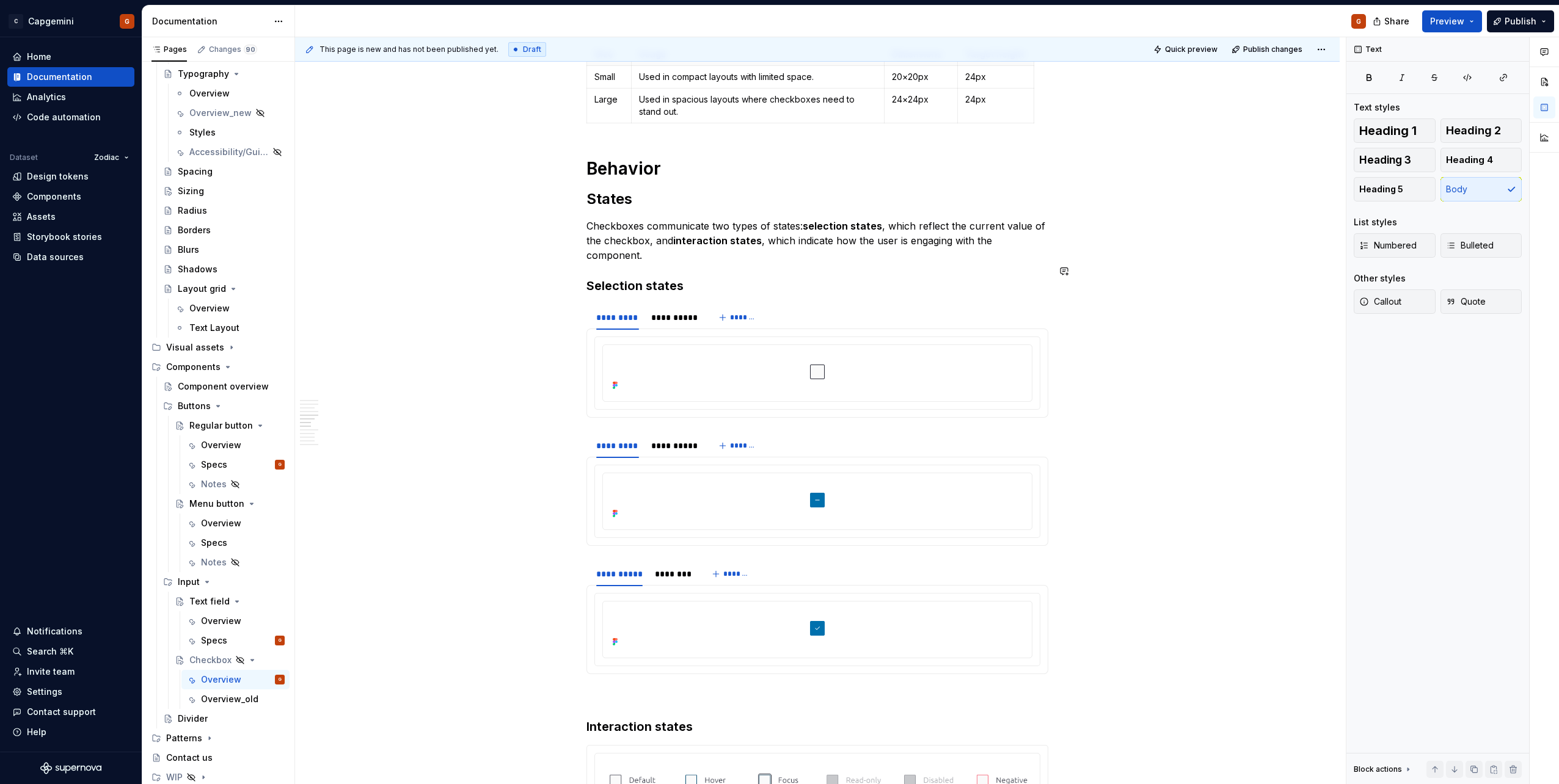
click at [661, 278] on h3 "Selection states" at bounding box center [817, 286] width 462 height 17
click at [1464, 185] on span "Body" at bounding box center [1456, 188] width 21 height 12
click at [631, 277] on h3 "Selection states" at bounding box center [817, 286] width 462 height 17
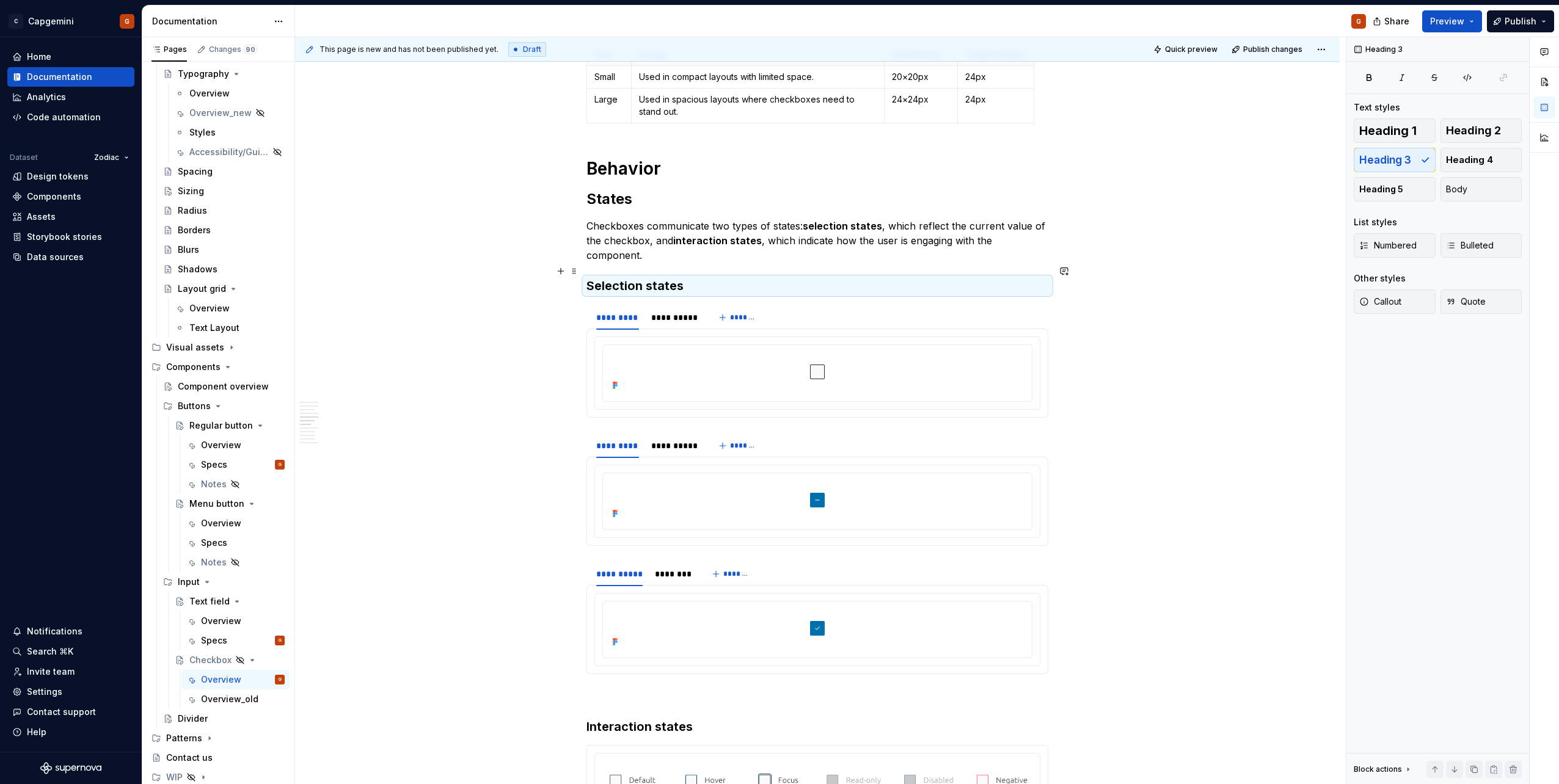
click at [716, 277] on h3 "Selection states" at bounding box center [817, 286] width 462 height 17
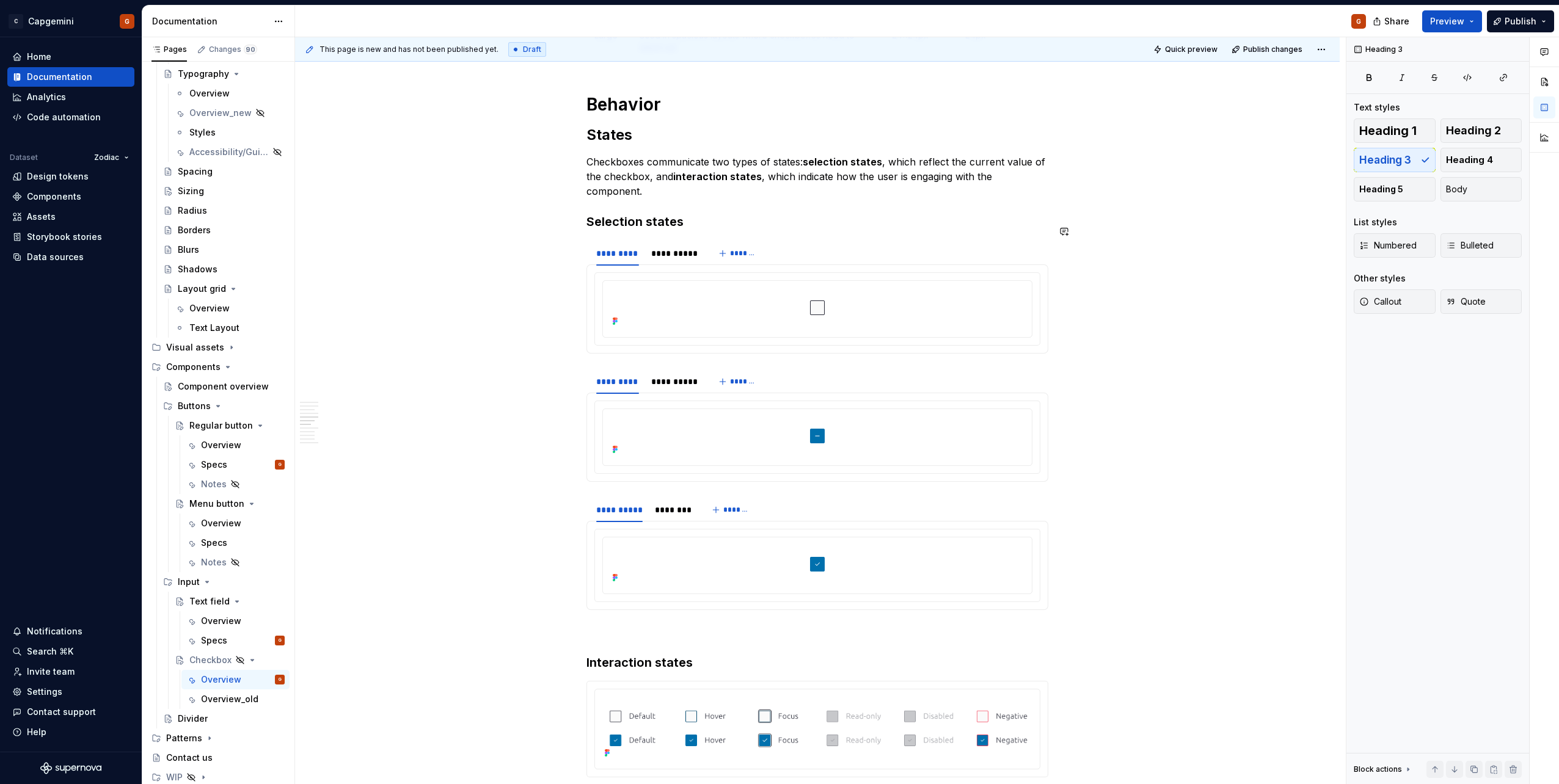
scroll to position [1445, 0]
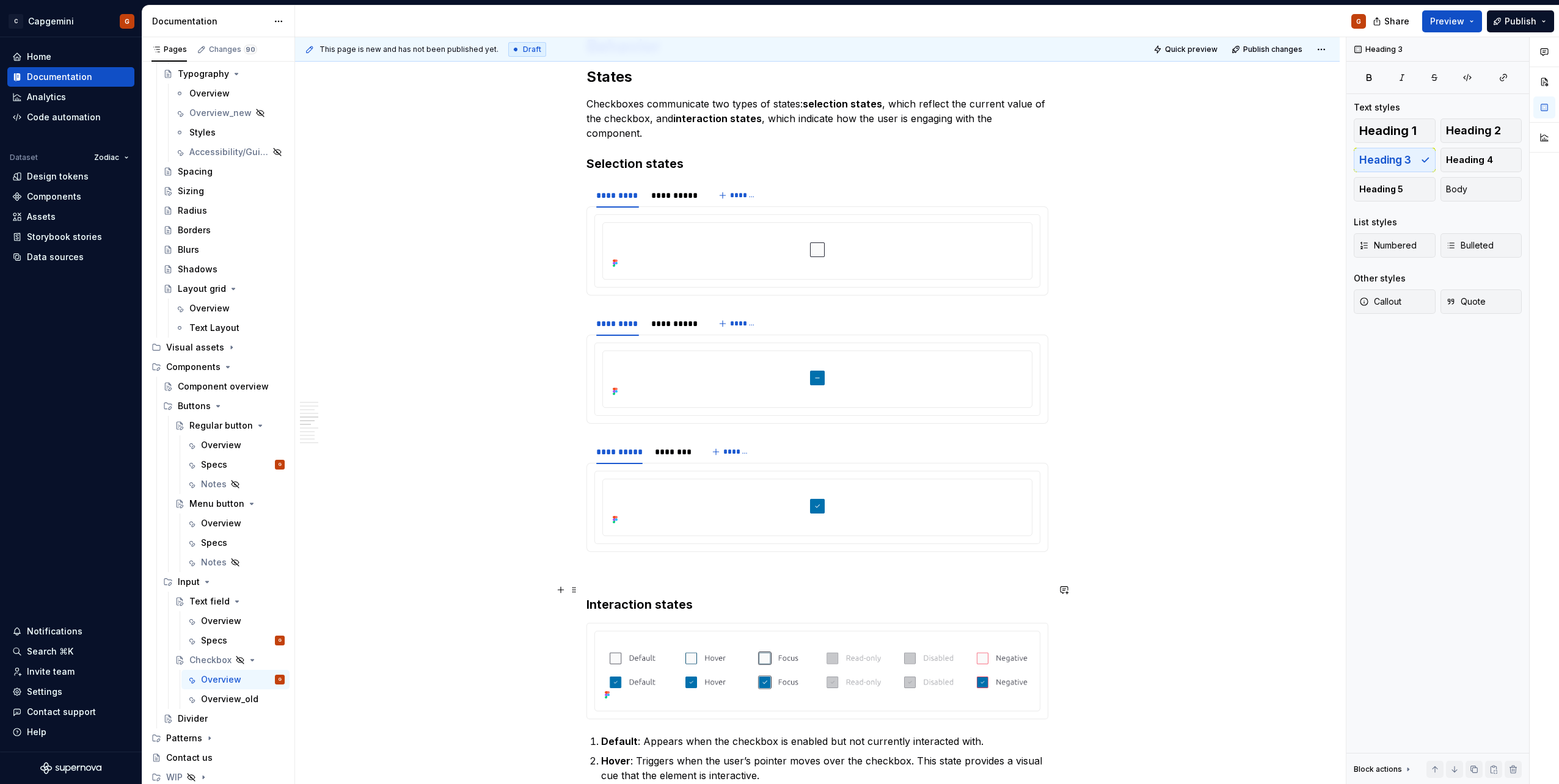
click at [682, 596] on h3 "Interaction states" at bounding box center [817, 605] width 462 height 17
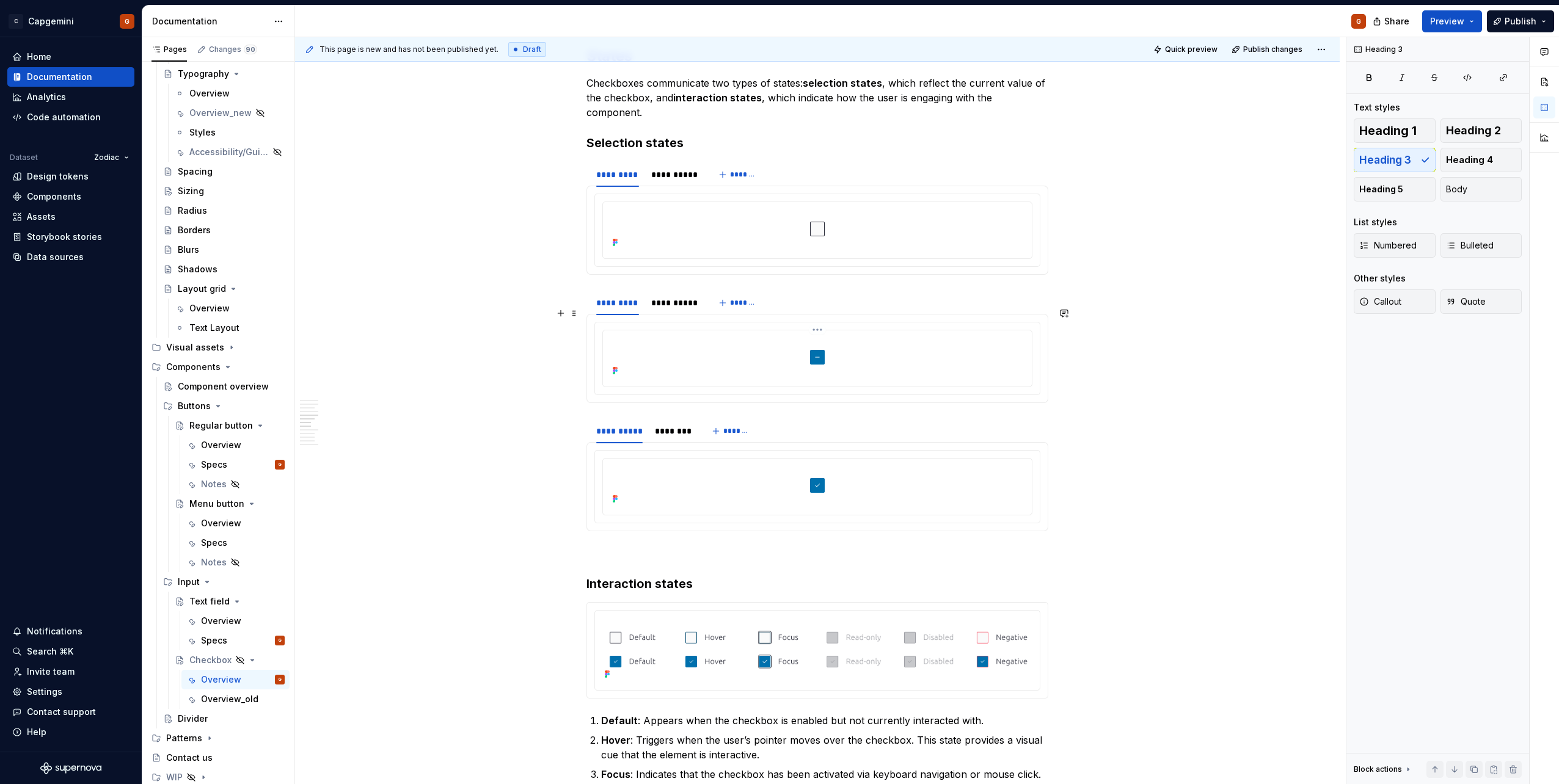
scroll to position [1384, 0]
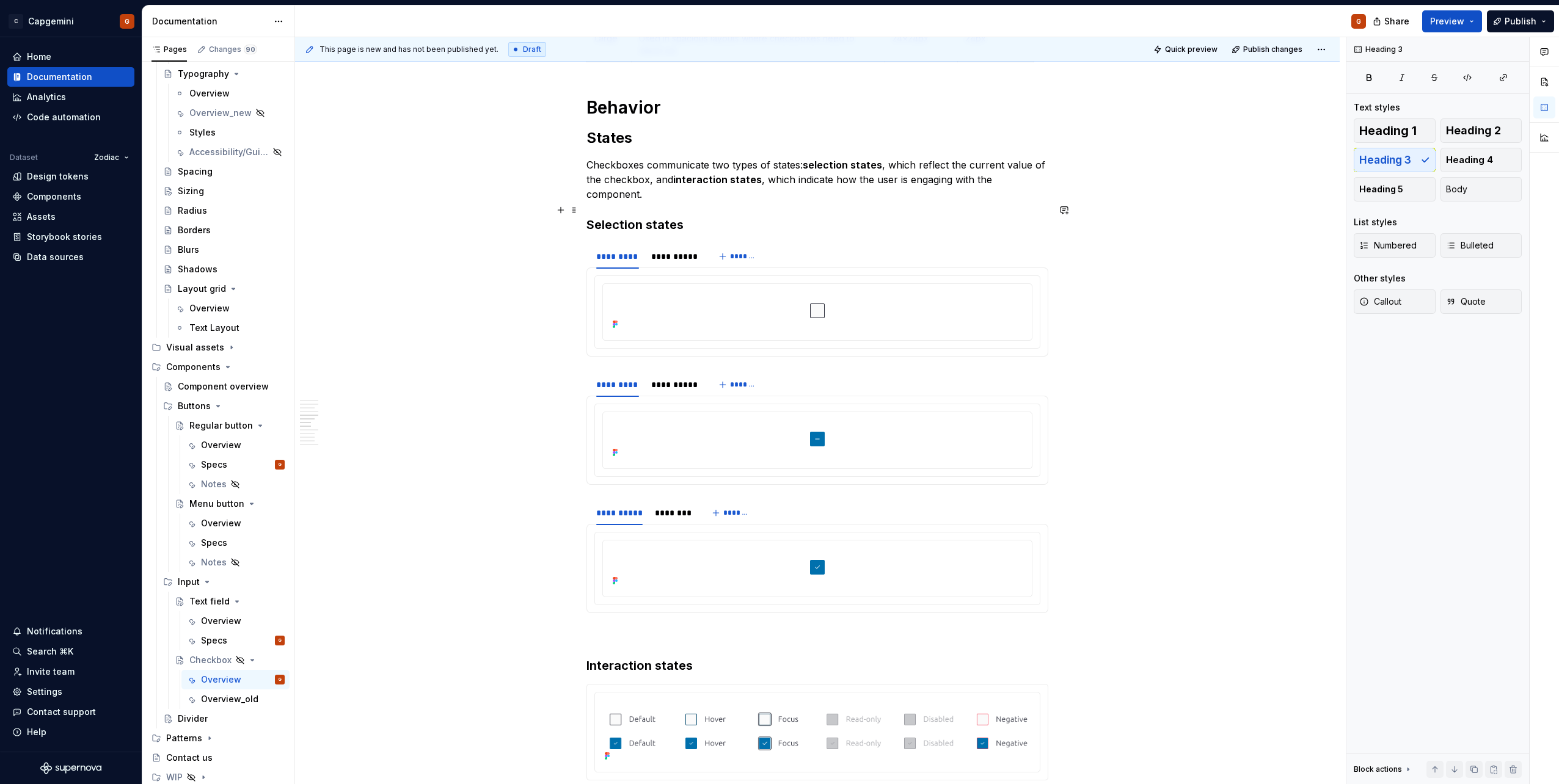
click at [663, 216] on h3 "Selection states" at bounding box center [817, 225] width 462 height 17
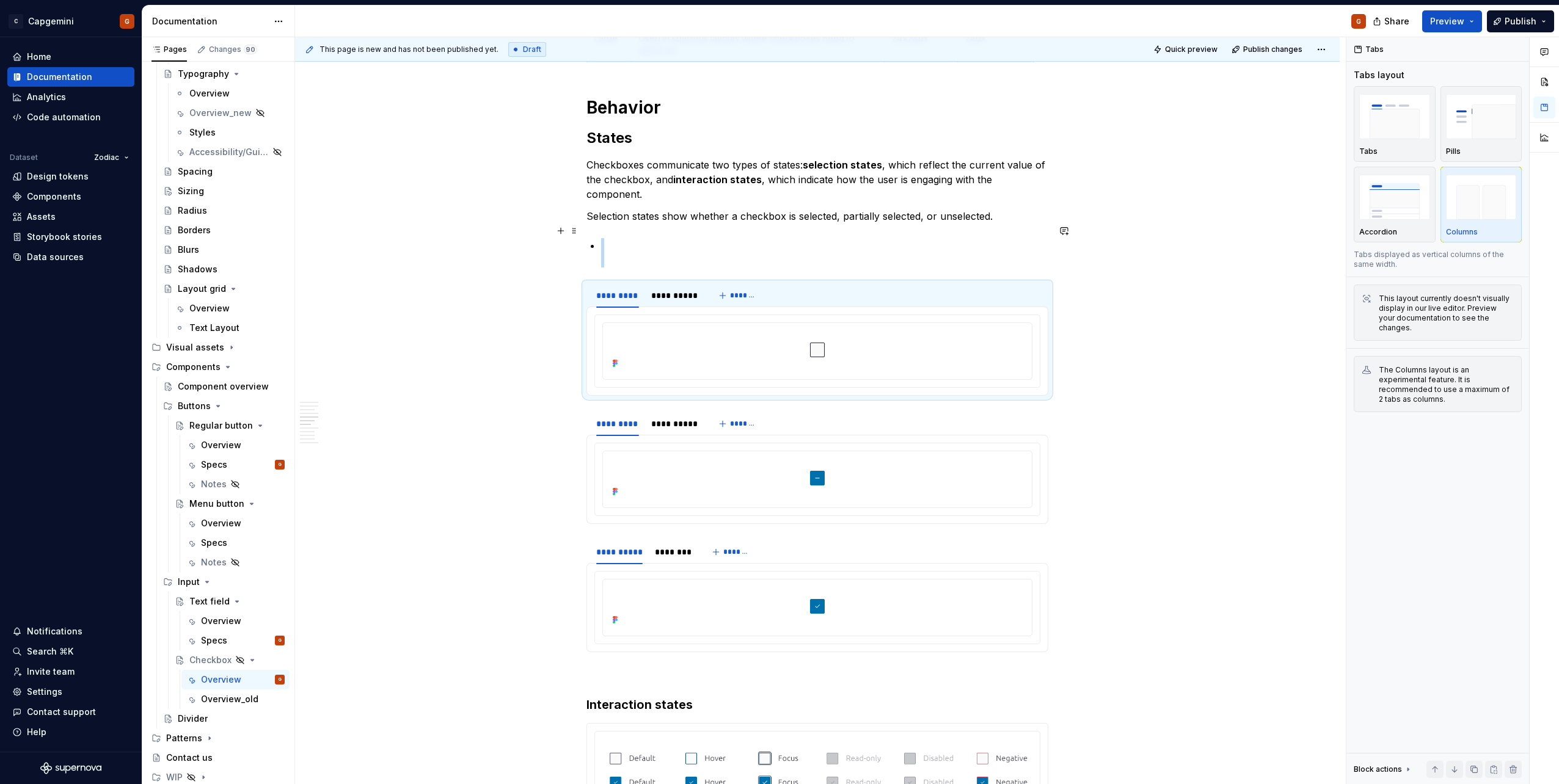
click at [608, 238] on p at bounding box center [825, 253] width 447 height 29
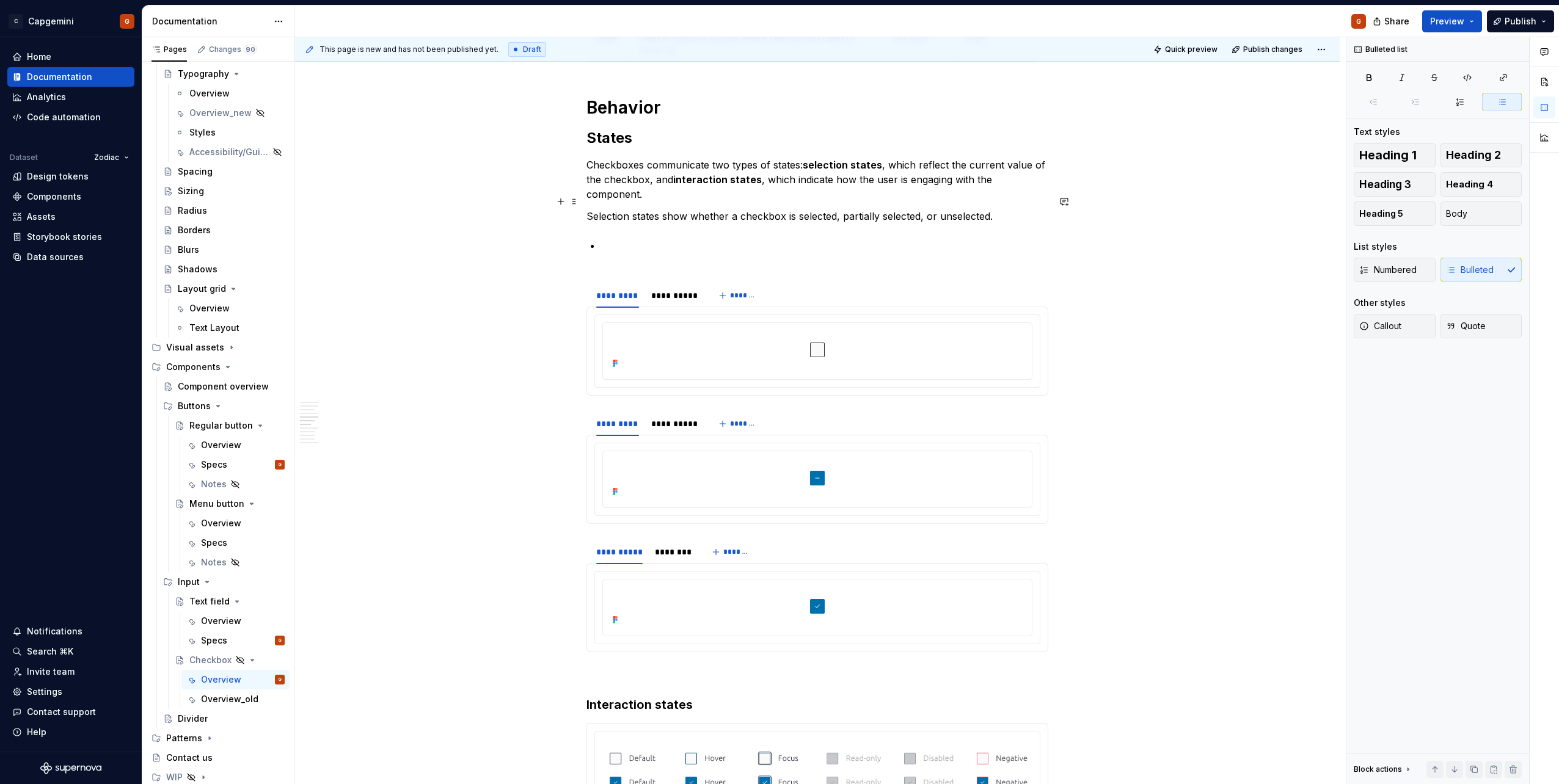
click at [585, 203] on div "**********" at bounding box center [817, 740] width 1045 height 3824
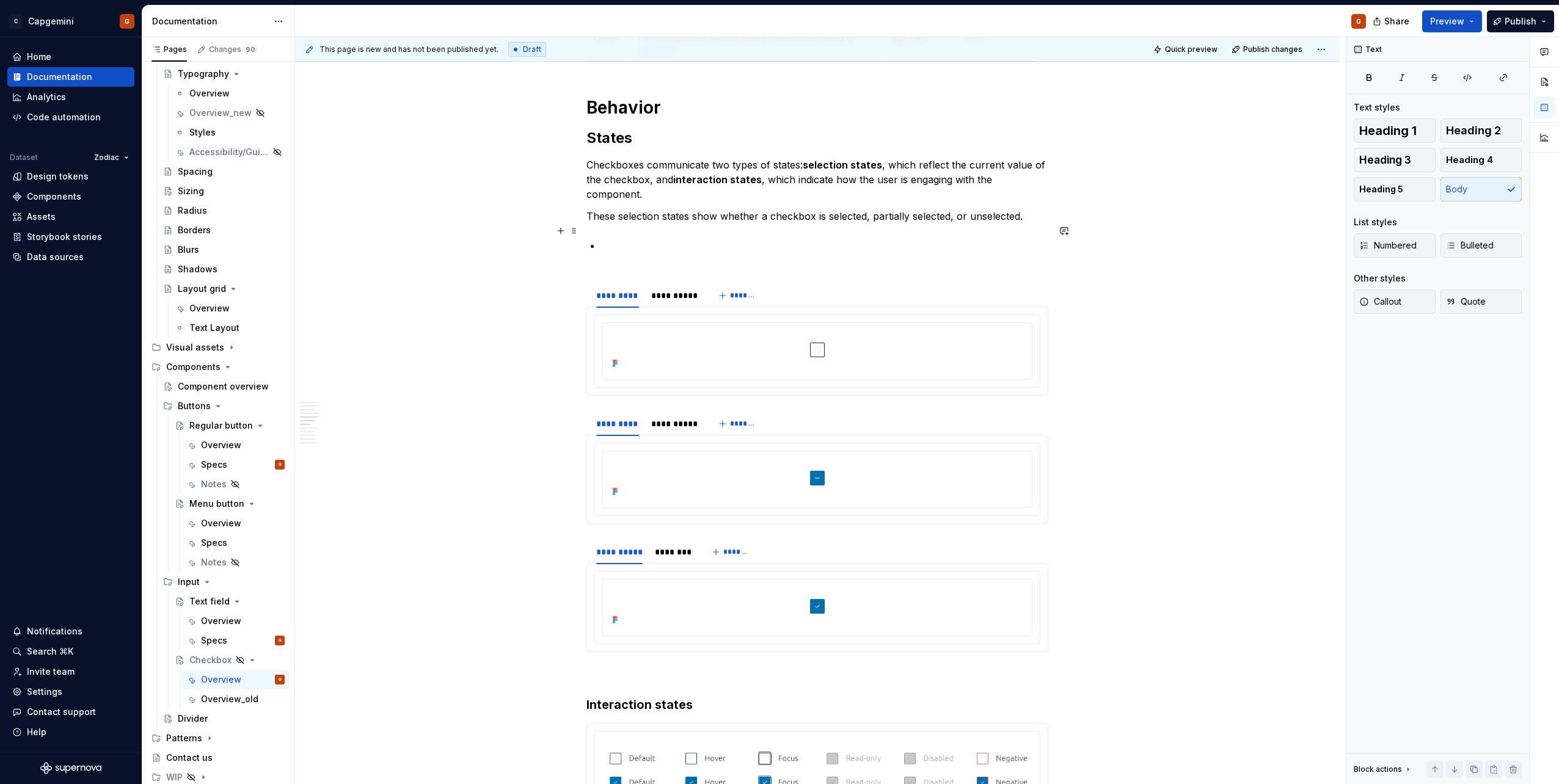
click at [650, 239] on p at bounding box center [825, 253] width 447 height 29
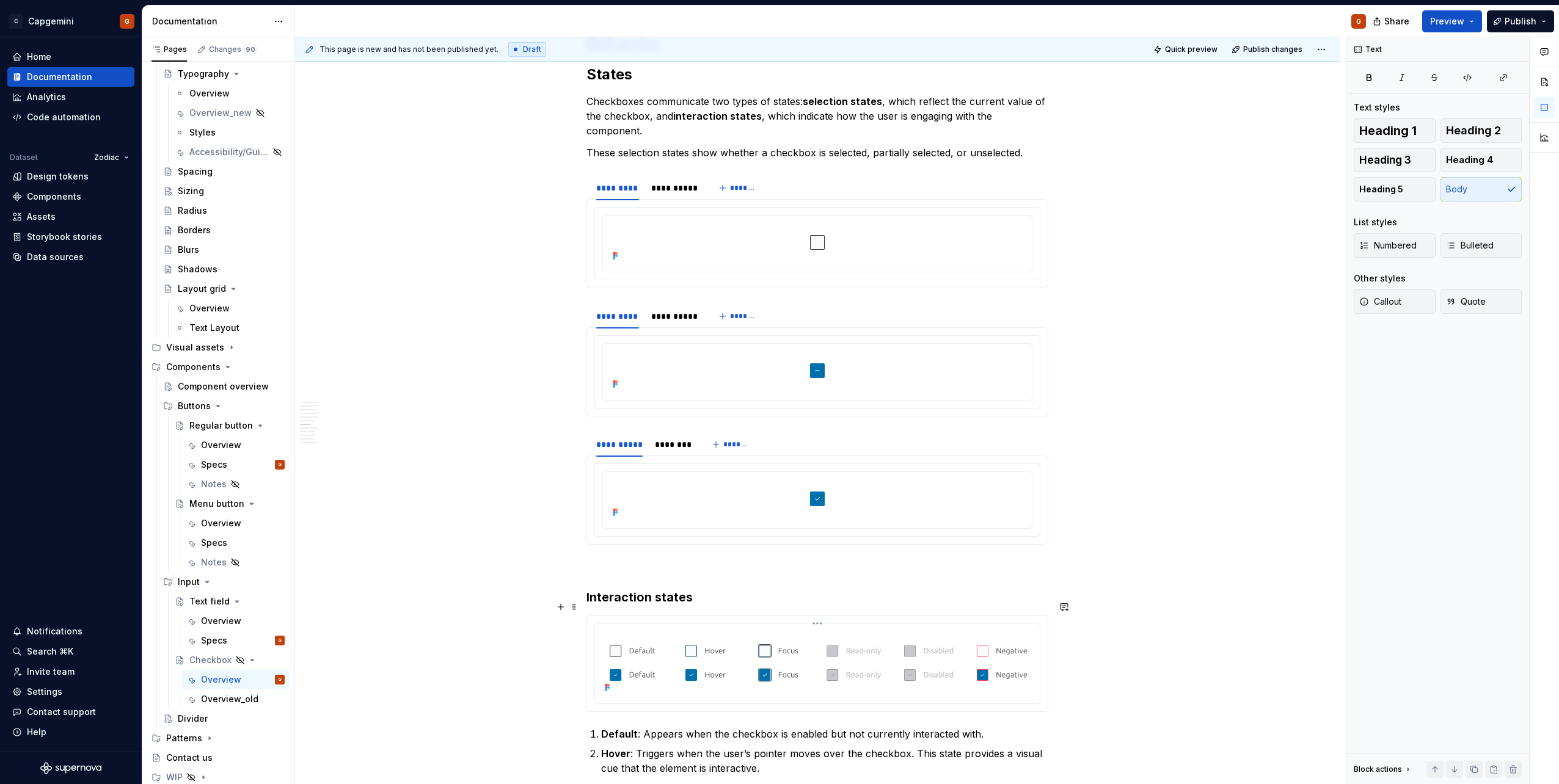
scroll to position [1506, 0]
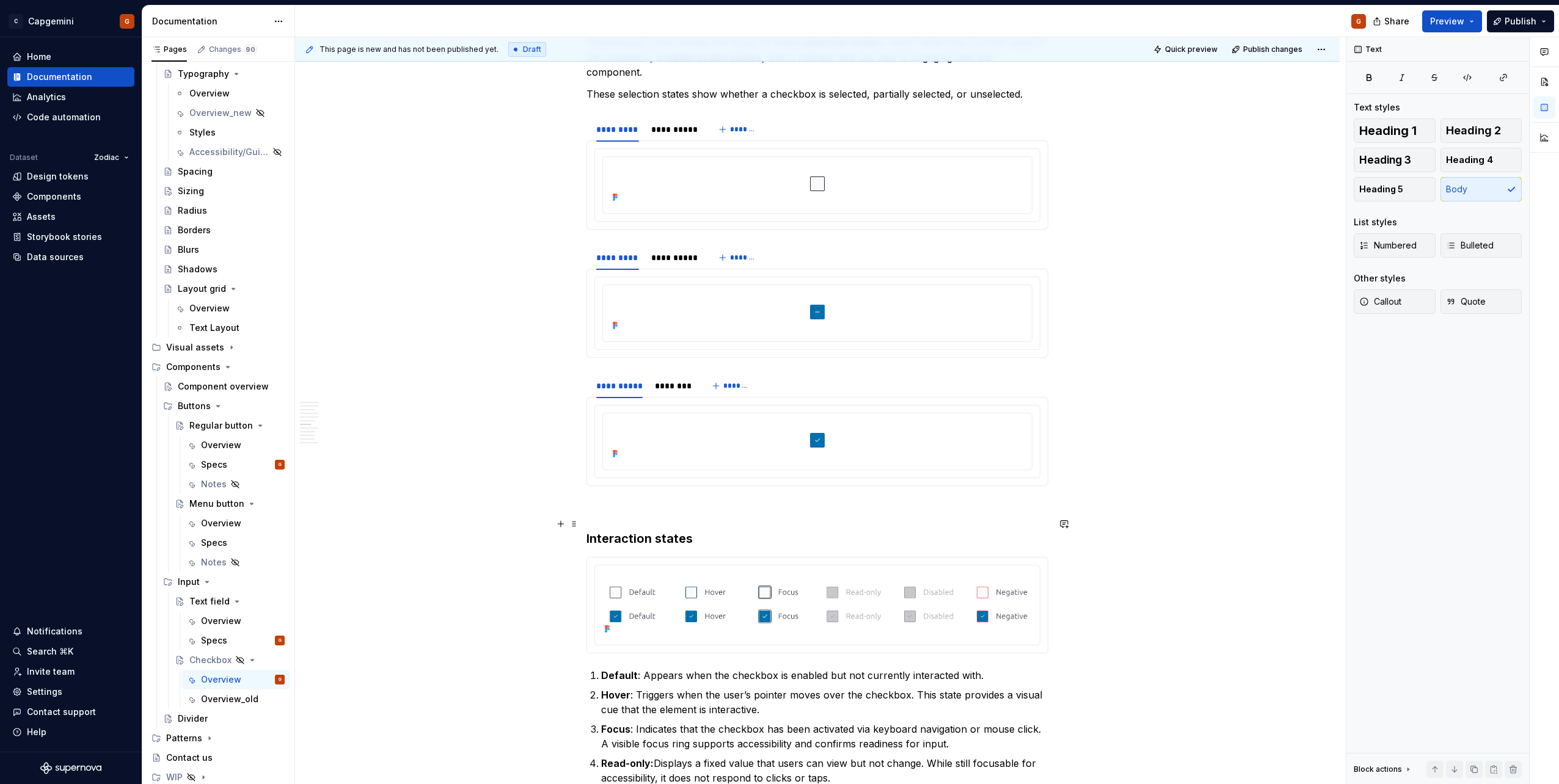
click at [684, 530] on h3 "Interaction states" at bounding box center [817, 539] width 462 height 17
click at [708, 530] on h3 "Interaction states" at bounding box center [817, 539] width 462 height 17
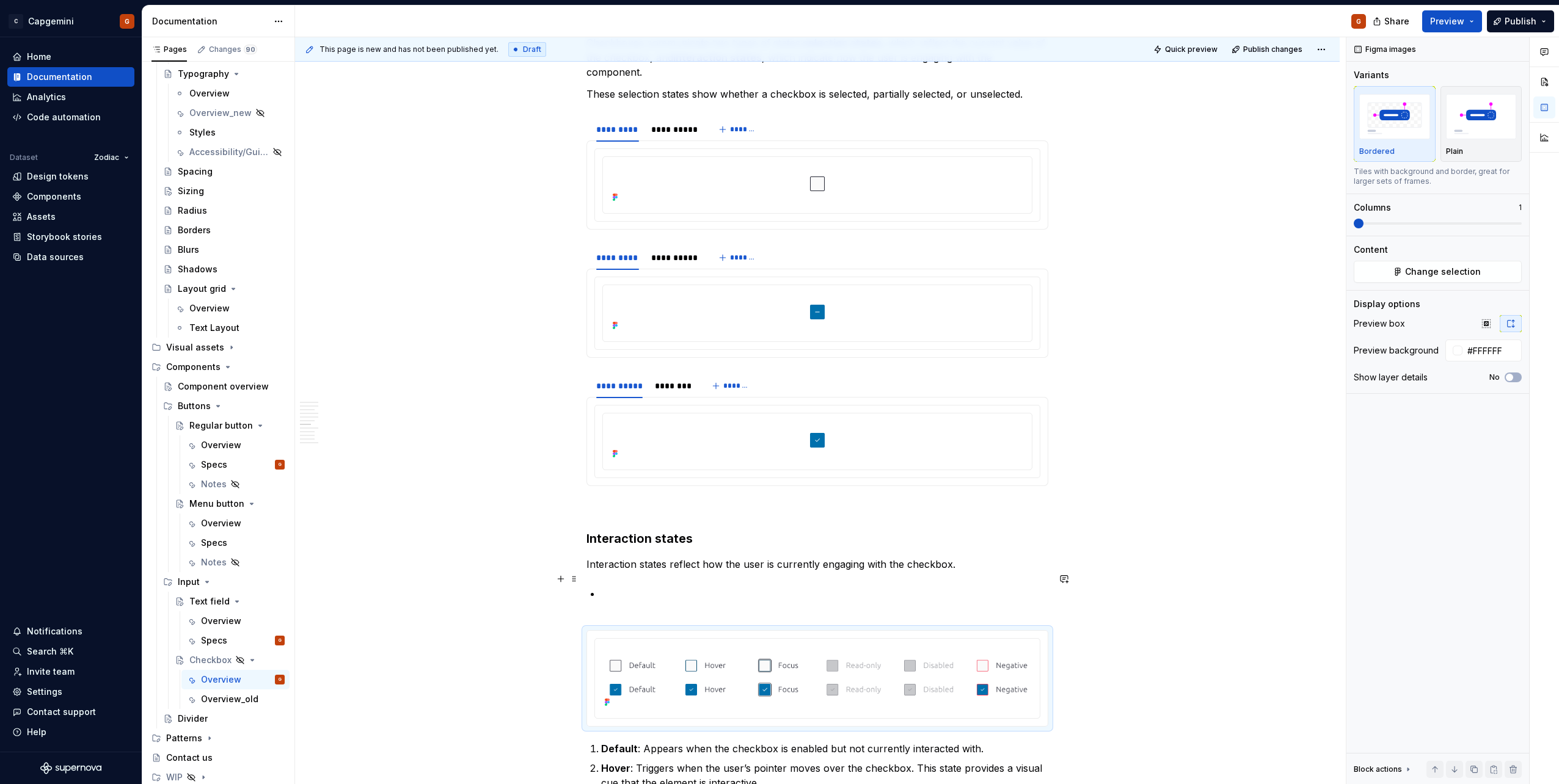
click at [653, 586] on p at bounding box center [825, 600] width 447 height 29
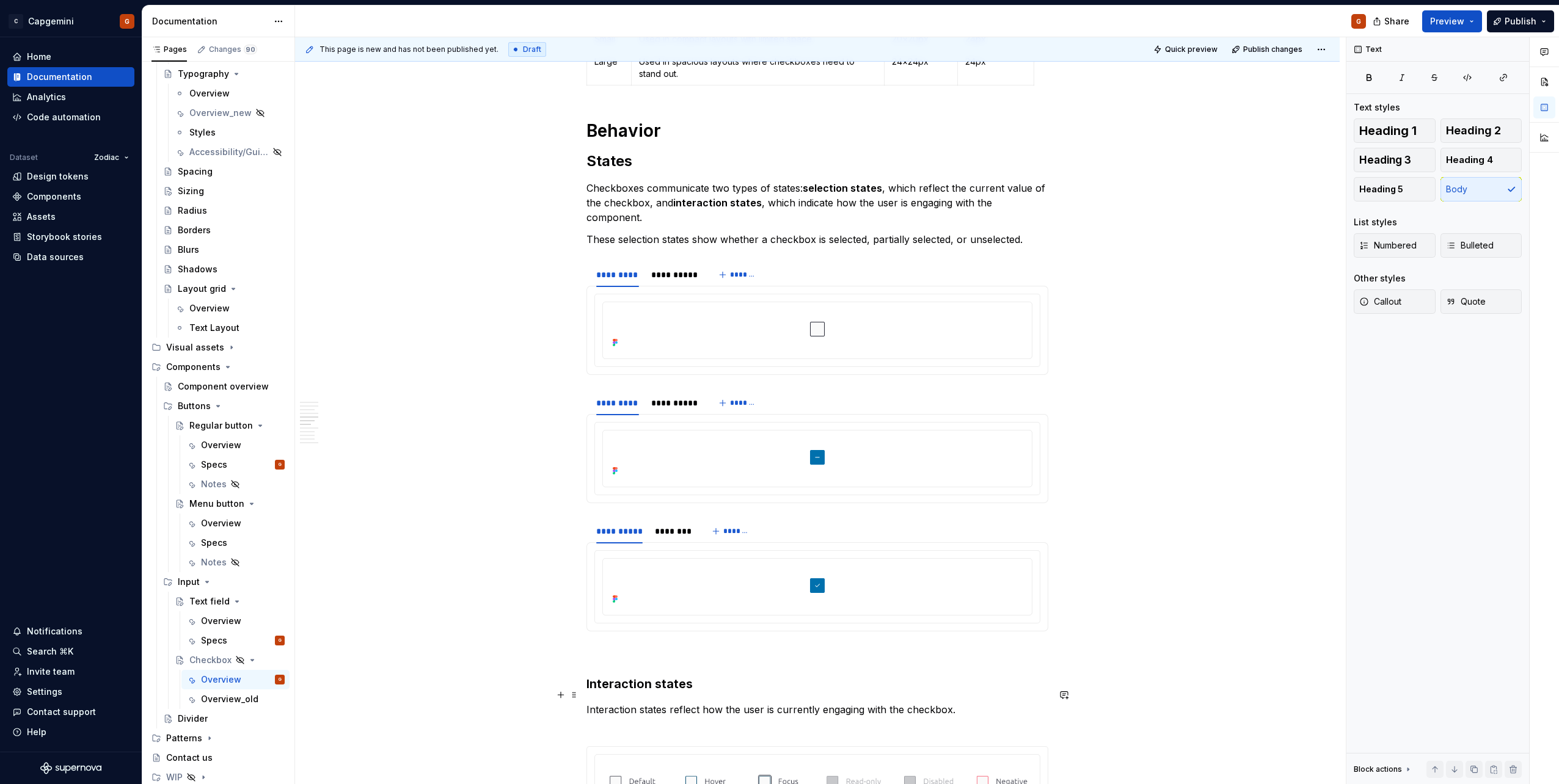
scroll to position [1262, 0]
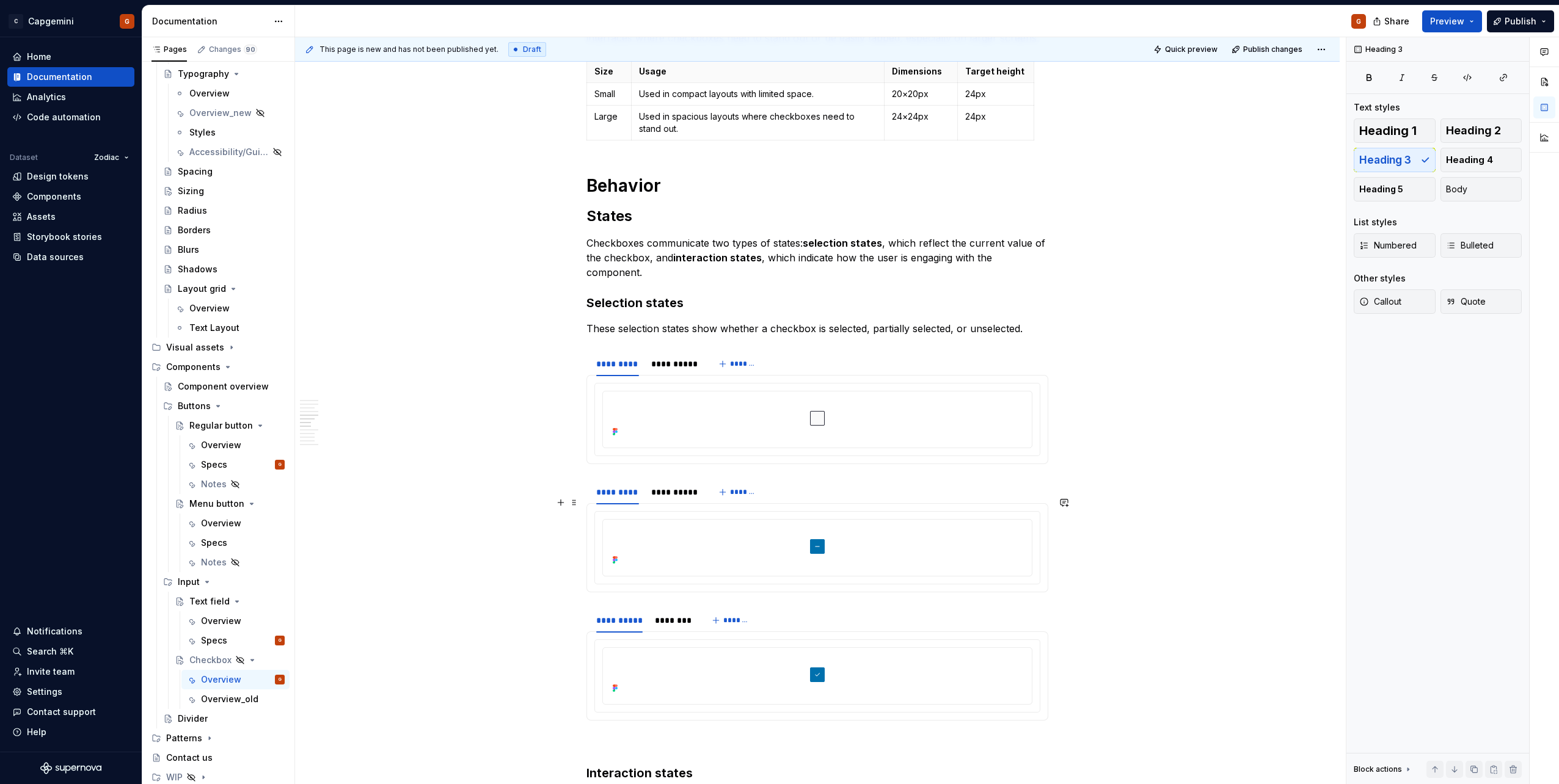
scroll to position [1306, 0]
drag, startPoint x: 625, startPoint y: 314, endPoint x: 589, endPoint y: 321, distance: 36.7
click at [589, 322] on p "These selection states show whether a checkbox is selected, partially selected,…" at bounding box center [817, 329] width 462 height 15
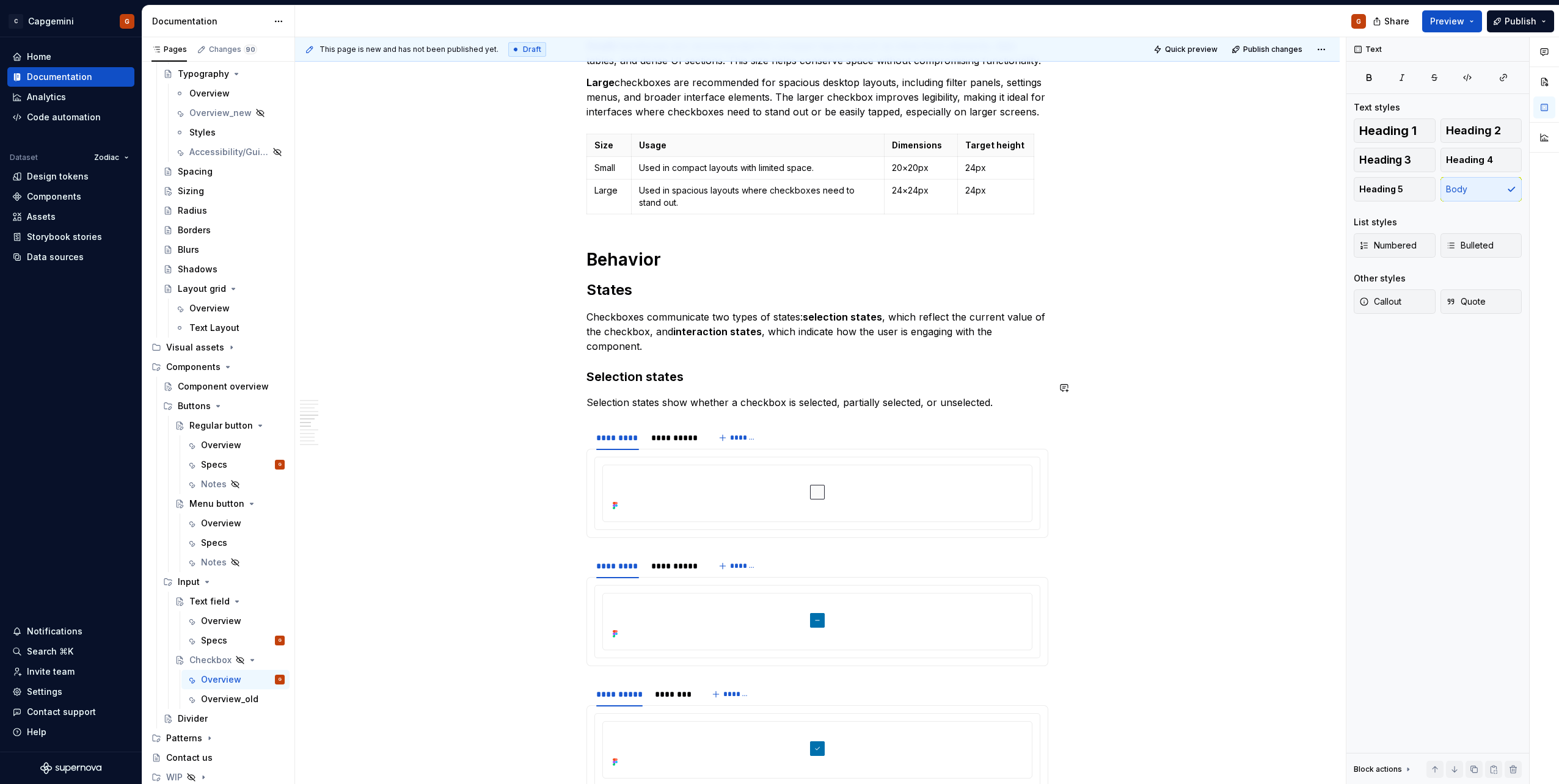
scroll to position [1122, 0]
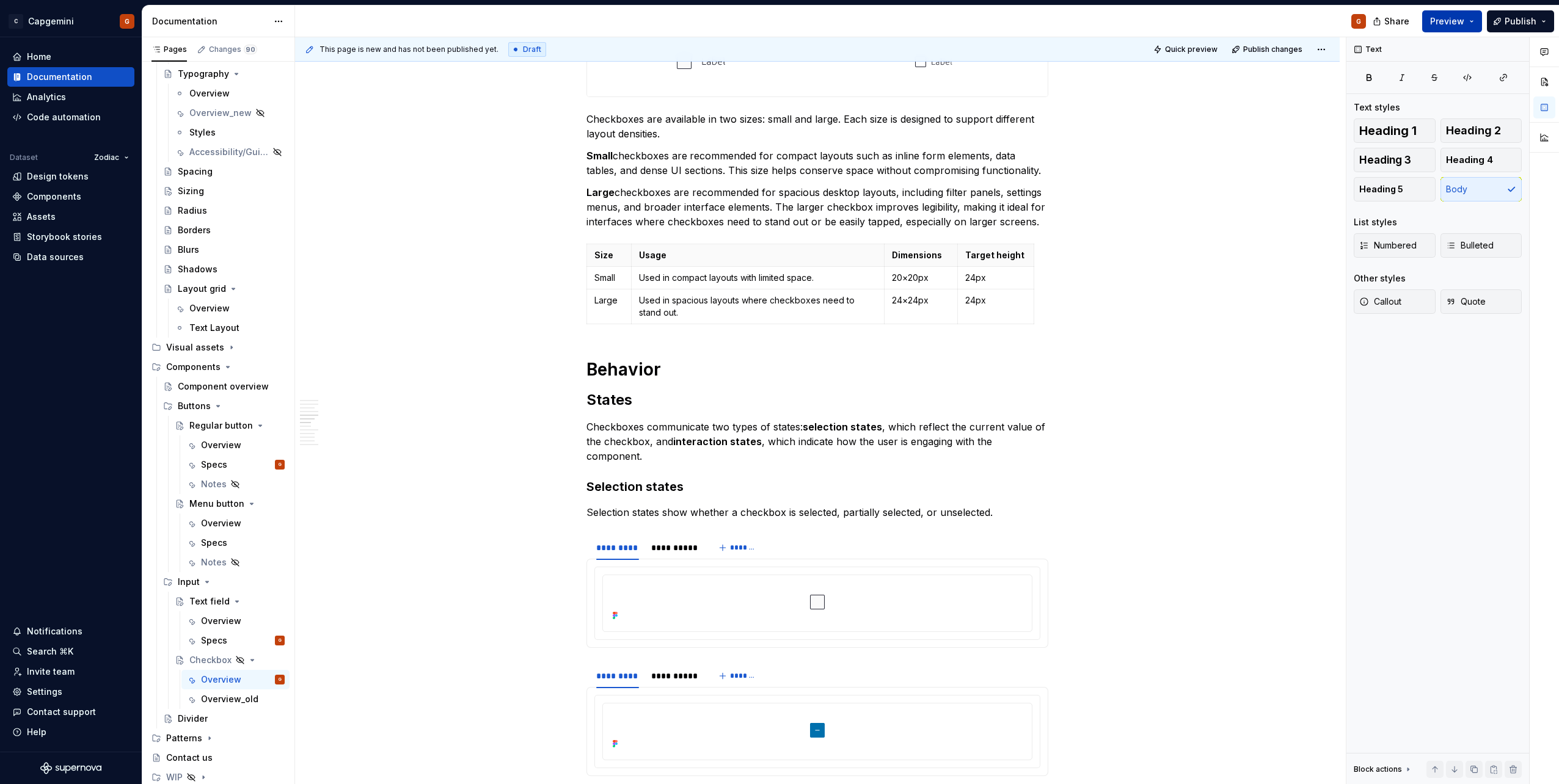
click at [1458, 25] on span "Preview" at bounding box center [1447, 21] width 34 height 12
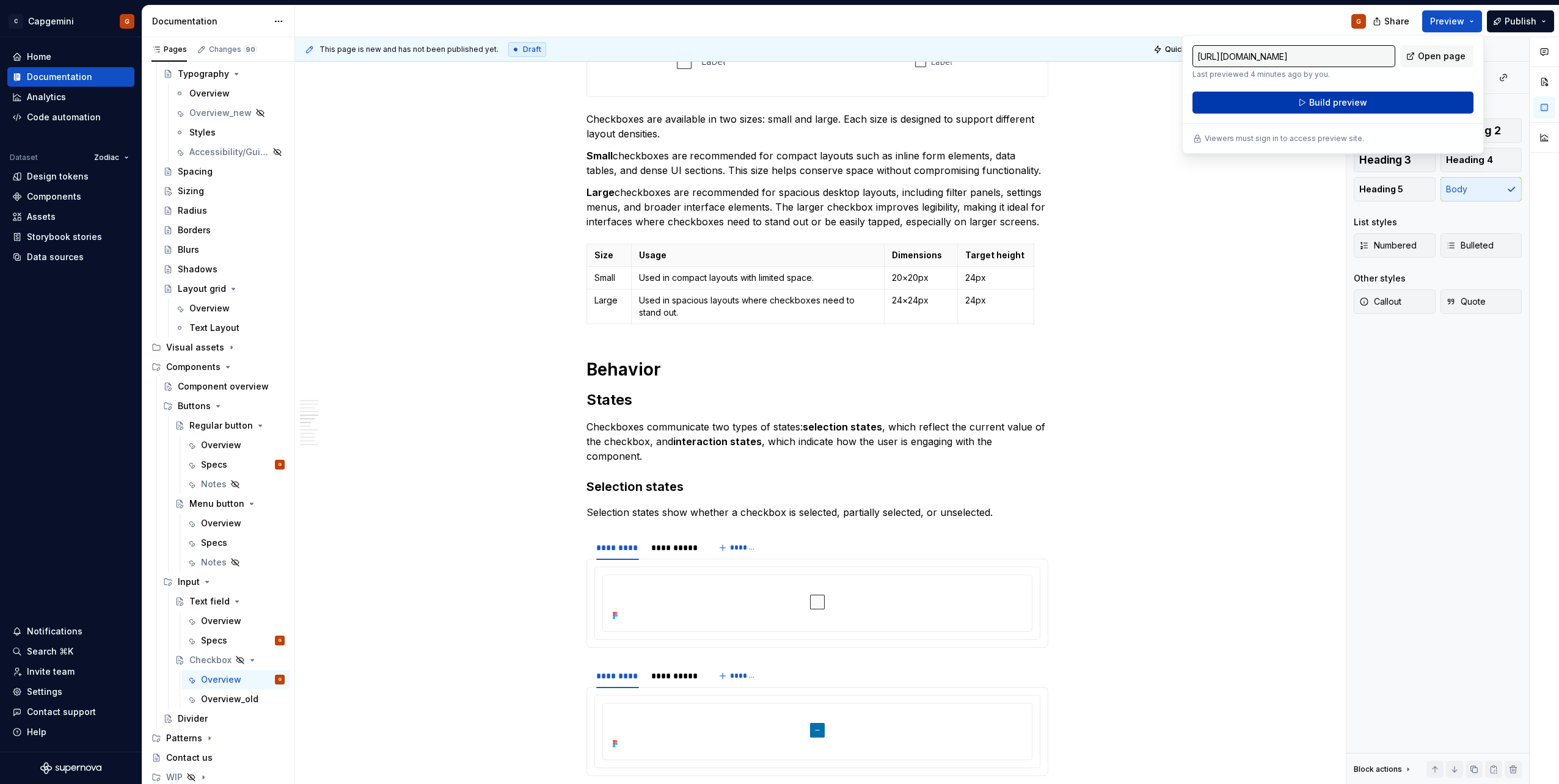
drag, startPoint x: 1458, startPoint y: 25, endPoint x: 1377, endPoint y: 101, distance: 111.1
click at [1377, 101] on button "Build preview" at bounding box center [1332, 103] width 281 height 22
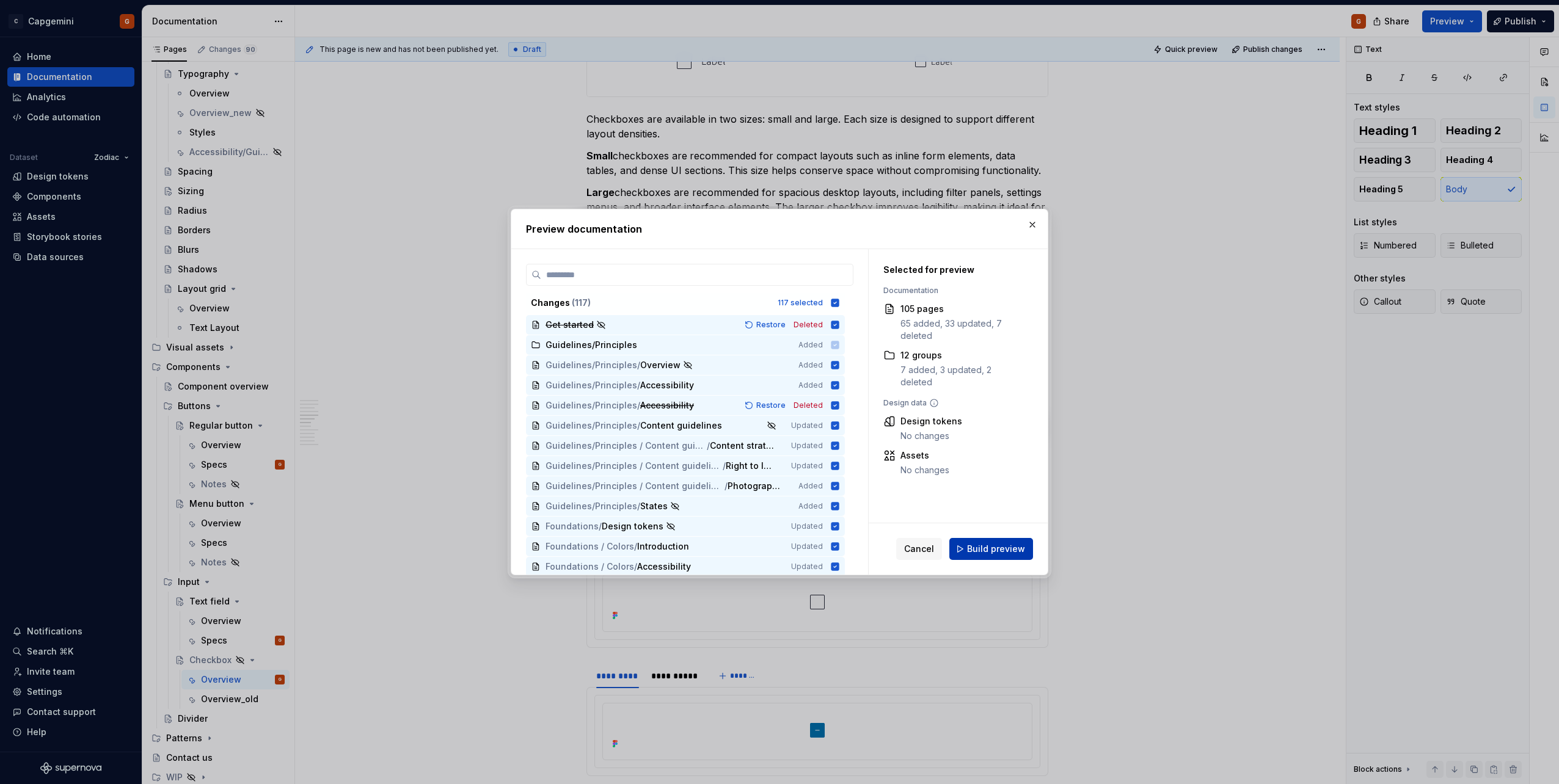
click at [1012, 551] on span "Build preview" at bounding box center [996, 548] width 58 height 12
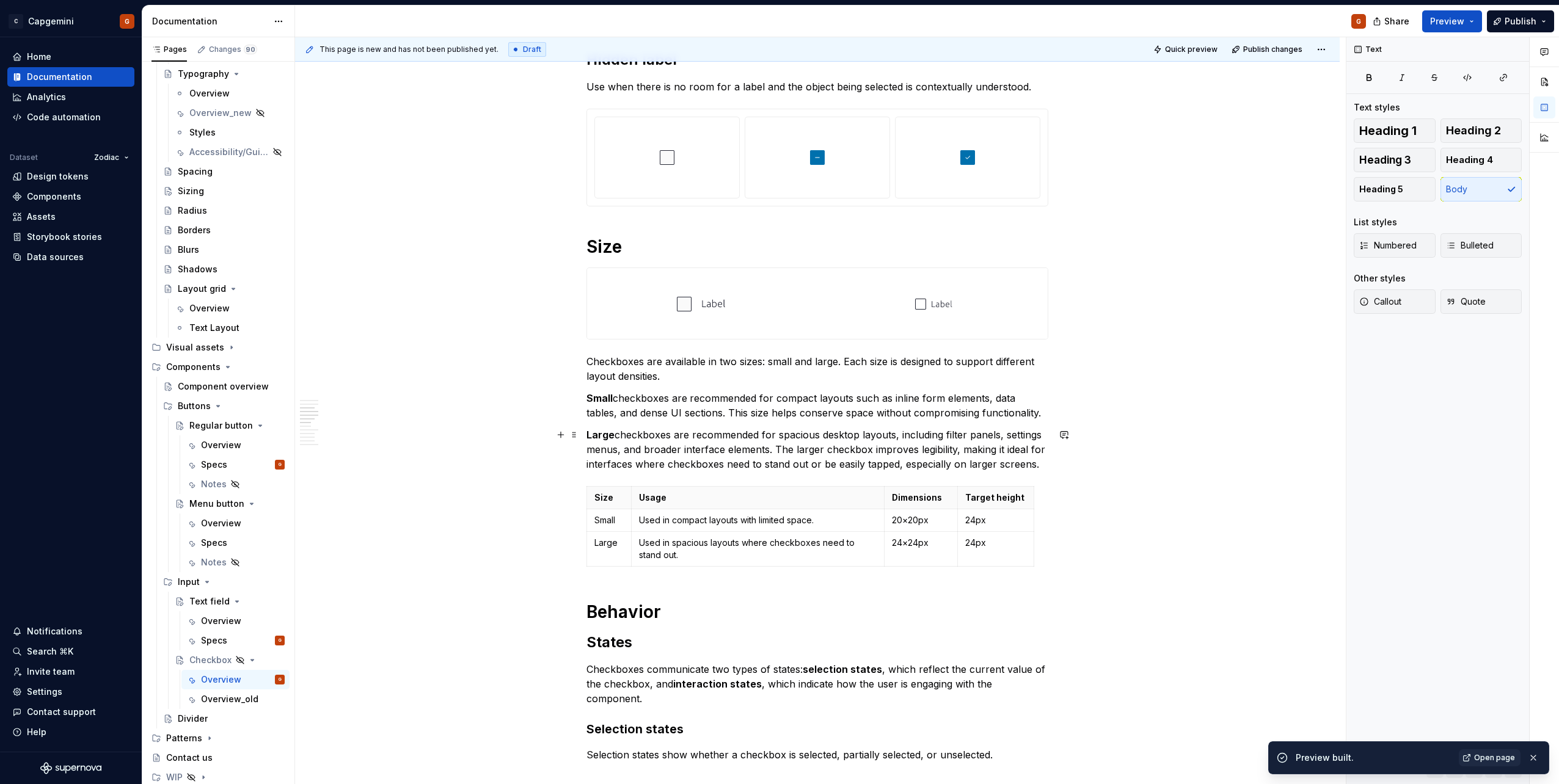
scroll to position [878, 0]
type textarea "*"
